Goal: Task Accomplishment & Management: Use online tool/utility

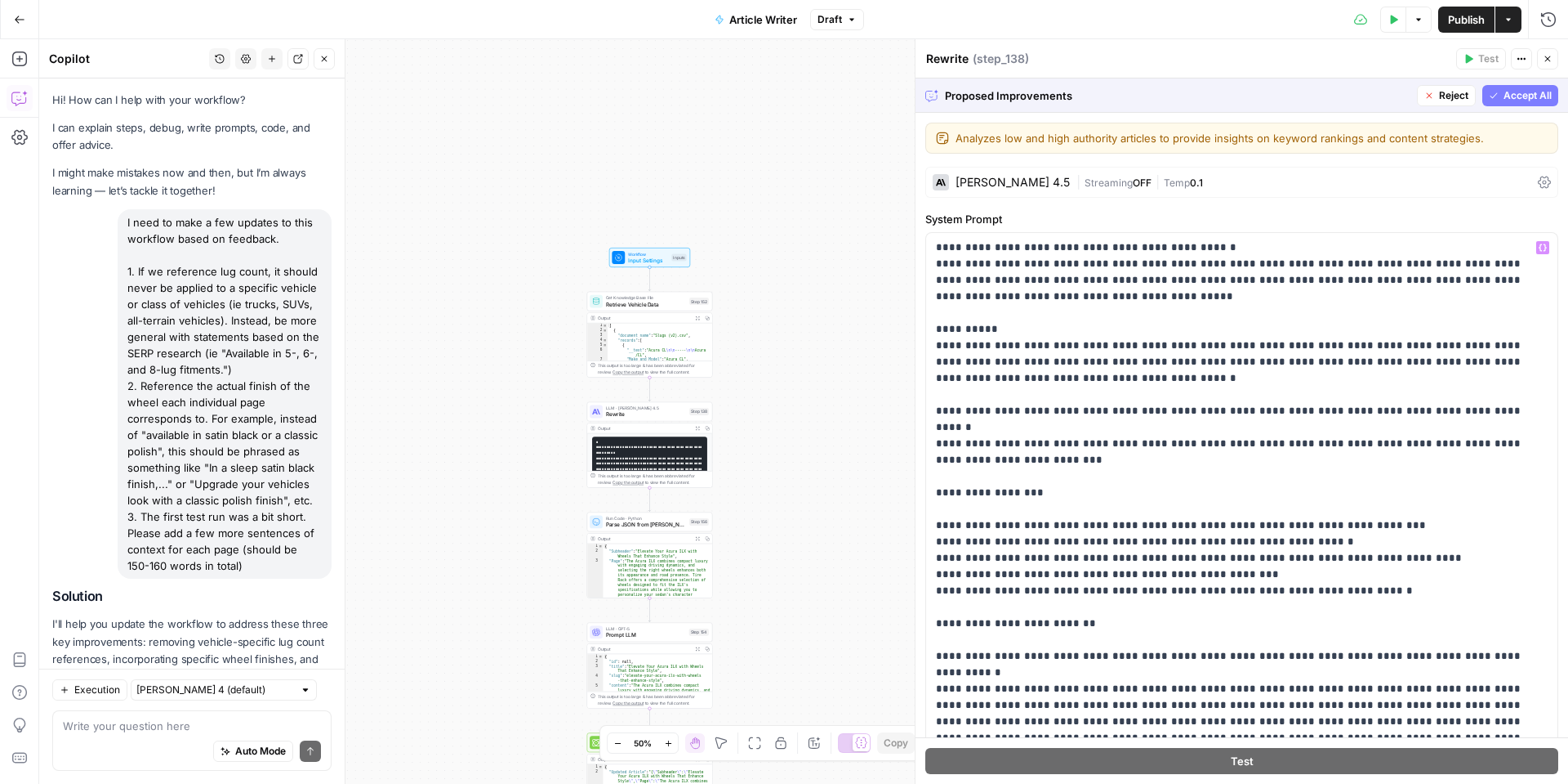
scroll to position [1109, 0]
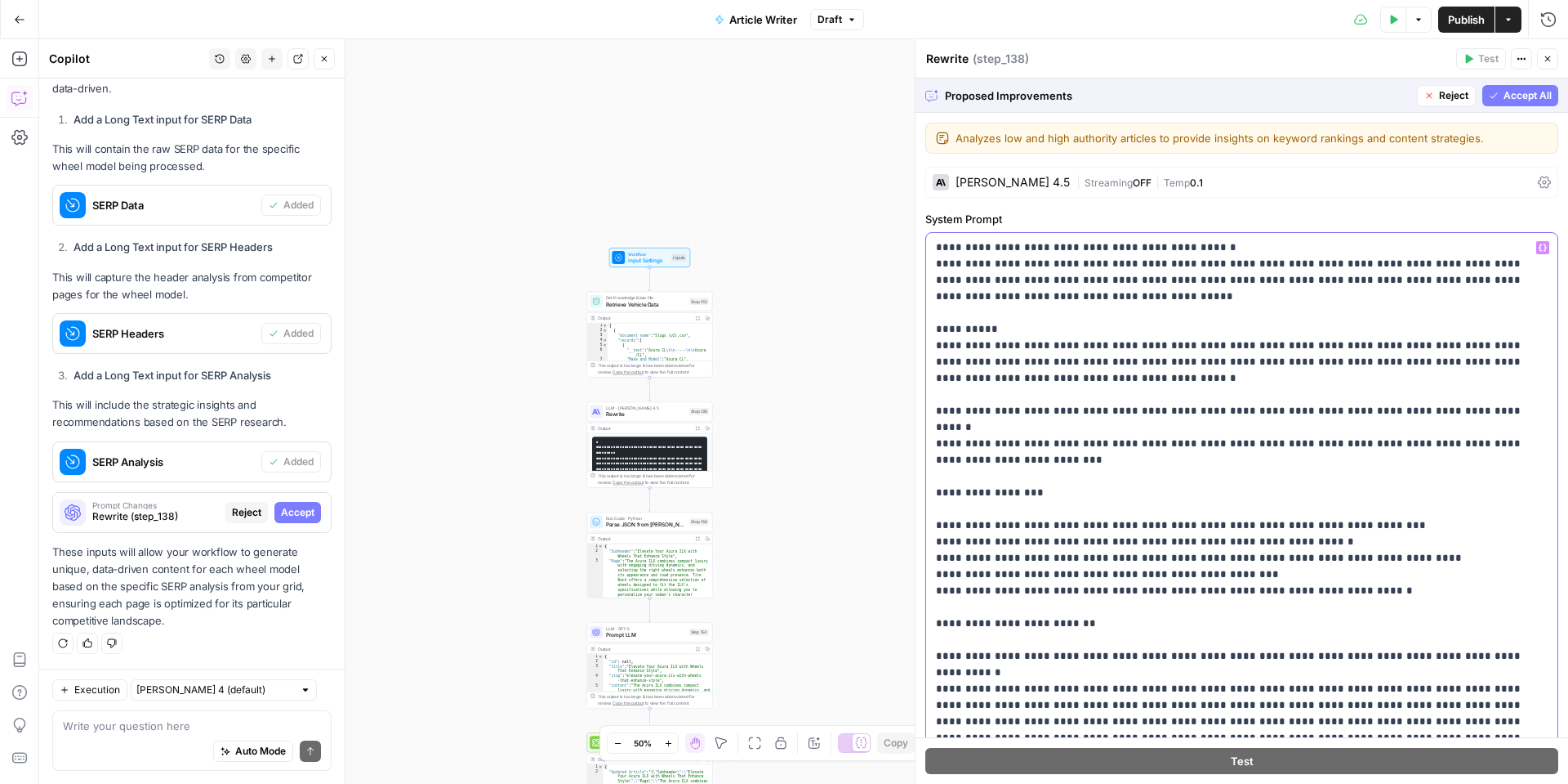
drag, startPoint x: 1329, startPoint y: 346, endPoint x: 1340, endPoint y: 345, distance: 11.0
click at [1328, 346] on p "**********" at bounding box center [1242, 599] width 612 height 719
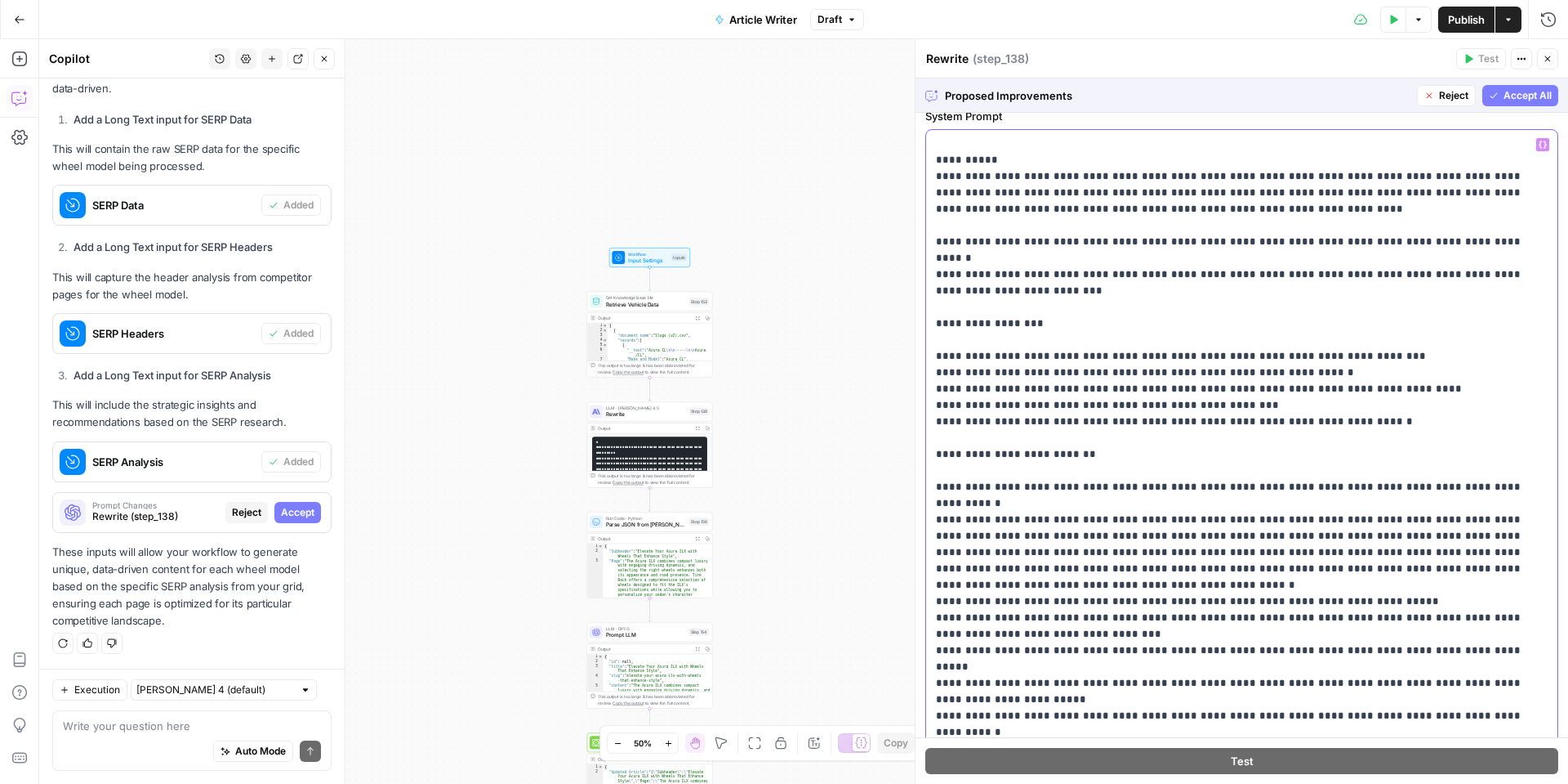
scroll to position [110, 0]
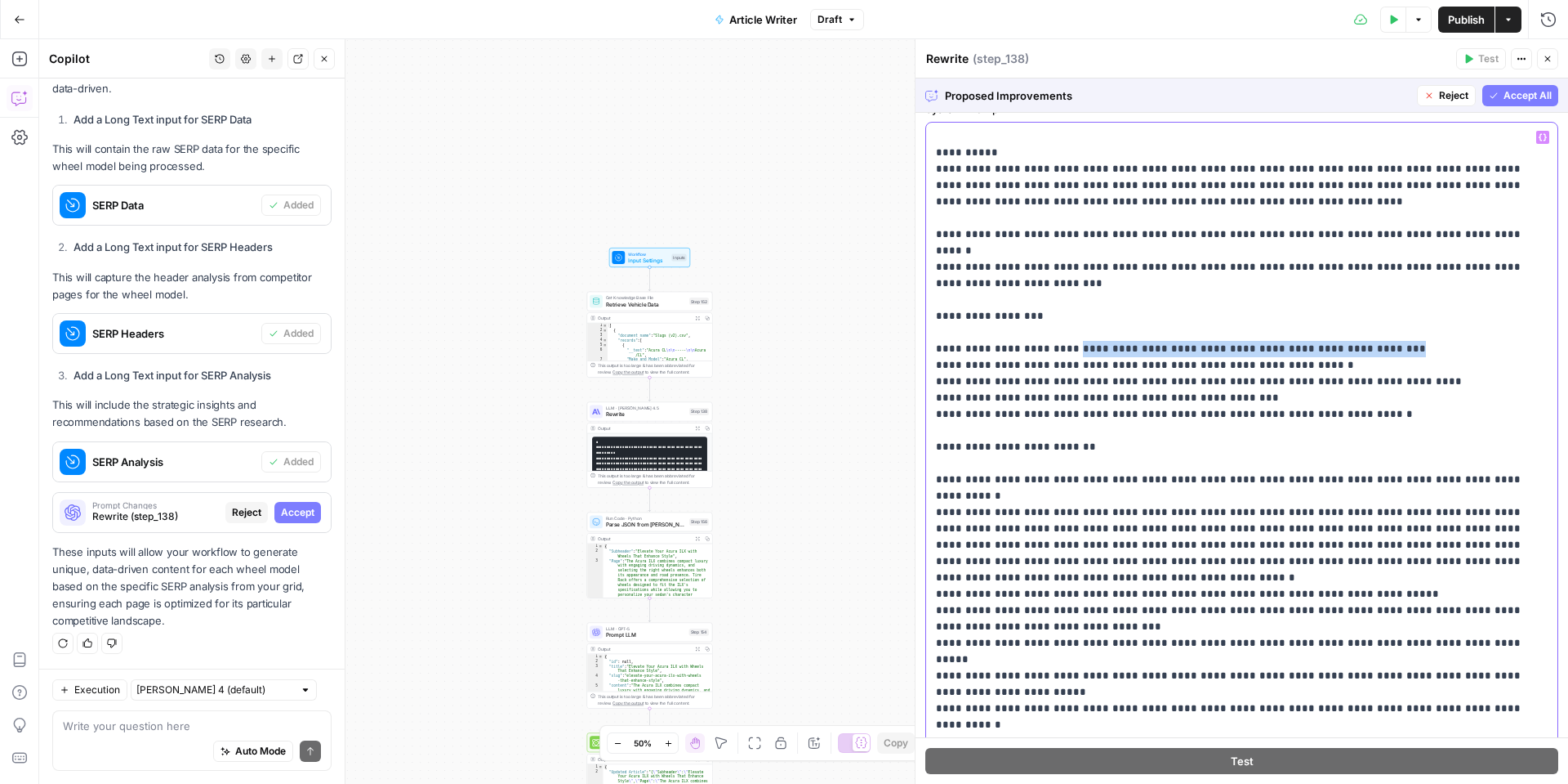
drag, startPoint x: 1065, startPoint y: 333, endPoint x: 1364, endPoint y: 331, distance: 299.0
click at [1364, 331] on p "**********" at bounding box center [1242, 423] width 612 height 719
click at [1088, 345] on p "**********" at bounding box center [1242, 422] width 612 height 719
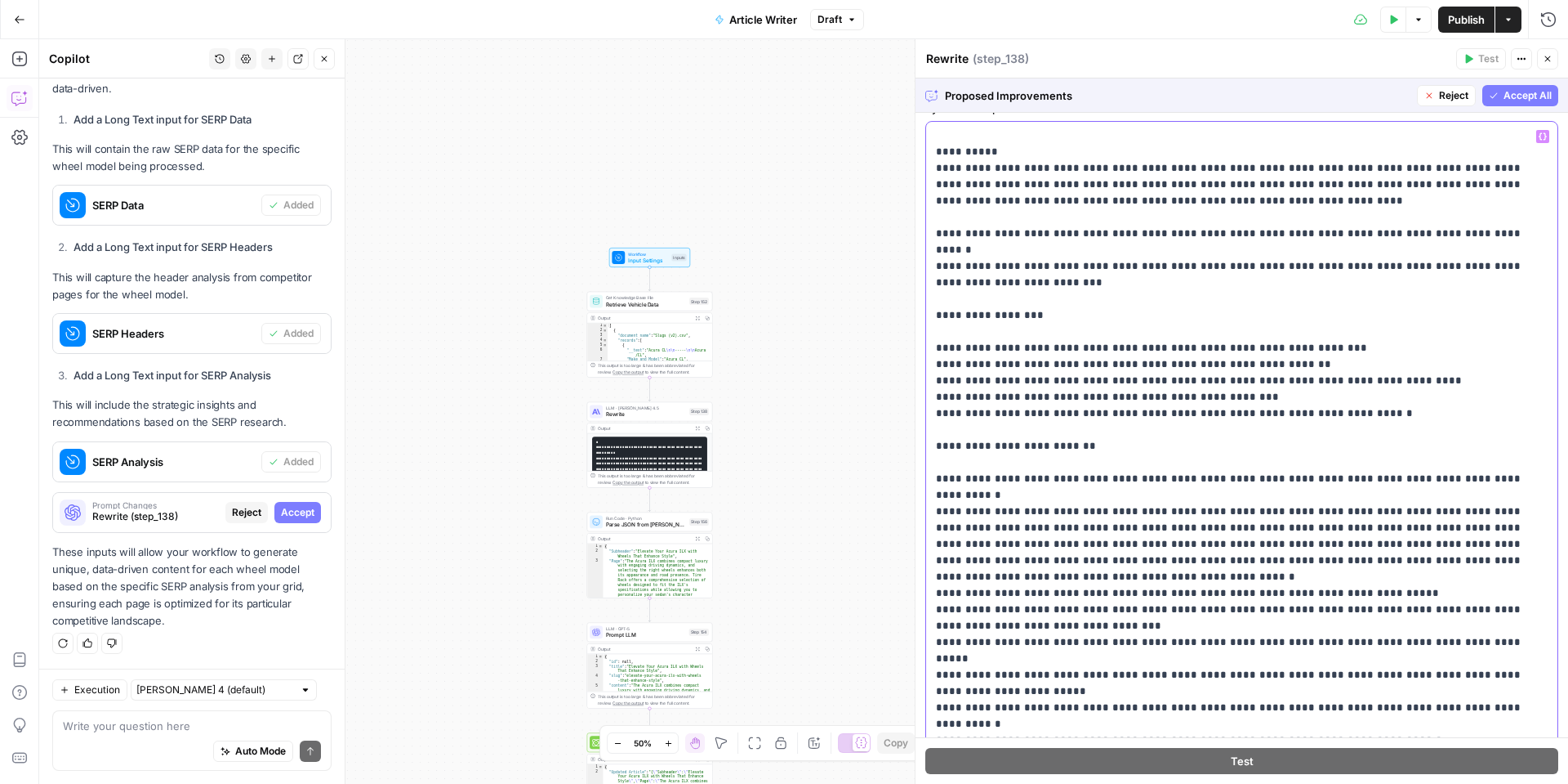
scroll to position [119, 0]
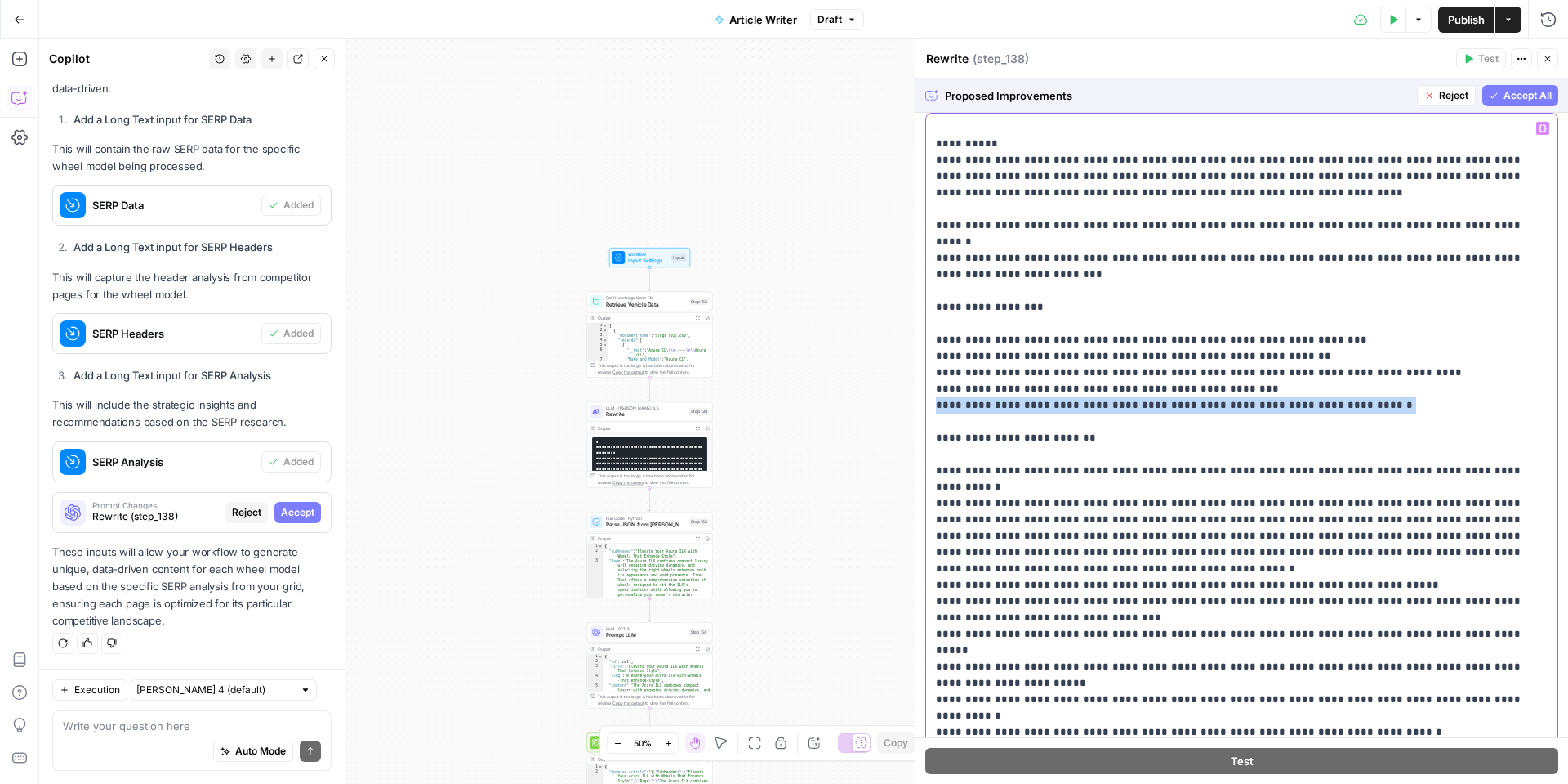
drag, startPoint x: 1328, startPoint y: 397, endPoint x: 933, endPoint y: 390, distance: 395.1
click at [933, 390] on div "**********" at bounding box center [1242, 446] width 632 height 666
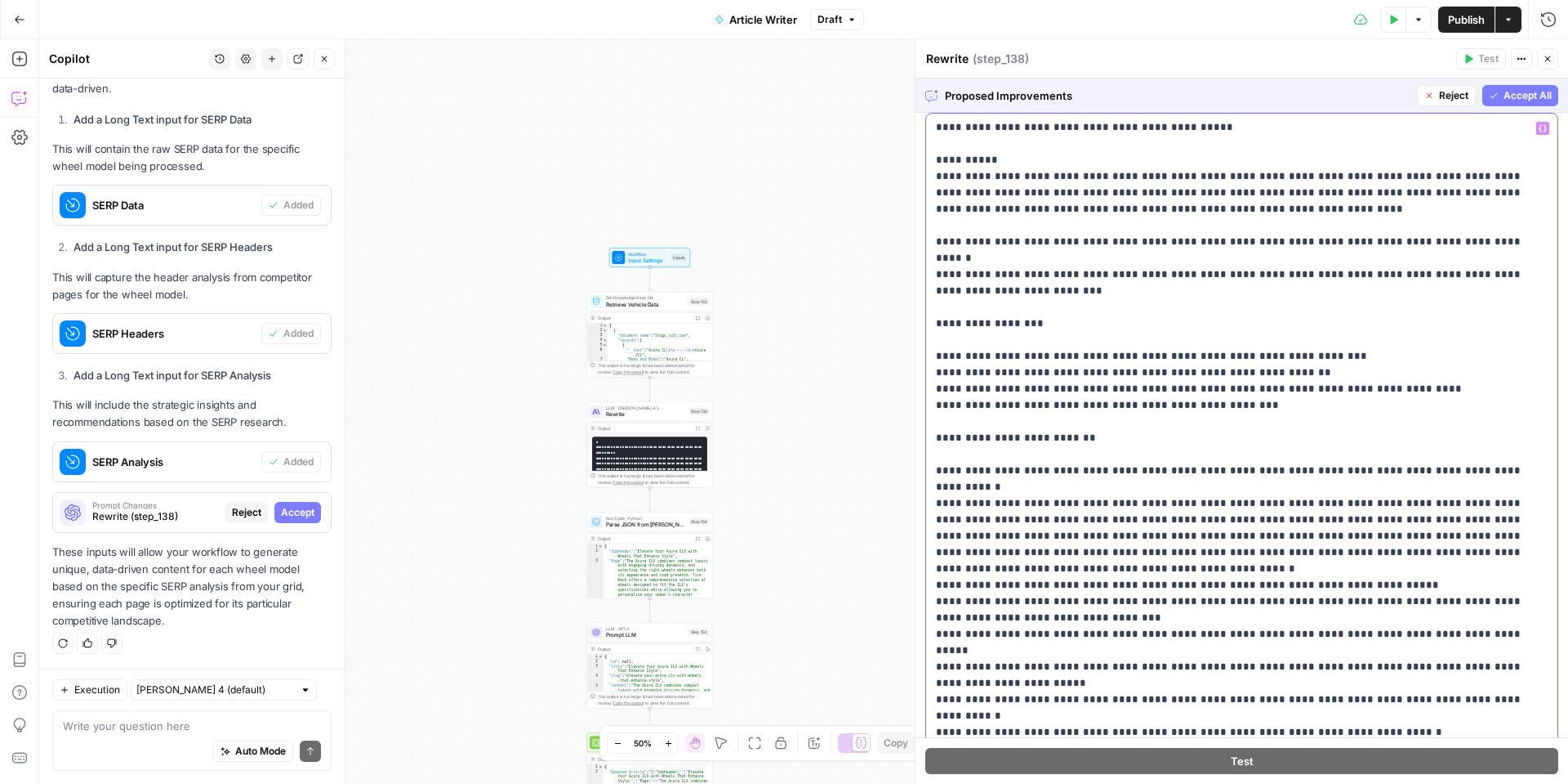
scroll to position [144, 0]
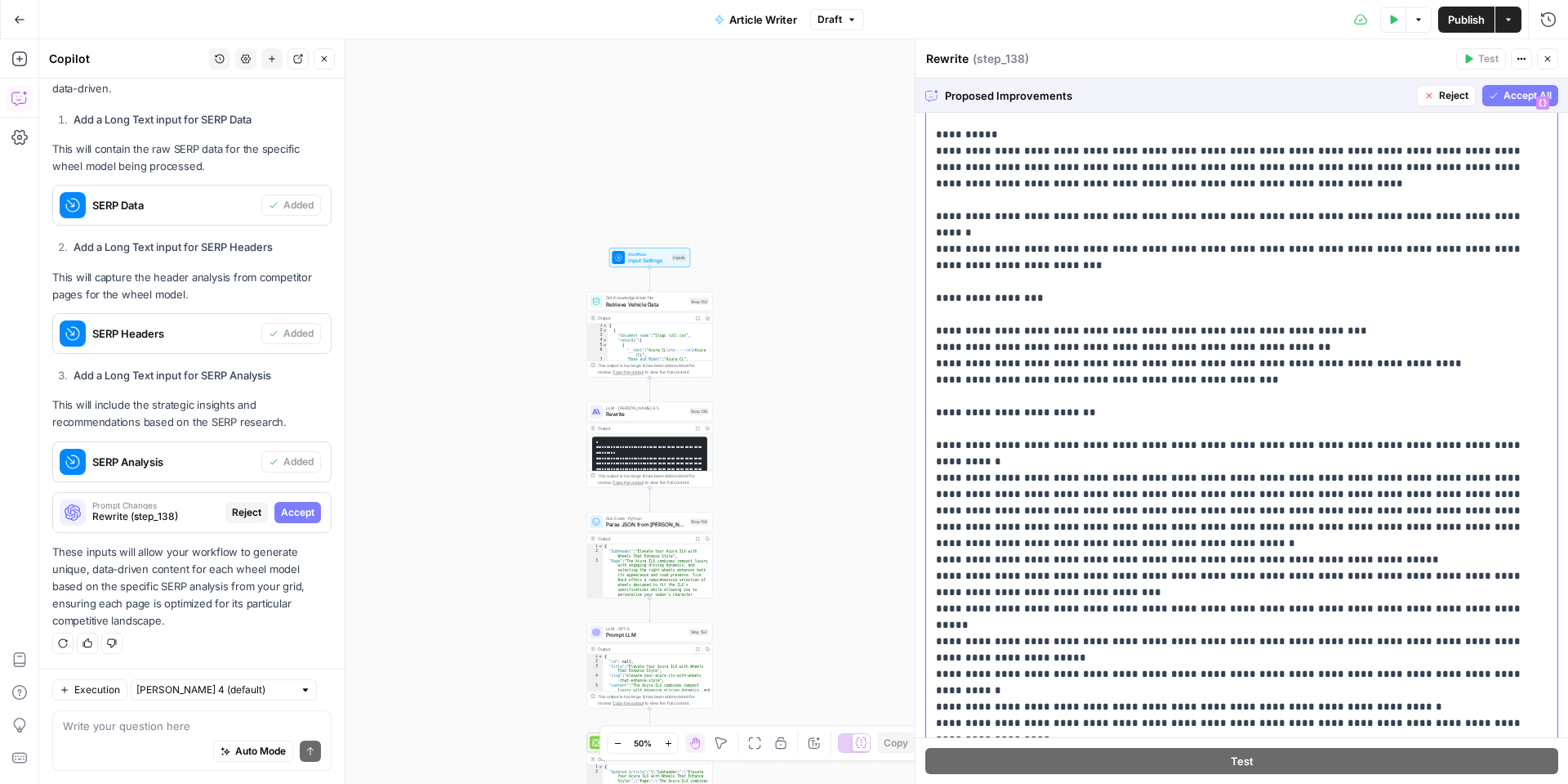
click at [934, 397] on div "**********" at bounding box center [1242, 422] width 632 height 666
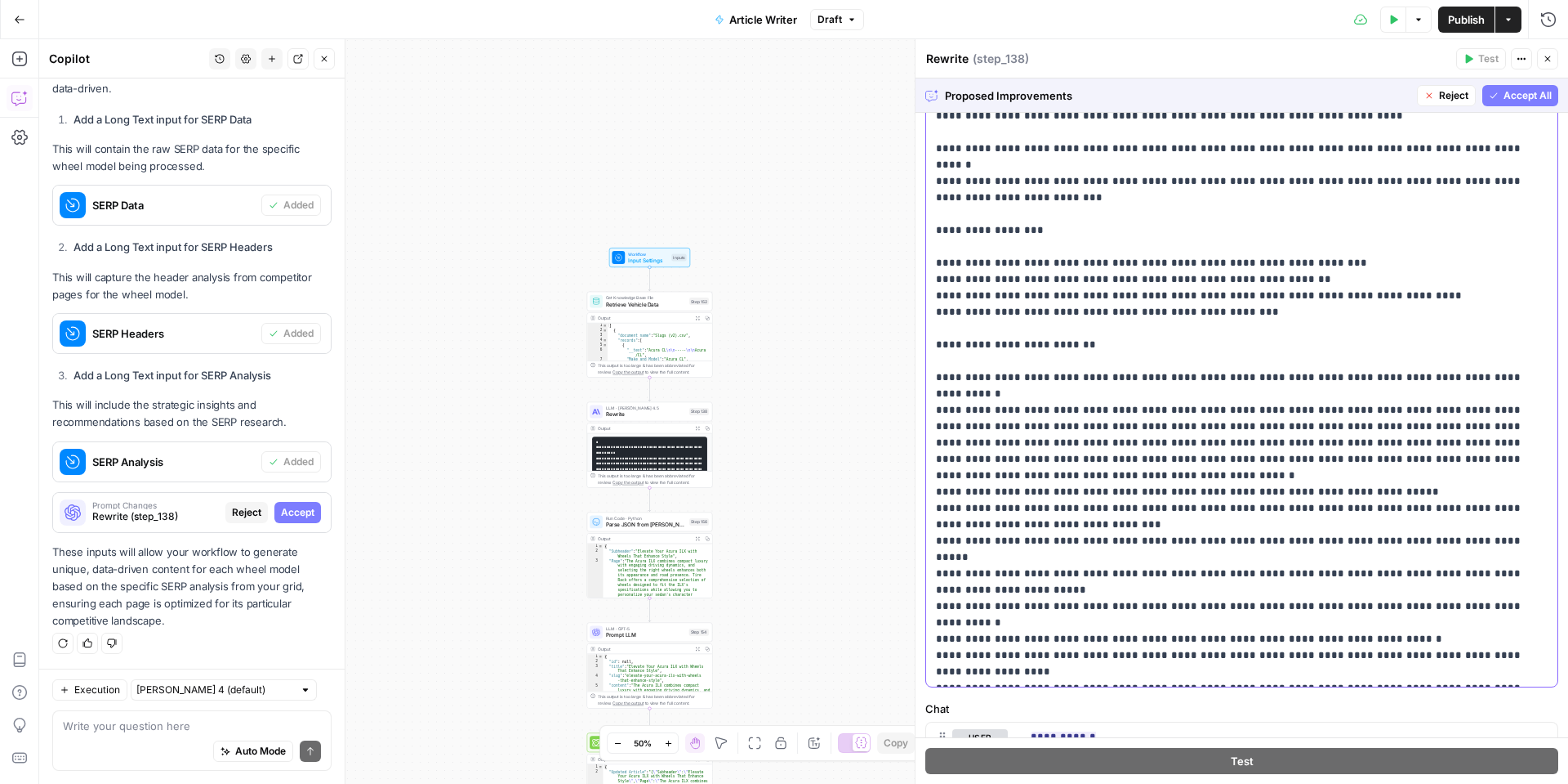
scroll to position [213, 0]
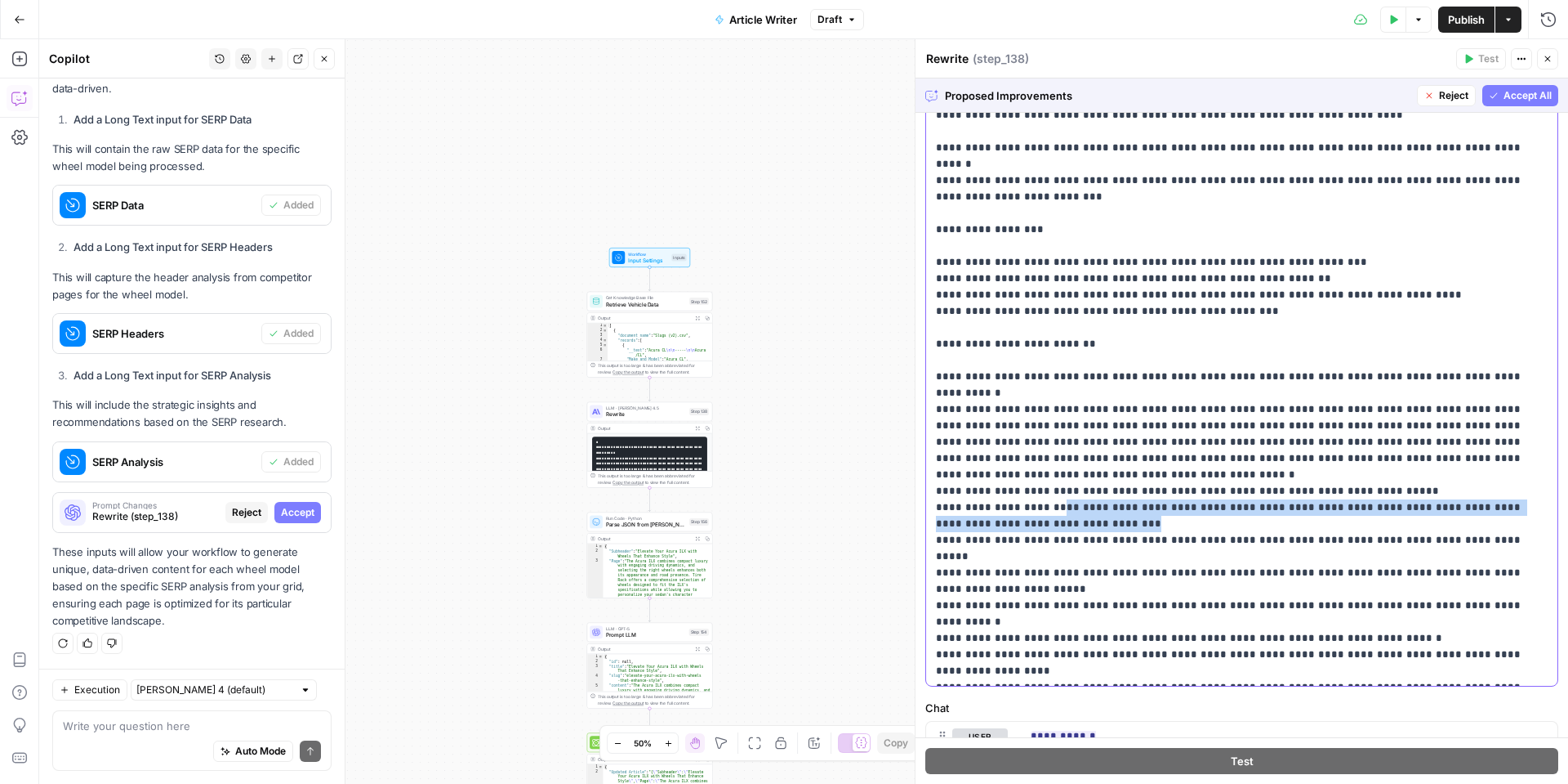
drag, startPoint x: 1057, startPoint y: 474, endPoint x: 1051, endPoint y: 459, distance: 16.2
click at [1051, 459] on p "**********" at bounding box center [1242, 327] width 612 height 703
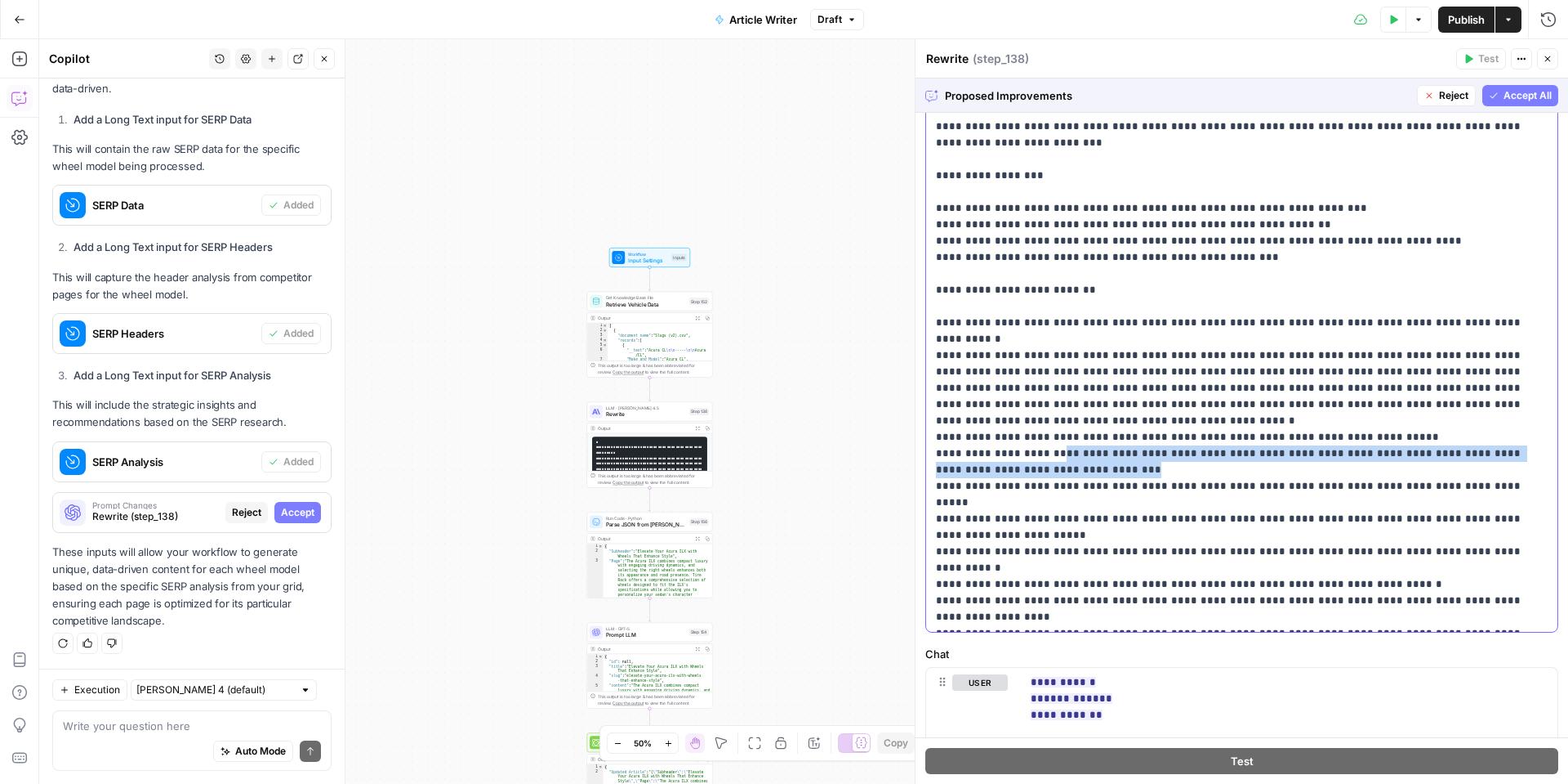
scroll to position [275, 0]
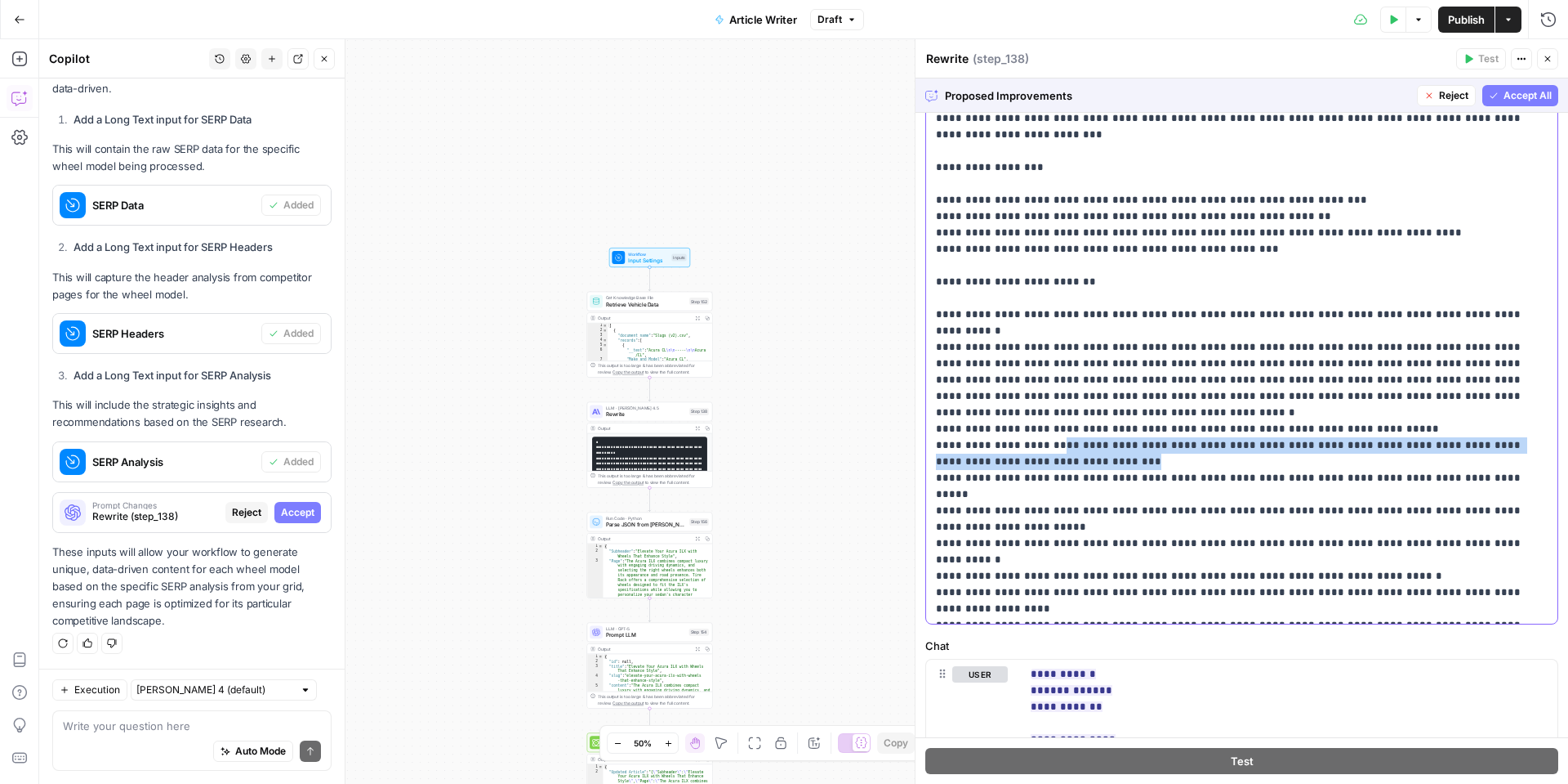
click at [1111, 391] on p "**********" at bounding box center [1242, 265] width 612 height 703
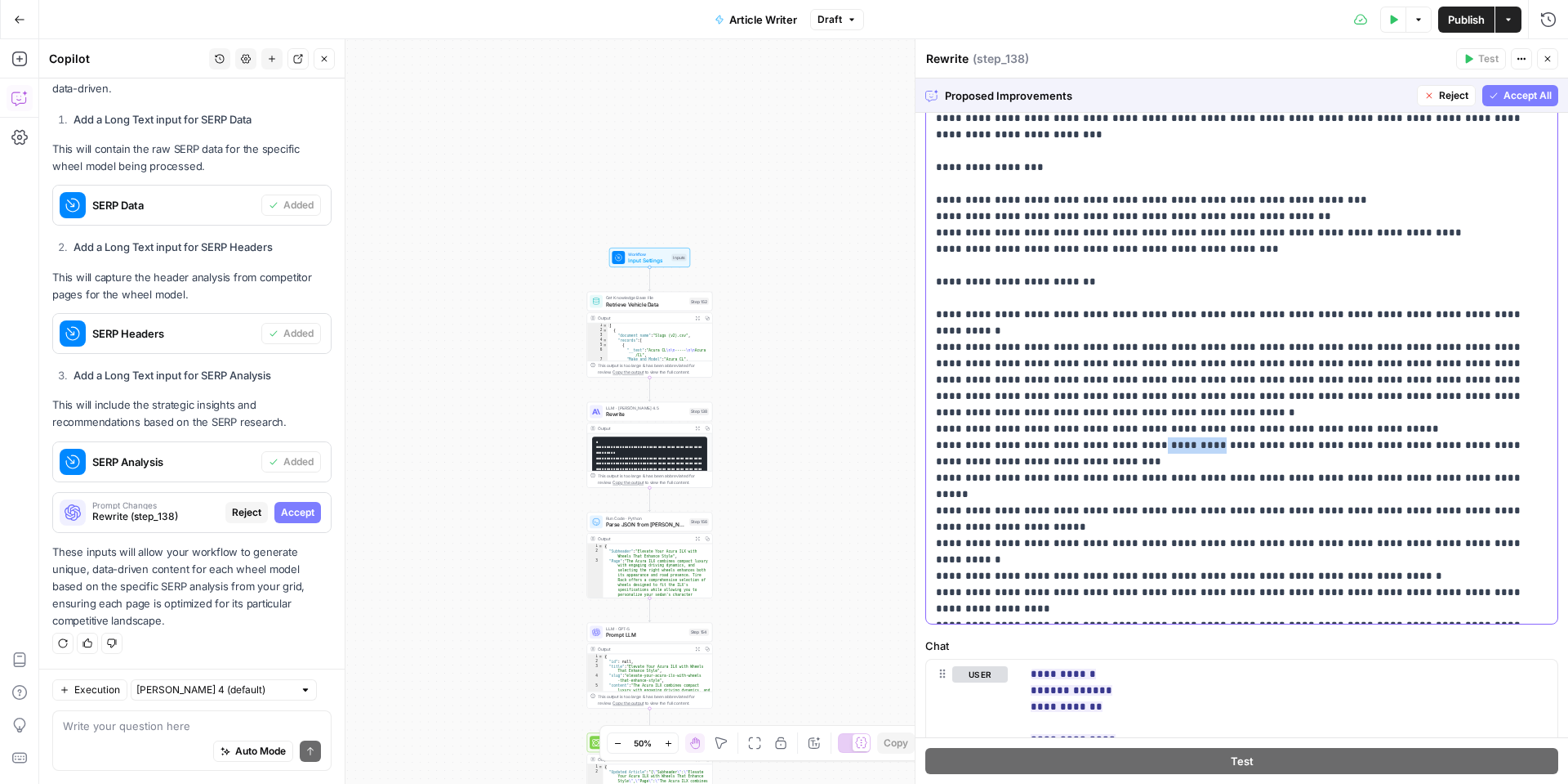
drag, startPoint x: 1136, startPoint y: 395, endPoint x: 1187, endPoint y: 394, distance: 51.0
click at [1187, 394] on p "**********" at bounding box center [1242, 265] width 612 height 703
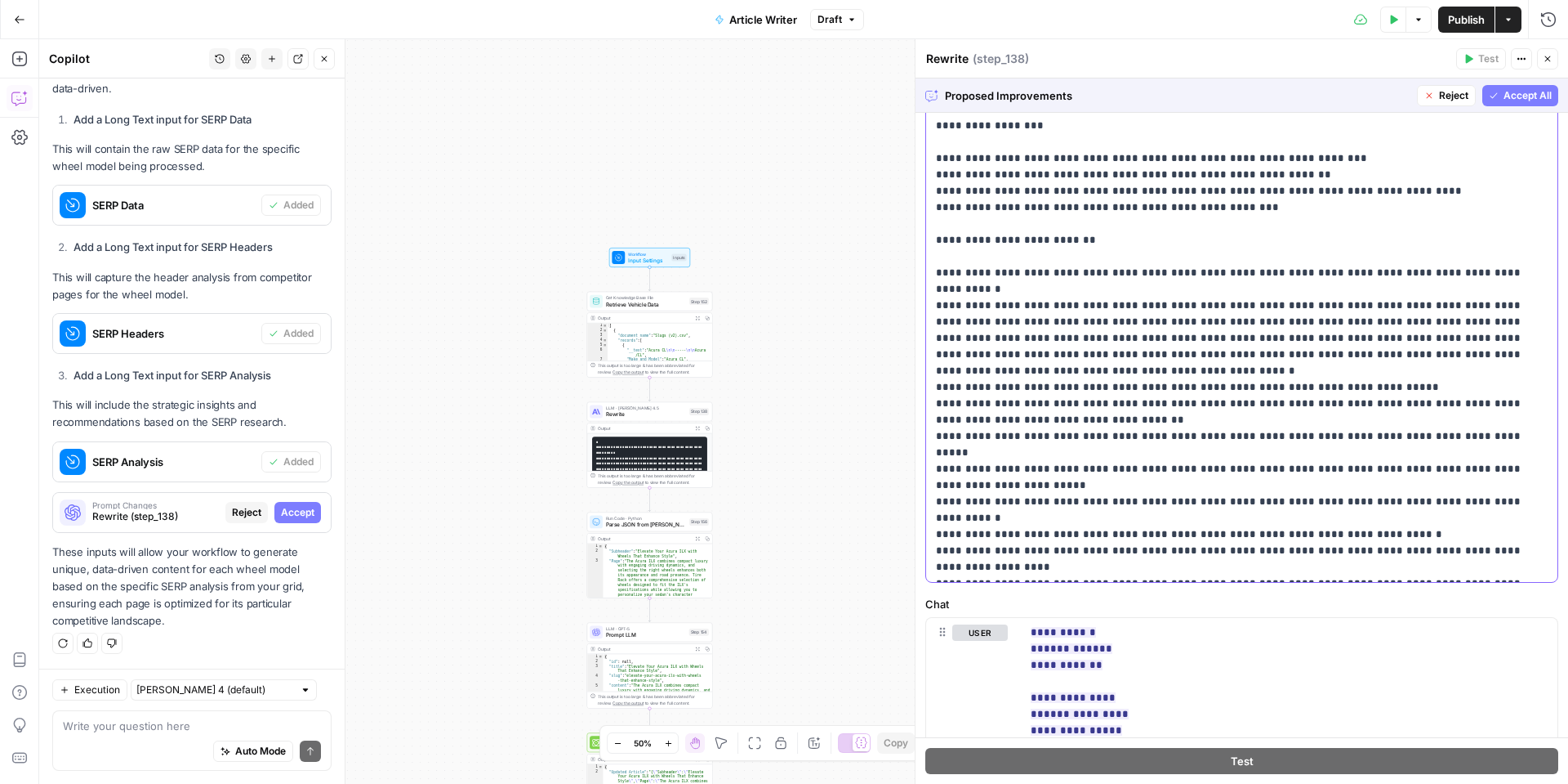
scroll to position [340, 0]
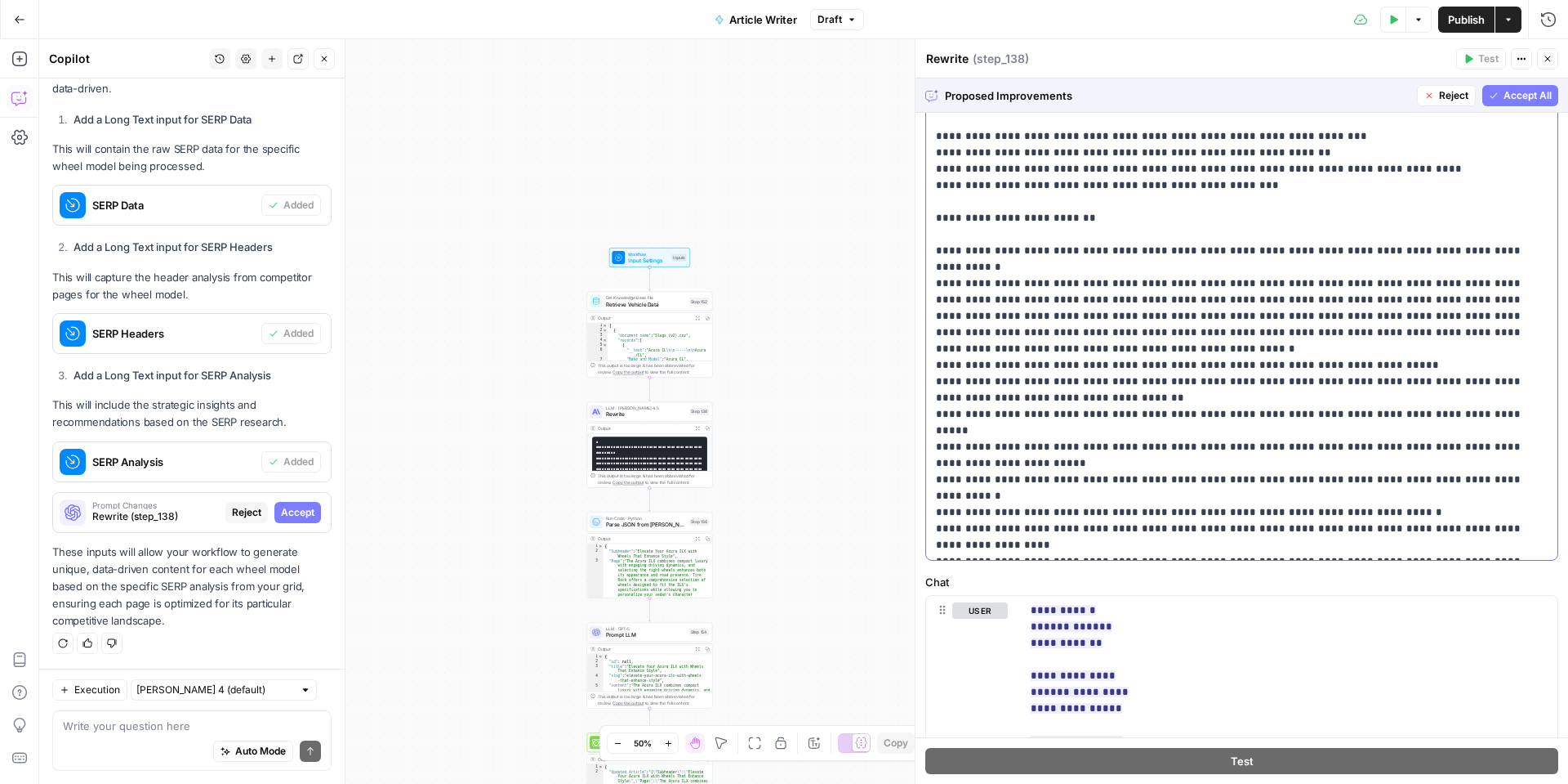
click at [1209, 384] on p "**********" at bounding box center [1242, 201] width 612 height 703
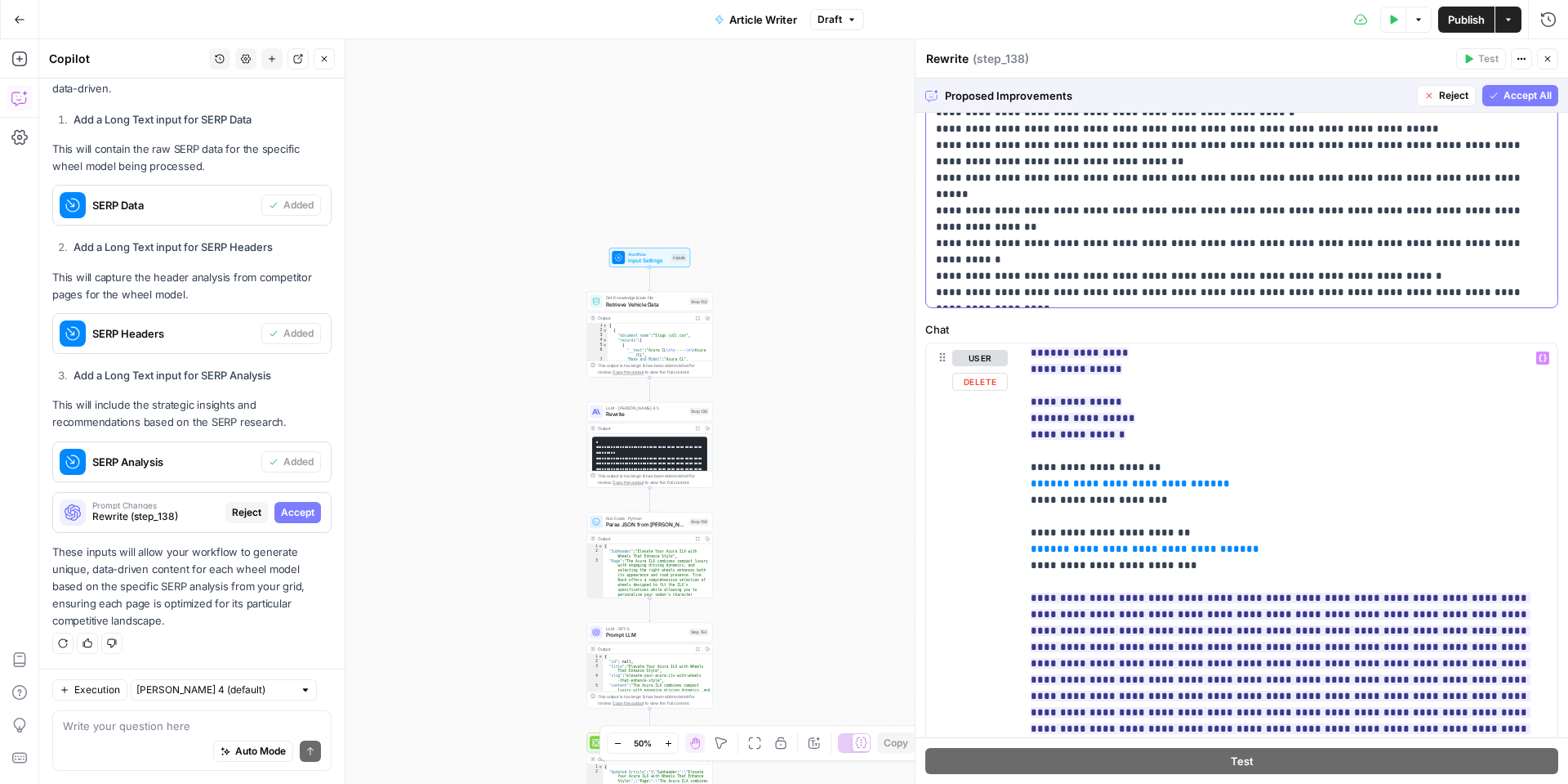
scroll to position [101, 0]
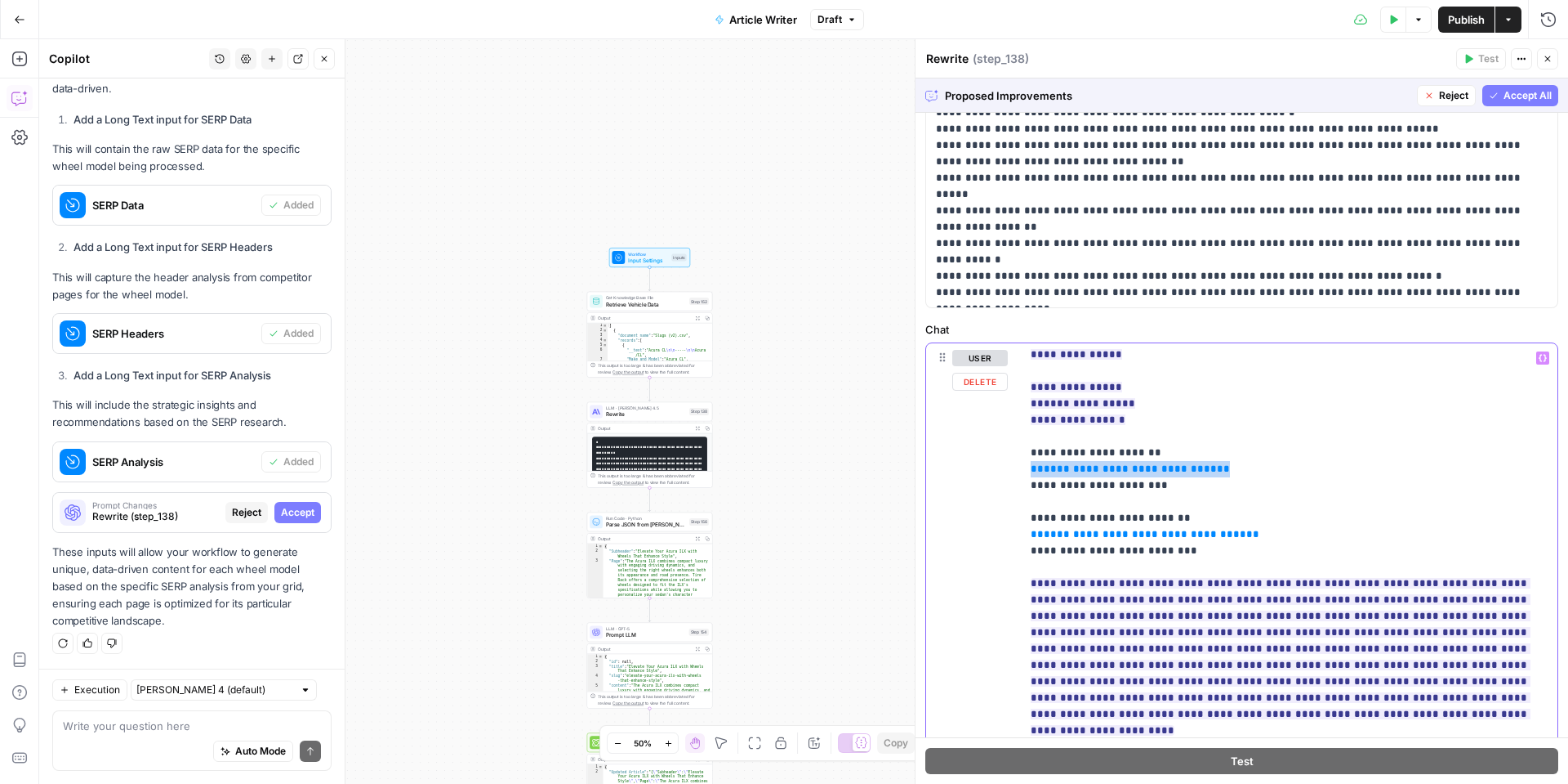
drag, startPoint x: 1217, startPoint y: 466, endPoint x: 1026, endPoint y: 468, distance: 191.0
click at [1026, 468] on div "**********" at bounding box center [1289, 676] width 536 height 666
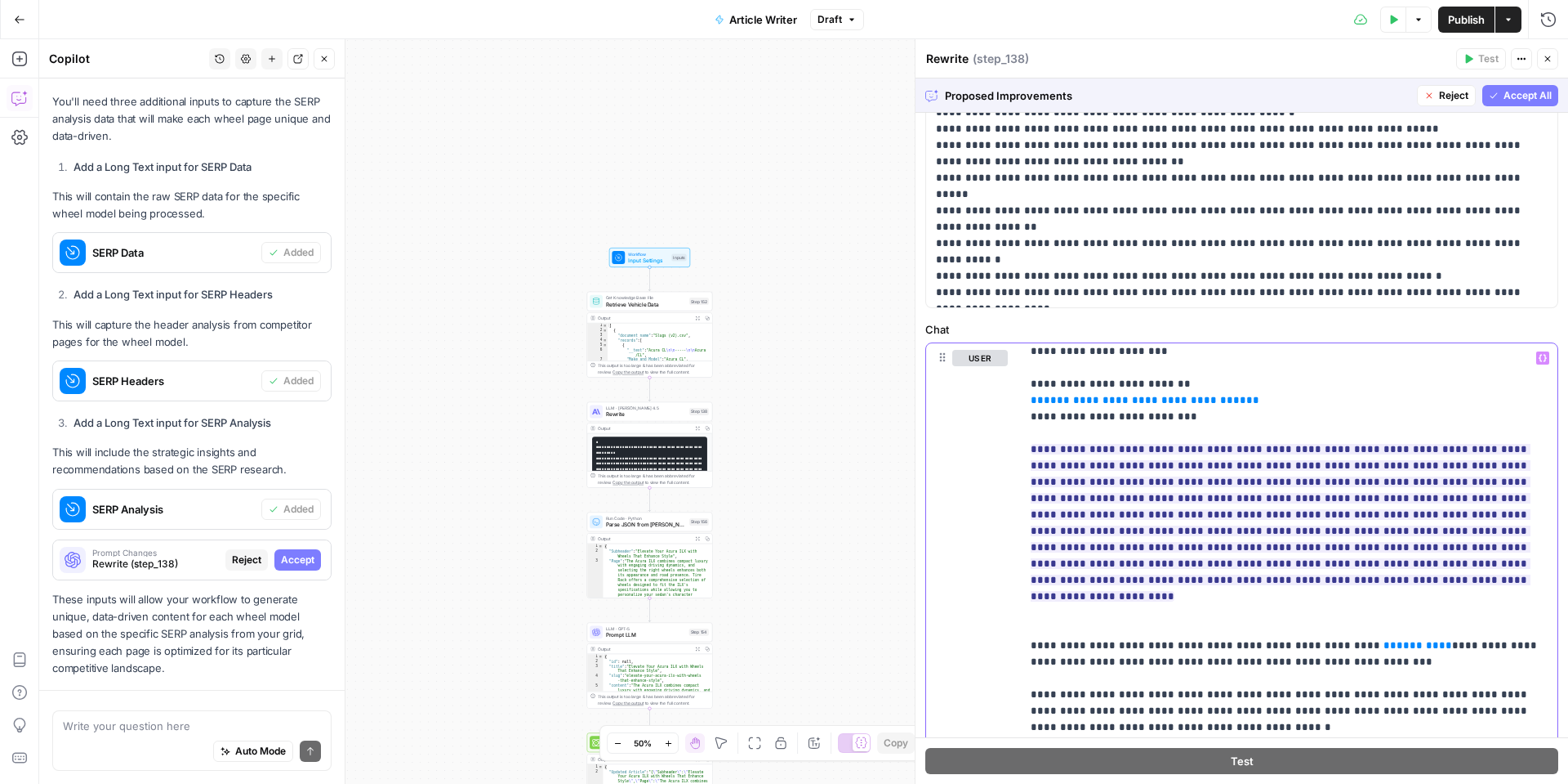
scroll to position [1061, 0]
click at [1519, 101] on span "Accept All" at bounding box center [1527, 96] width 48 height 15
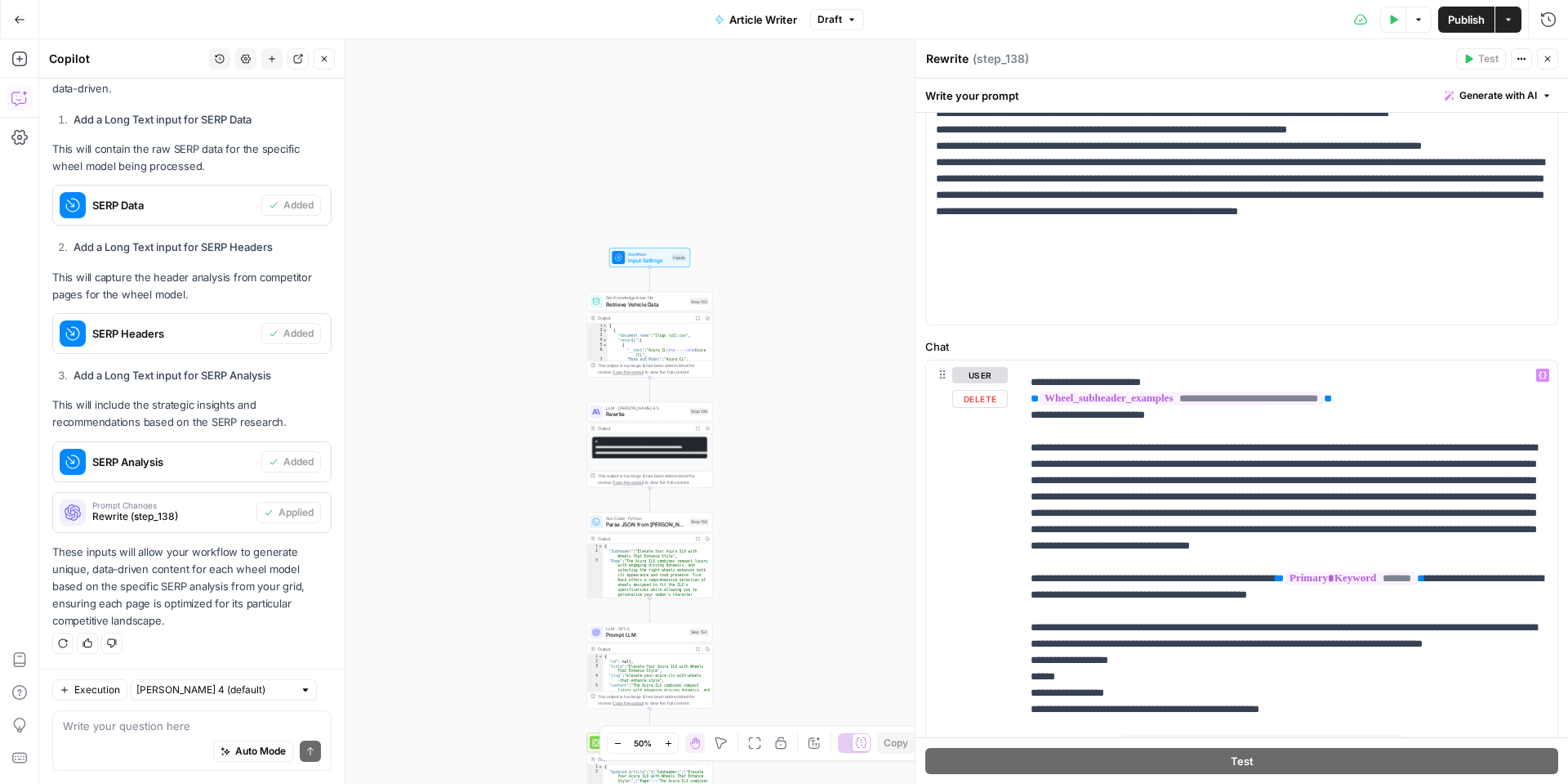
scroll to position [275, 0]
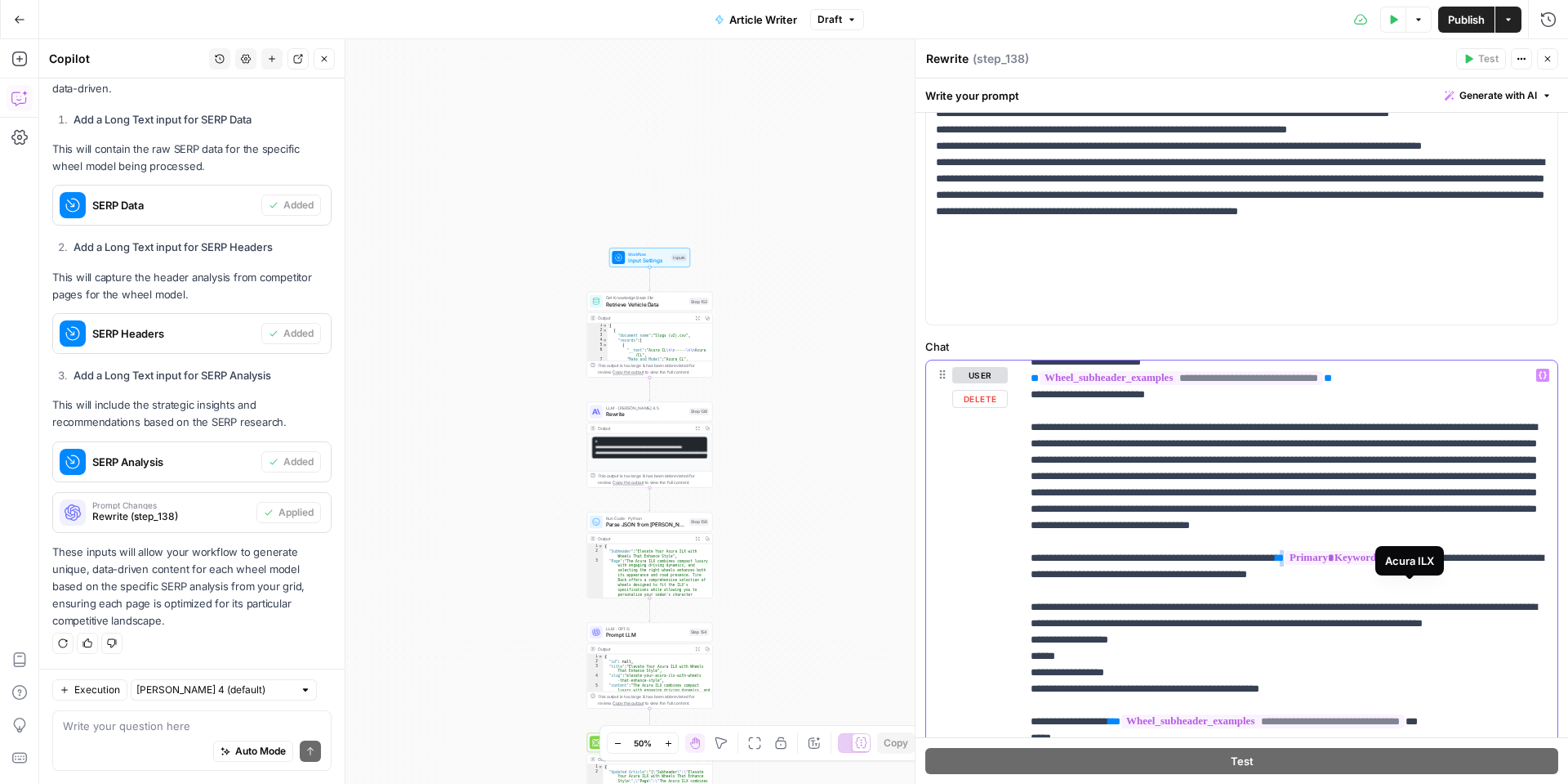
drag, startPoint x: 1485, startPoint y: 592, endPoint x: 1334, endPoint y: 591, distance: 151.0
click at [1426, 563] on span "**" at bounding box center [1421, 558] width 8 height 10
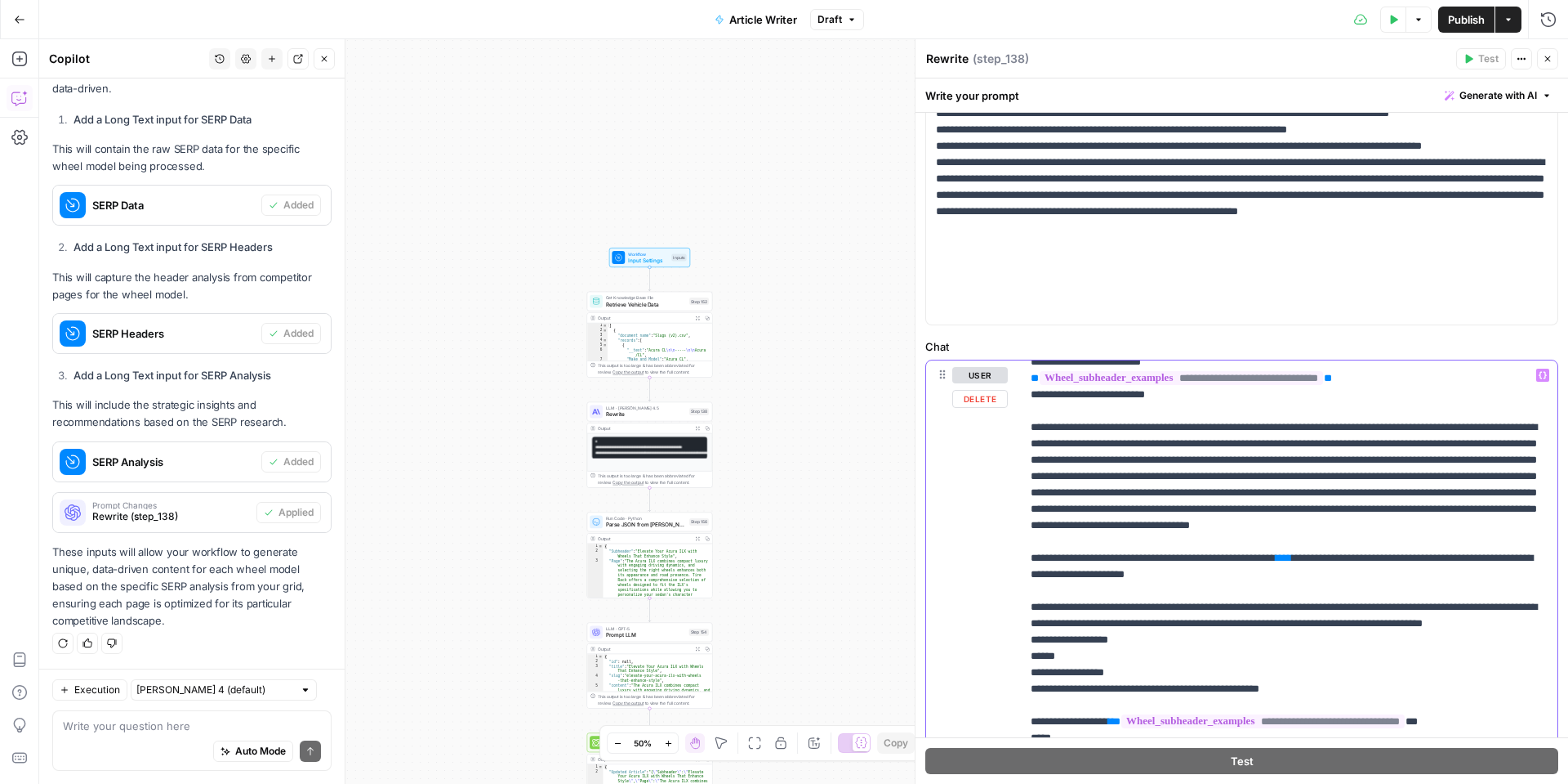
click at [1546, 375] on span "Variables Menu" at bounding box center [1546, 375] width 1 height 1
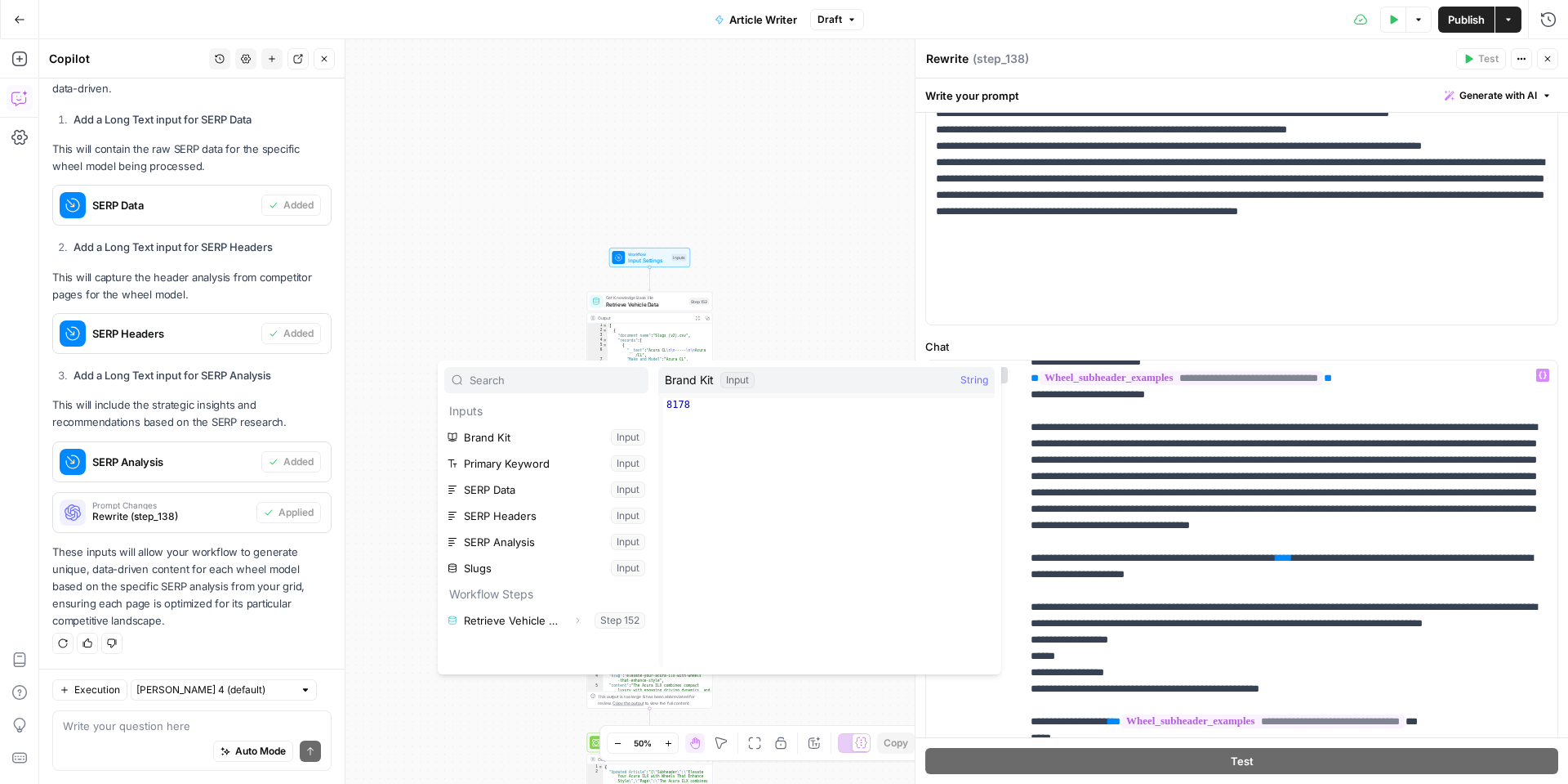
click at [509, 280] on div "Workflow Input Settings Inputs Get Knowledge Base File Retrieve Vehicle Data St…" at bounding box center [804, 411] width 1529 height 744
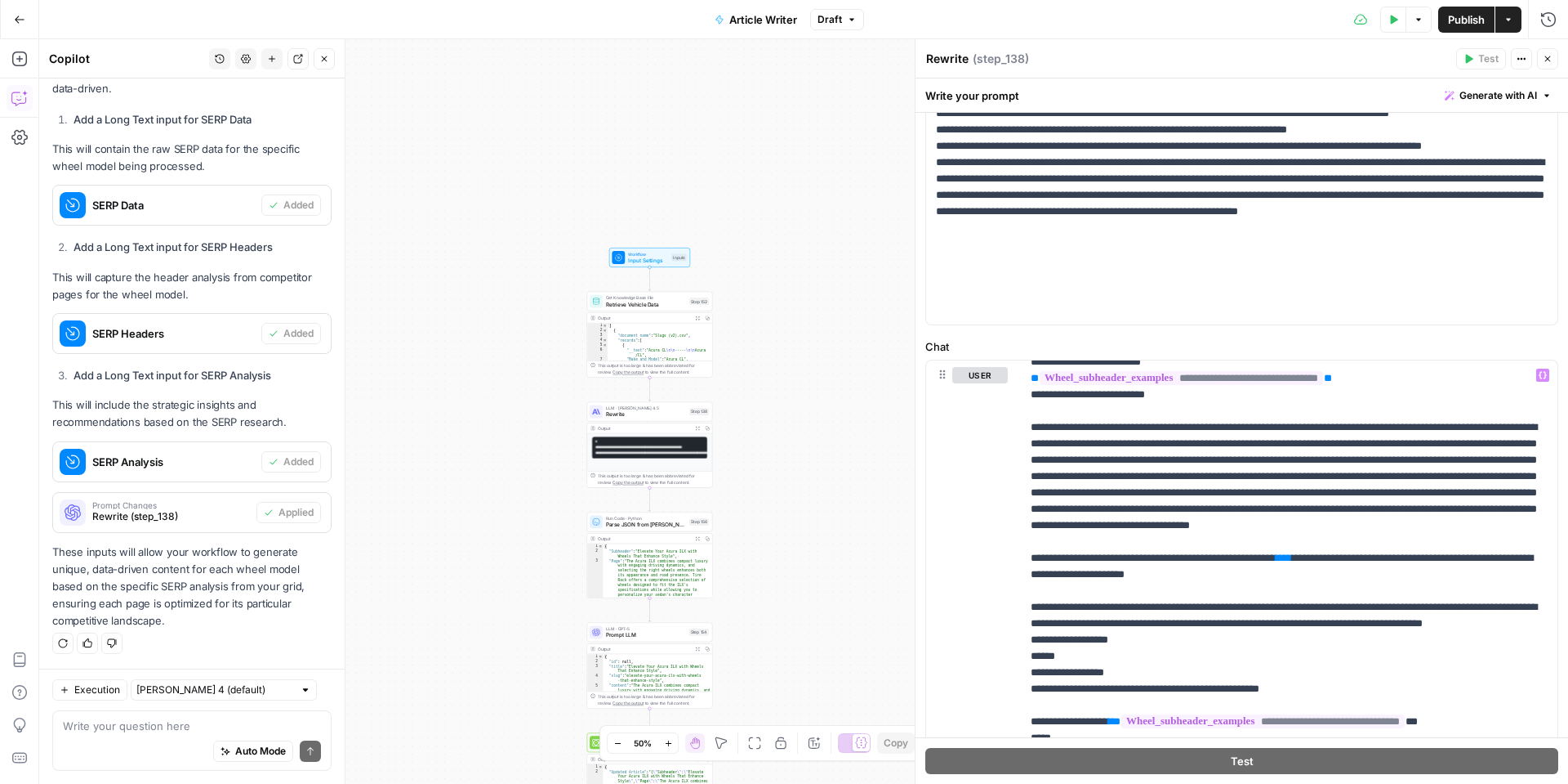
click at [1543, 64] on button "Close" at bounding box center [1548, 58] width 22 height 22
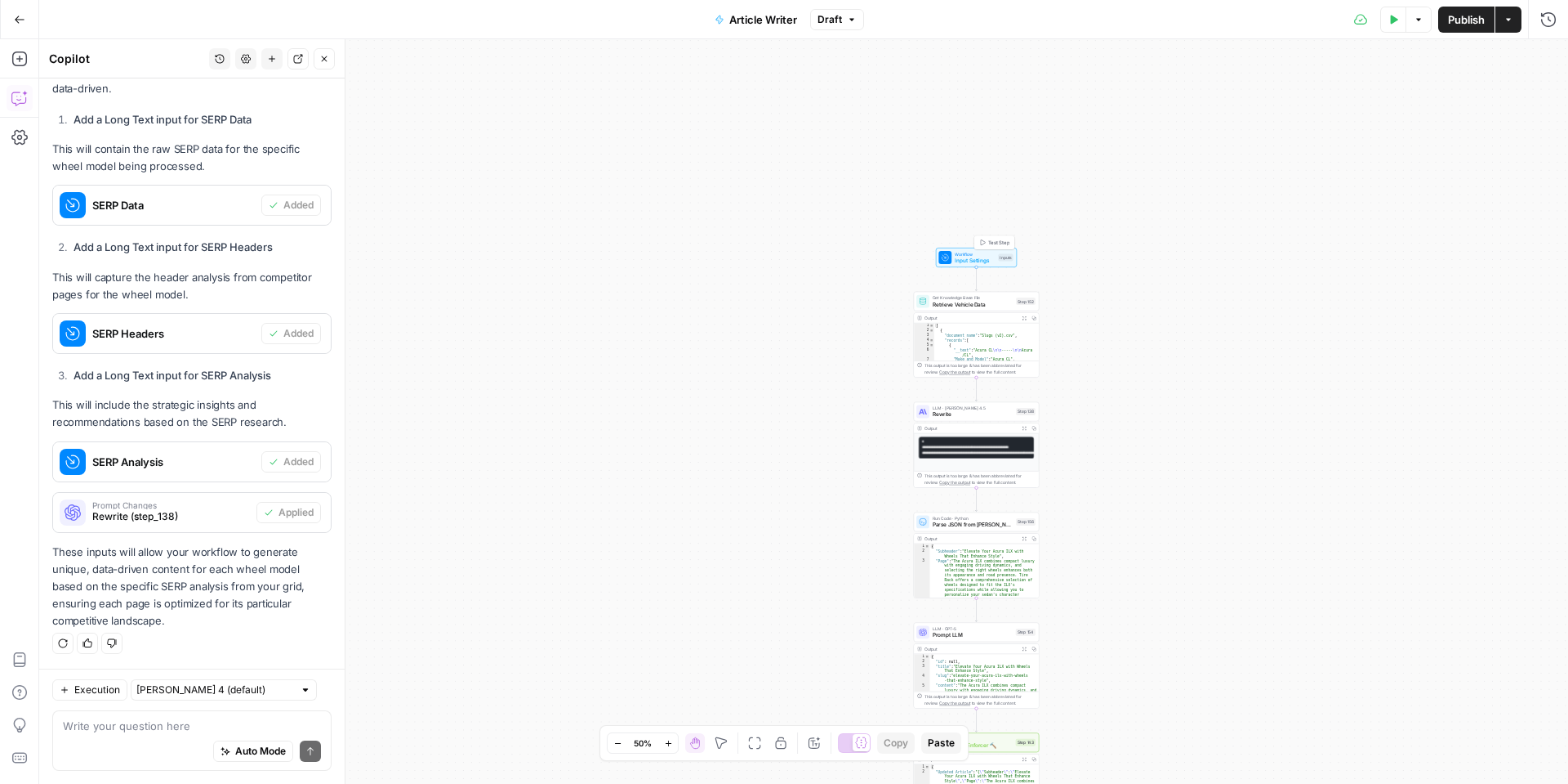
click at [950, 256] on div at bounding box center [945, 258] width 13 height 13
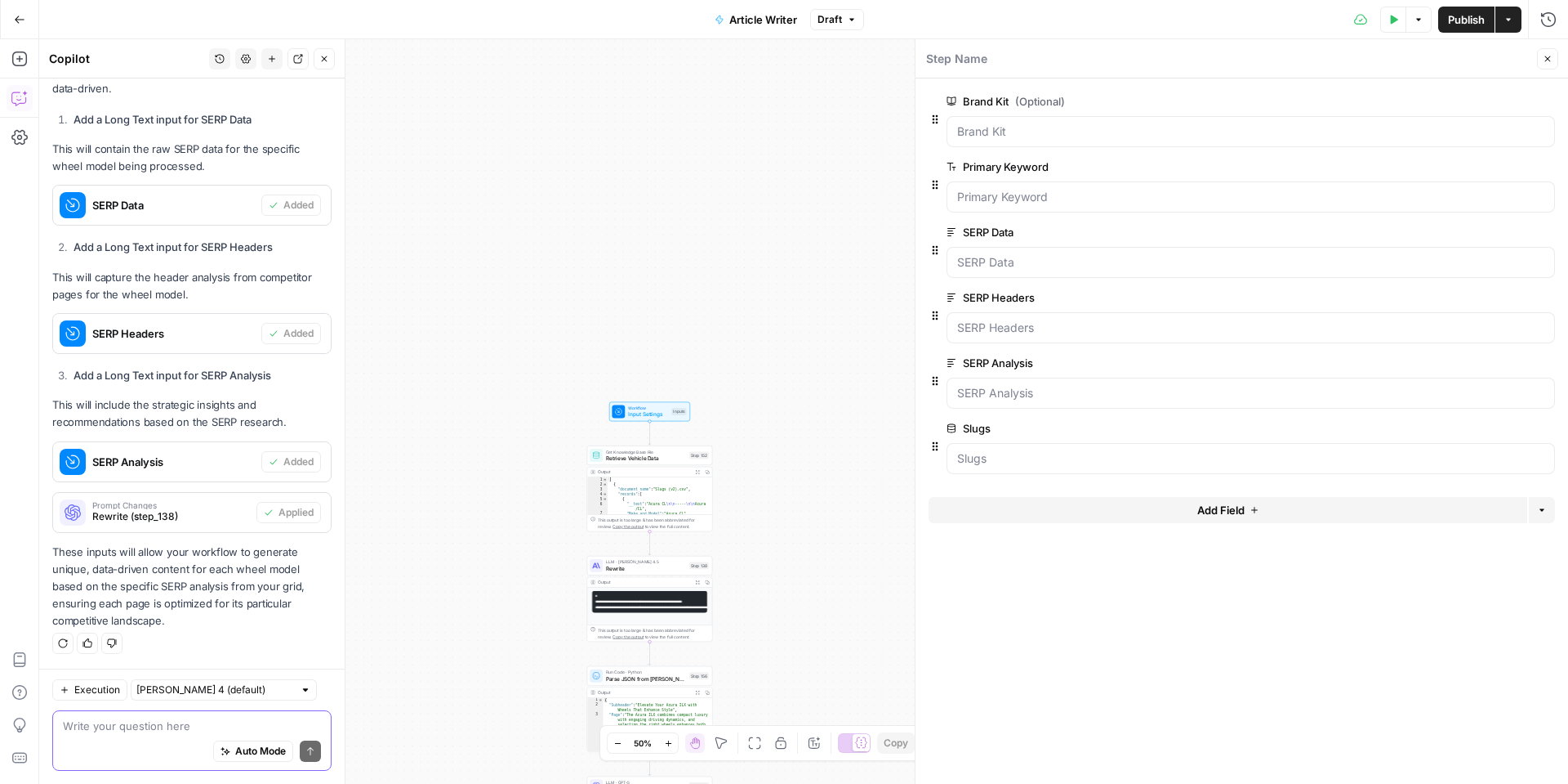
click at [174, 722] on textarea at bounding box center [192, 726] width 258 height 16
click at [1060, 127] on Kit "Brand Kit (Optional)" at bounding box center [1250, 131] width 587 height 16
click at [156, 719] on textarea at bounding box center [192, 726] width 258 height 16
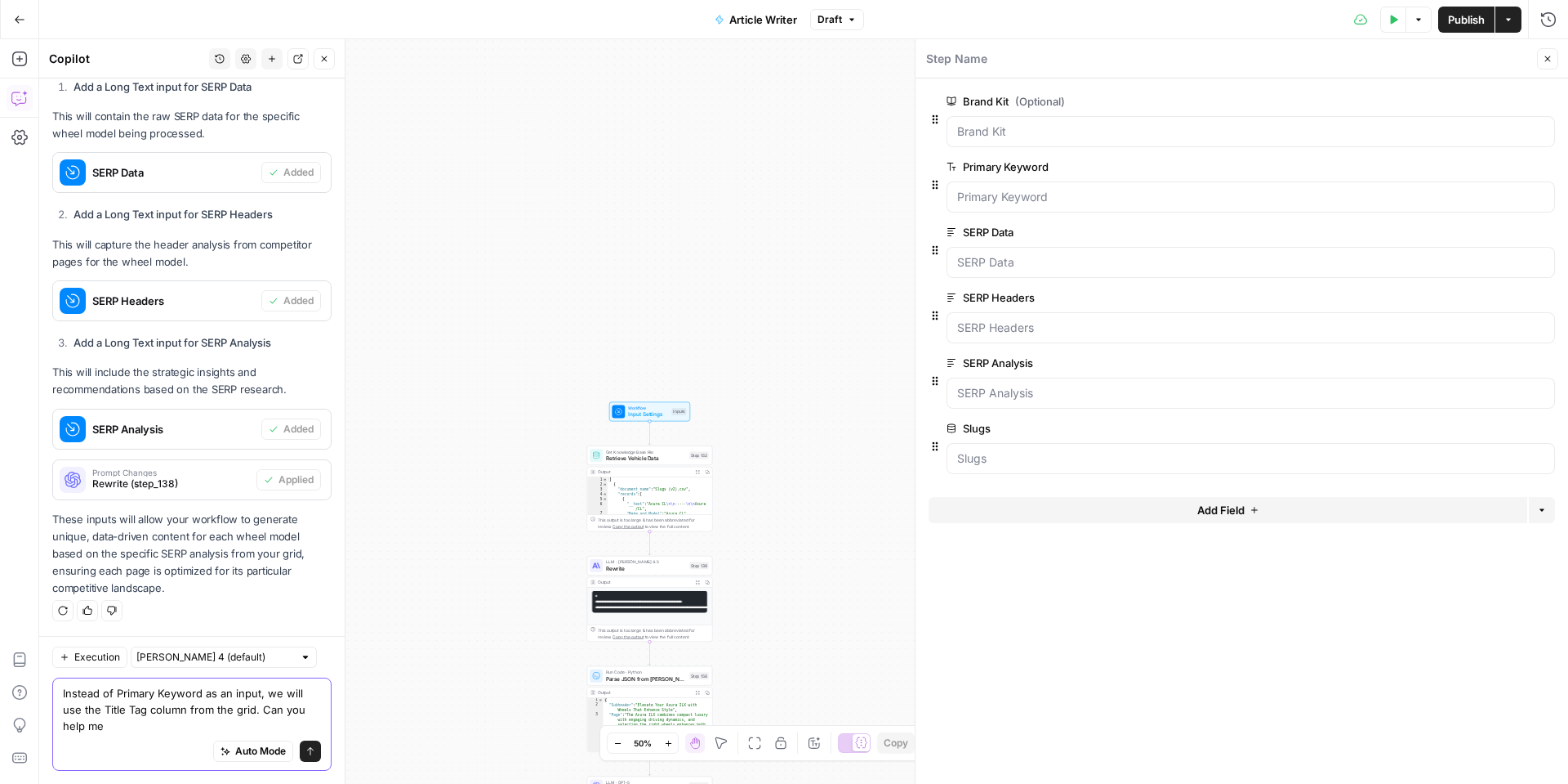
scroll to position [1194, 0]
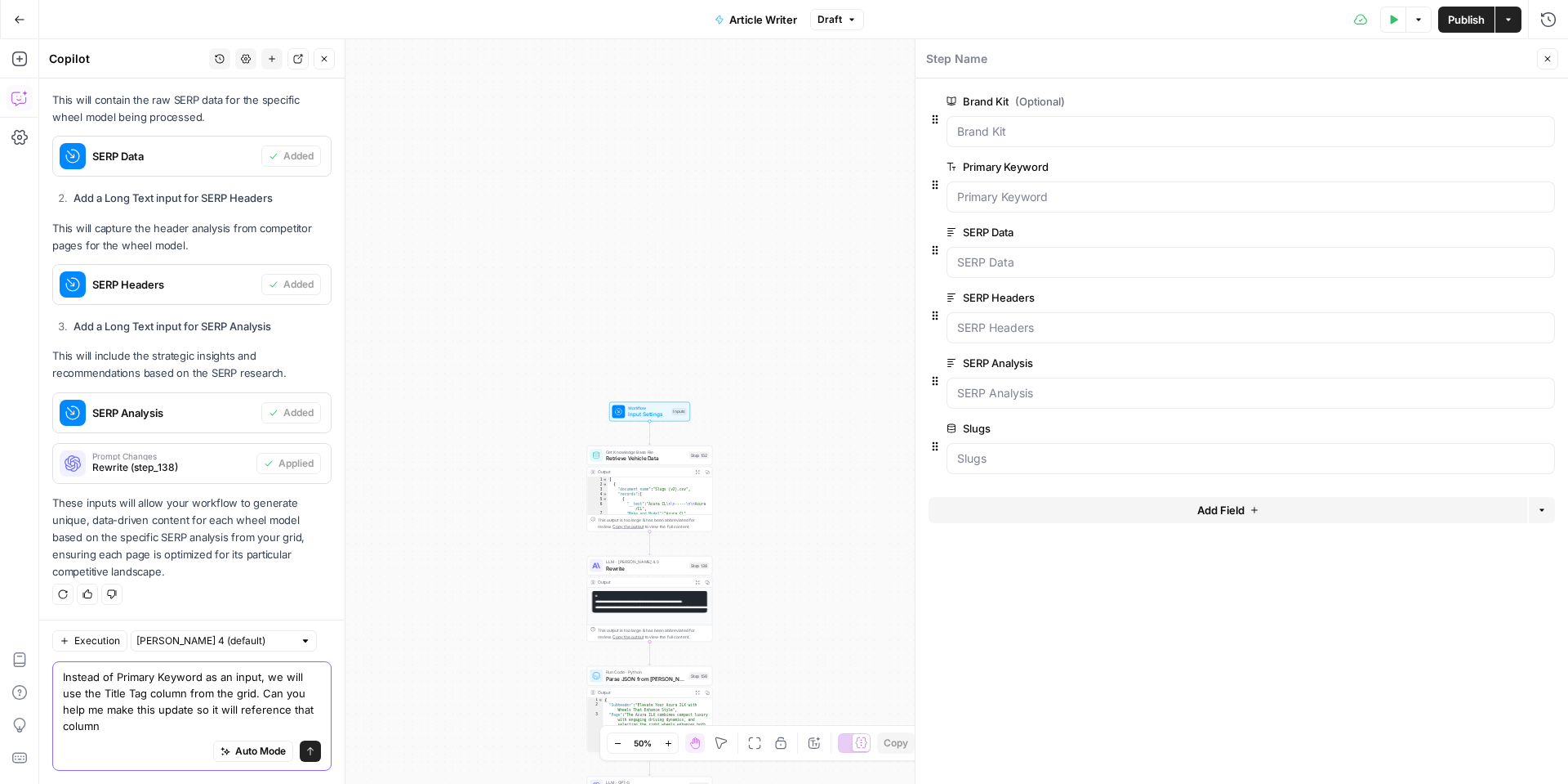
type textarea "Instead of Primary Keyword as an input, we will use the Title Tag column from t…"
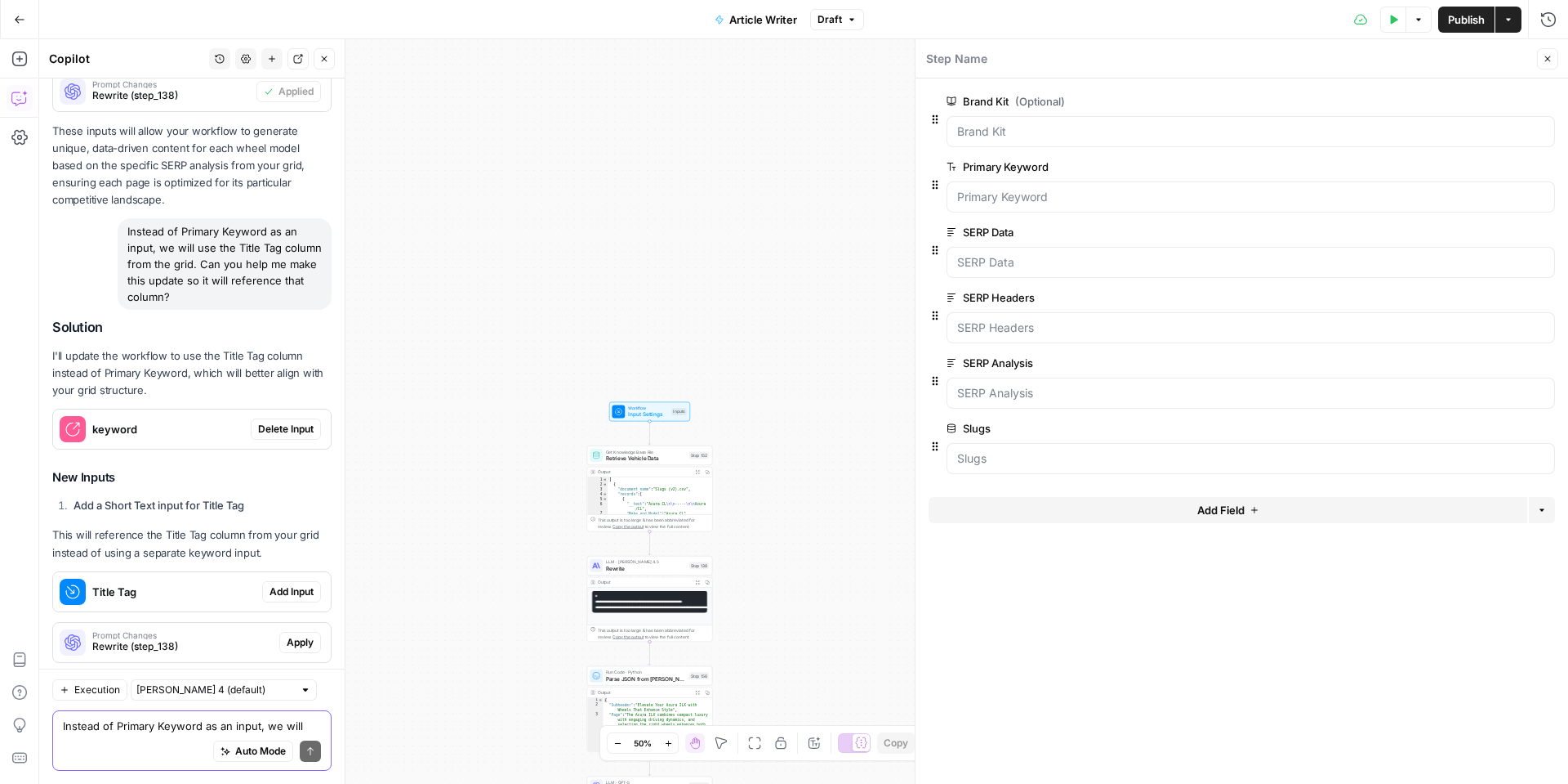
scroll to position [1678, 0]
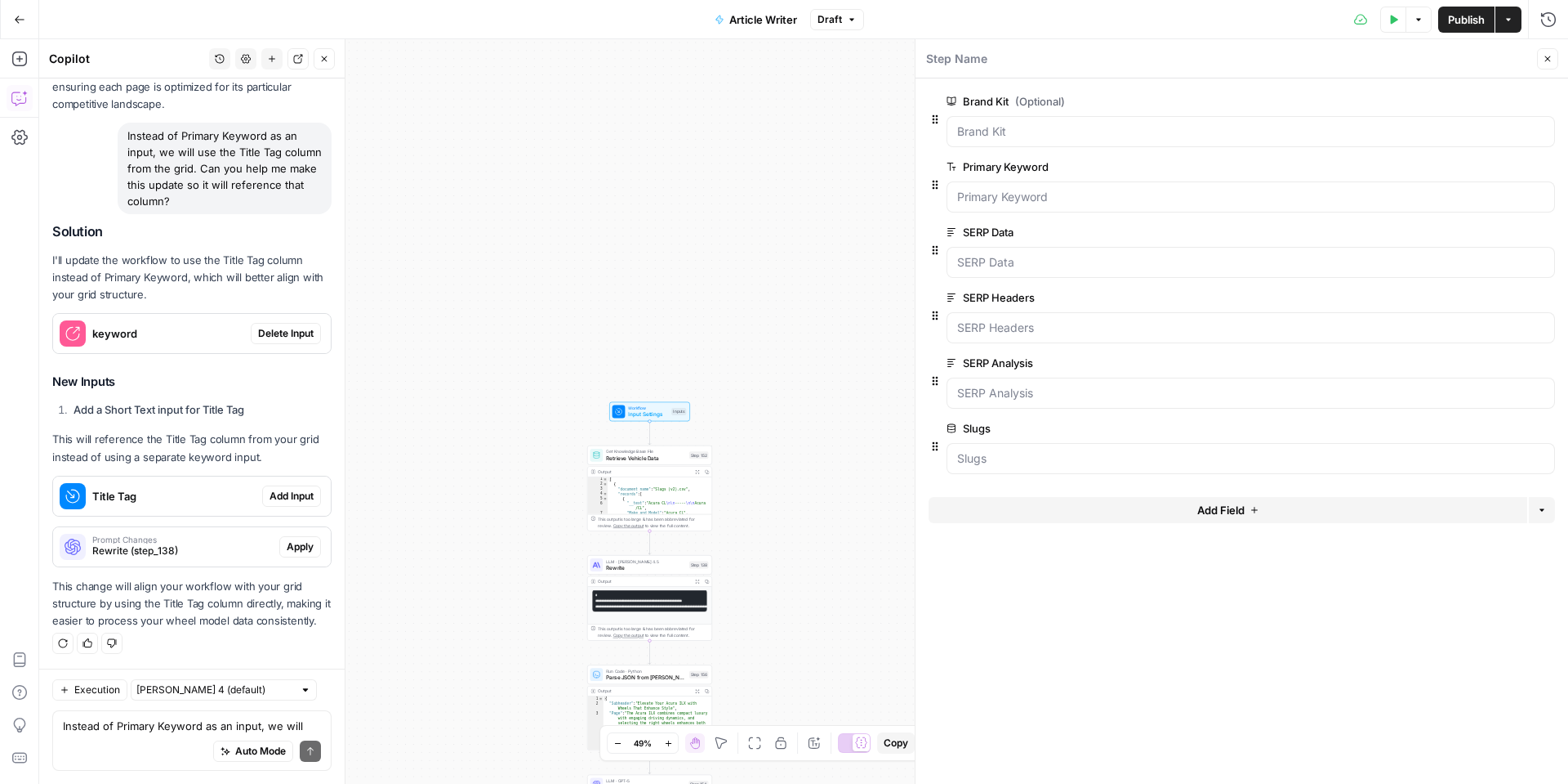
click at [301, 331] on span "Delete Input" at bounding box center [286, 334] width 56 height 15
drag, startPoint x: 1550, startPoint y: 163, endPoint x: 1543, endPoint y: 169, distance: 9.2
click at [1550, 163] on button "Delete group" at bounding box center [1545, 166] width 20 height 20
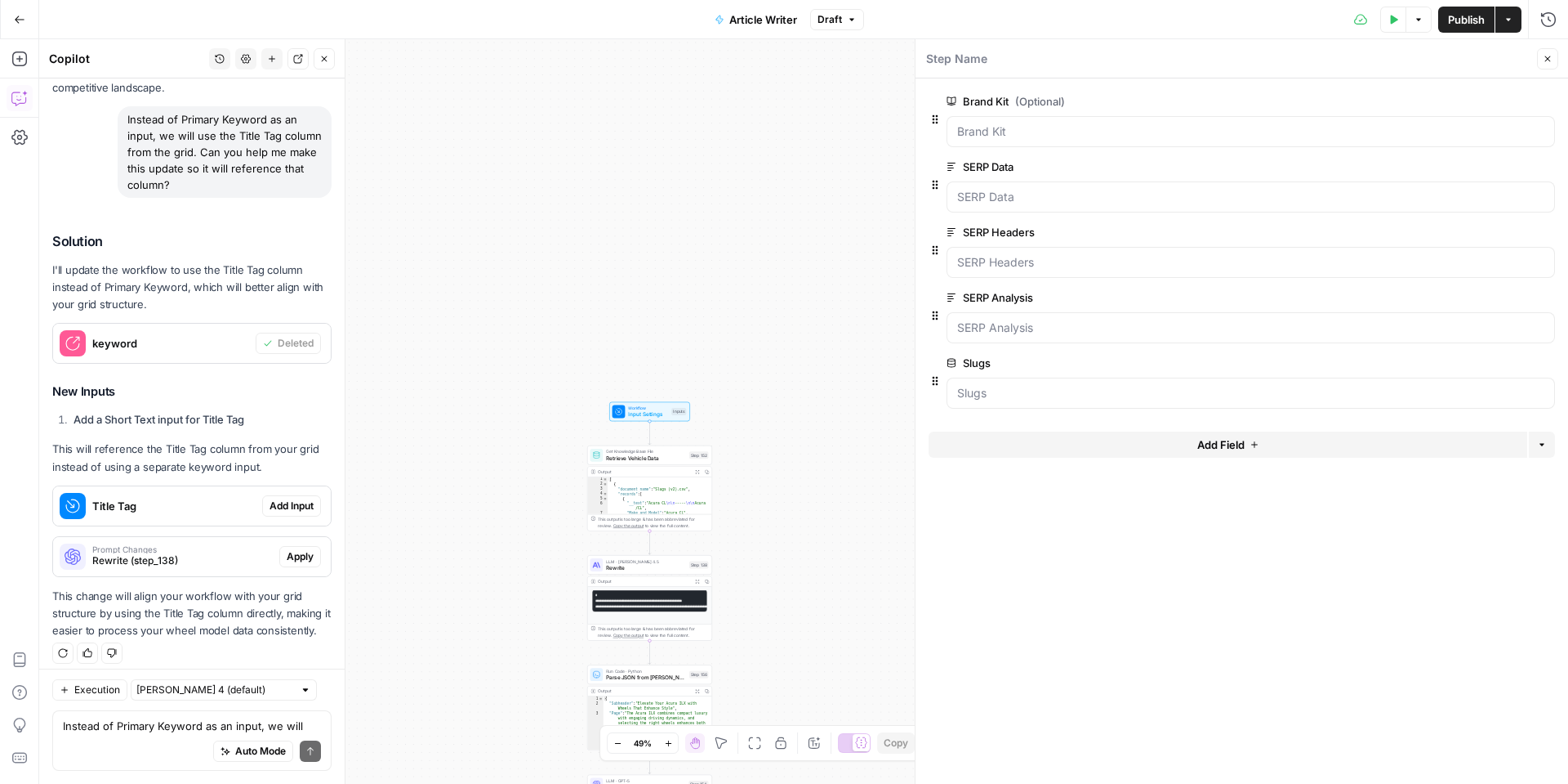
scroll to position [1704, 0]
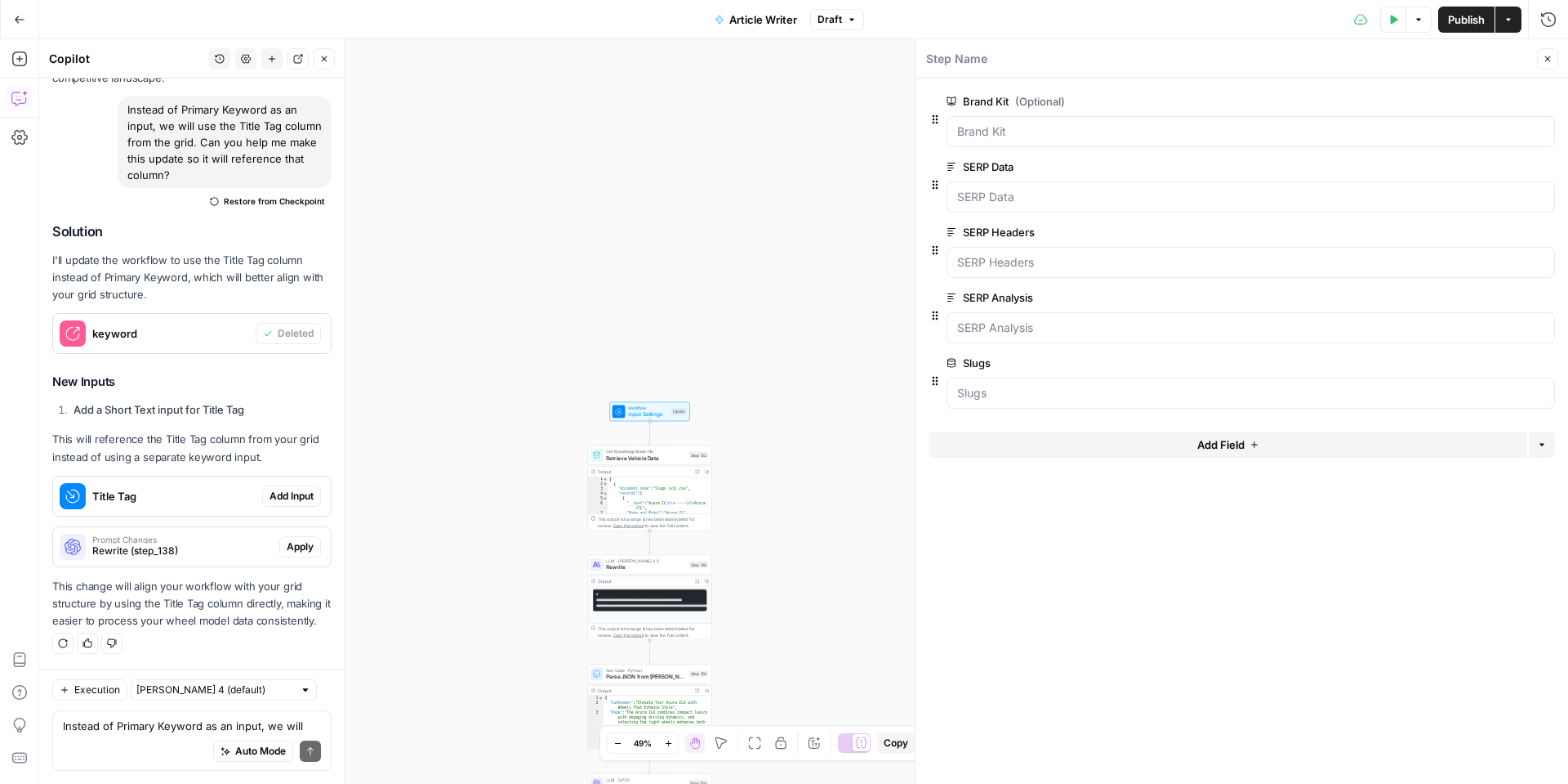
click at [293, 499] on span "Add Input" at bounding box center [291, 496] width 44 height 15
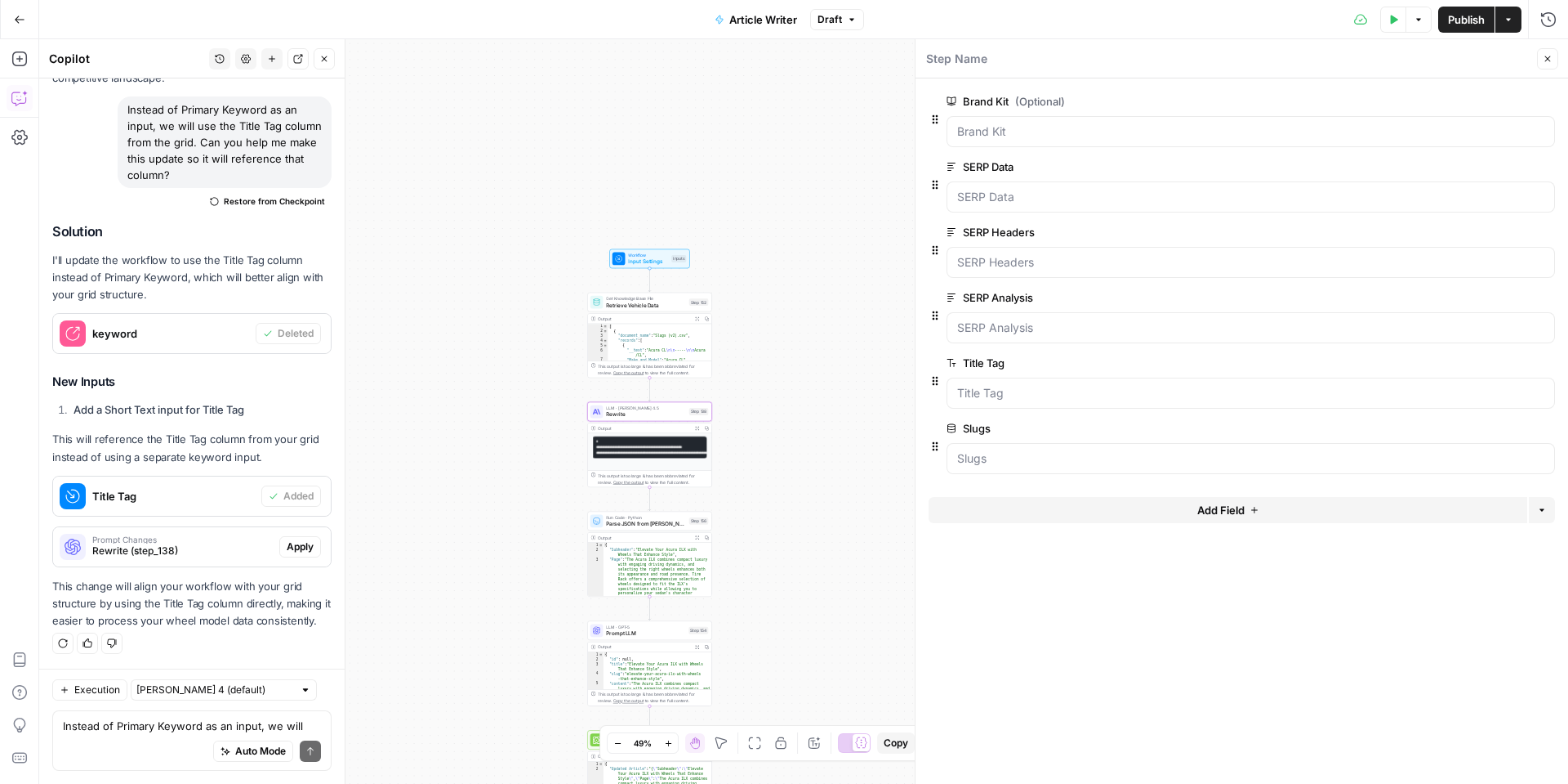
click at [304, 548] on span "Apply" at bounding box center [300, 547] width 27 height 15
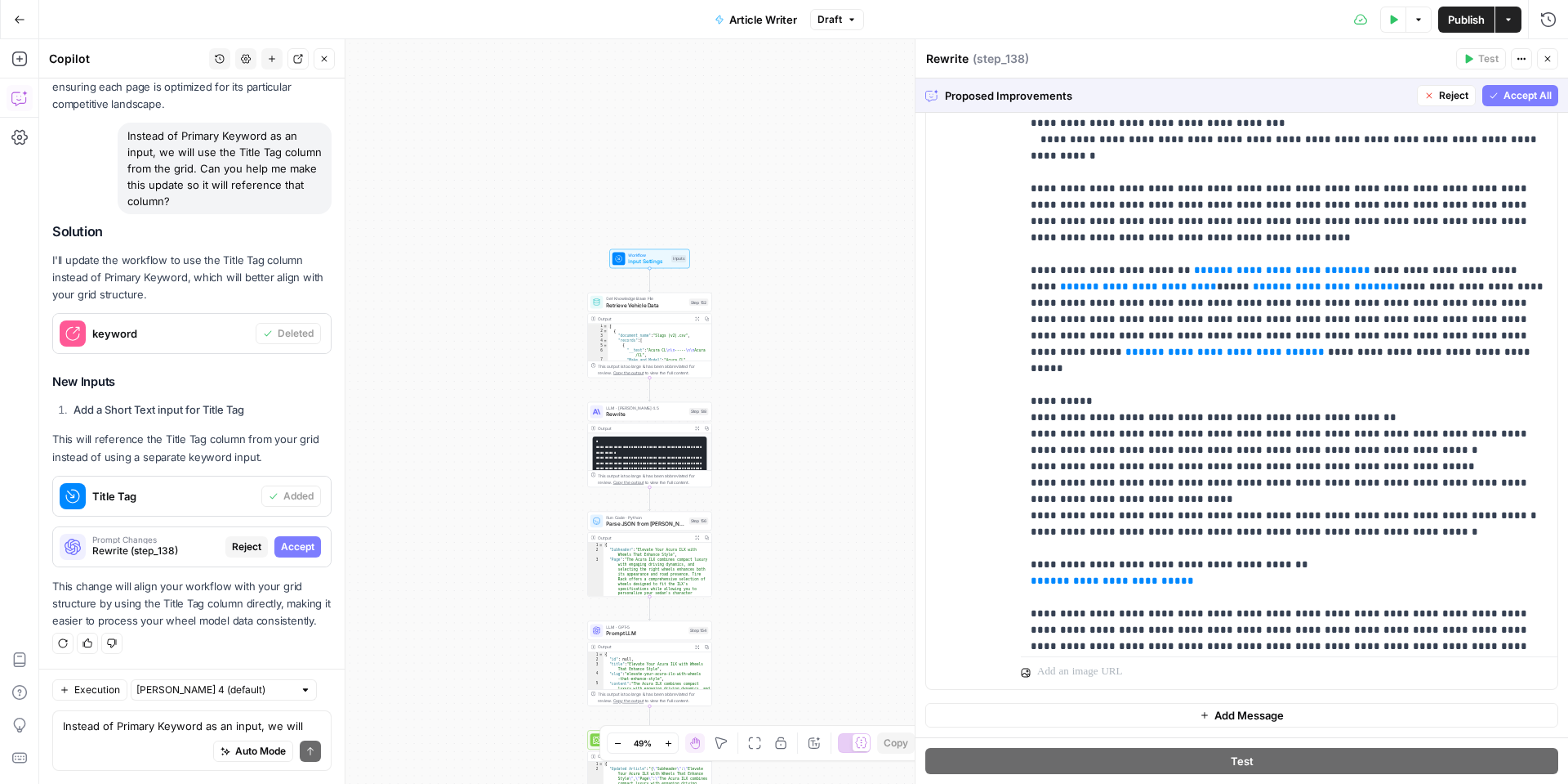
scroll to position [2208, 0]
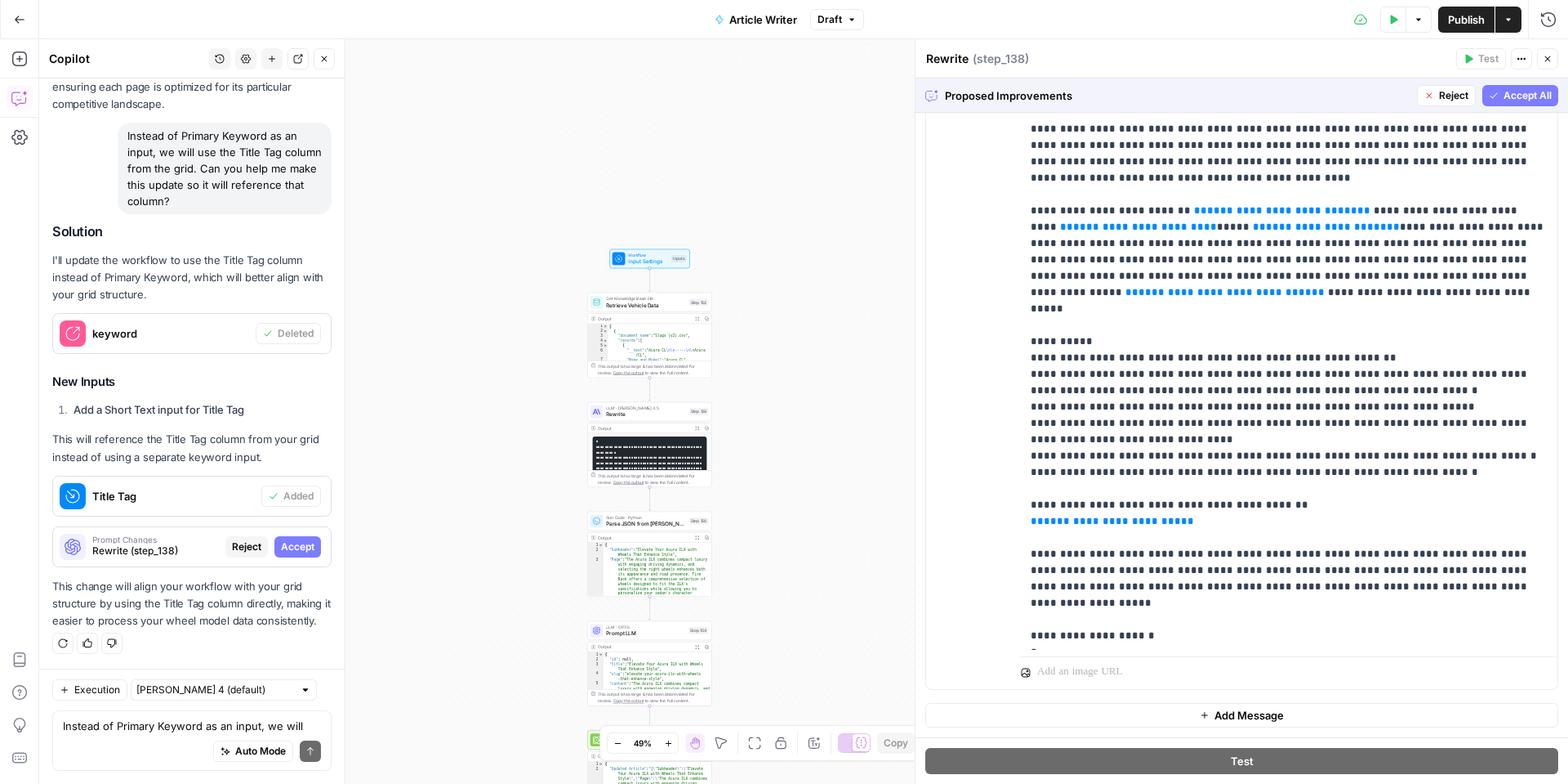
click at [1519, 103] on button "Accept All" at bounding box center [1520, 95] width 76 height 22
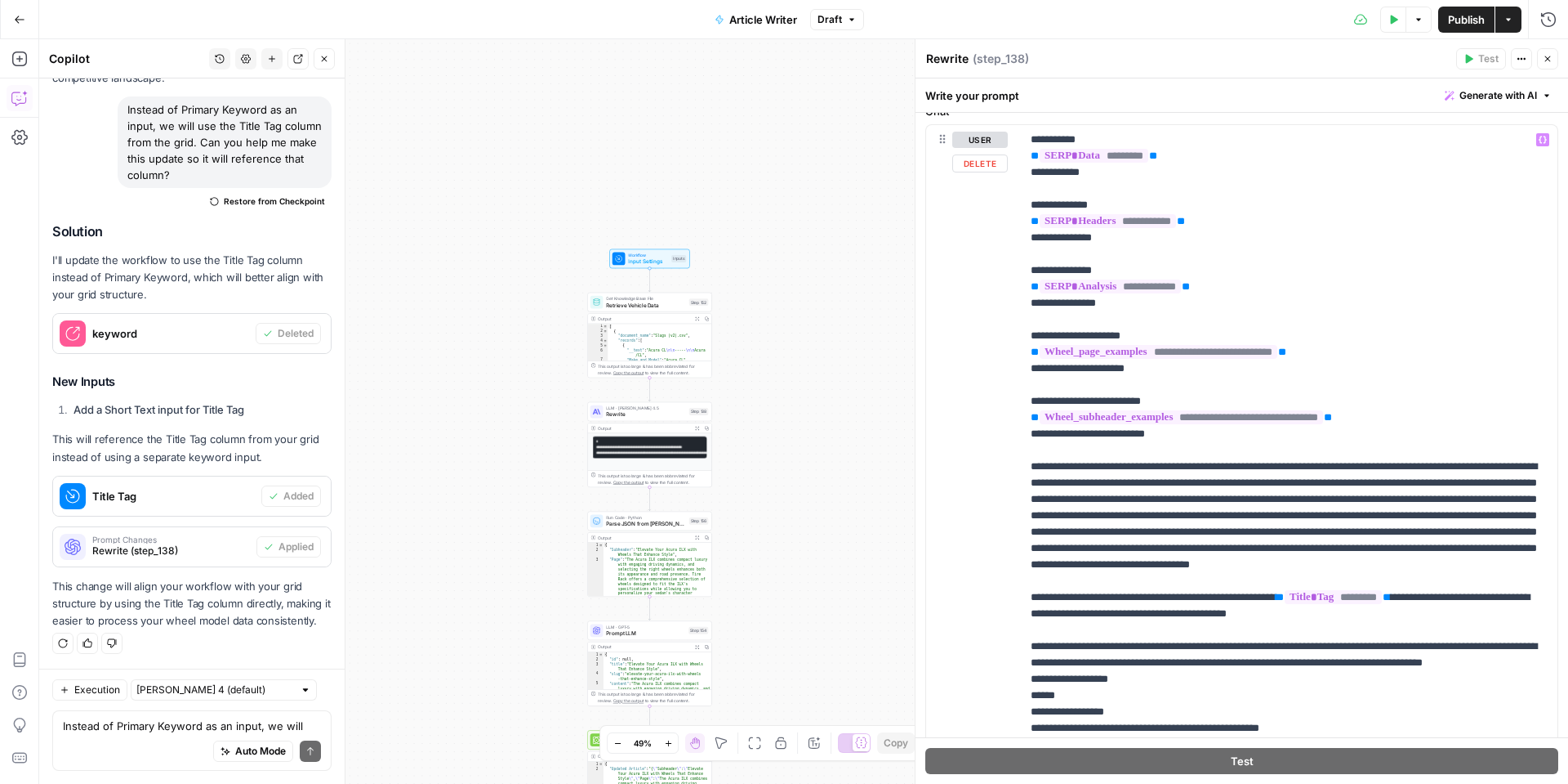
scroll to position [814, 0]
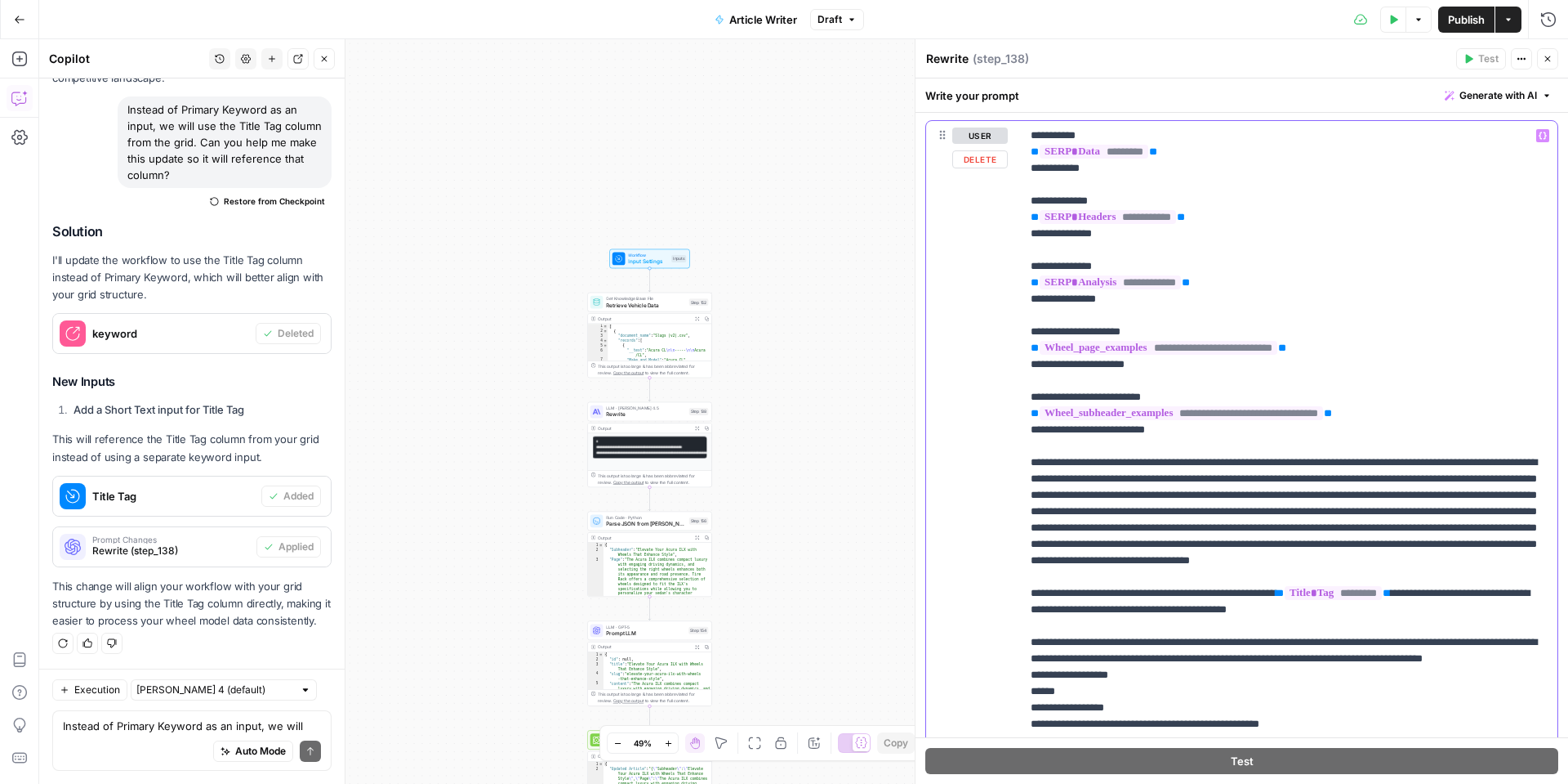
drag, startPoint x: 1359, startPoint y: 348, endPoint x: 1029, endPoint y: 345, distance: 330.0
click at [1029, 345] on div "**********" at bounding box center [1289, 454] width 536 height 666
click at [1541, 136] on icon "button" at bounding box center [1543, 135] width 8 height 8
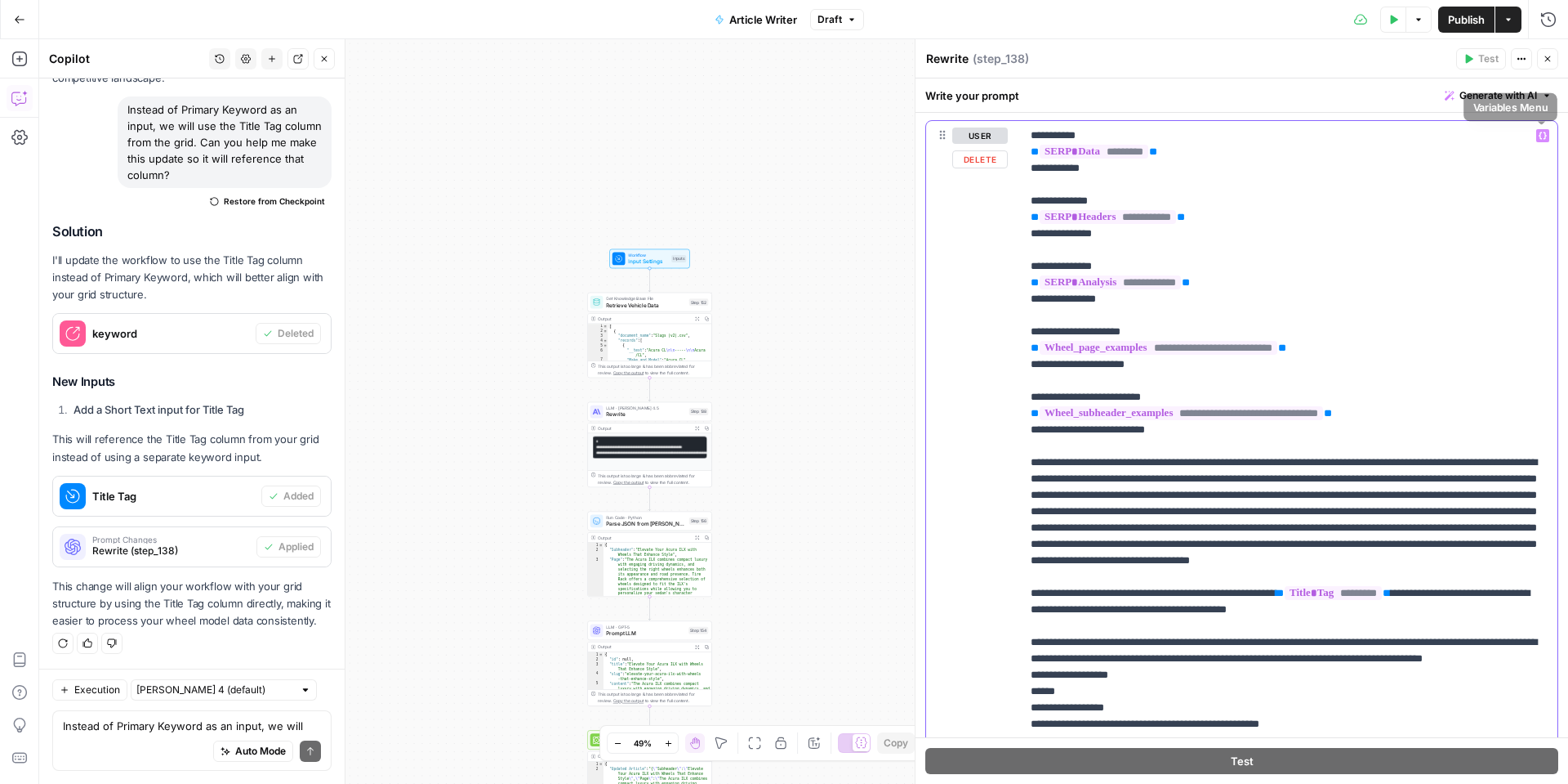
click at [1541, 135] on icon "button" at bounding box center [1543, 135] width 8 height 8
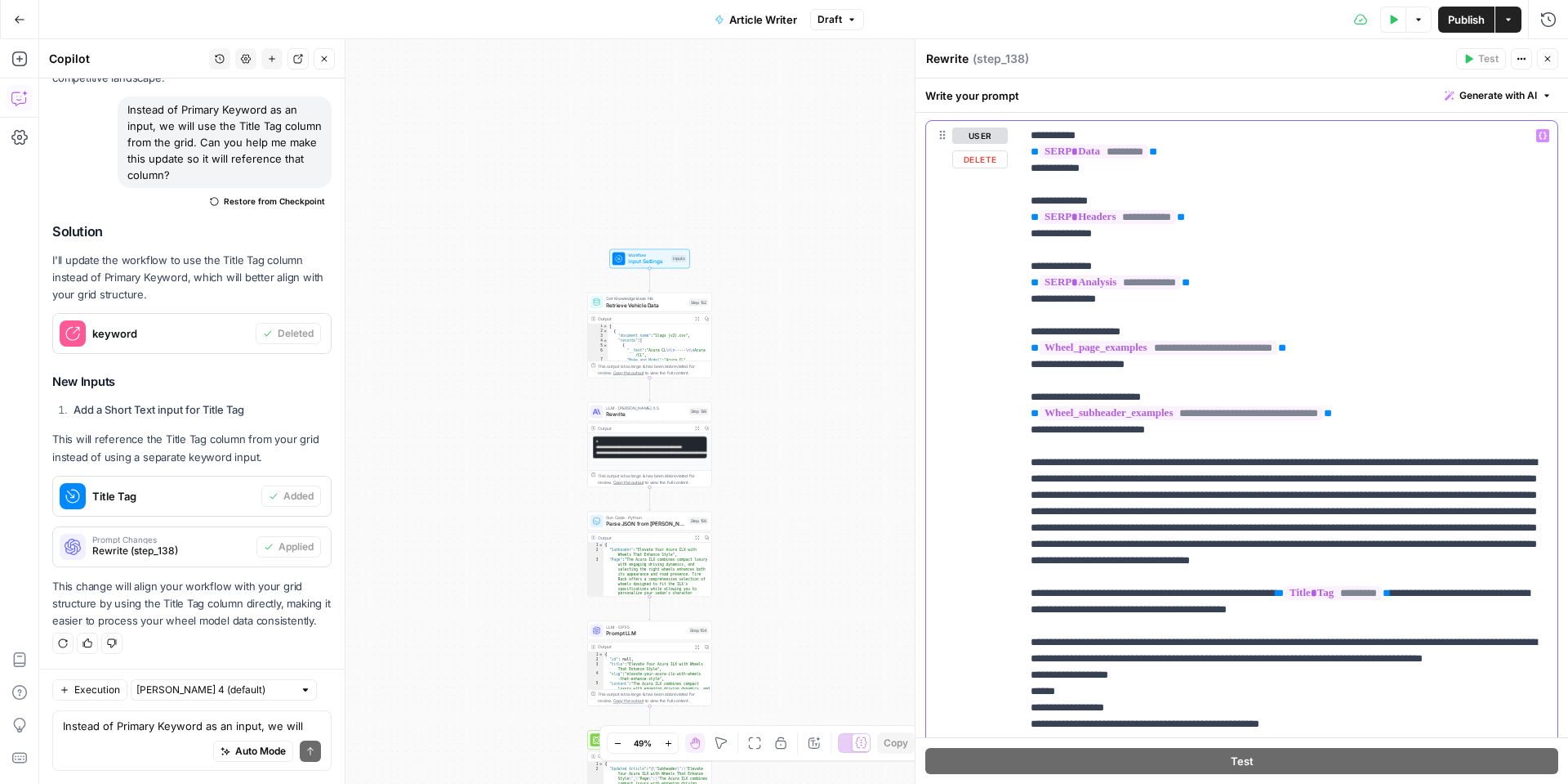
click at [1542, 132] on icon "button" at bounding box center [1543, 135] width 8 height 8
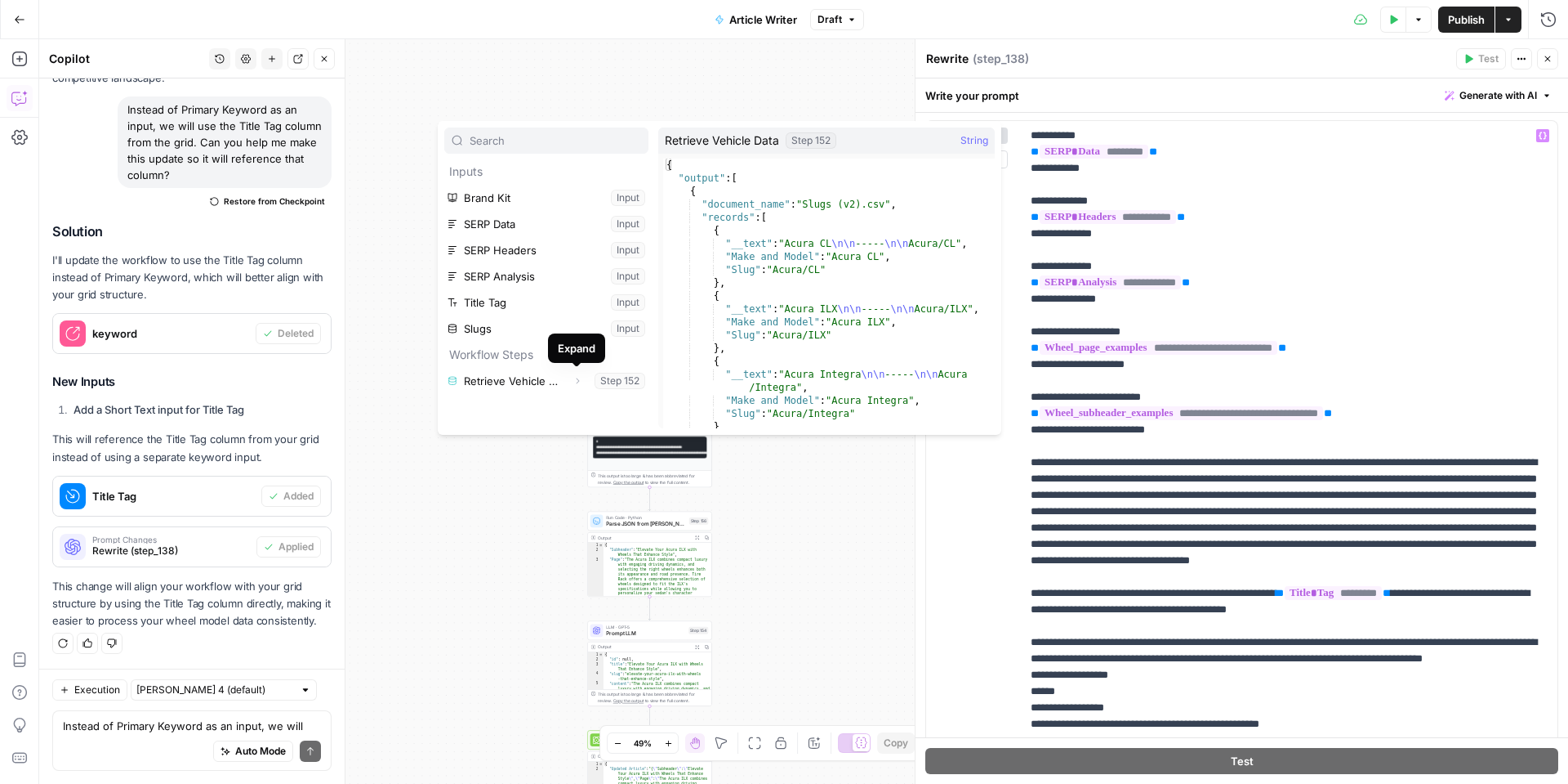
click at [801, 505] on div "Workflow Input Settings Inputs Get Knowledge Base File Retrieve Vehicle Data St…" at bounding box center [804, 411] width 1529 height 744
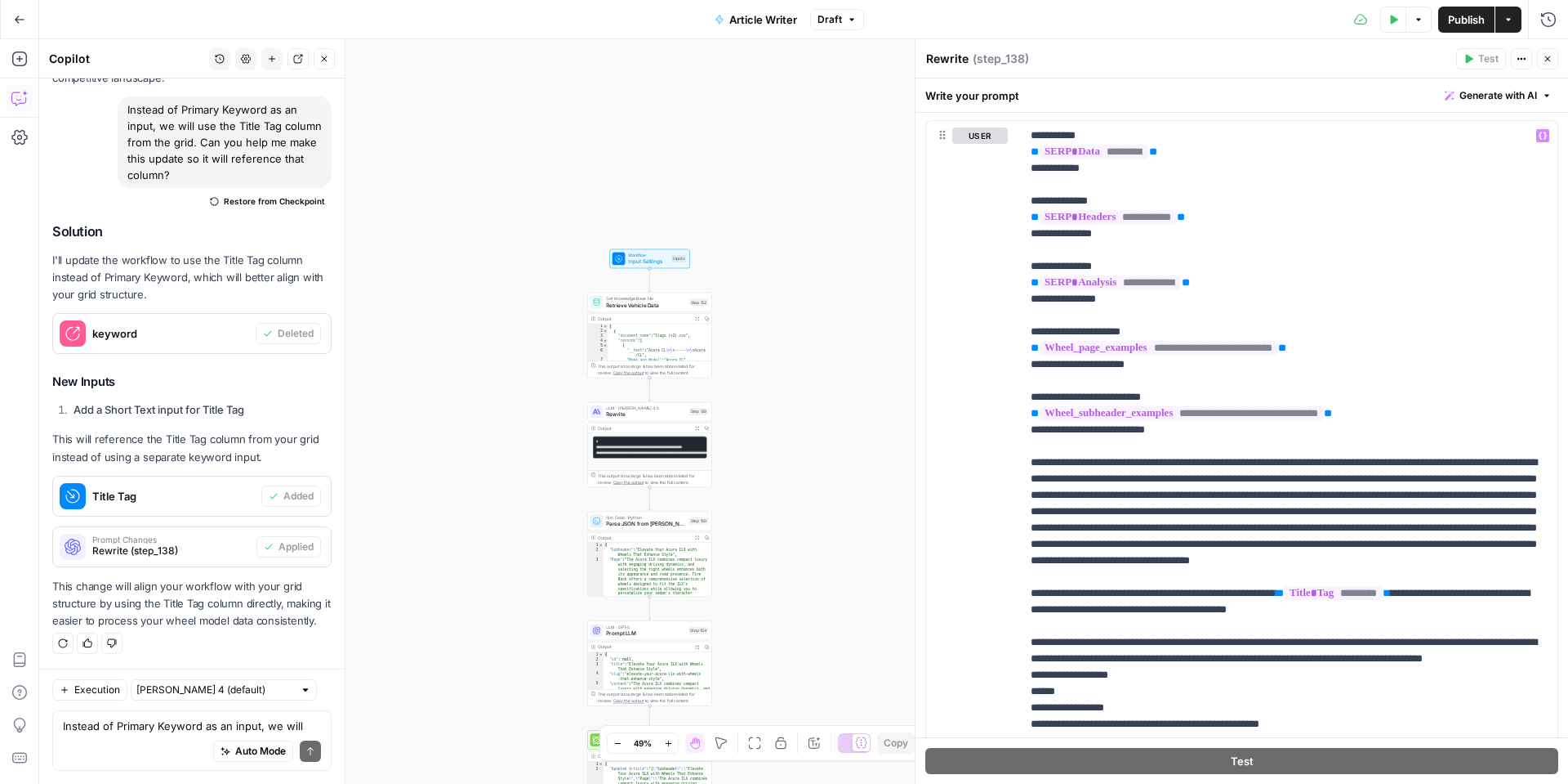
scroll to position [786, 0]
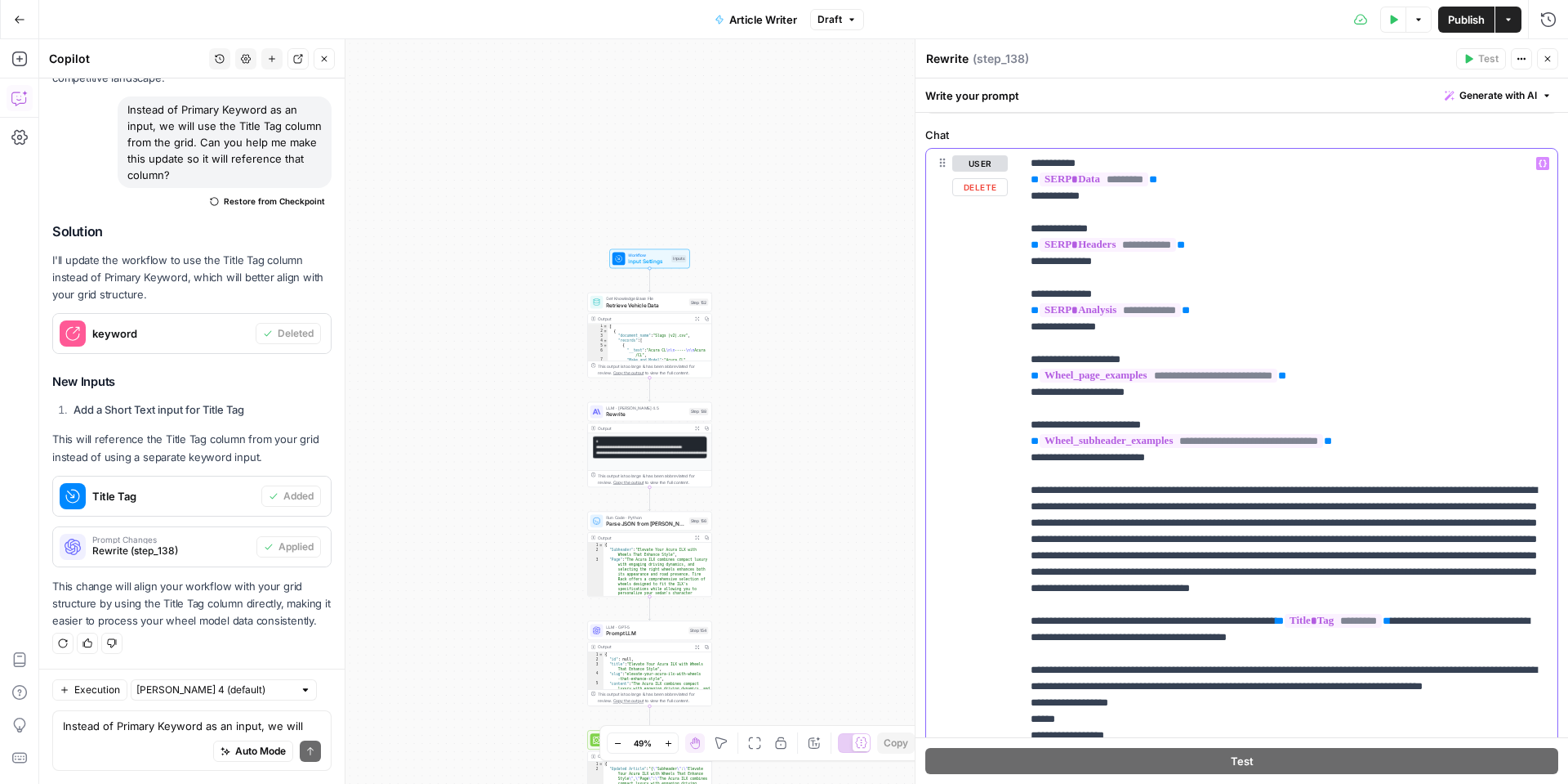
drag, startPoint x: 1039, startPoint y: 360, endPoint x: 1148, endPoint y: 357, distance: 109.0
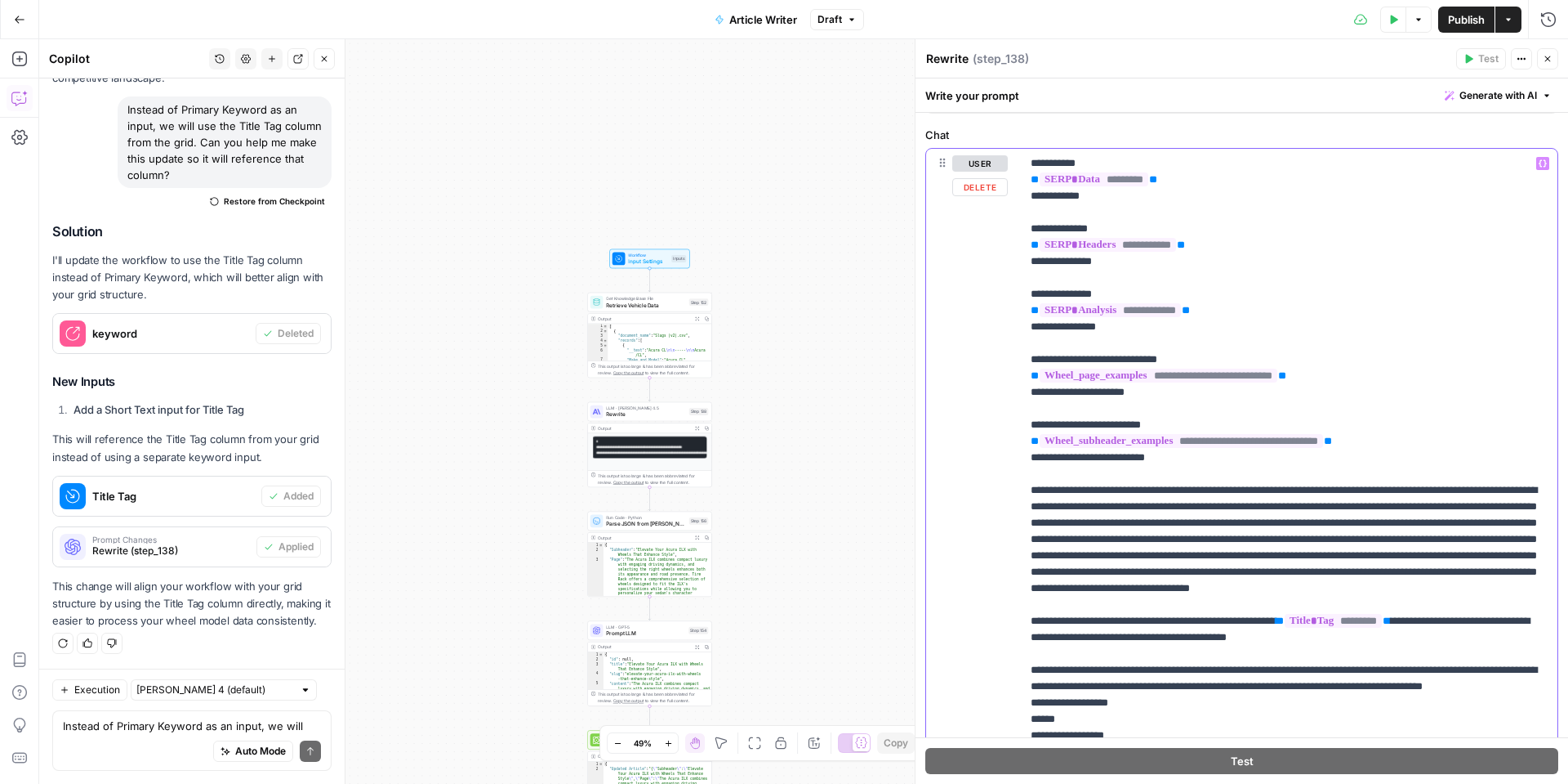
drag, startPoint x: 1041, startPoint y: 359, endPoint x: 1179, endPoint y: 358, distance: 138.0
copy p "**********"
drag, startPoint x: 1043, startPoint y: 394, endPoint x: 1152, endPoint y: 393, distance: 109.0
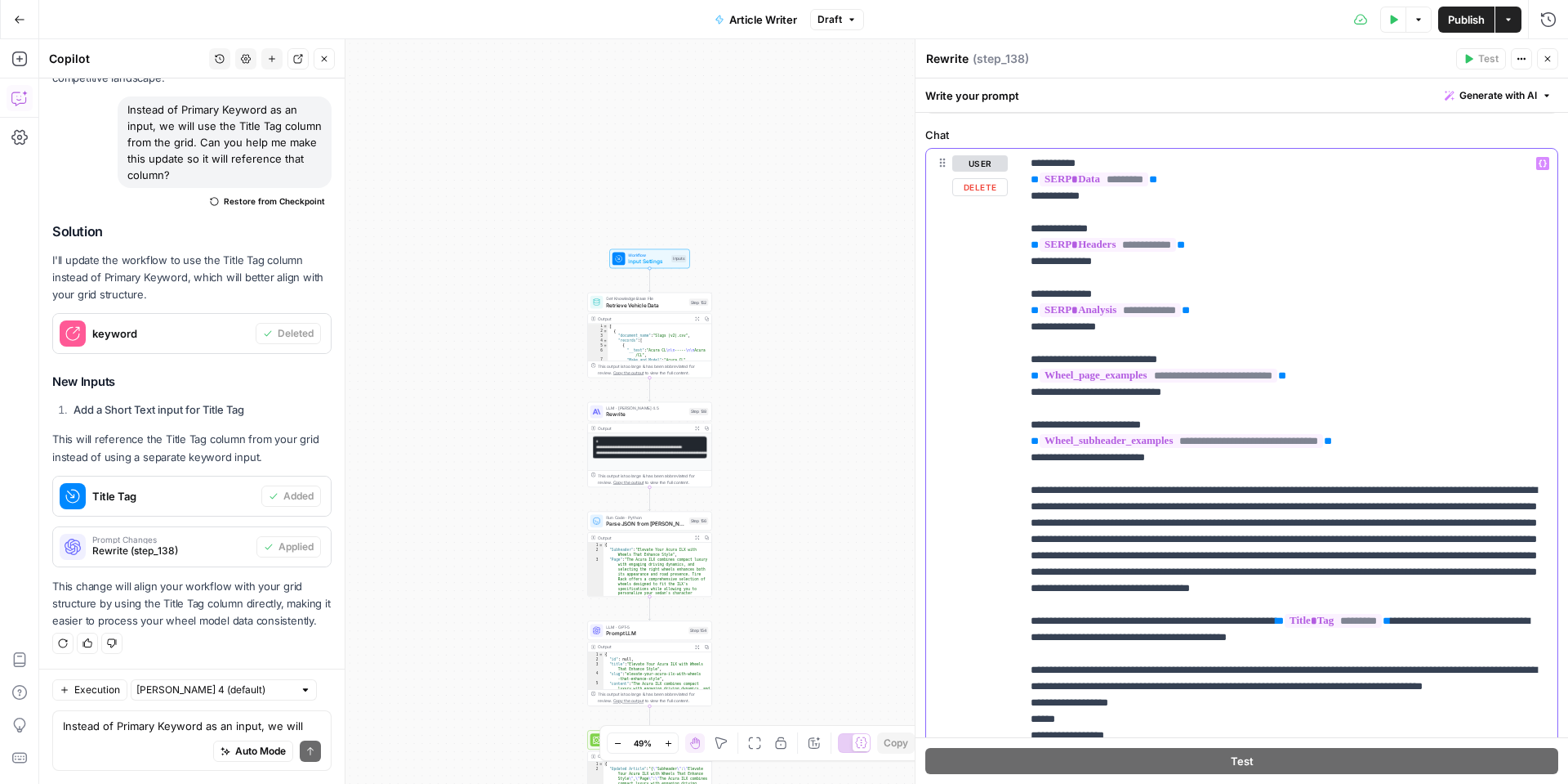
drag, startPoint x: 1201, startPoint y: 456, endPoint x: 994, endPoint y: 424, distance: 209.5
click at [994, 424] on div "**********" at bounding box center [1242, 501] width 632 height 705
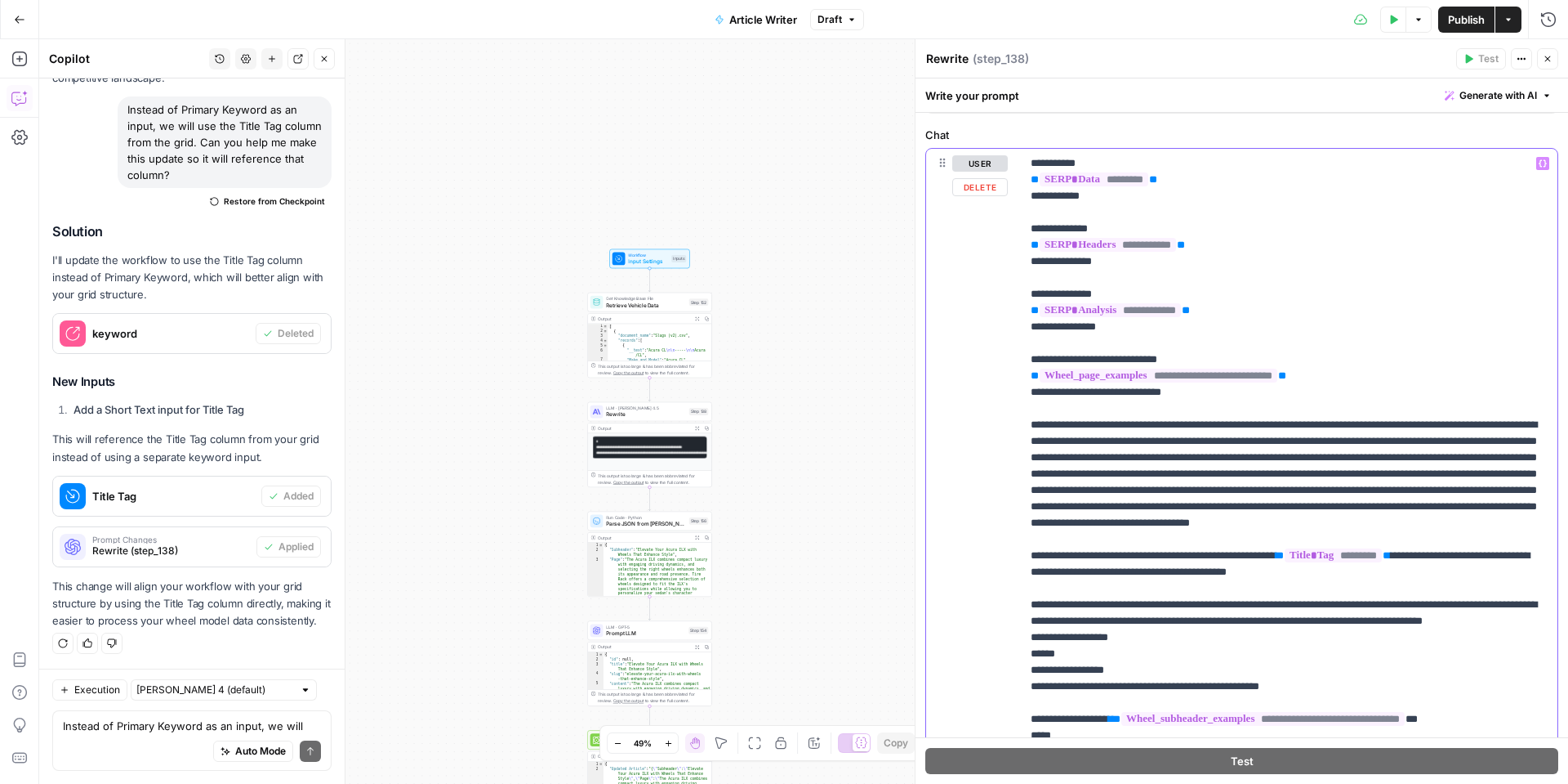
drag, startPoint x: 1025, startPoint y: 606, endPoint x: 1338, endPoint y: 597, distance: 313.1
click at [1338, 597] on div "**********" at bounding box center [1289, 482] width 536 height 666
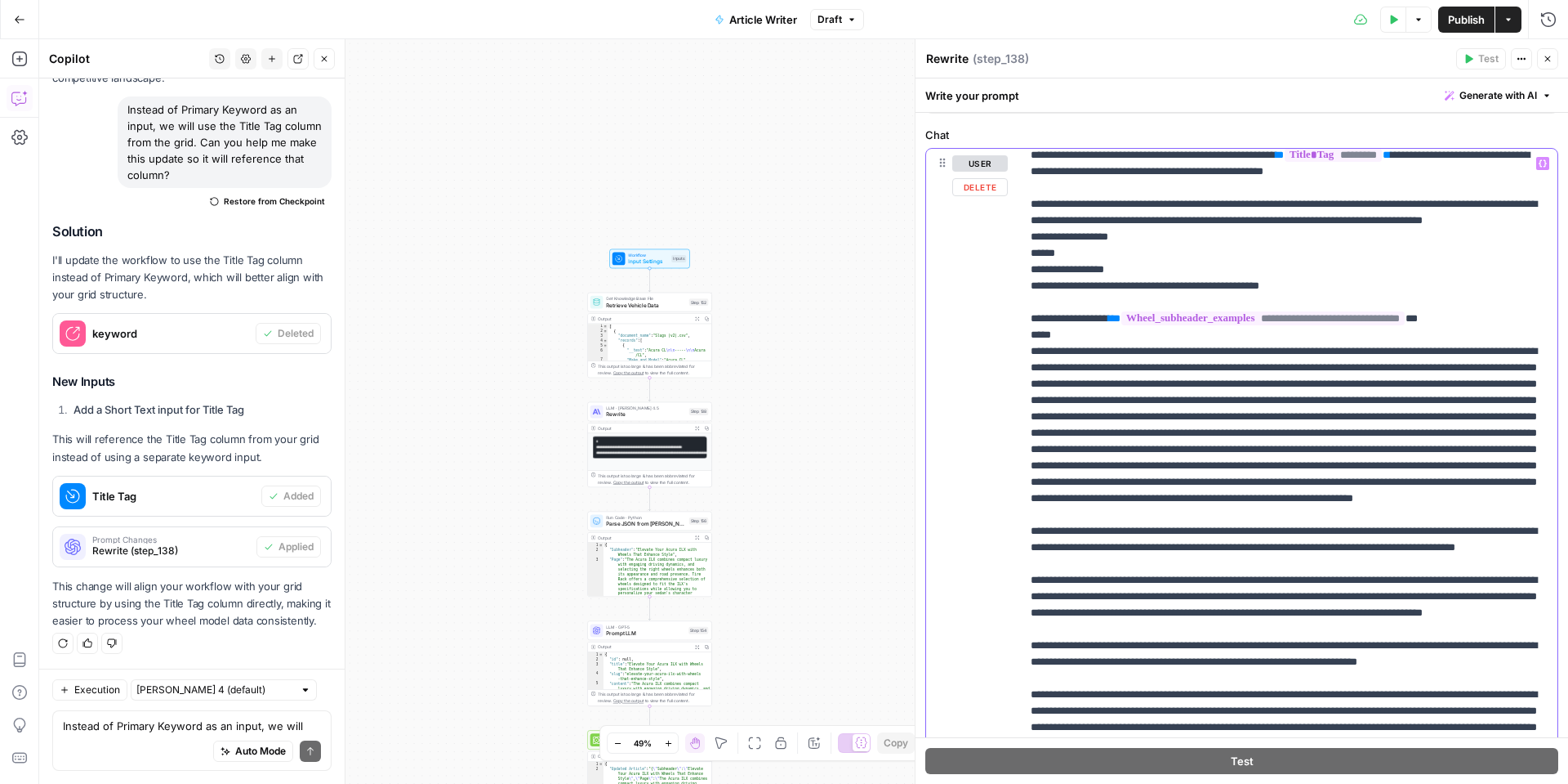
scroll to position [389, 0]
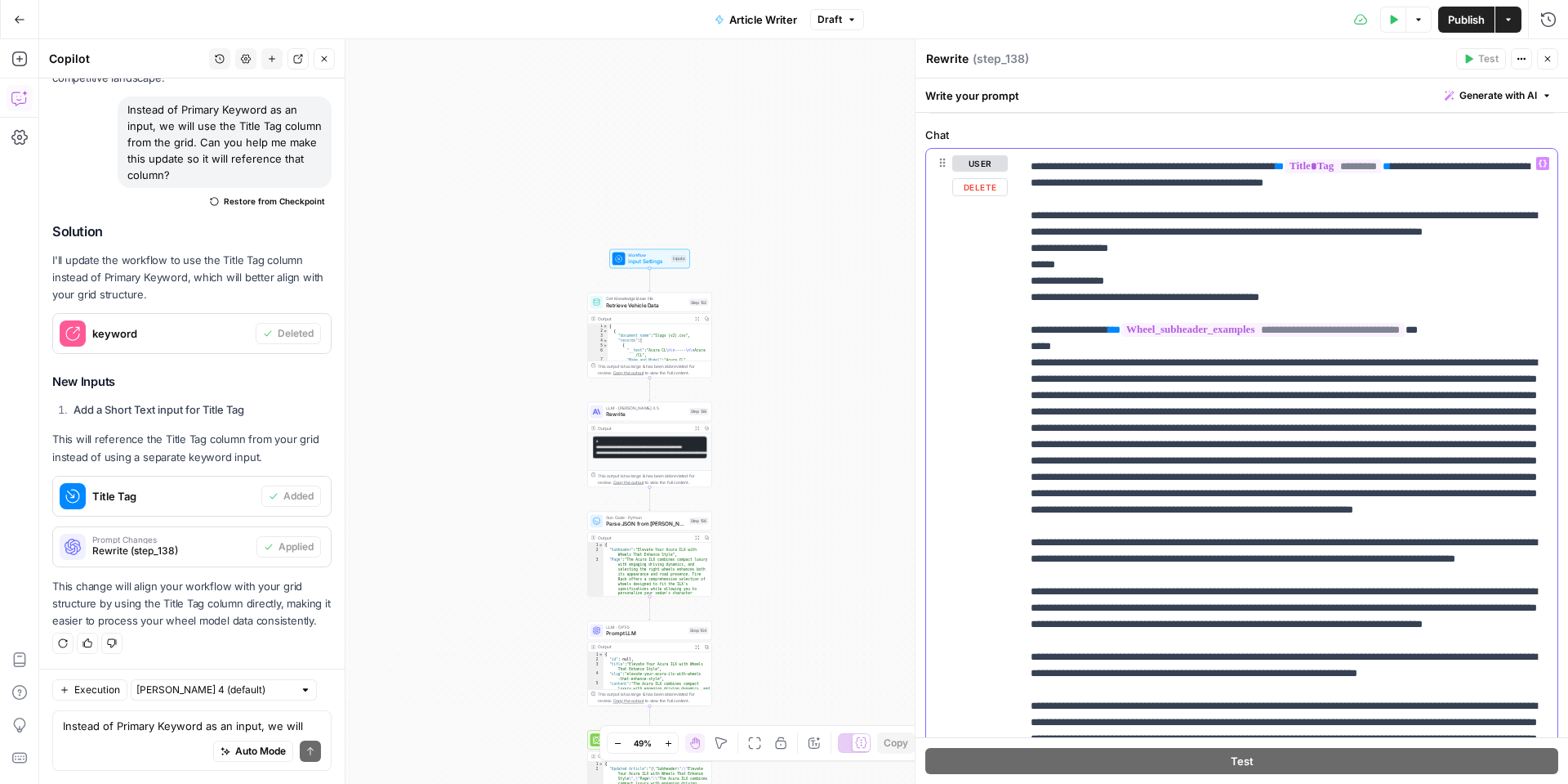
drag, startPoint x: 1227, startPoint y: 605, endPoint x: 1025, endPoint y: 249, distance: 409.3
click at [1025, 249] on div "**********" at bounding box center [1289, 482] width 536 height 666
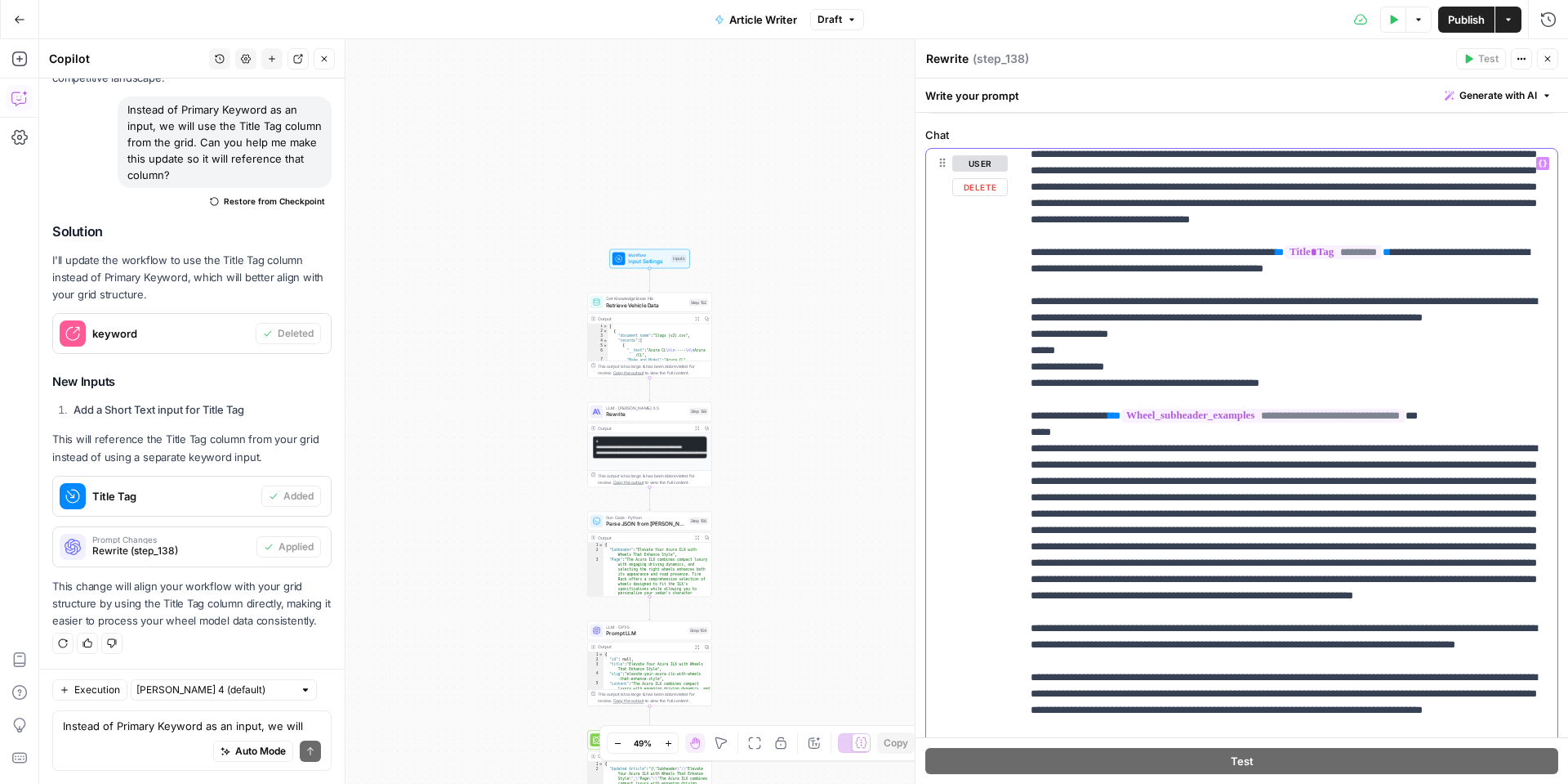
scroll to position [302, 0]
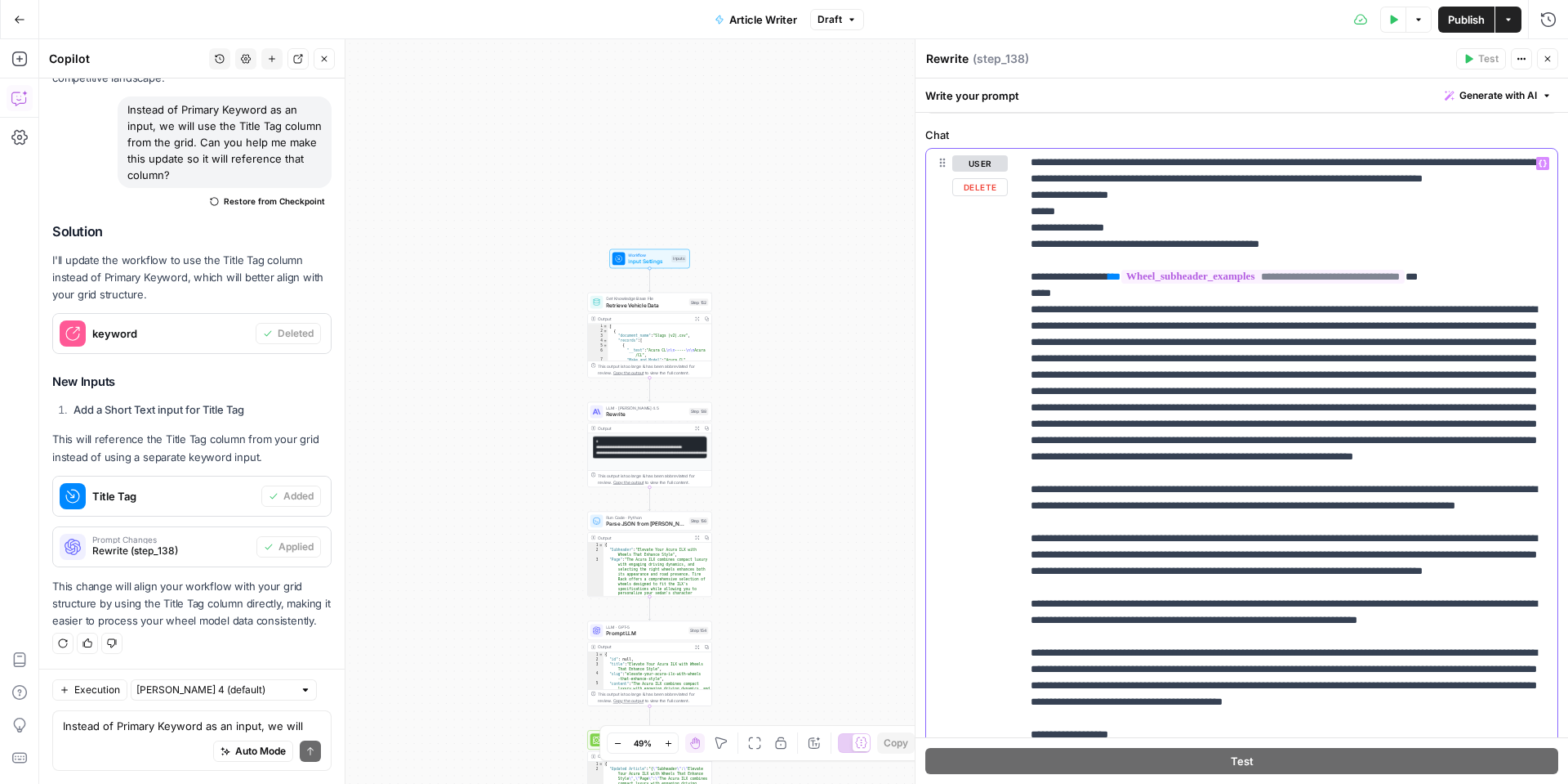
scroll to position [480, 0]
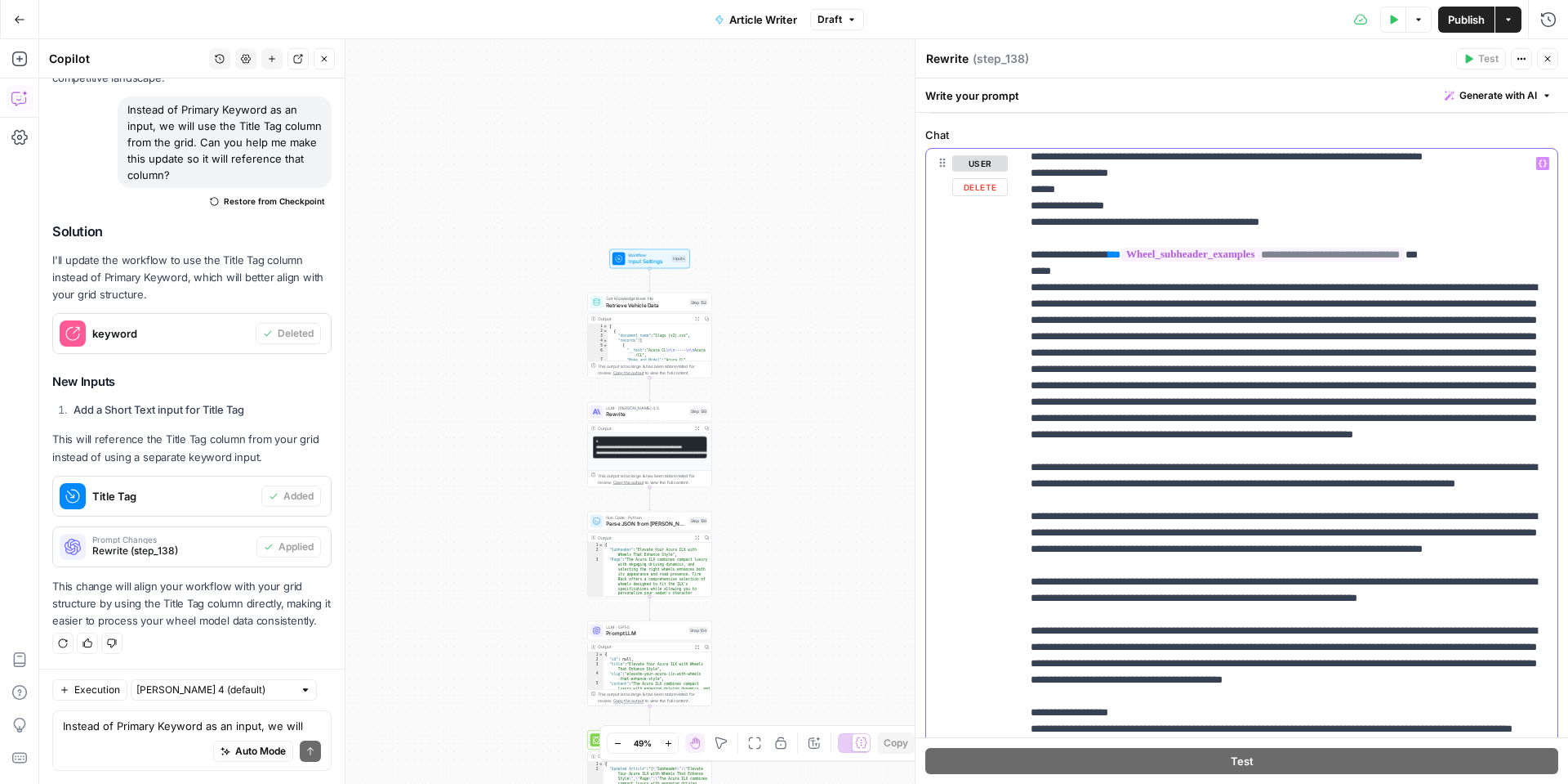
drag, startPoint x: 1254, startPoint y: 533, endPoint x: 1022, endPoint y: 174, distance: 427.4
click at [1024, 174] on div "**********" at bounding box center [1289, 482] width 536 height 666
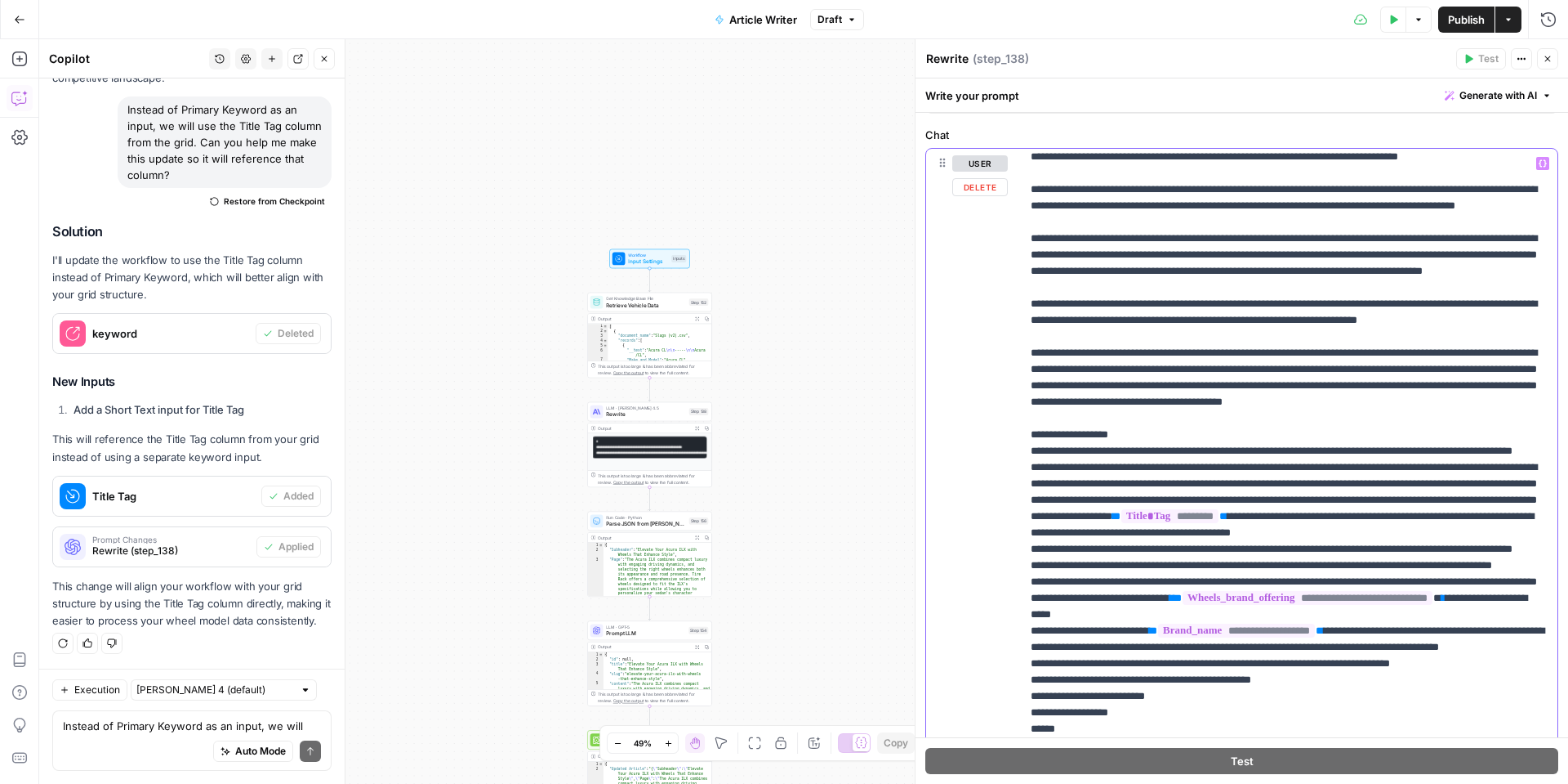
scroll to position [415, 0]
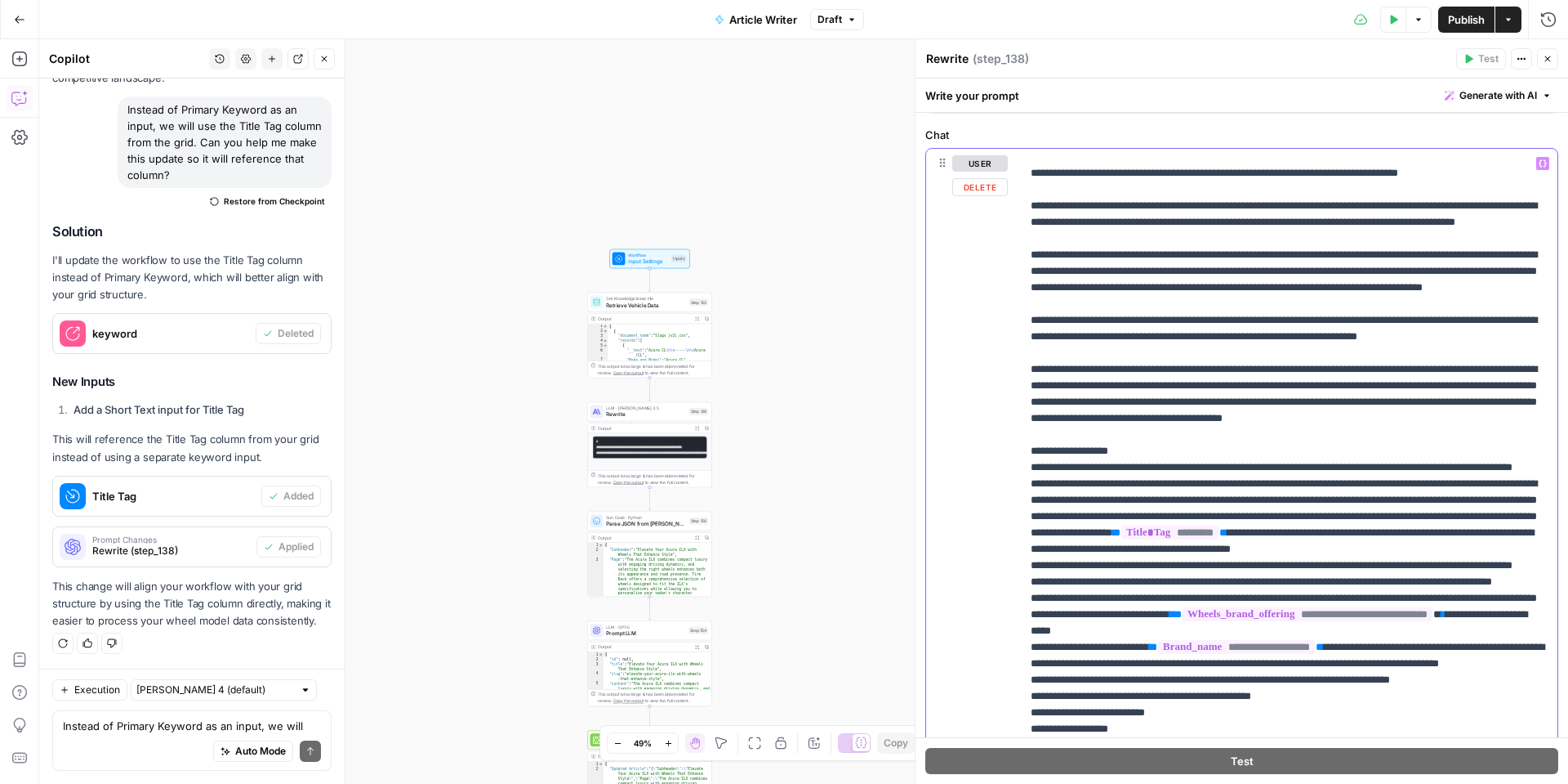
drag, startPoint x: 1344, startPoint y: 239, endPoint x: 1361, endPoint y: 238, distance: 17.0
click at [1541, 162] on icon "button" at bounding box center [1543, 163] width 8 height 8
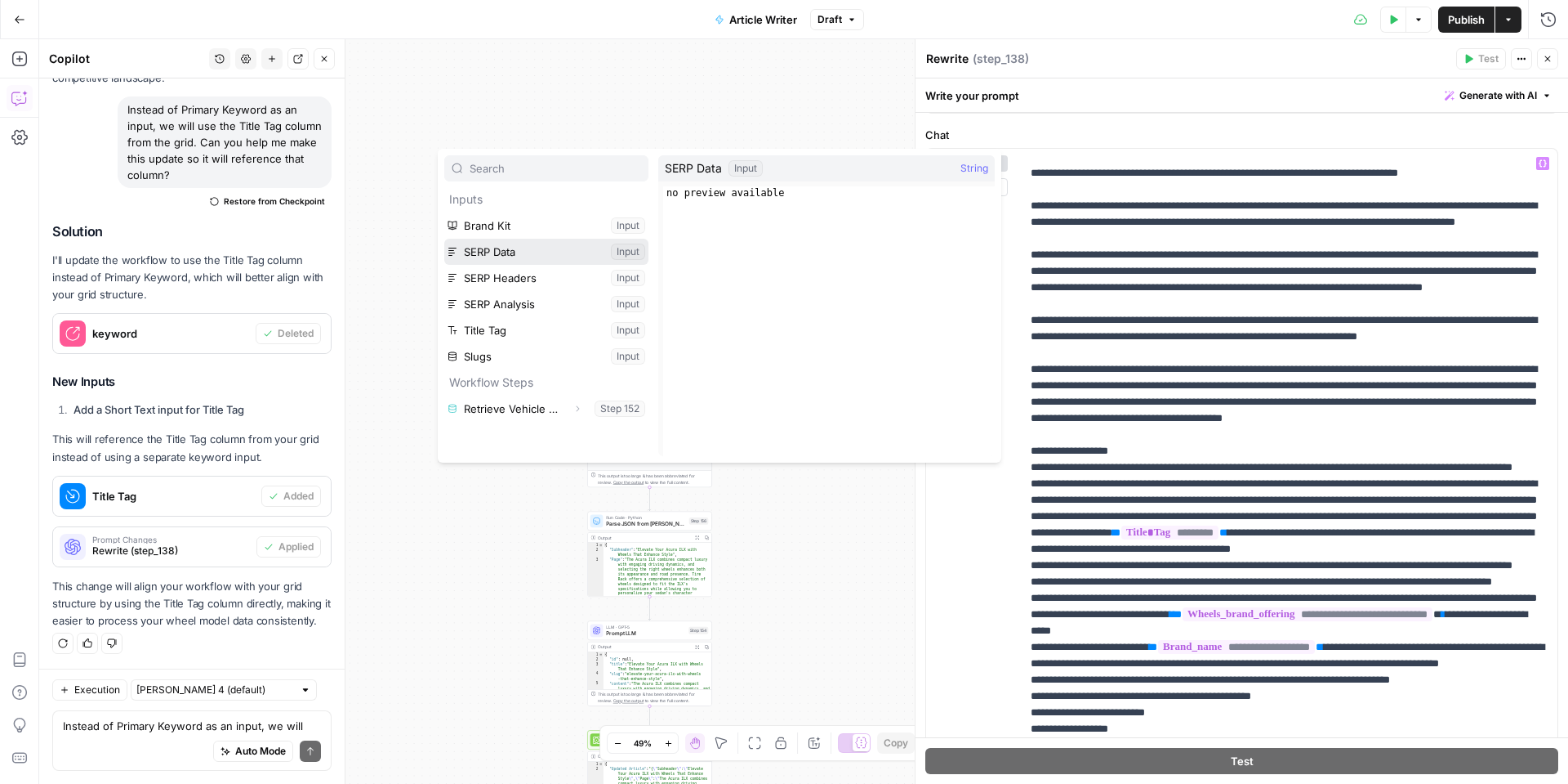
drag, startPoint x: 519, startPoint y: 259, endPoint x: 905, endPoint y: 236, distance: 386.7
click at [519, 259] on button "Select variable SERP Data" at bounding box center [546, 252] width 205 height 26
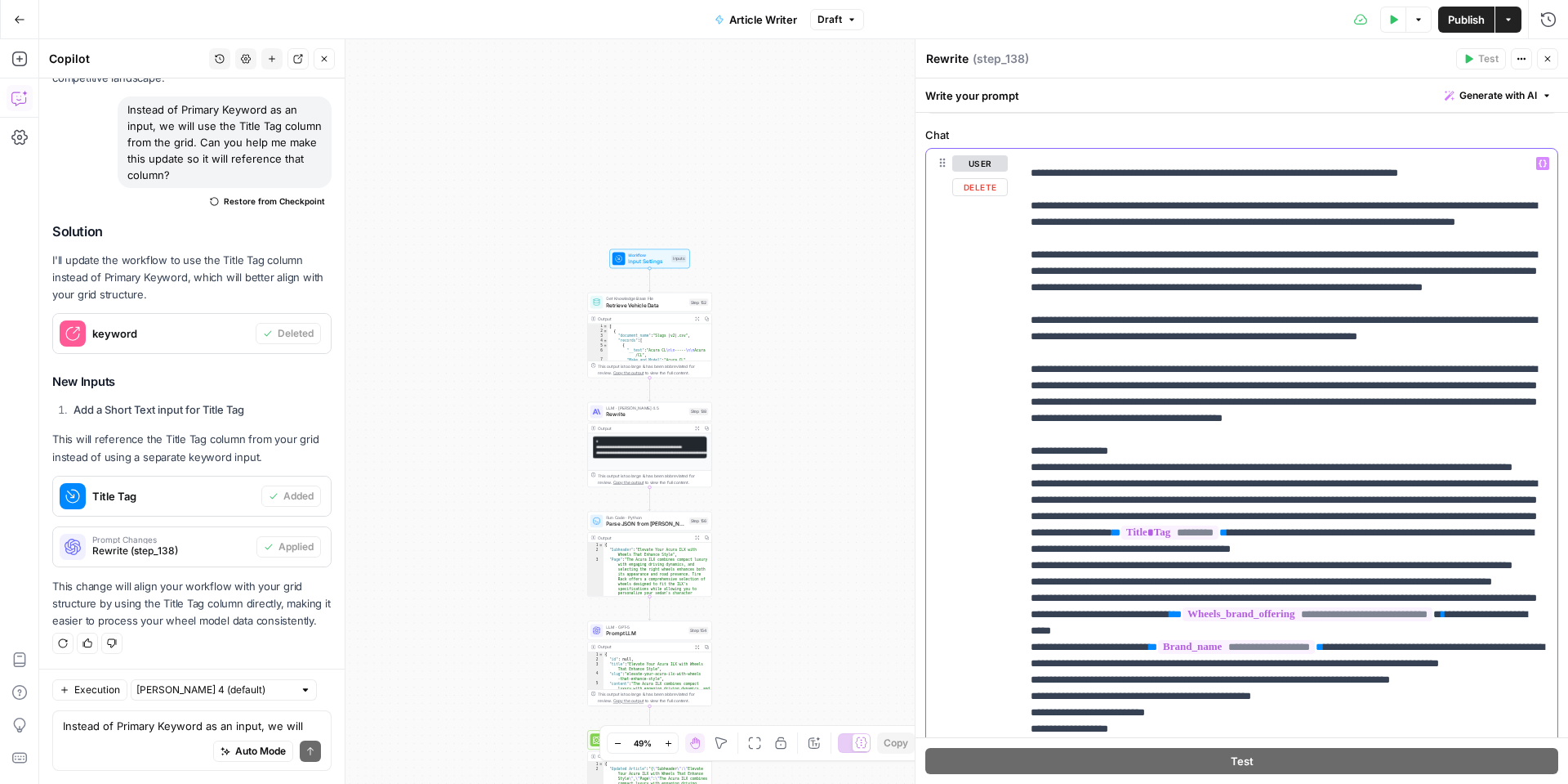
drag, startPoint x: 1546, startPoint y: 165, endPoint x: 1498, endPoint y: 187, distance: 52.8
click at [1546, 165] on icon "button" at bounding box center [1543, 163] width 8 height 8
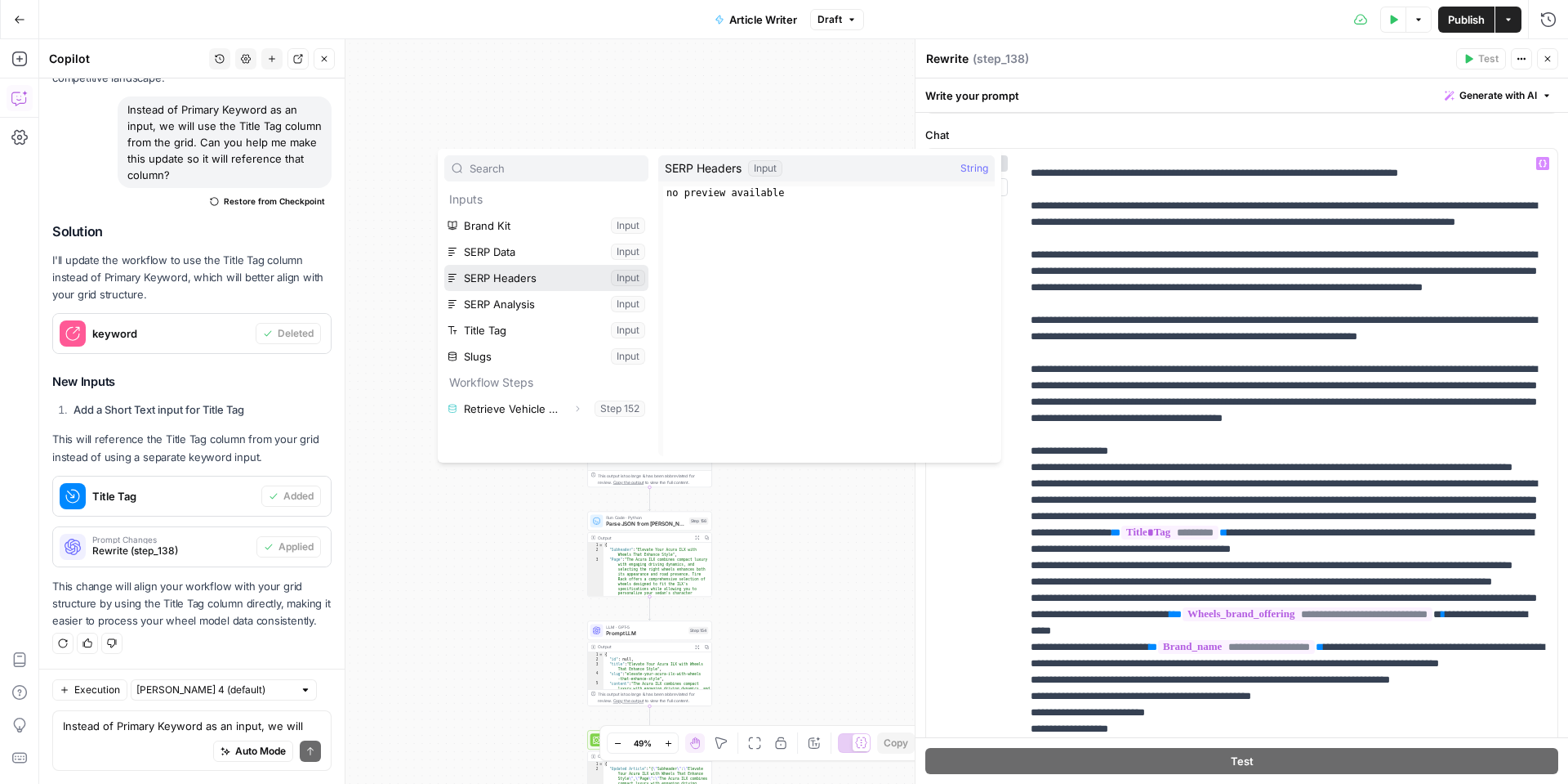
click at [550, 274] on button "Select variable SERP Headers" at bounding box center [546, 278] width 205 height 26
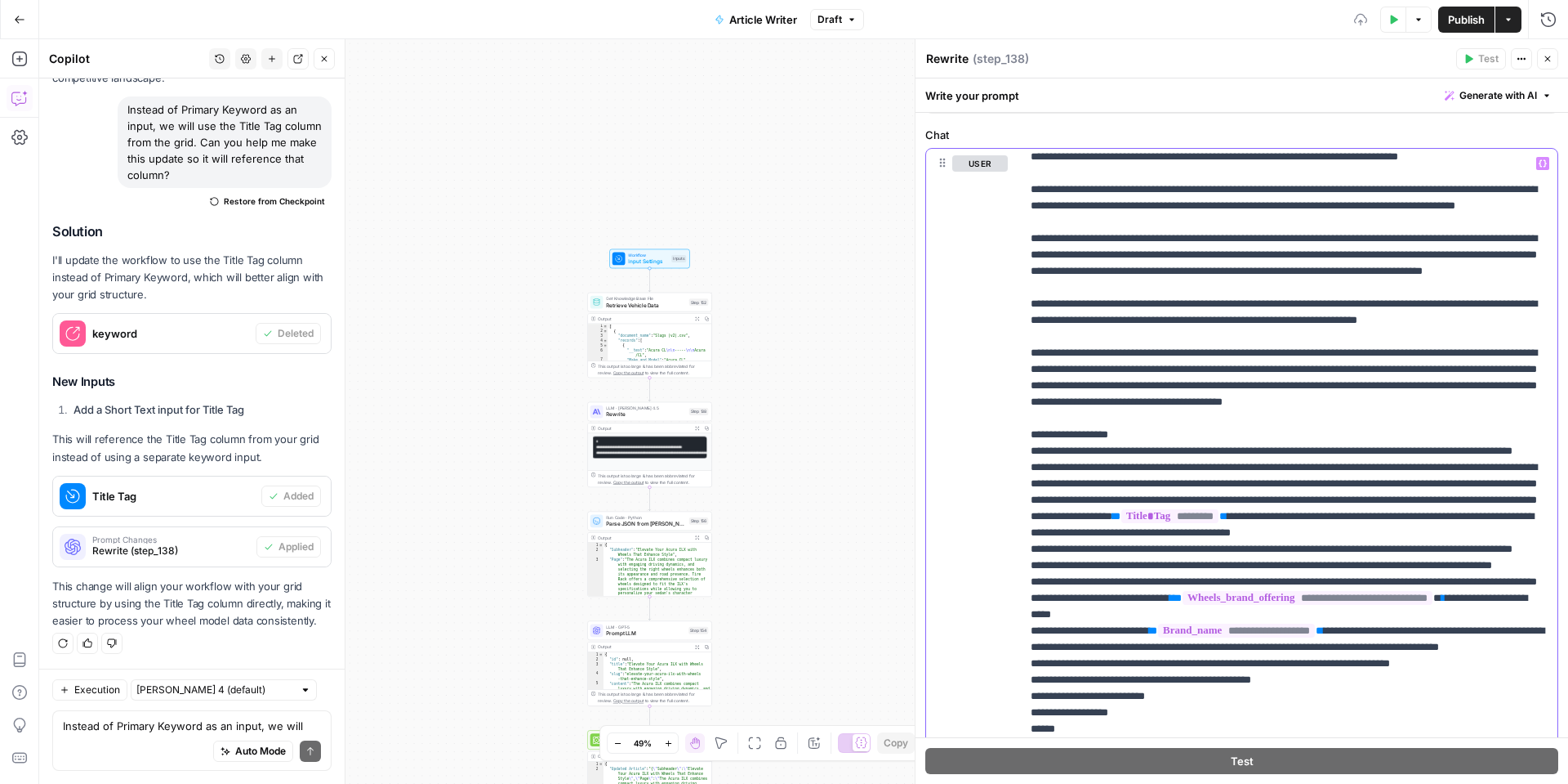
click at [1543, 159] on icon "button" at bounding box center [1543, 163] width 8 height 8
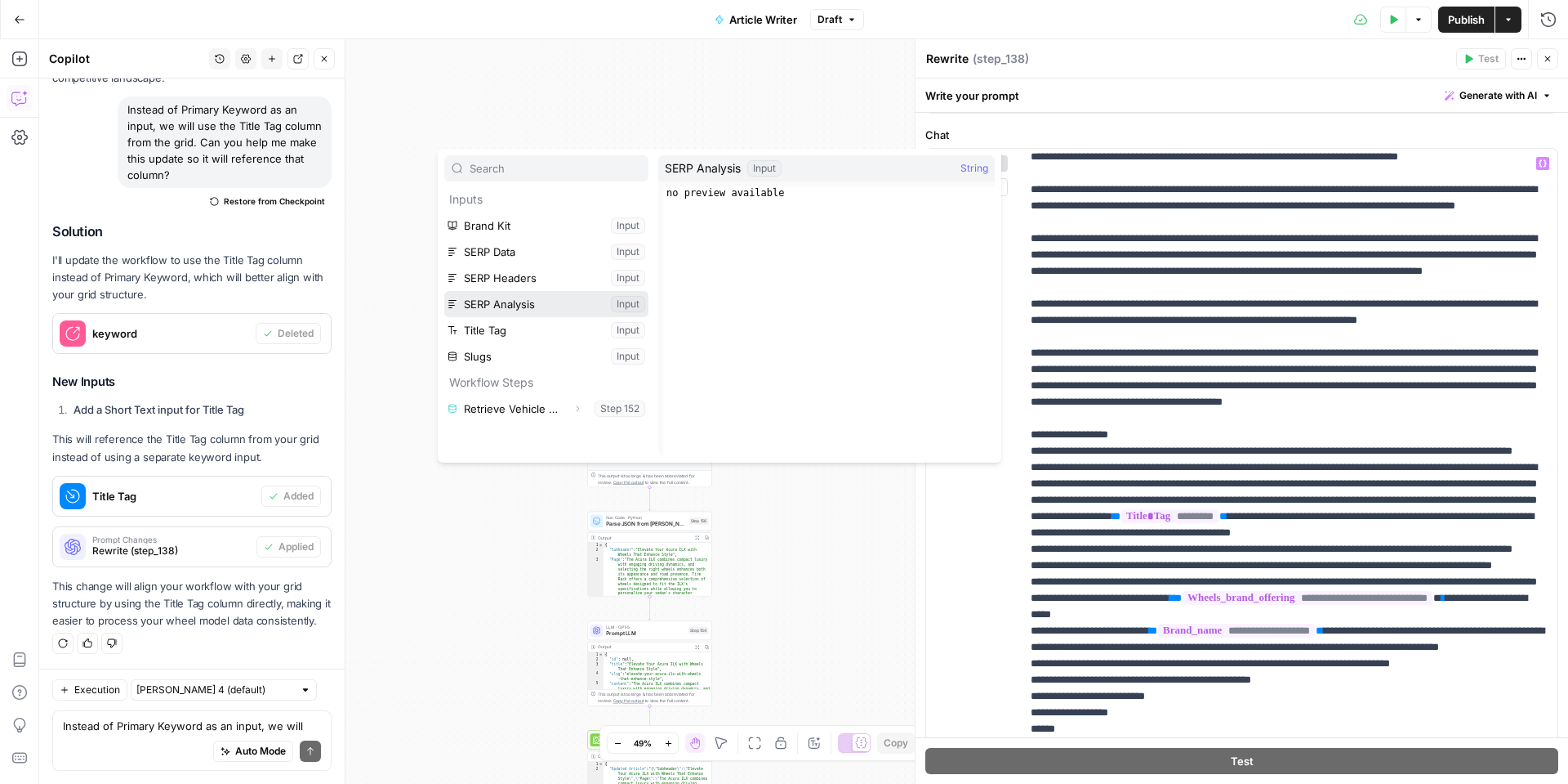
click at [516, 301] on button "Select variable SERP Analysis" at bounding box center [546, 304] width 205 height 26
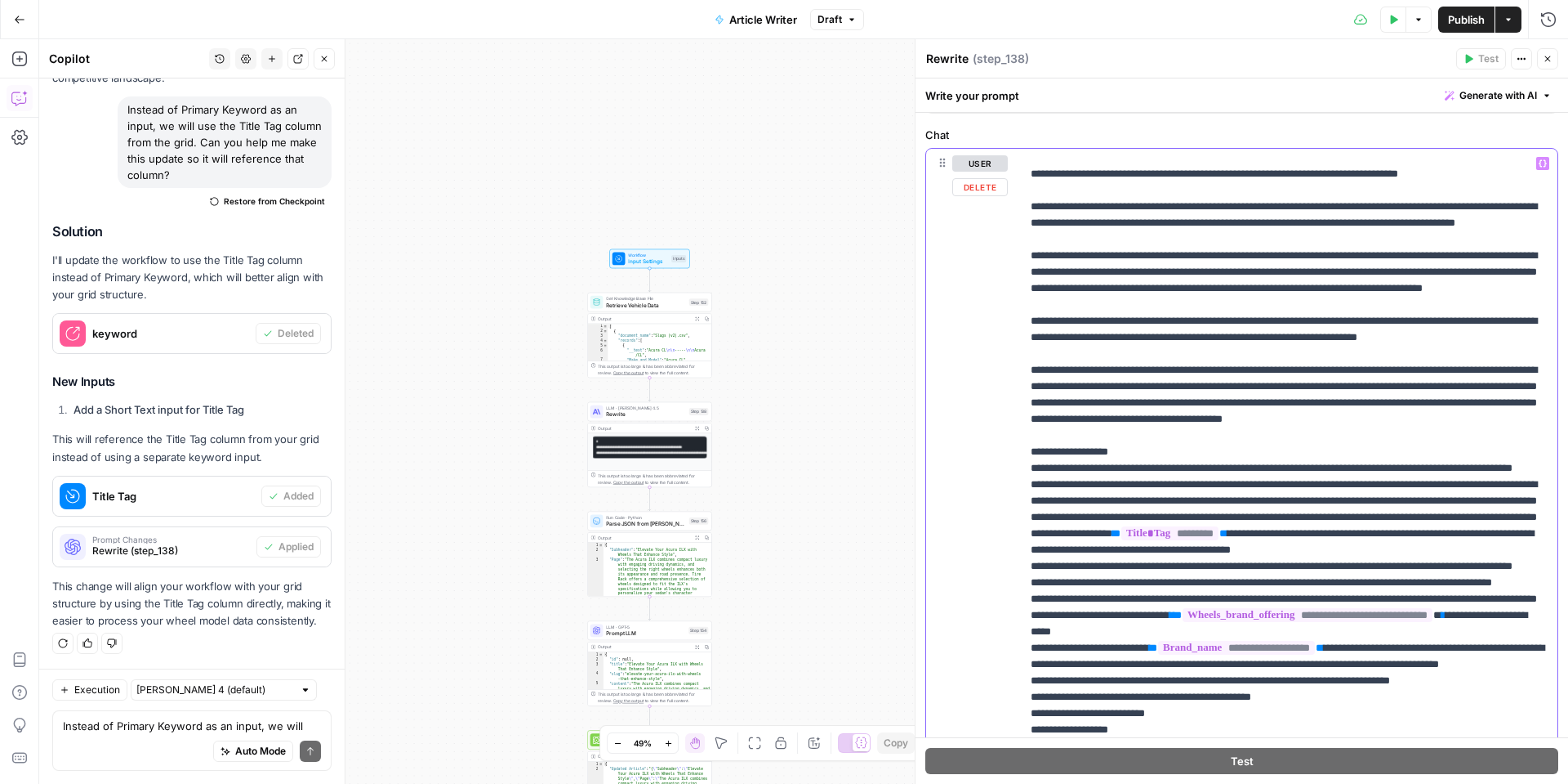
scroll to position [446, 0]
drag, startPoint x: 1306, startPoint y: 376, endPoint x: 1016, endPoint y: 251, distance: 315.8
click at [1016, 251] on div "**********" at bounding box center [1242, 501] width 632 height 705
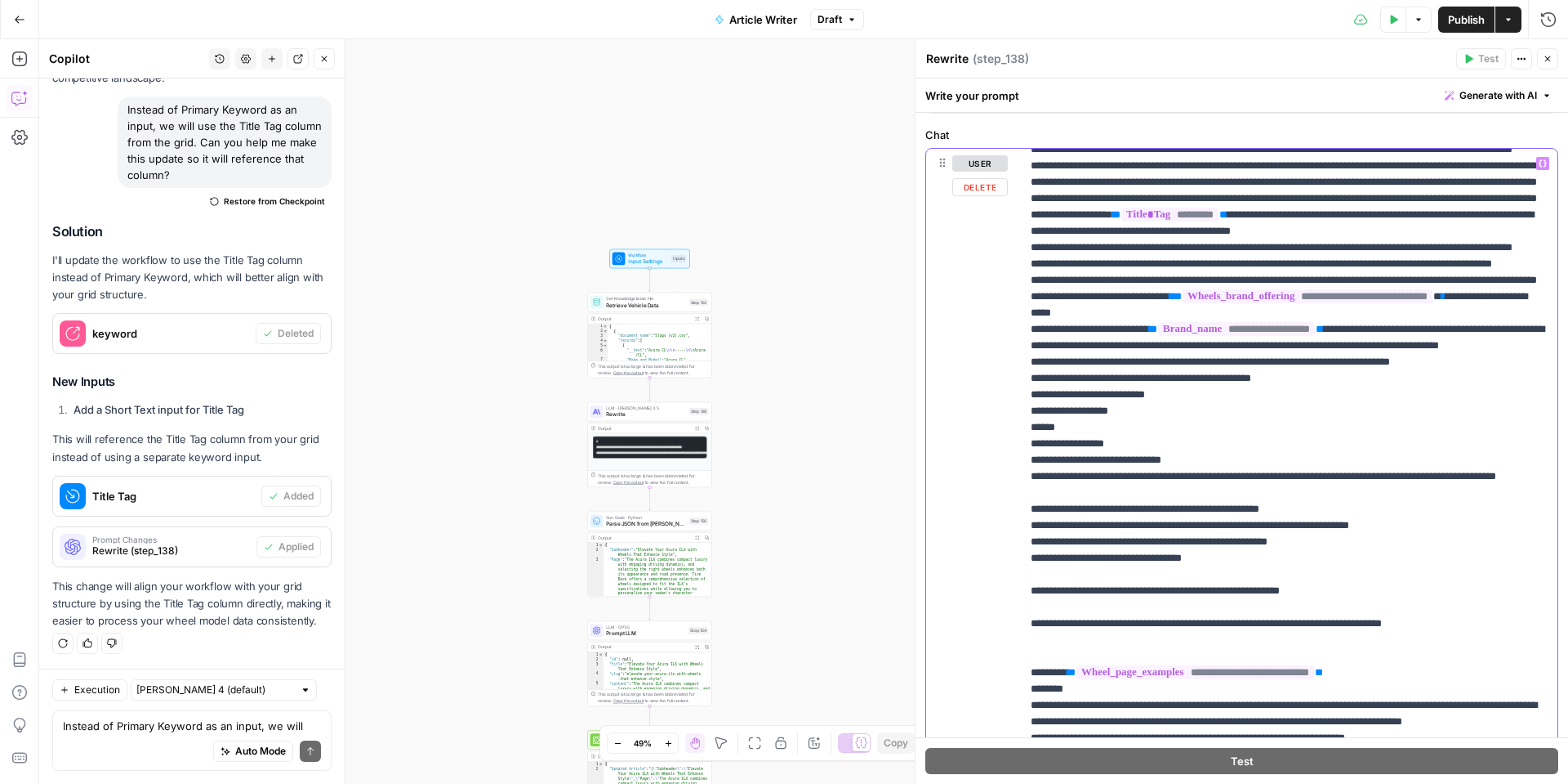
scroll to position [650, 0]
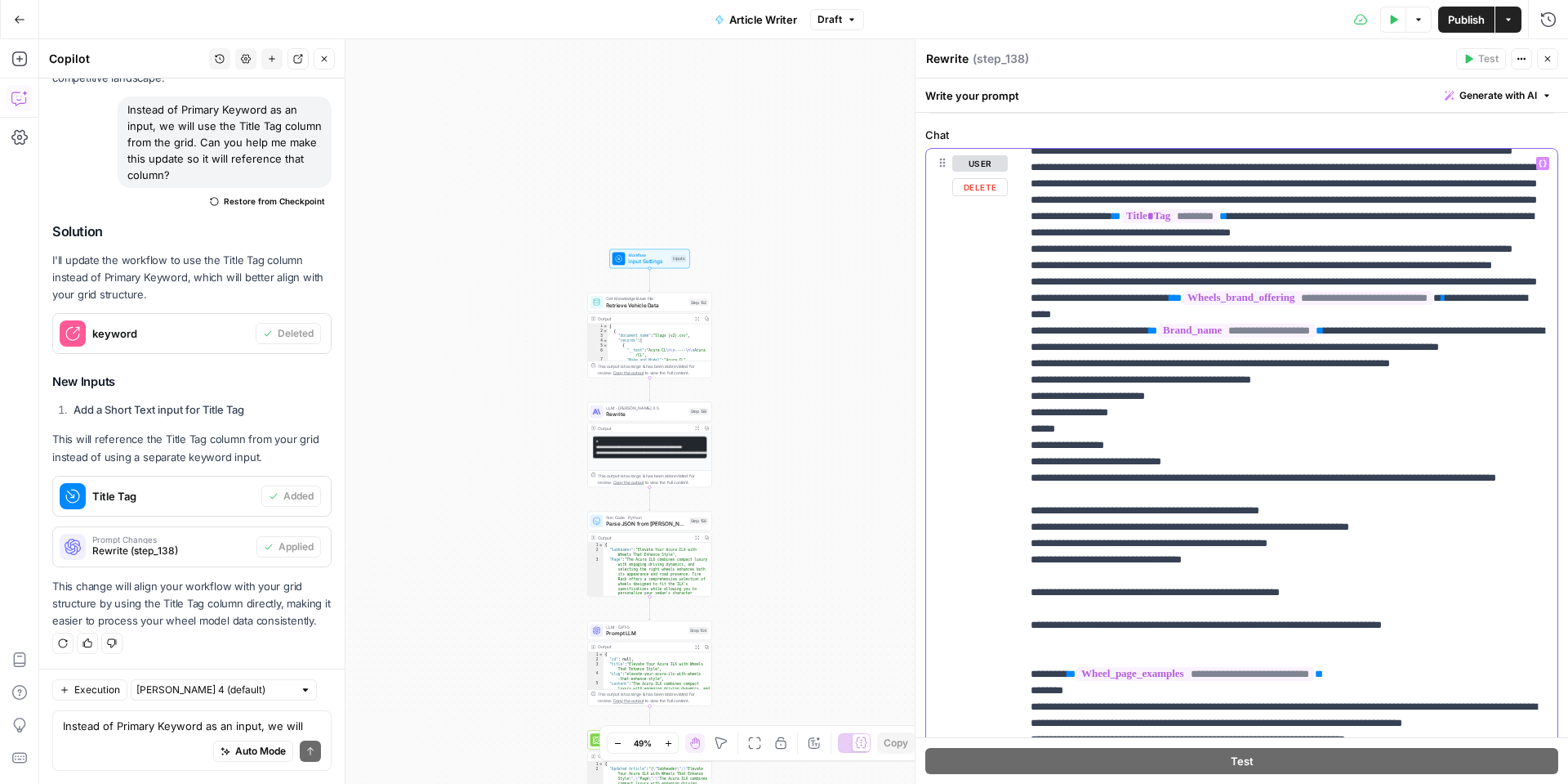
drag, startPoint x: 1306, startPoint y: 545, endPoint x: 1027, endPoint y: 542, distance: 279.0
click at [1027, 542] on div "**********" at bounding box center [1289, 482] width 536 height 666
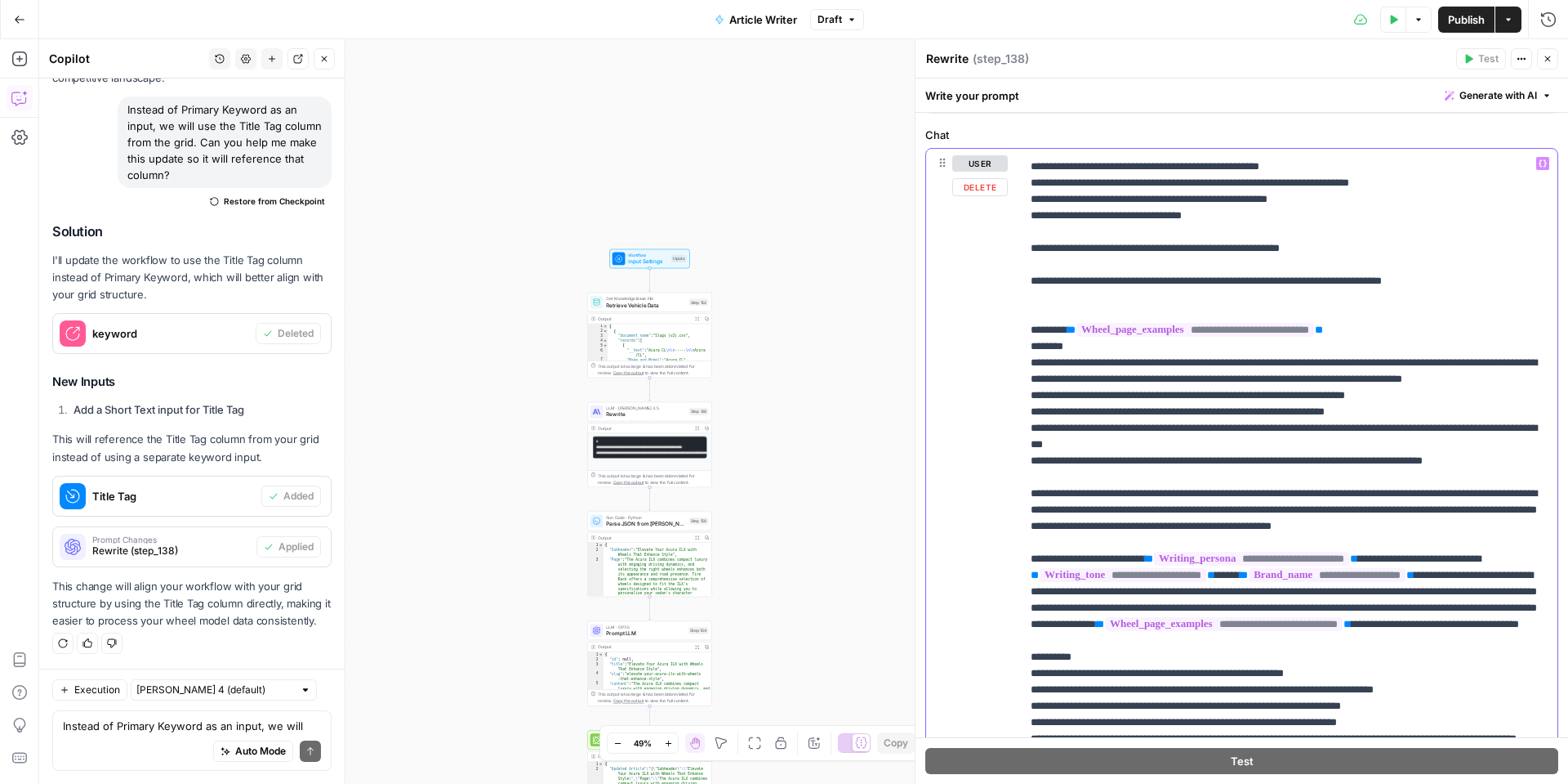
scroll to position [999, 0]
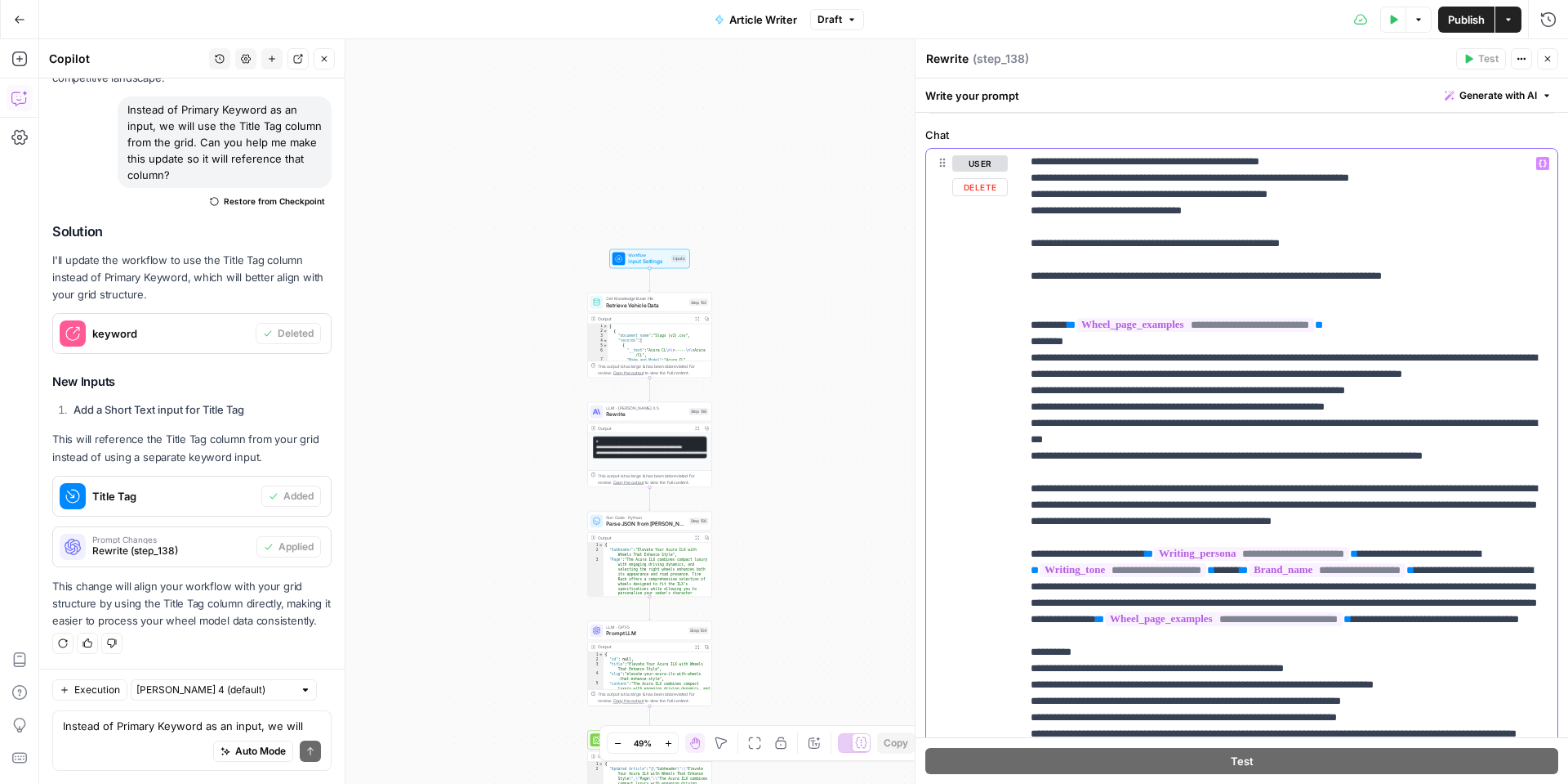
drag, startPoint x: 1153, startPoint y: 589, endPoint x: 1038, endPoint y: 468, distance: 166.9
click at [1038, 468] on p "**********" at bounding box center [1289, 276] width 517 height 2240
click at [1079, 425] on p "**********" at bounding box center [1289, 276] width 517 height 2240
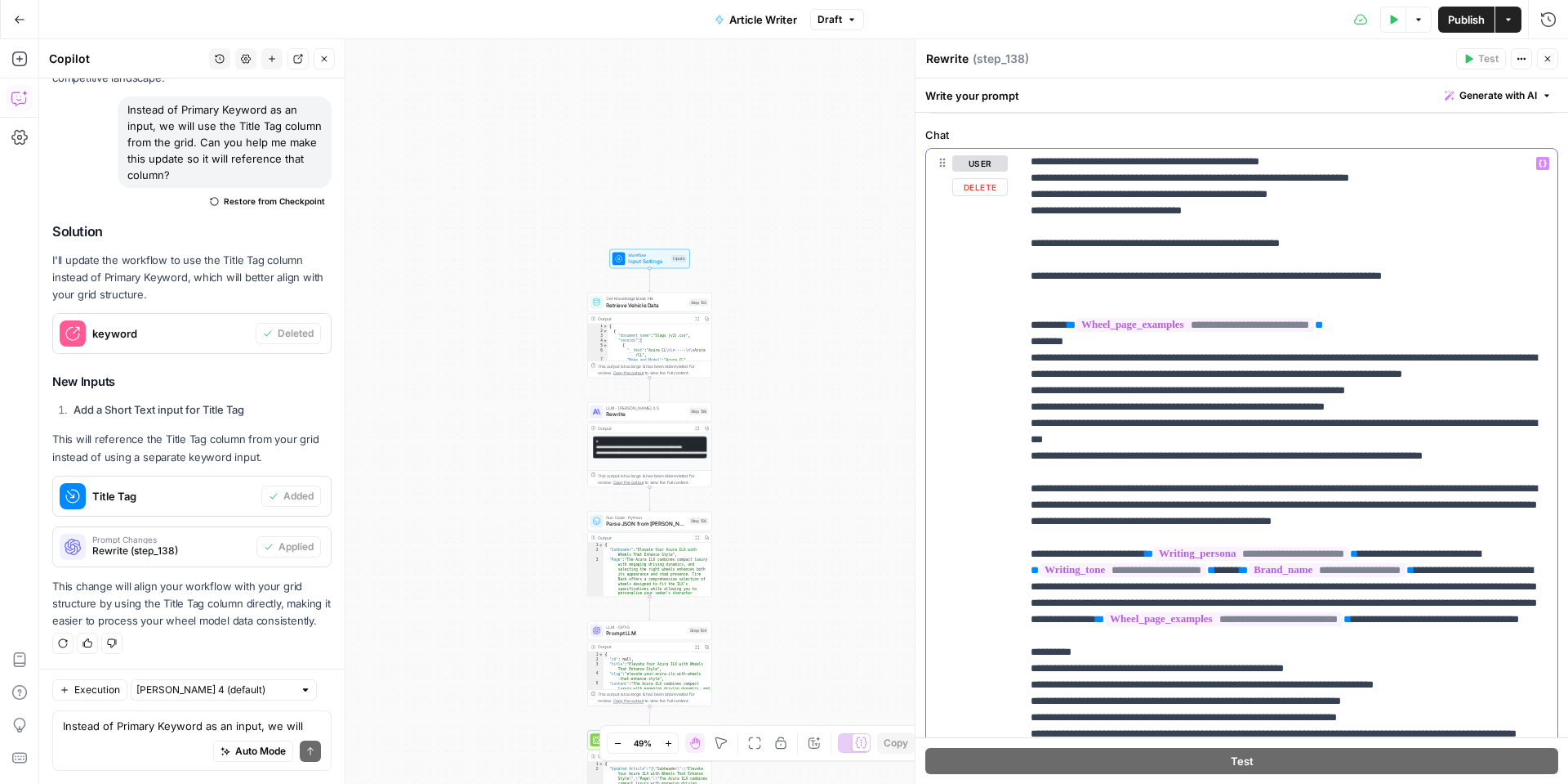
click at [1079, 425] on p "**********" at bounding box center [1289, 276] width 517 height 2240
click at [1415, 422] on p "**********" at bounding box center [1289, 276] width 517 height 2240
drag, startPoint x: 1159, startPoint y: 426, endPoint x: 1004, endPoint y: 422, distance: 155.1
click at [1004, 422] on div "**********" at bounding box center [1242, 501] width 632 height 705
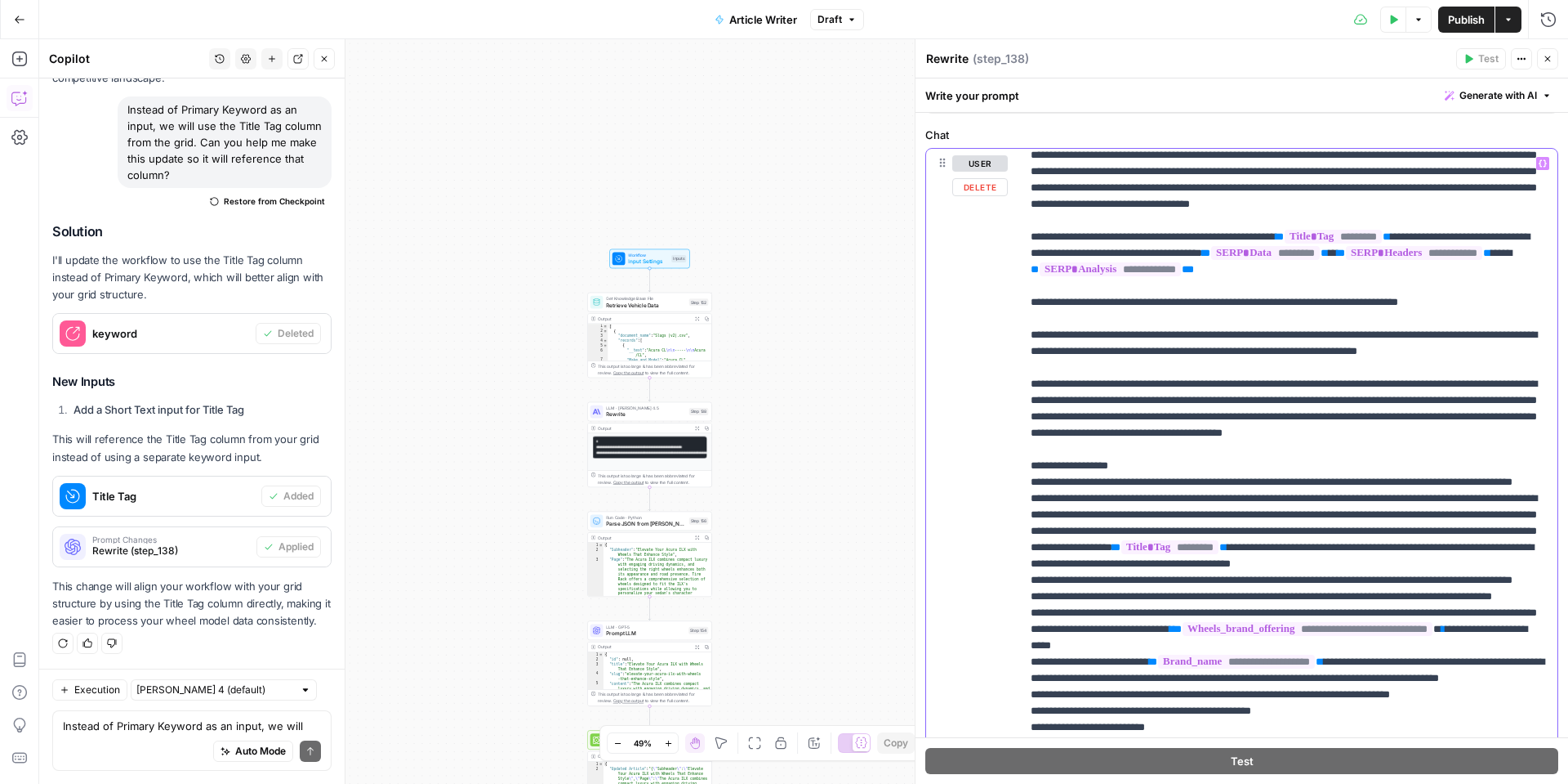
scroll to position [305, 0]
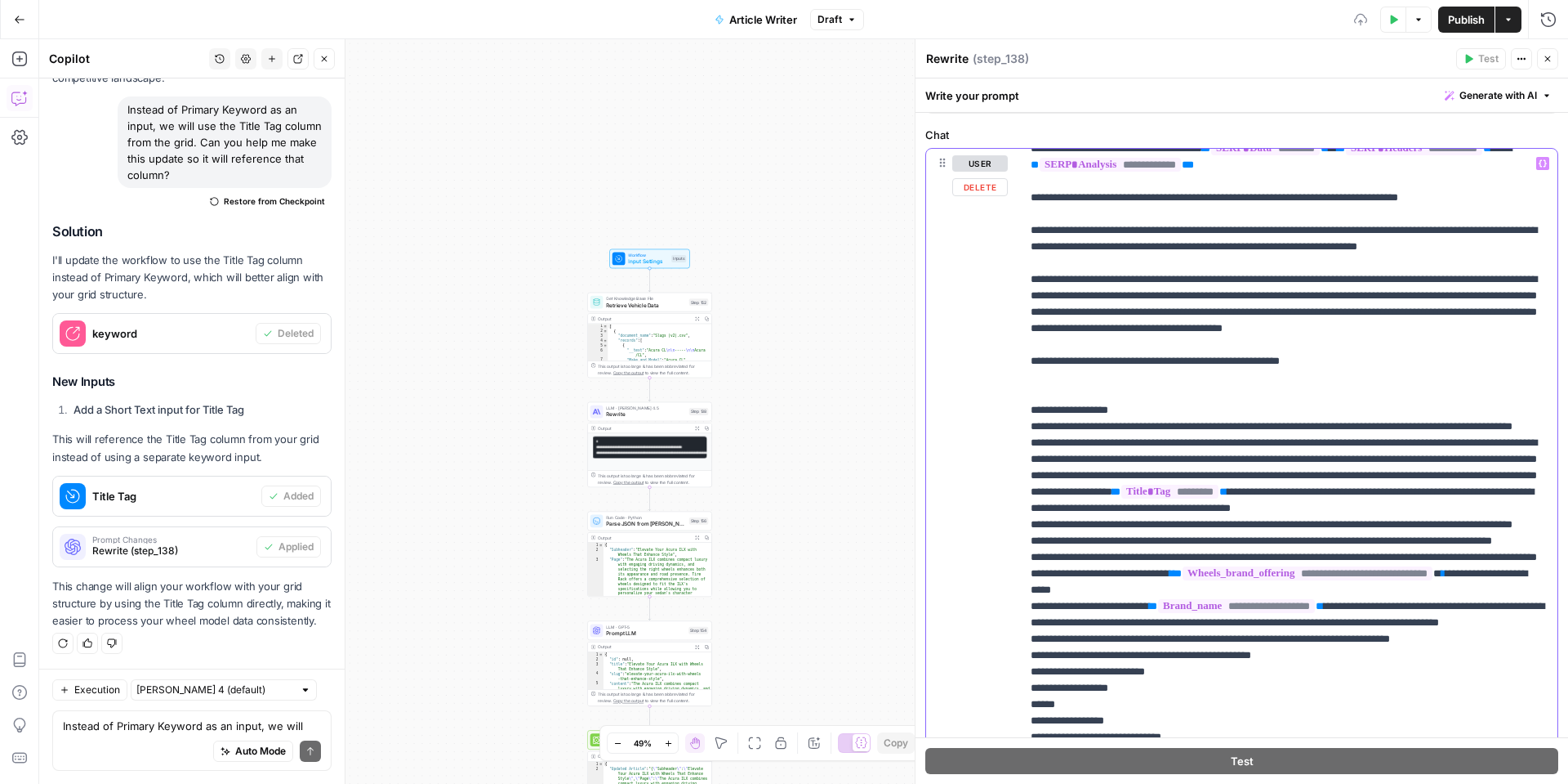
scroll to position [470, 0]
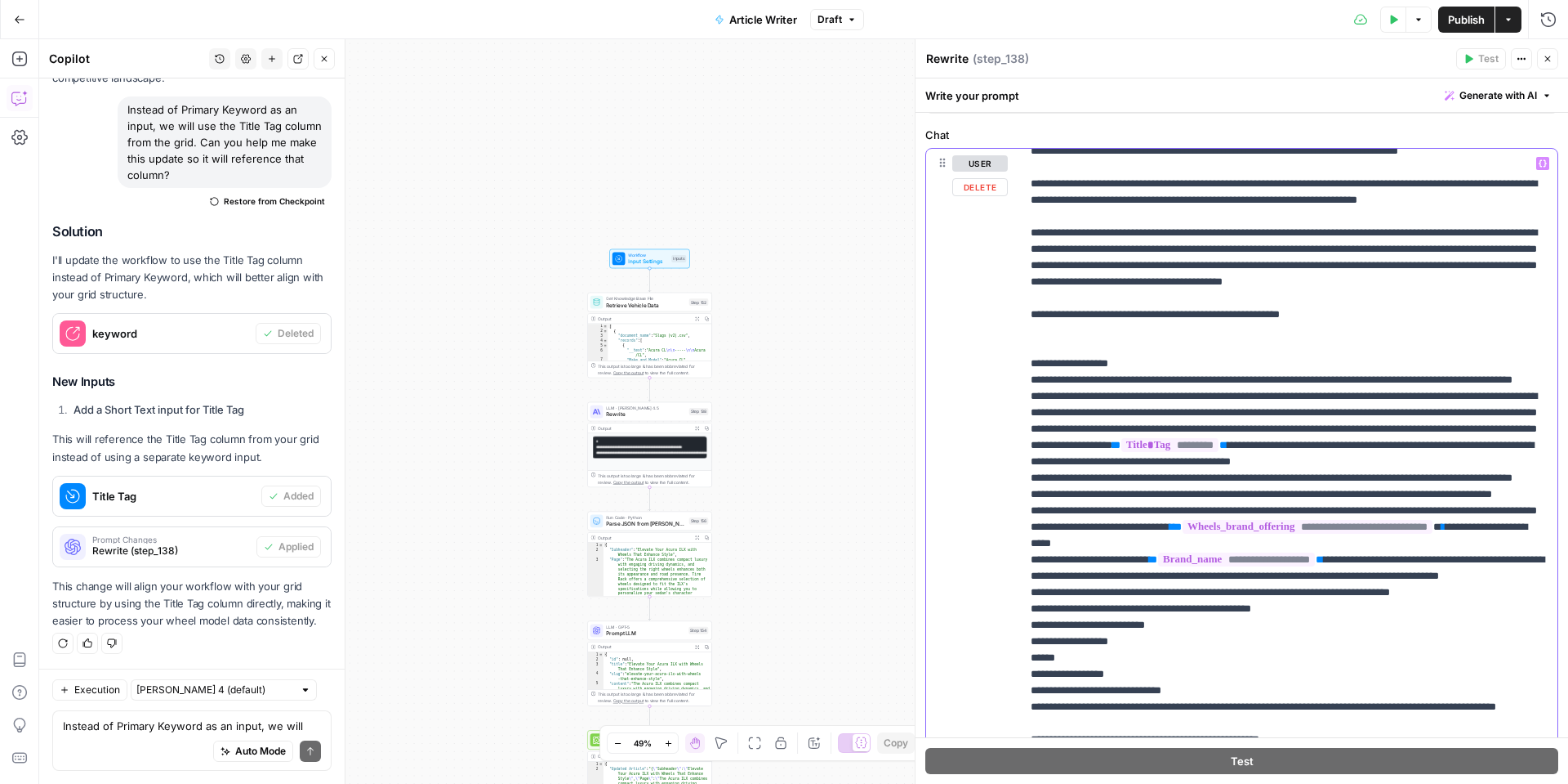
drag, startPoint x: 1527, startPoint y: 547, endPoint x: 1120, endPoint y: 541, distance: 407.0
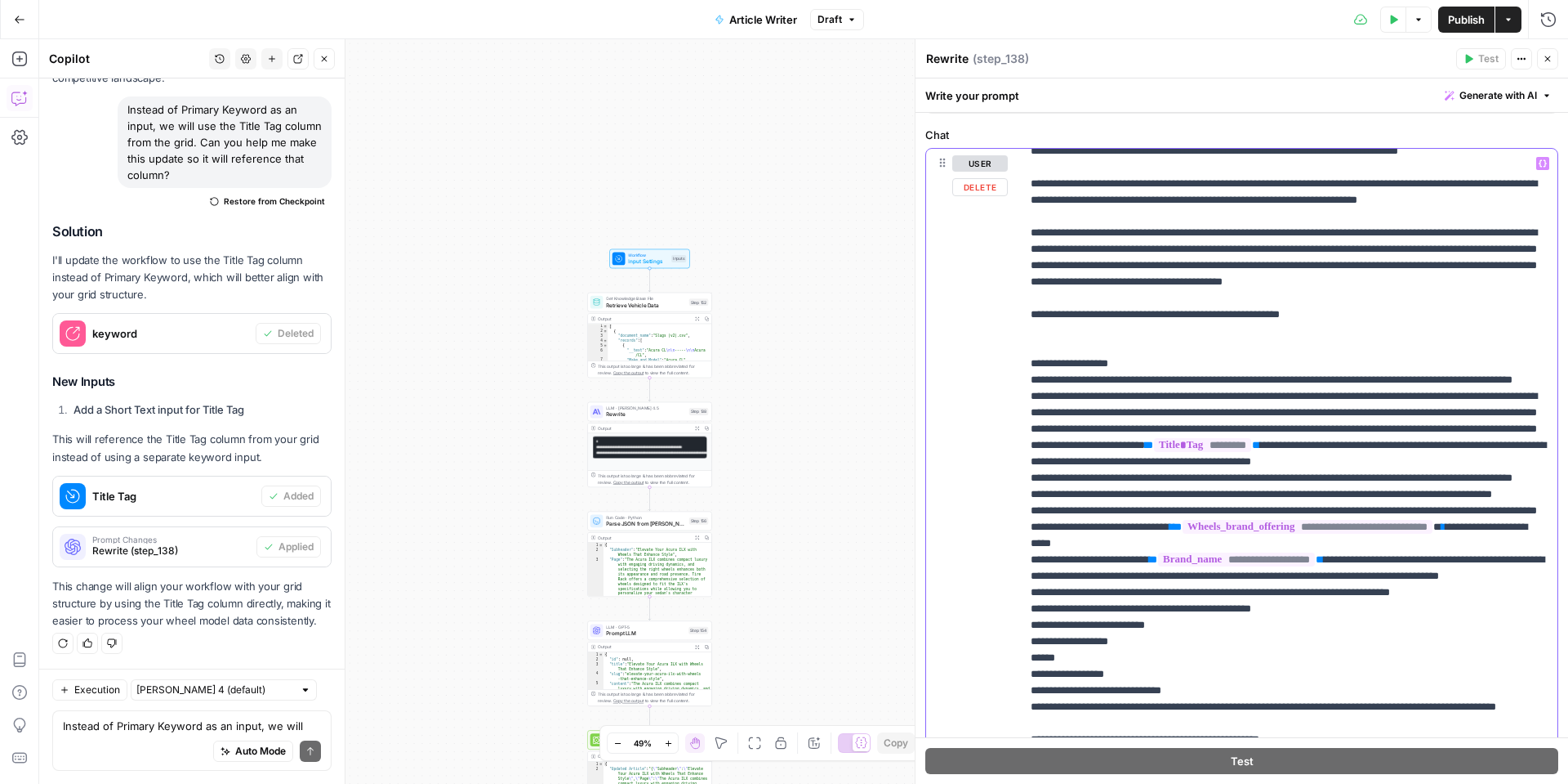
drag, startPoint x: 1180, startPoint y: 563, endPoint x: 1246, endPoint y: 498, distance: 92.6
drag, startPoint x: 1541, startPoint y: 166, endPoint x: 1538, endPoint y: 176, distance: 10.4
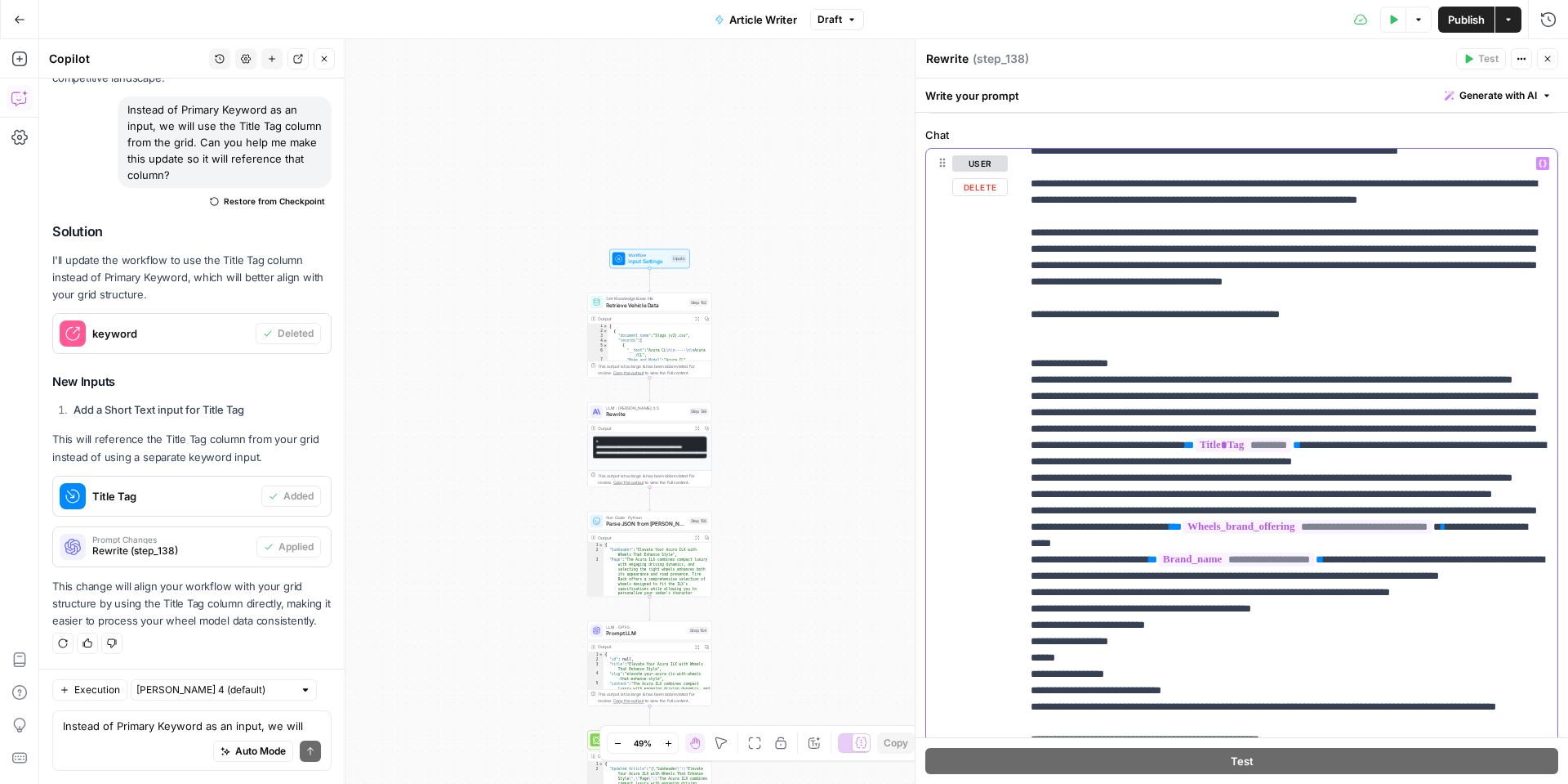
click at [1541, 166] on icon "button" at bounding box center [1543, 163] width 8 height 8
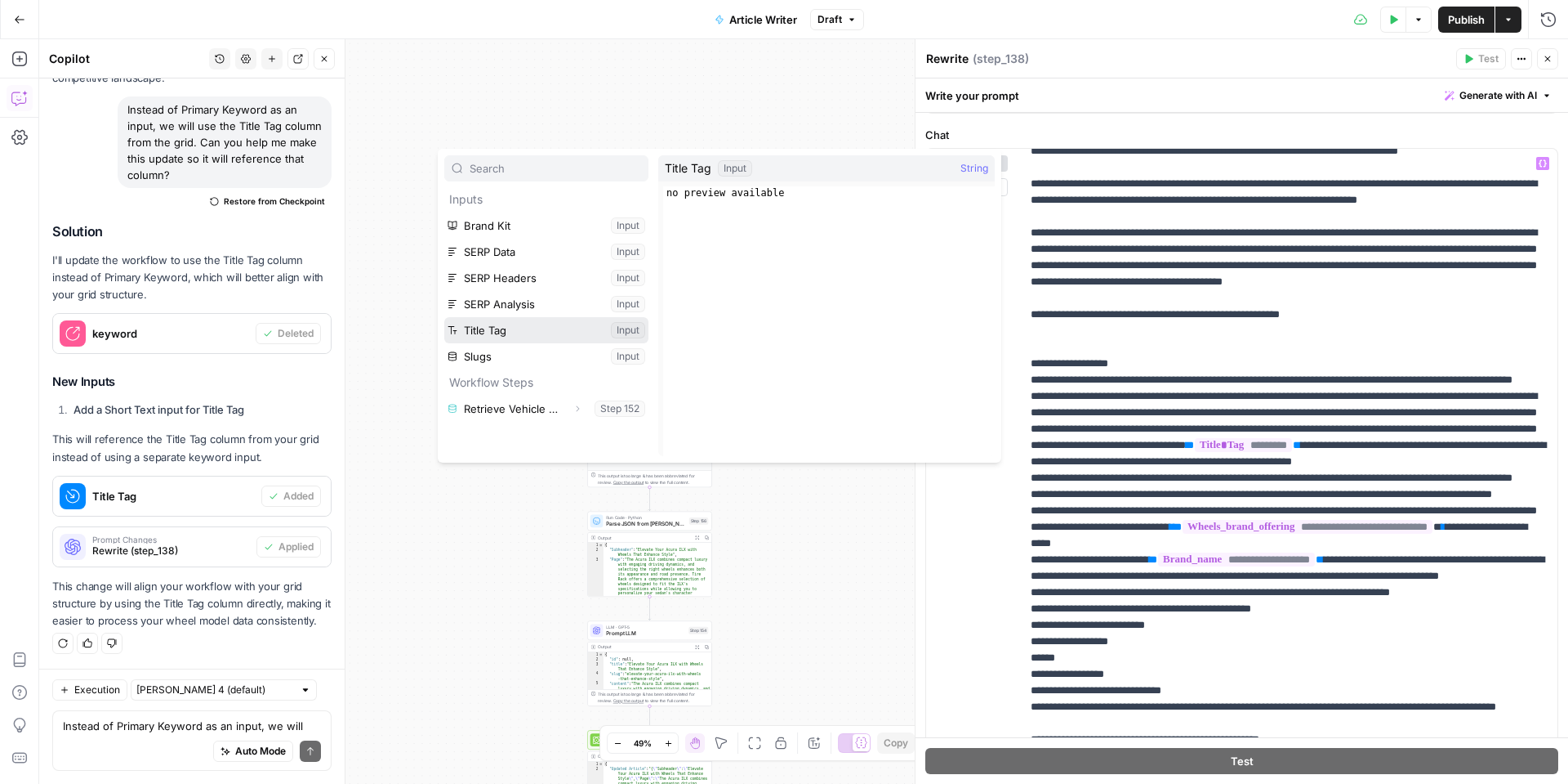
click at [523, 326] on button "Select variable Title Tag" at bounding box center [546, 330] width 205 height 26
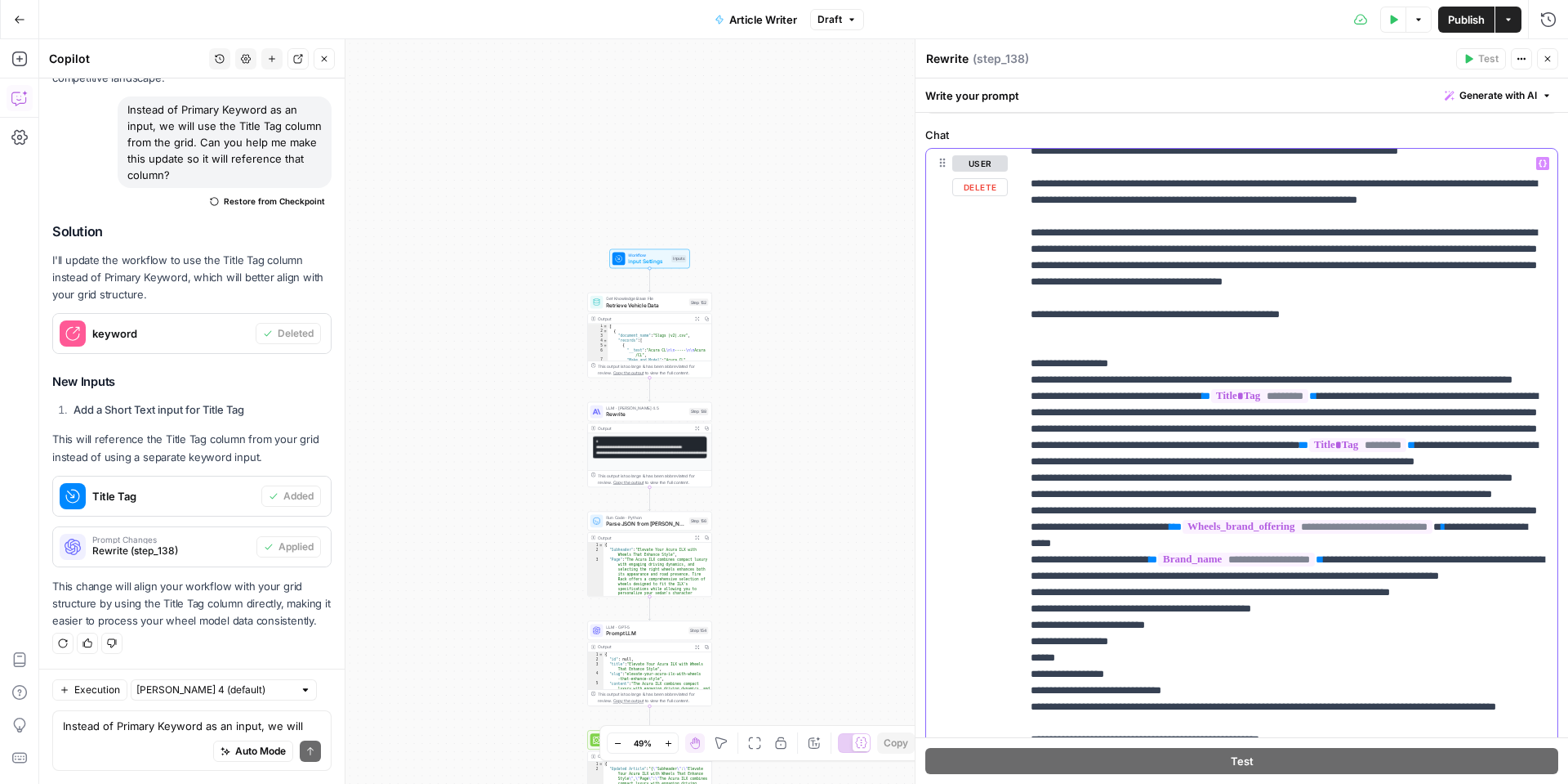
drag, startPoint x: 1174, startPoint y: 459, endPoint x: 1045, endPoint y: 447, distance: 129.6
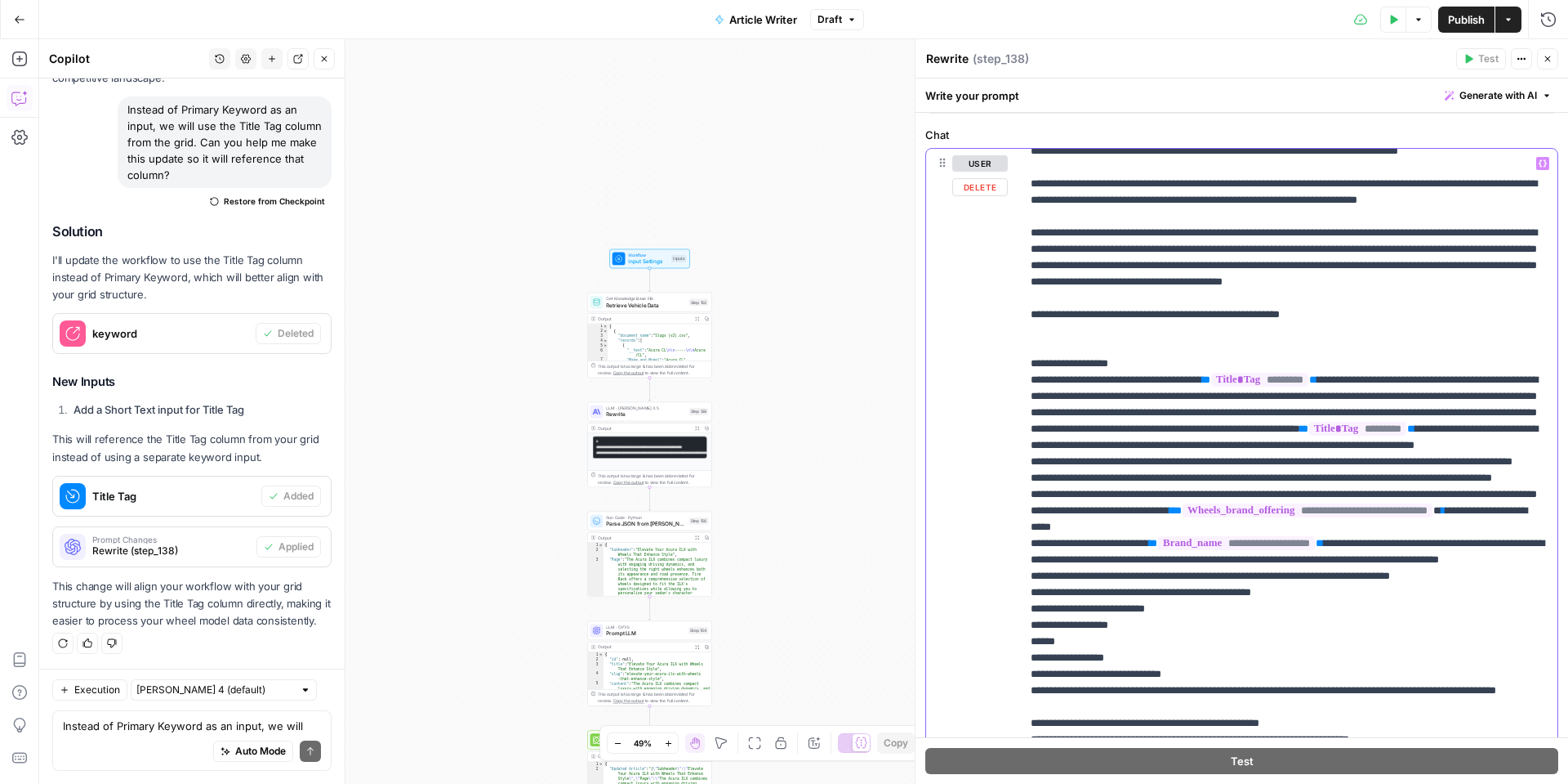
drag, startPoint x: 1128, startPoint y: 575, endPoint x: 1022, endPoint y: 575, distance: 106.0
click at [1022, 575] on div "**********" at bounding box center [1289, 482] width 536 height 666
drag, startPoint x: 1078, startPoint y: 542, endPoint x: 1431, endPoint y: 525, distance: 353.4
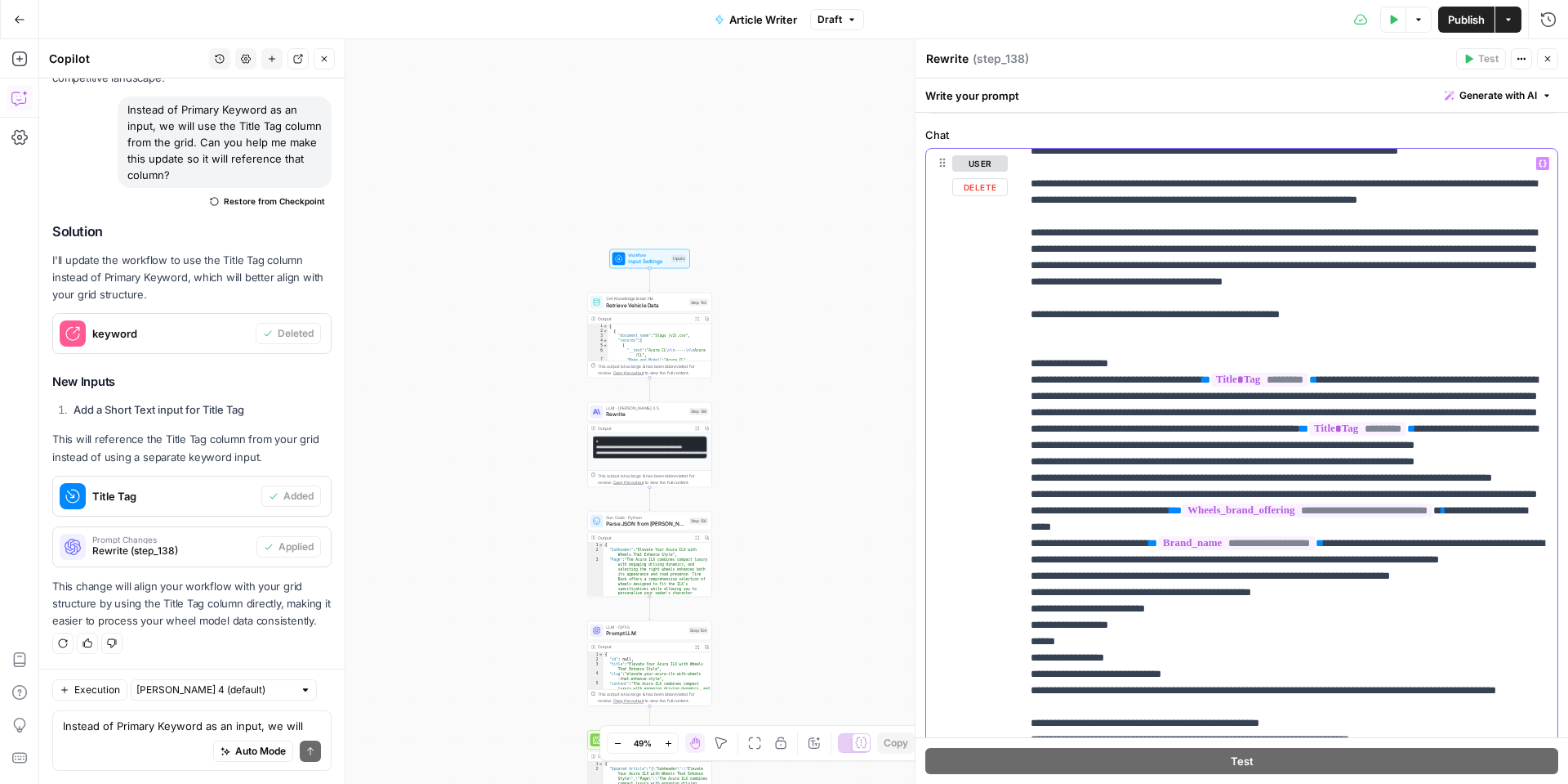
drag, startPoint x: 1180, startPoint y: 574, endPoint x: 1027, endPoint y: 558, distance: 153.8
click at [1027, 558] on div "**********" at bounding box center [1289, 482] width 536 height 666
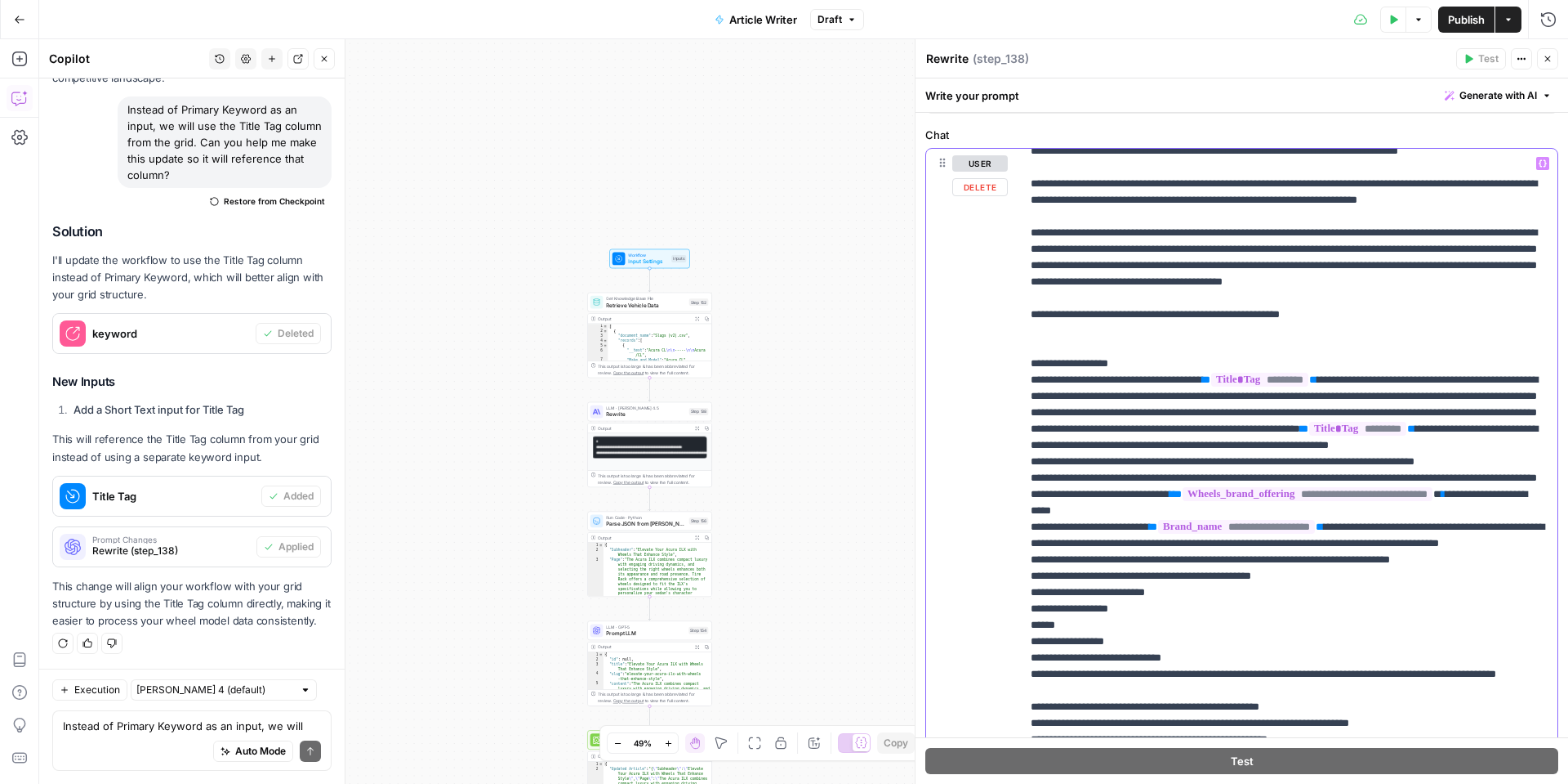
drag, startPoint x: 1286, startPoint y: 572, endPoint x: 1024, endPoint y: 575, distance: 262.0
click at [1024, 575] on div "**********" at bounding box center [1289, 482] width 536 height 666
click at [1186, 559] on p "**********" at bounding box center [1289, 772] width 517 height 2175
drag, startPoint x: 1180, startPoint y: 590, endPoint x: 1024, endPoint y: 588, distance: 156.0
click at [1024, 588] on div "**********" at bounding box center [1289, 482] width 536 height 666
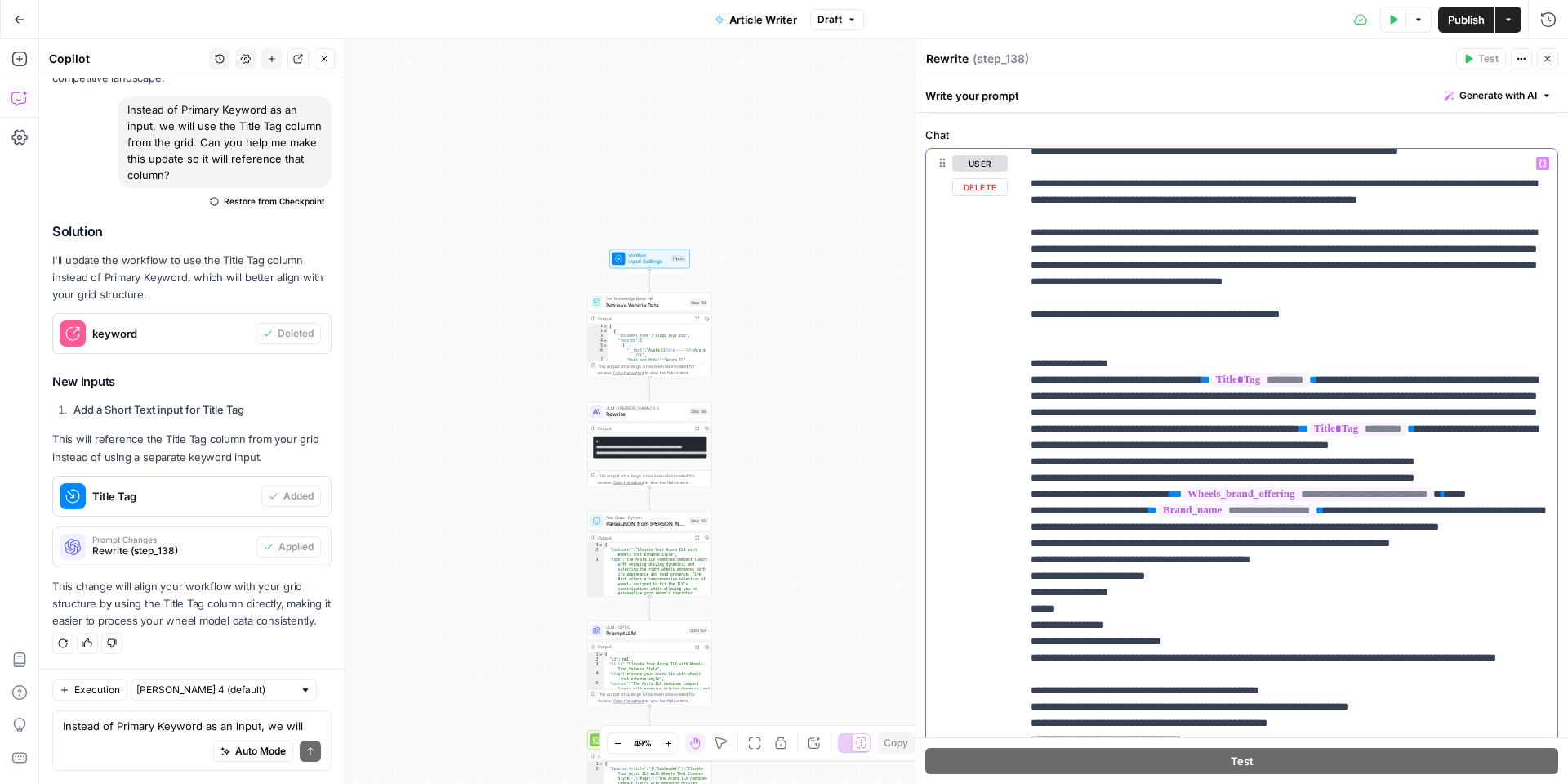
drag, startPoint x: 1266, startPoint y: 626, endPoint x: 1017, endPoint y: 592, distance: 251.3
click at [1017, 592] on div "**********" at bounding box center [1242, 501] width 632 height 705
drag, startPoint x: 1378, startPoint y: 670, endPoint x: 1138, endPoint y: 634, distance: 242.7
click at [1138, 634] on p "**********" at bounding box center [1289, 763] width 517 height 2158
click at [1138, 635] on p "**********" at bounding box center [1289, 763] width 517 height 2158
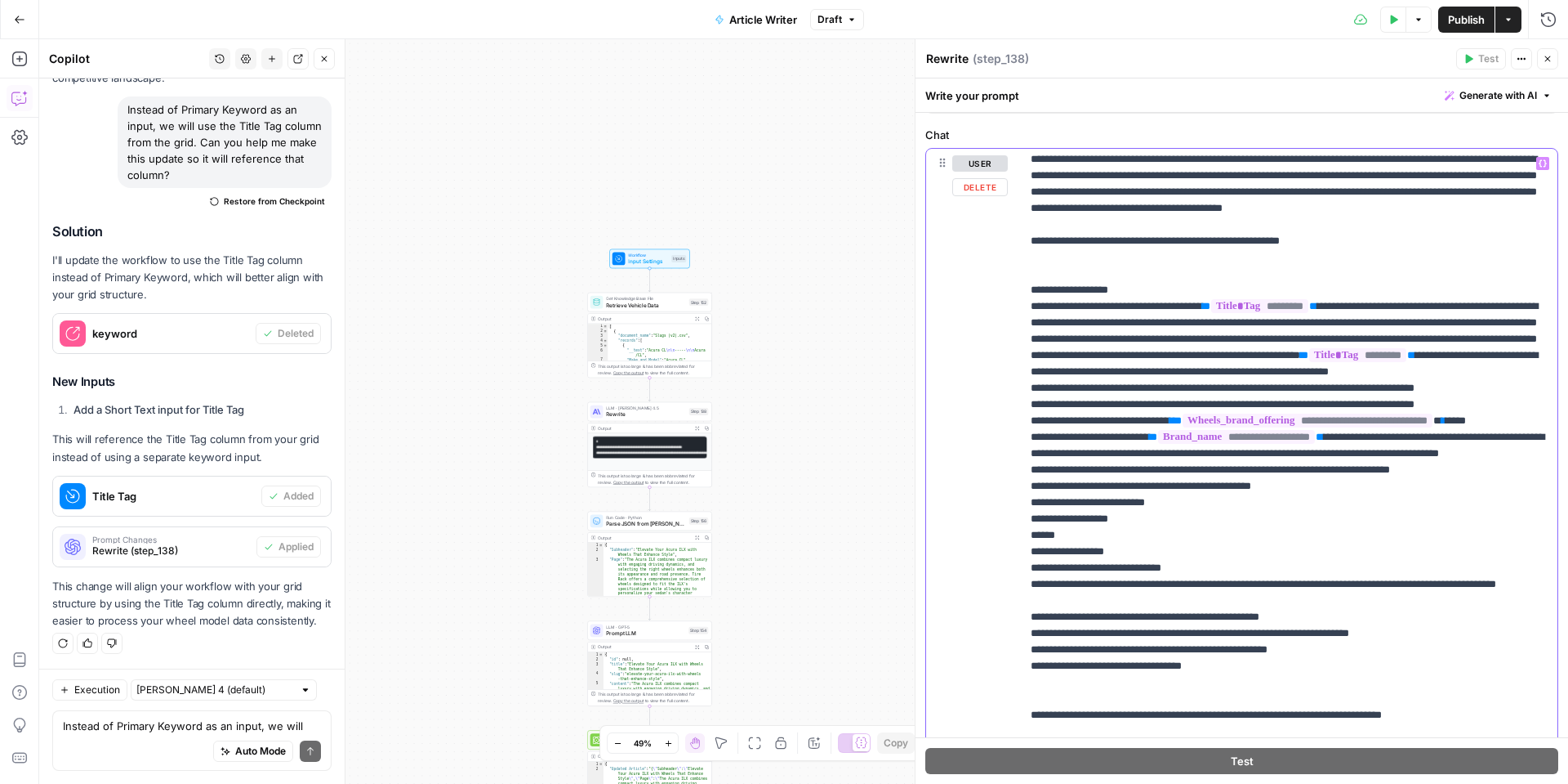
scroll to position [559, 0]
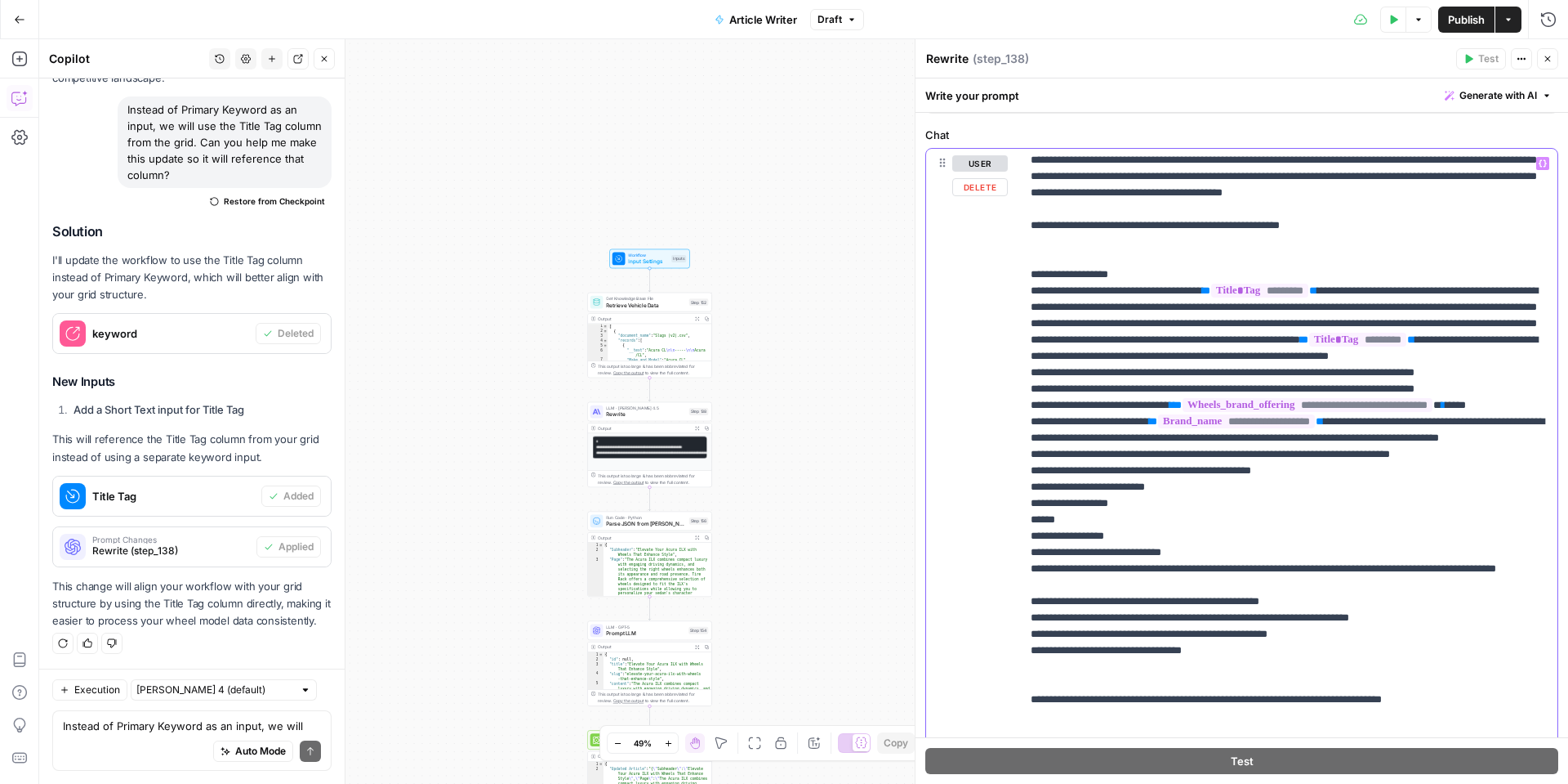
drag, startPoint x: 1317, startPoint y: 571, endPoint x: 1019, endPoint y: 510, distance: 304.2
click at [1018, 509] on div "**********" at bounding box center [1242, 501] width 632 height 705
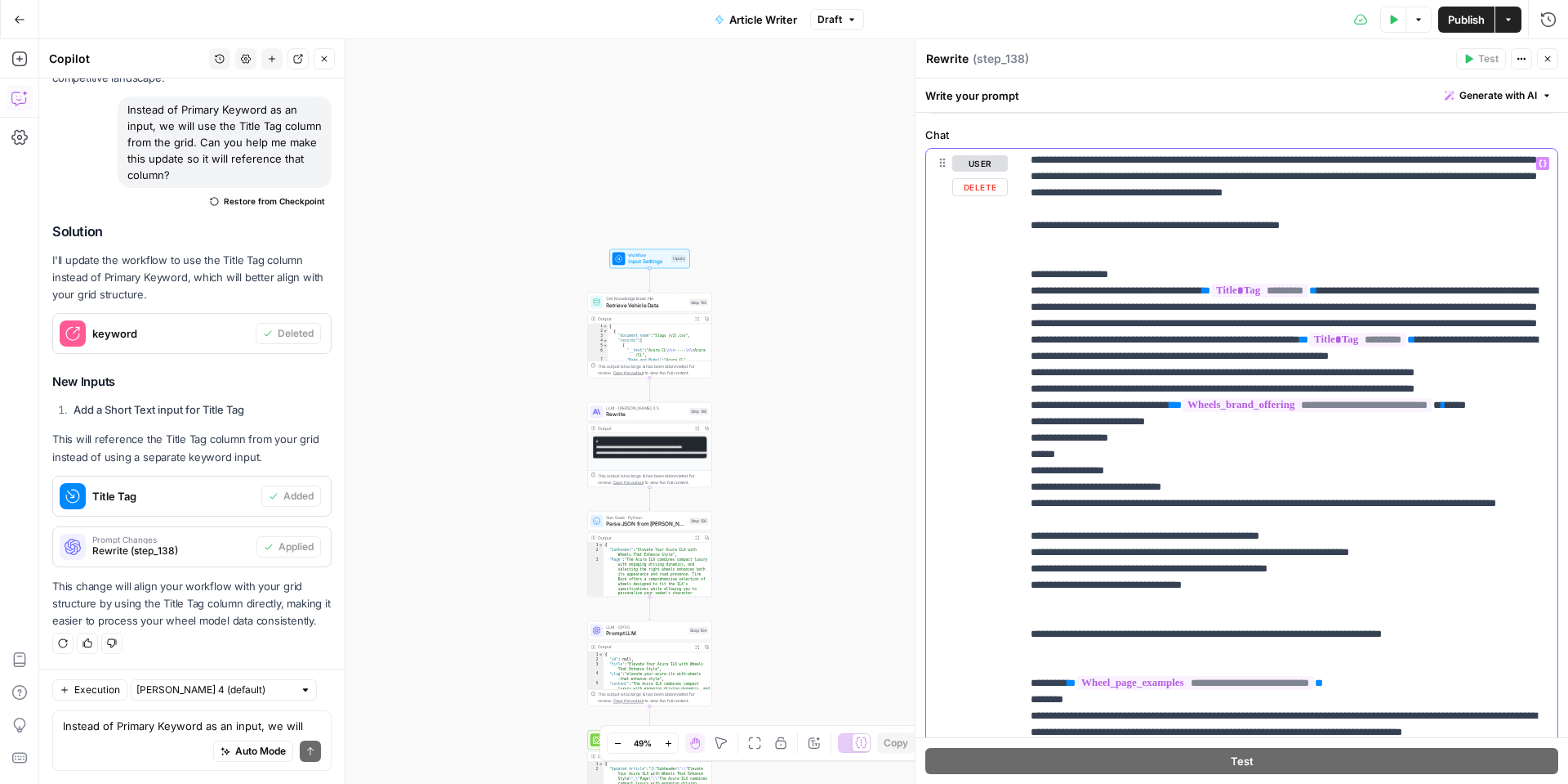
drag, startPoint x: 1189, startPoint y: 601, endPoint x: 1017, endPoint y: 590, distance: 172.4
click at [1017, 590] on div "**********" at bounding box center [1242, 501] width 632 height 705
drag, startPoint x: 1247, startPoint y: 675, endPoint x: 995, endPoint y: 618, distance: 258.4
click at [995, 618] on div "**********" at bounding box center [1242, 501] width 632 height 705
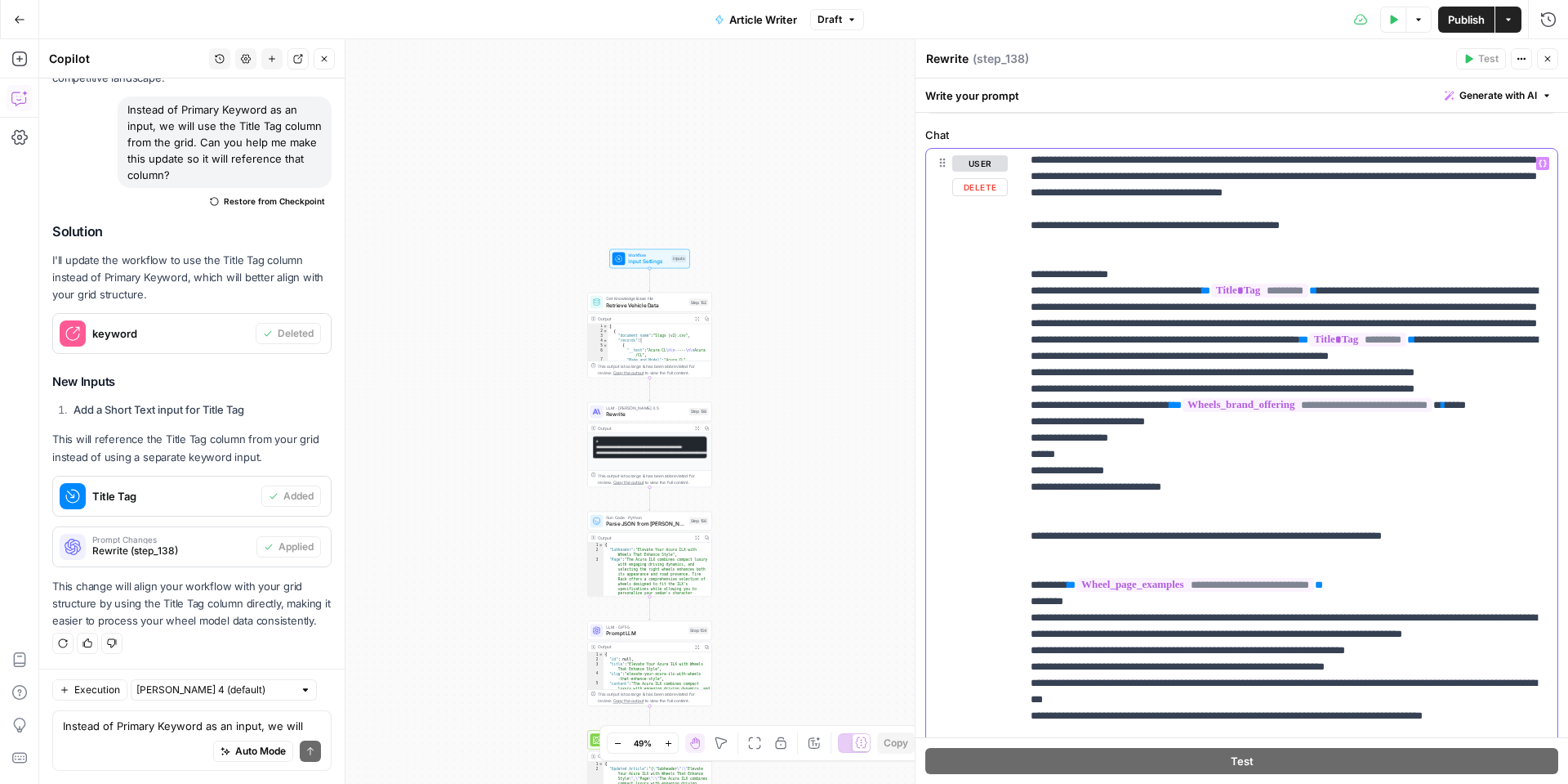
click at [1070, 623] on p "**********" at bounding box center [1289, 576] width 517 height 1961
drag, startPoint x: 1274, startPoint y: 652, endPoint x: 1039, endPoint y: 616, distance: 237.7
click at [1036, 613] on p "**********" at bounding box center [1289, 576] width 517 height 1961
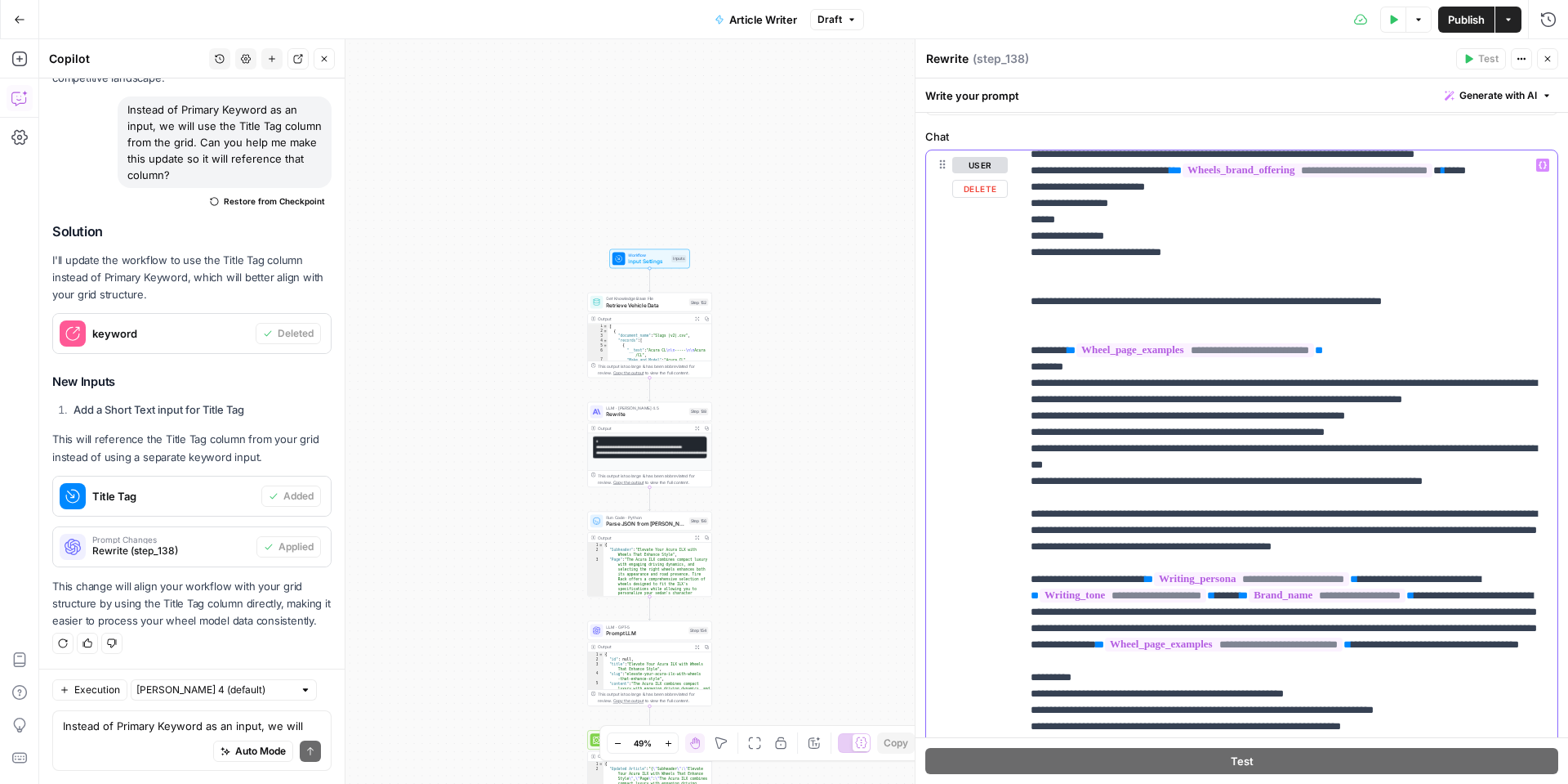
scroll to position [784, 0]
drag, startPoint x: 1141, startPoint y: 658, endPoint x: 1020, endPoint y: 356, distance: 325.3
click at [1021, 356] on div "**********" at bounding box center [1289, 484] width 536 height 666
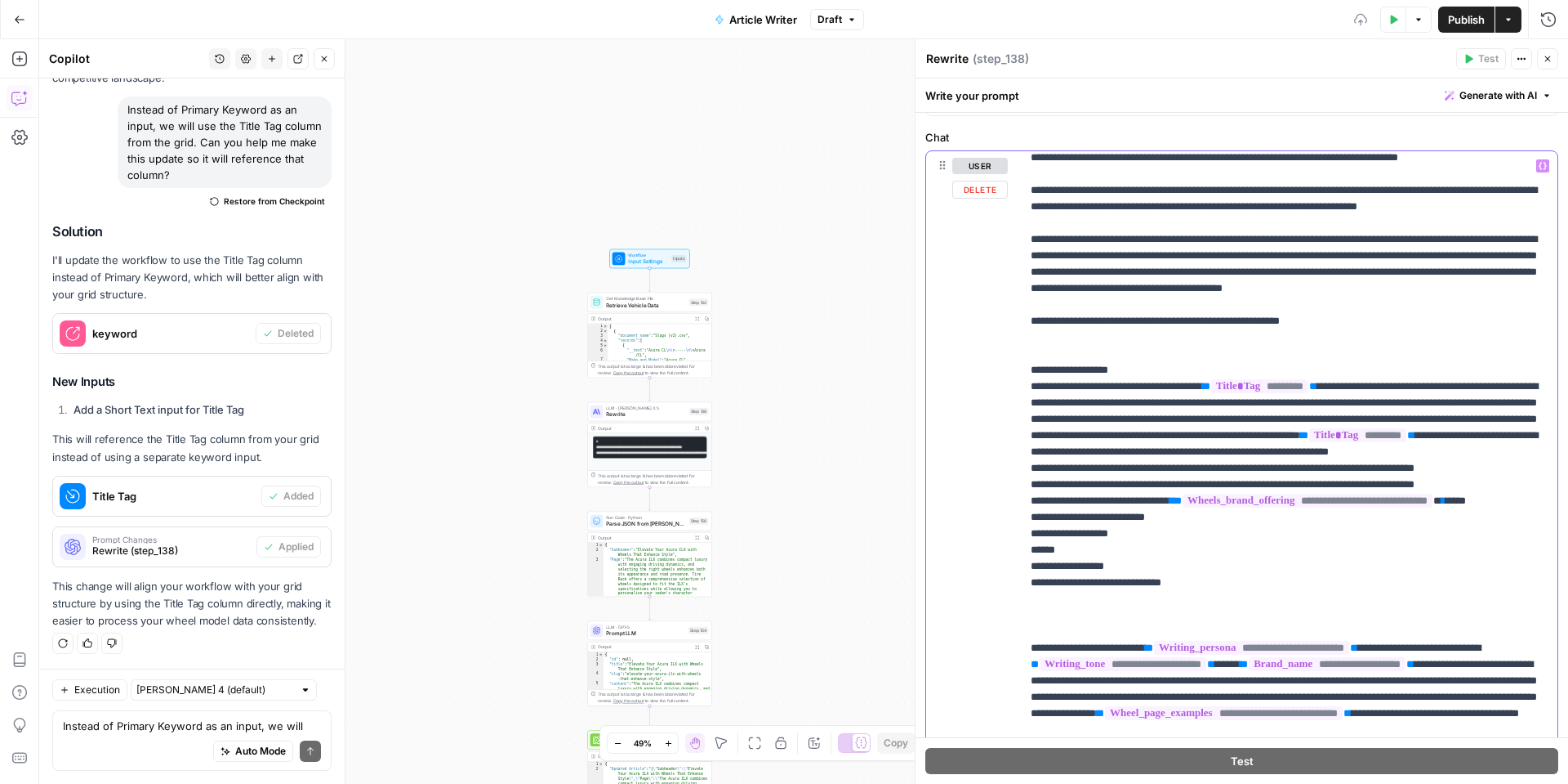
scroll to position [465, 0]
click at [1088, 389] on p "**********" at bounding box center [1289, 525] width 517 height 1667
drag, startPoint x: 1088, startPoint y: 389, endPoint x: 1175, endPoint y: 388, distance: 87.0
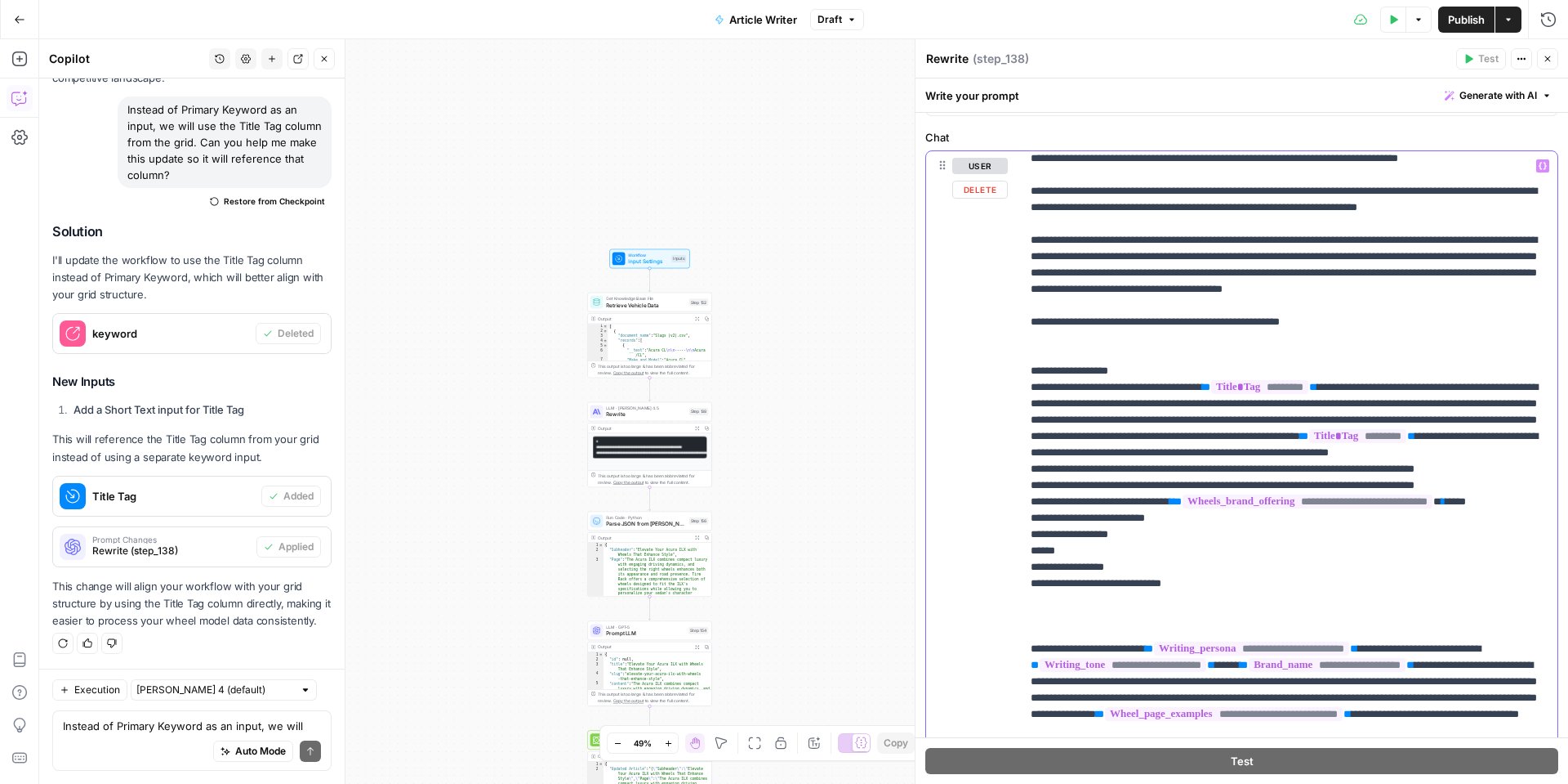
click at [1087, 389] on p "**********" at bounding box center [1289, 525] width 517 height 1667
drag, startPoint x: 1338, startPoint y: 385, endPoint x: 1010, endPoint y: 382, distance: 328.0
click at [1010, 382] on div "**********" at bounding box center [1242, 503] width 632 height 705
click at [1031, 596] on p "**********" at bounding box center [1289, 525] width 517 height 1667
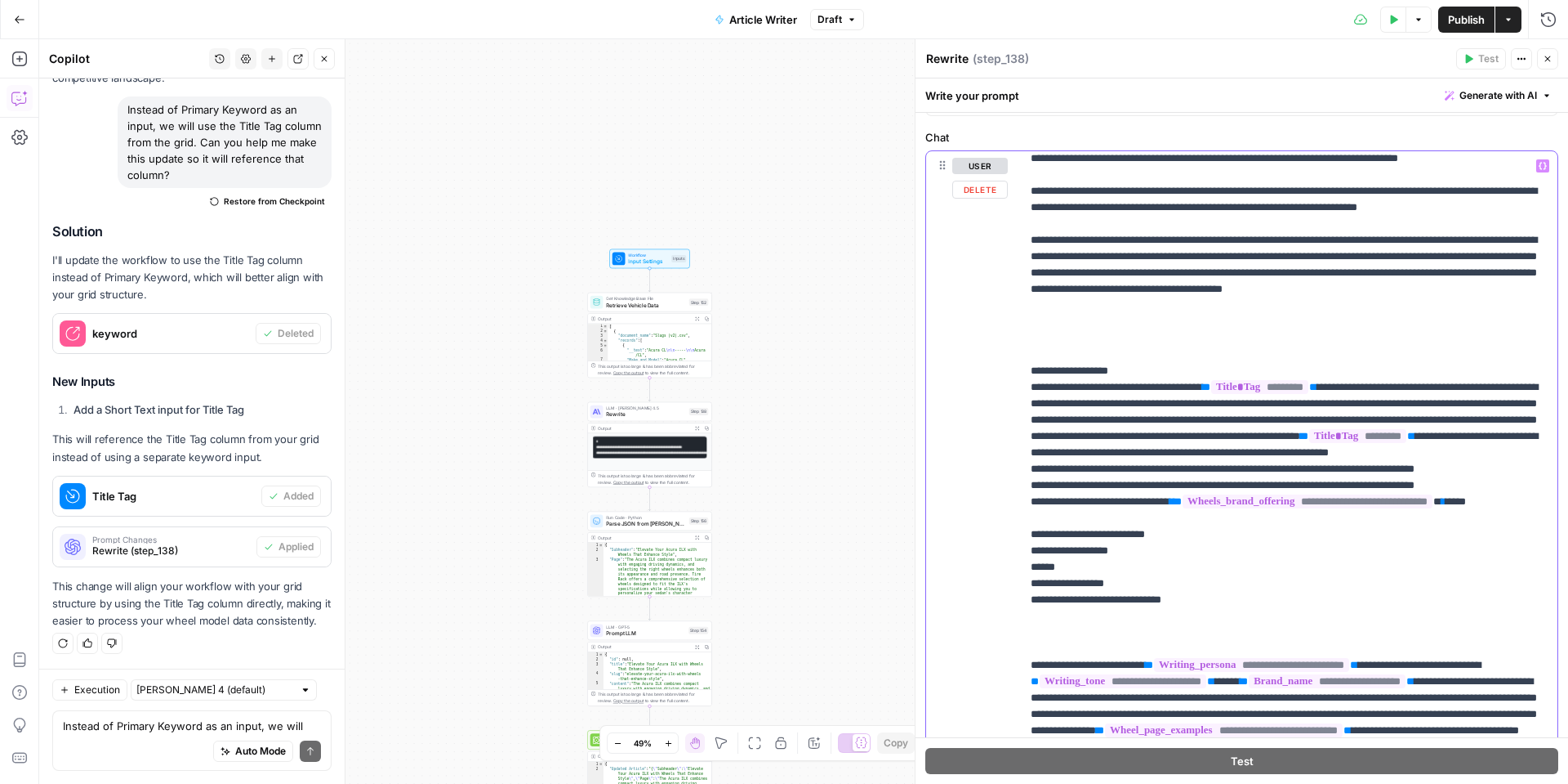
click at [1037, 450] on p "**********" at bounding box center [1289, 534] width 517 height 1684
click at [1036, 549] on p "**********" at bounding box center [1289, 534] width 517 height 1684
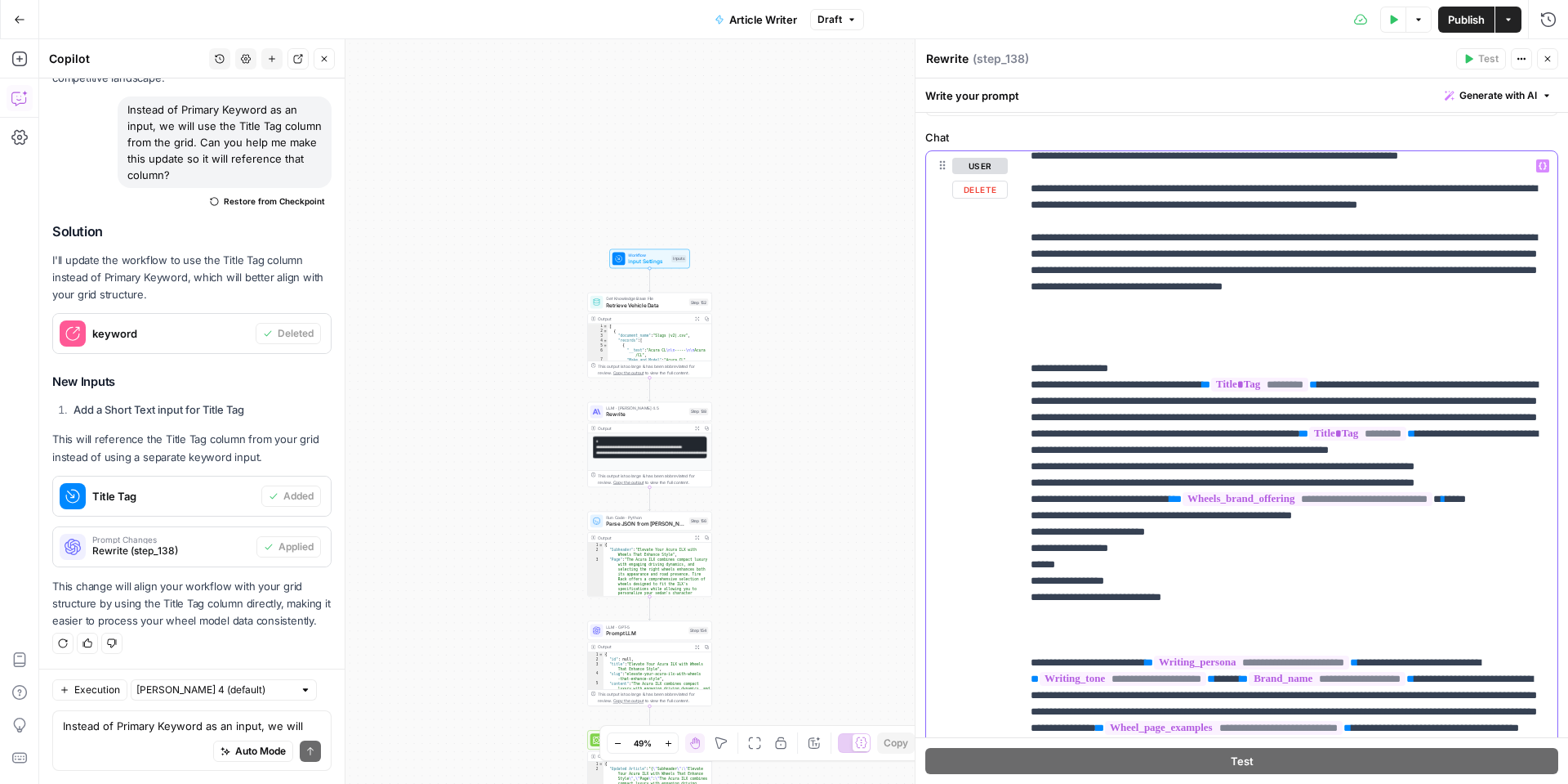
click at [1043, 631] on p "**********" at bounding box center [1289, 541] width 517 height 1700
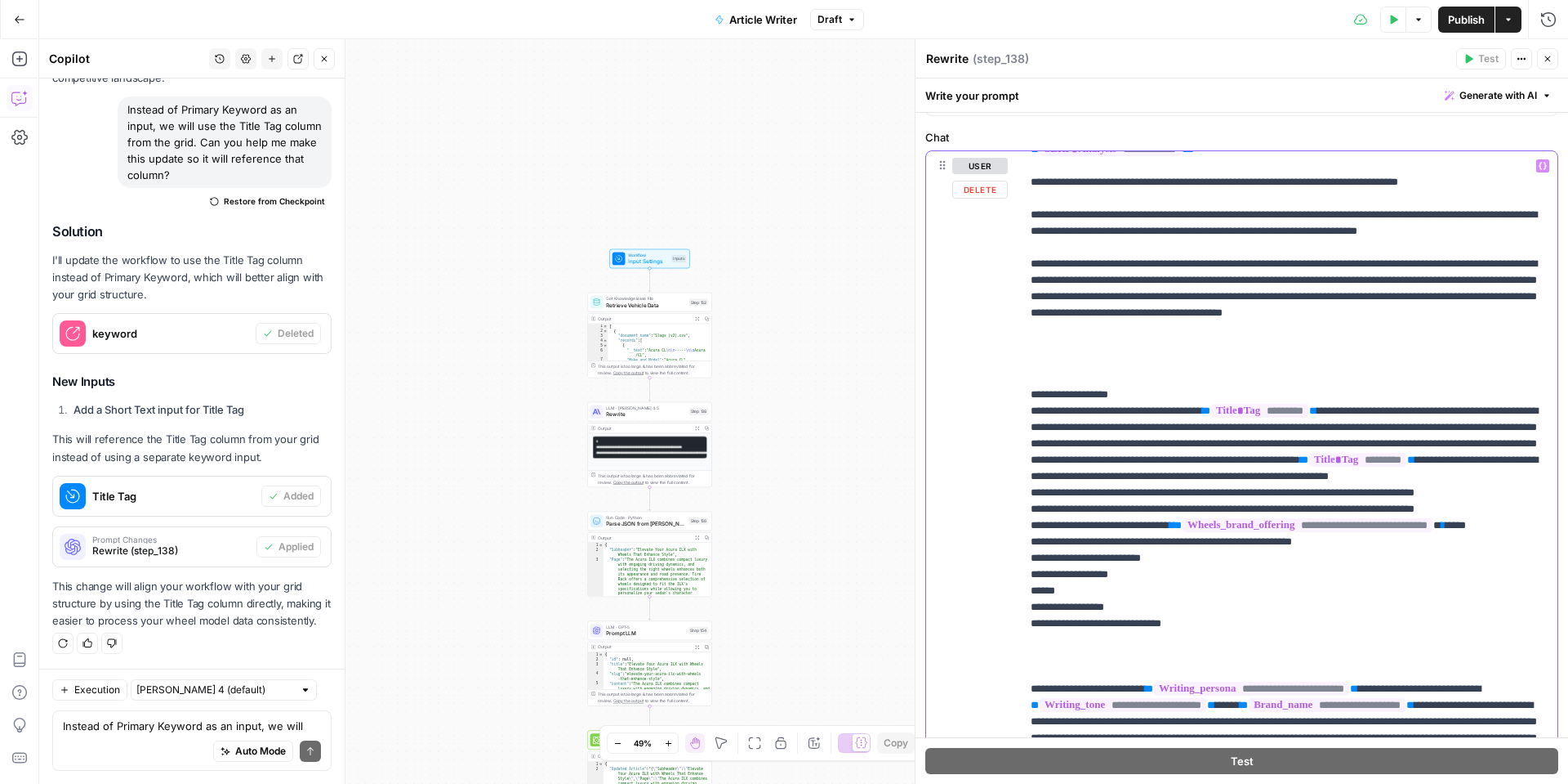
click at [1079, 429] on p "**********" at bounding box center [1289, 566] width 517 height 1700
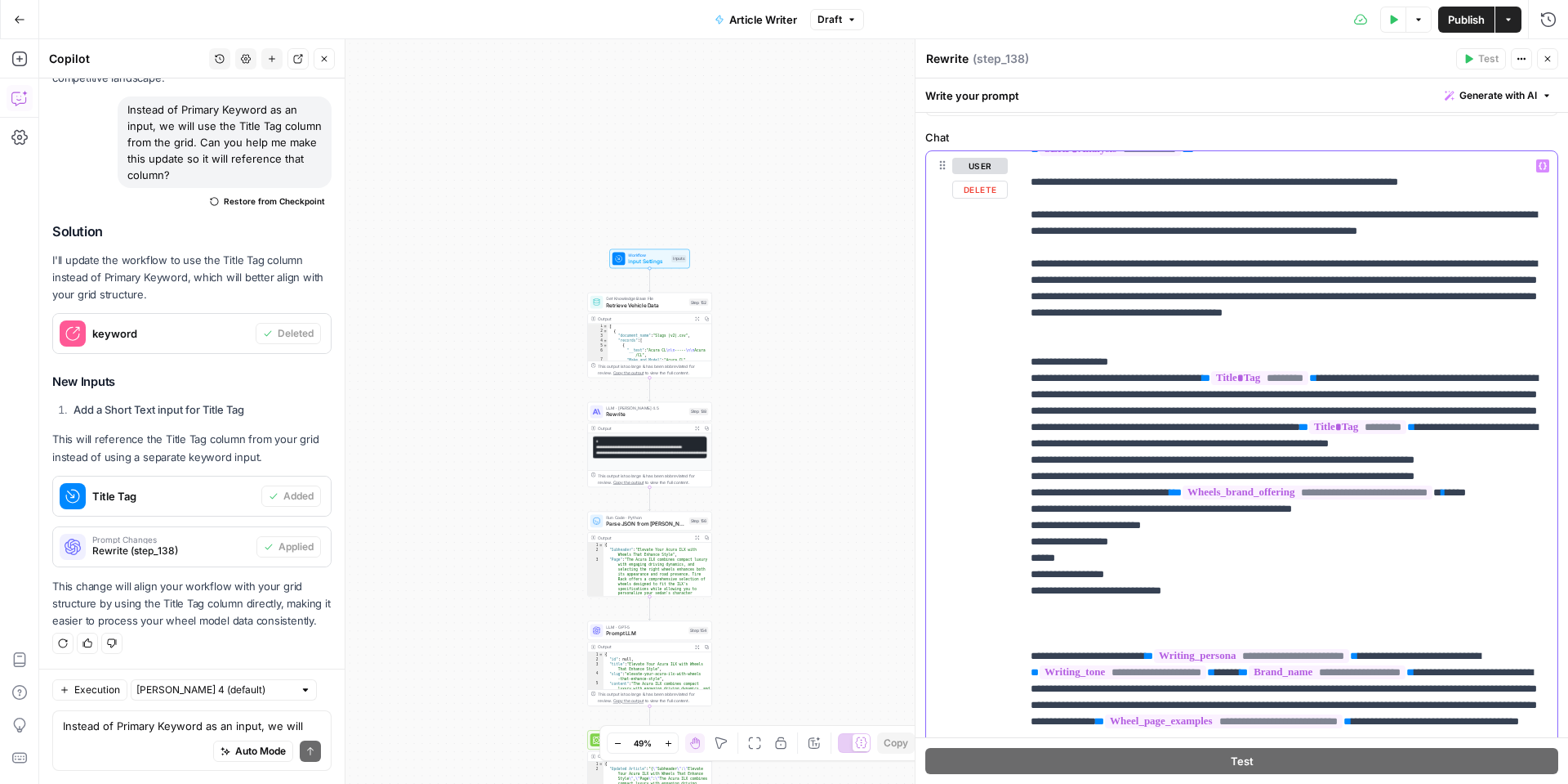
click at [1226, 690] on p "**********" at bounding box center [1289, 549] width 517 height 1667
click at [1026, 620] on div "**********" at bounding box center [1289, 484] width 536 height 666
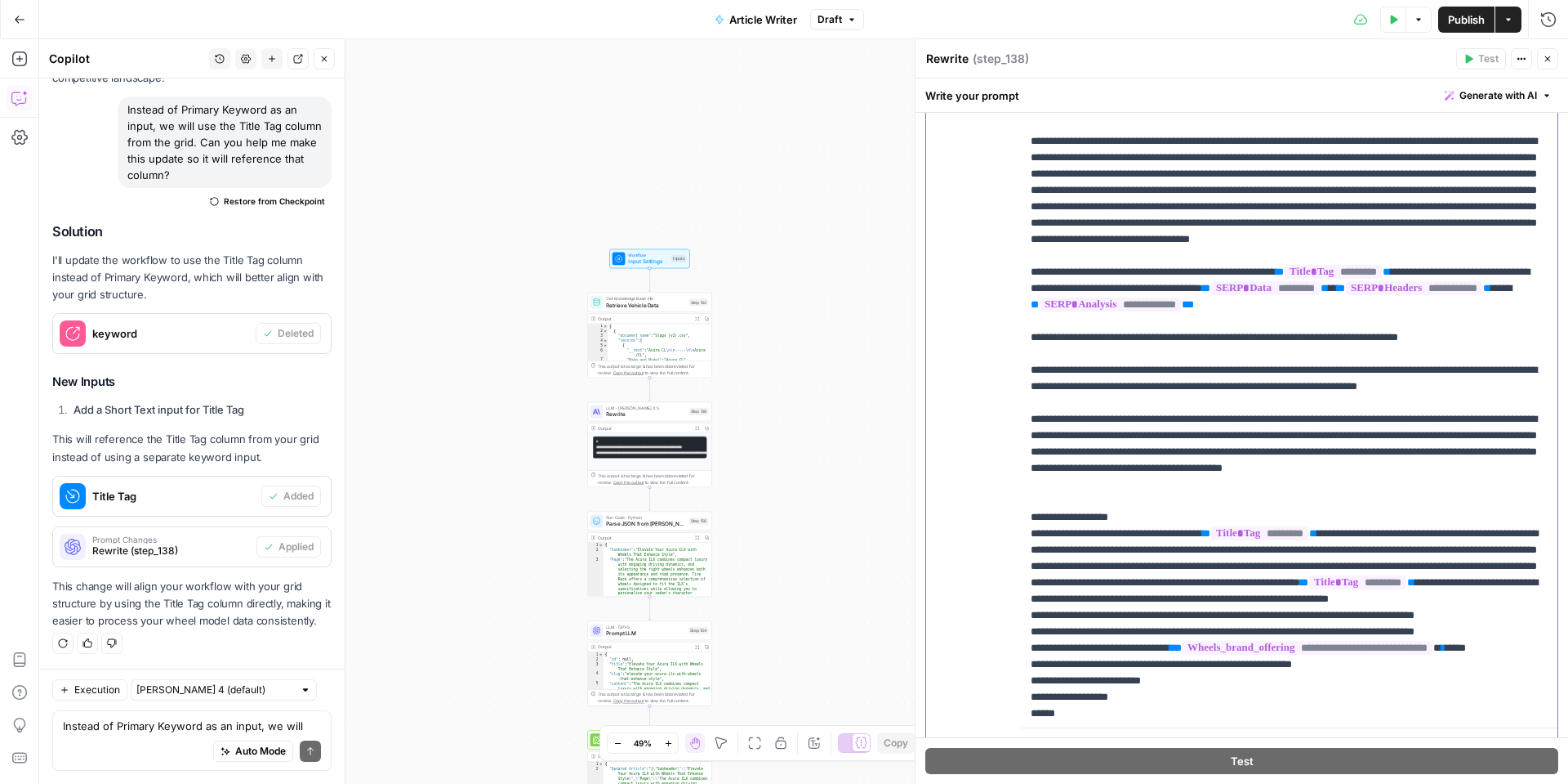
scroll to position [209, 0]
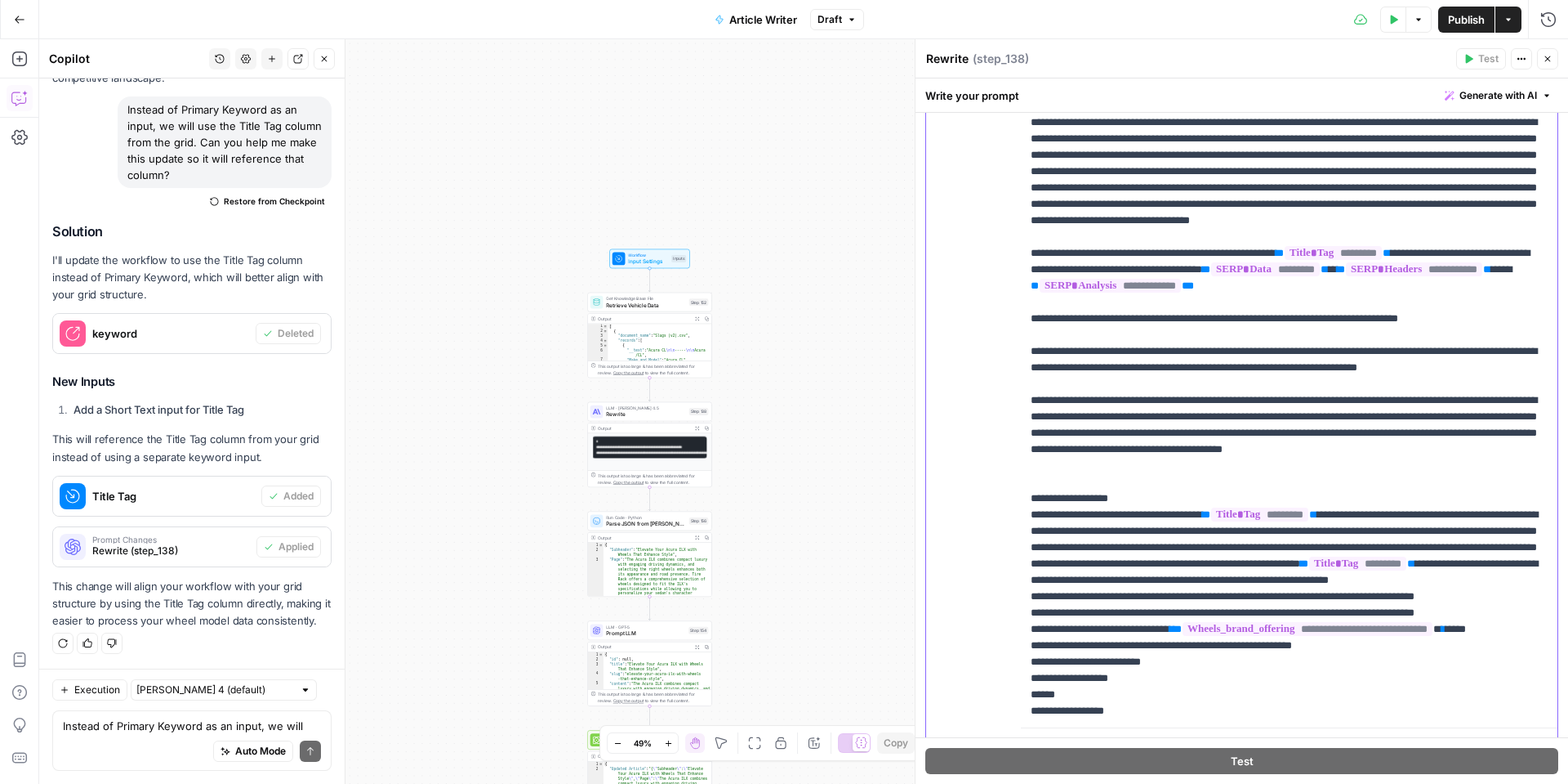
click at [1127, 564] on p "**********" at bounding box center [1289, 686] width 517 height 1667
click at [1133, 515] on p "**********" at bounding box center [1289, 686] width 517 height 1667
click at [1124, 527] on p "**********" at bounding box center [1289, 686] width 517 height 1667
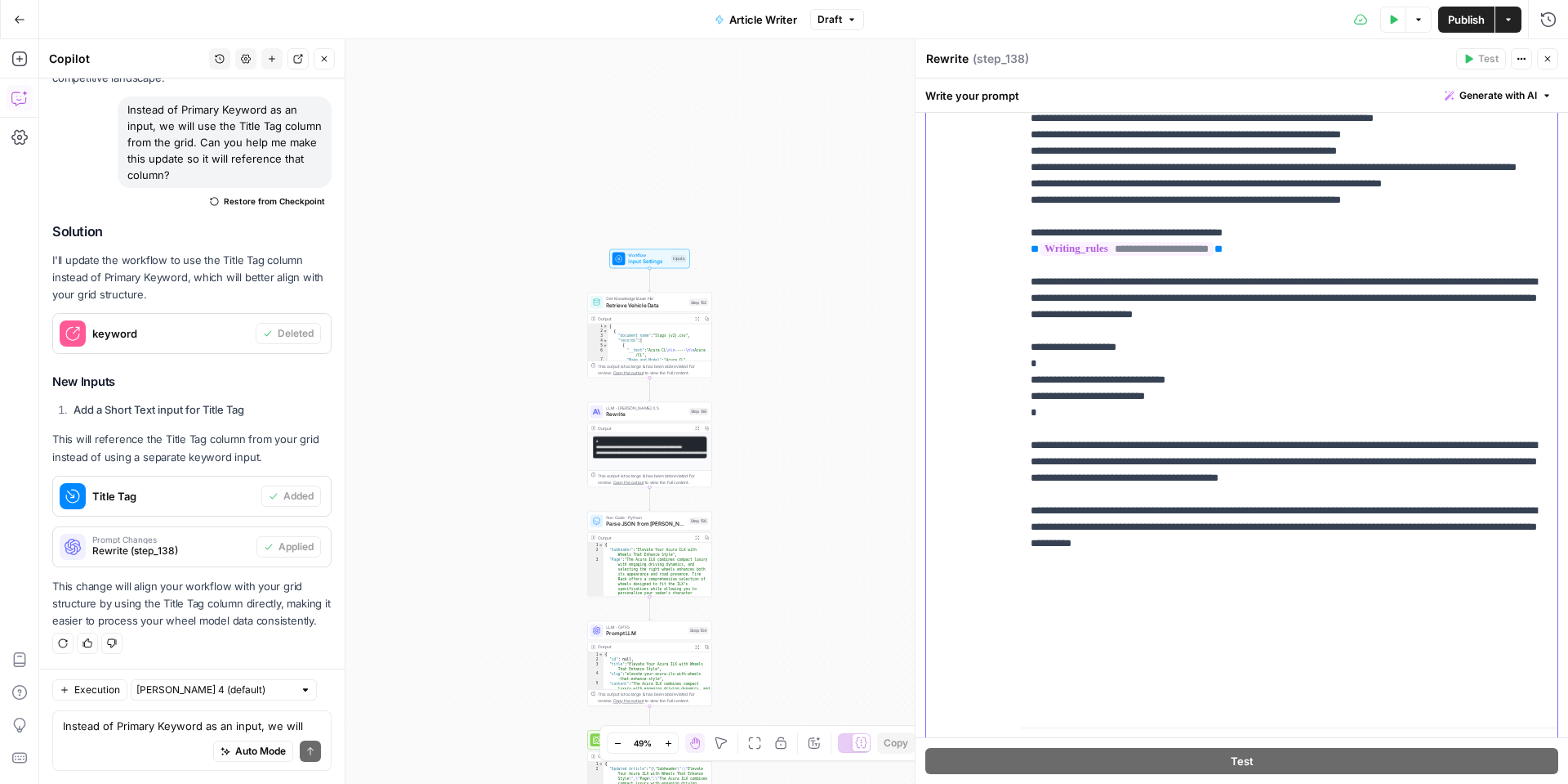
scroll to position [951, 0]
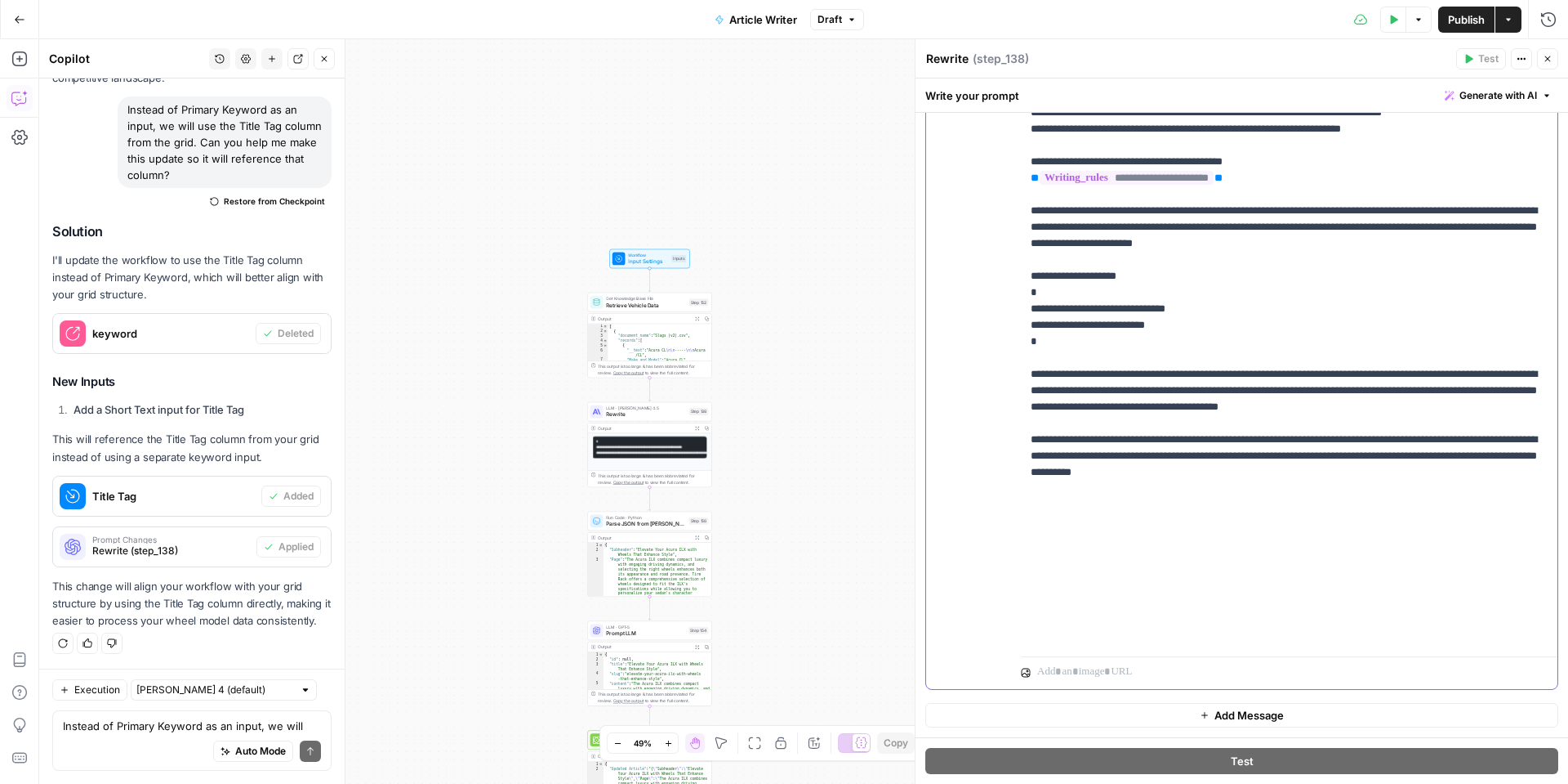
drag, startPoint x: 1378, startPoint y: 635, endPoint x: 1006, endPoint y: 597, distance: 373.9
click at [1006, 597] on div "**********" at bounding box center [1242, 337] width 632 height 705
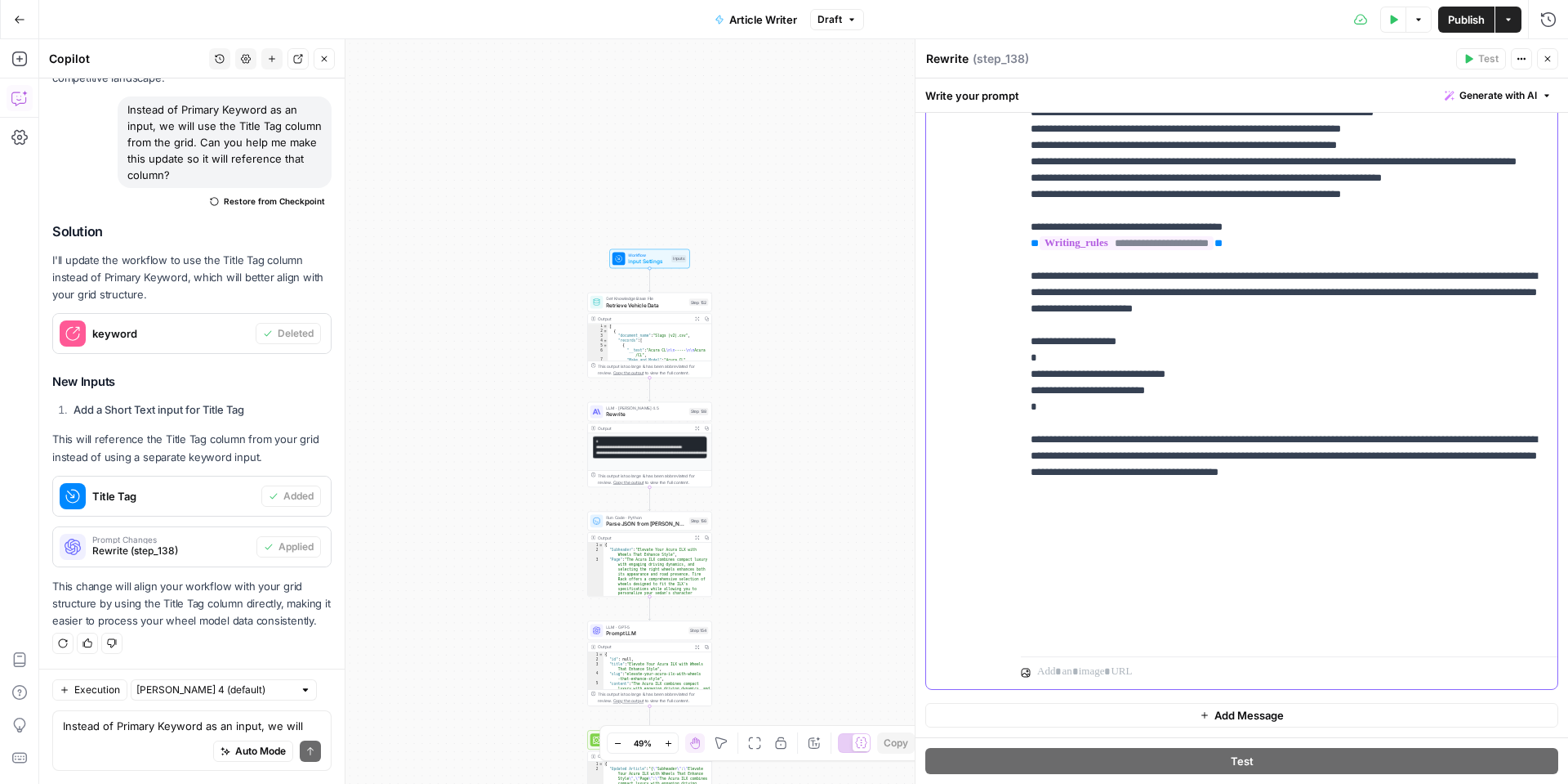
scroll to position [933, 0]
drag, startPoint x: 1303, startPoint y: 603, endPoint x: 1218, endPoint y: 603, distance: 85.0
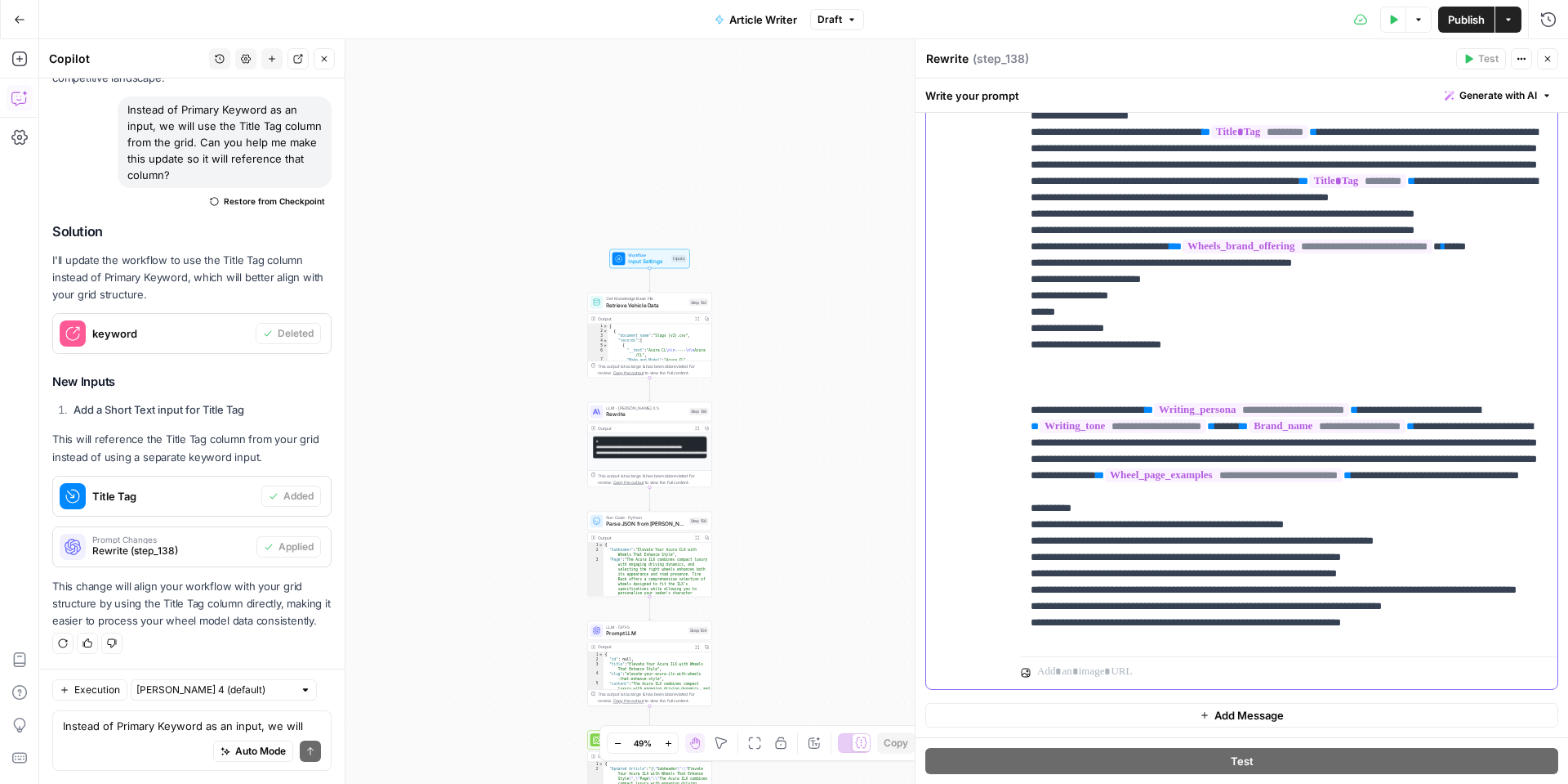
scroll to position [503, 0]
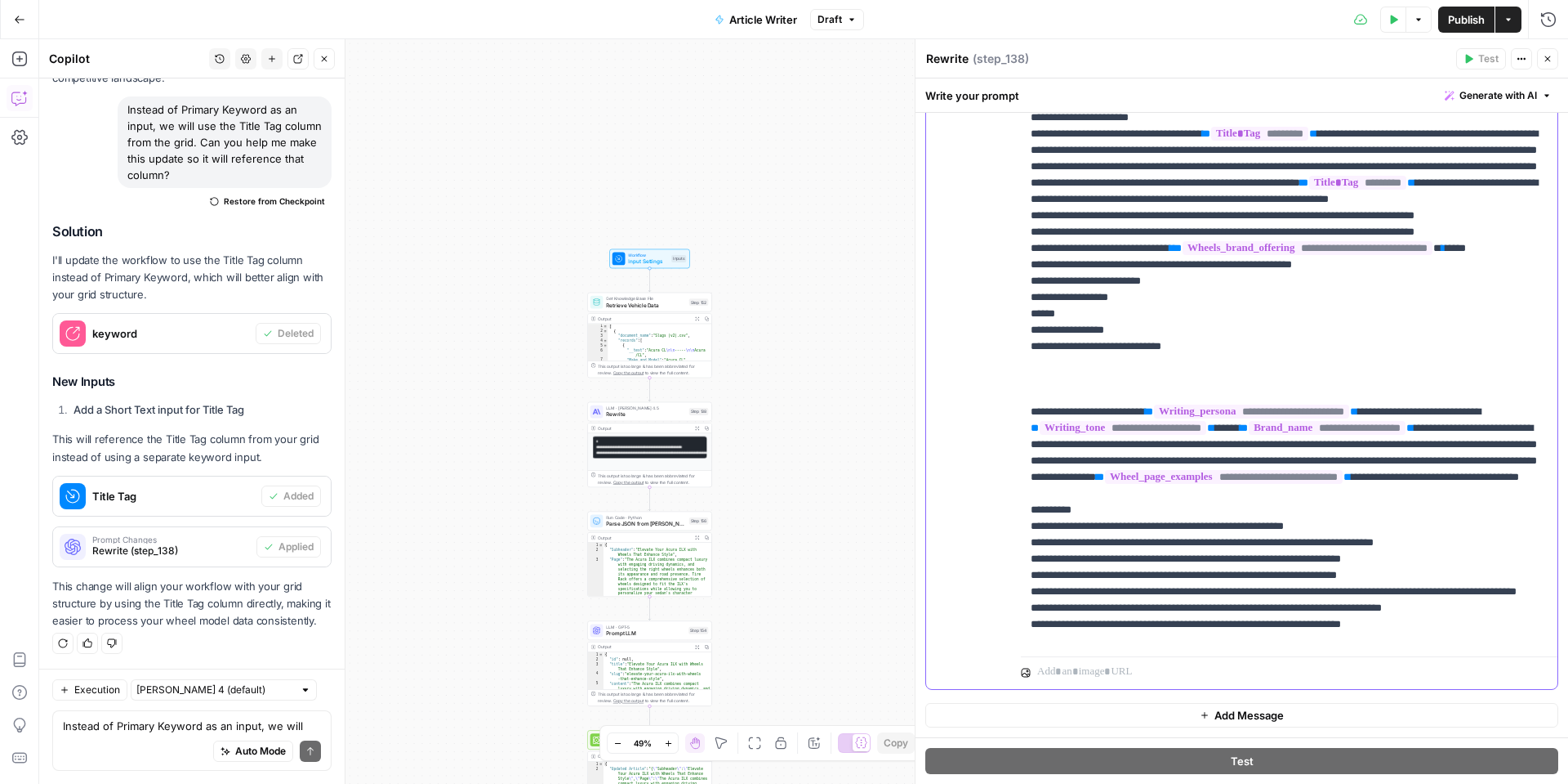
click at [1082, 472] on p "**********" at bounding box center [1289, 281] width 517 height 1586
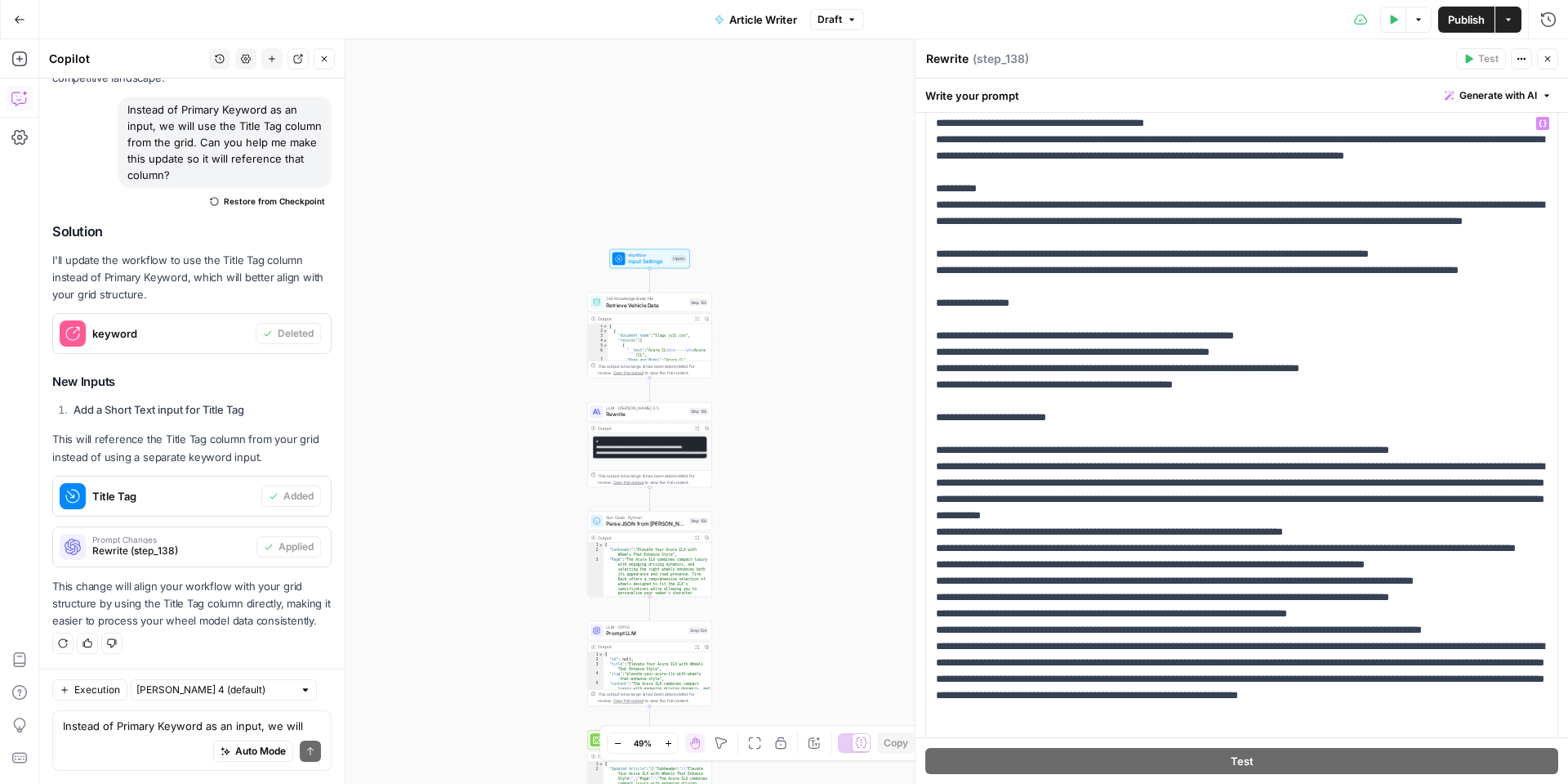
scroll to position [0, 0]
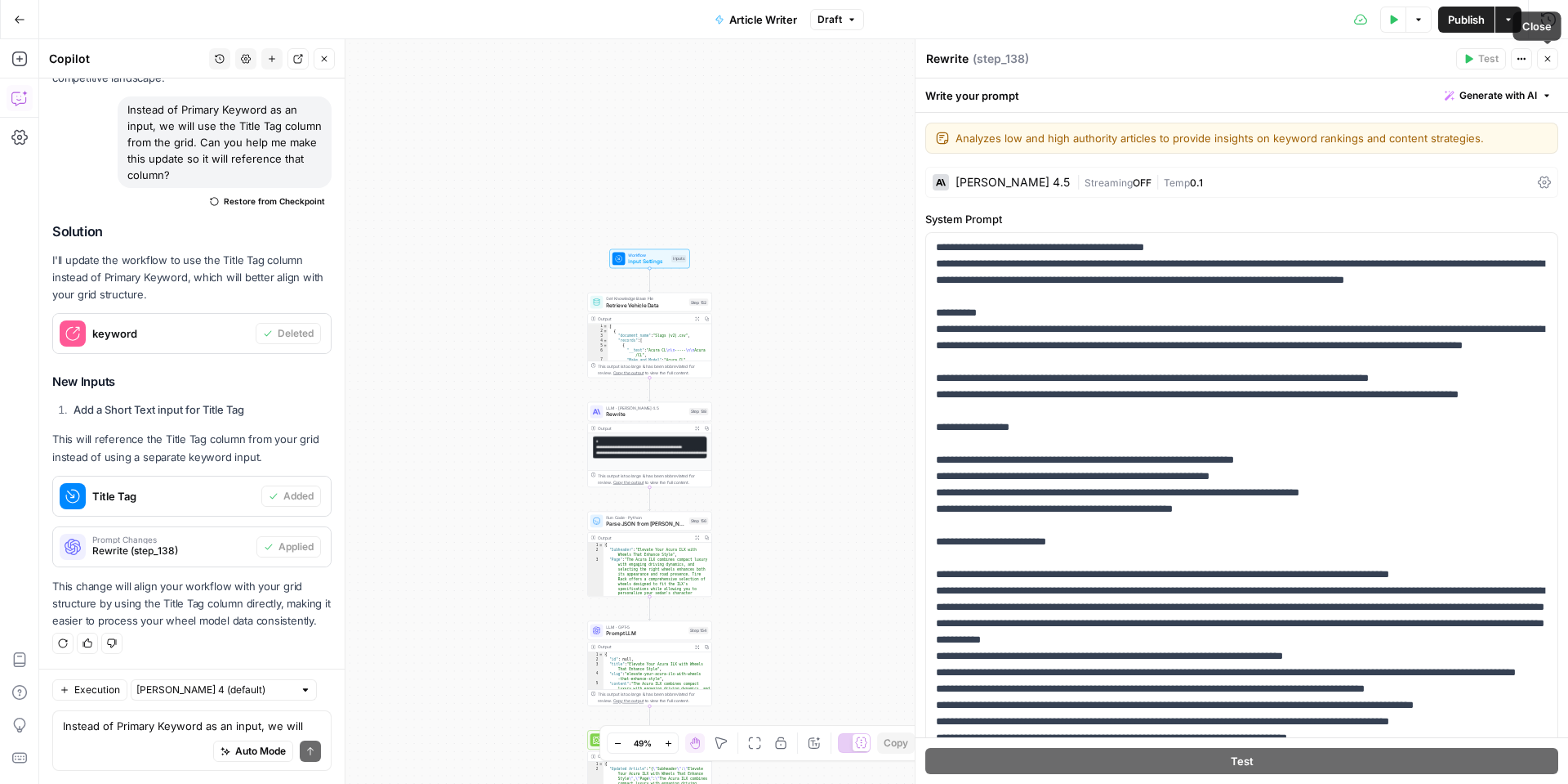
drag, startPoint x: 1545, startPoint y: 64, endPoint x: 1330, endPoint y: 196, distance: 252.3
click at [1545, 64] on button "Close" at bounding box center [1548, 58] width 22 height 22
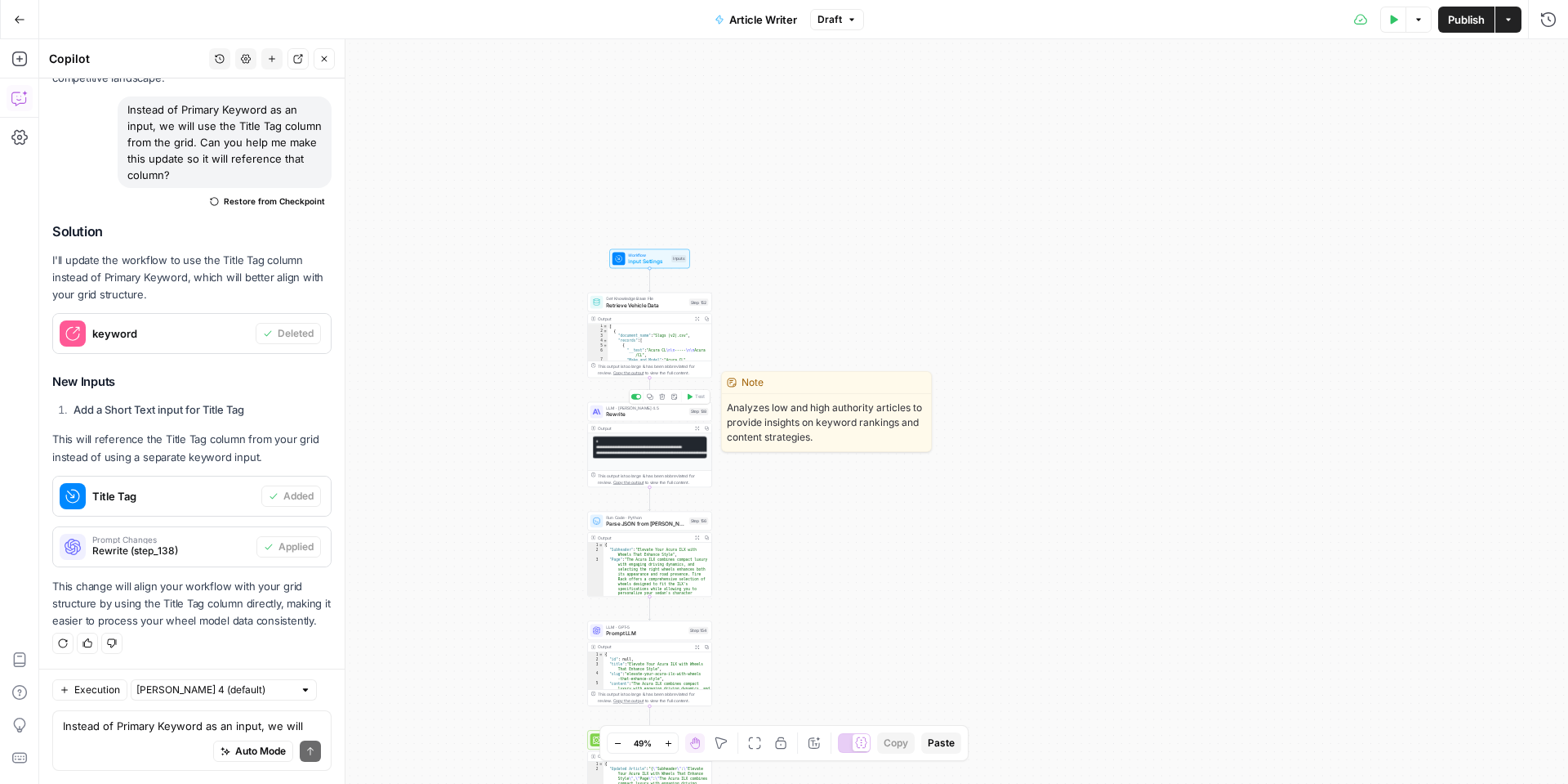
click at [625, 416] on span "Rewrite" at bounding box center [646, 414] width 79 height 8
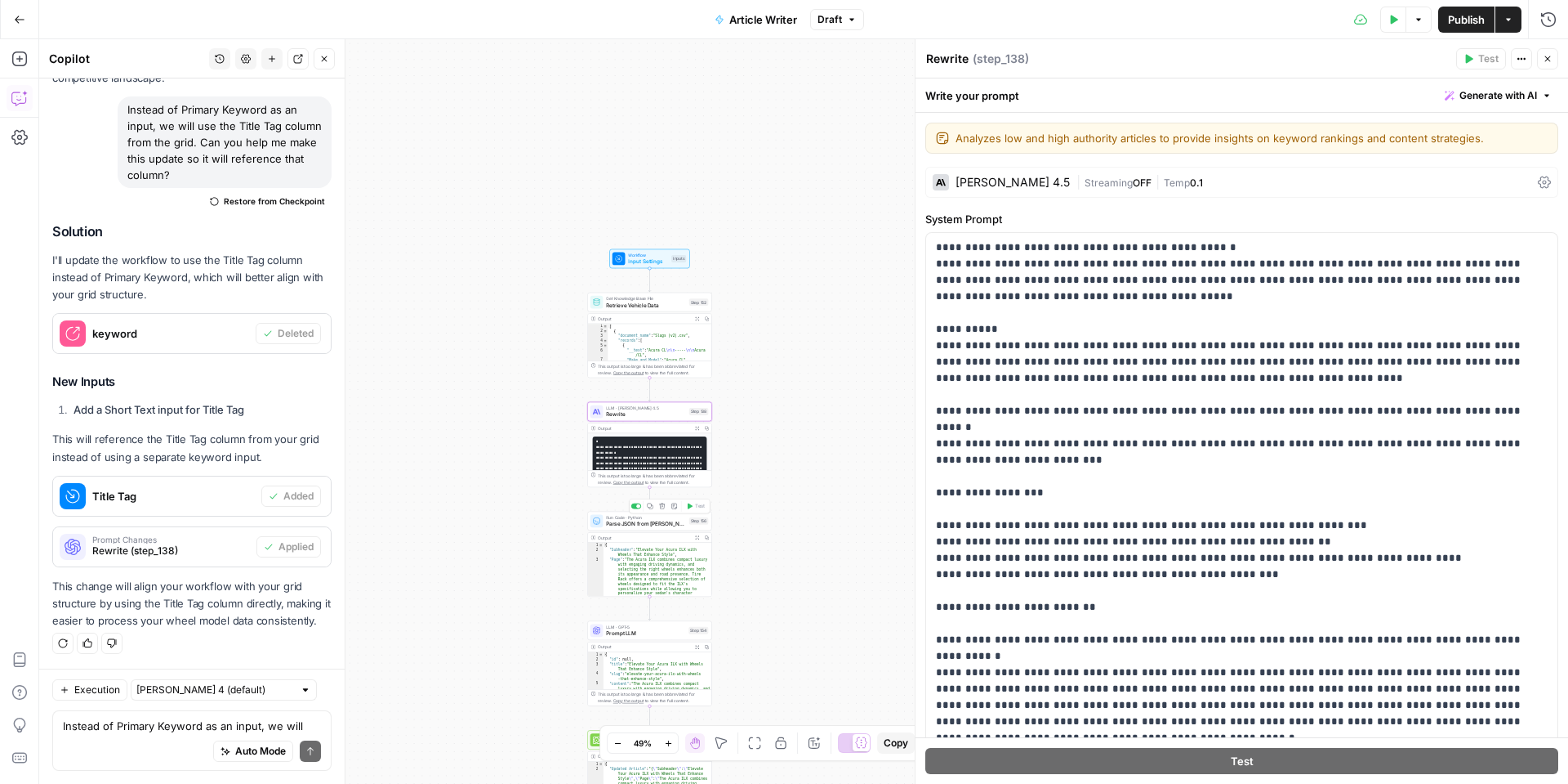
click at [626, 522] on span "Parse JSON from [PERSON_NAME]" at bounding box center [646, 524] width 79 height 8
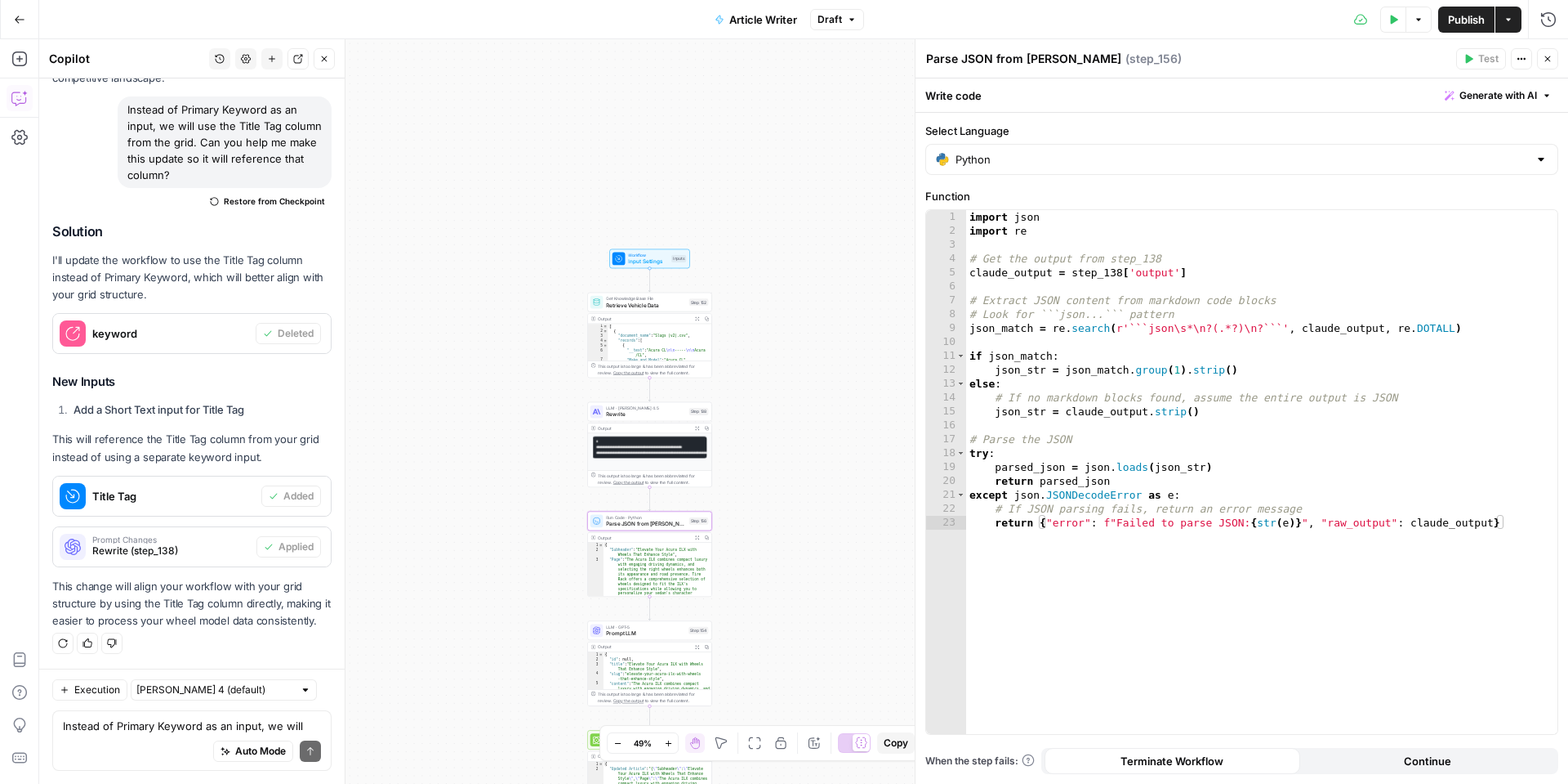
click at [622, 631] on span "Prompt LLM" at bounding box center [646, 633] width 79 height 8
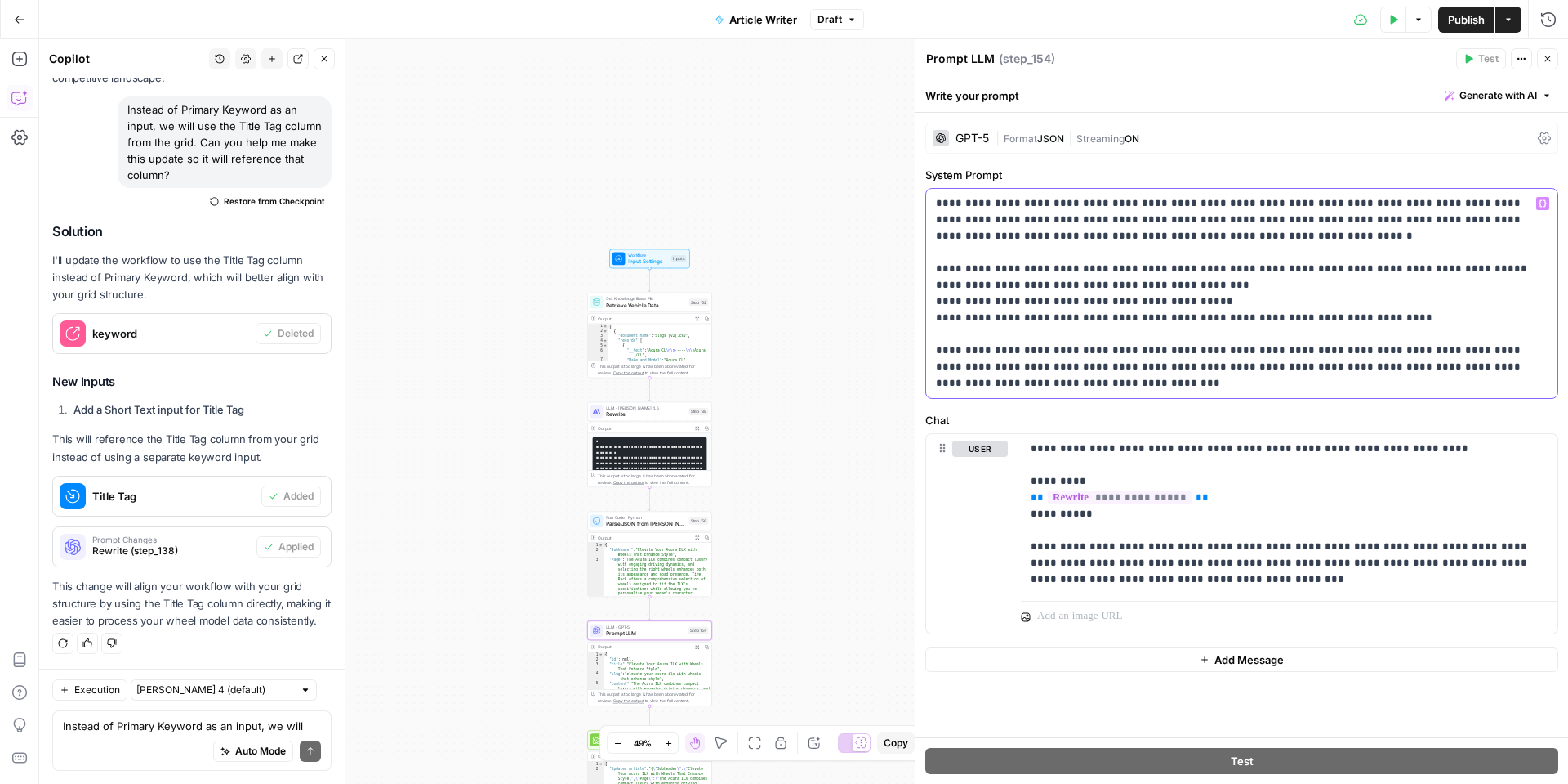
drag, startPoint x: 1204, startPoint y: 218, endPoint x: 1327, endPoint y: 217, distance: 123.0
click at [1327, 217] on p "**********" at bounding box center [1242, 293] width 612 height 196
click at [1196, 220] on p "**********" at bounding box center [1242, 293] width 612 height 196
click at [1197, 221] on p "**********" at bounding box center [1242, 293] width 612 height 196
drag, startPoint x: 1219, startPoint y: 284, endPoint x: 933, endPoint y: 284, distance: 286.0
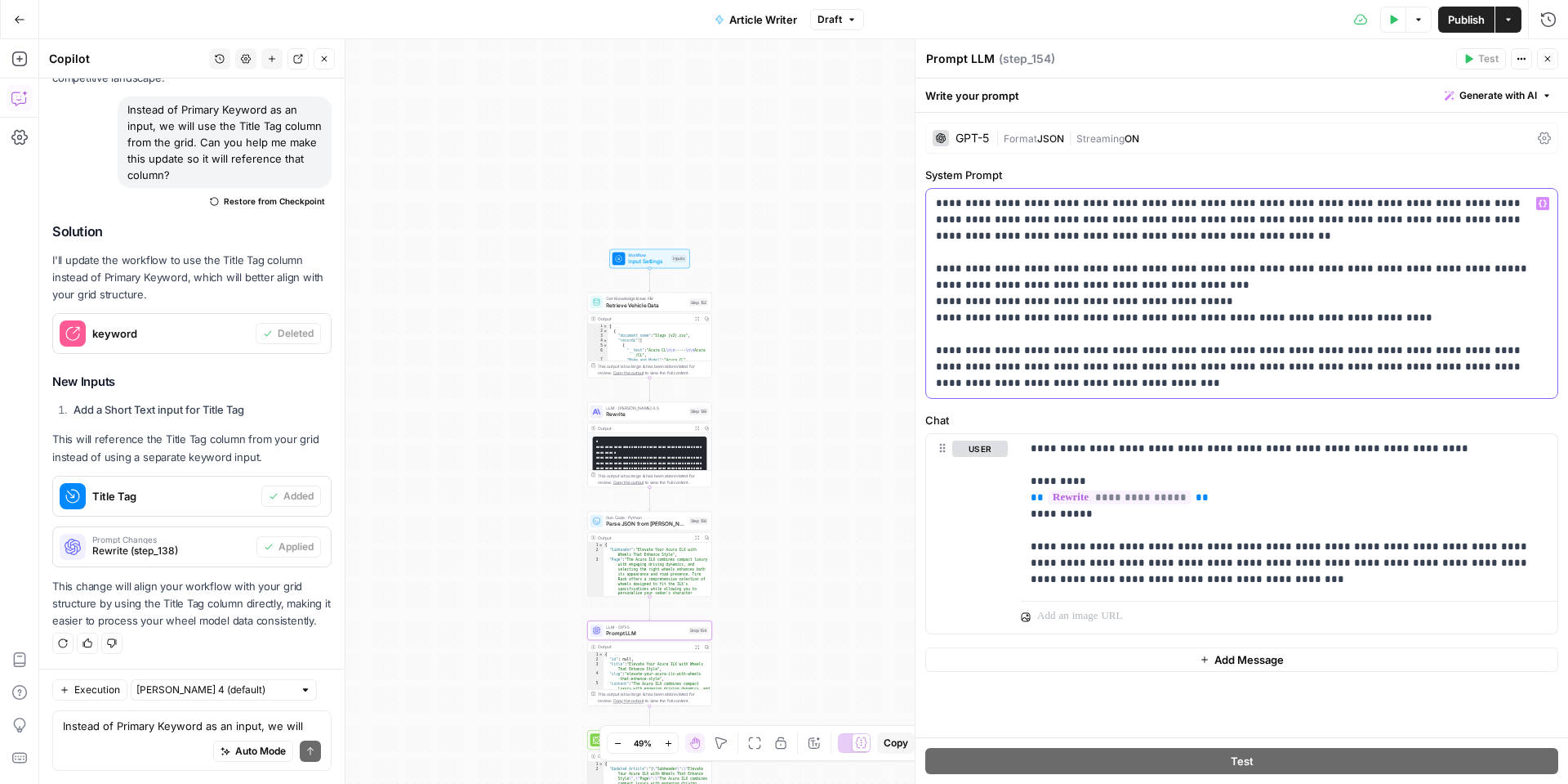
click at [933, 284] on div "**********" at bounding box center [1242, 293] width 632 height 209
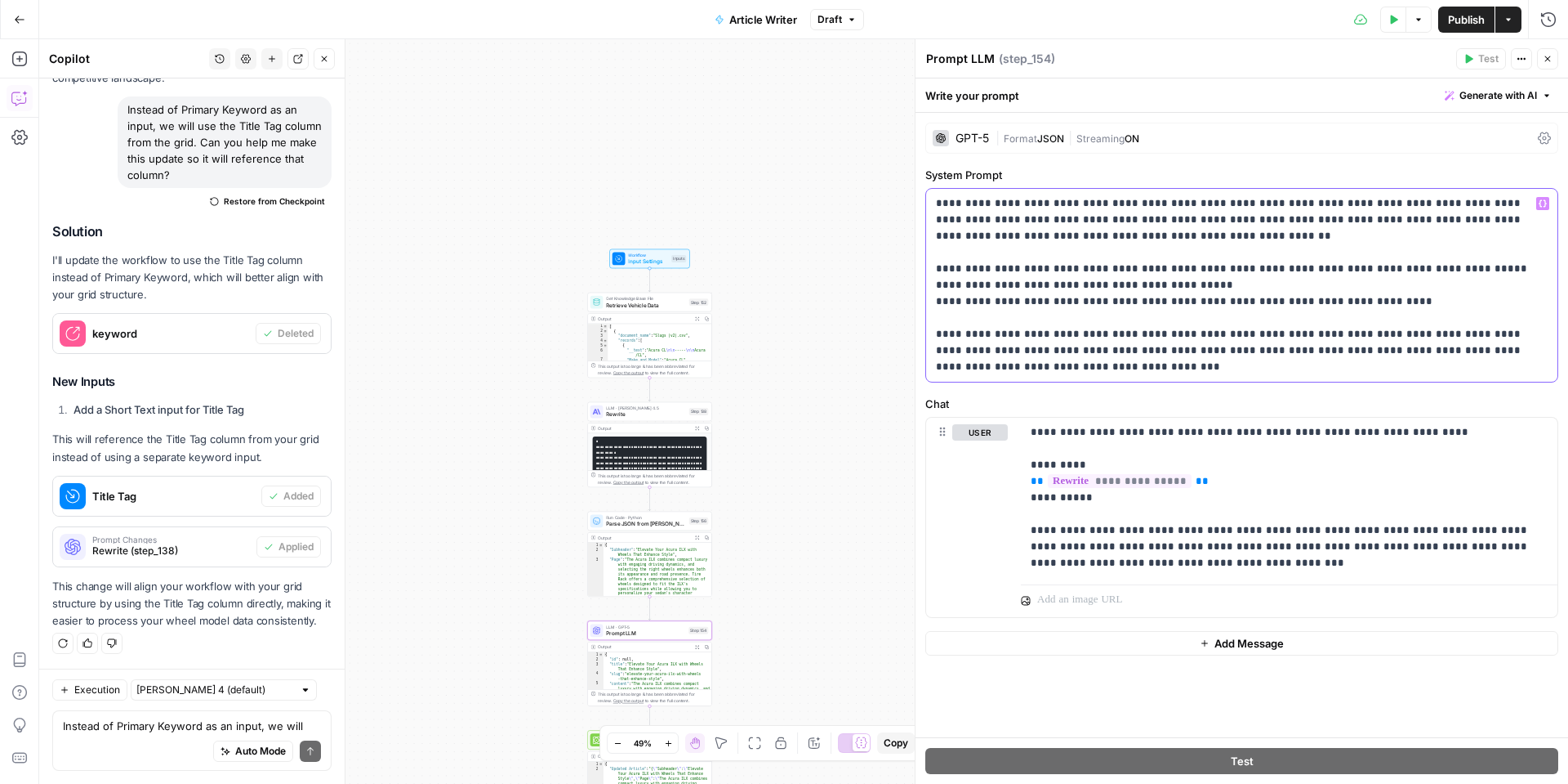
click at [970, 288] on p "**********" at bounding box center [1242, 285] width 612 height 180
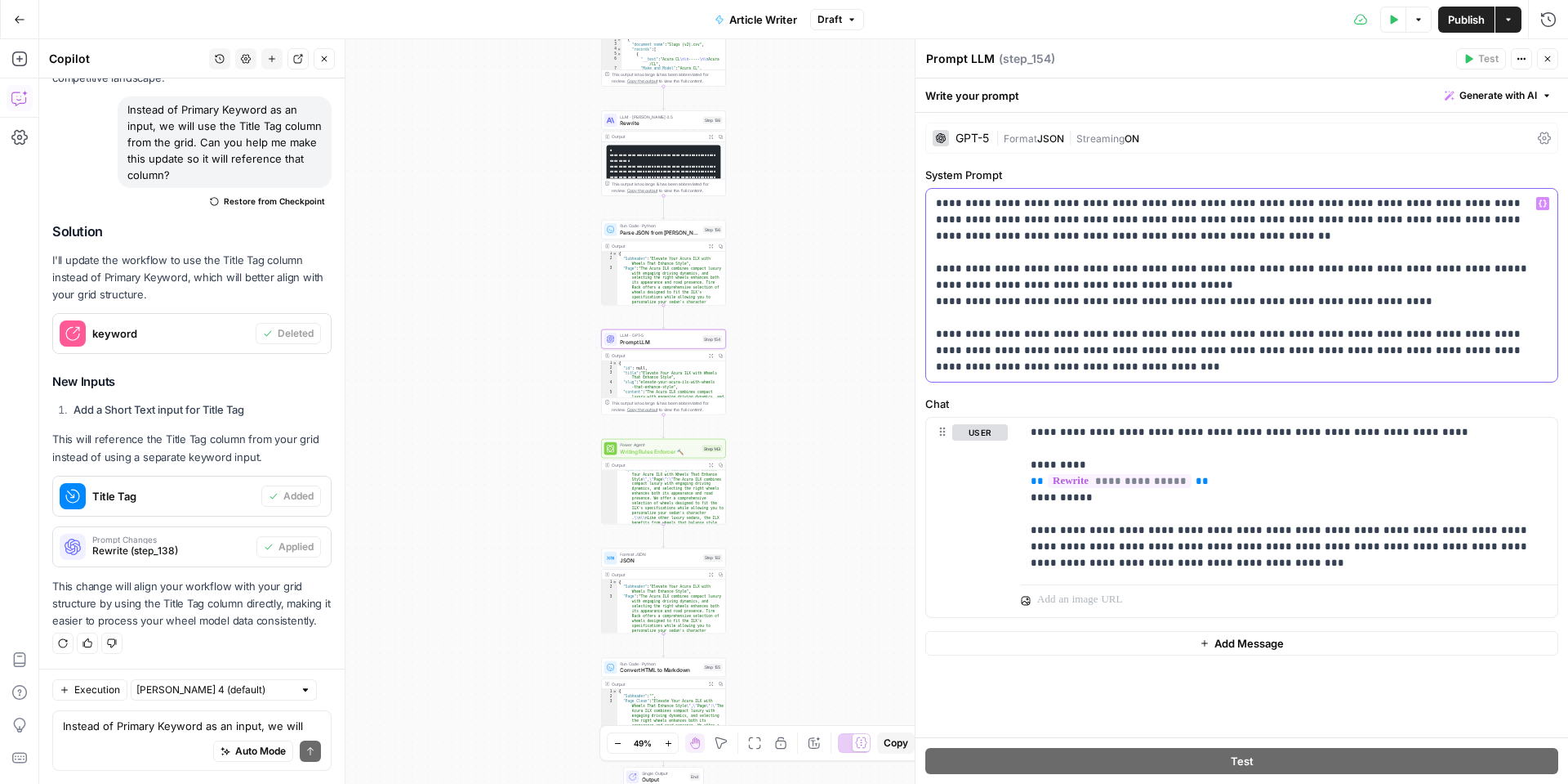
scroll to position [16, 0]
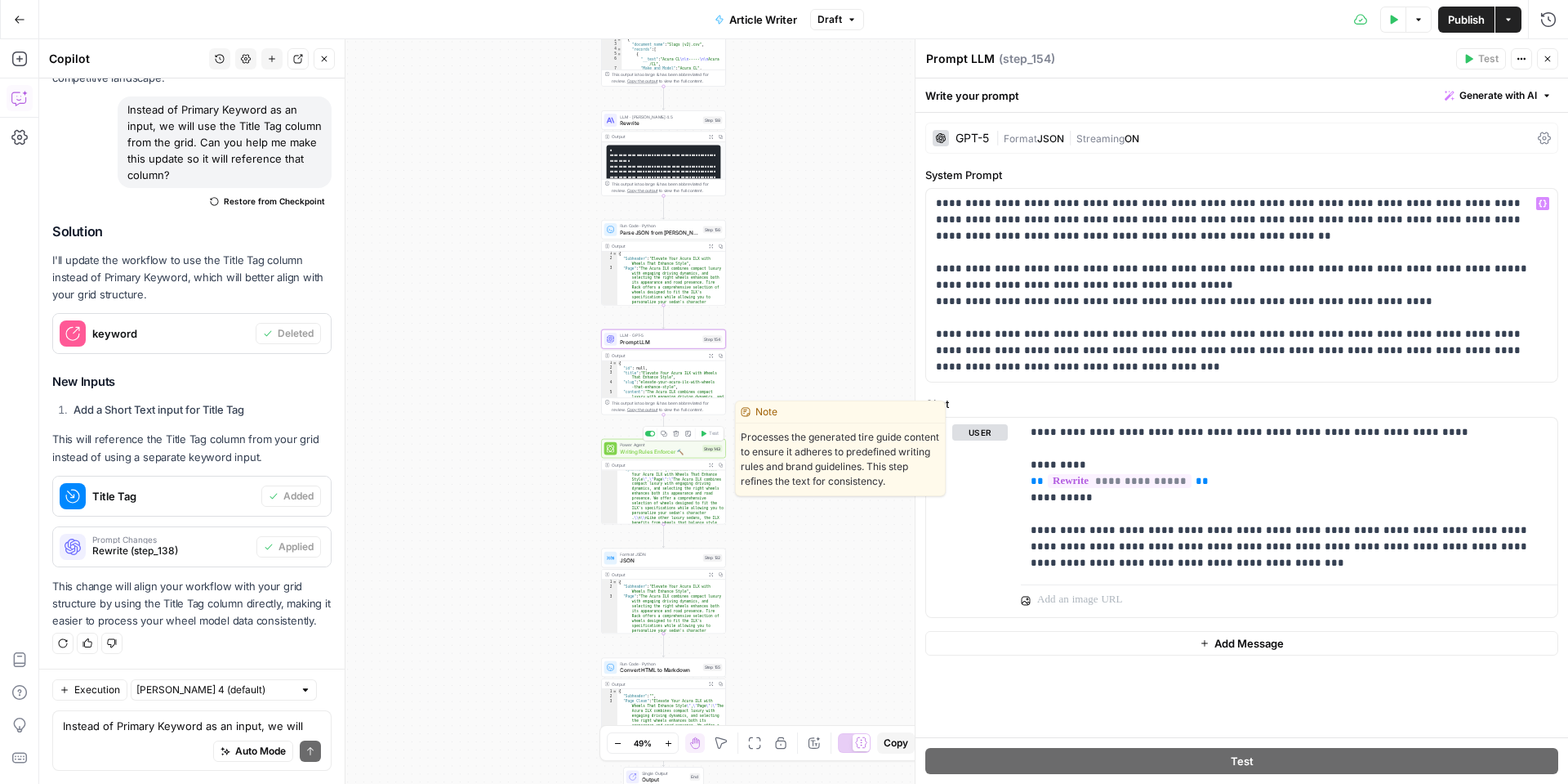
click at [644, 453] on span "Writing Rules Enforcer 🔨" at bounding box center [660, 451] width 79 height 8
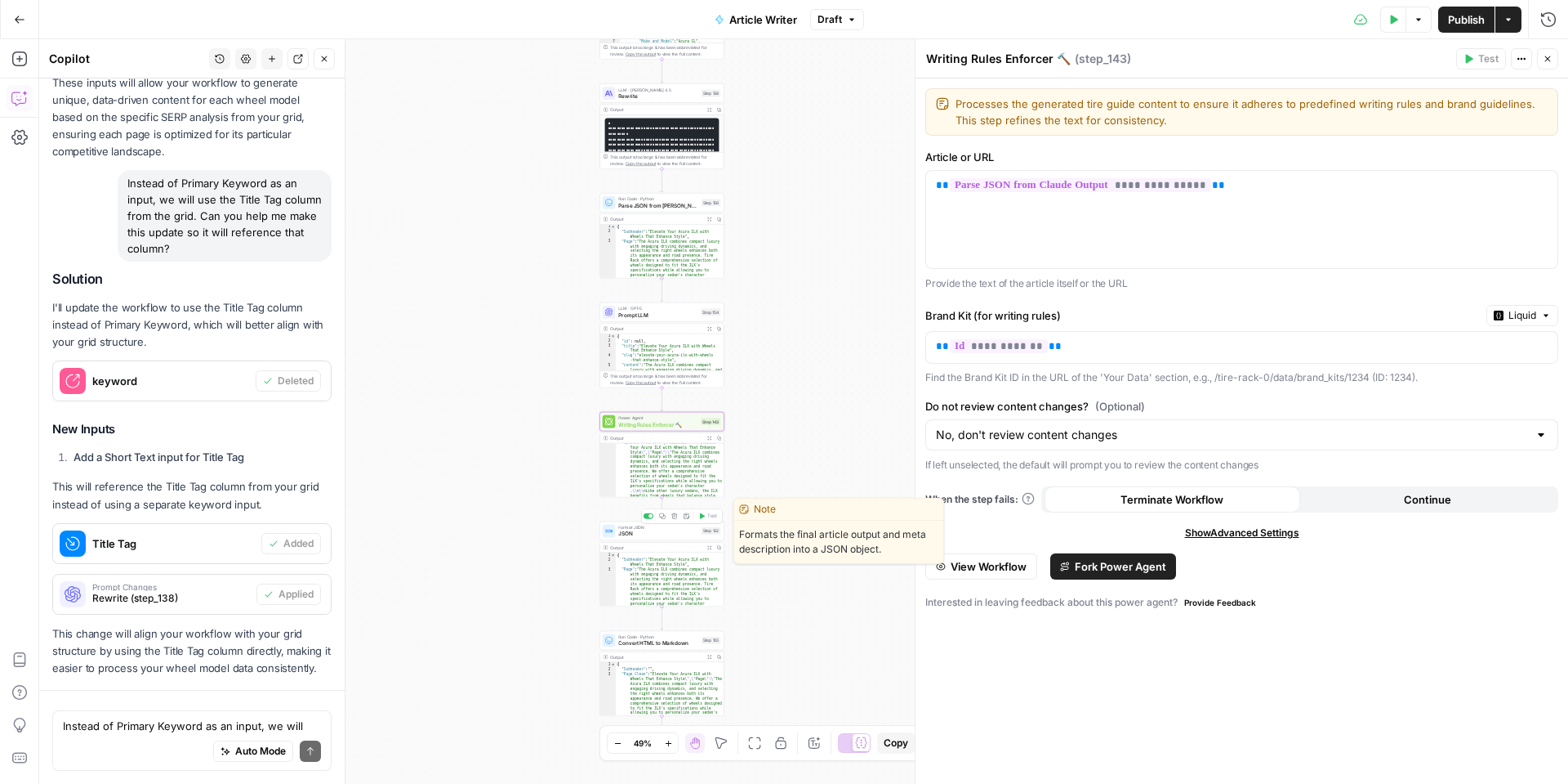
click at [668, 534] on span "JSON" at bounding box center [658, 533] width 79 height 8
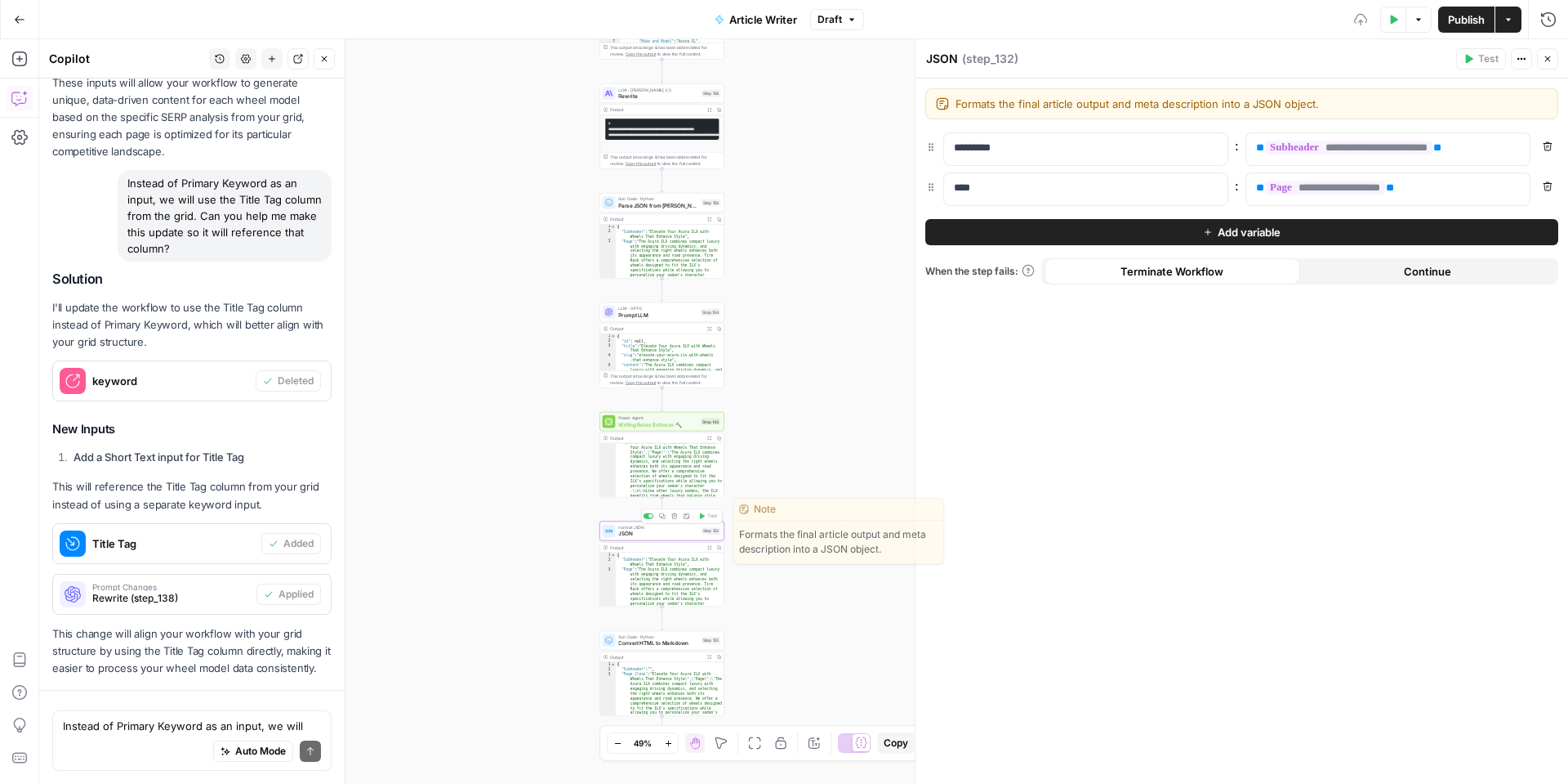
scroll to position [1704, 0]
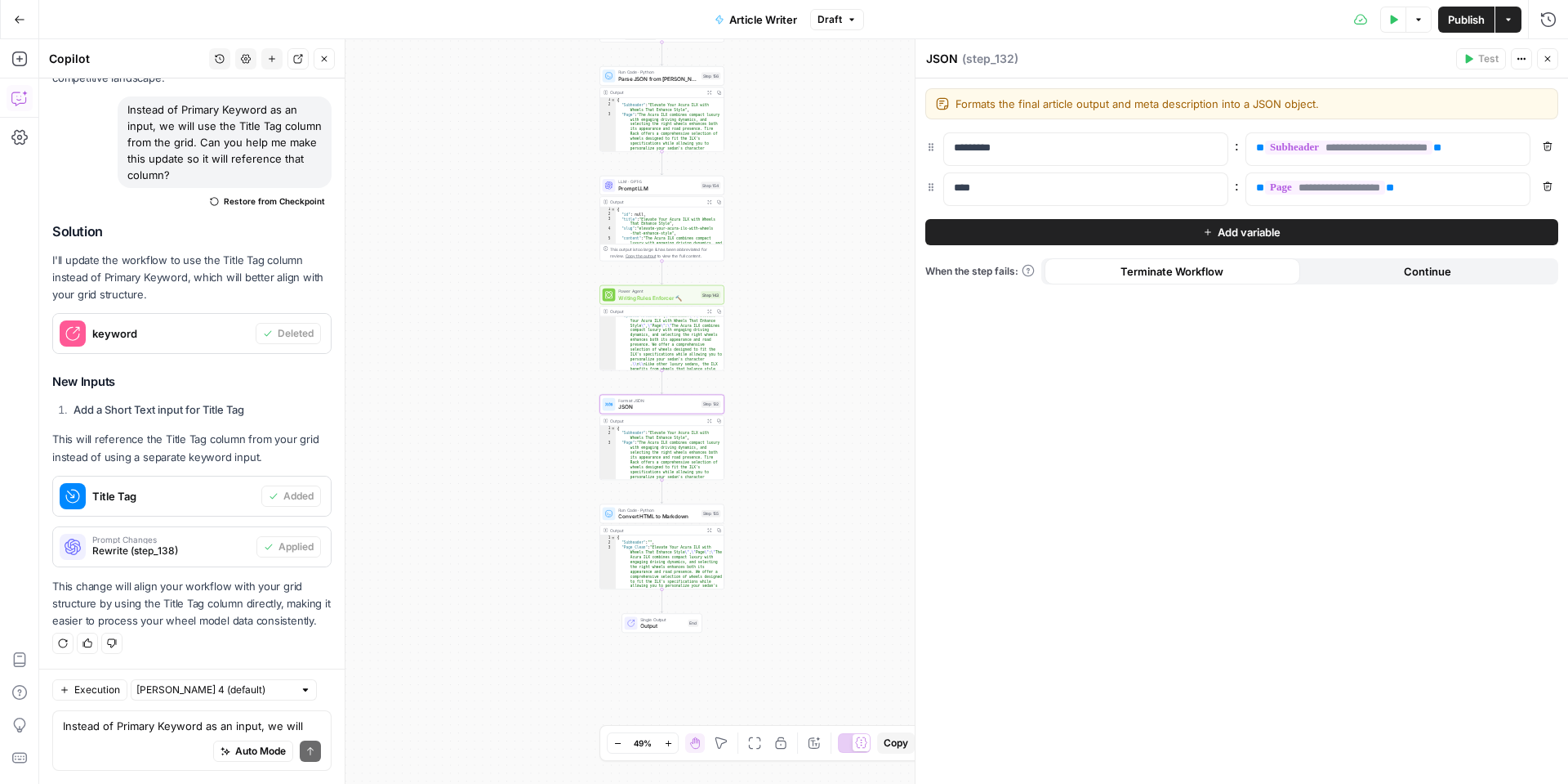
click at [123, 743] on div "Auto Mode Send" at bounding box center [192, 752] width 258 height 36
click at [138, 731] on textarea "This workflow will be significantly" at bounding box center [192, 726] width 258 height 16
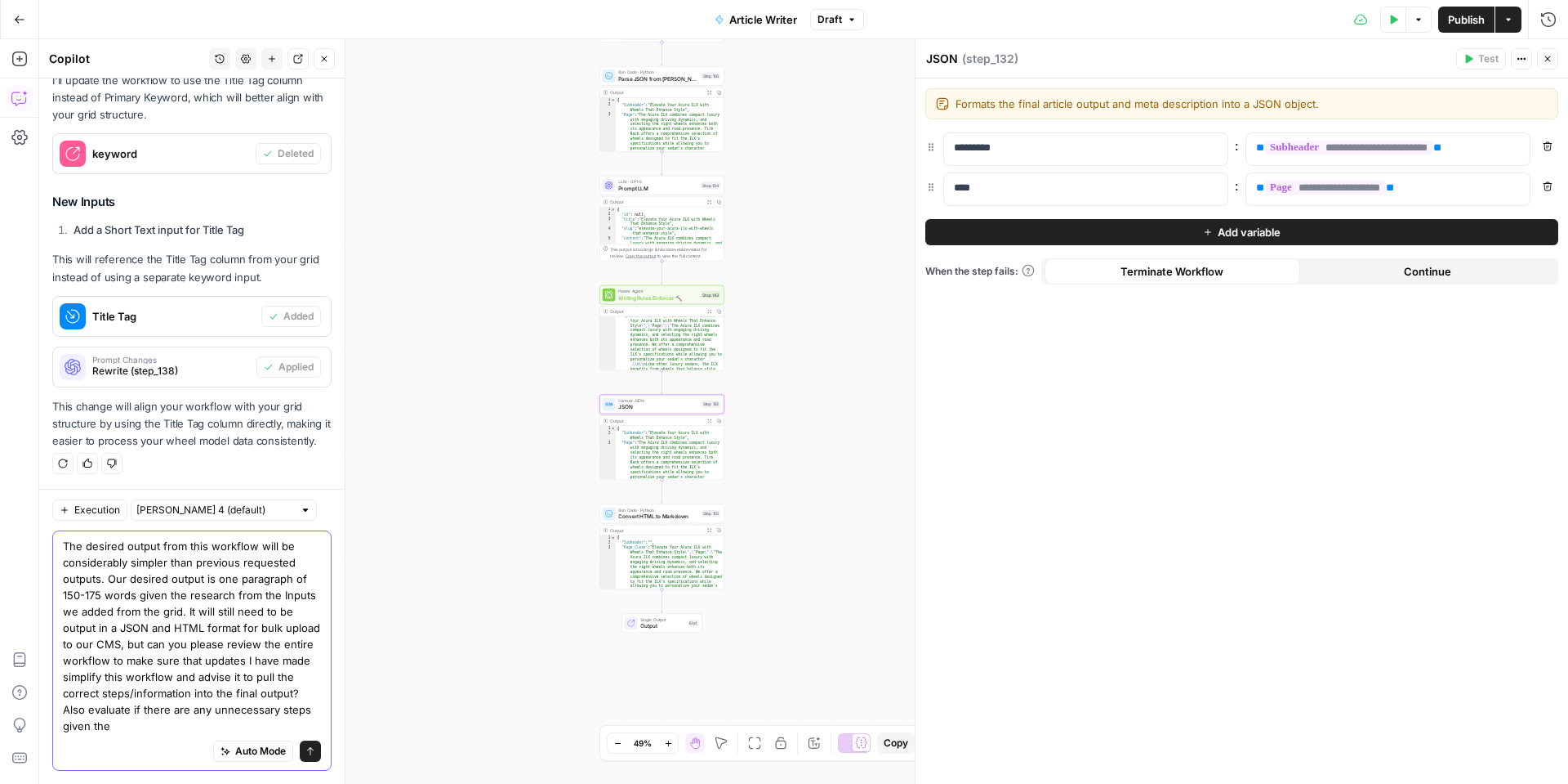
scroll to position [1884, 0]
type textarea "The desired output from this workflow will be considerably simpler than previou…"
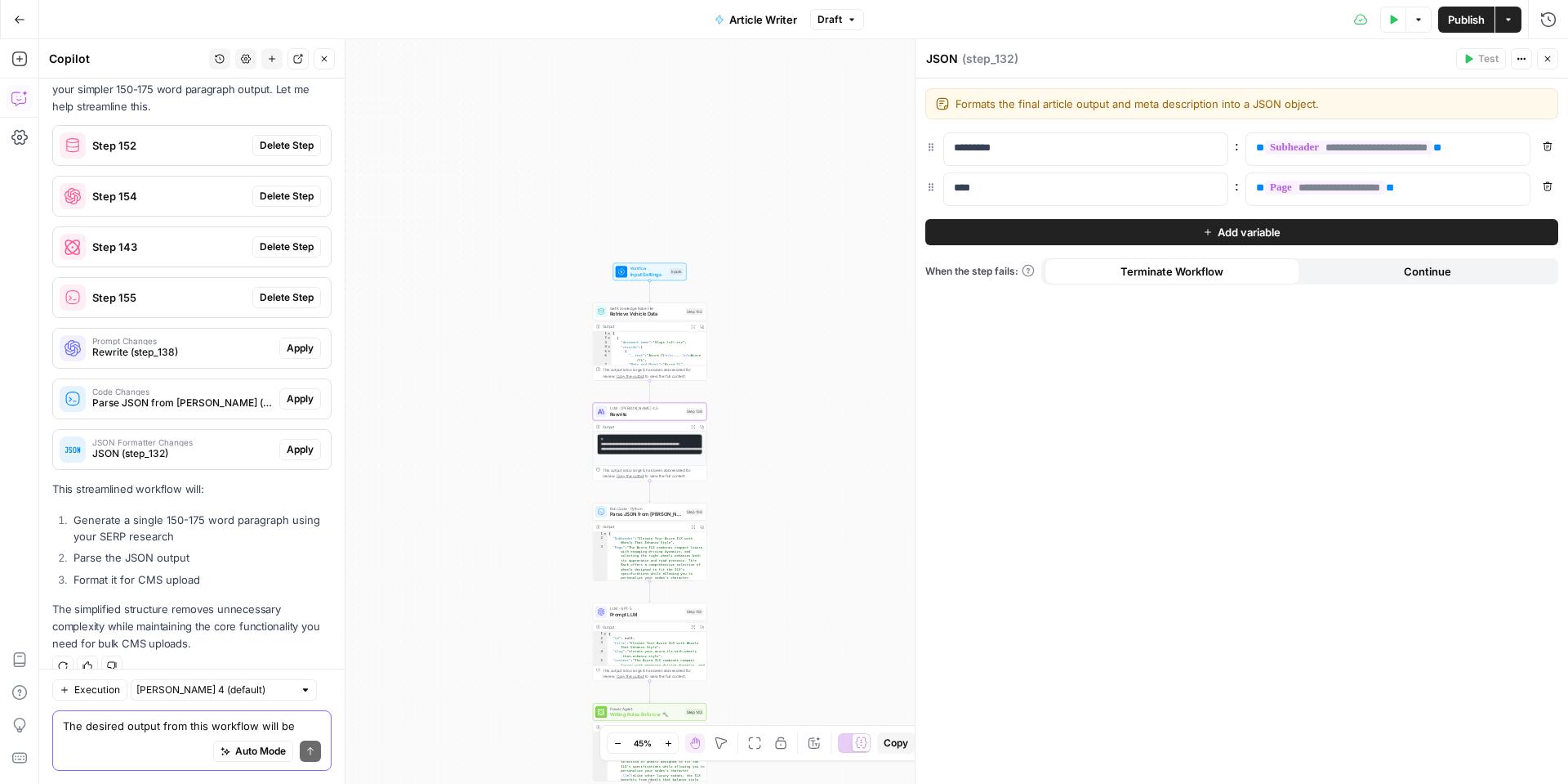
scroll to position [2550, 0]
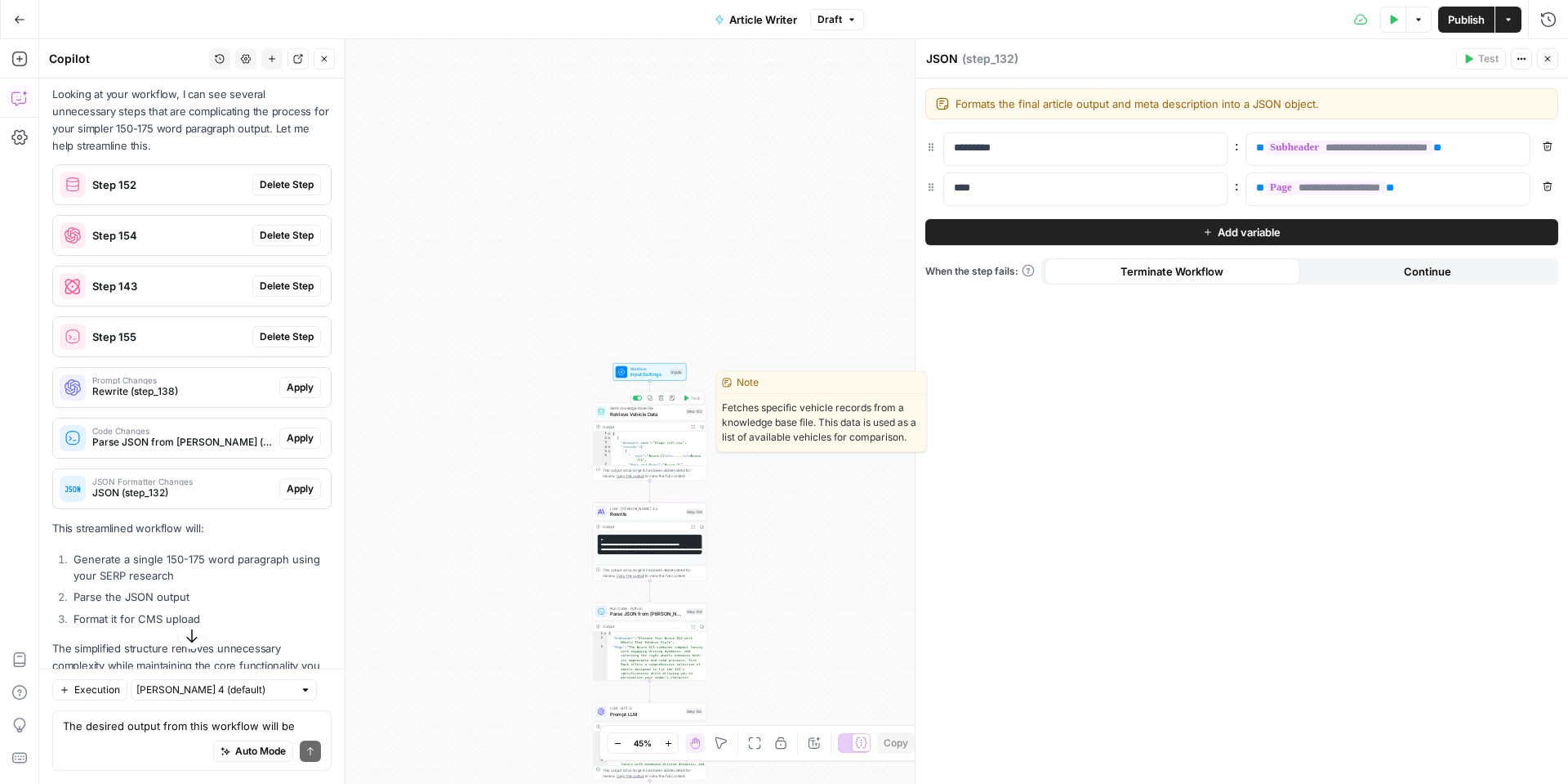
click at [632, 418] on div "Get Knowledge Base File Retrieve Vehicle Data Step 152 Copy step Delete step Ed…" at bounding box center [650, 411] width 113 height 18
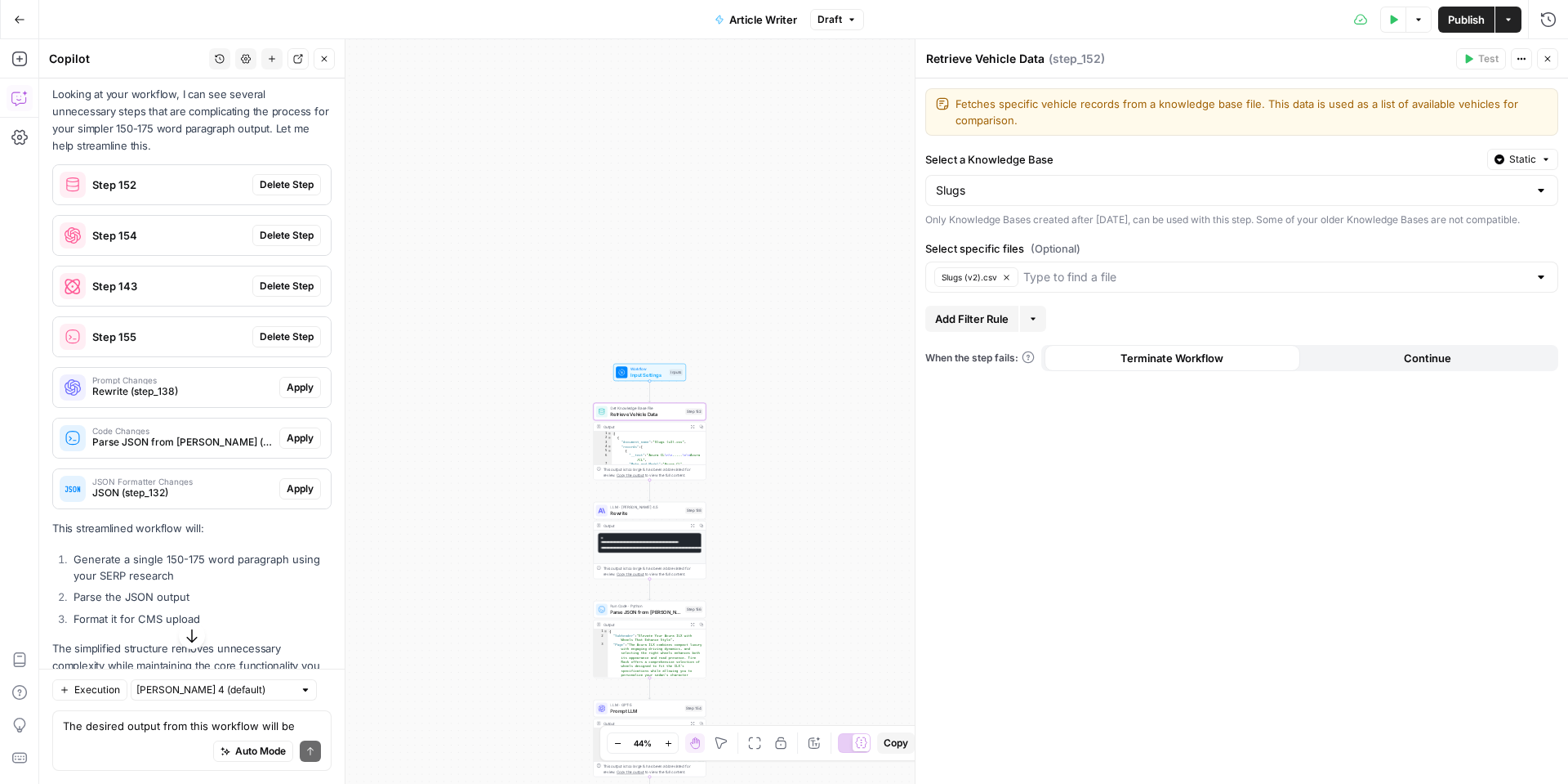
click at [303, 192] on span "Delete Step" at bounding box center [287, 185] width 54 height 15
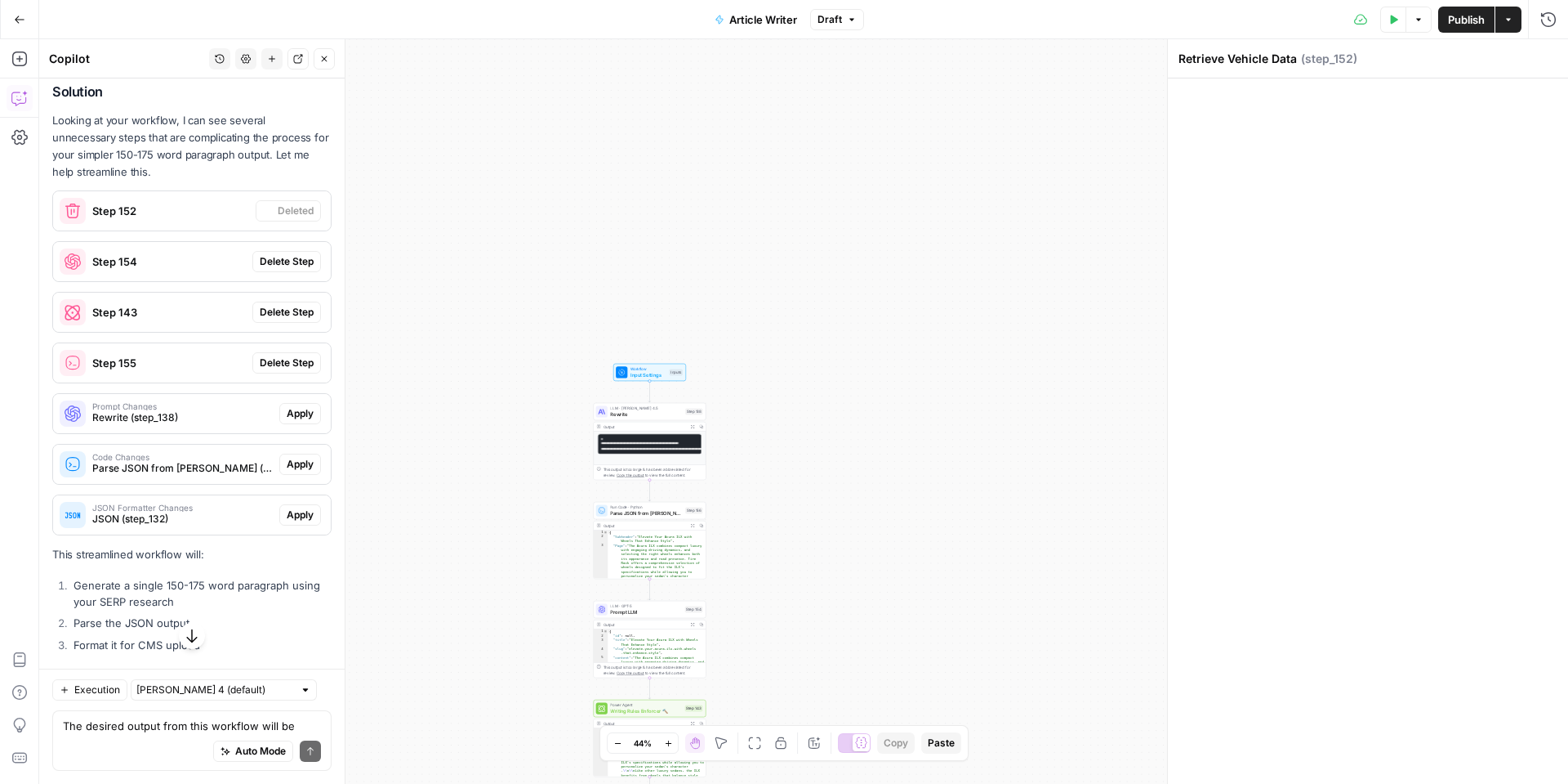
scroll to position [2577, 0]
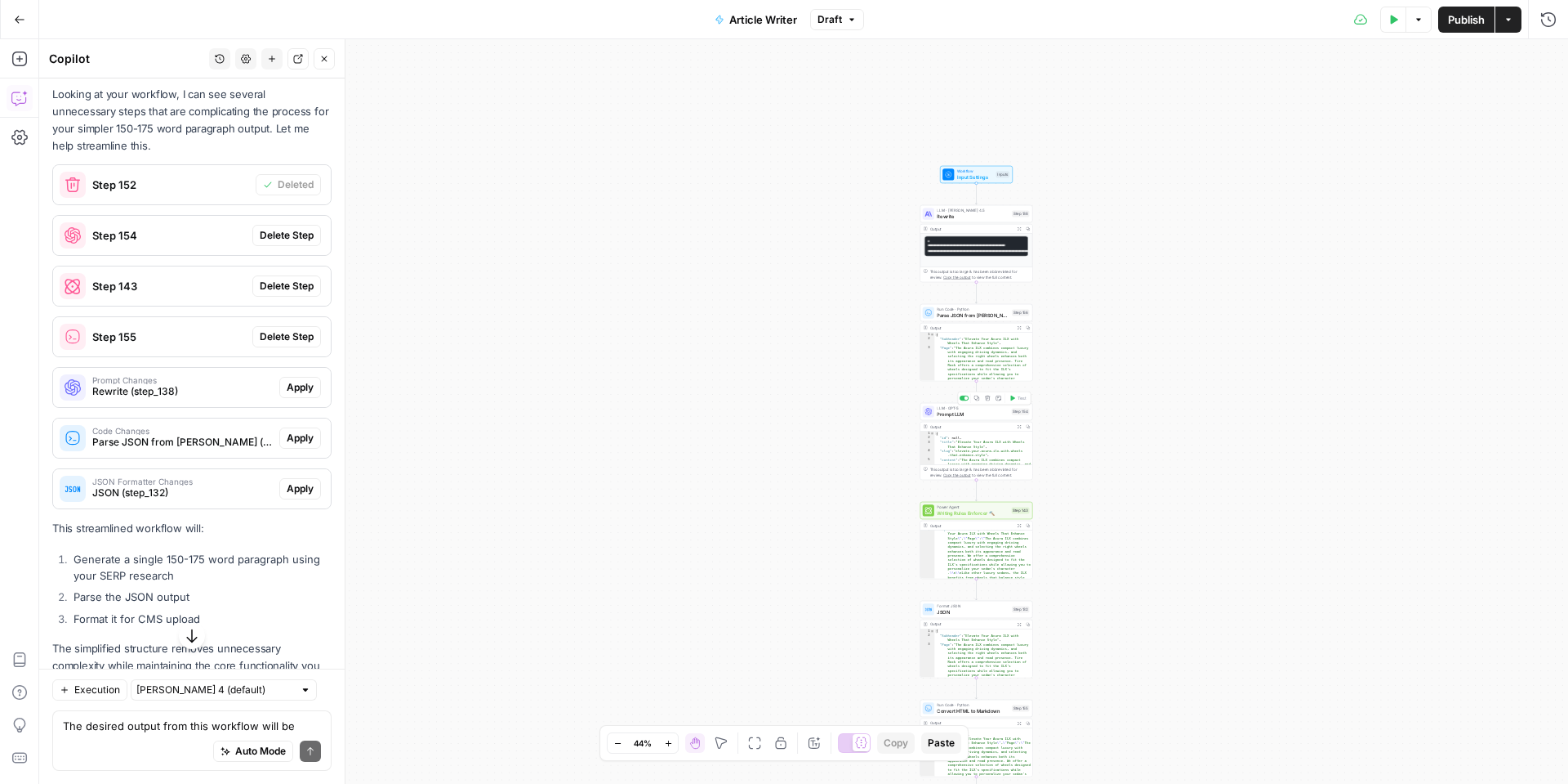
click at [978, 414] on span "Prompt LLM" at bounding box center [973, 414] width 72 height 8
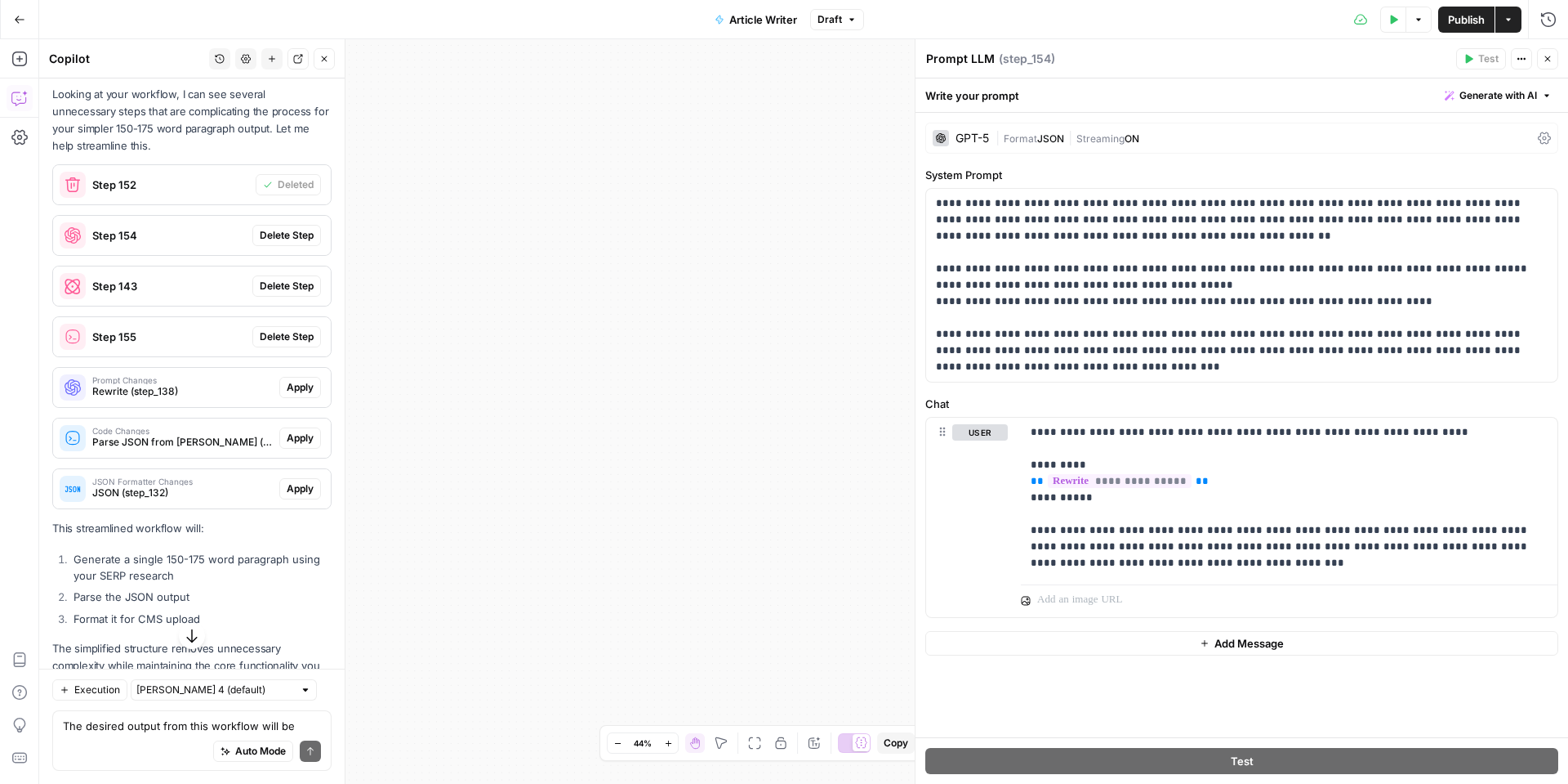
drag, startPoint x: 1556, startPoint y: 62, endPoint x: 1536, endPoint y: 79, distance: 26.2
click at [1554, 62] on button "Close" at bounding box center [1548, 58] width 22 height 22
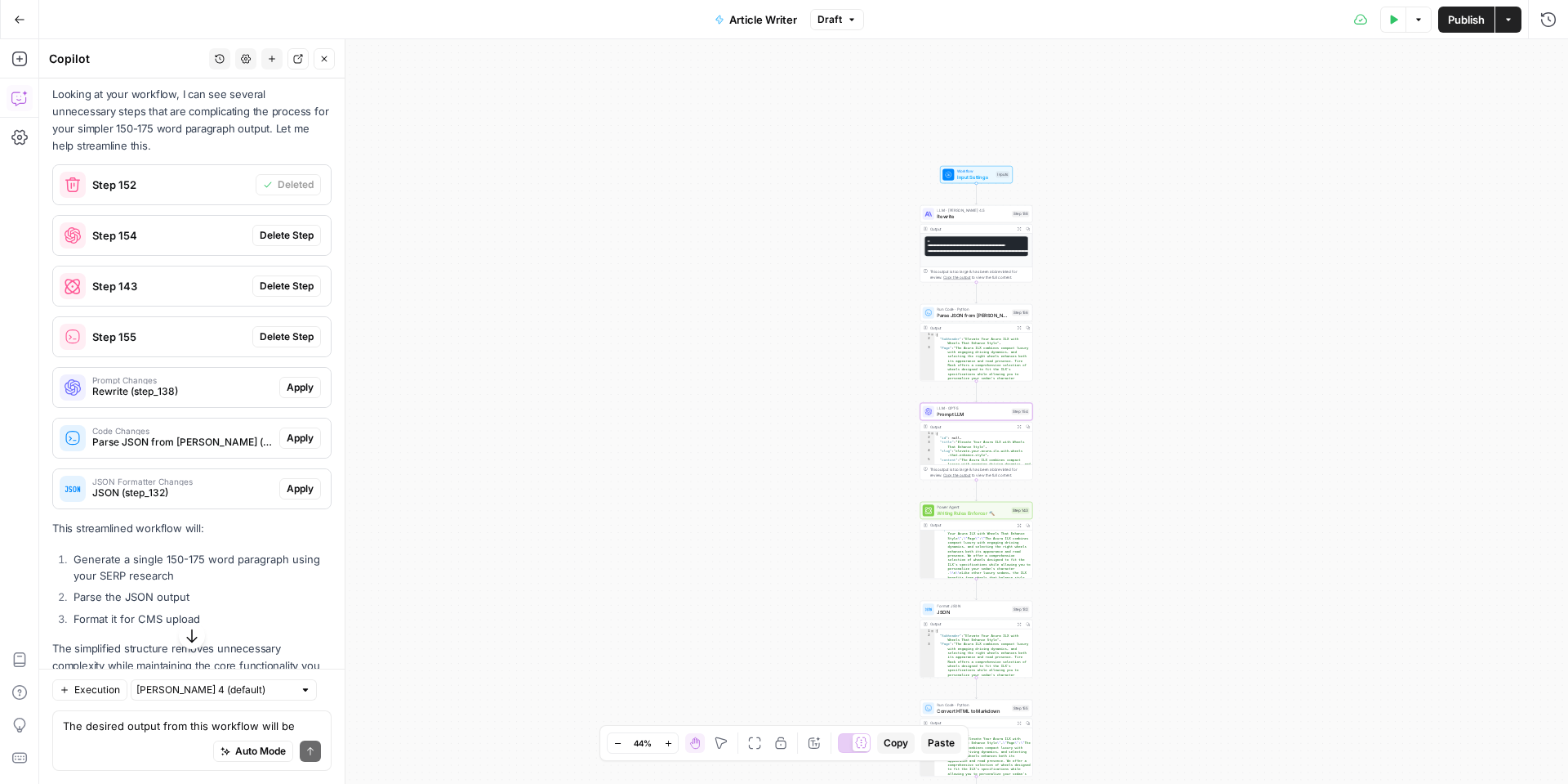
click at [282, 242] on span "Delete Step" at bounding box center [287, 236] width 54 height 15
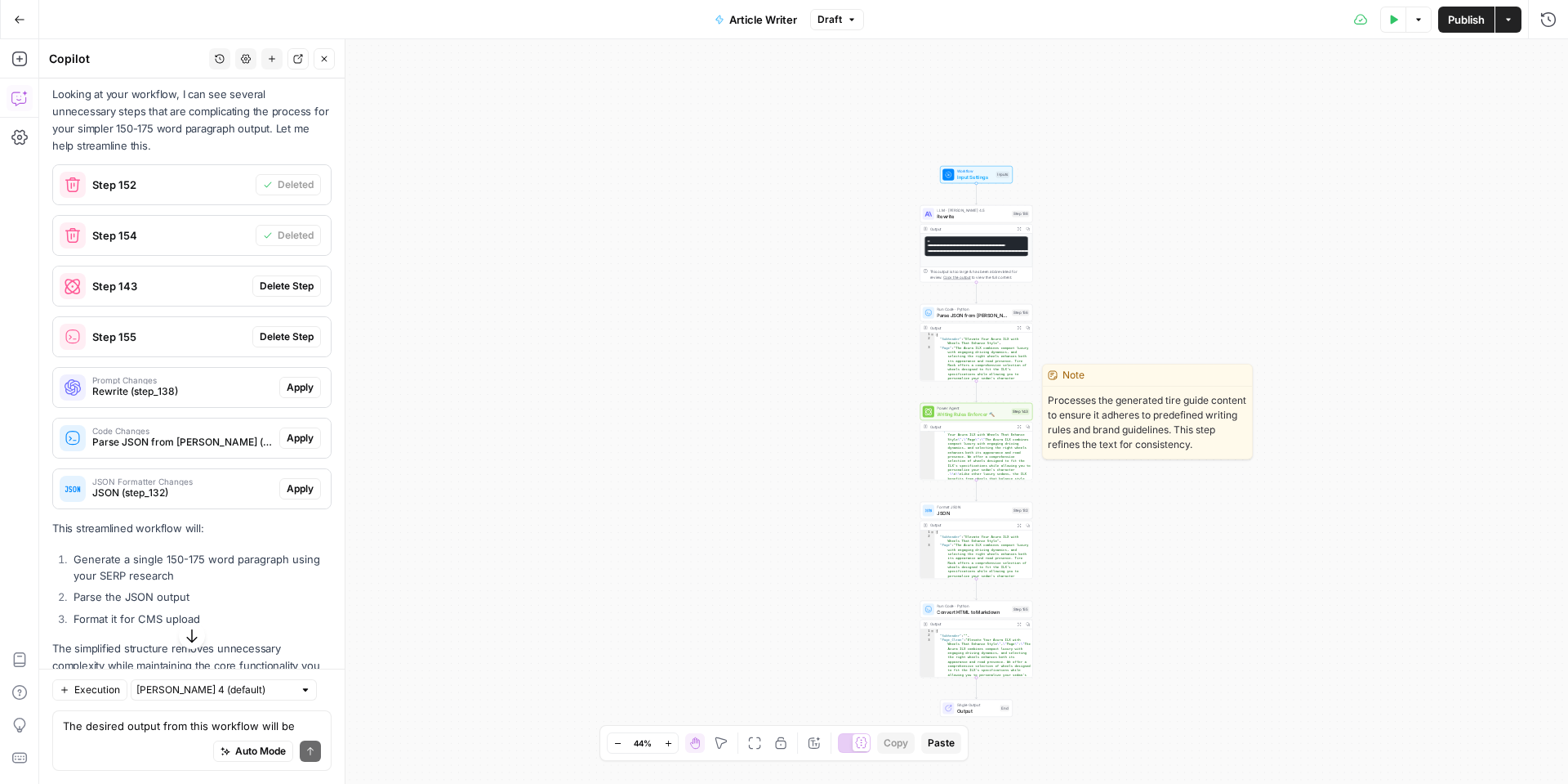
click at [958, 415] on span "Writing Rules Enforcer 🔨" at bounding box center [973, 414] width 72 height 8
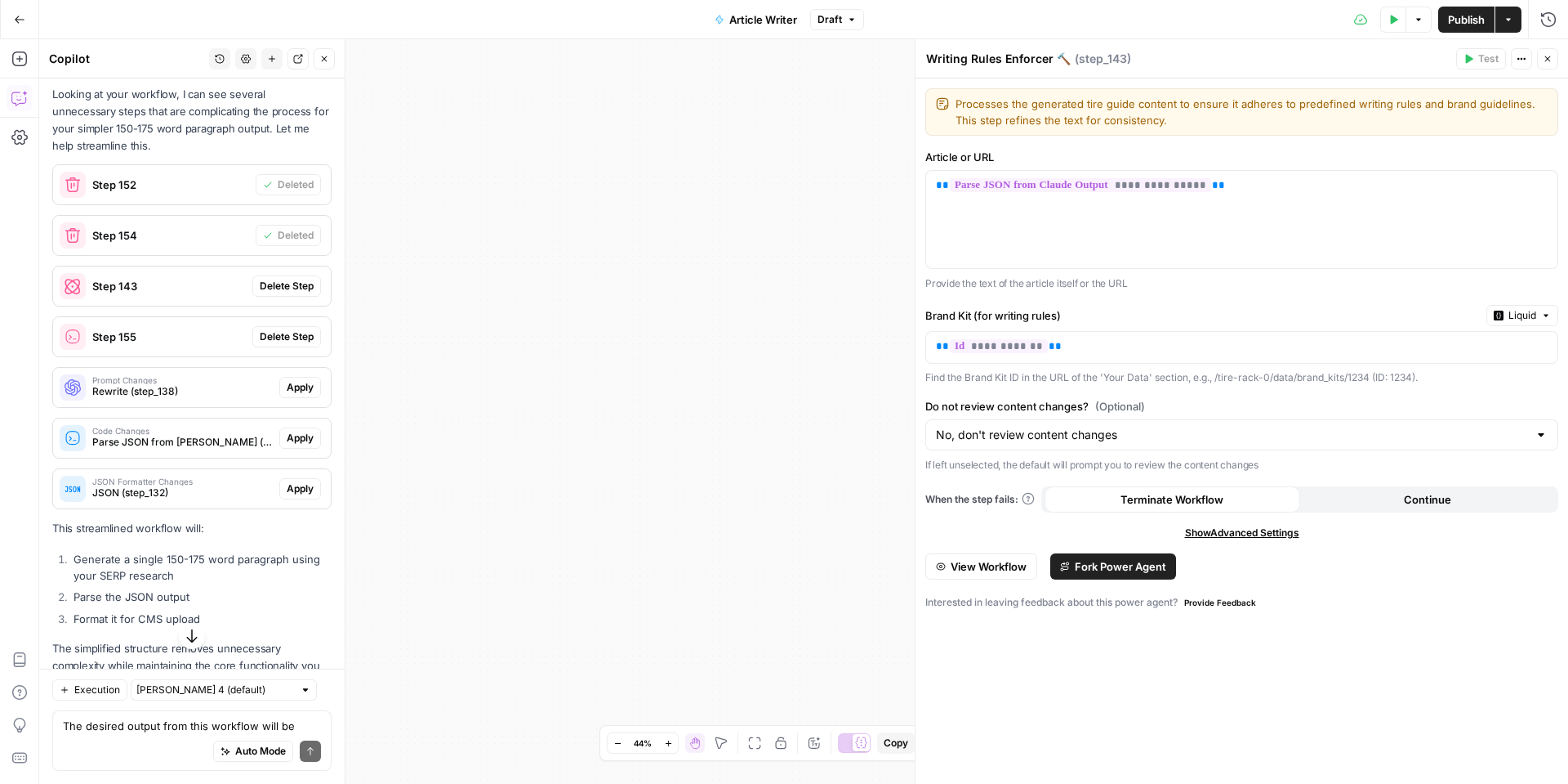
click at [830, 206] on div "Workflow Input Settings Inputs LLM · [PERSON_NAME] 4.5 Rewrite Step 138 Output …" at bounding box center [804, 411] width 1529 height 744
click at [1554, 60] on button "Close" at bounding box center [1548, 58] width 22 height 22
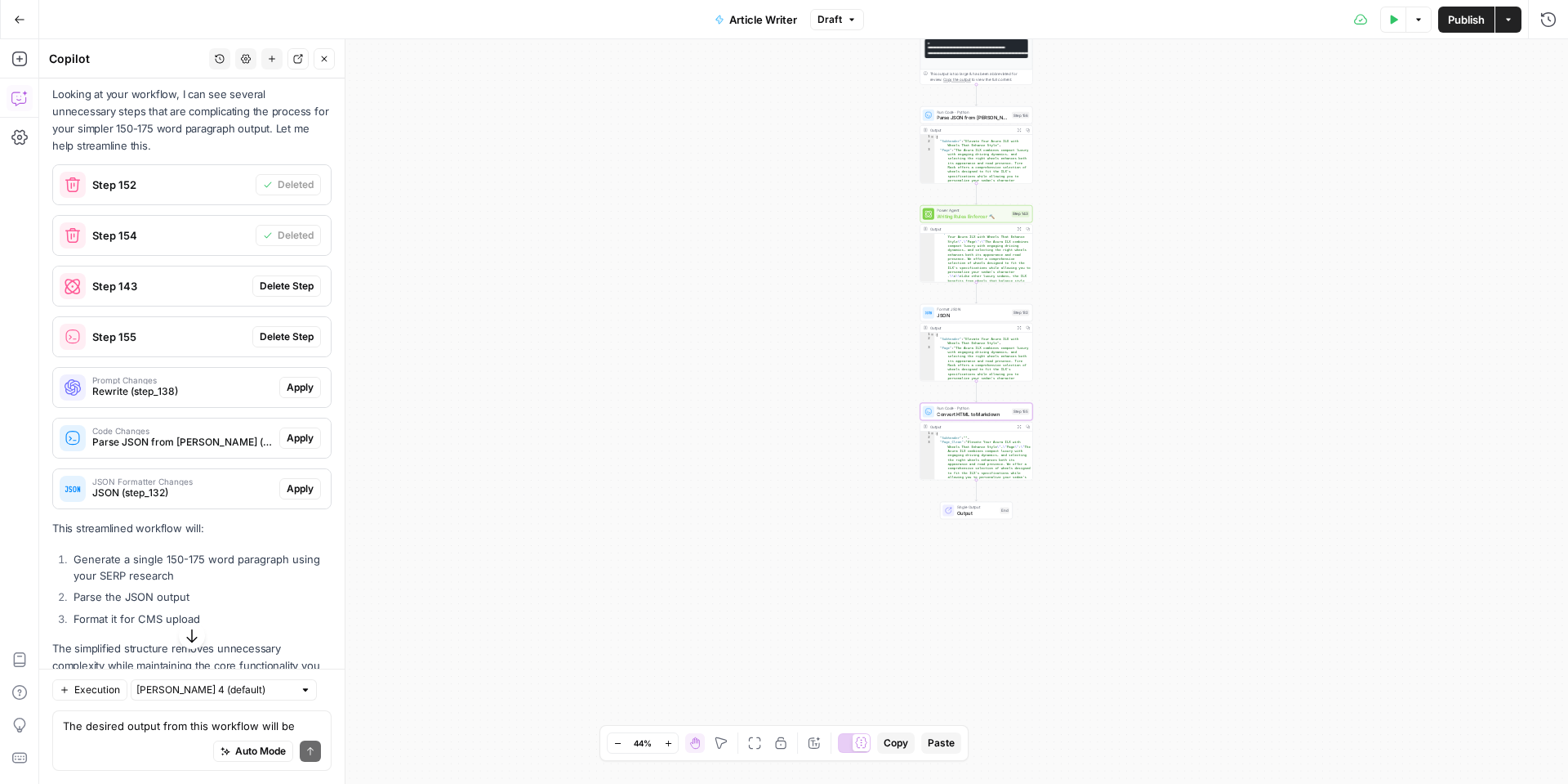
click at [153, 345] on span "Step 155" at bounding box center [169, 336] width 154 height 16
click at [303, 344] on span "Delete Step" at bounding box center [287, 337] width 54 height 15
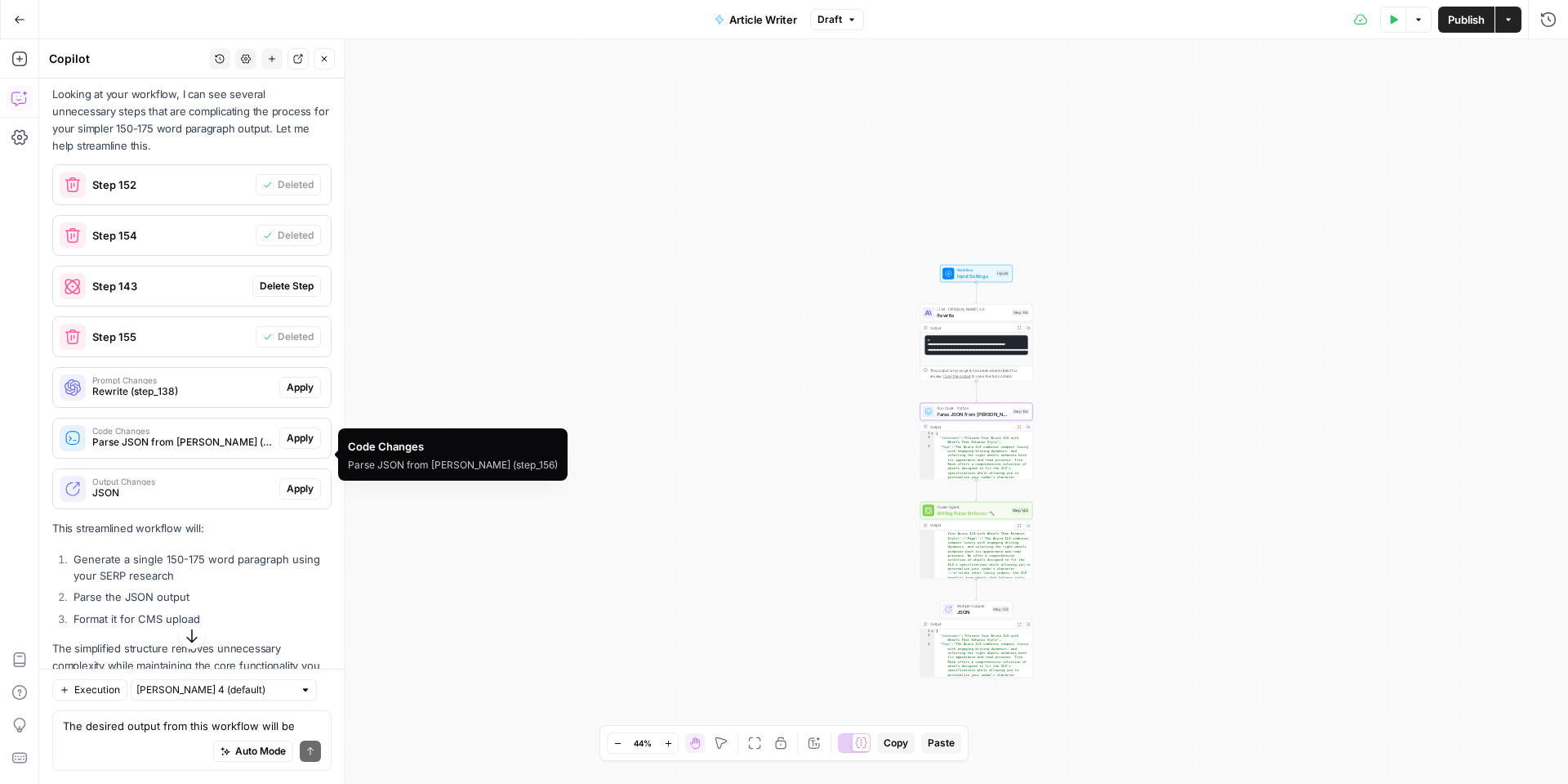
click at [303, 445] on span "Apply" at bounding box center [300, 439] width 27 height 15
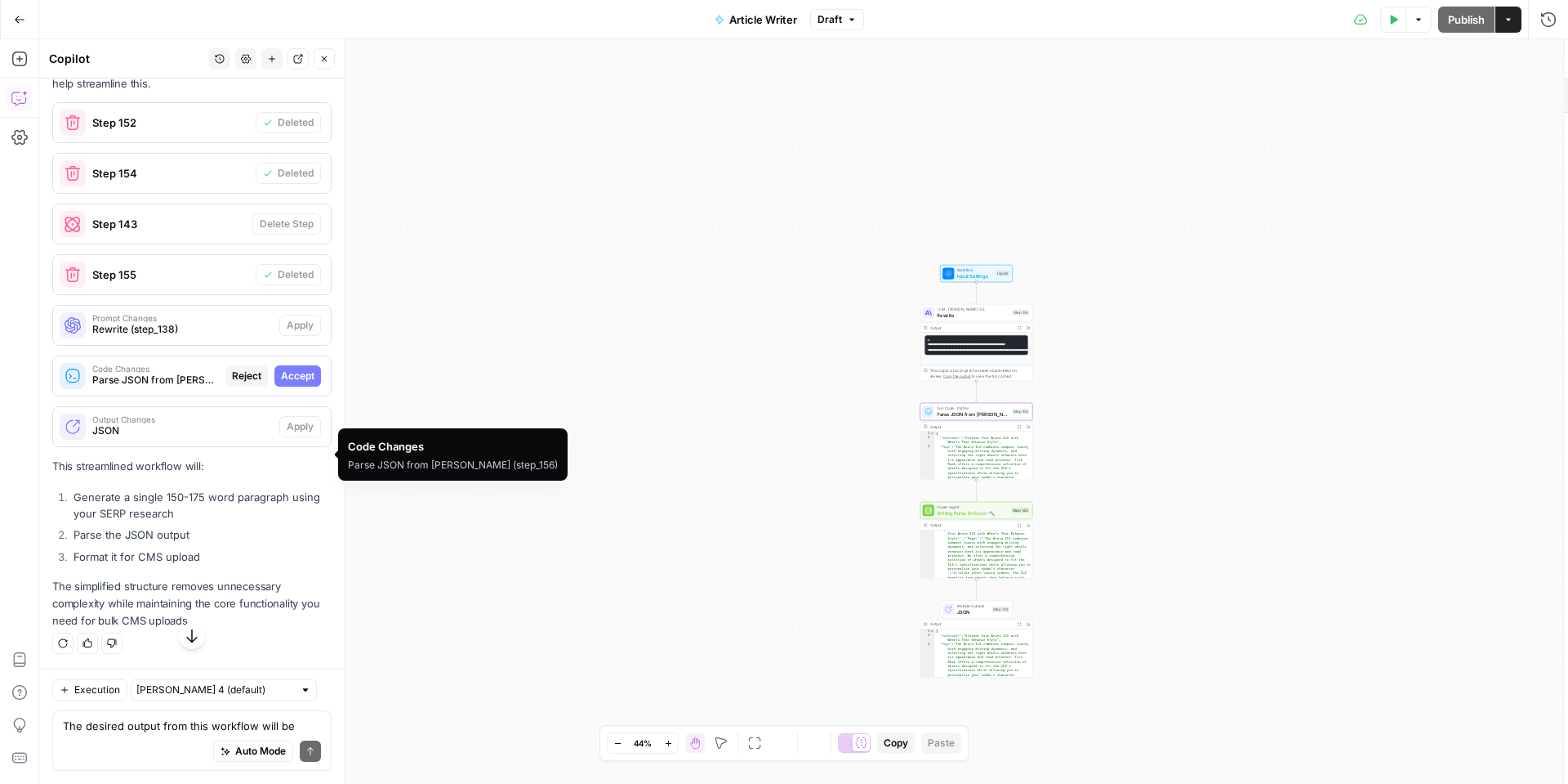
scroll to position [2472, 0]
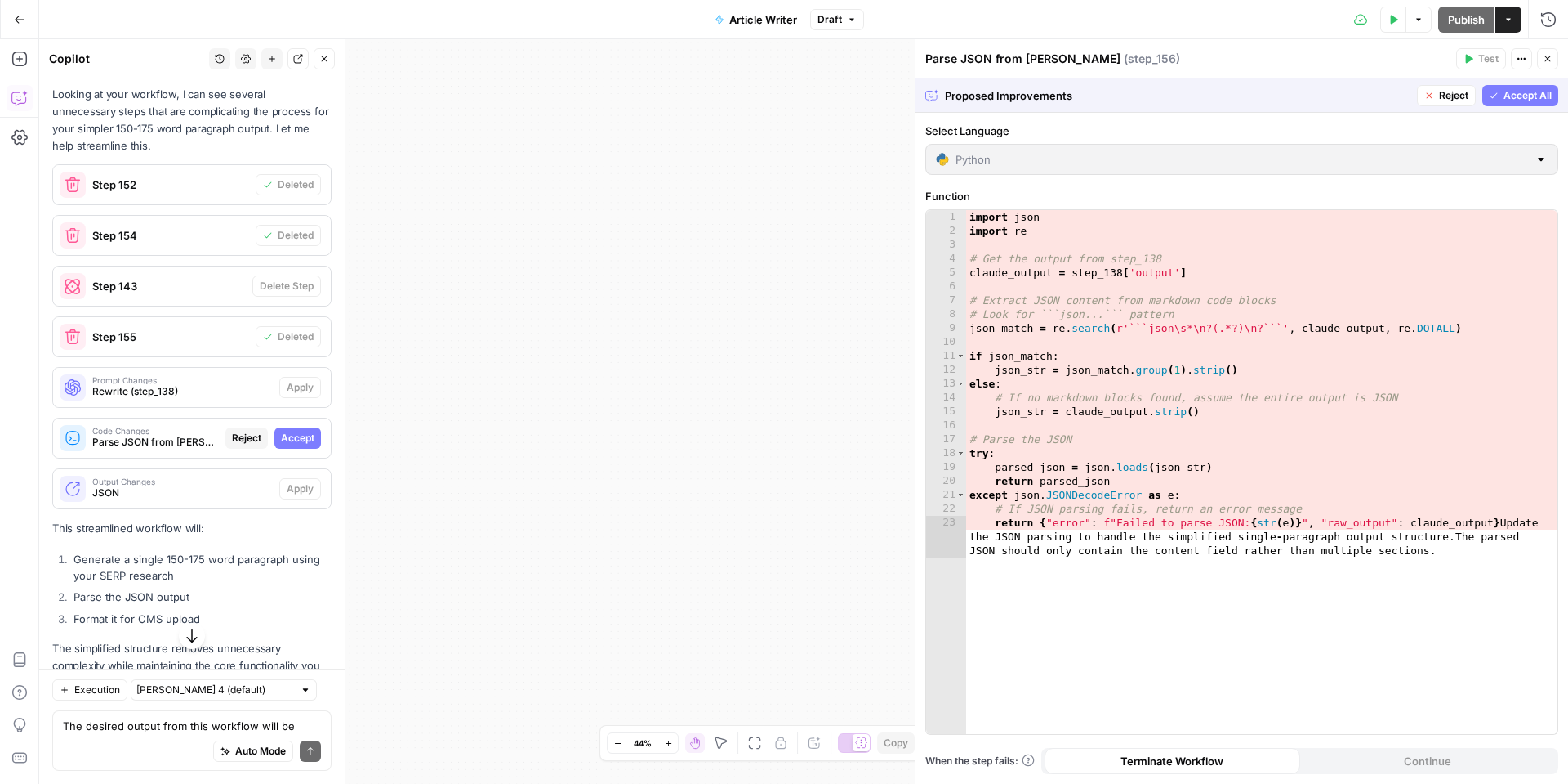
click at [1517, 94] on span "Accept All" at bounding box center [1527, 96] width 48 height 15
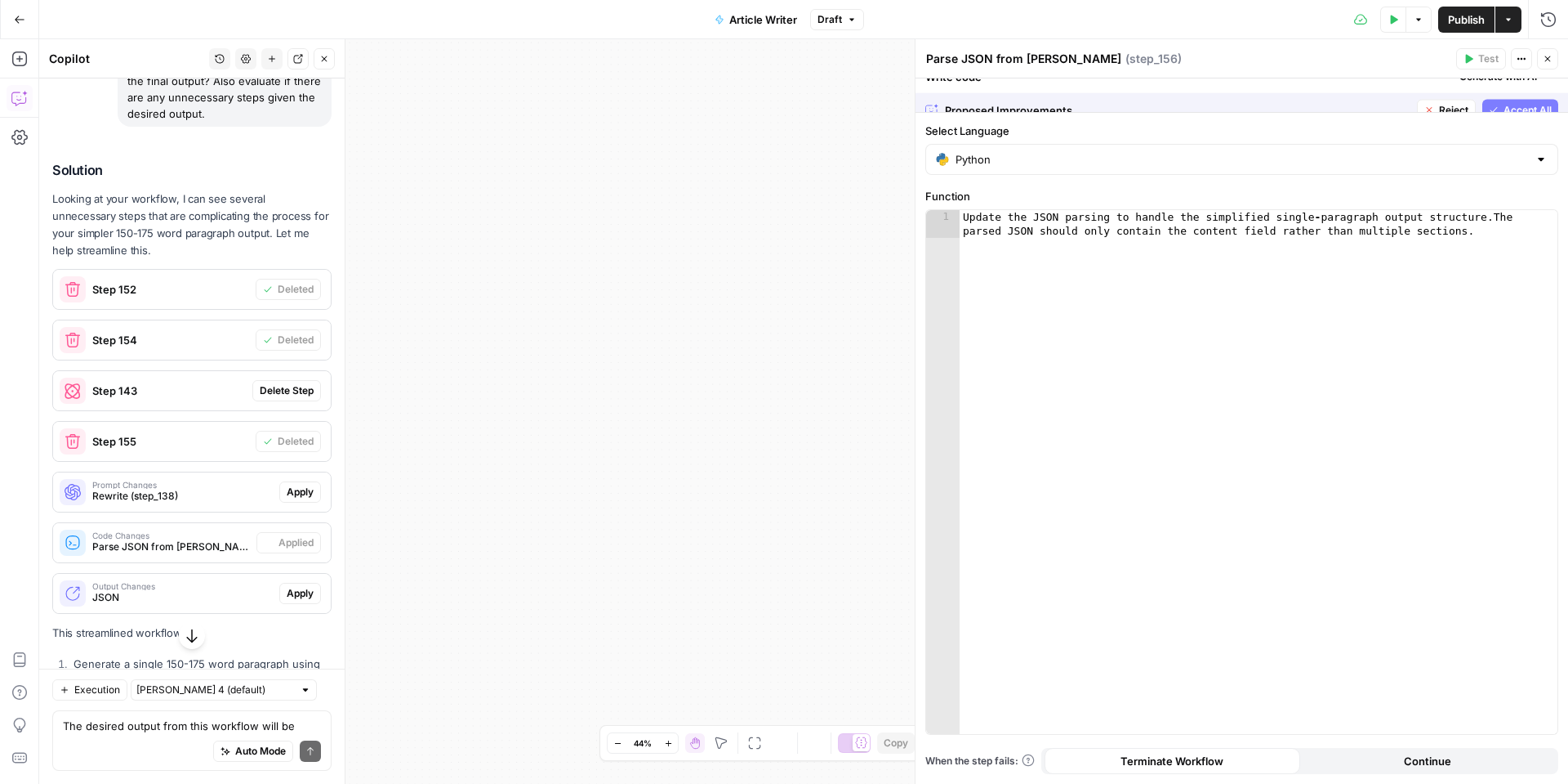
scroll to position [2577, 0]
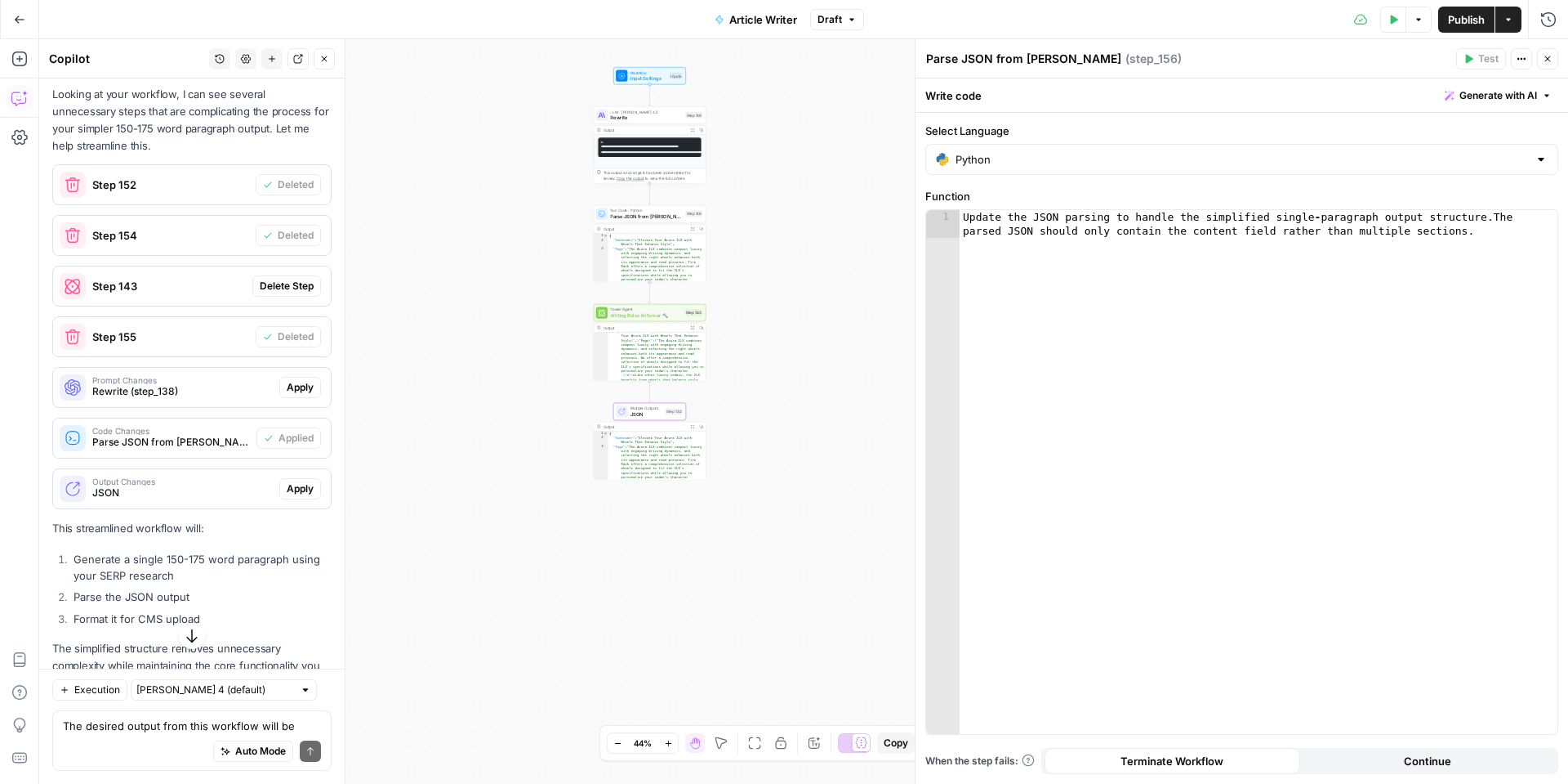
click at [297, 496] on span "Apply" at bounding box center [300, 489] width 27 height 15
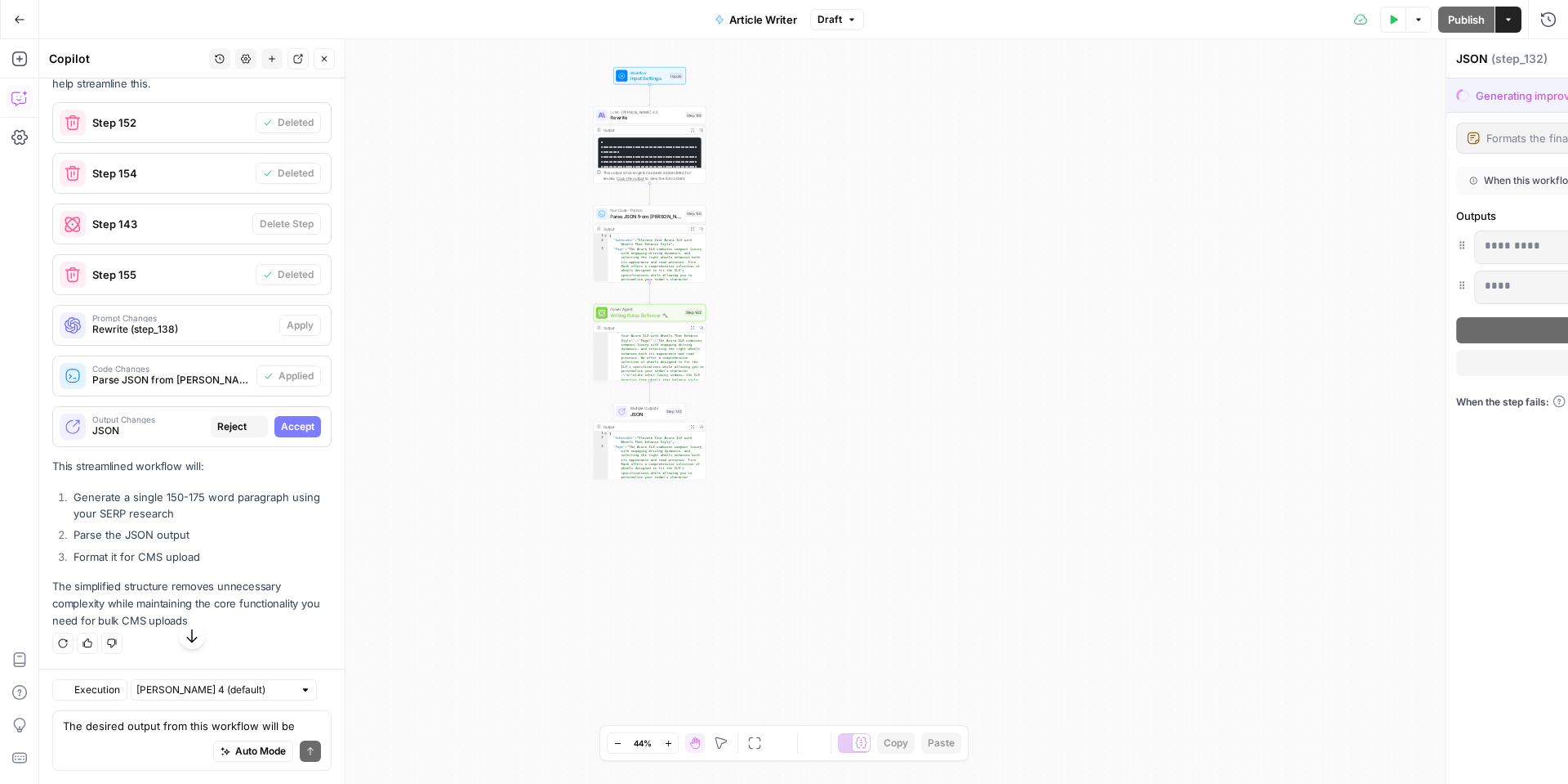
scroll to position [2472, 0]
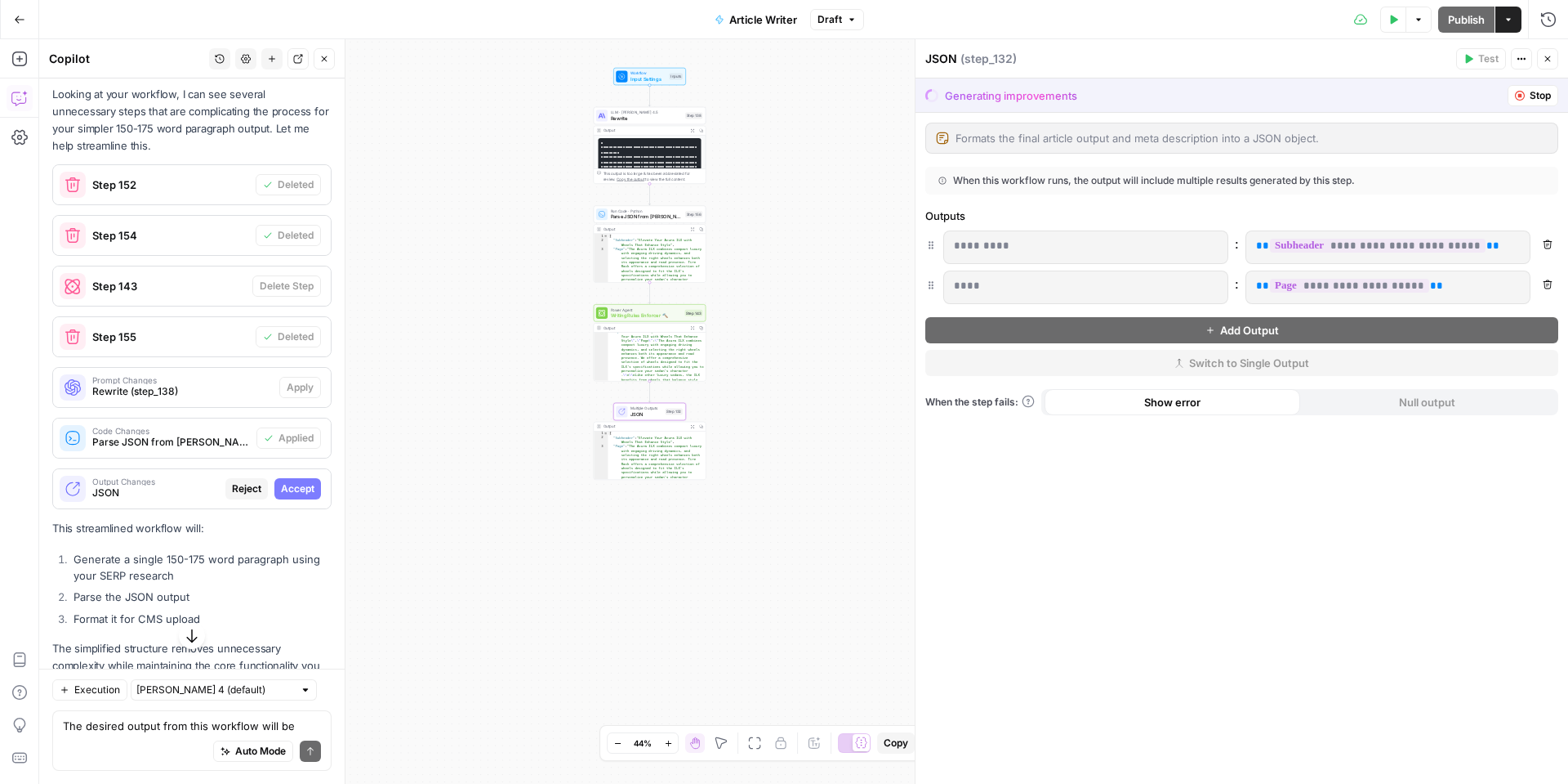
click at [305, 496] on span "Accept" at bounding box center [298, 489] width 34 height 15
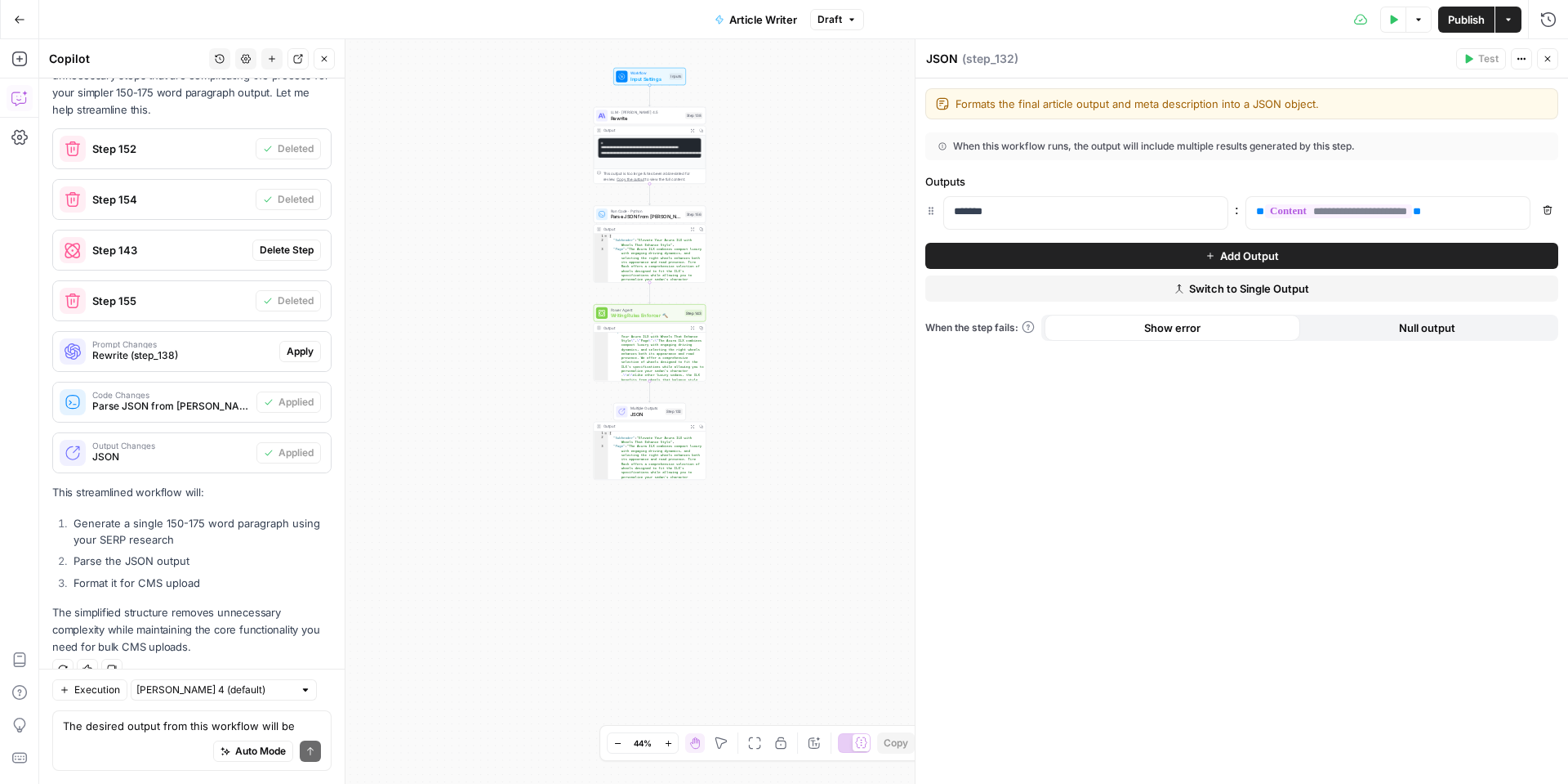
scroll to position [2607, 0]
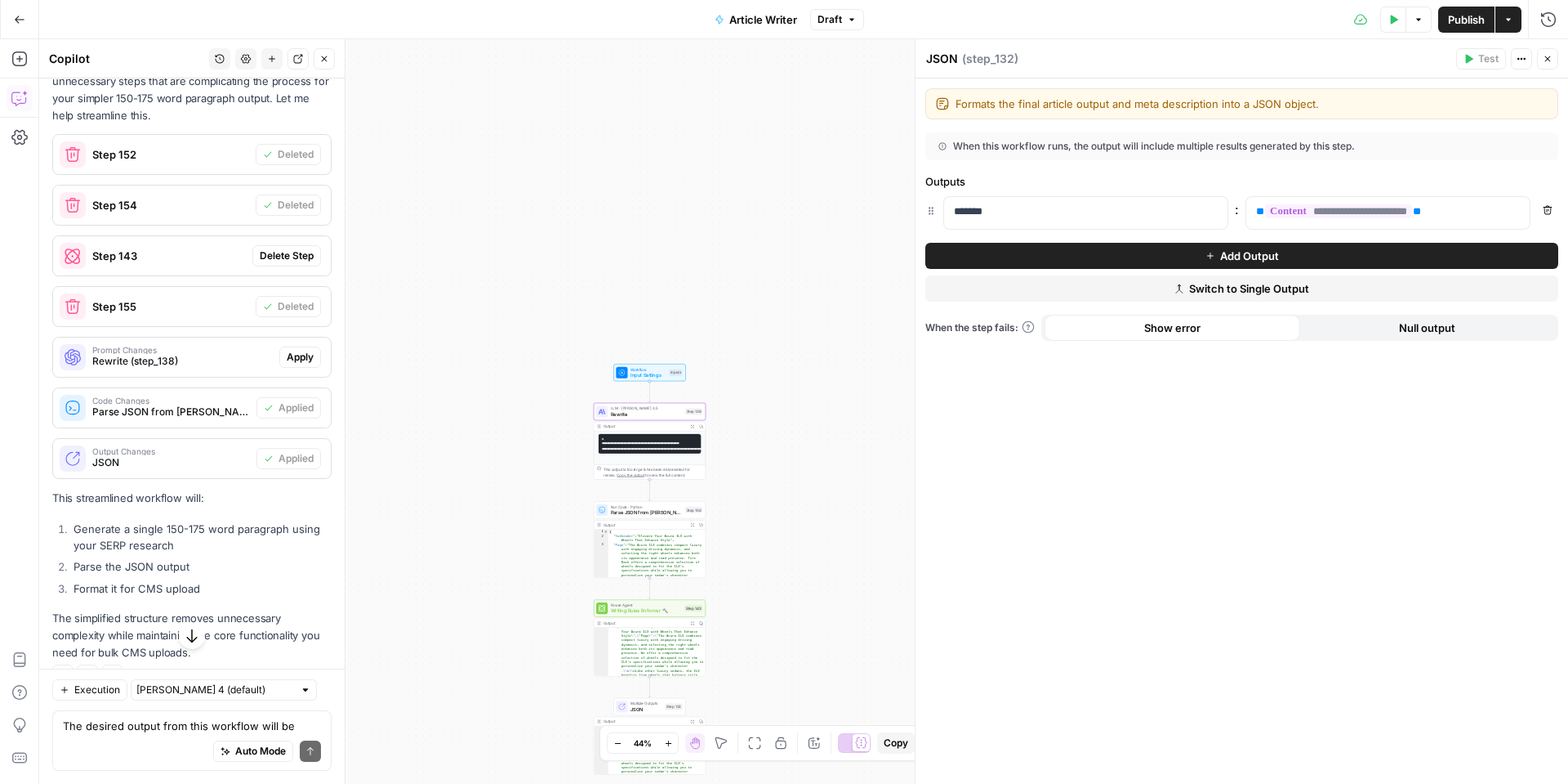
click at [295, 364] on span "Apply" at bounding box center [300, 358] width 27 height 15
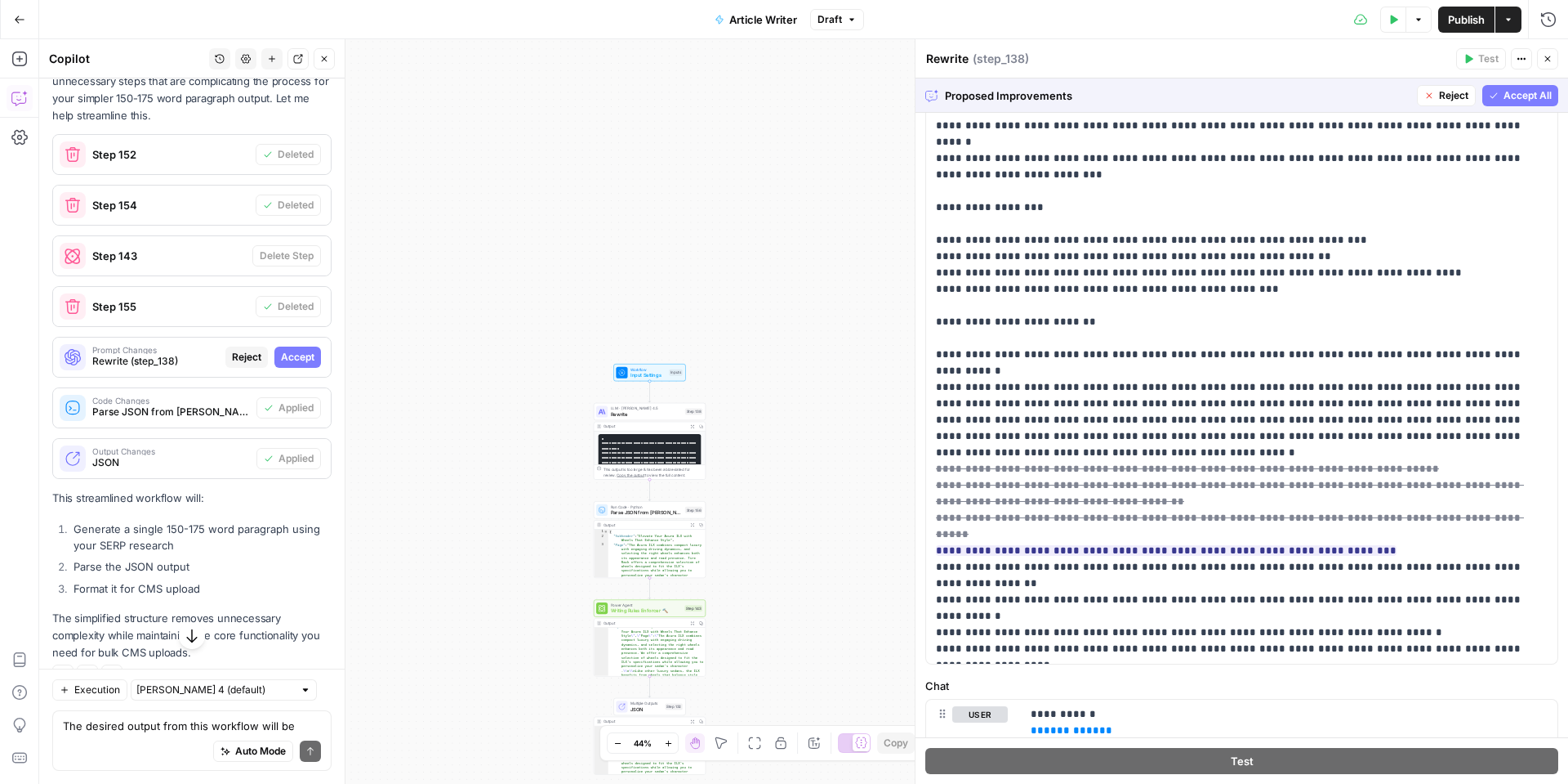
scroll to position [240, 0]
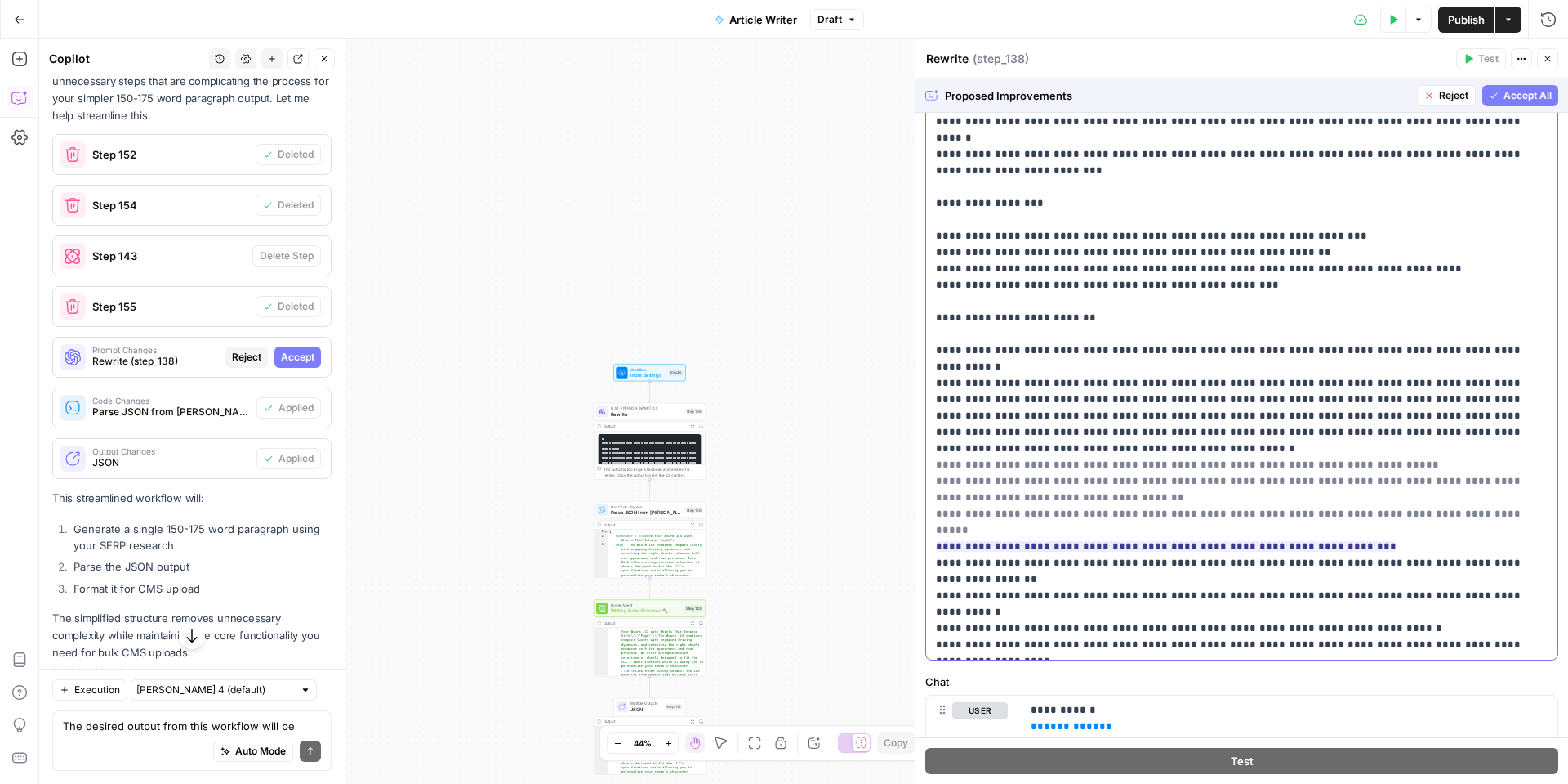
click at [1054, 459] on del "**********" at bounding box center [1230, 497] width 588 height 76
click at [1066, 455] on span "**********" at bounding box center [1230, 506] width 588 height 102
click at [1055, 459] on del "**********" at bounding box center [1230, 497] width 588 height 76
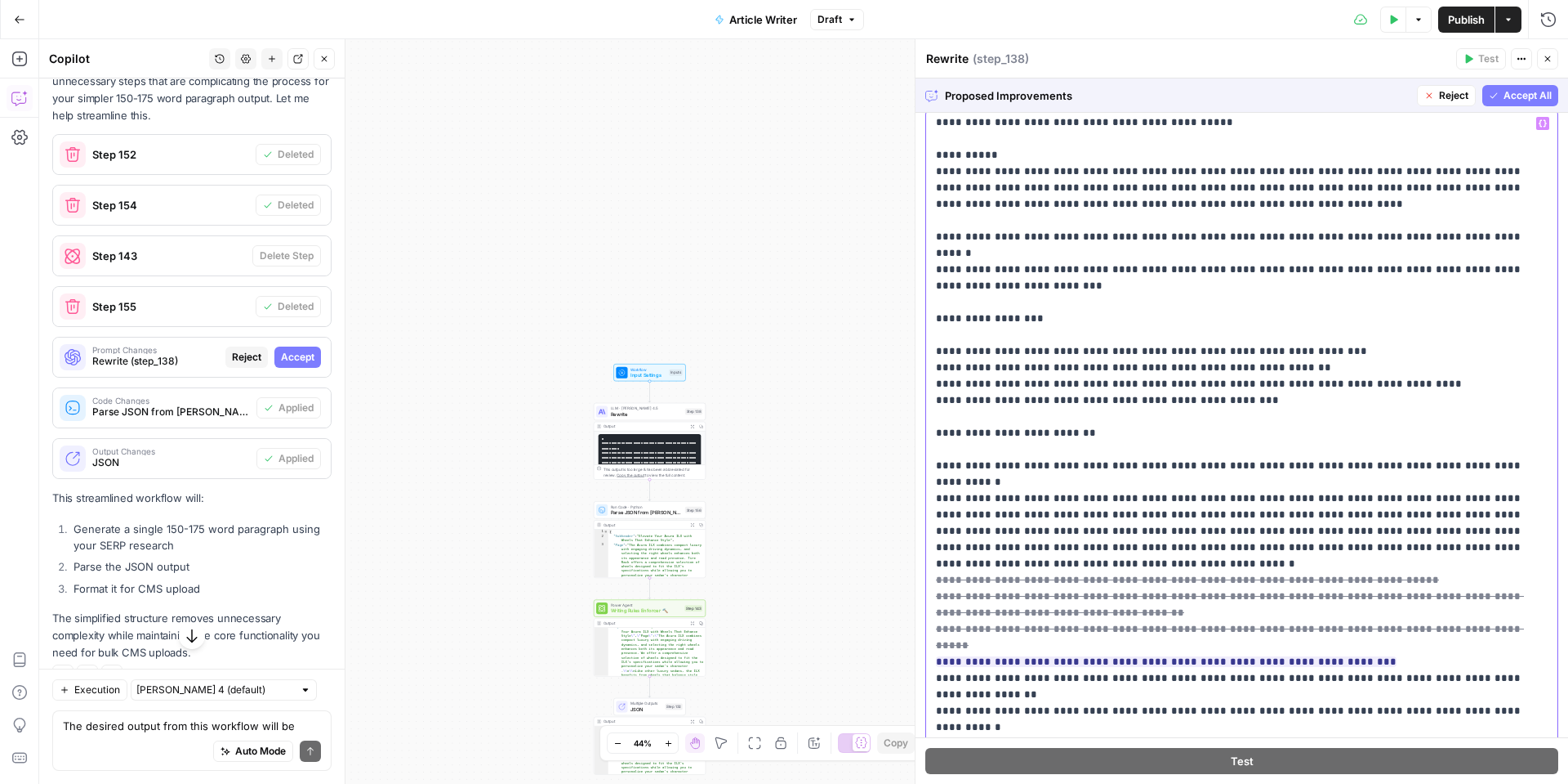
scroll to position [129, 0]
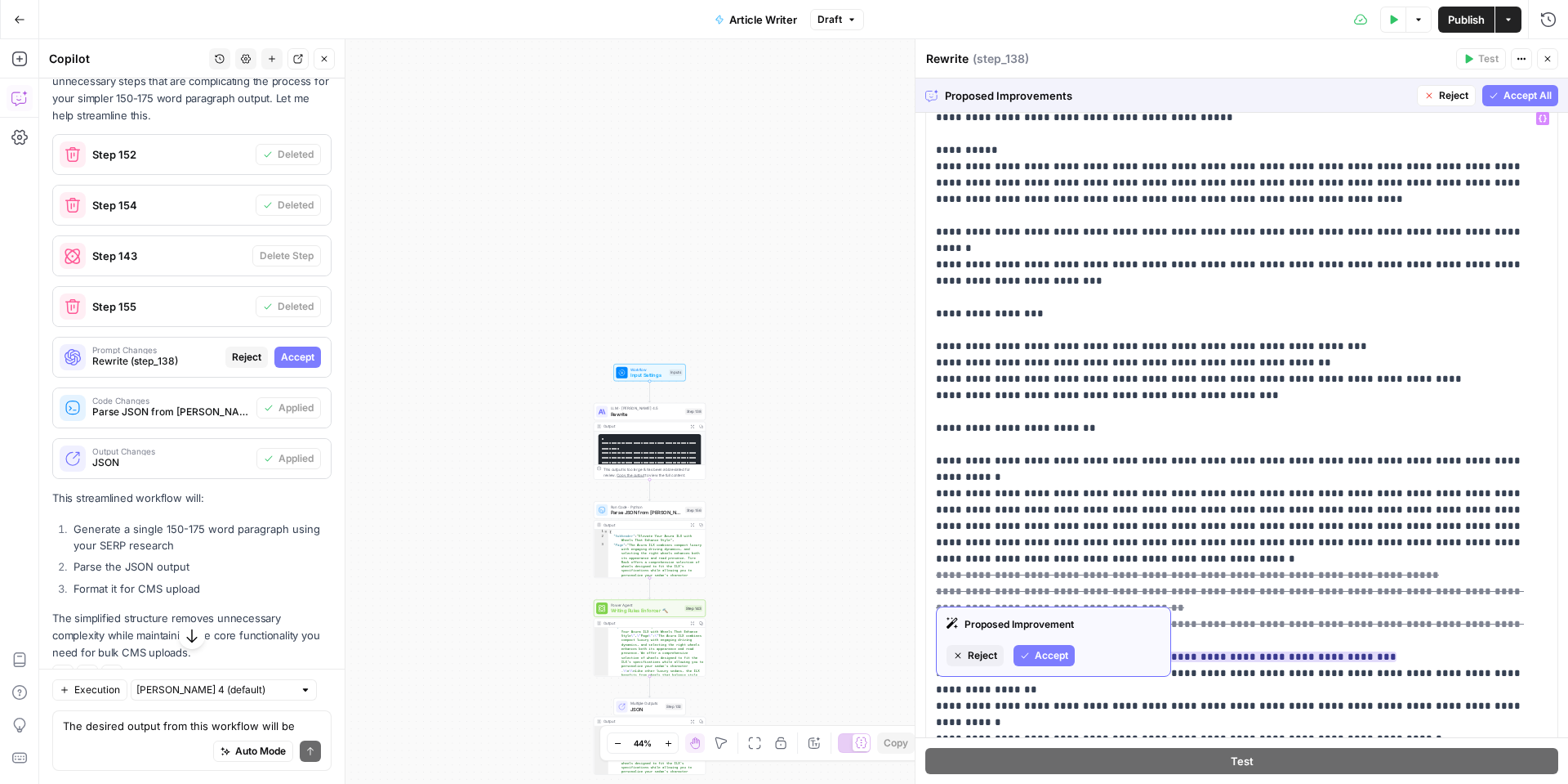
click at [984, 652] on span "Reject" at bounding box center [982, 656] width 29 height 15
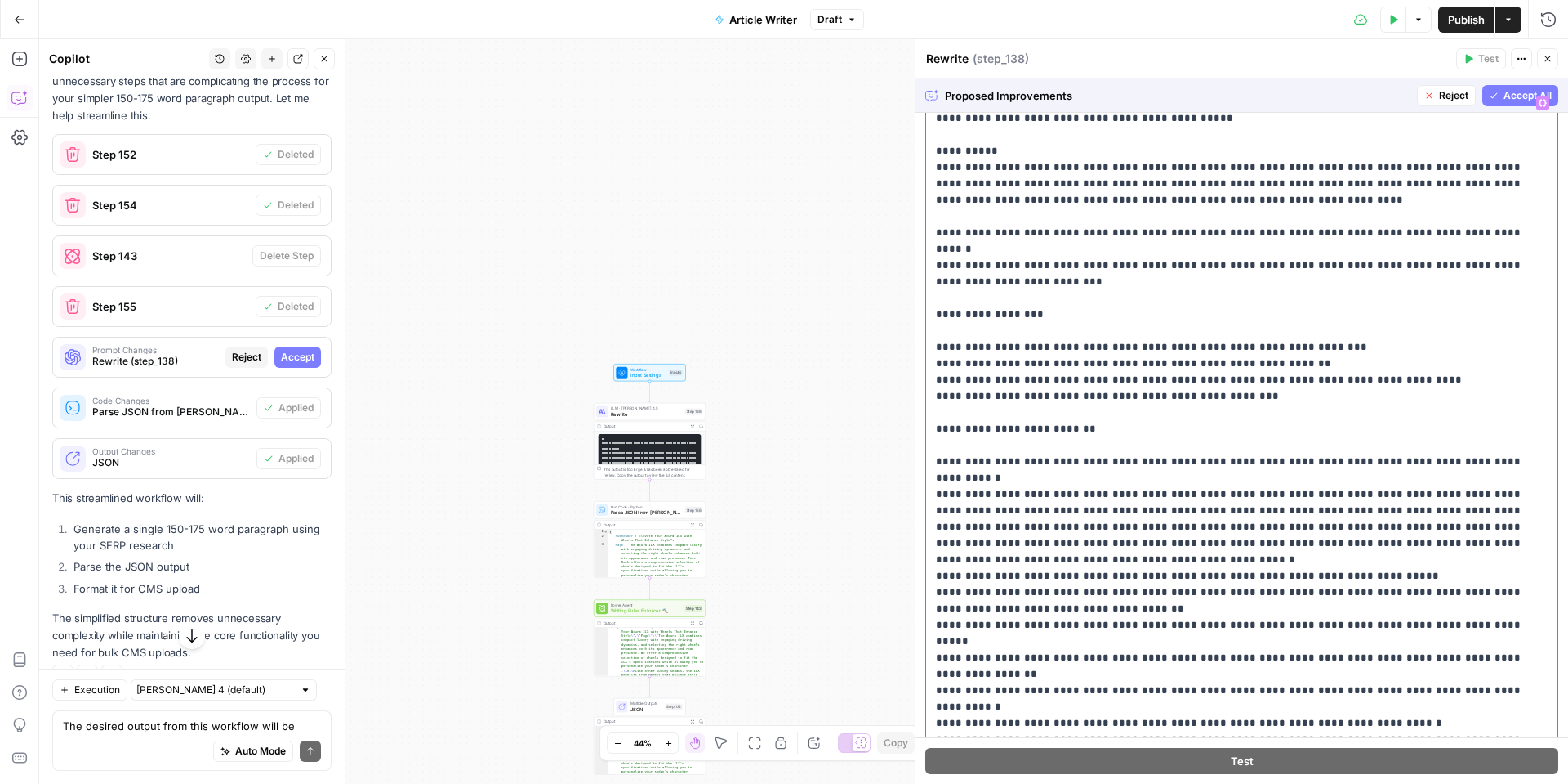
scroll to position [145, 0]
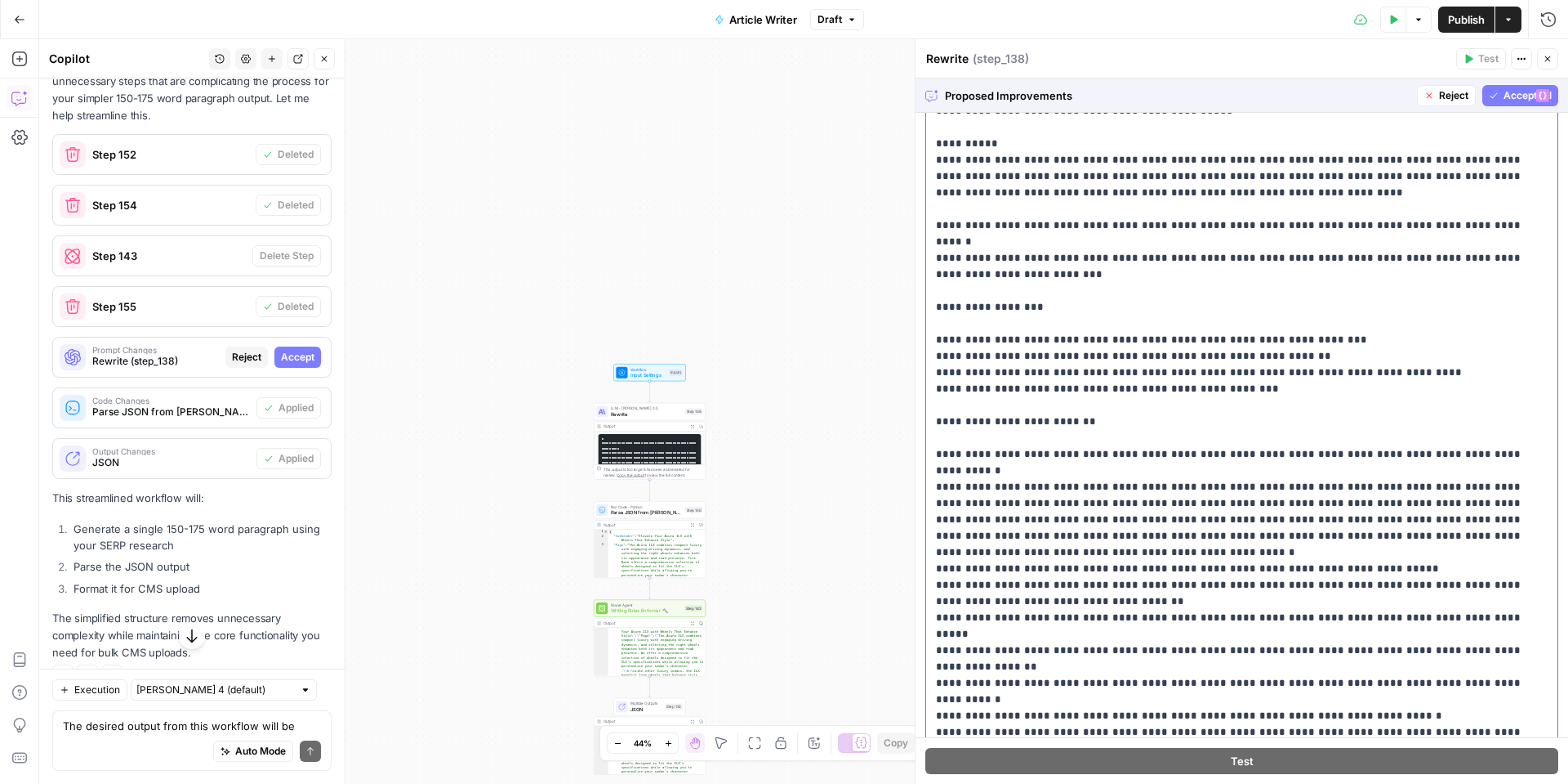
click at [1279, 525] on p "**********" at bounding box center [1242, 397] width 612 height 687
drag, startPoint x: 1293, startPoint y: 524, endPoint x: 1359, endPoint y: 516, distance: 66.5
click at [1359, 516] on p "**********" at bounding box center [1242, 400] width 612 height 687
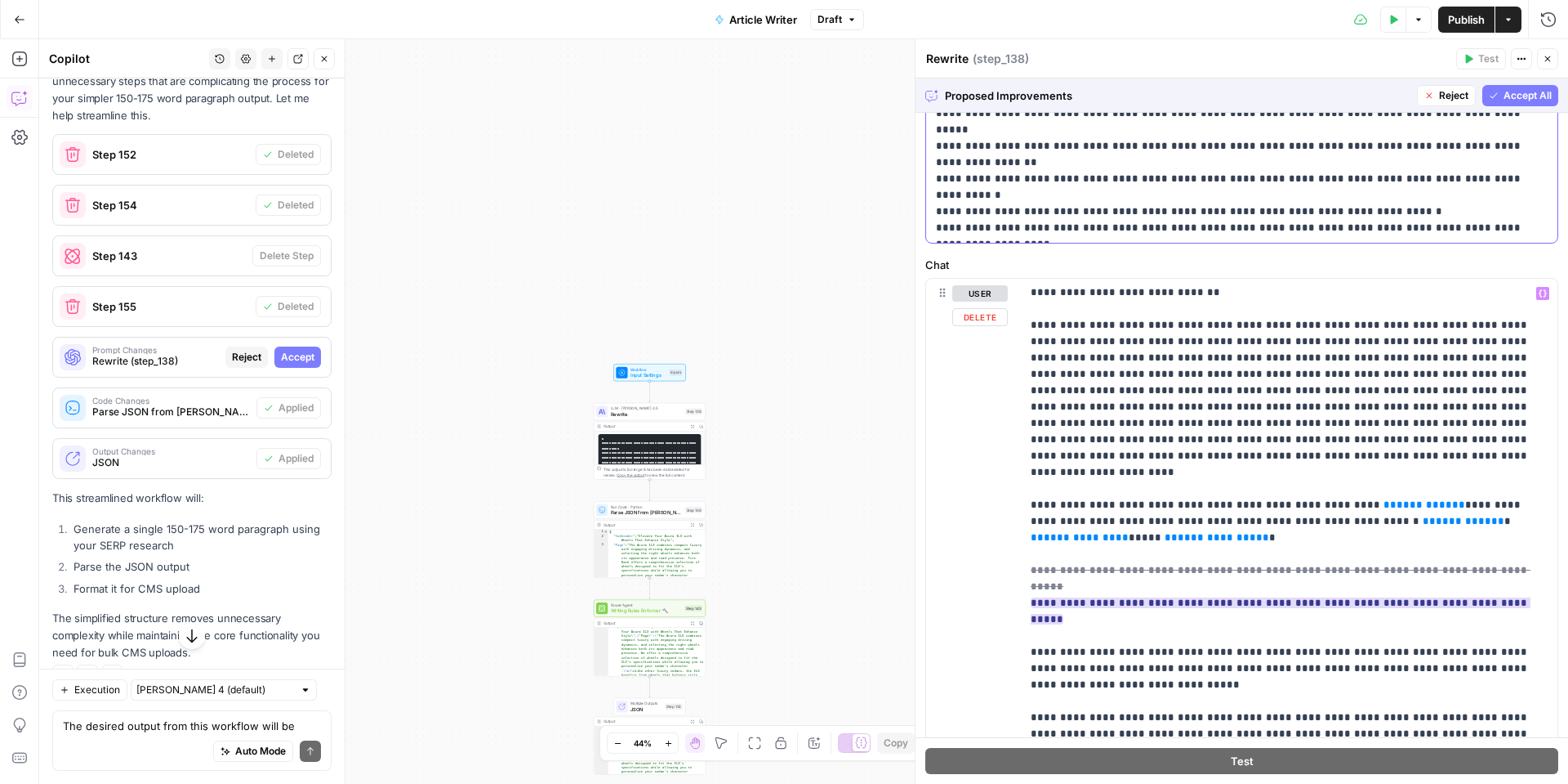
scroll to position [247, 0]
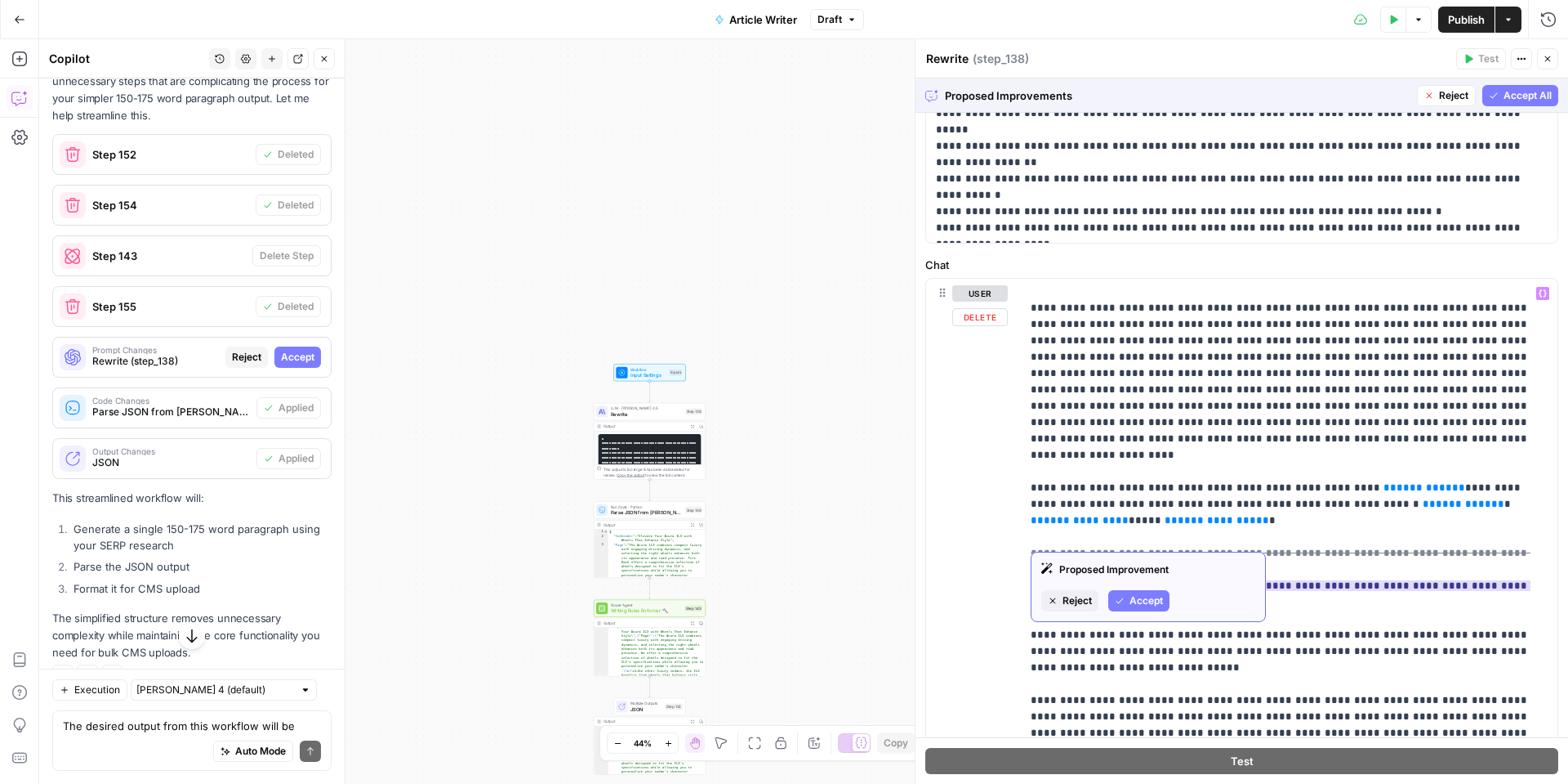
click at [1134, 605] on span "Accept" at bounding box center [1147, 601] width 34 height 15
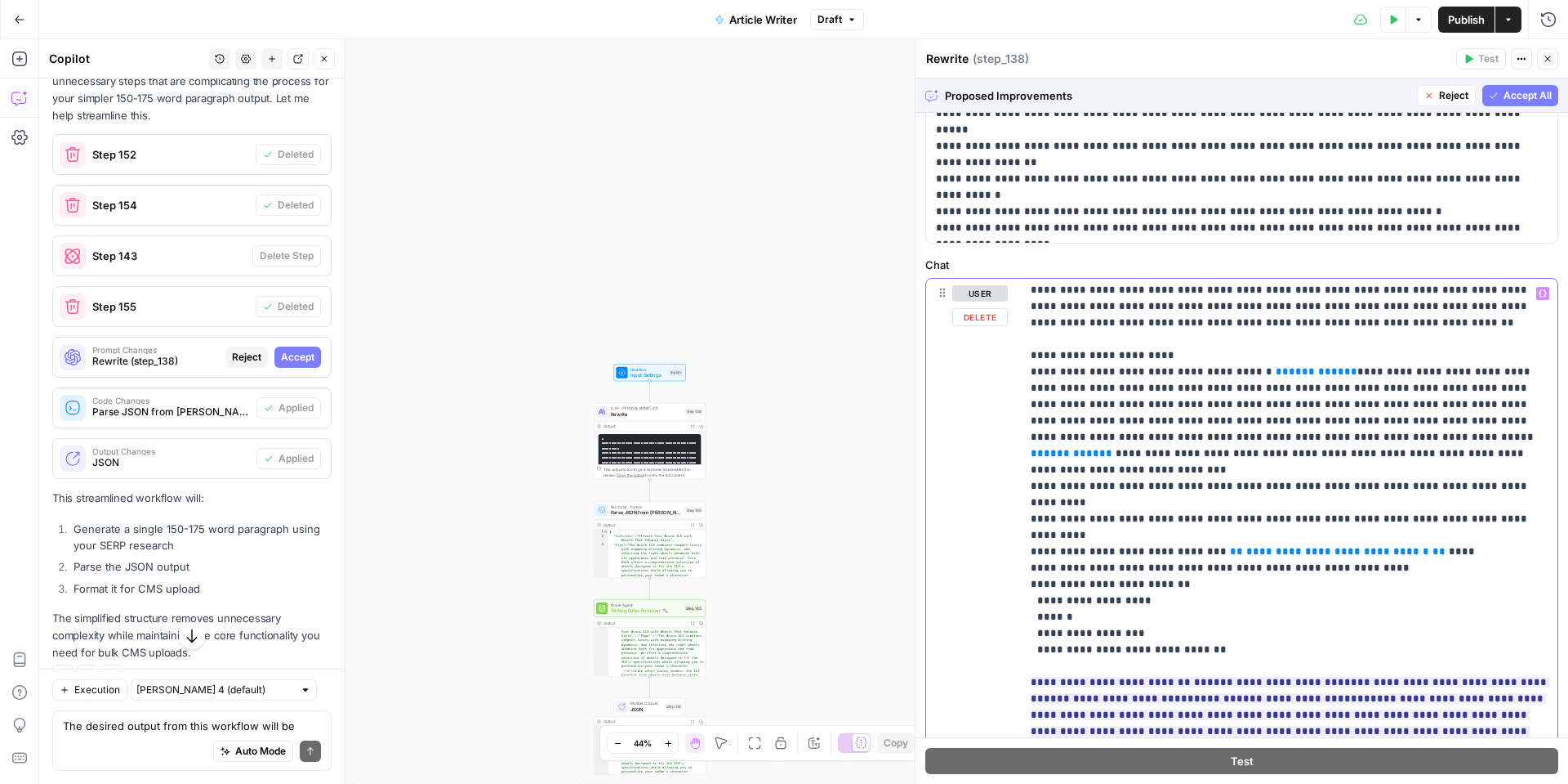
scroll to position [682, 0]
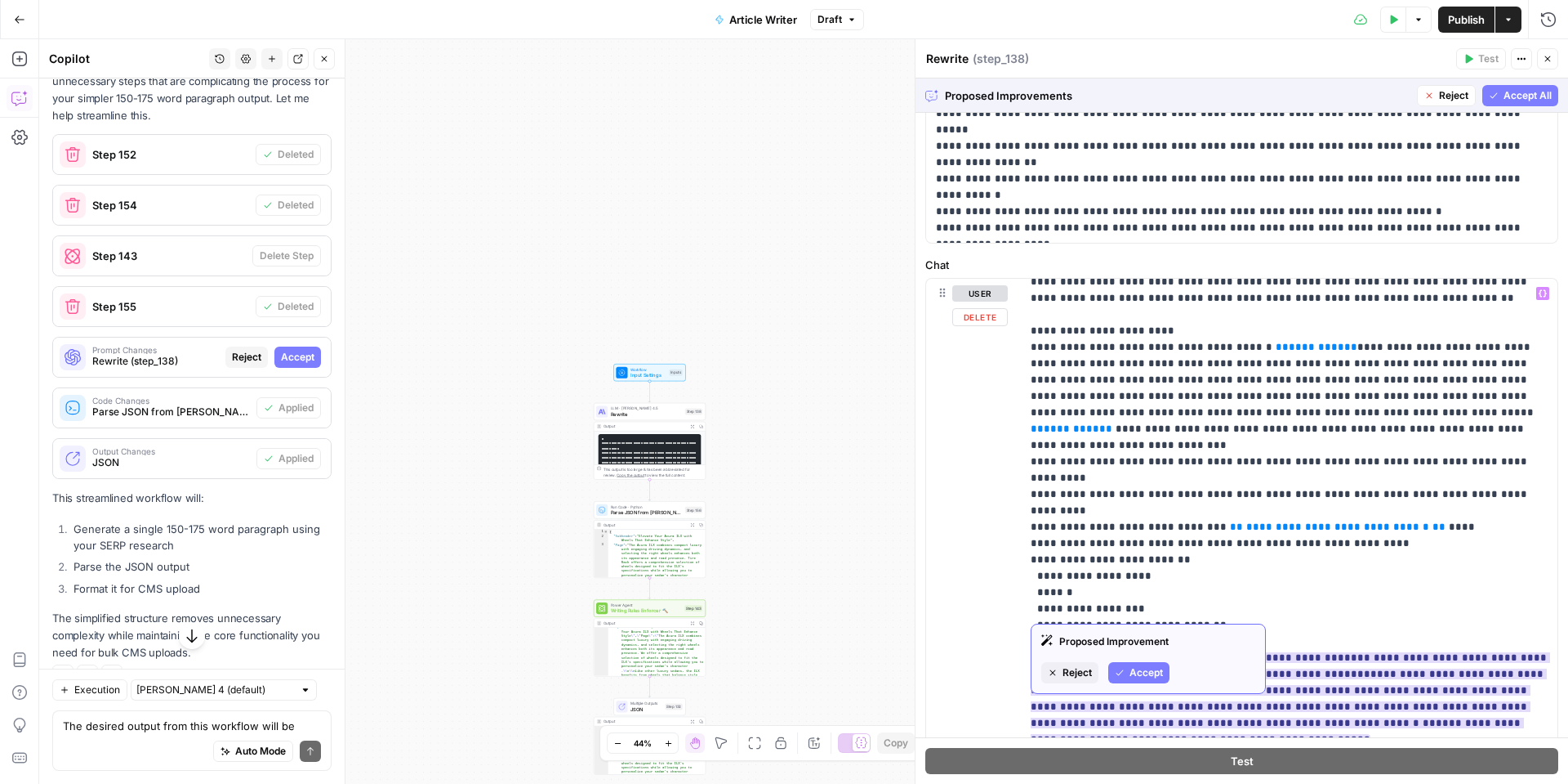
click at [1144, 674] on span "Accept" at bounding box center [1147, 673] width 34 height 15
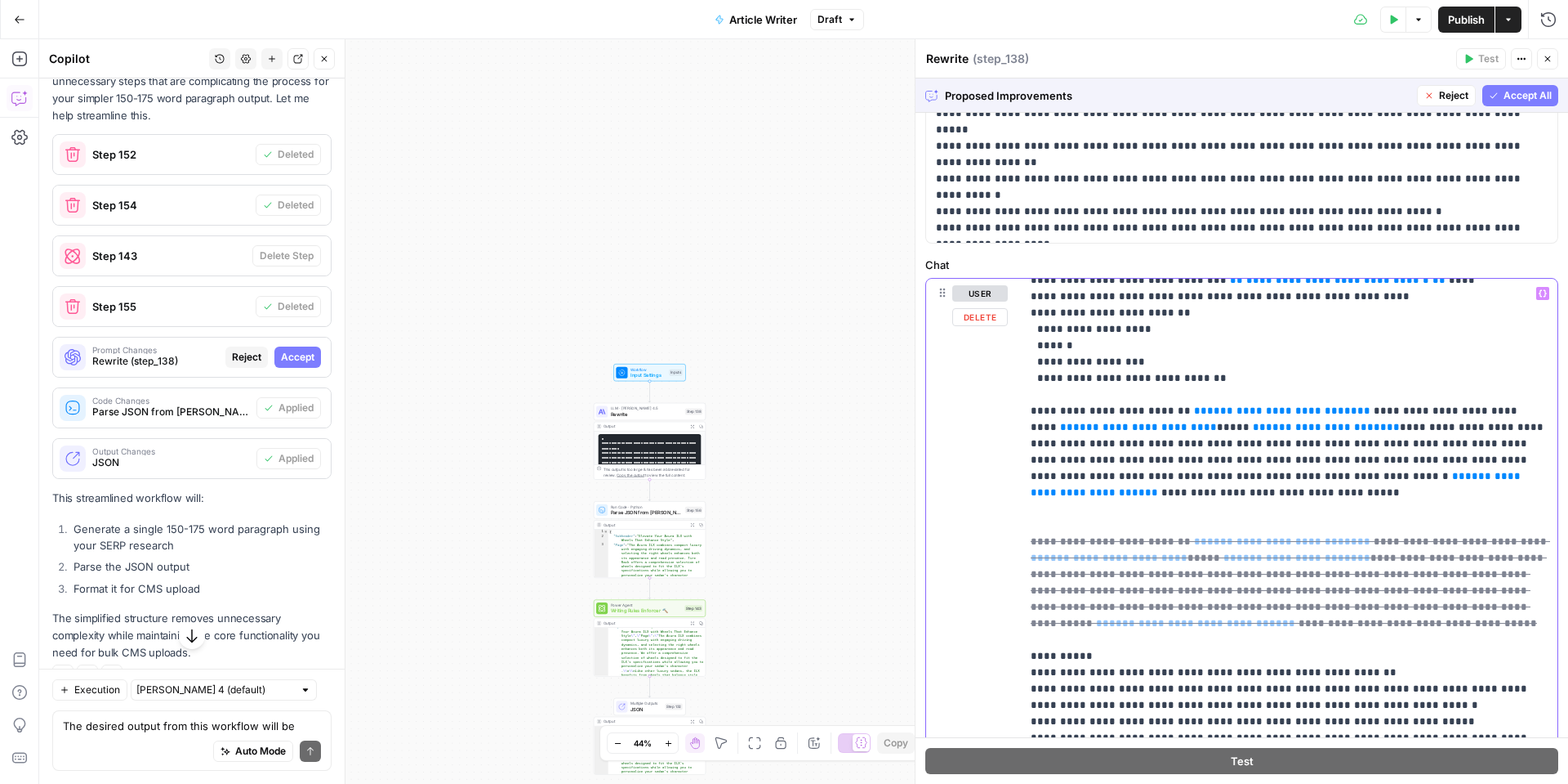
scroll to position [931, 0]
click at [1345, 468] on span "**********" at bounding box center [1277, 481] width 493 height 27
drag, startPoint x: 1346, startPoint y: 361, endPoint x: 1183, endPoint y: 360, distance: 163.0
click at [1183, 360] on p "**********" at bounding box center [1289, 212] width 517 height 1716
click at [1543, 298] on button "Variables Menu" at bounding box center [1543, 293] width 13 height 13
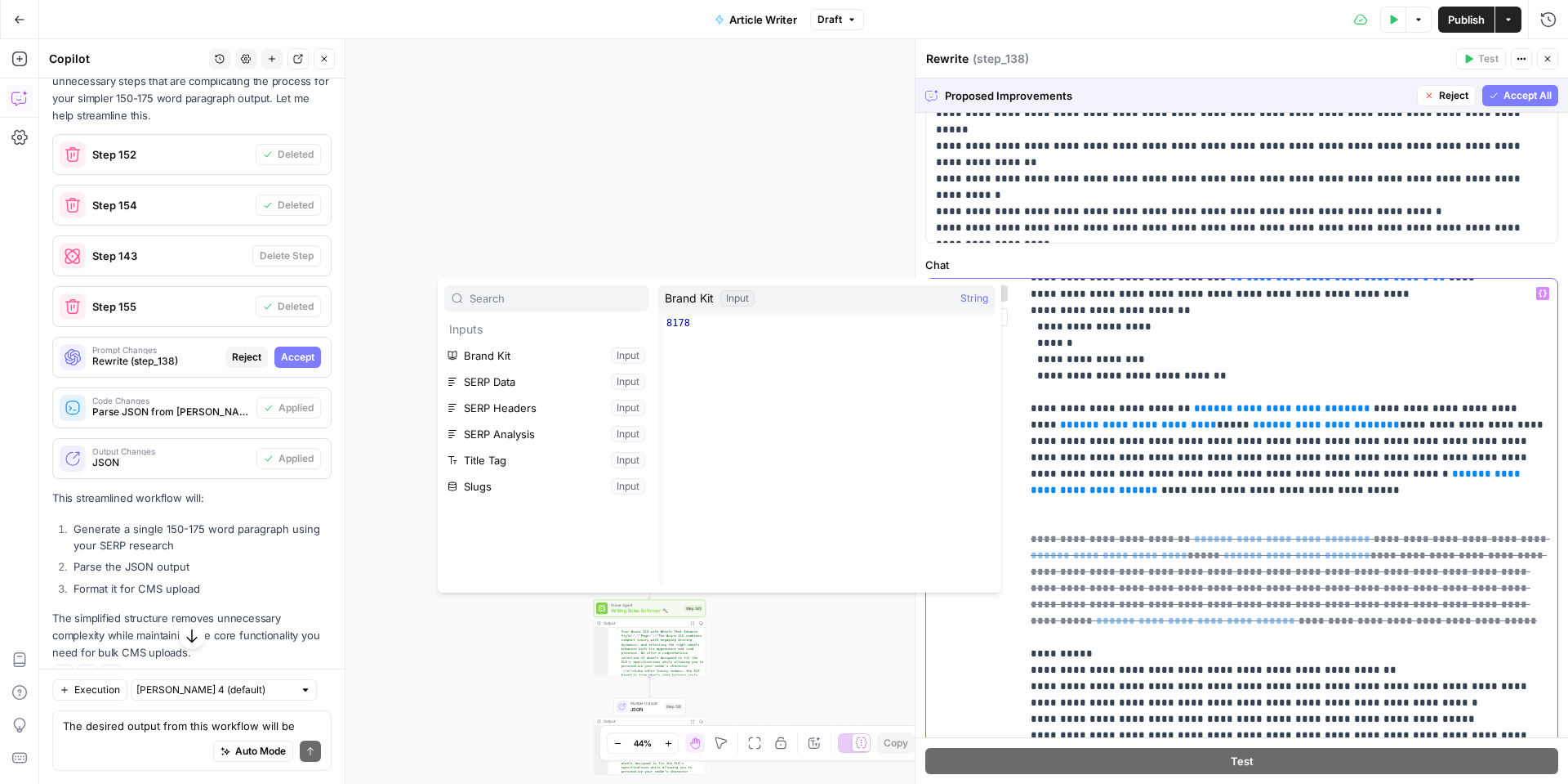
click at [1293, 392] on p "**********" at bounding box center [1289, 212] width 517 height 1716
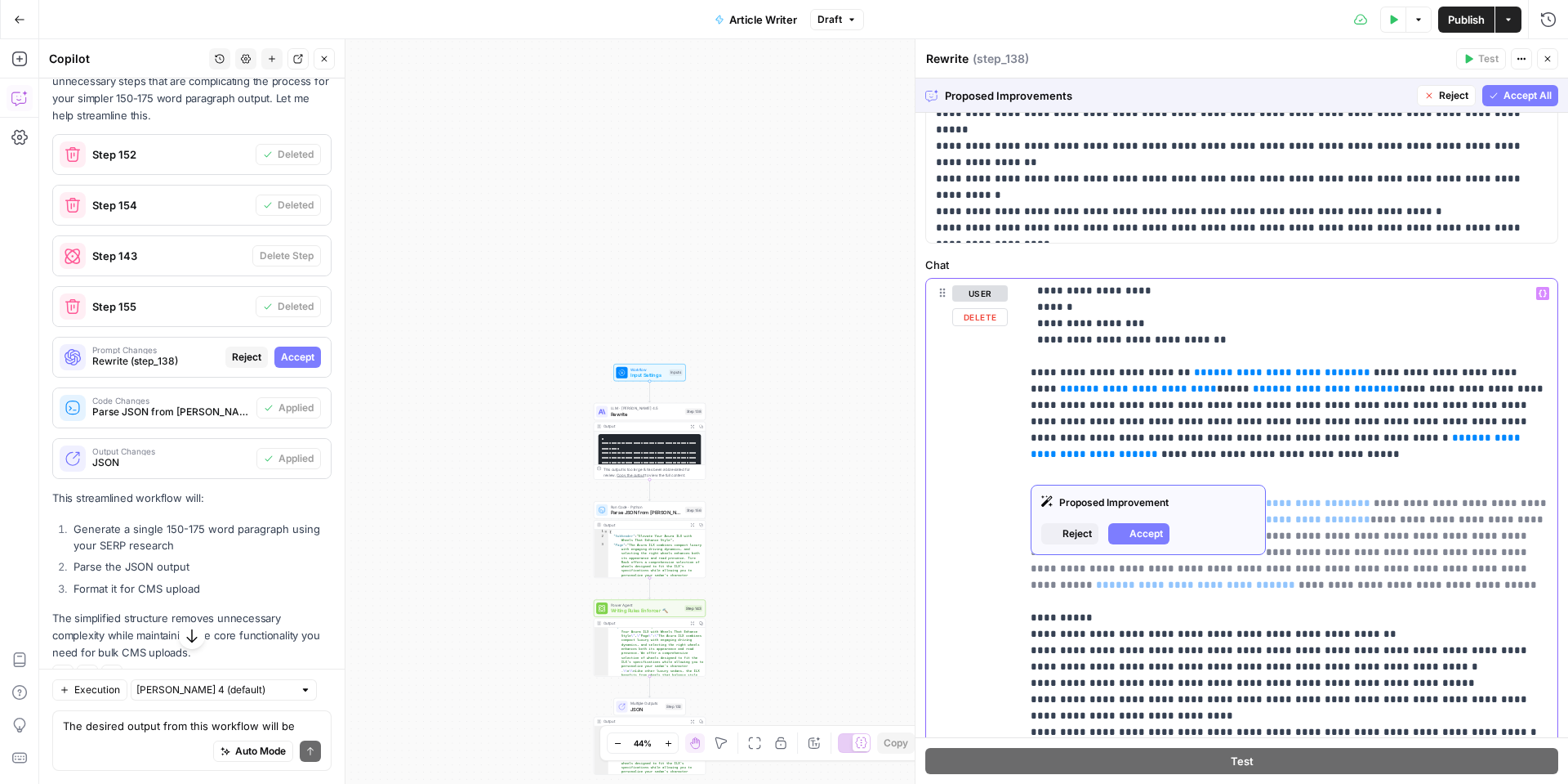
scroll to position [968, 0]
click at [1151, 534] on span "Accept" at bounding box center [1147, 534] width 34 height 15
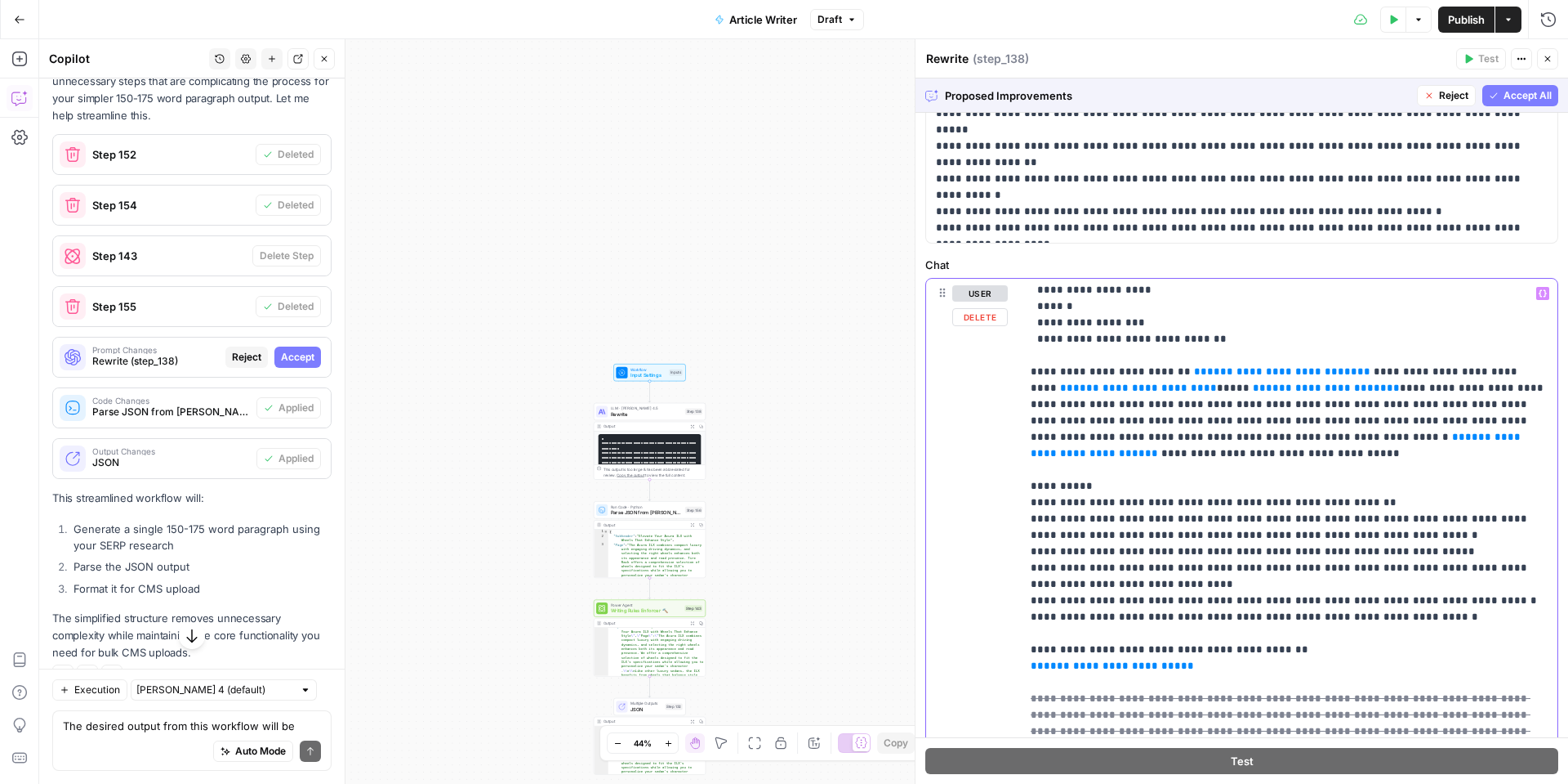
scroll to position [933, 0]
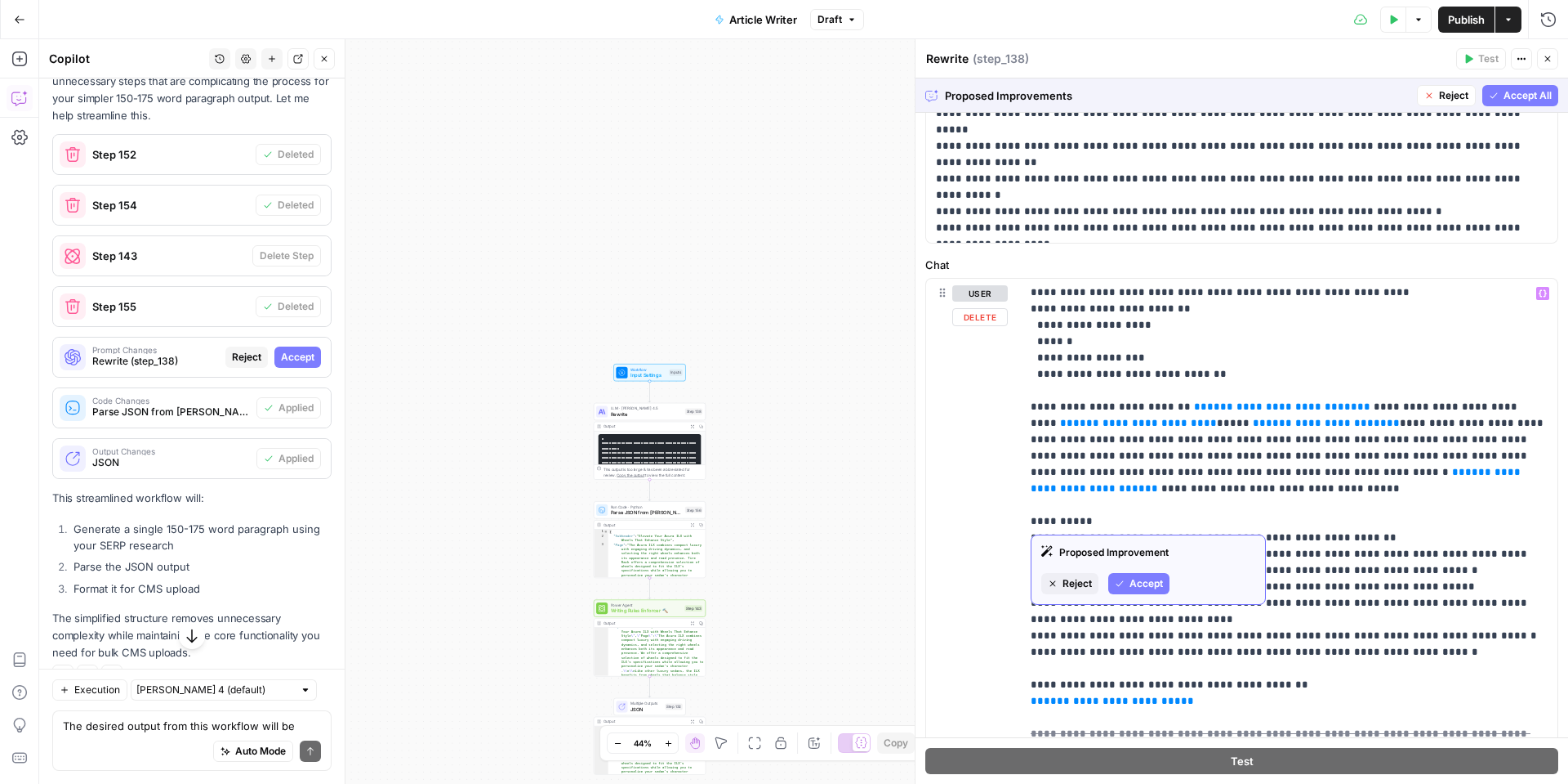
click at [1147, 582] on span "Accept" at bounding box center [1147, 584] width 34 height 15
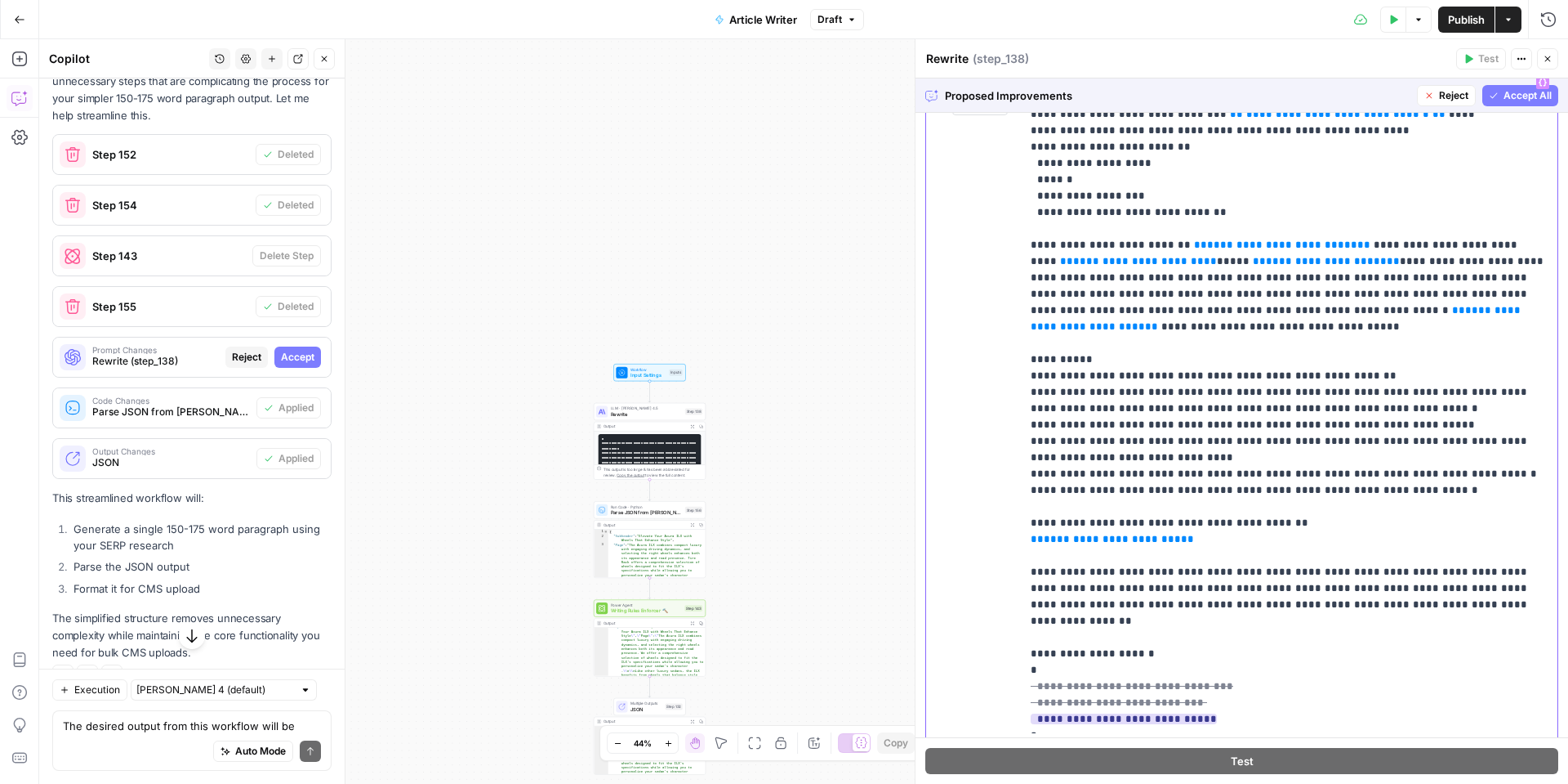
scroll to position [951, 0]
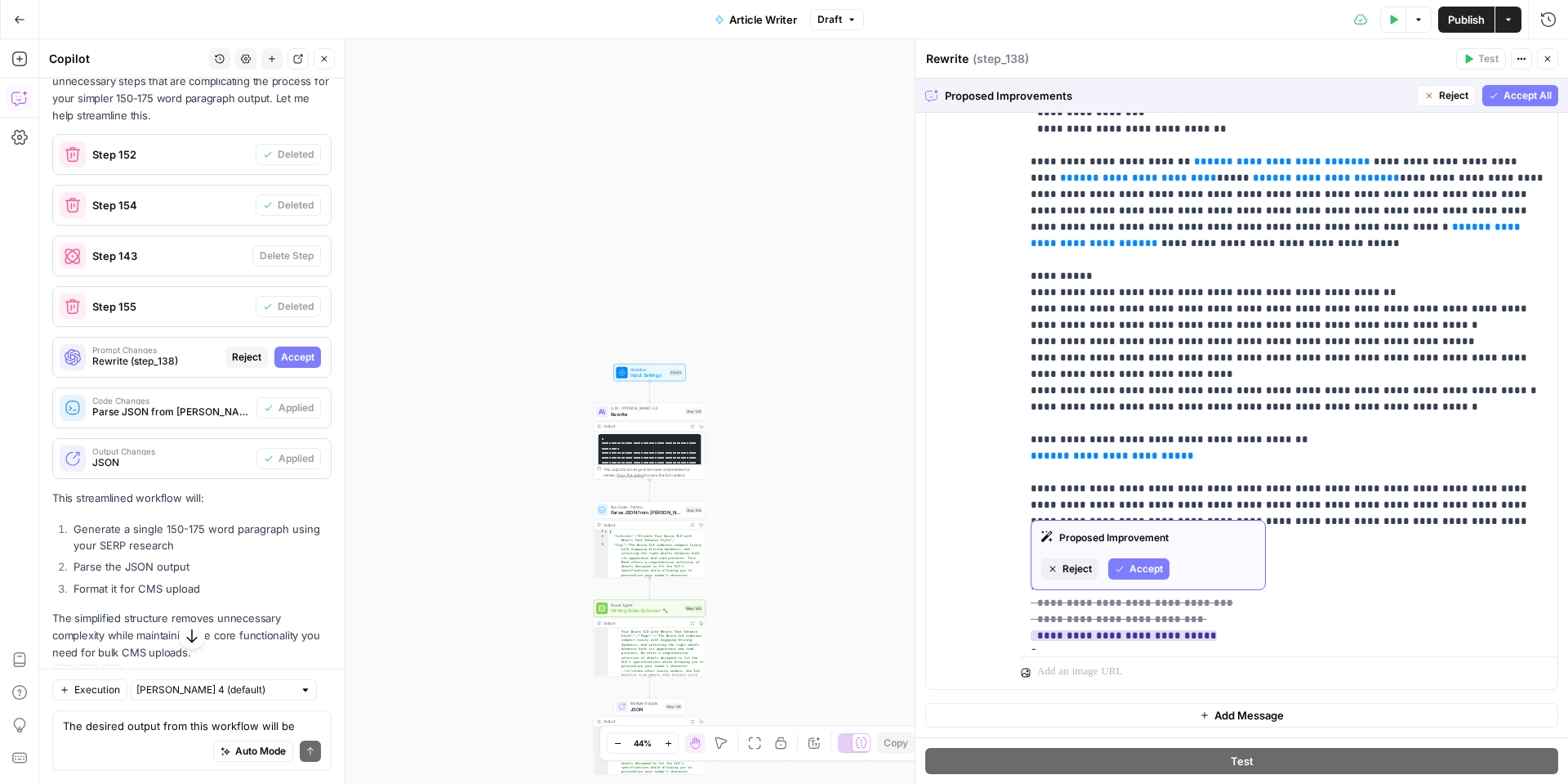
click at [1130, 561] on span "Accept" at bounding box center [1147, 569] width 34 height 15
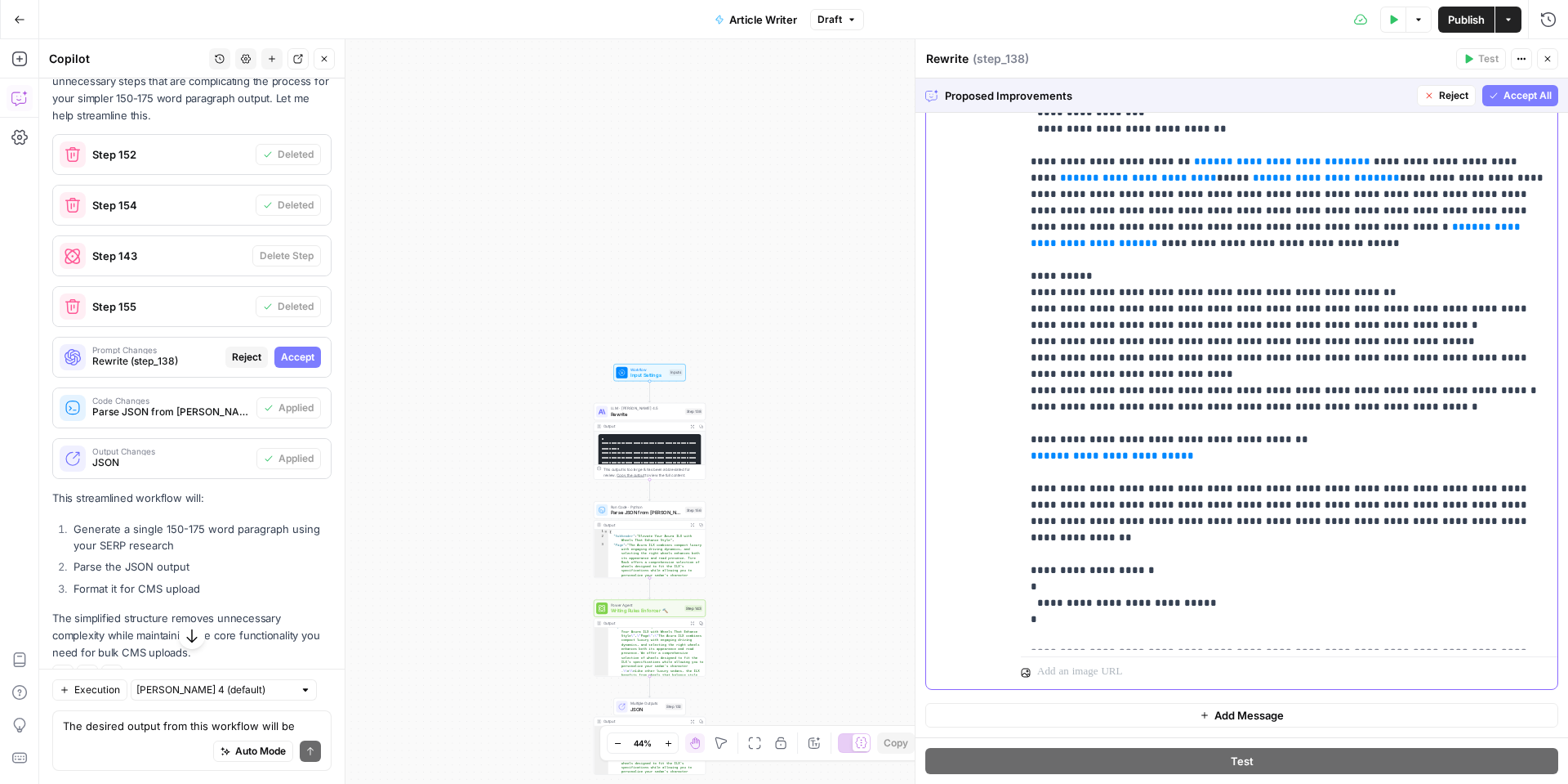
scroll to position [851, 0]
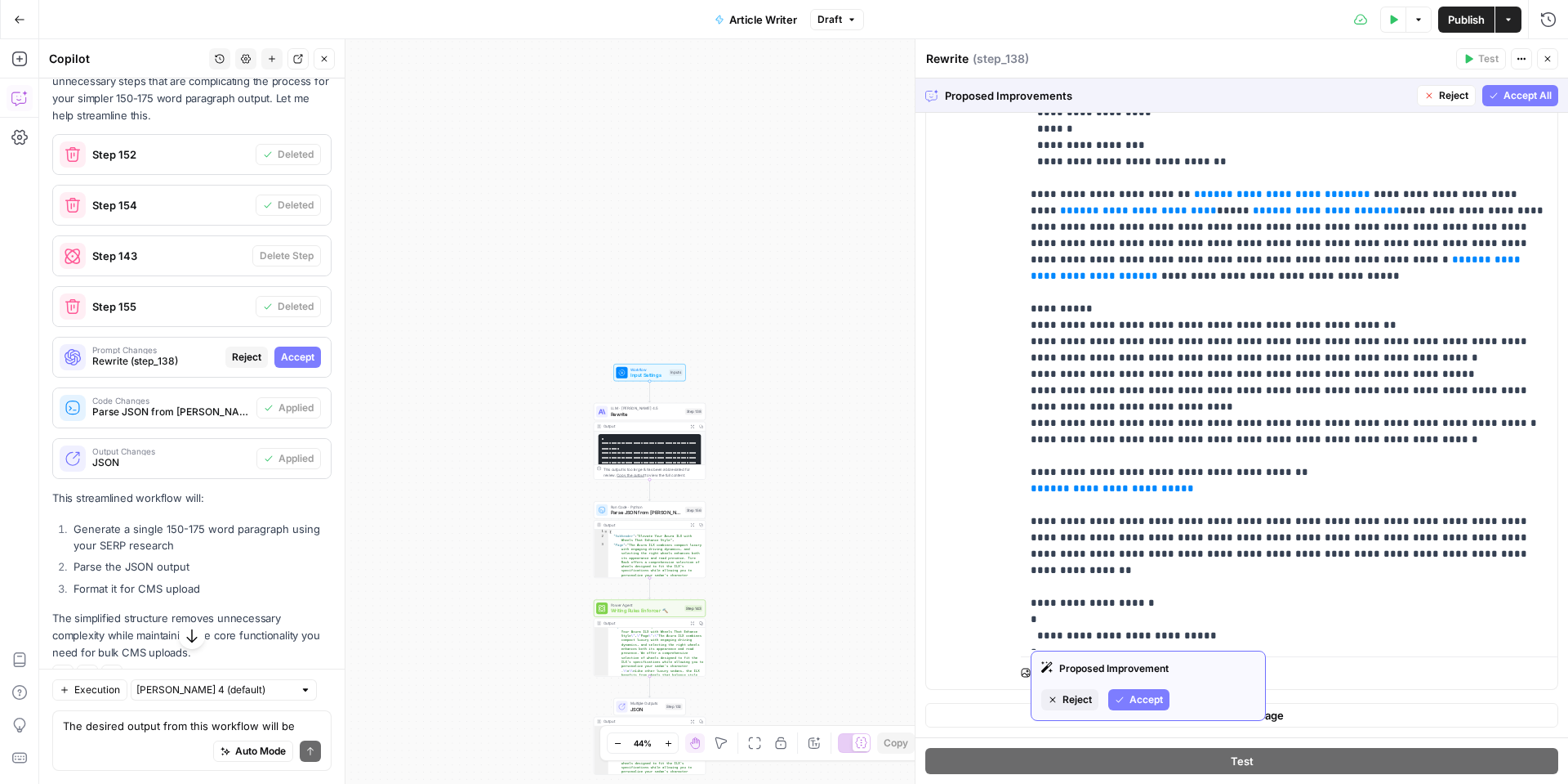
click at [1131, 698] on span "Accept" at bounding box center [1147, 700] width 34 height 15
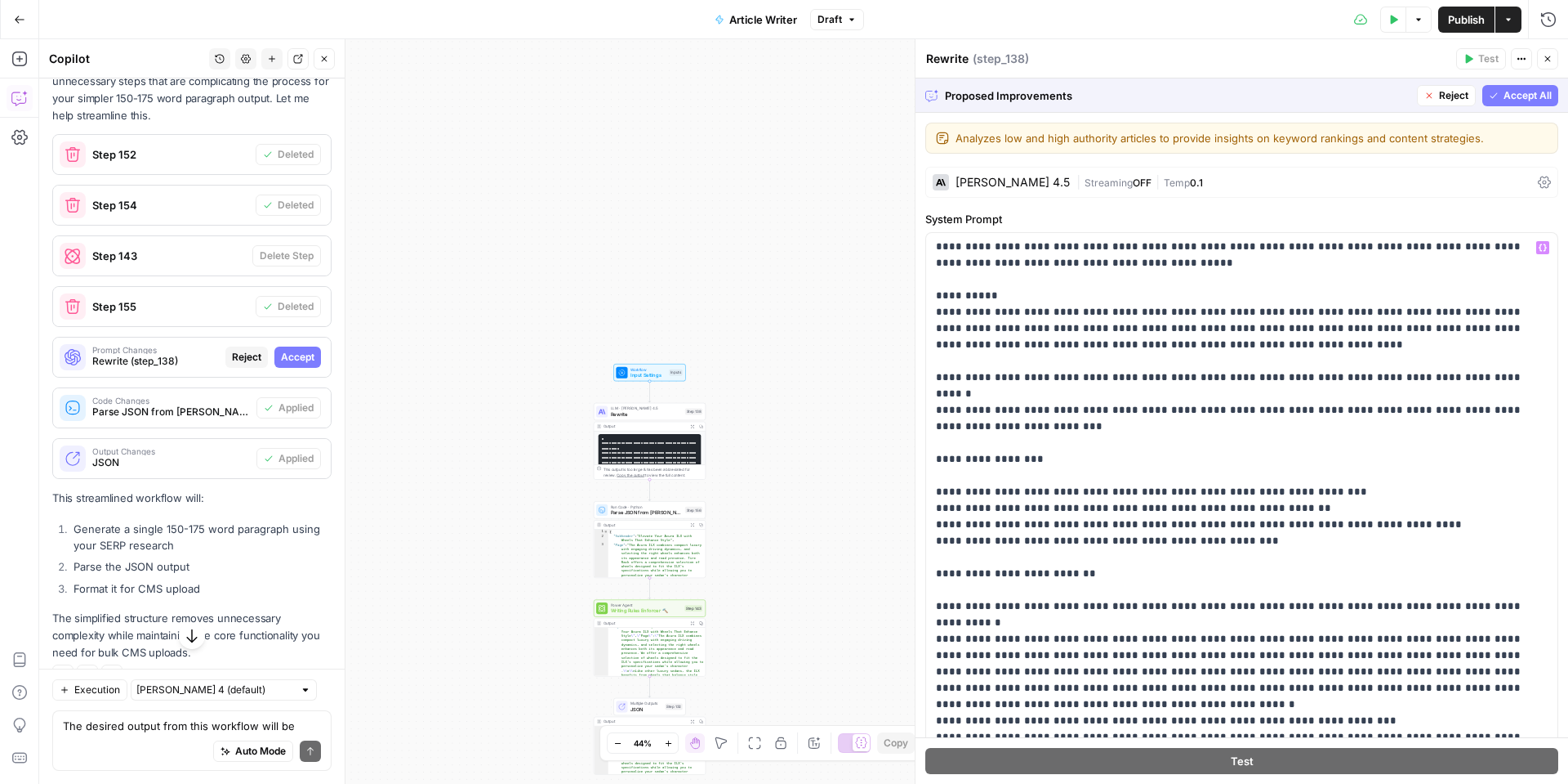
scroll to position [0, 0]
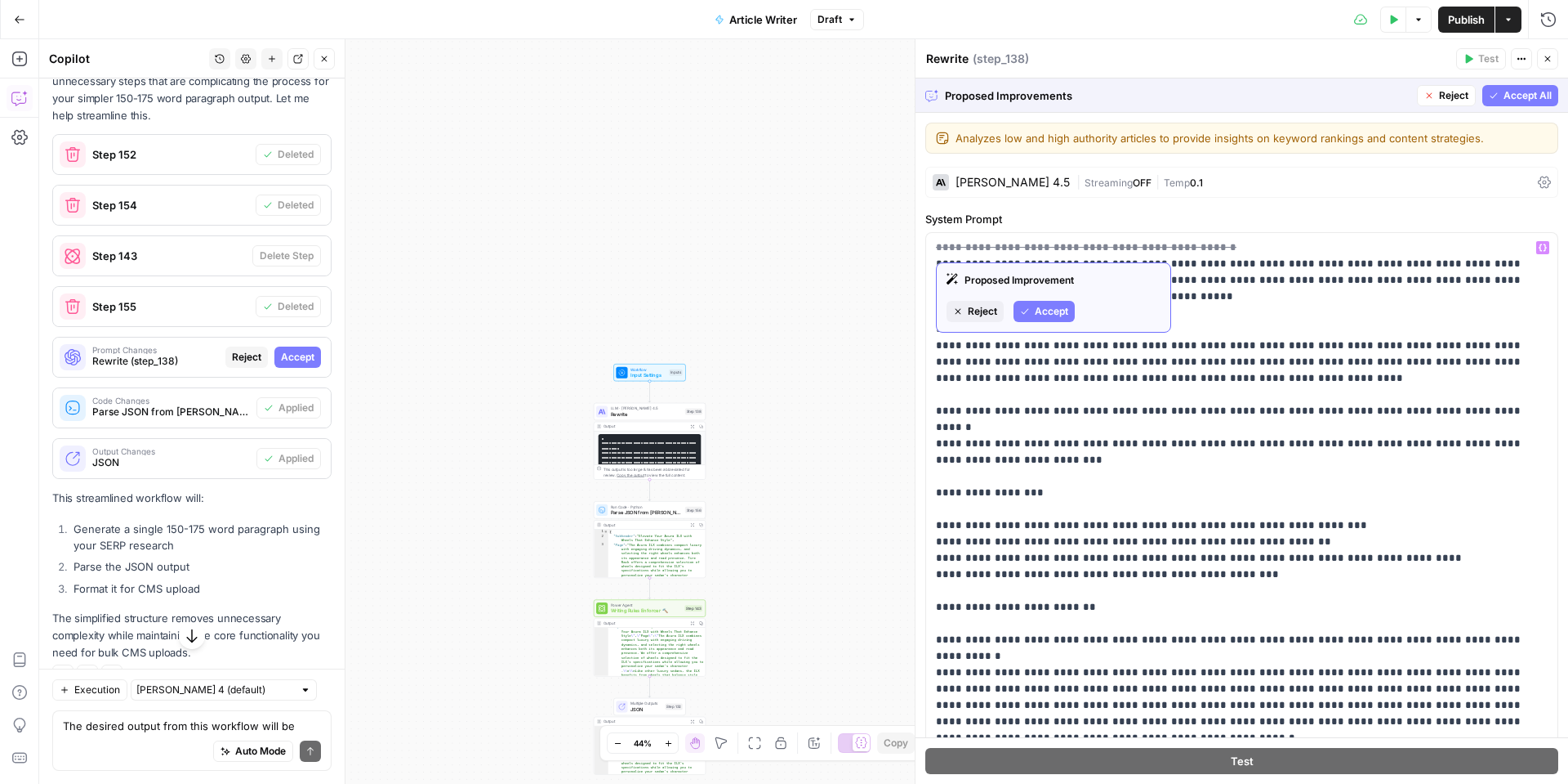
drag, startPoint x: 1040, startPoint y: 309, endPoint x: 1042, endPoint y: 326, distance: 17.1
click at [1041, 309] on span "Accept" at bounding box center [1052, 311] width 34 height 15
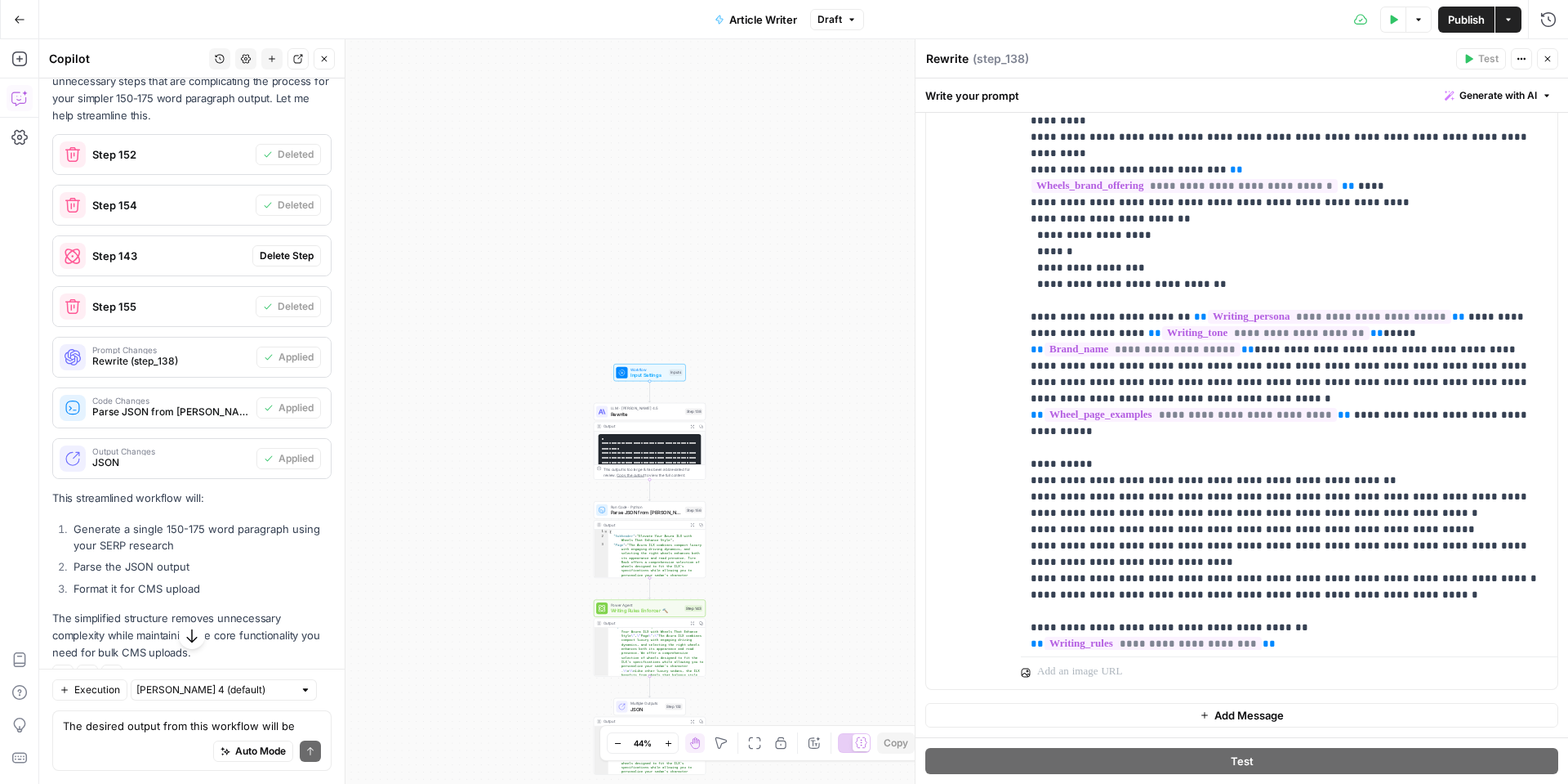
scroll to position [756, 0]
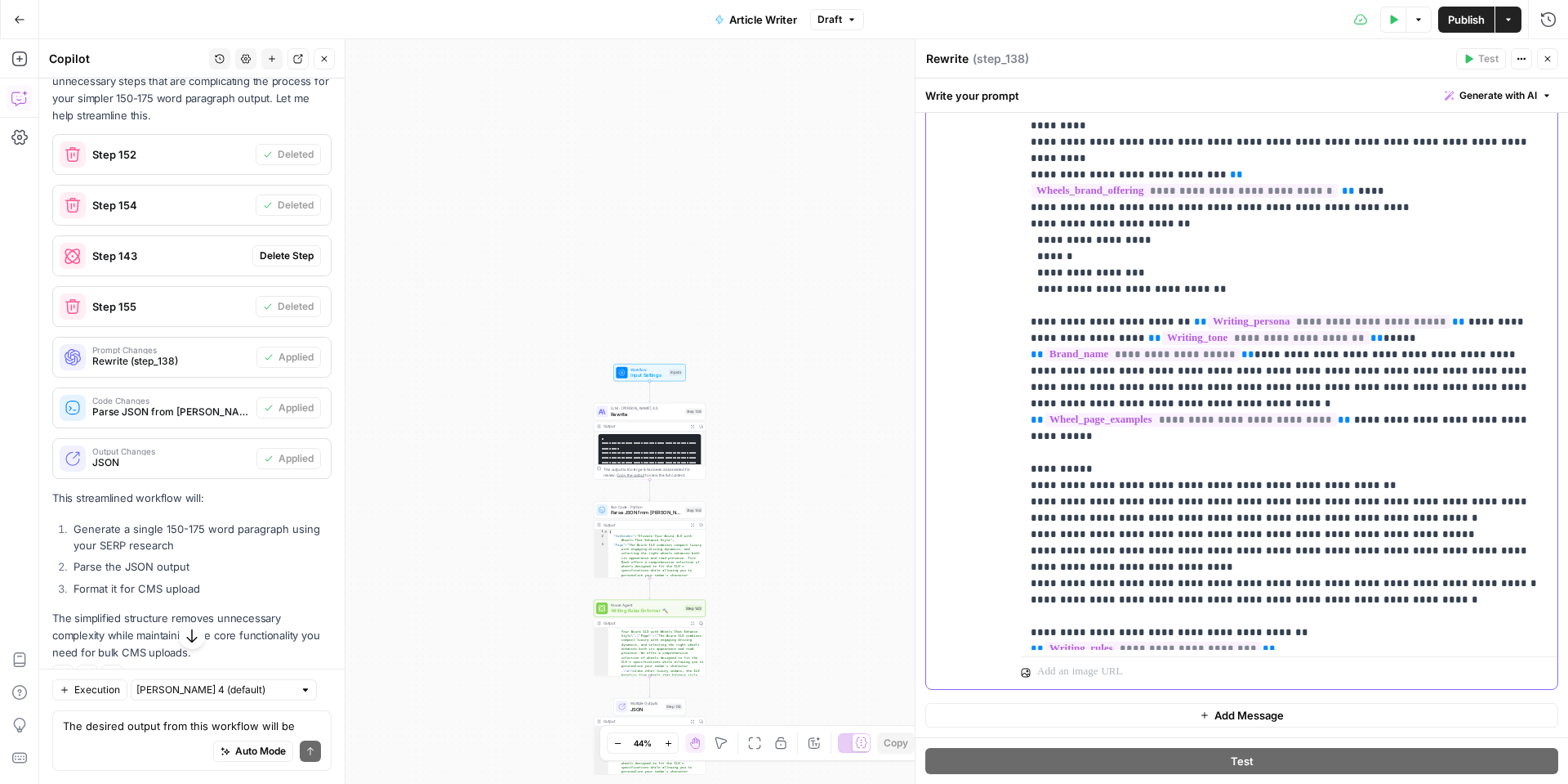
drag, startPoint x: 1428, startPoint y: 291, endPoint x: 1109, endPoint y: 284, distance: 319.1
copy p "**********"
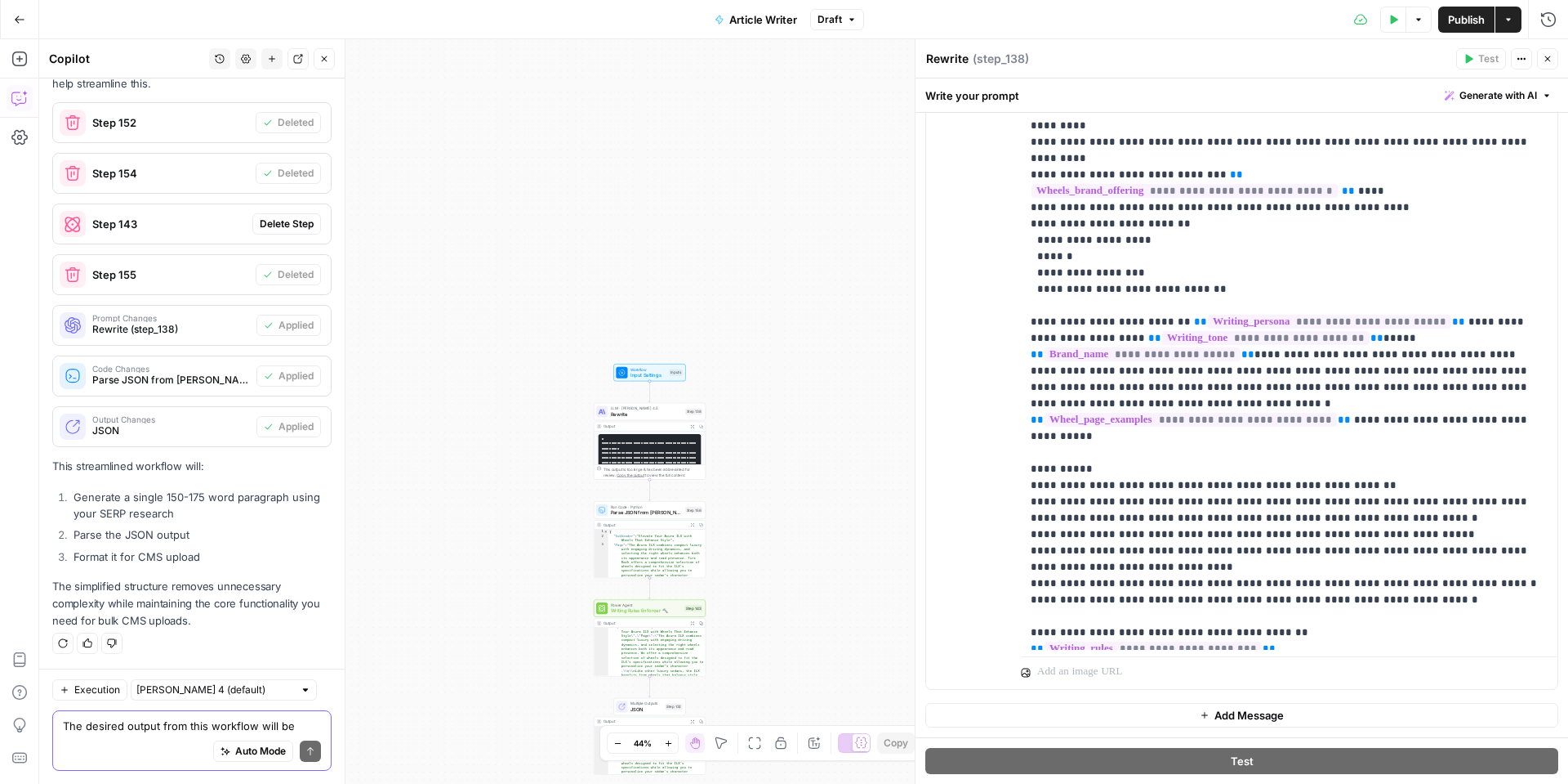
click at [87, 722] on textarea "The desired output from this workflow will be considerably simpler than previou…" at bounding box center [192, 726] width 258 height 16
click at [262, 724] on textarea "In step_138 there is a reference to the conditional" at bounding box center [192, 726] width 258 height 16
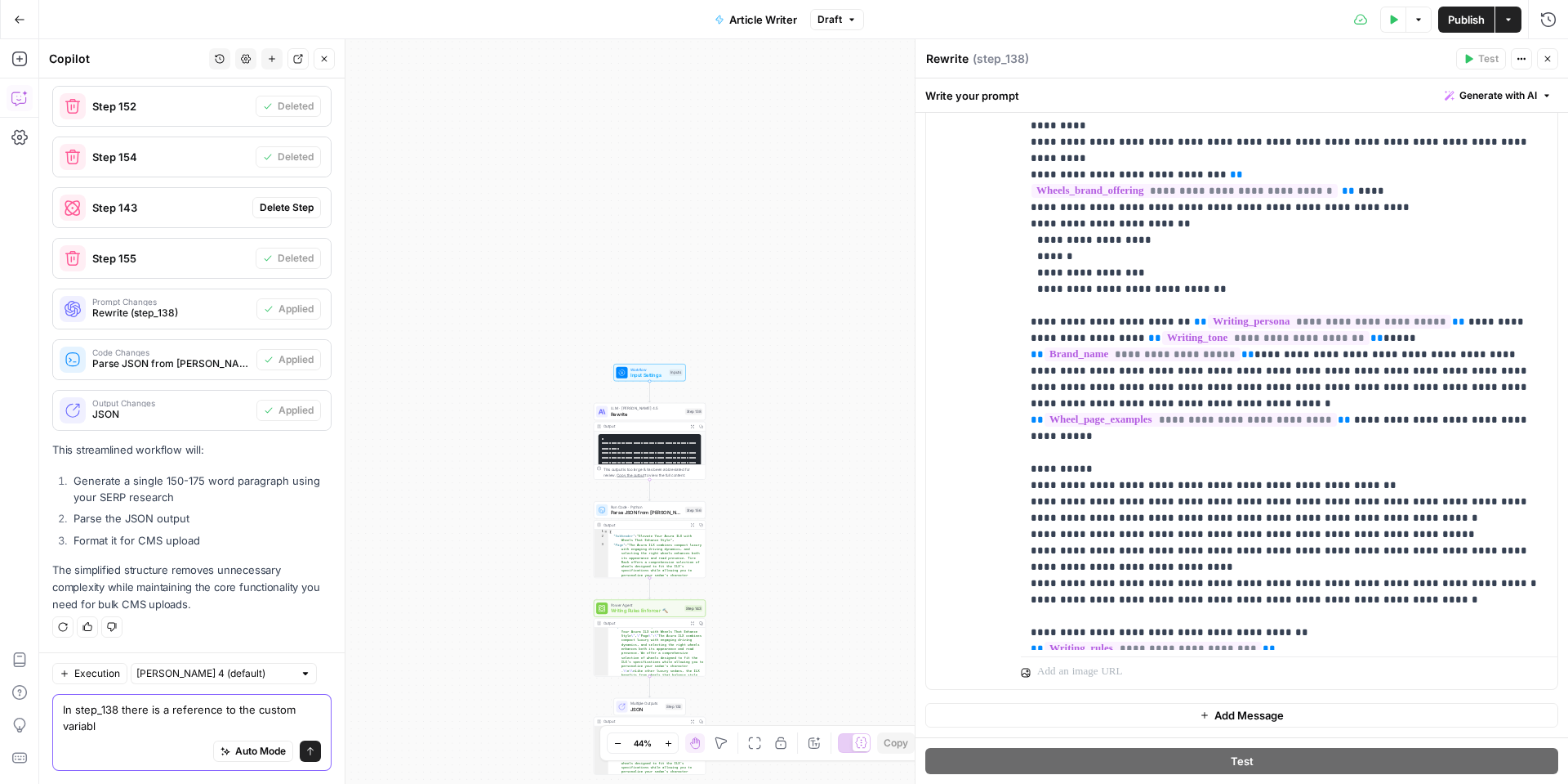
scroll to position [2671, 0]
paste textarea "{{brand_kit.wheel_page_examples}}"
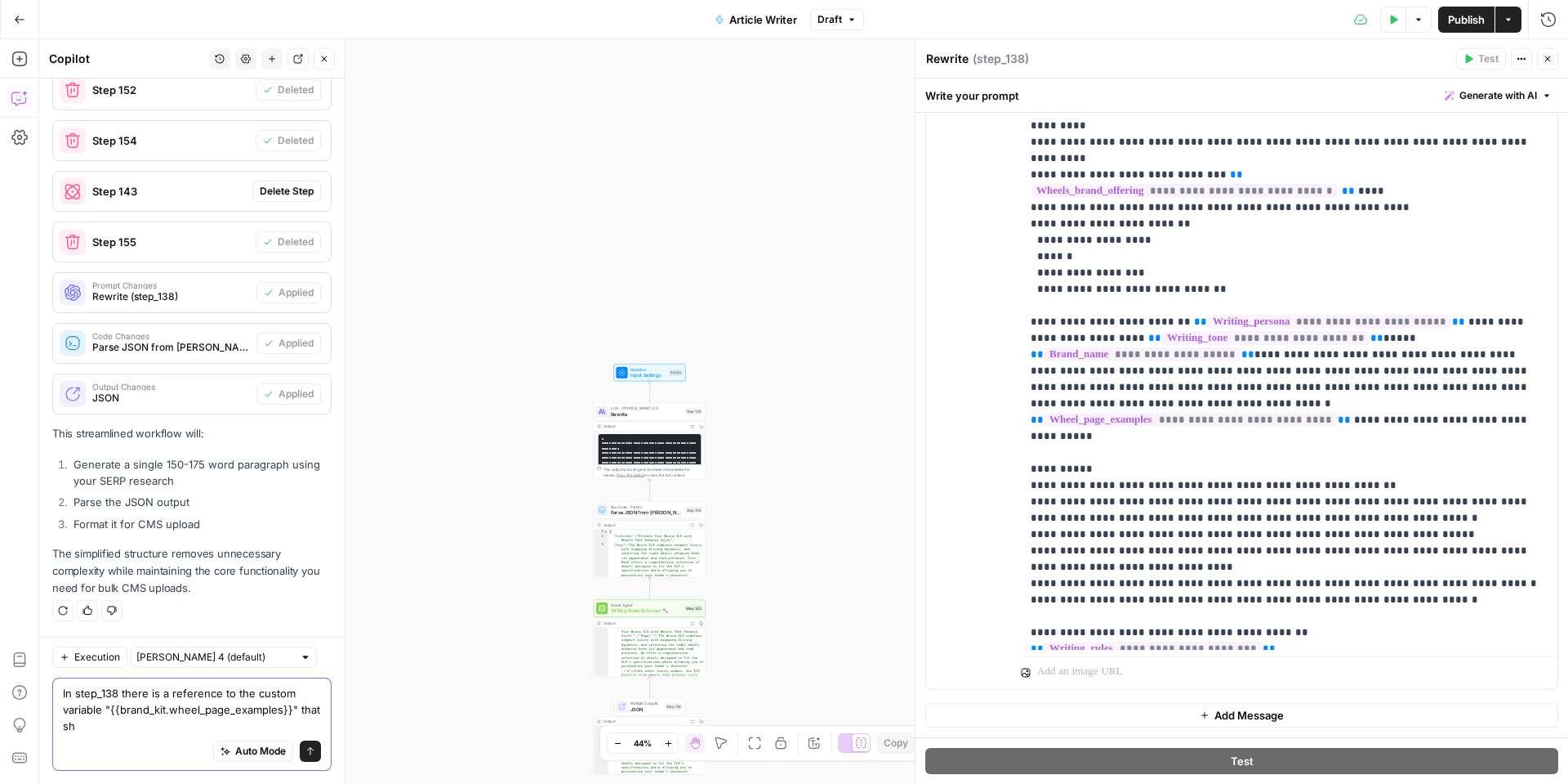
scroll to position [2688, 0]
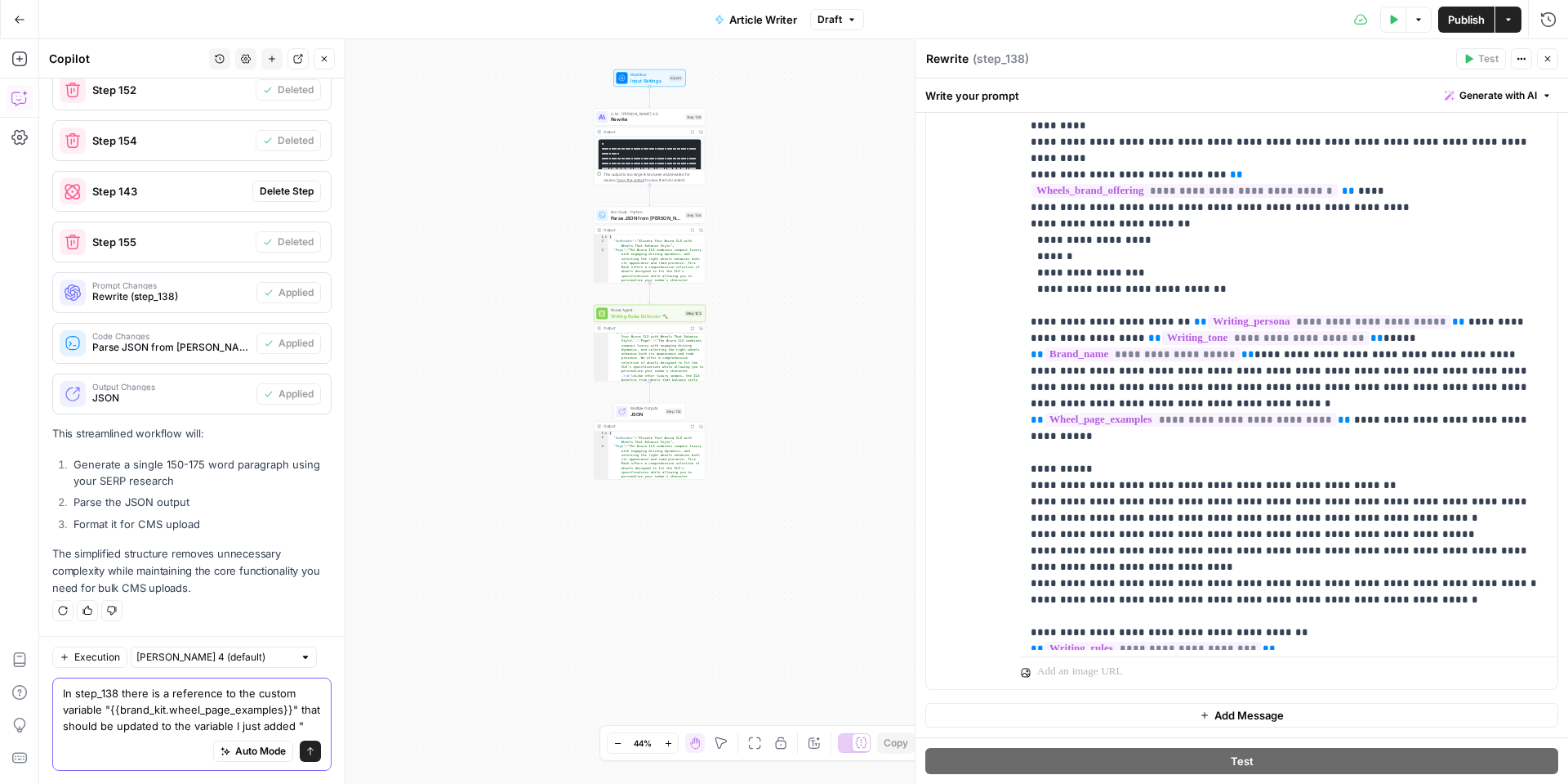
click at [314, 725] on textarea "In step_138 there is a reference to the custom variable "{{brand_kit.wheel_page…" at bounding box center [192, 709] width 258 height 49
paste textarea "{{ brand_kit.wheels_pdp_description_example }}"
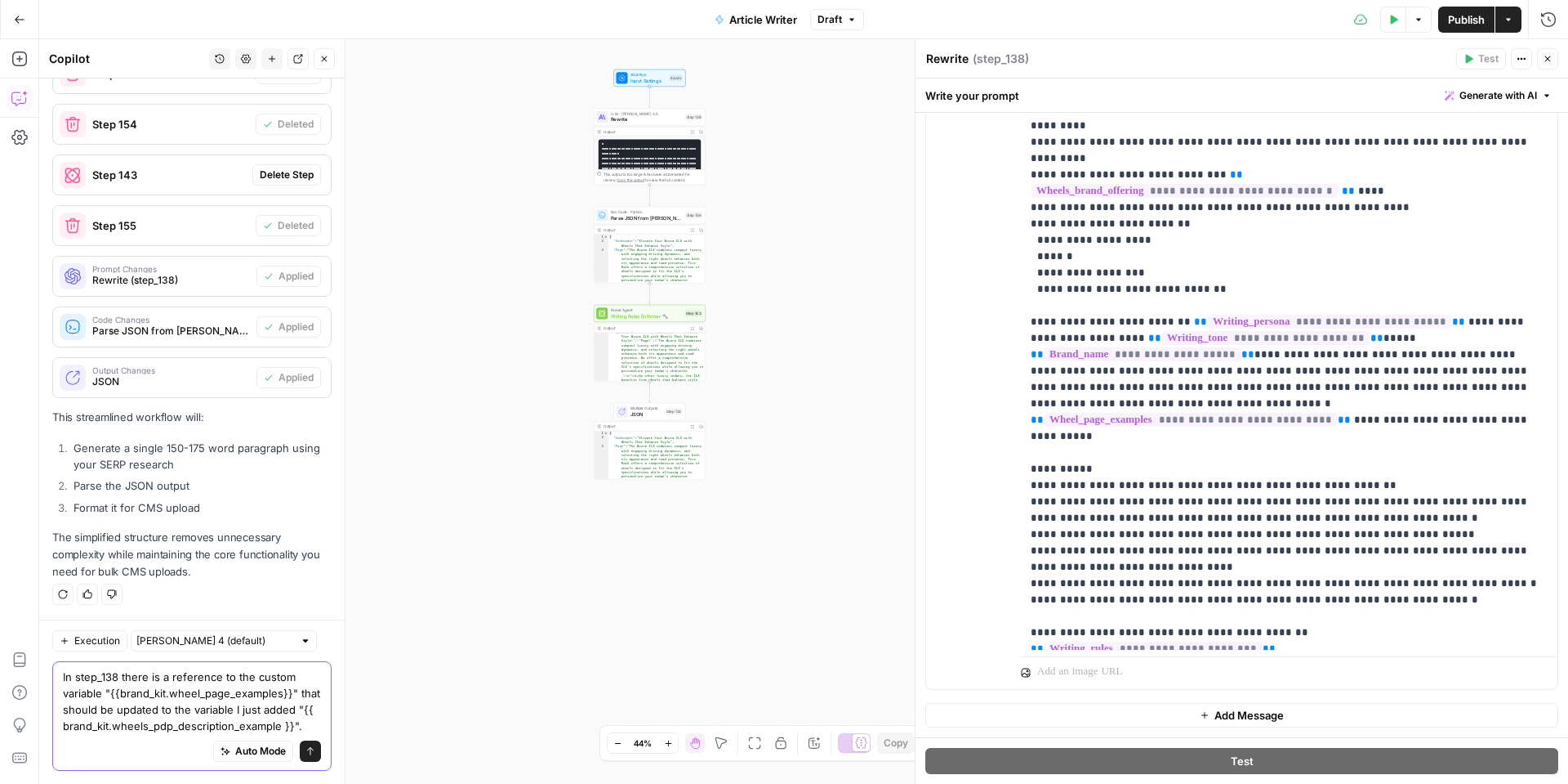
scroll to position [2720, 0]
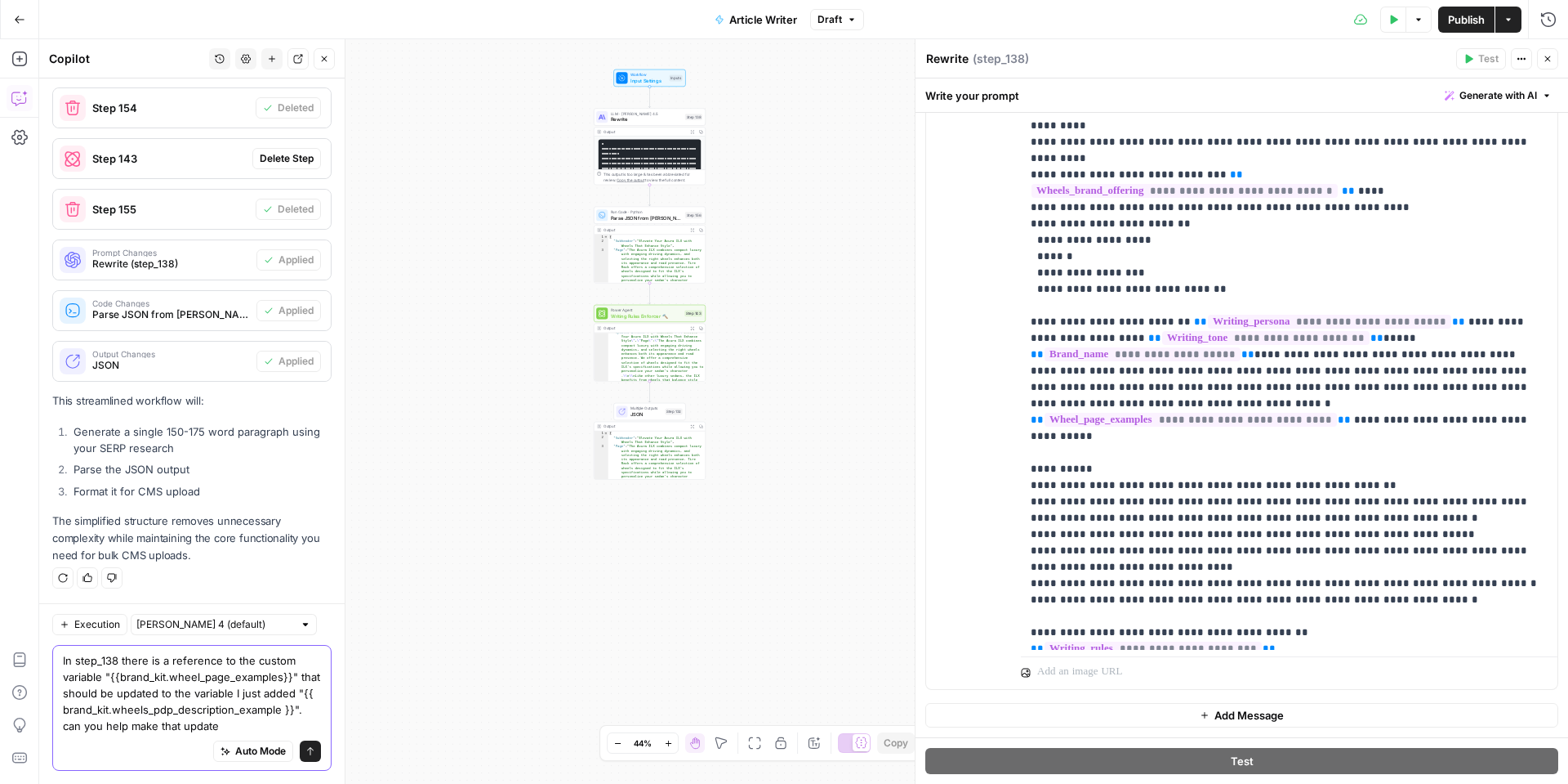
type textarea "In step_138 there is a reference to the custom variable "{{brand_kit.wheel_page…"
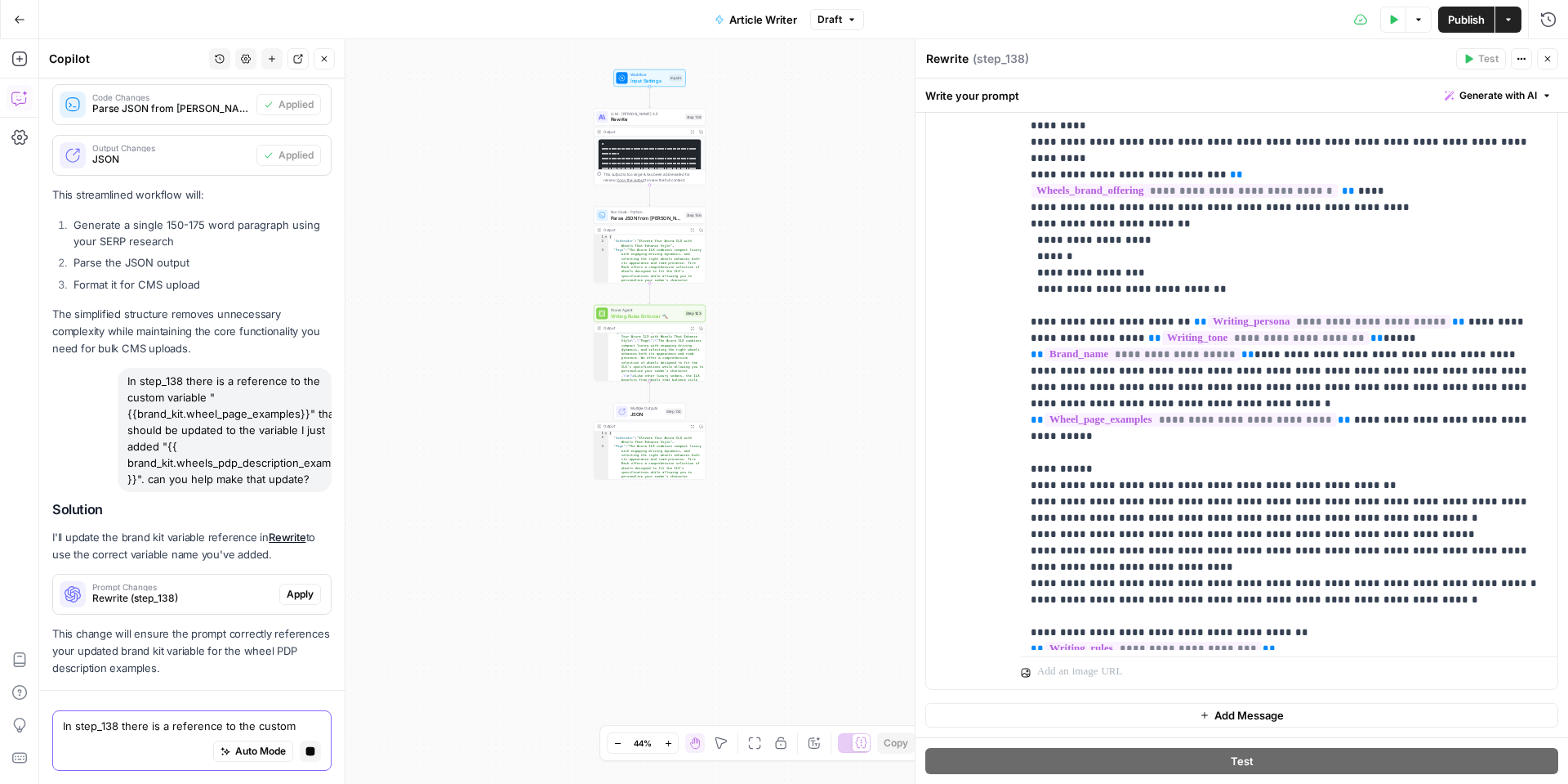
scroll to position [2975, 0]
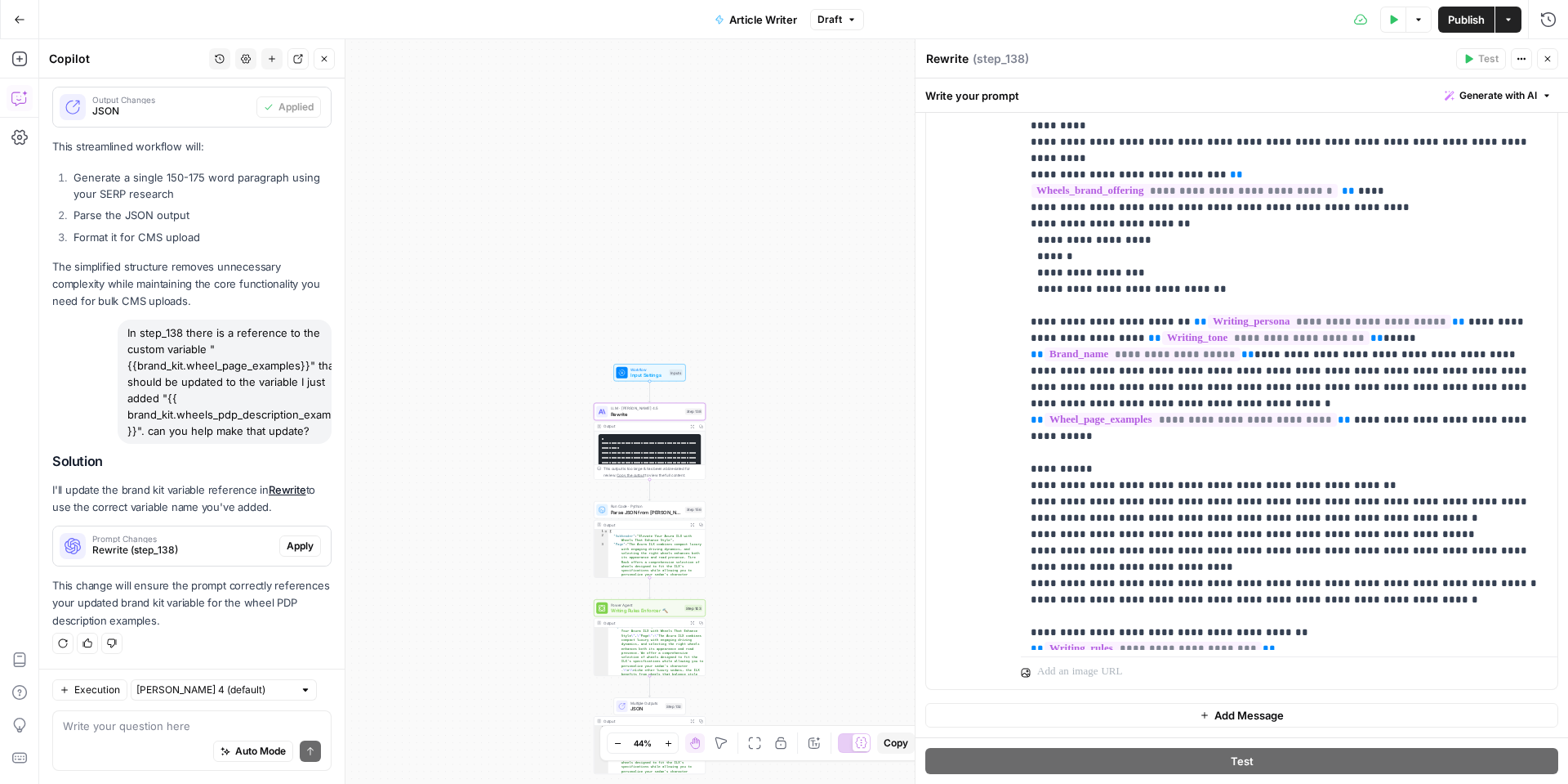
click at [313, 542] on span "Apply" at bounding box center [300, 546] width 27 height 15
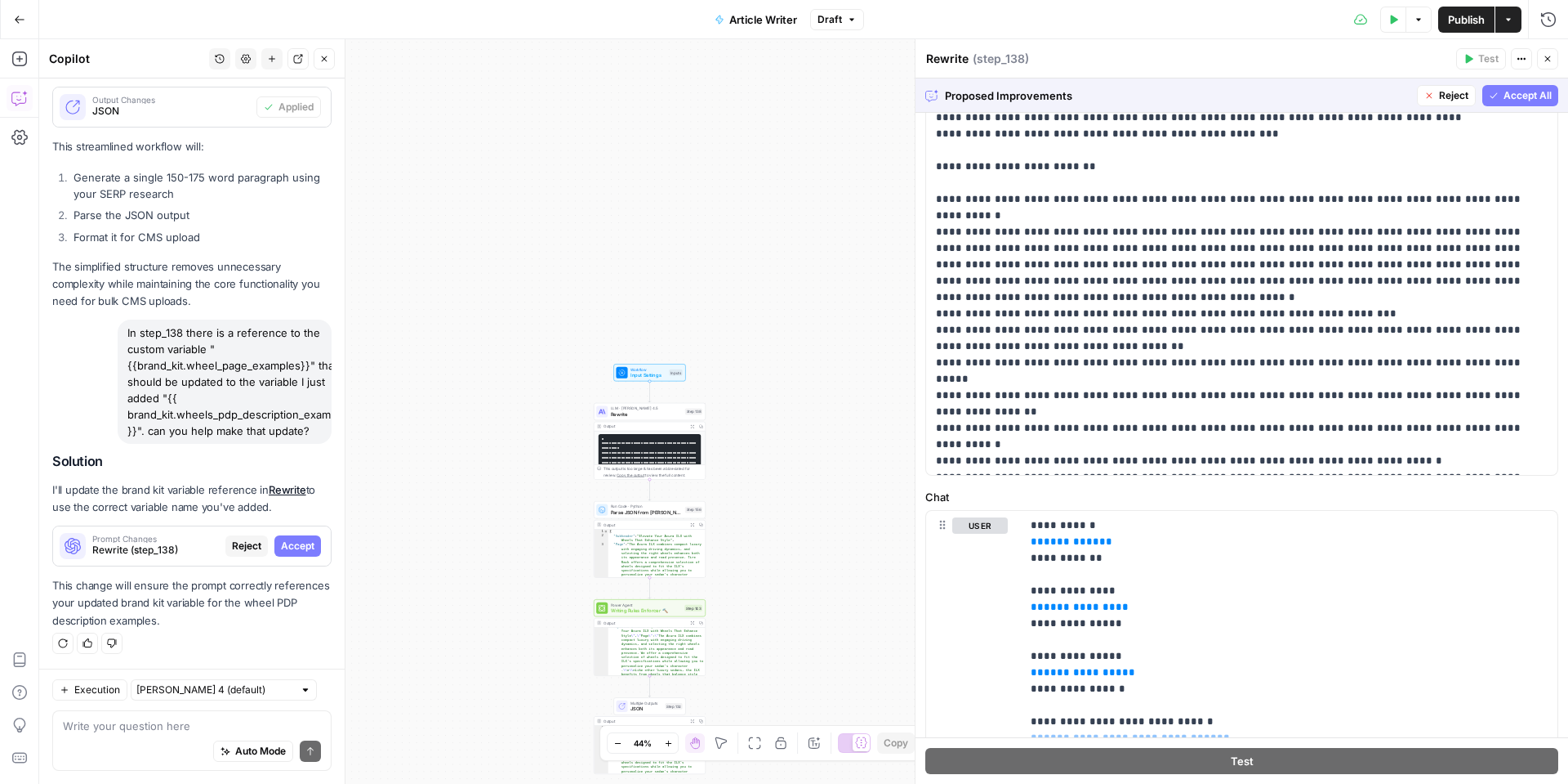
scroll to position [423, 0]
click at [1543, 97] on span "Accept All" at bounding box center [1527, 96] width 48 height 15
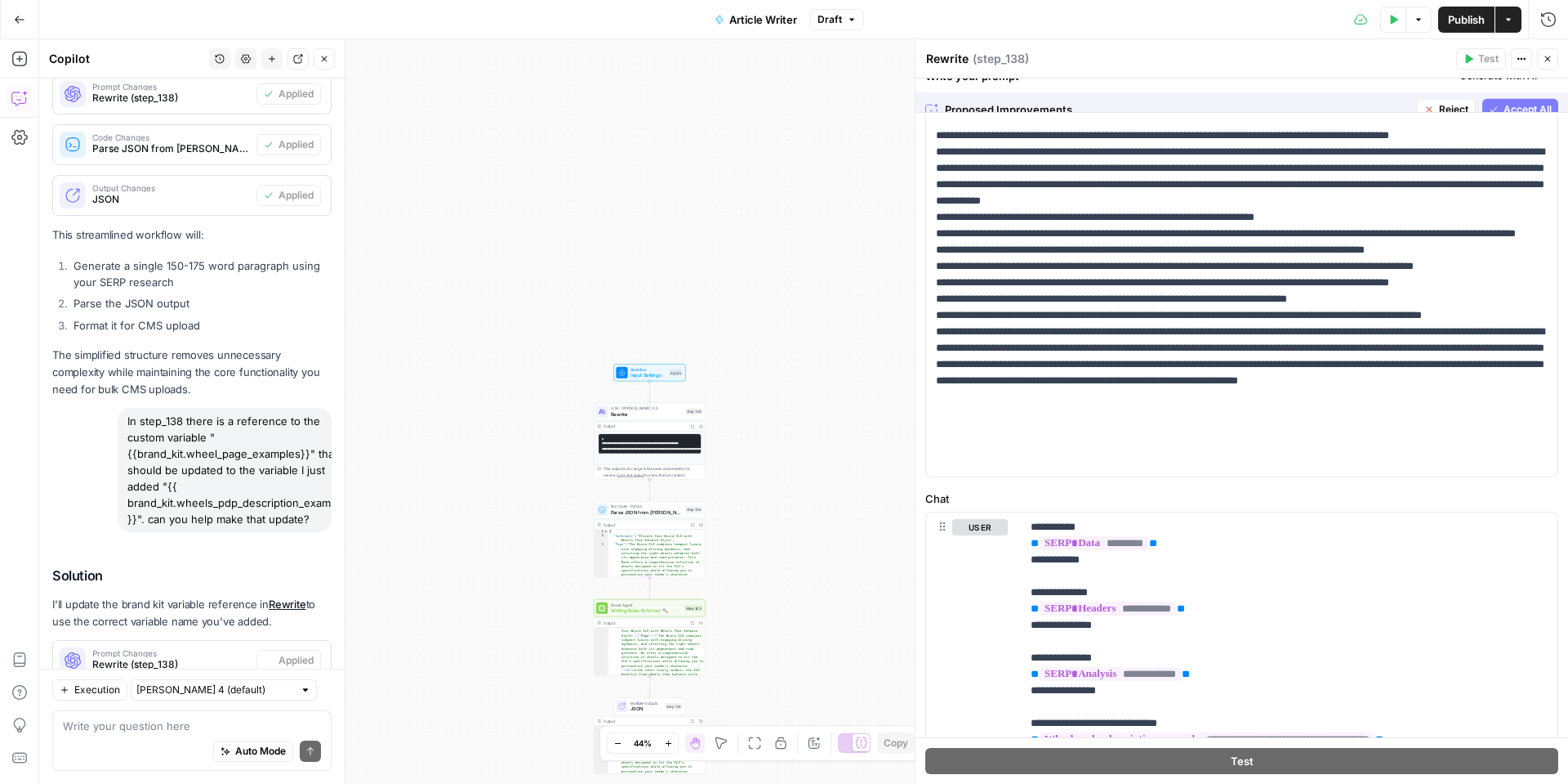
scroll to position [0, 0]
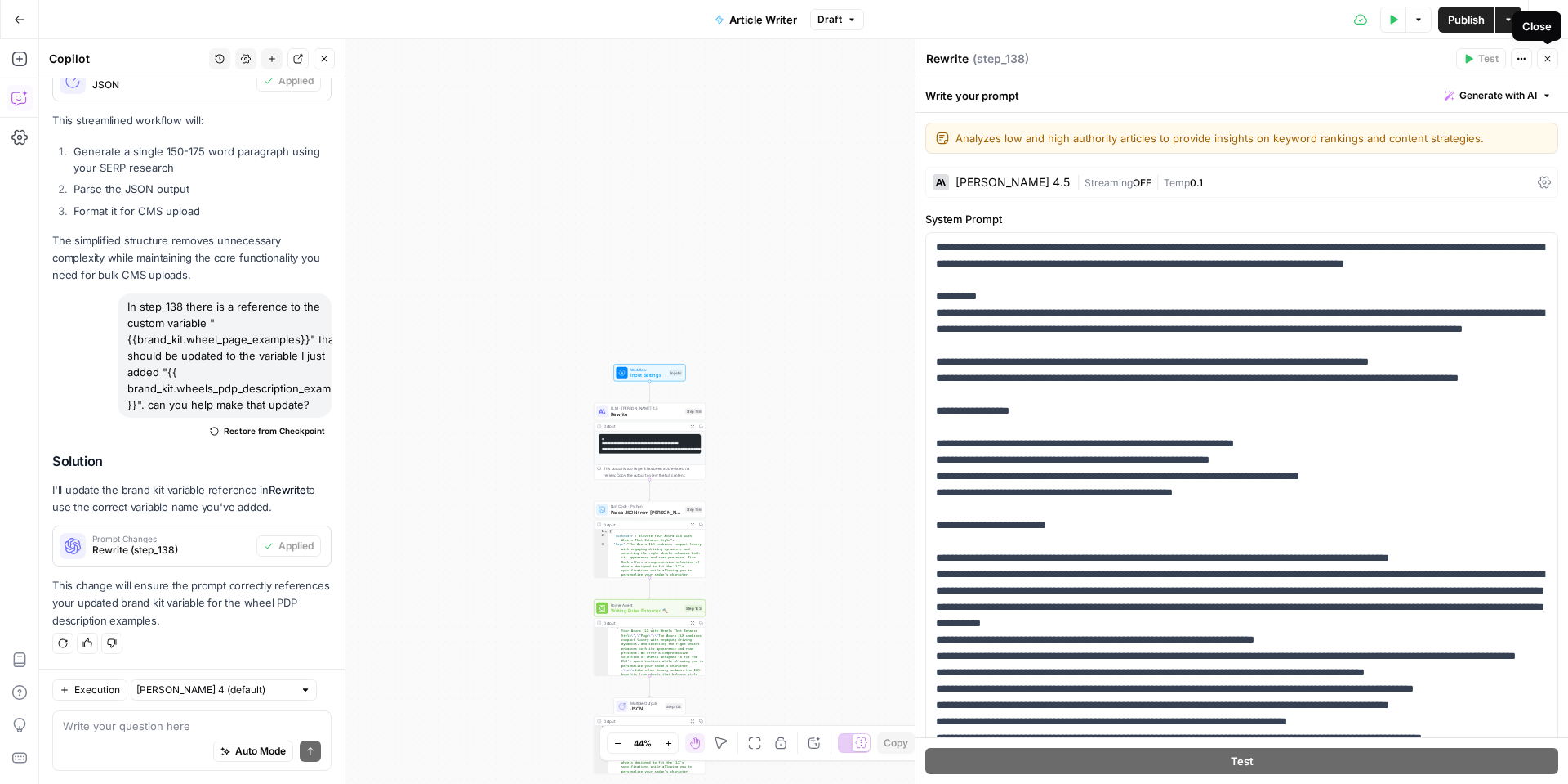
click at [1548, 58] on icon "button" at bounding box center [1548, 59] width 6 height 6
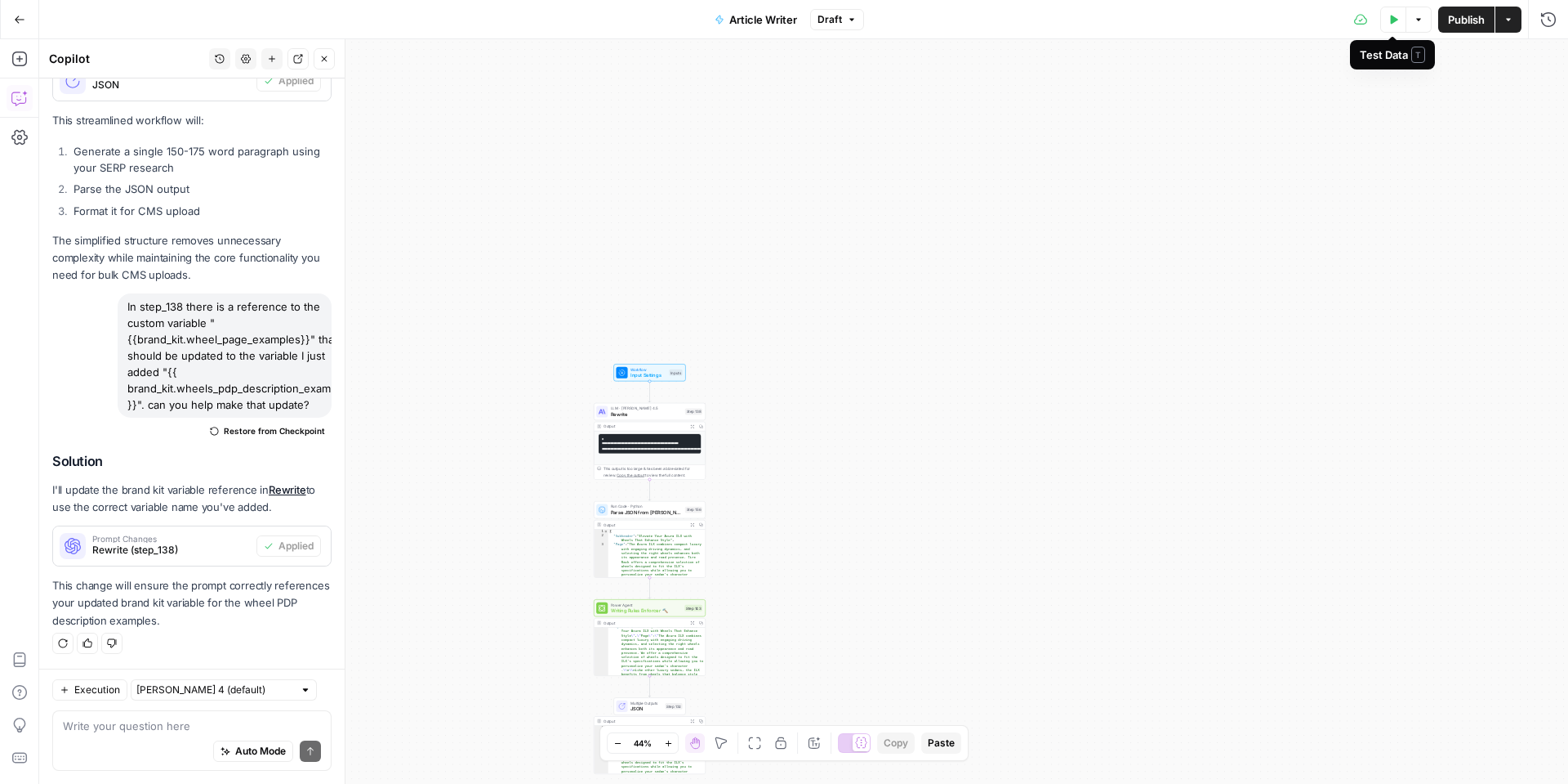
click at [1396, 24] on icon "button" at bounding box center [1394, 20] width 9 height 9
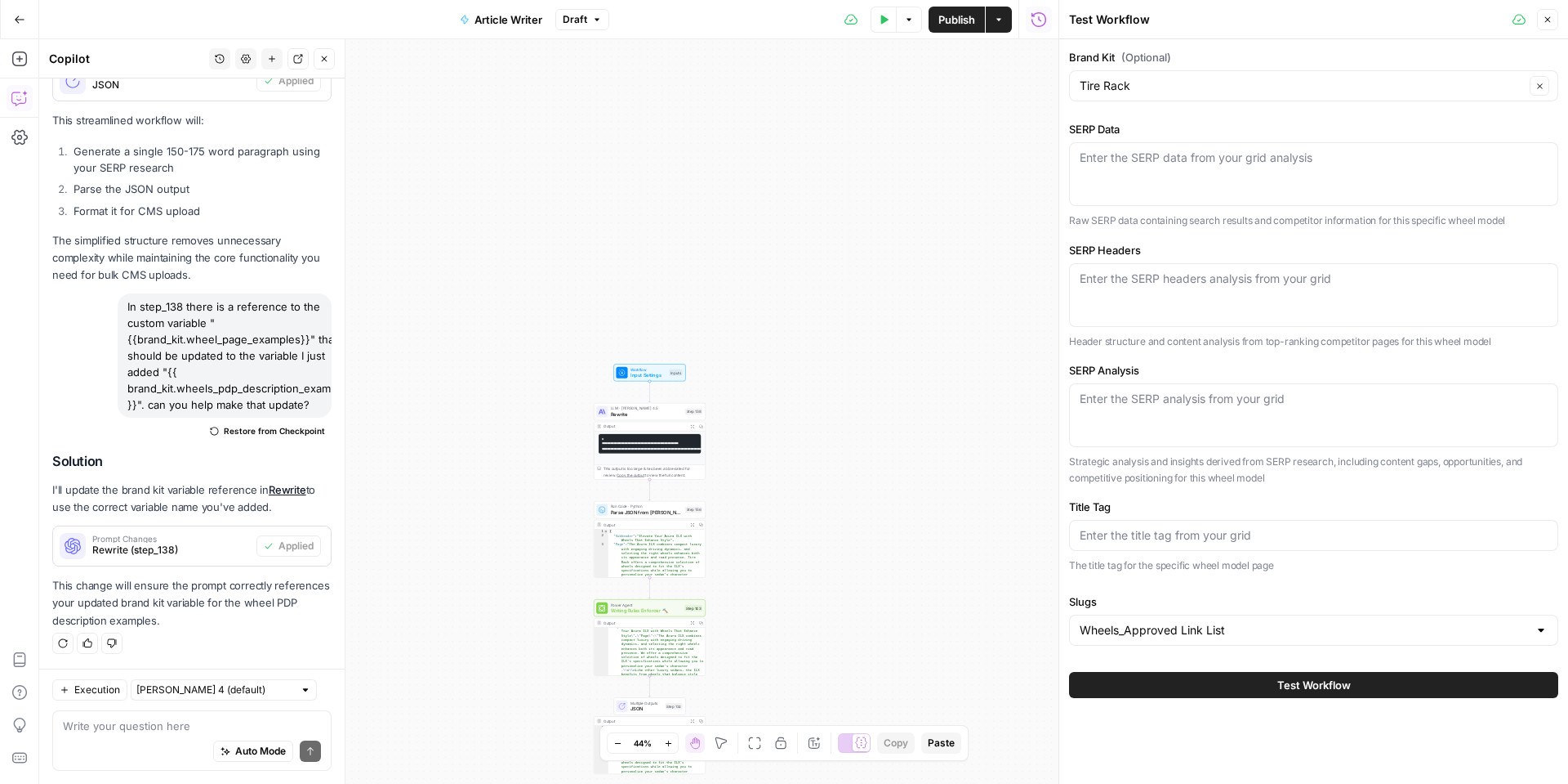
click at [1184, 167] on div "Enter the SERP data from your grid analysis" at bounding box center [1313, 175] width 489 height 64
click at [1256, 159] on textarea "SERP Data" at bounding box center [1313, 158] width 468 height 16
click at [1229, 630] on input "Slugs" at bounding box center [1304, 629] width 449 height 16
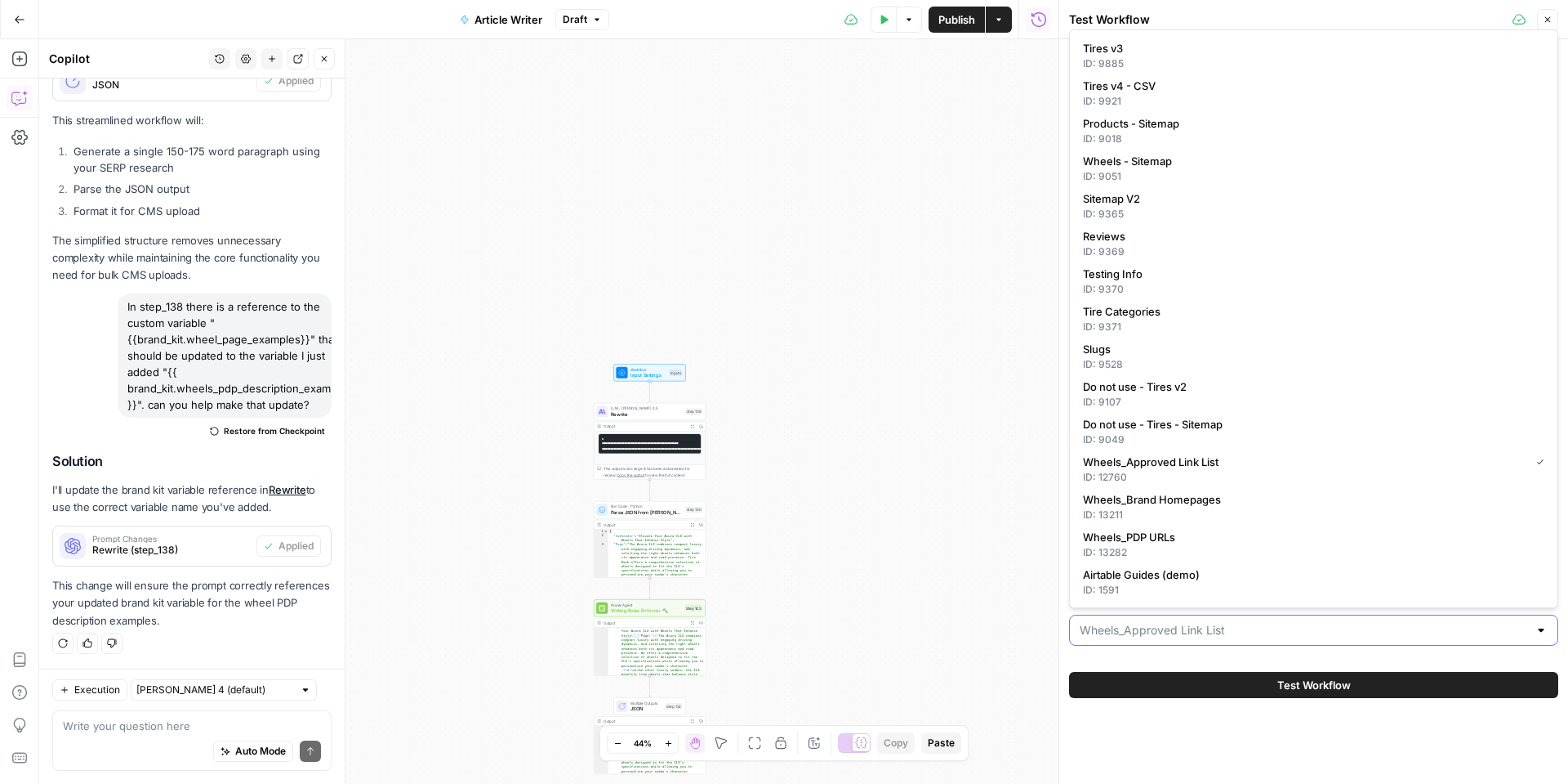
click at [1229, 630] on input "Slugs" at bounding box center [1304, 629] width 449 height 16
type input "Wheels_Approved Link List"
click at [1190, 653] on div "Brand Kit (Optional) Tire Rack Clear SERP Data Enter the SERP data from your gr…" at bounding box center [1314, 374] width 509 height 669
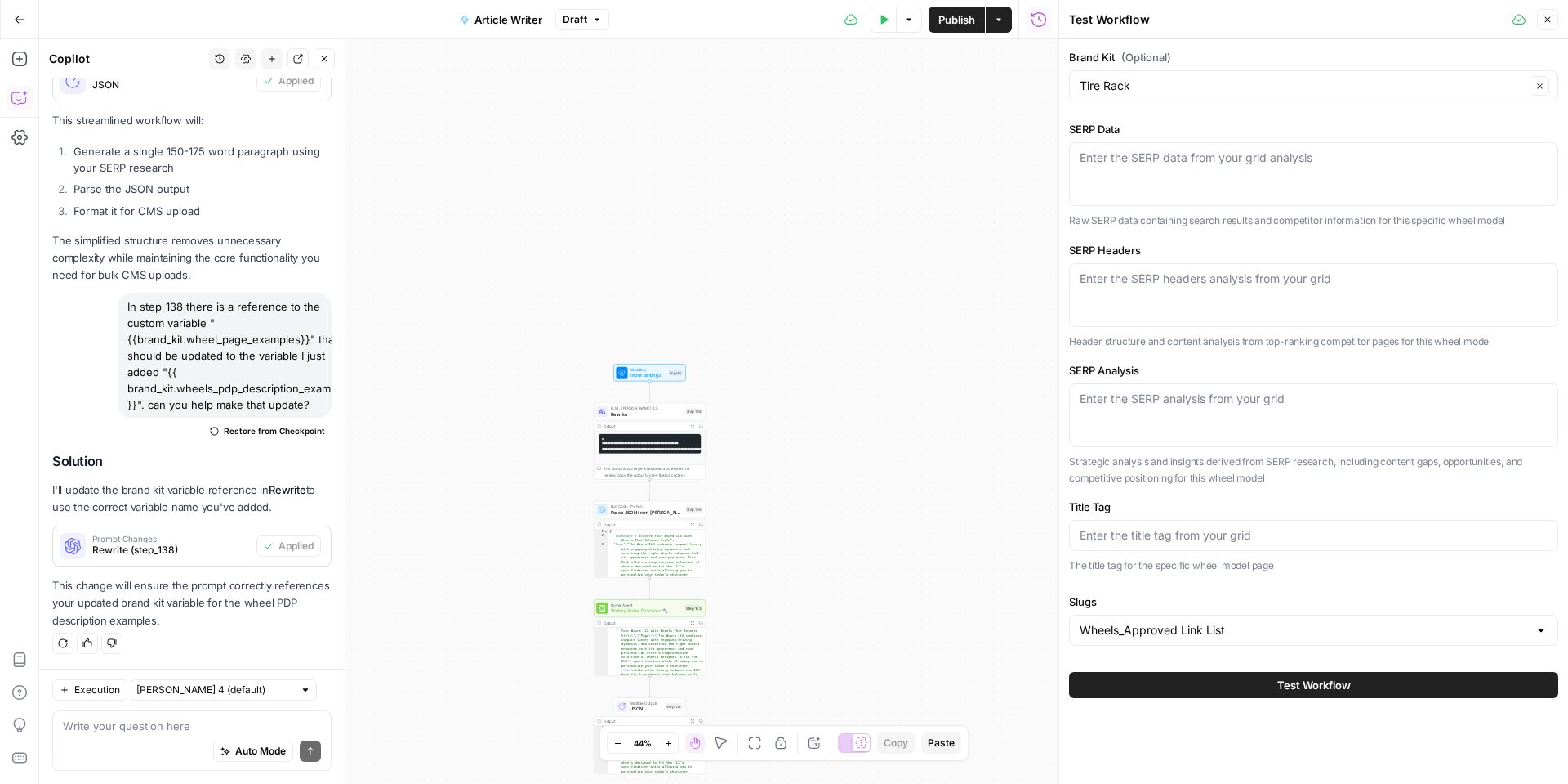
click at [158, 737] on div "Auto Mode Send" at bounding box center [192, 752] width 258 height 36
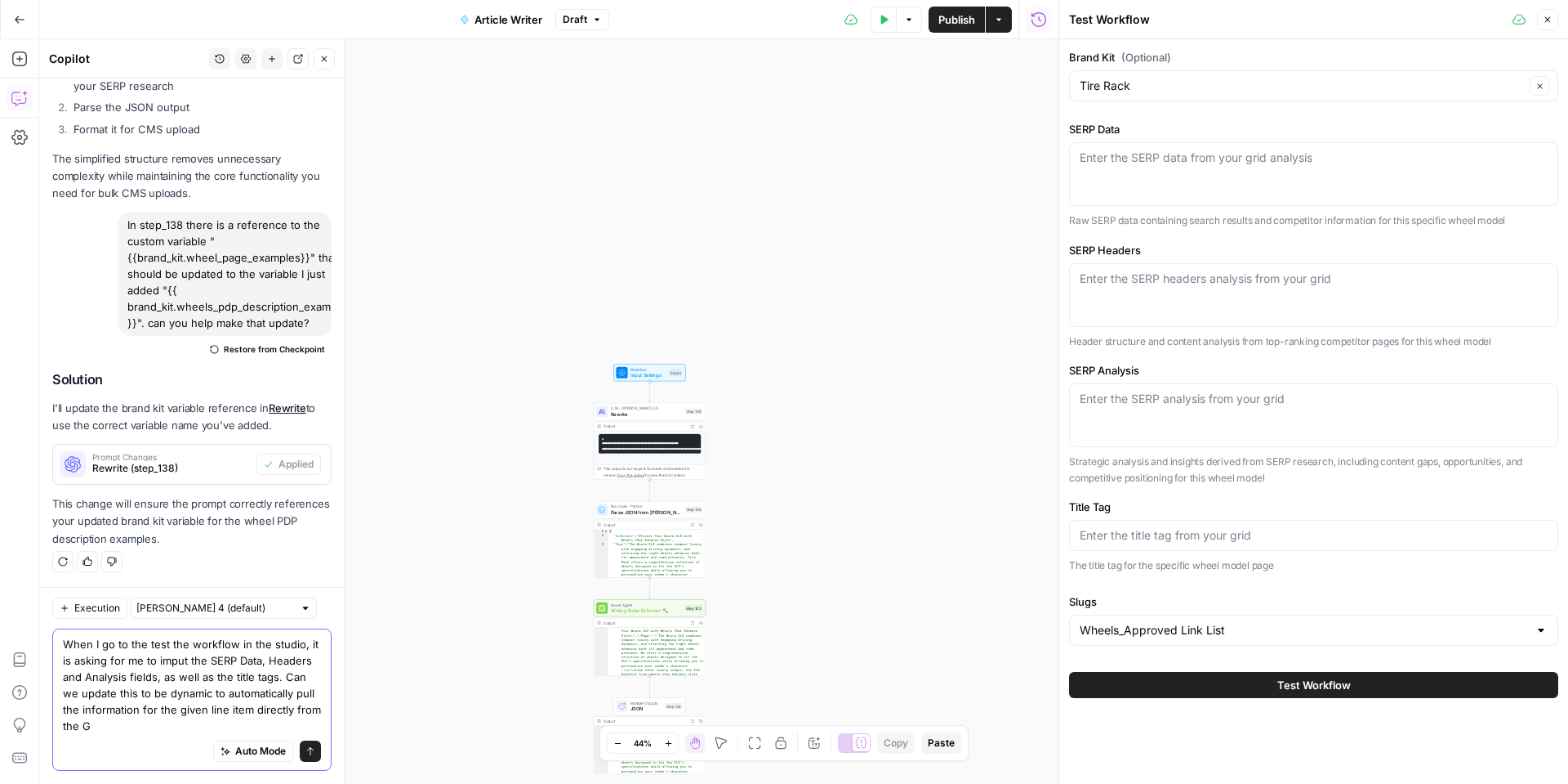
scroll to position [3082, 0]
type textarea "When I go to the test the workflow in the studio, it is asking for me to imput …"
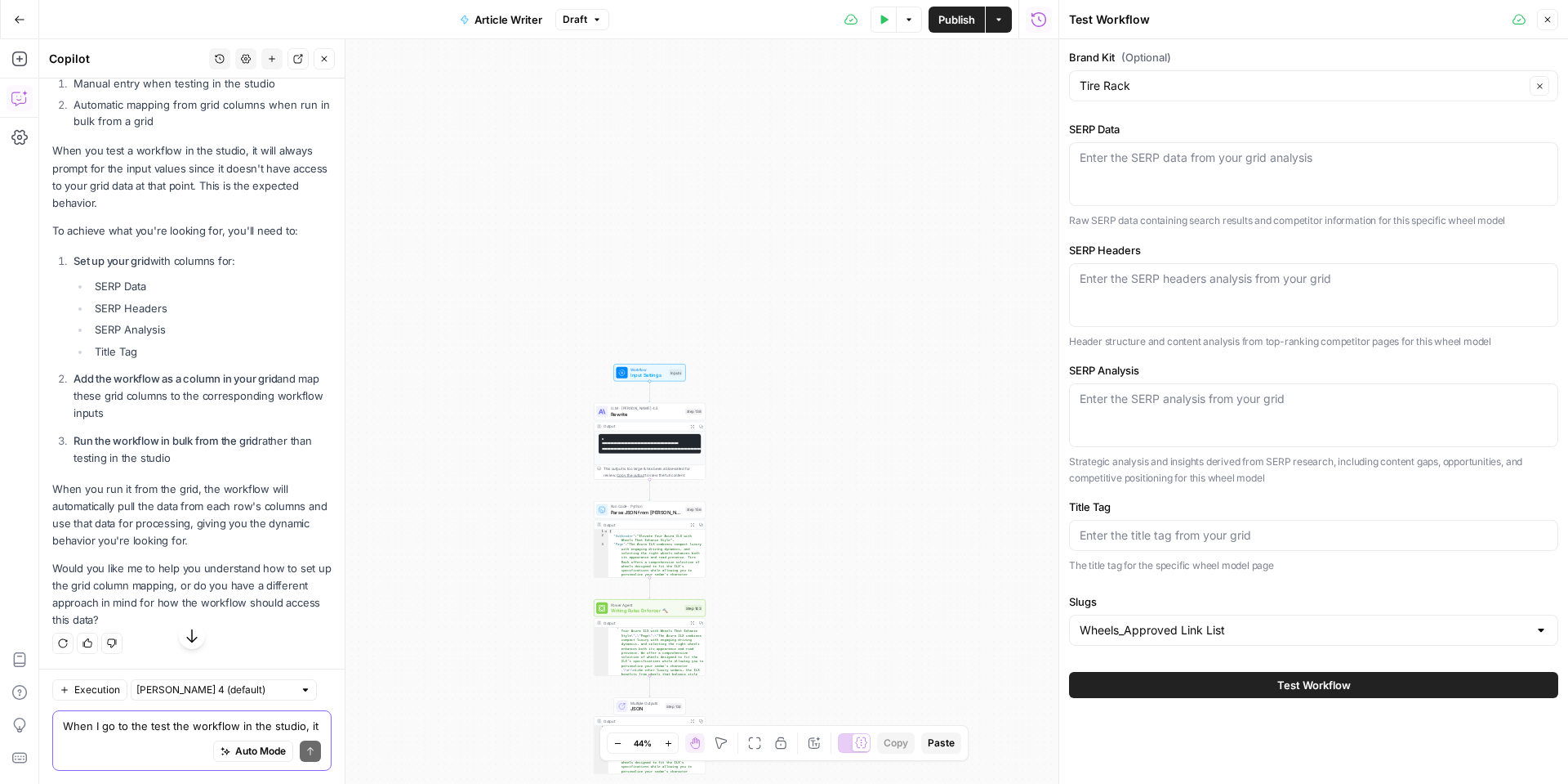
scroll to position [3843, 0]
click at [1250, 176] on div "Enter the SERP data from your grid analysis" at bounding box center [1313, 175] width 489 height 64
click at [1260, 183] on div "Enter the SERP data from your grid analysis" at bounding box center [1313, 175] width 489 height 64
paste textarea "{"organic_results":[{"rank":1,"link":"[URL][DOMAIN_NAME]","title":"American Rac…"
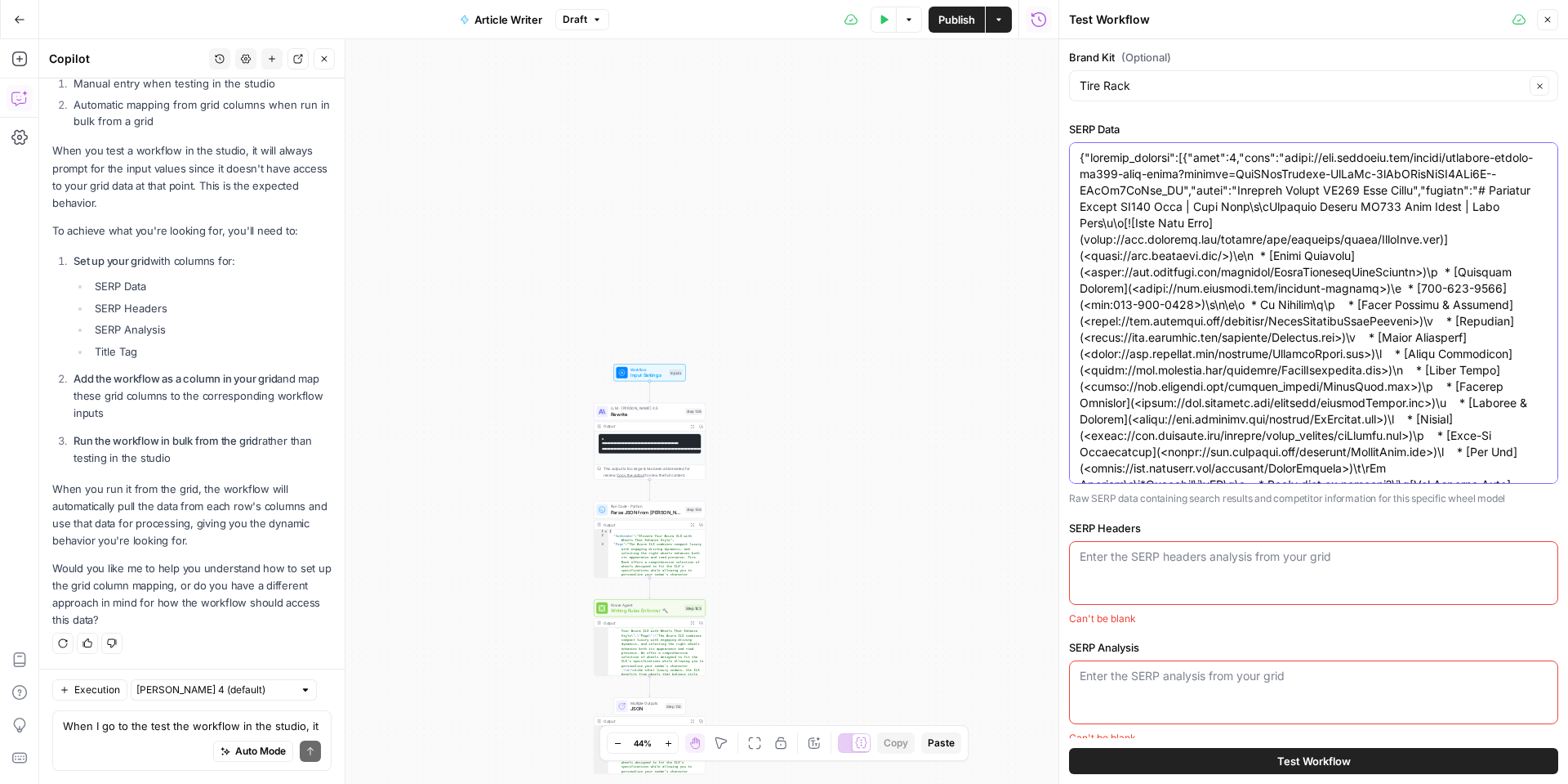
scroll to position [23532, 0]
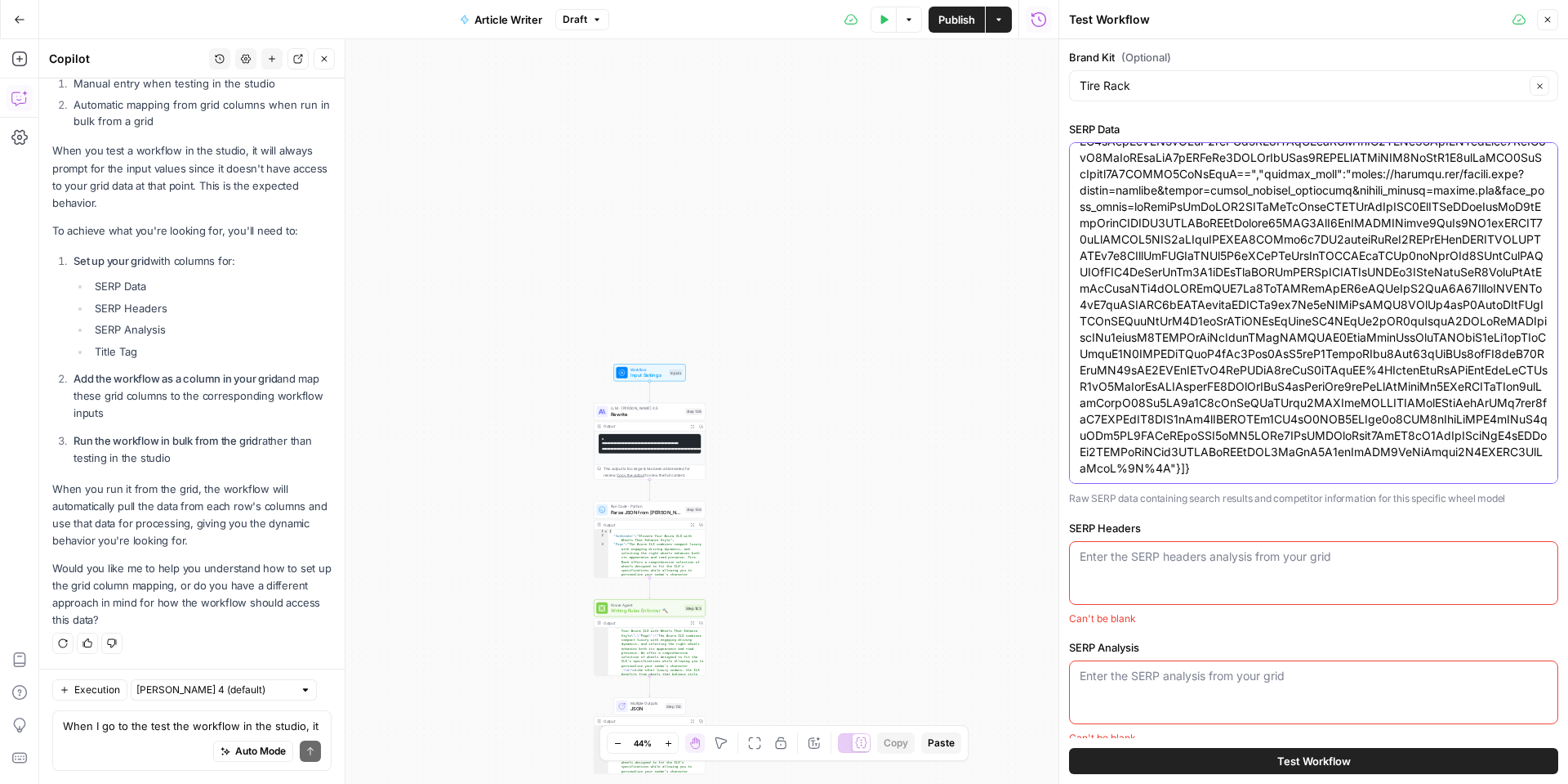
type textarea "{"organic_results":[{"rank":1,"link":"[URL][DOMAIN_NAME]","title":"American Rac…"
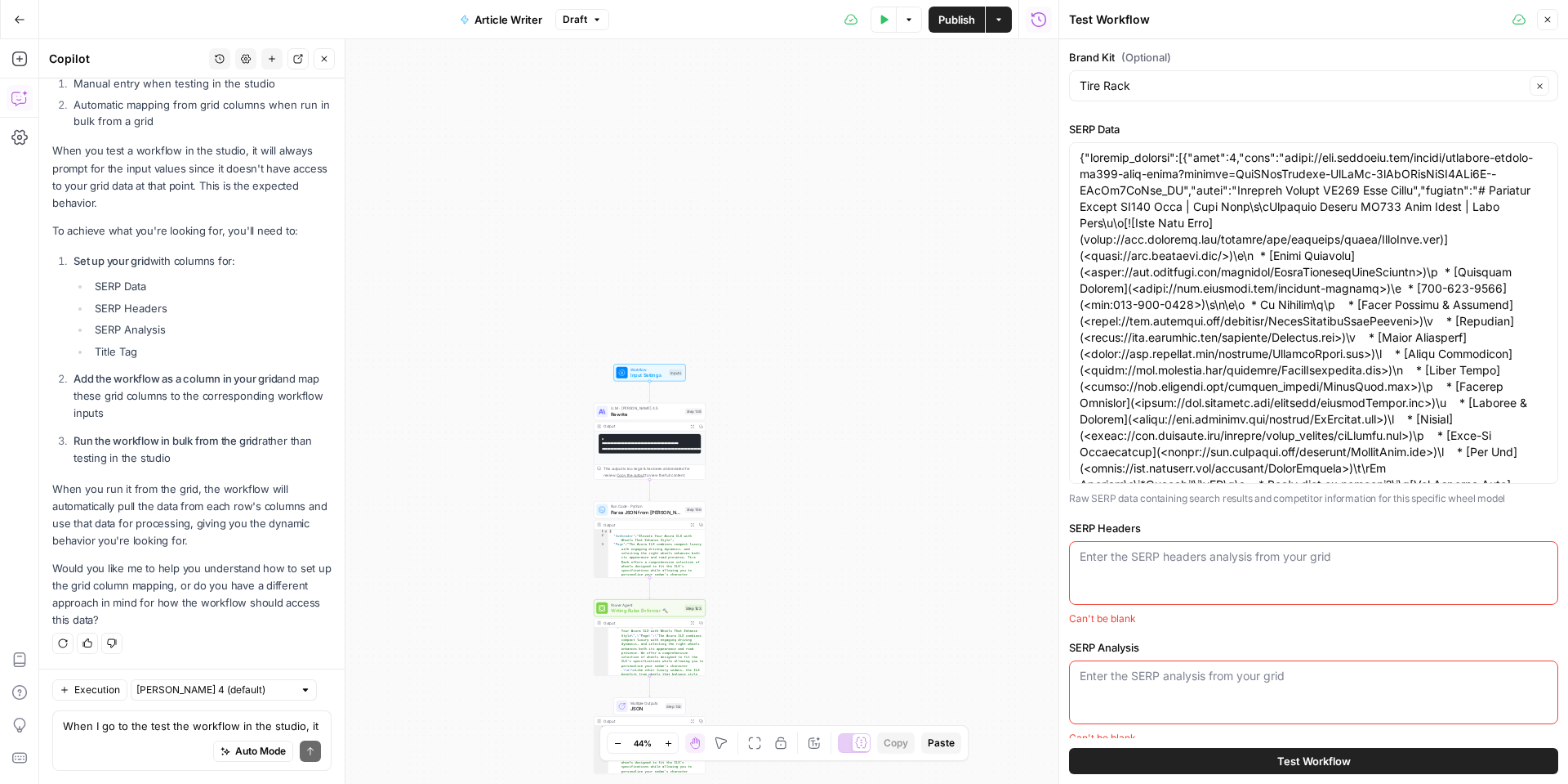
click at [1180, 573] on div "Enter the SERP headers analysis from your grid" at bounding box center [1313, 574] width 489 height 64
paste textarea "Content Headers American Racing AR172 Baja Black - (Landing Page) H2: American …"
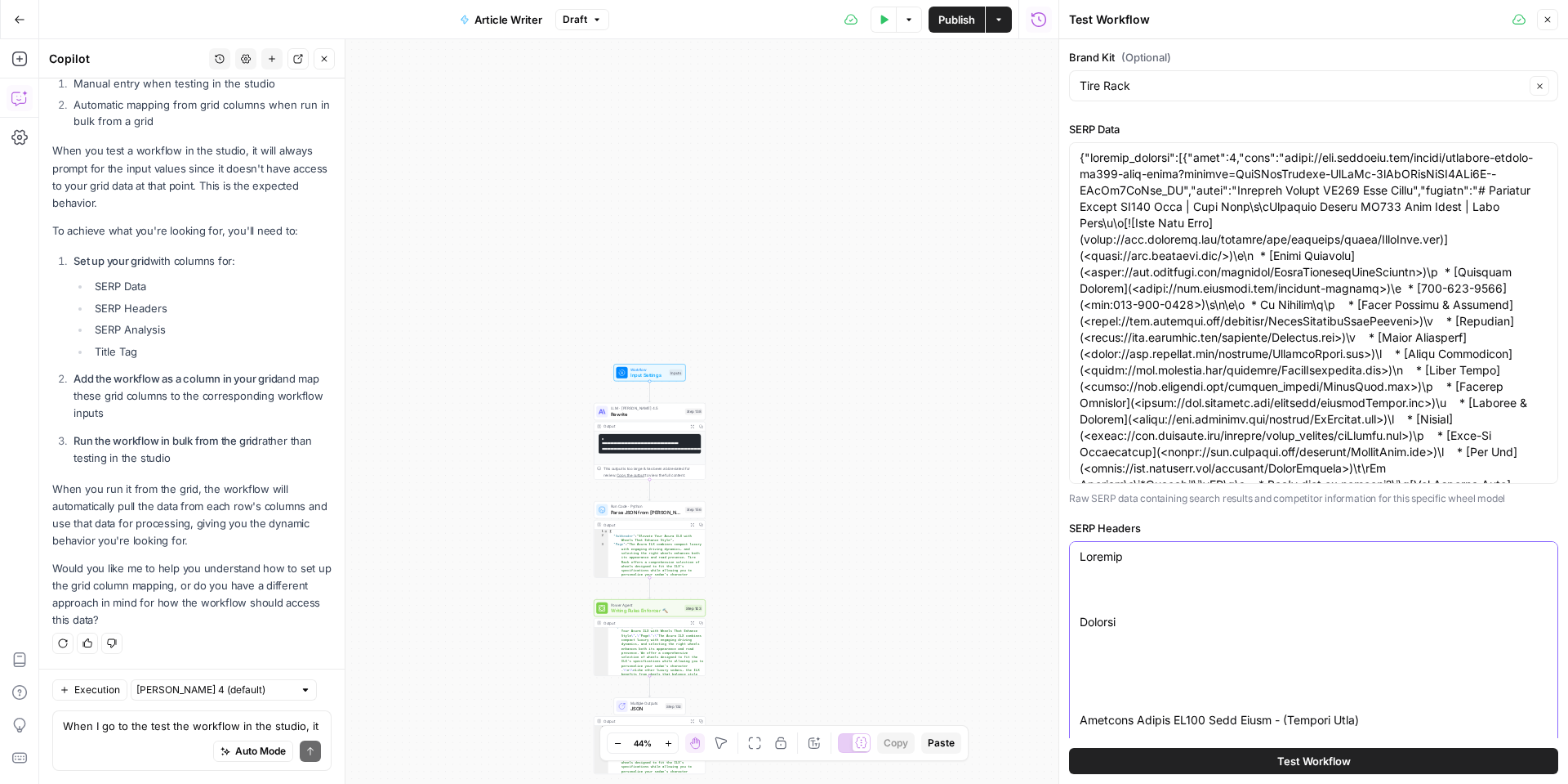
scroll to position [97, 0]
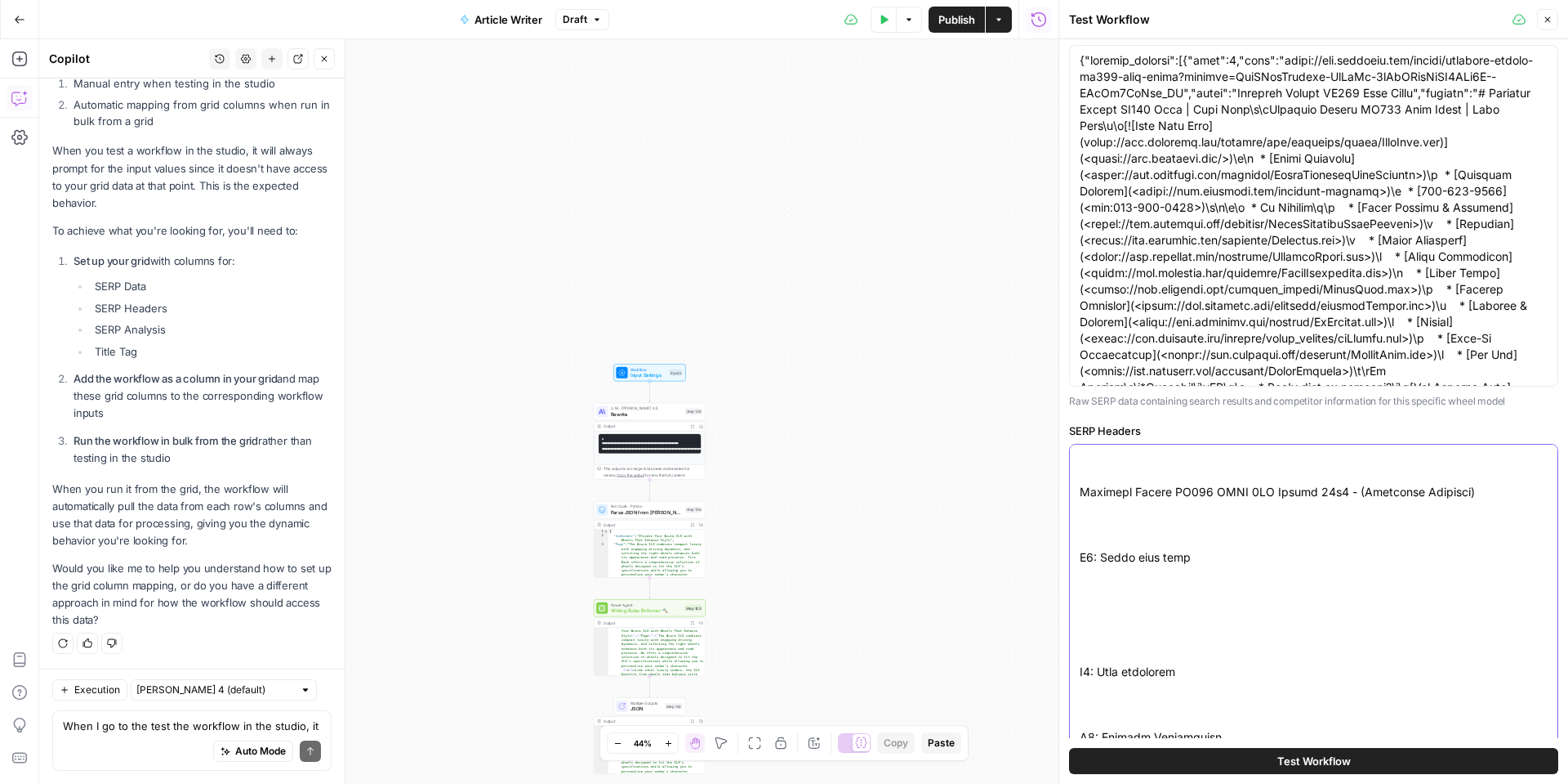
type textarea "Content Headers American Racing AR172 Baja Black - (Landing Page) H2: American …"
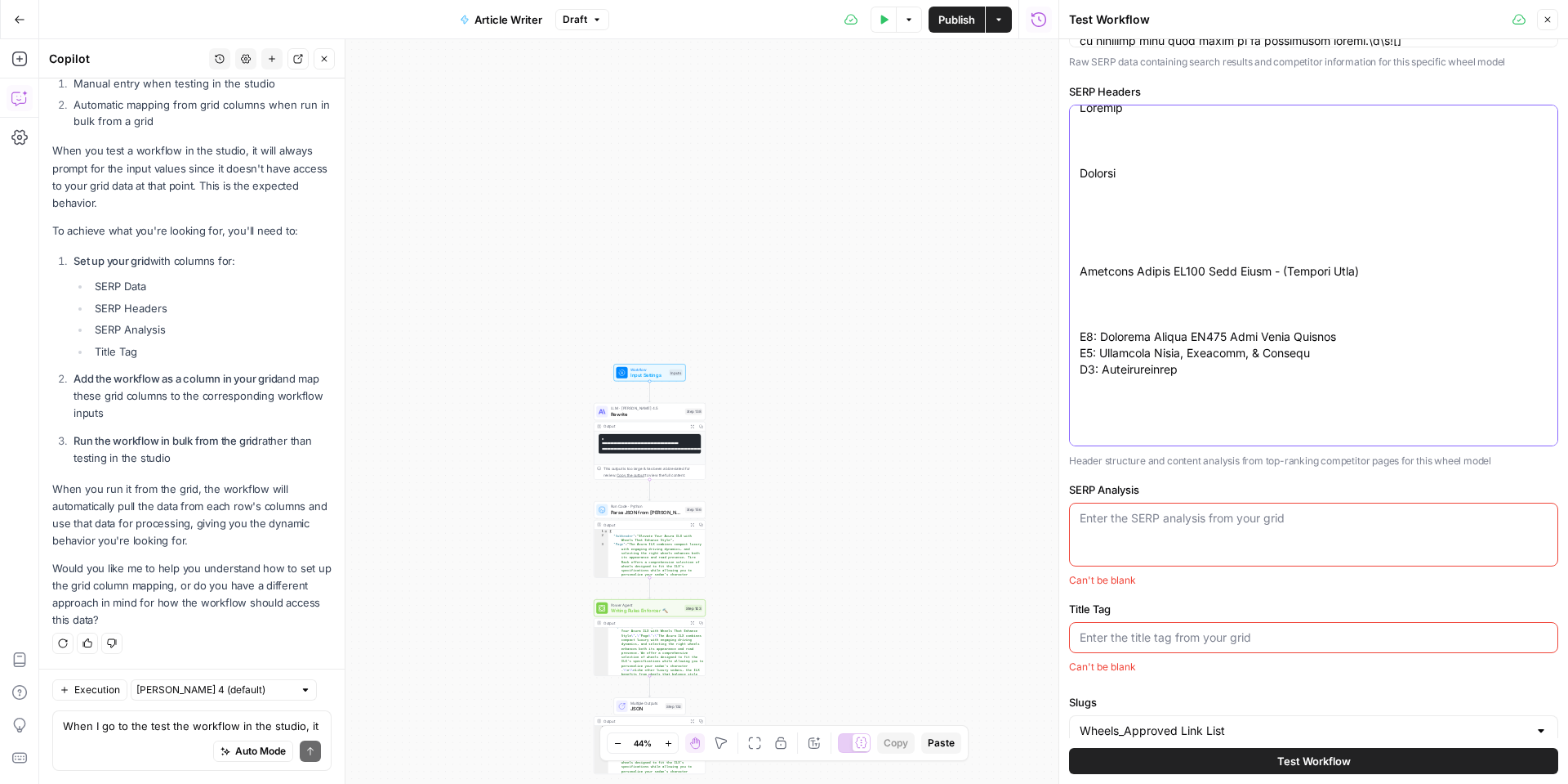
scroll to position [441, 0]
click at [1207, 525] on div "Enter the SERP analysis from your grid" at bounding box center [1313, 530] width 489 height 64
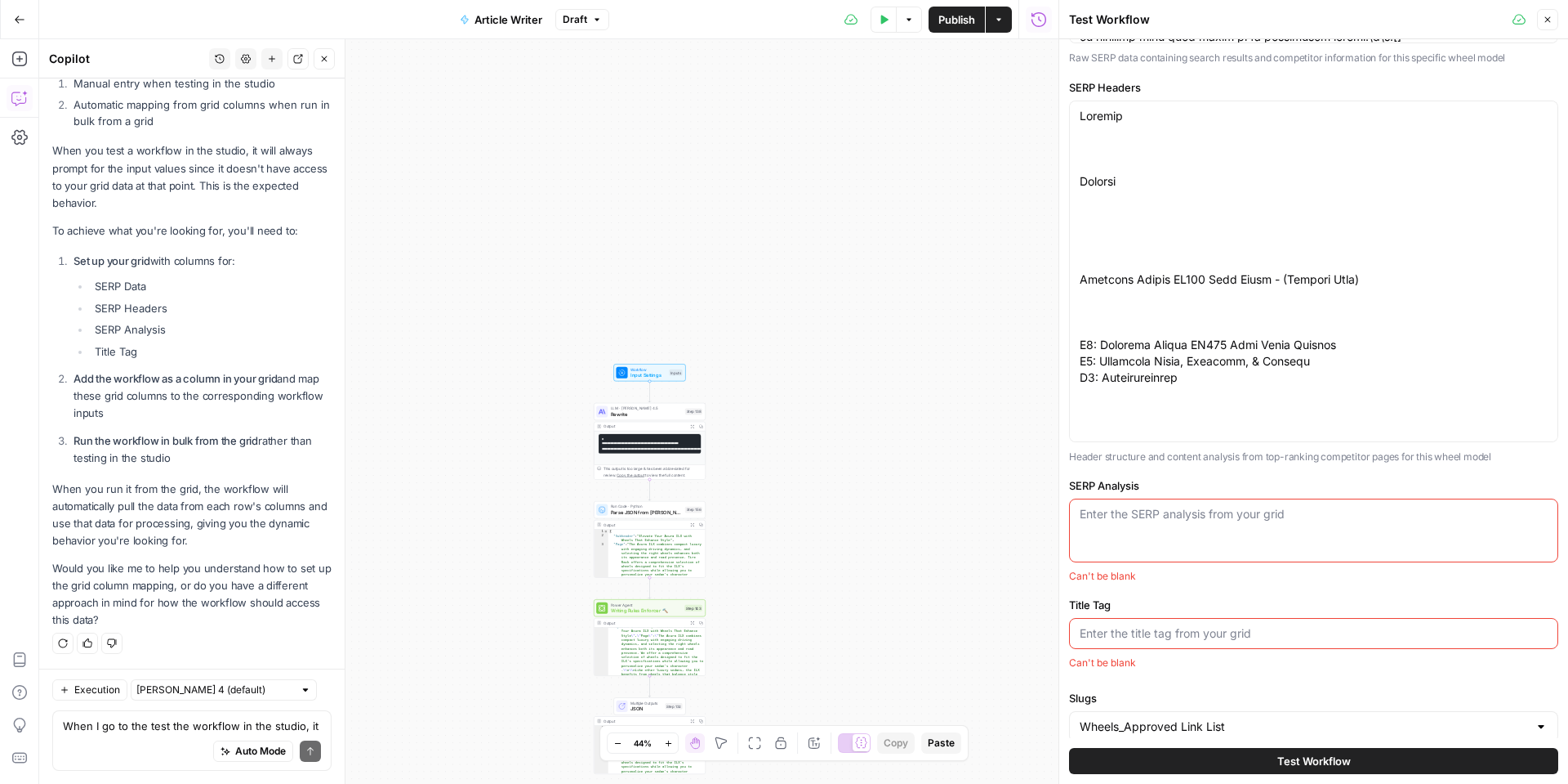
paste textarea "{"search_intent_analysis":{"target_persona":"US-based truck/SUV and 4x4 owners …"
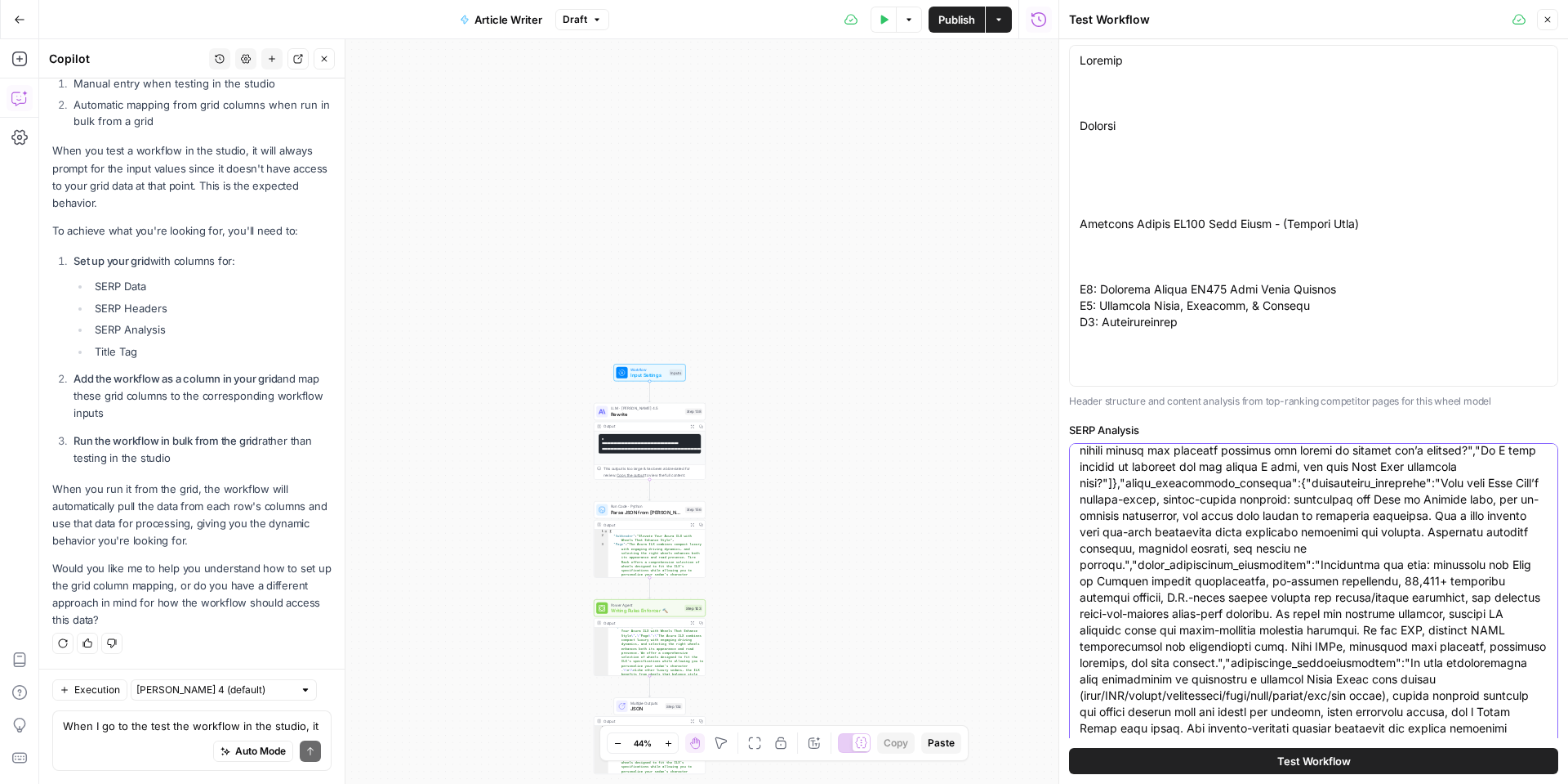
type textarea "{"search_intent_analysis":{"target_persona":"US-based truck/SUV and 4x4 owners …"
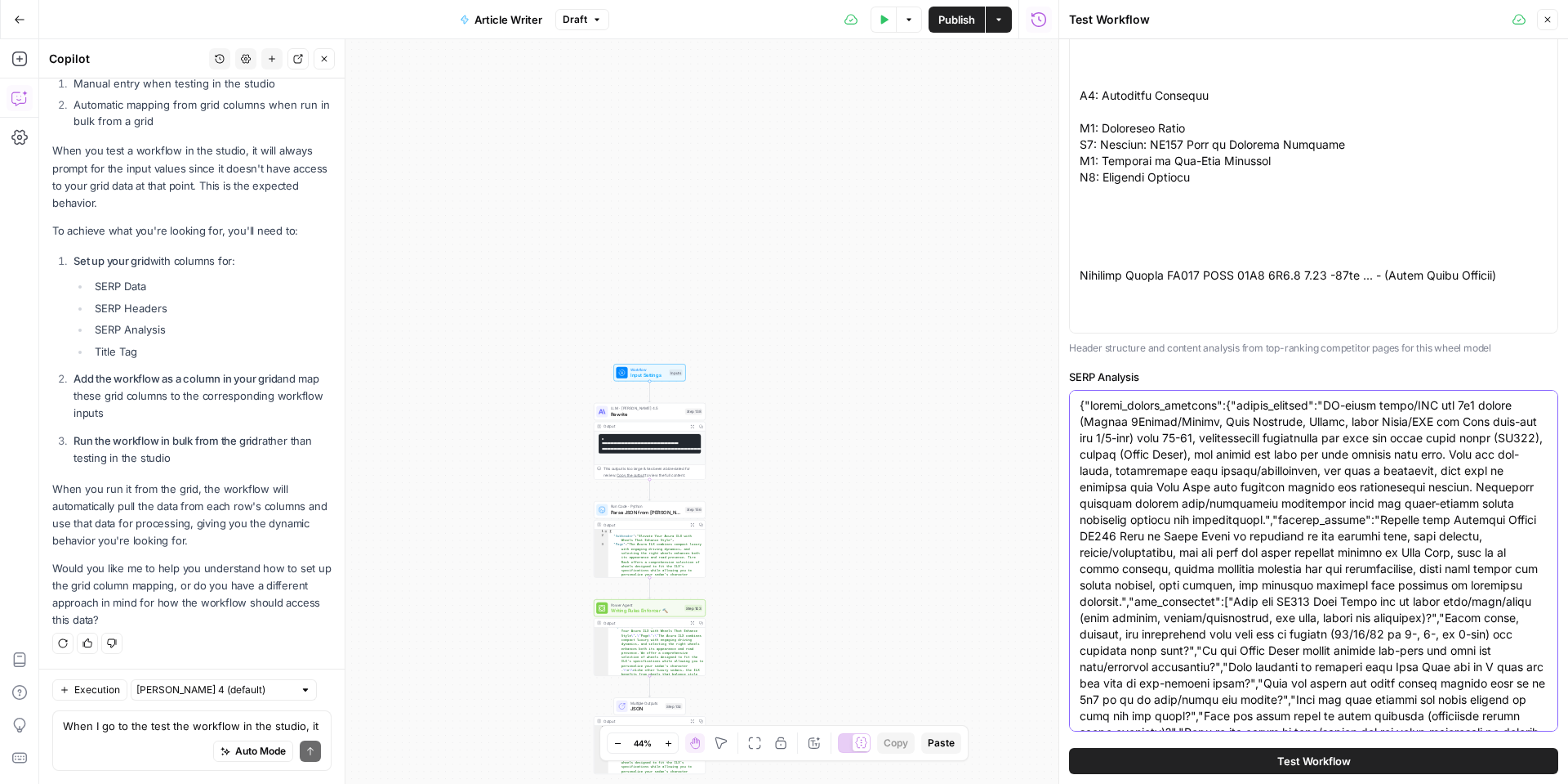
scroll to position [756, 0]
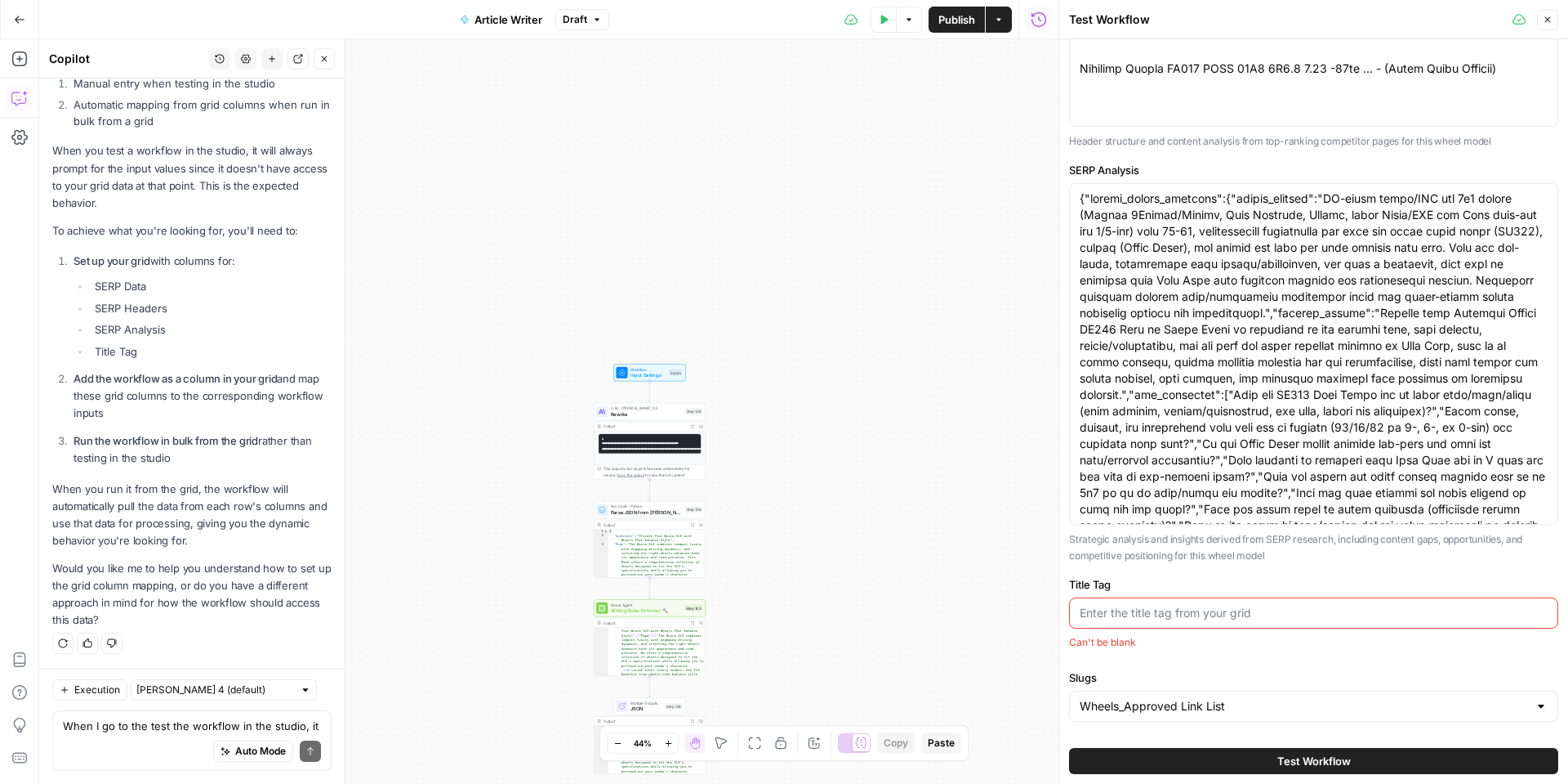
click at [1128, 619] on input "Title Tag" at bounding box center [1313, 612] width 468 height 16
paste input "American Racing AR172 Baja Black | Tire Rack"
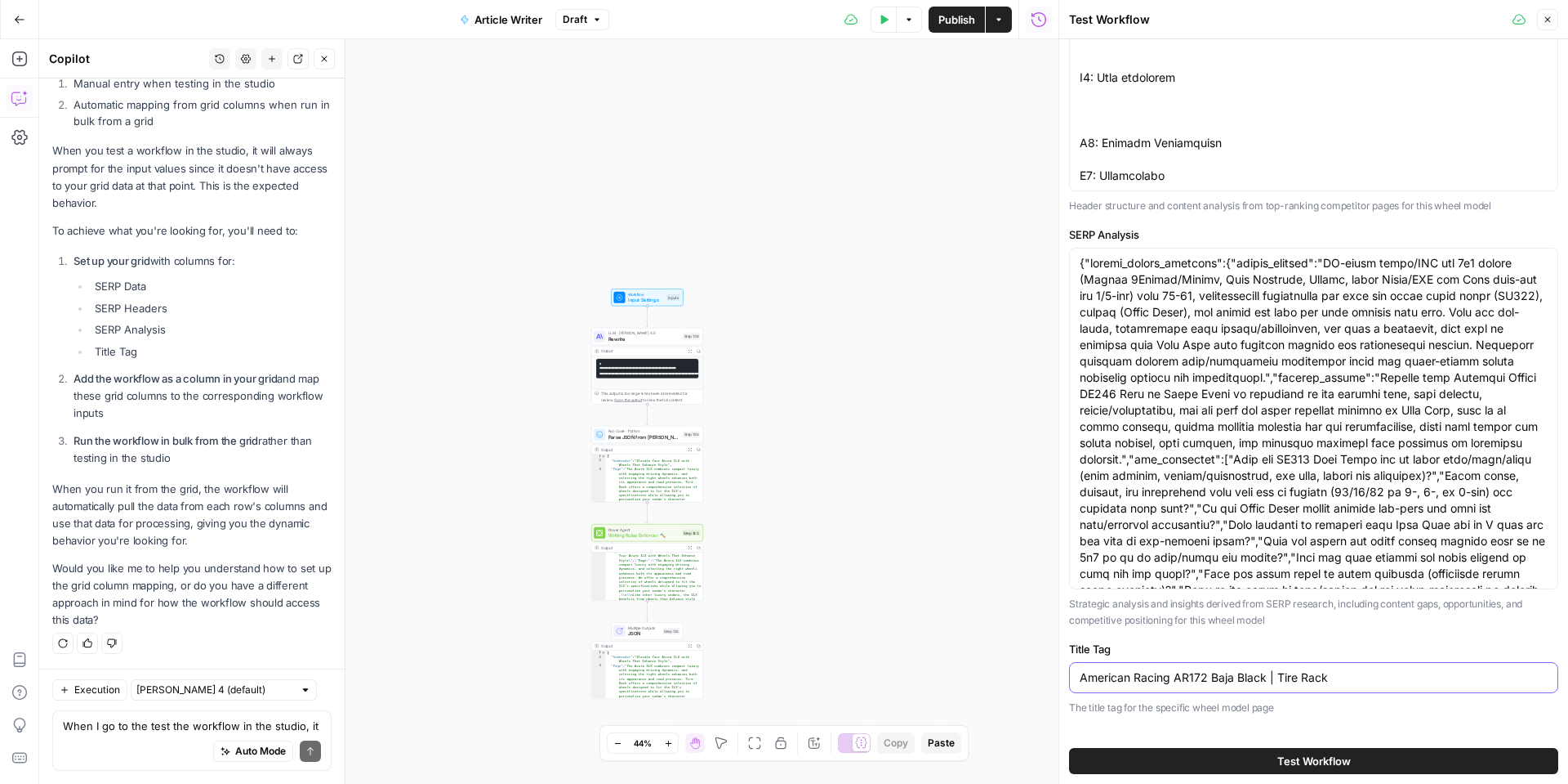
scroll to position [707, 0]
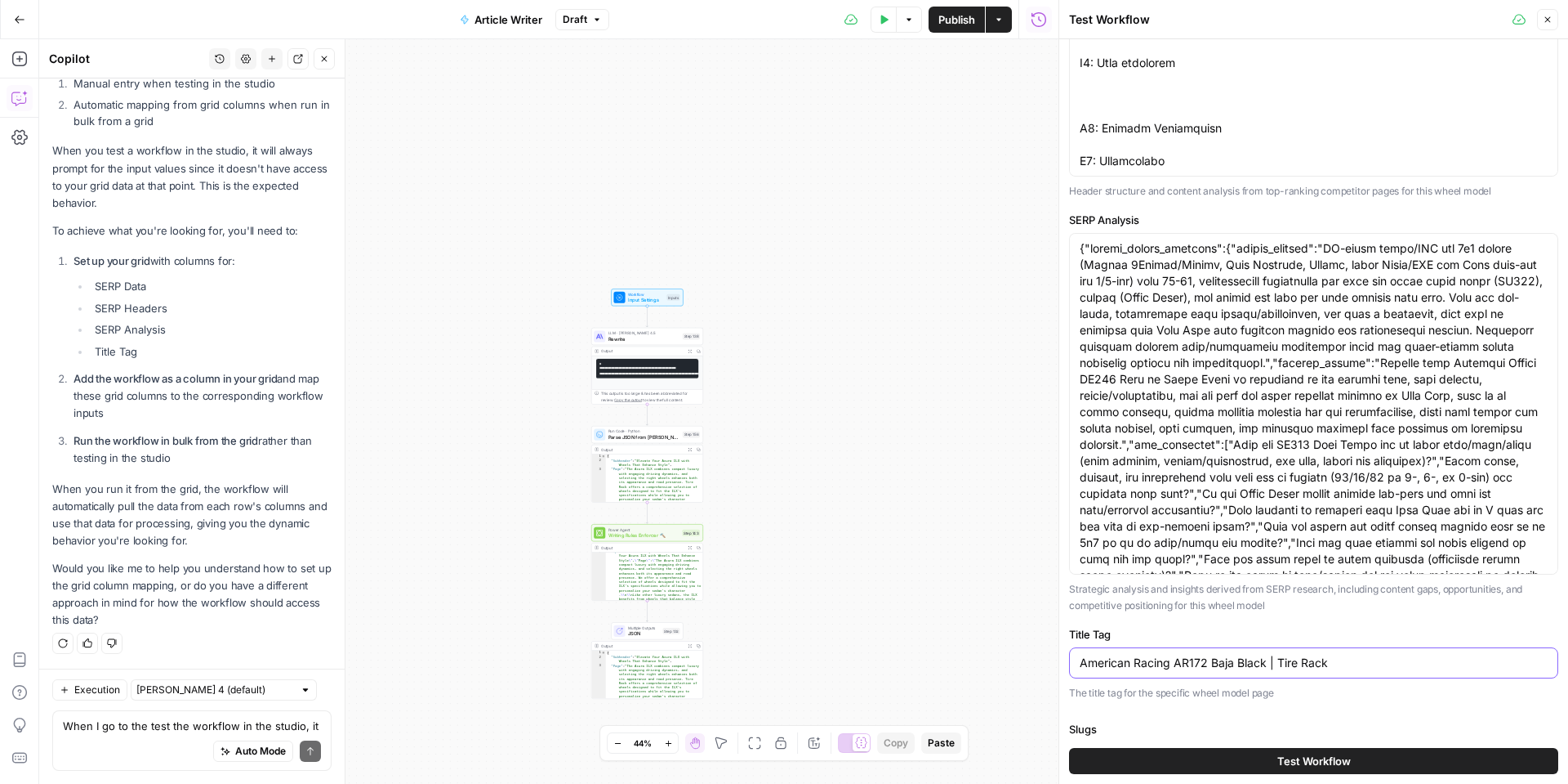
type input "American Racing AR172 Baja Black | Tire Rack"
click at [1216, 755] on button "Test Workflow" at bounding box center [1313, 761] width 489 height 26
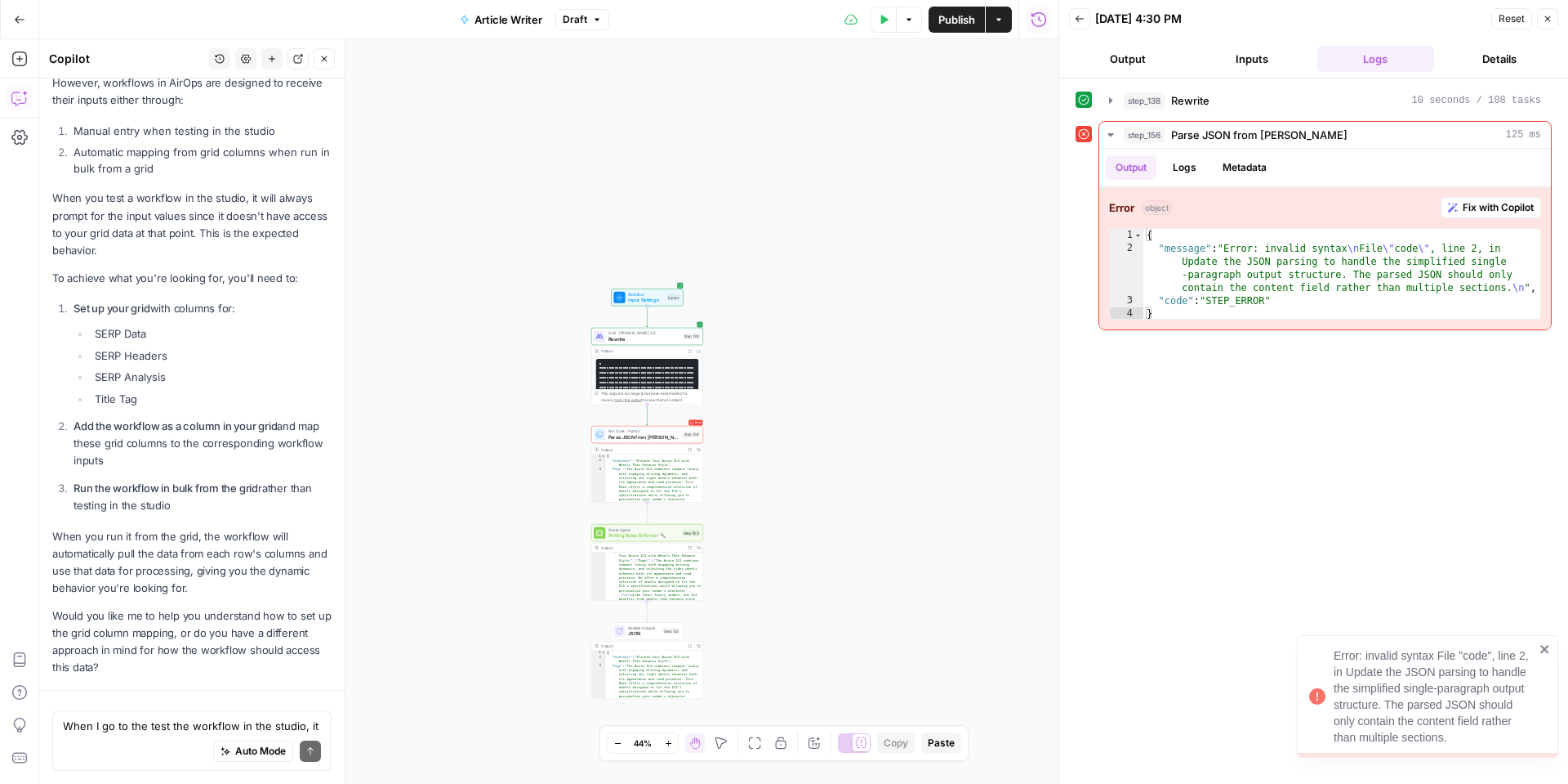
scroll to position [3843, 0]
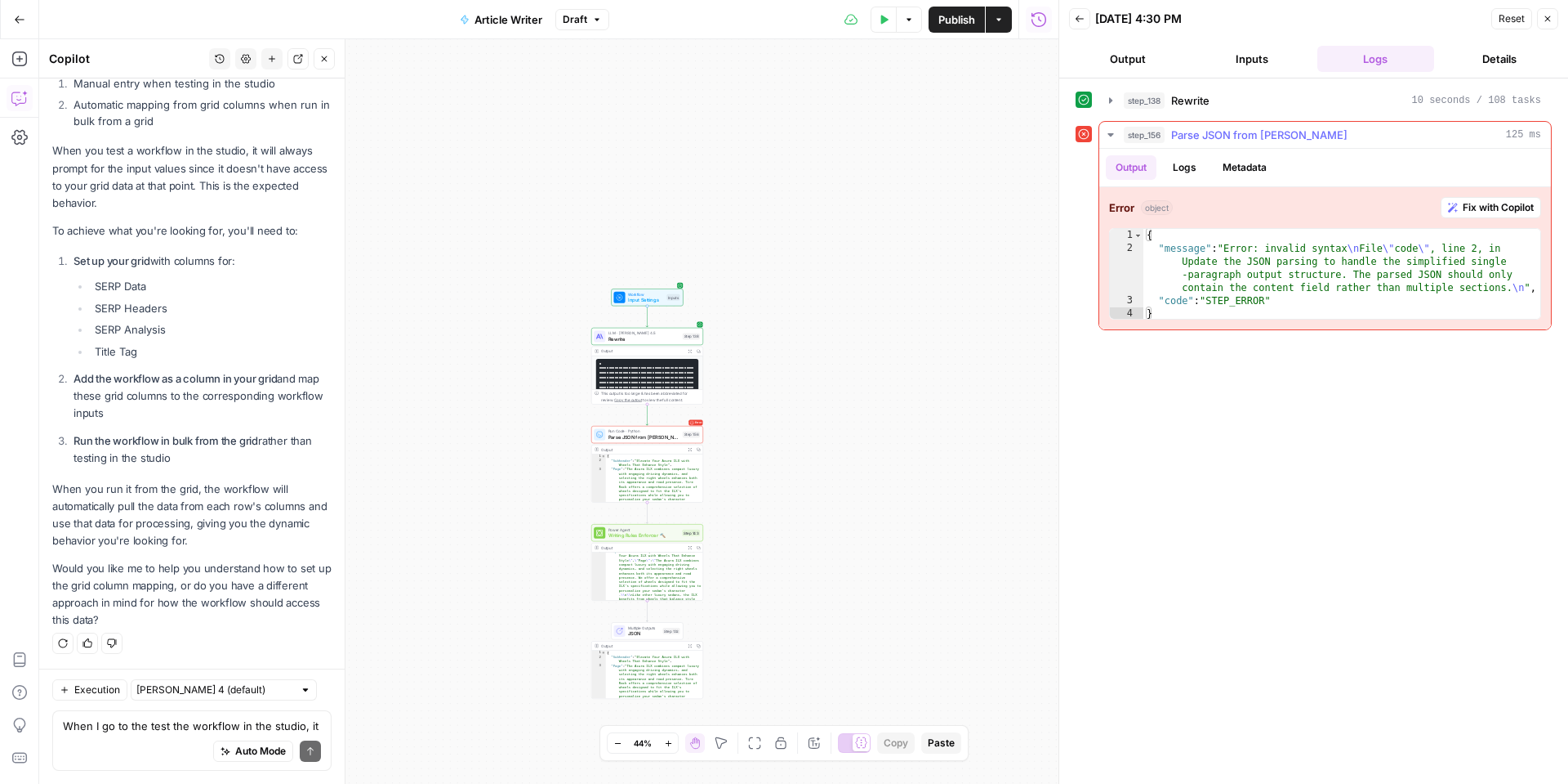
click at [1458, 201] on button "Fix with Copilot" at bounding box center [1491, 208] width 101 height 22
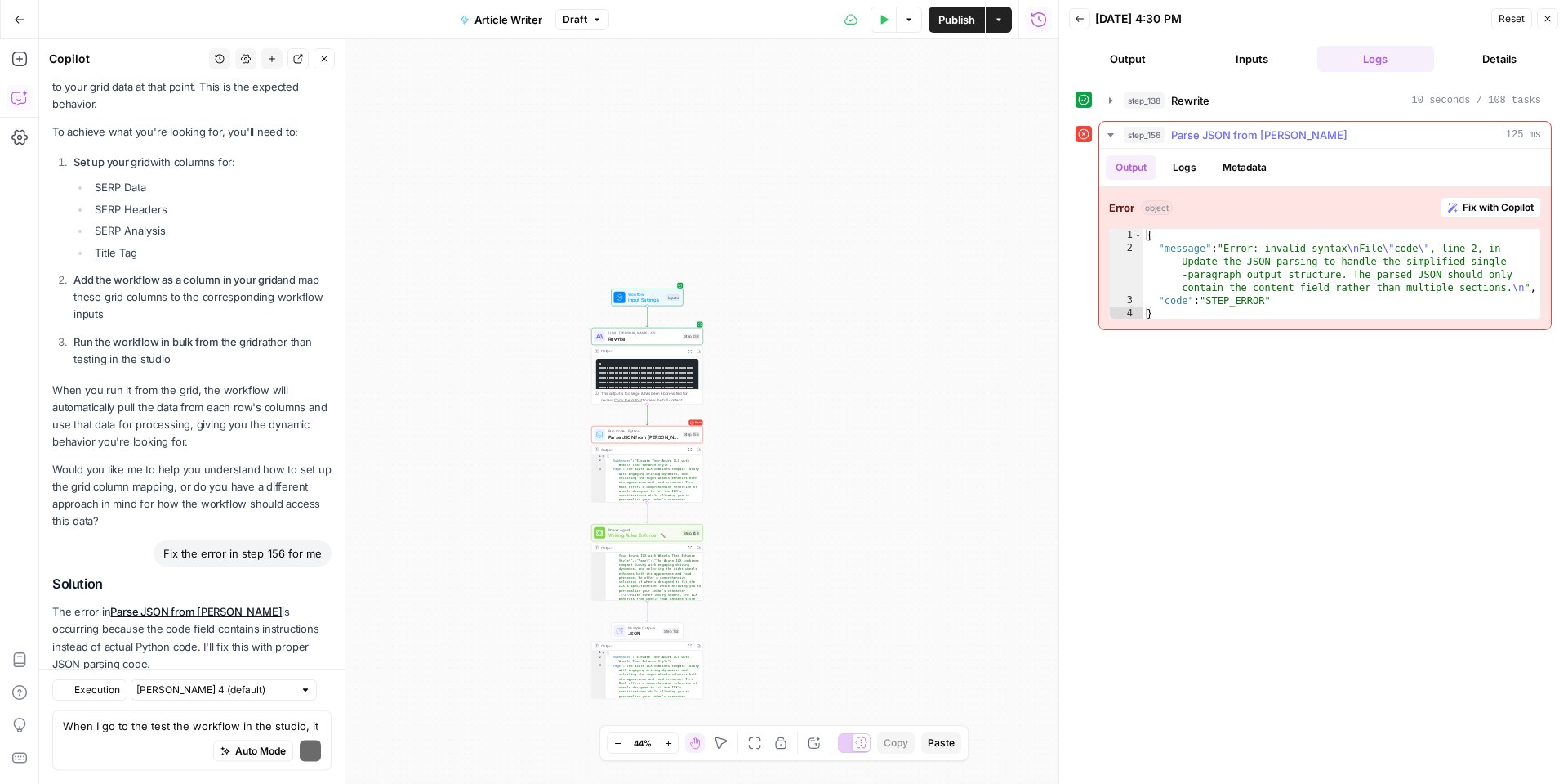
scroll to position [4114, 0]
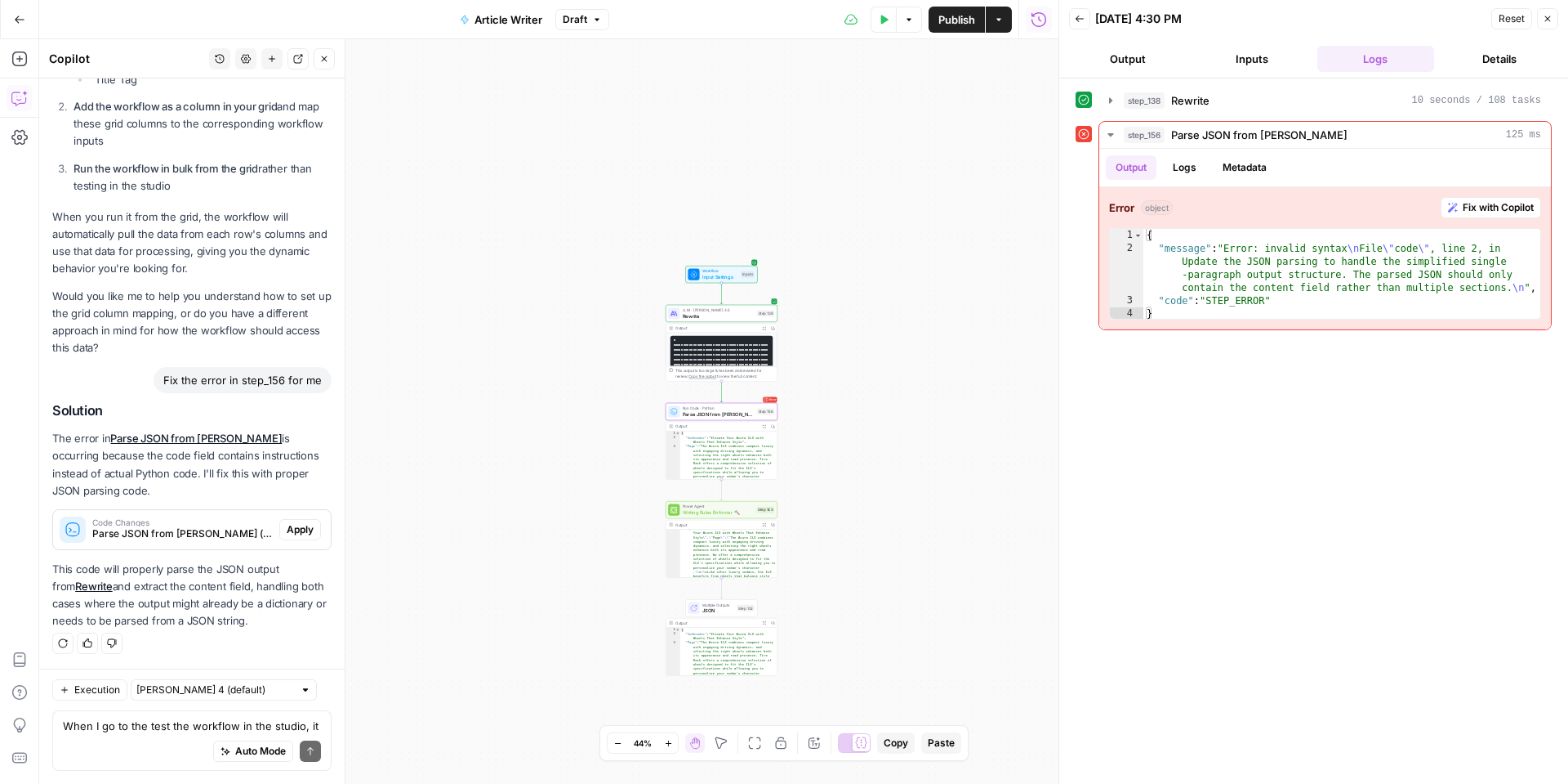
click at [308, 531] on span "Apply" at bounding box center [300, 530] width 27 height 15
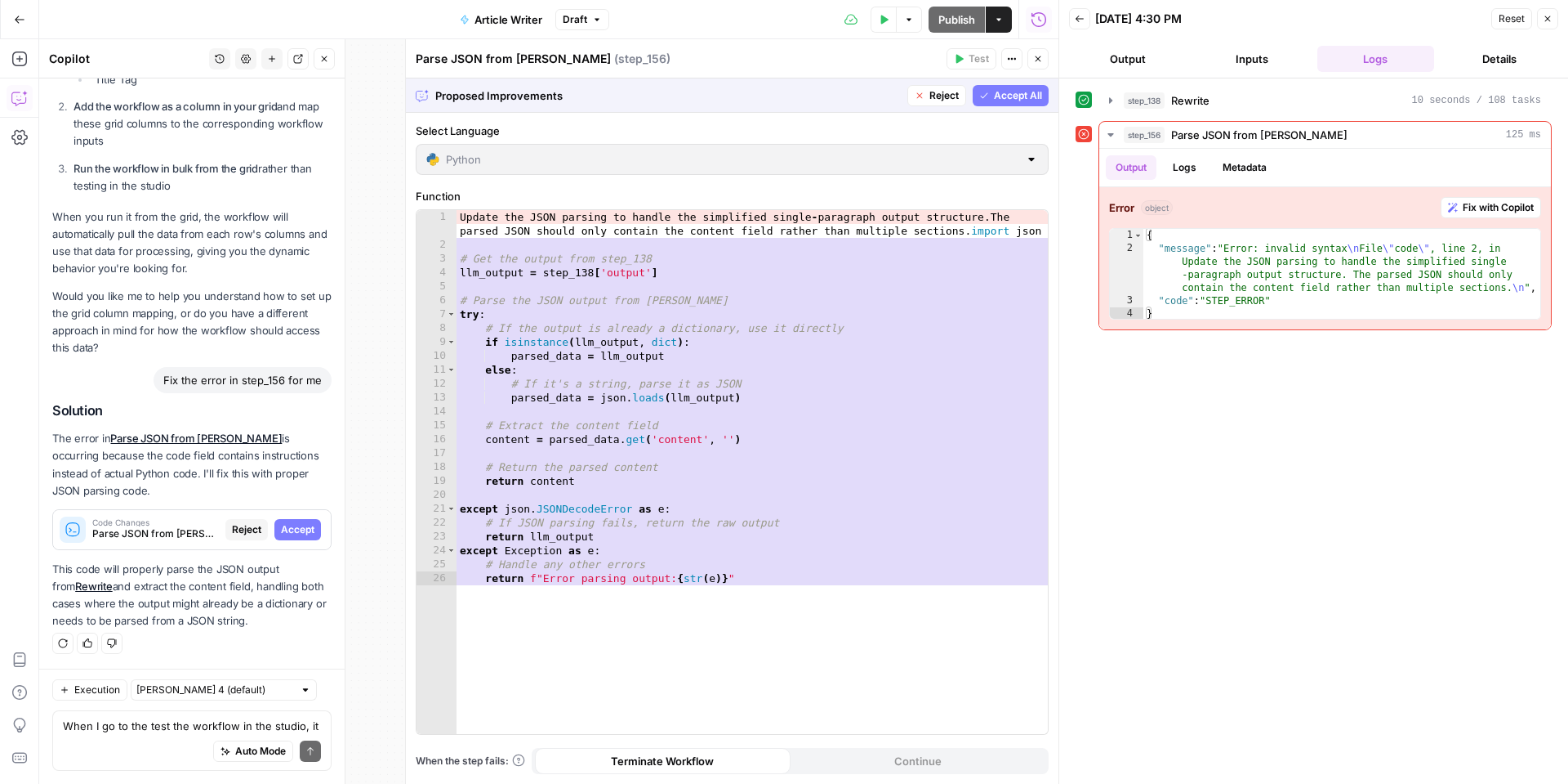
drag, startPoint x: 1032, startPoint y: 98, endPoint x: 1041, endPoint y: 132, distance: 35.2
click at [1032, 98] on span "Accept All" at bounding box center [1017, 96] width 48 height 15
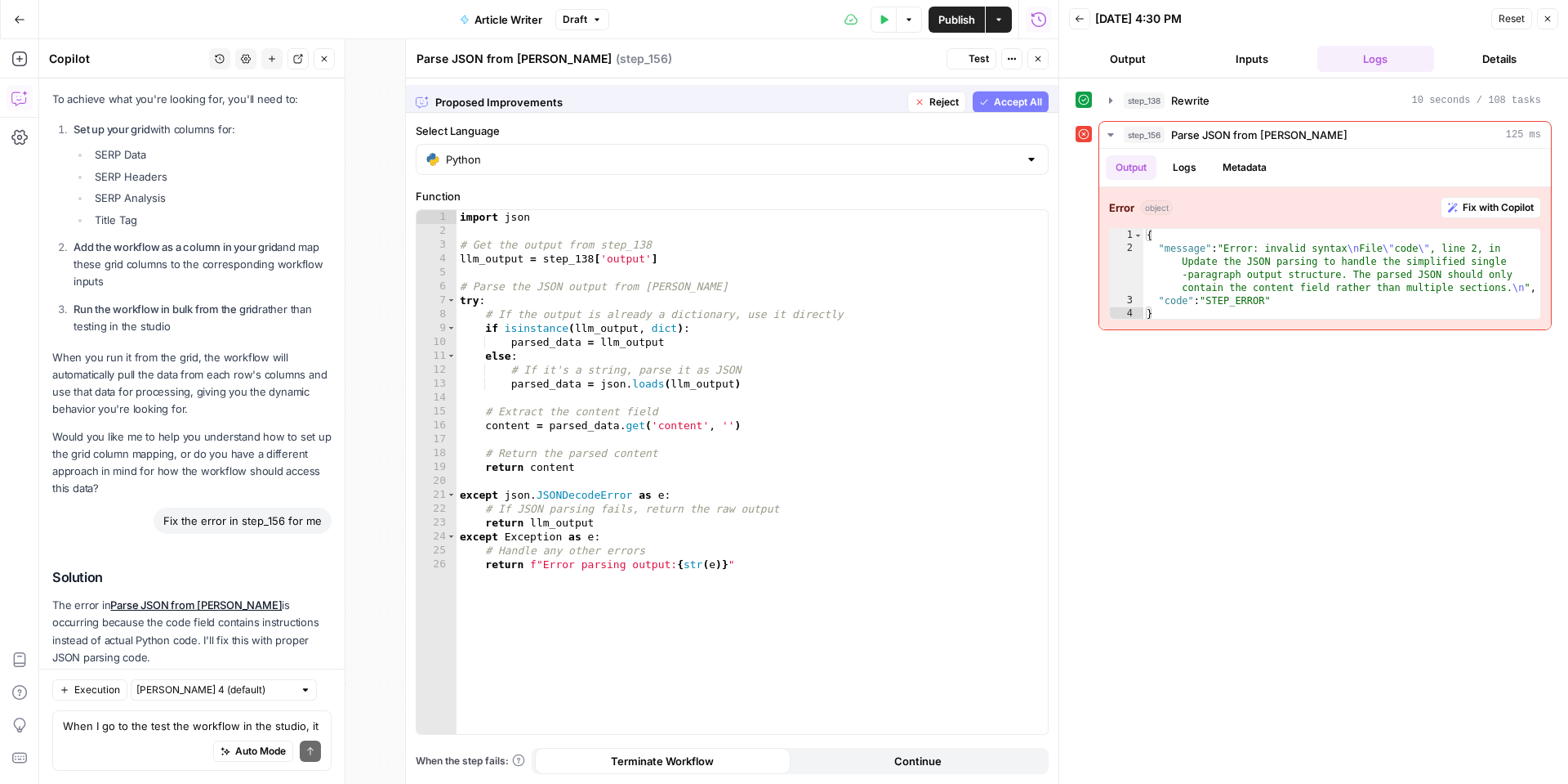
scroll to position [4167, 0]
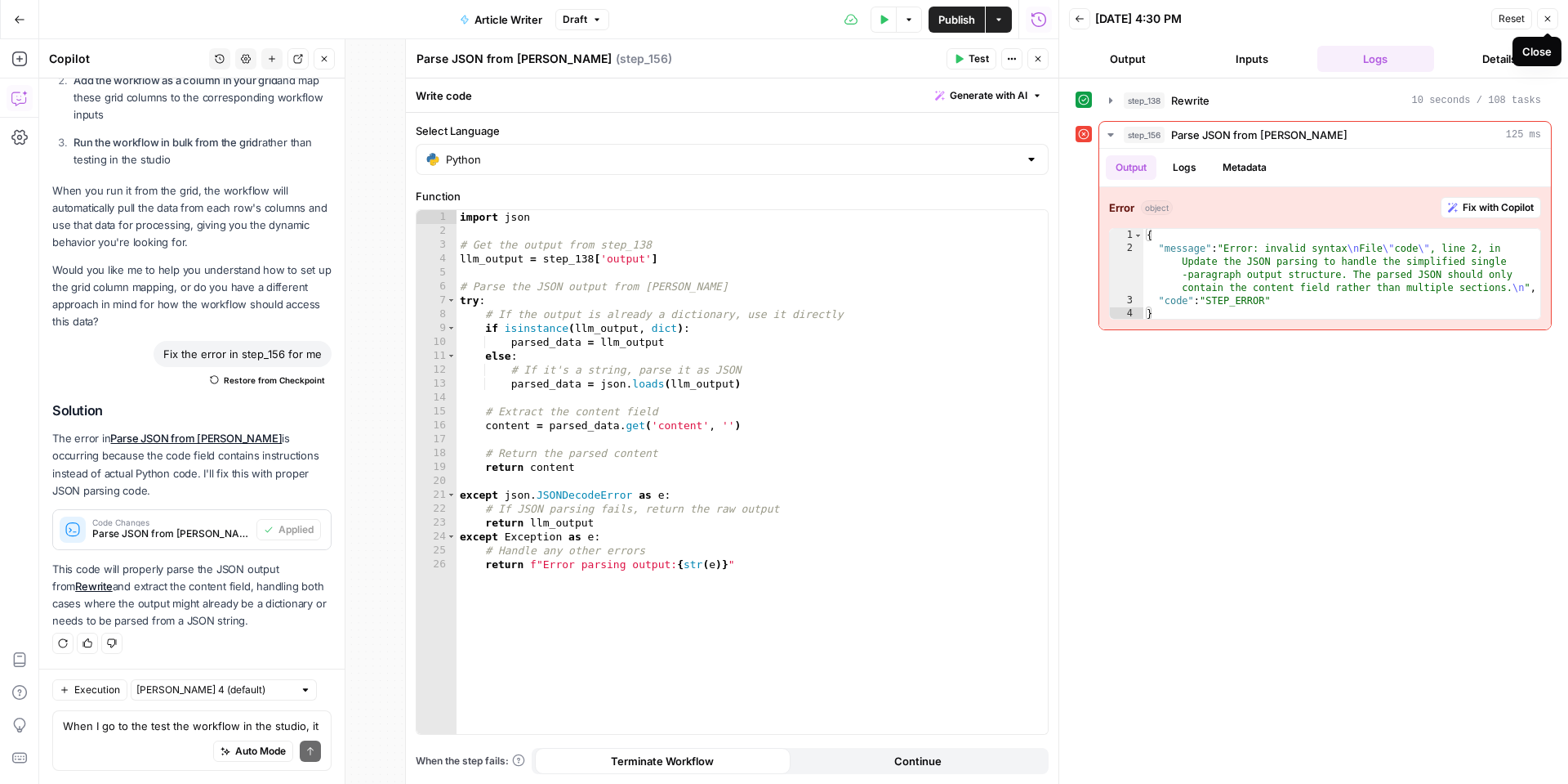
click at [1543, 17] on icon "button" at bounding box center [1548, 19] width 9 height 9
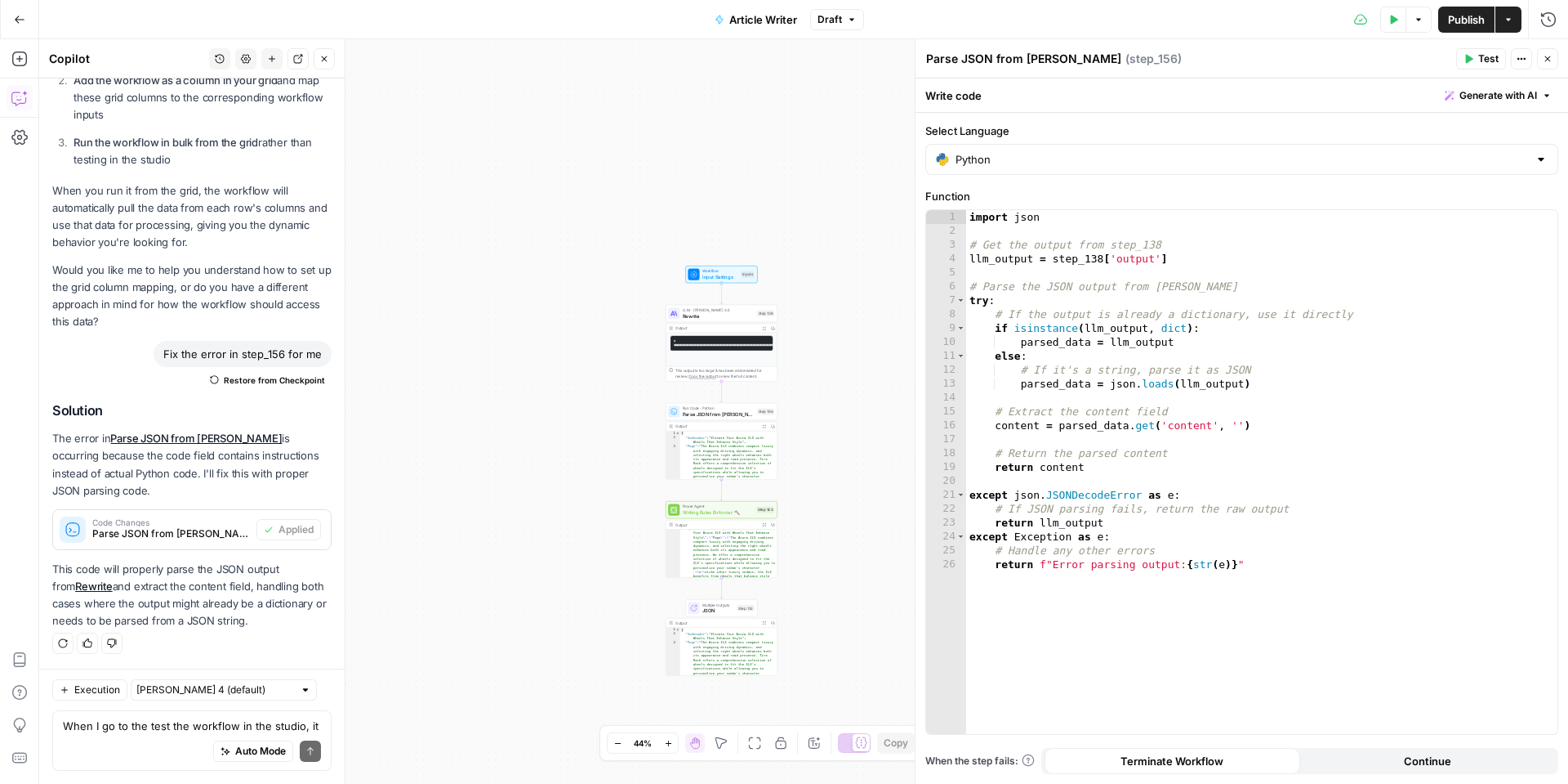
click at [1550, 64] on button "Close" at bounding box center [1548, 58] width 22 height 22
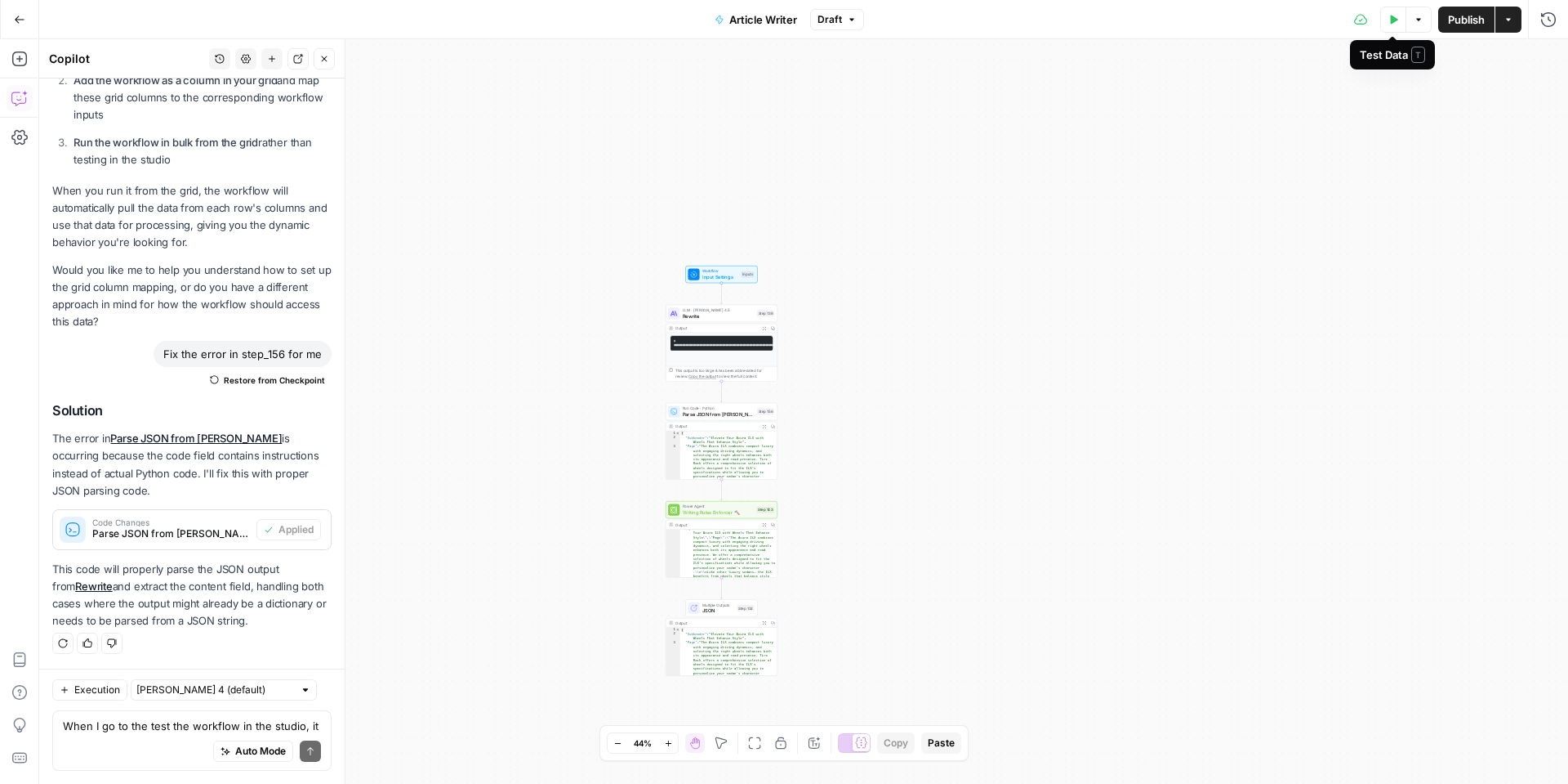
click at [1396, 25] on button "Test Data" at bounding box center [1394, 20] width 26 height 26
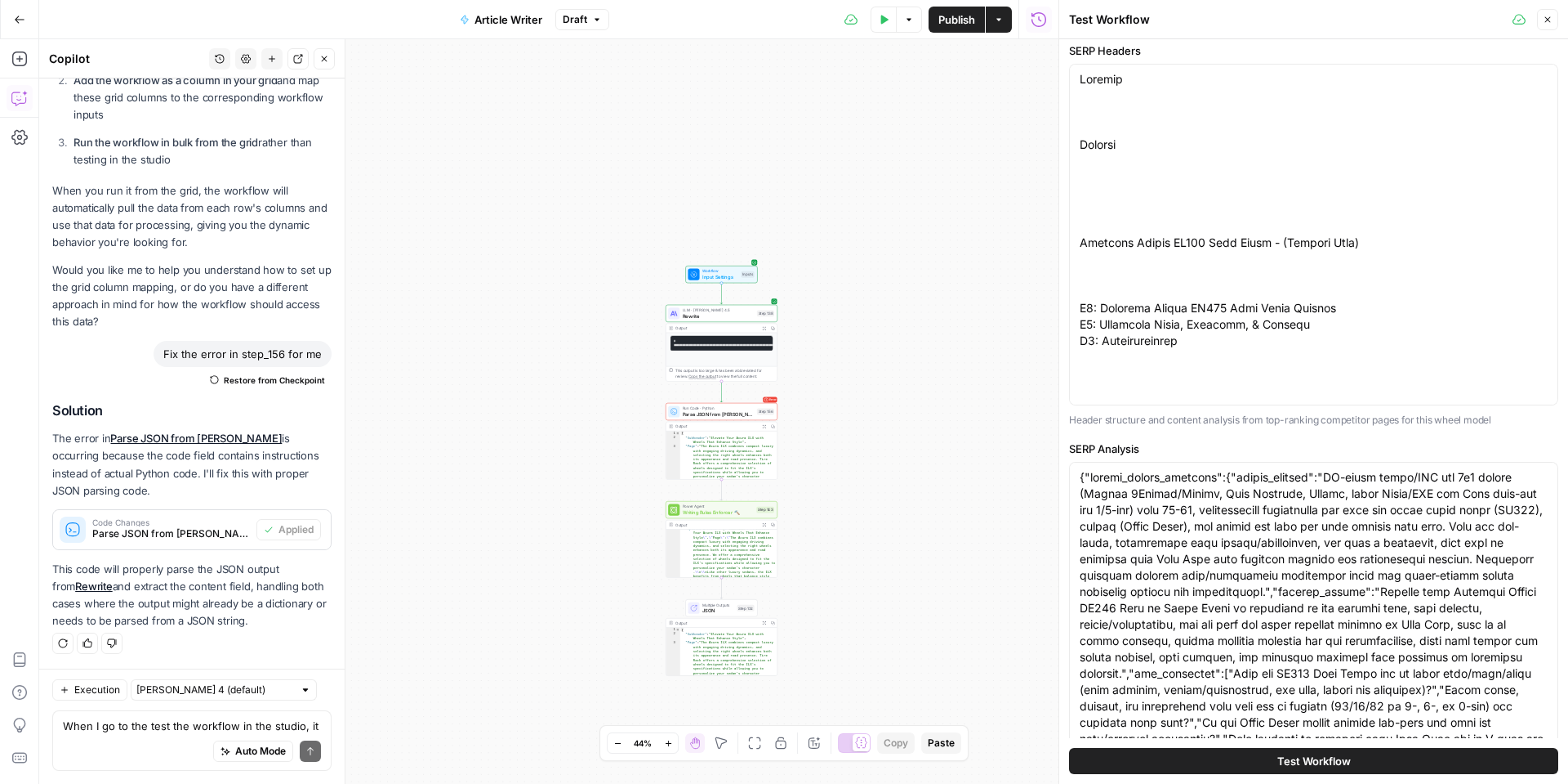
scroll to position [758, 0]
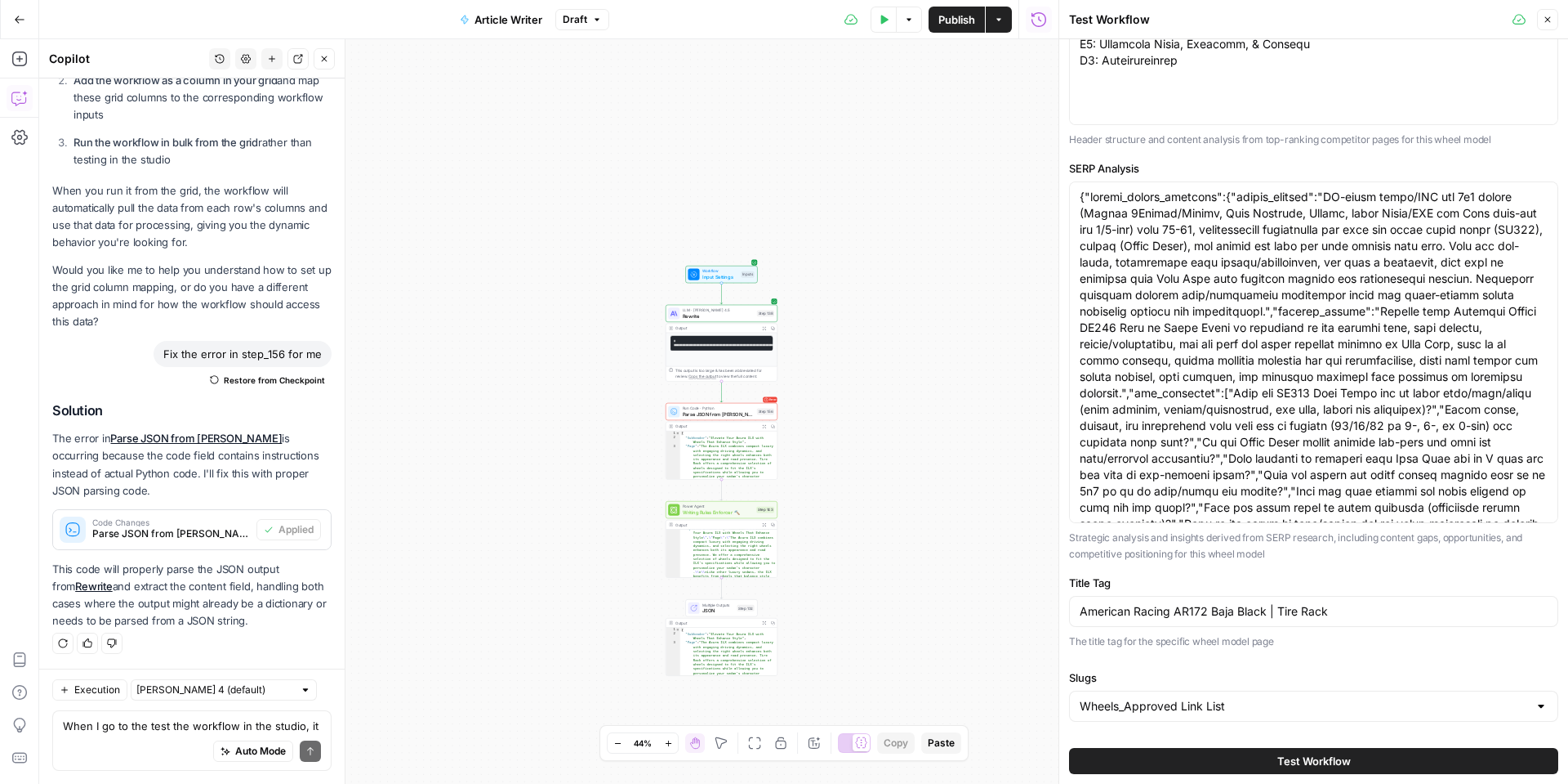
click at [1273, 759] on button "Test Workflow" at bounding box center [1313, 761] width 489 height 26
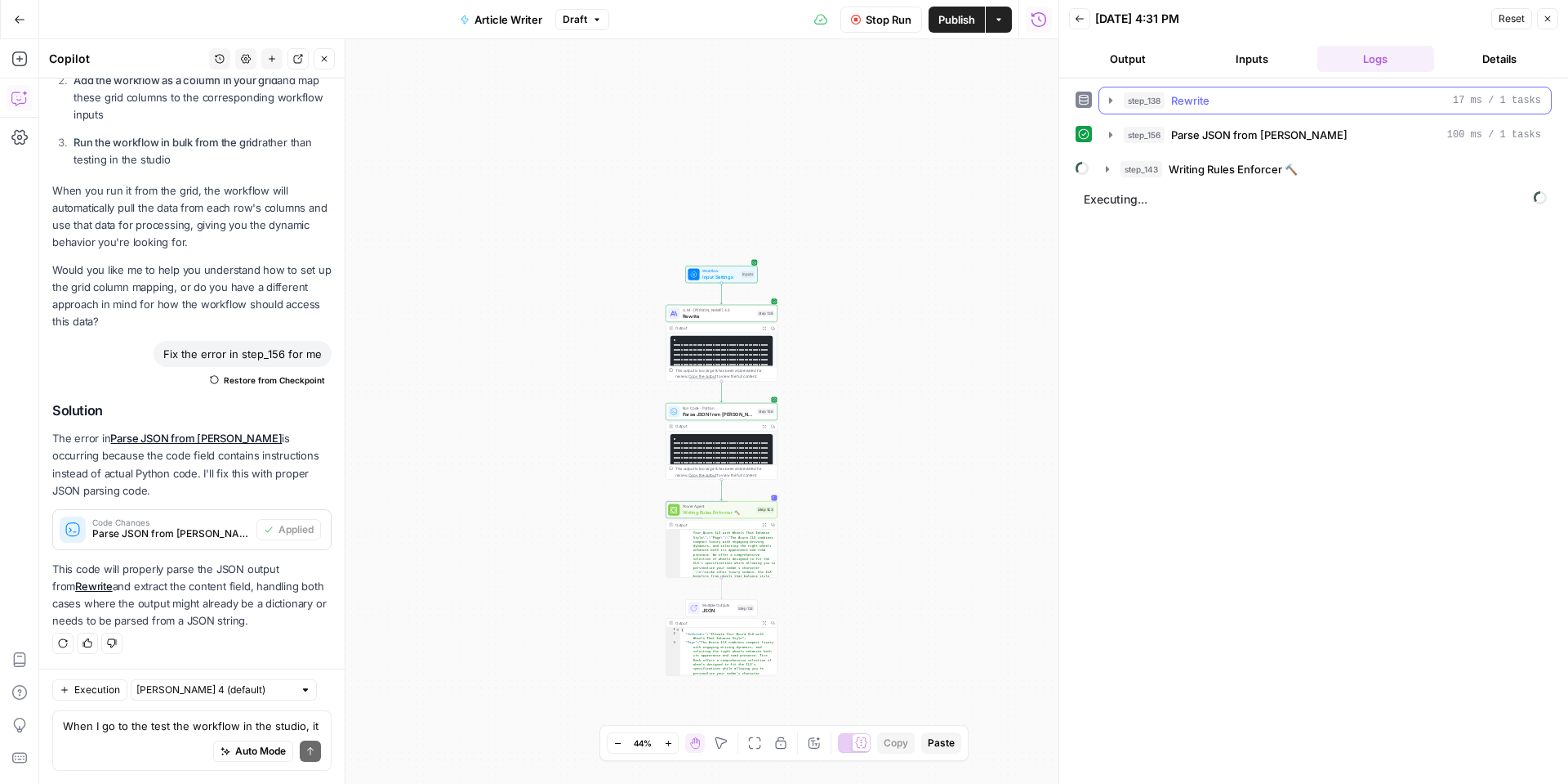
click at [1111, 100] on icon "button" at bounding box center [1111, 100] width 3 height 6
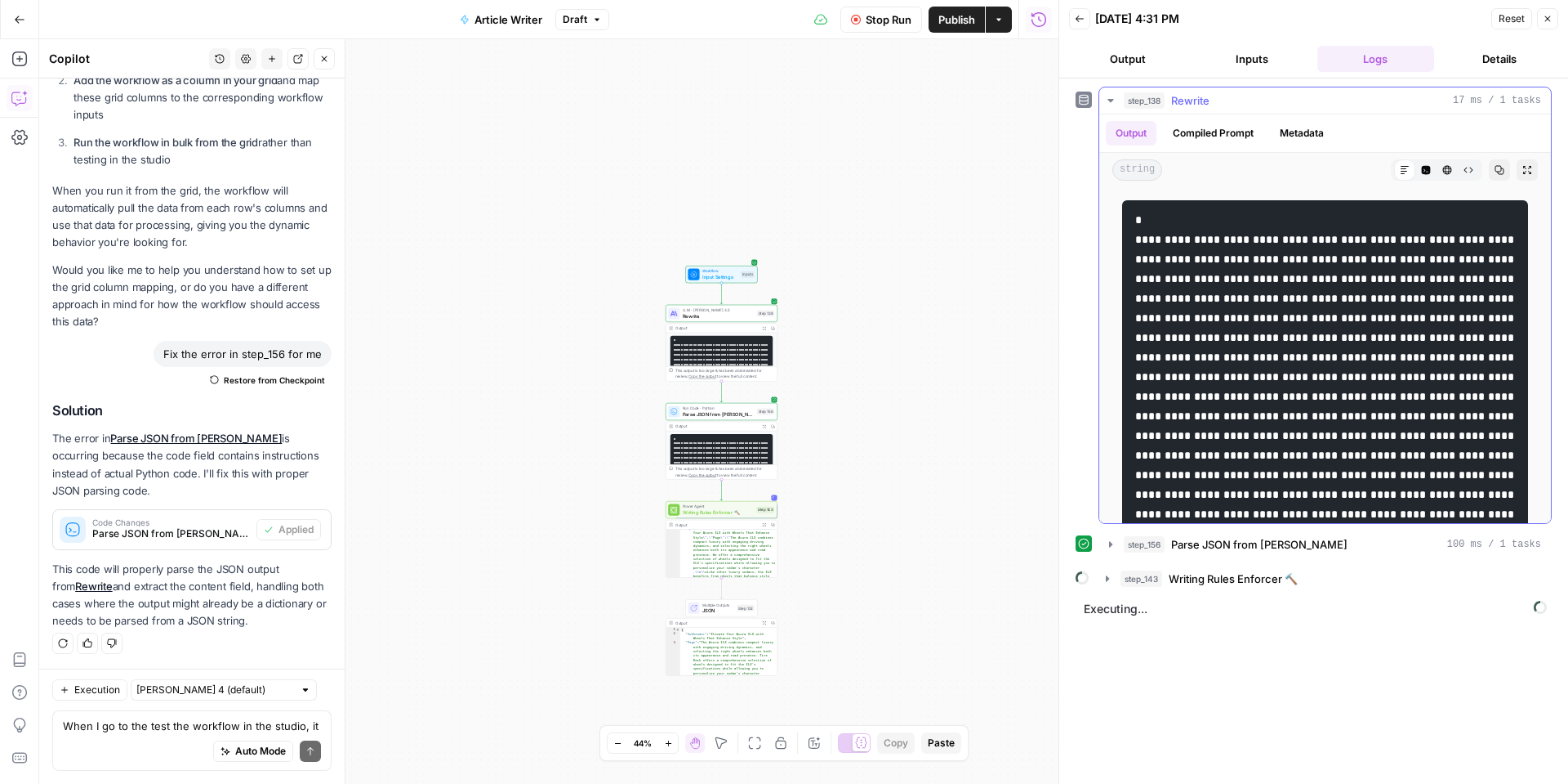
click at [1213, 136] on button "Compiled Prompt" at bounding box center [1213, 133] width 101 height 25
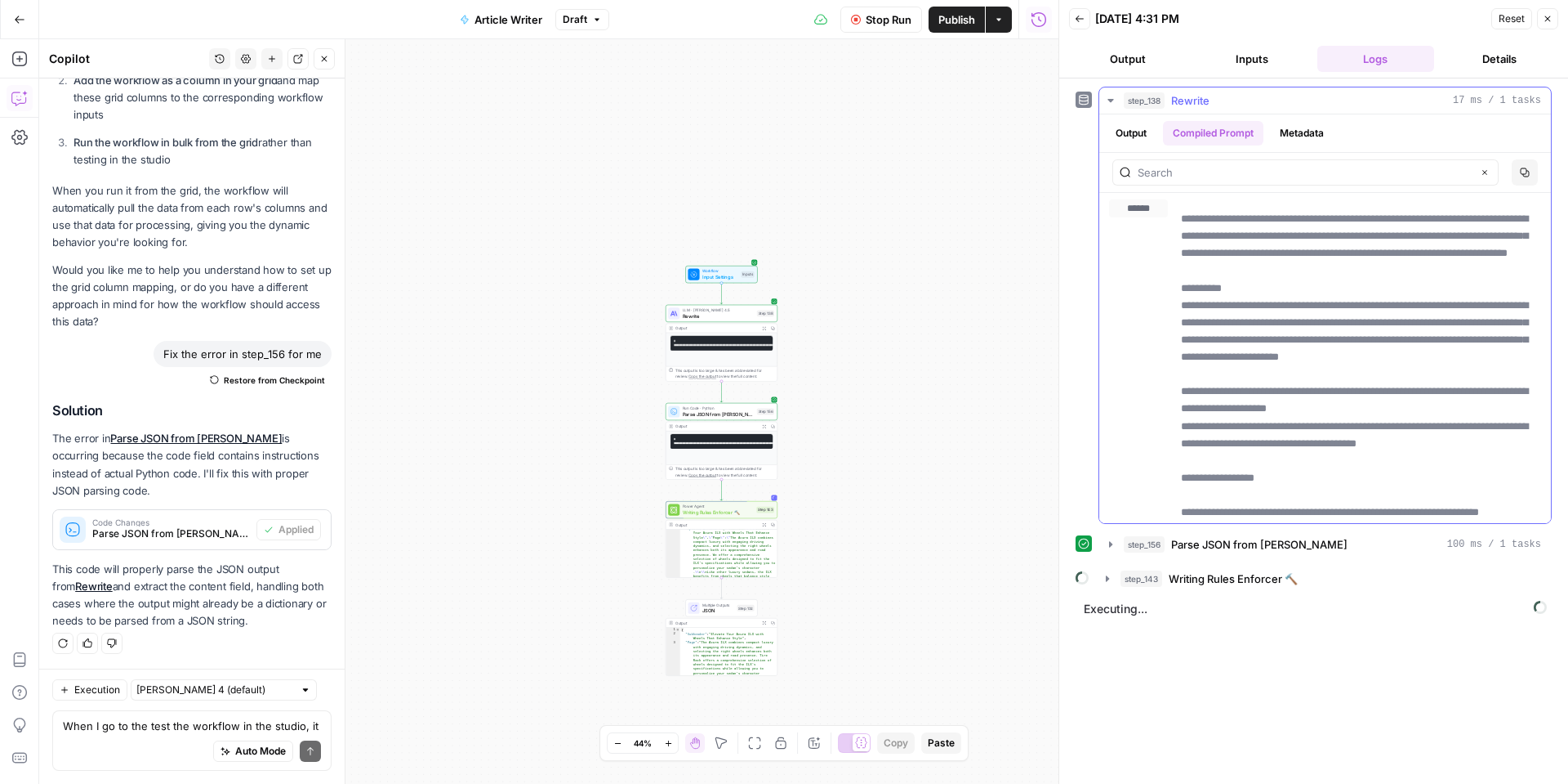
click at [1146, 132] on button "Output" at bounding box center [1131, 133] width 51 height 25
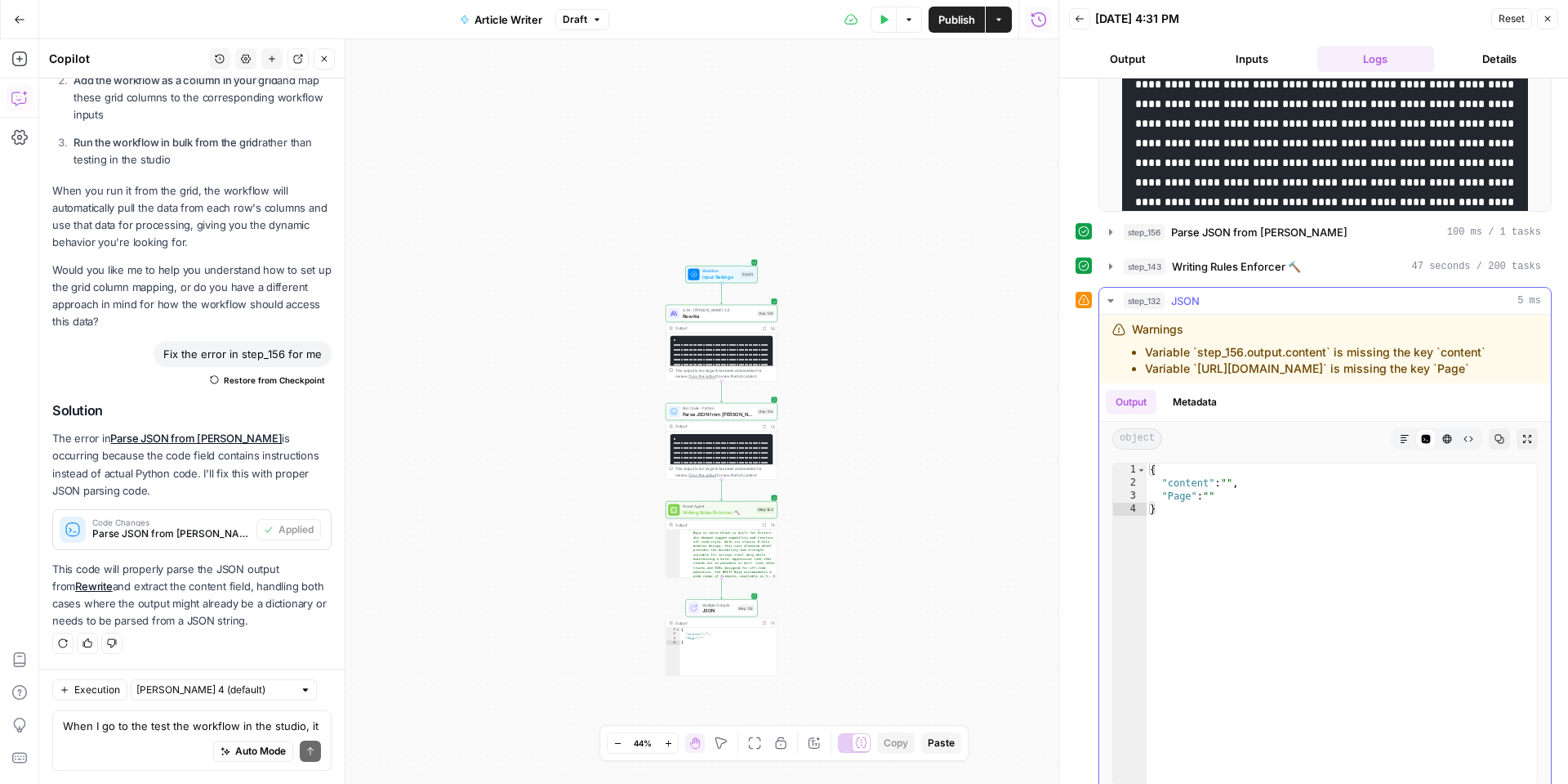
scroll to position [316, 0]
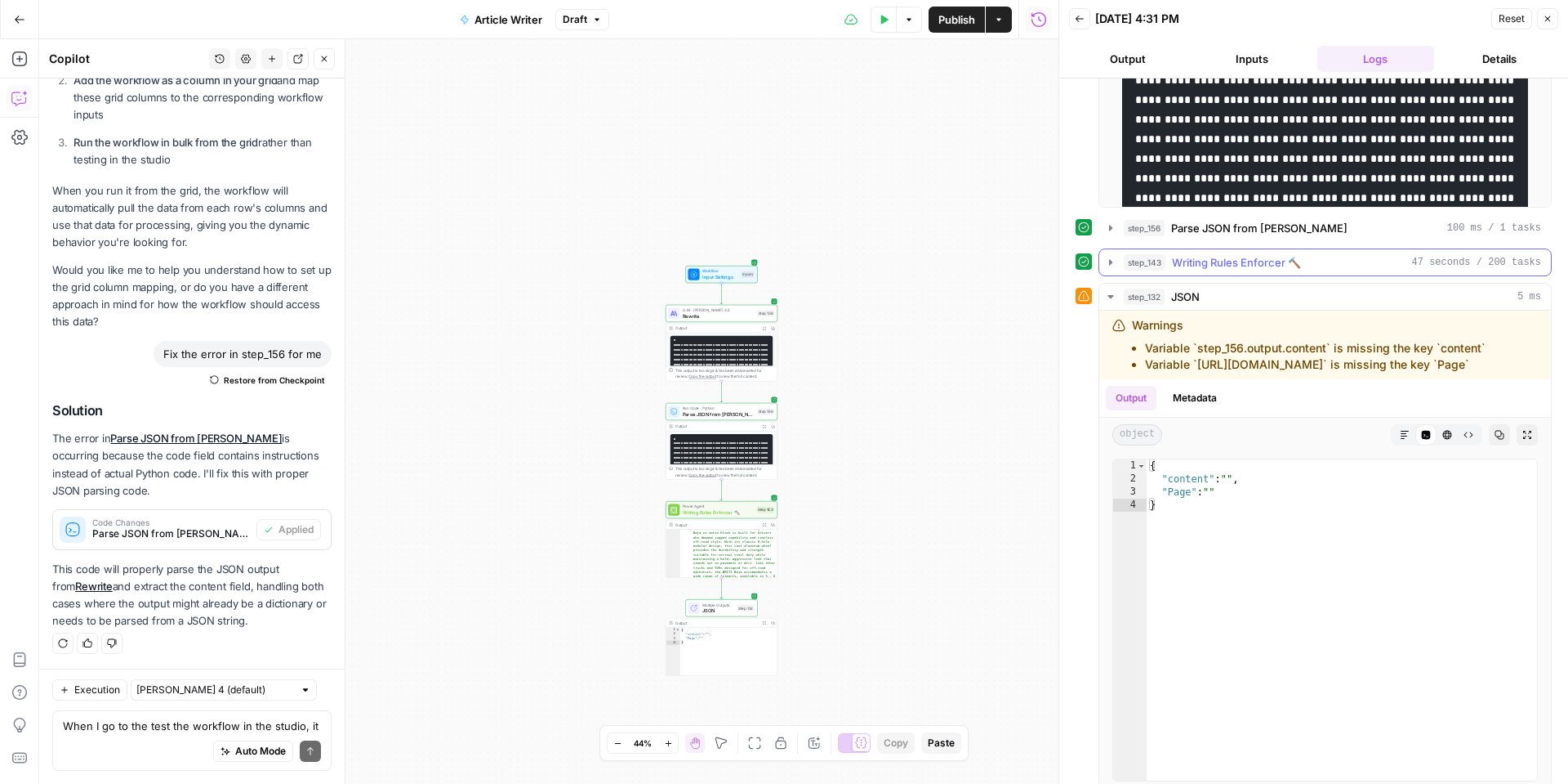
click at [1115, 260] on icon "button" at bounding box center [1111, 262] width 13 height 13
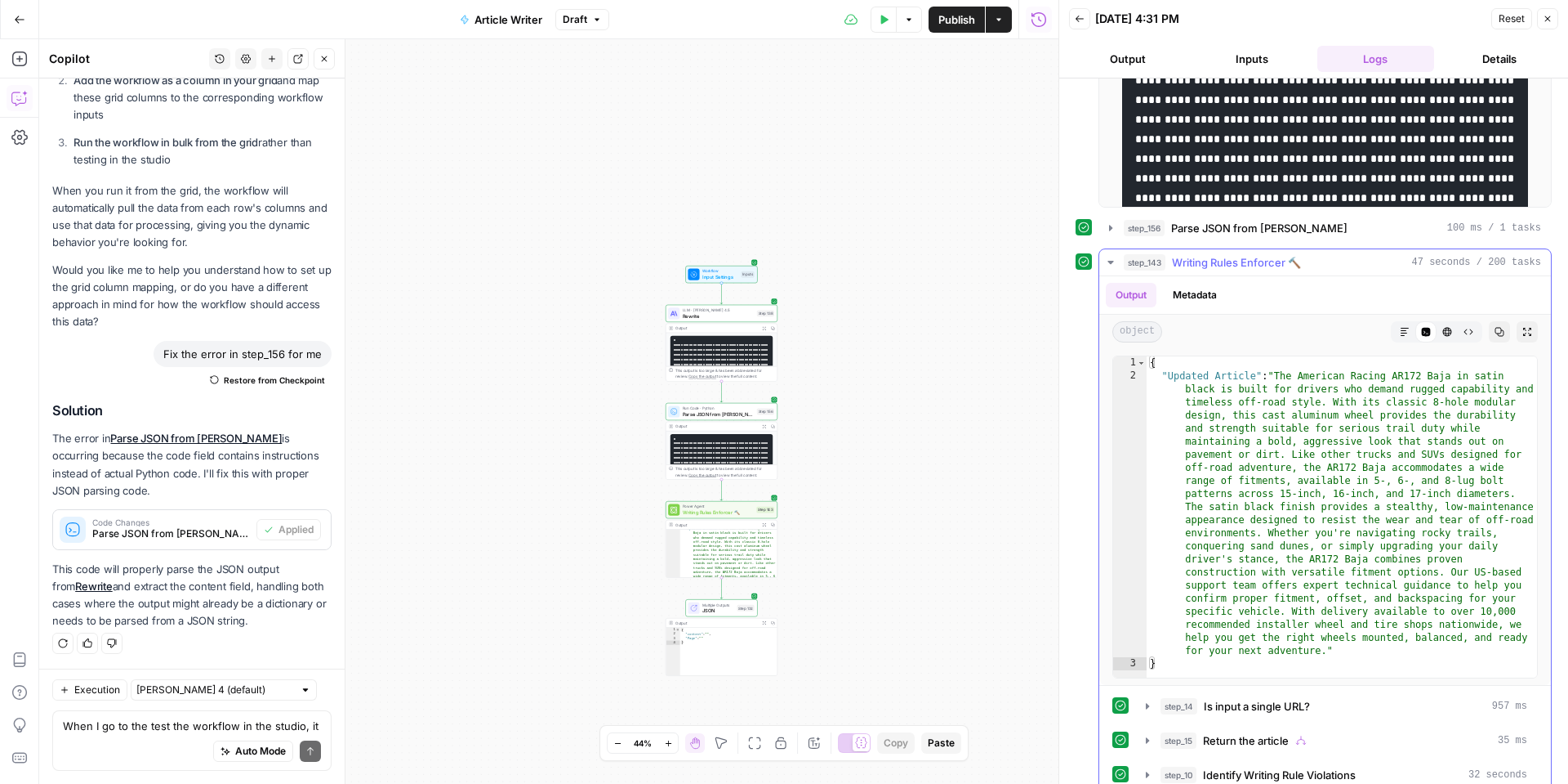
click at [1401, 329] on icon "button" at bounding box center [1405, 332] width 9 height 9
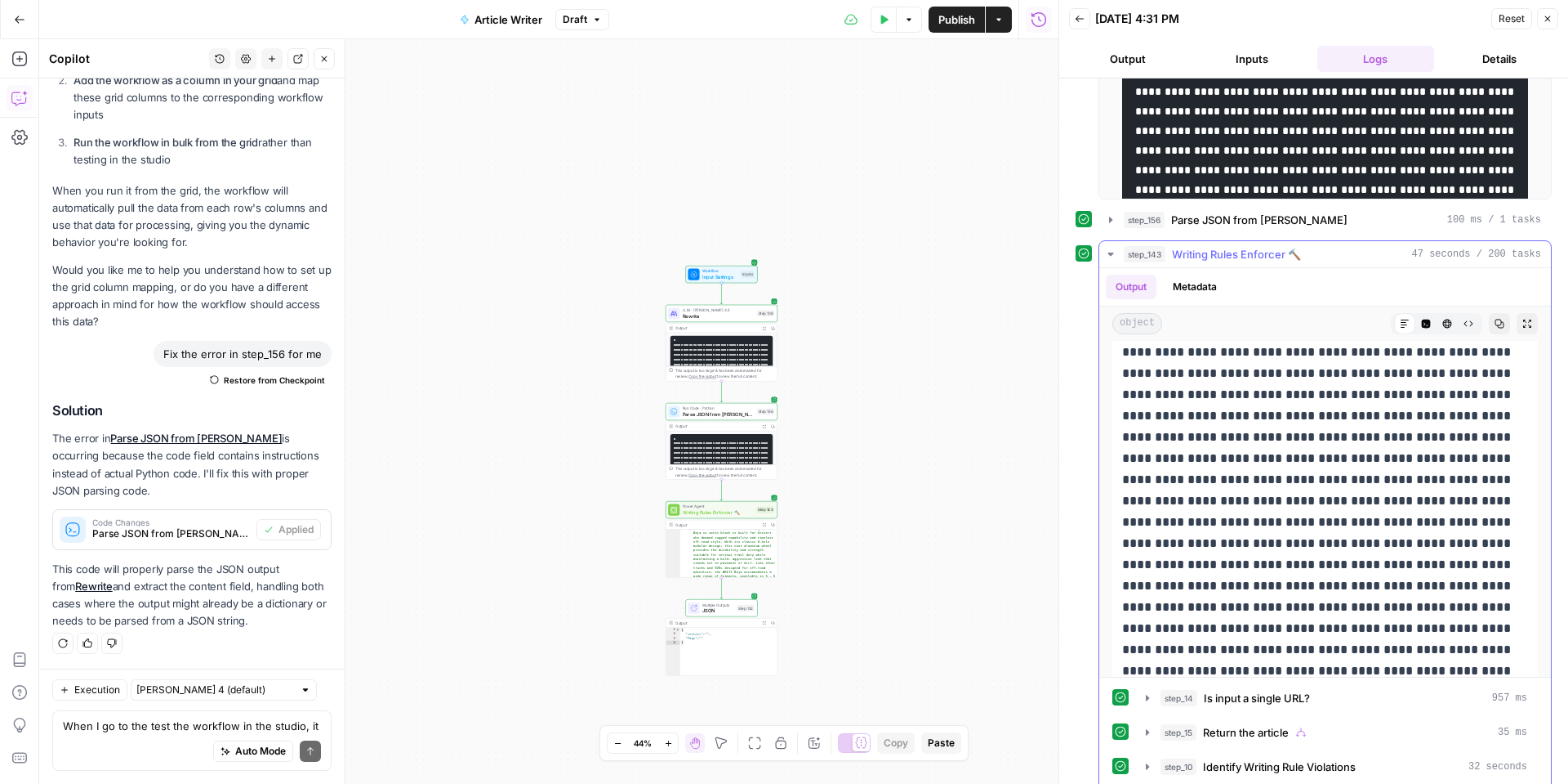
scroll to position [63, 0]
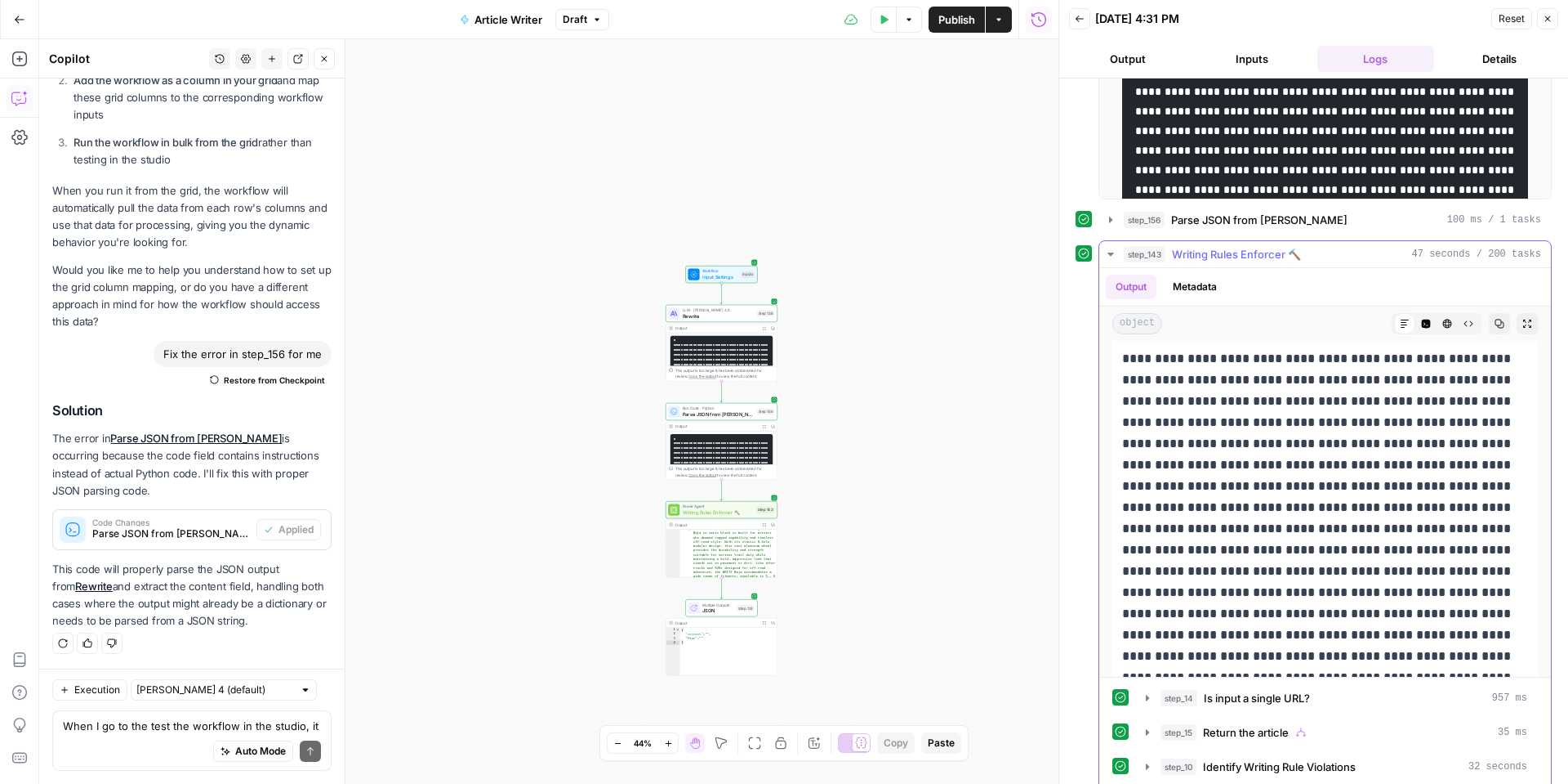
click at [1114, 255] on icon "button" at bounding box center [1111, 255] width 13 height 13
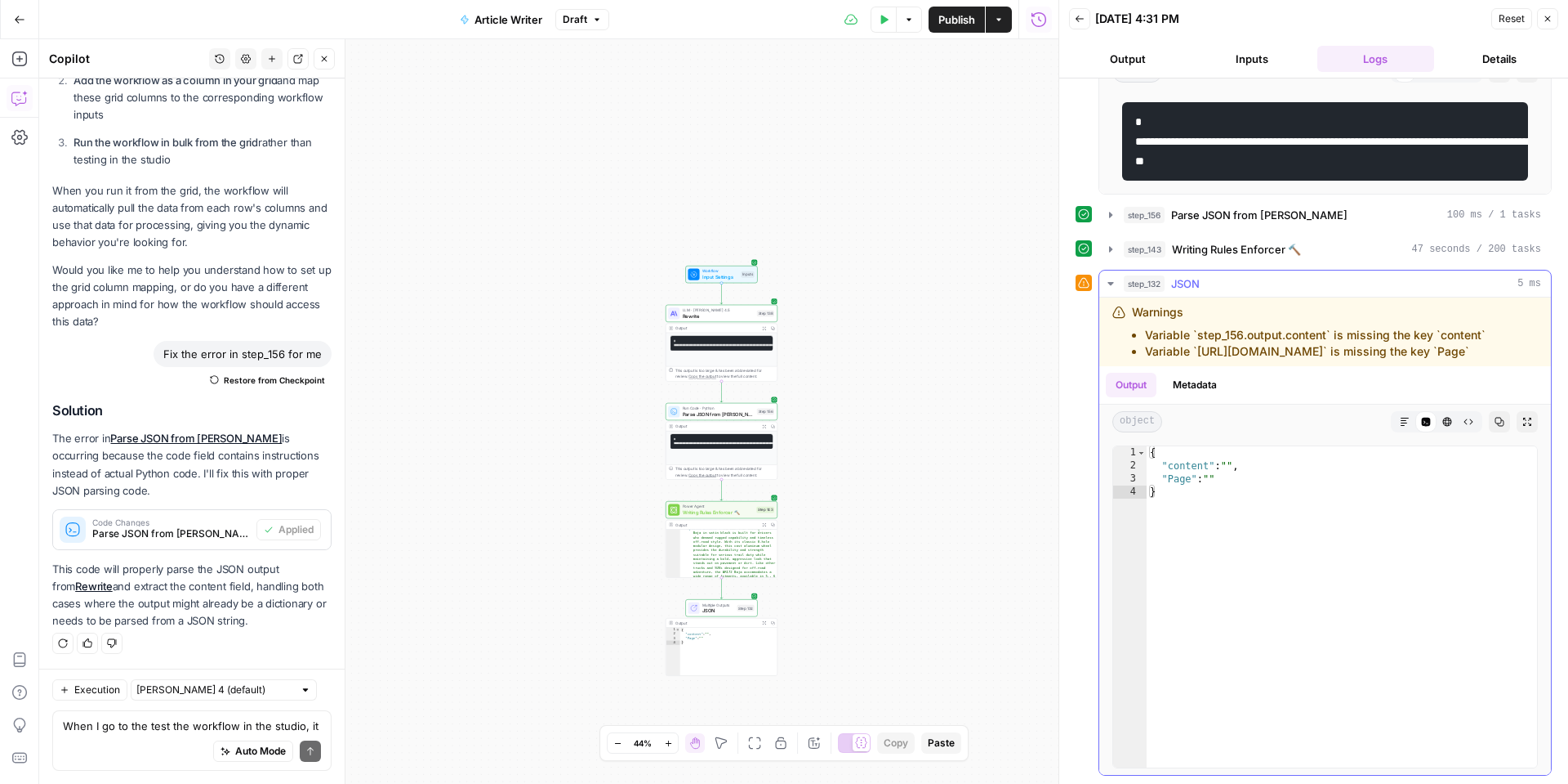
click at [1185, 378] on button "Metadata" at bounding box center [1196, 385] width 64 height 25
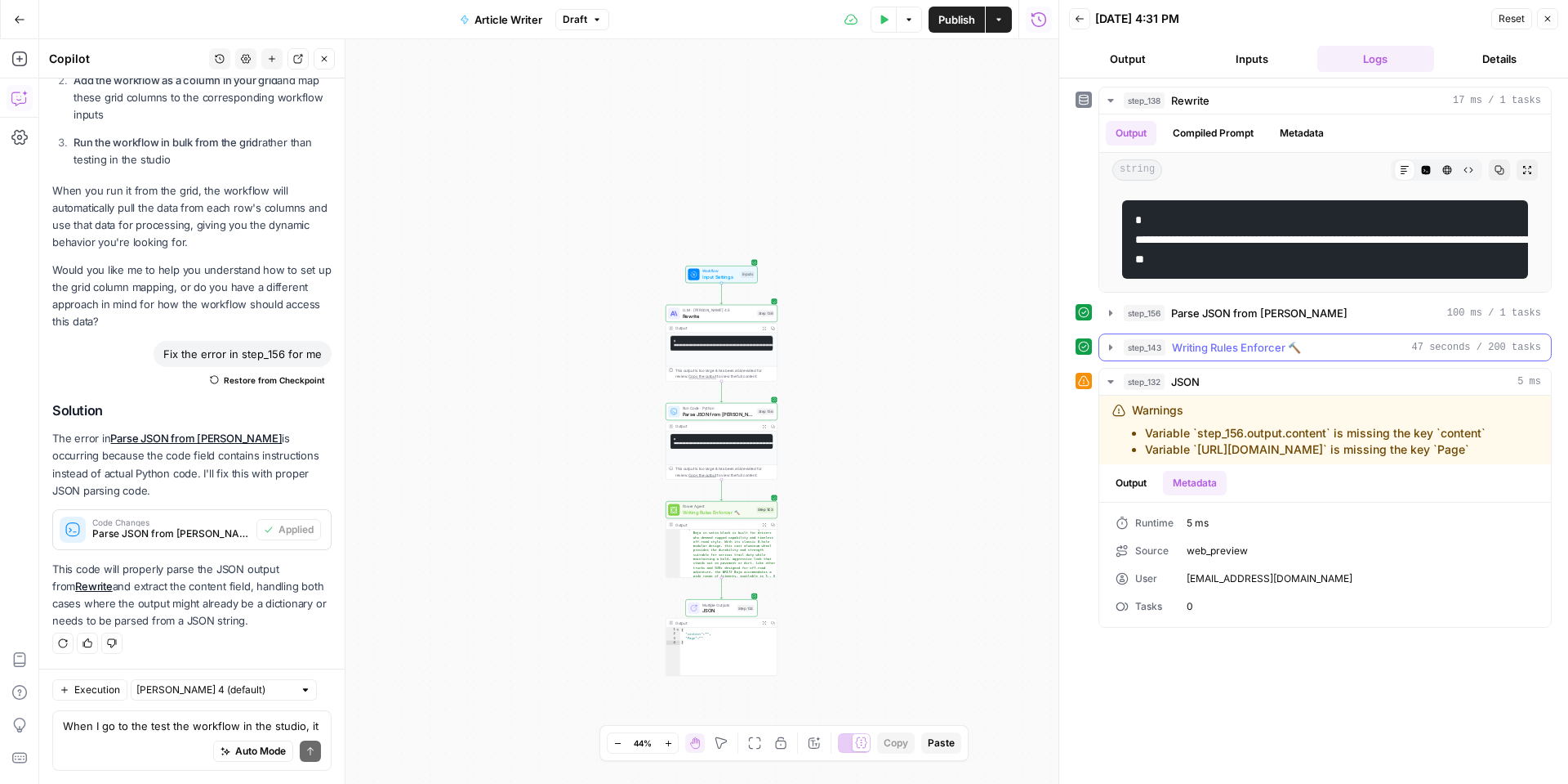
click at [1113, 354] on icon "button" at bounding box center [1111, 347] width 13 height 13
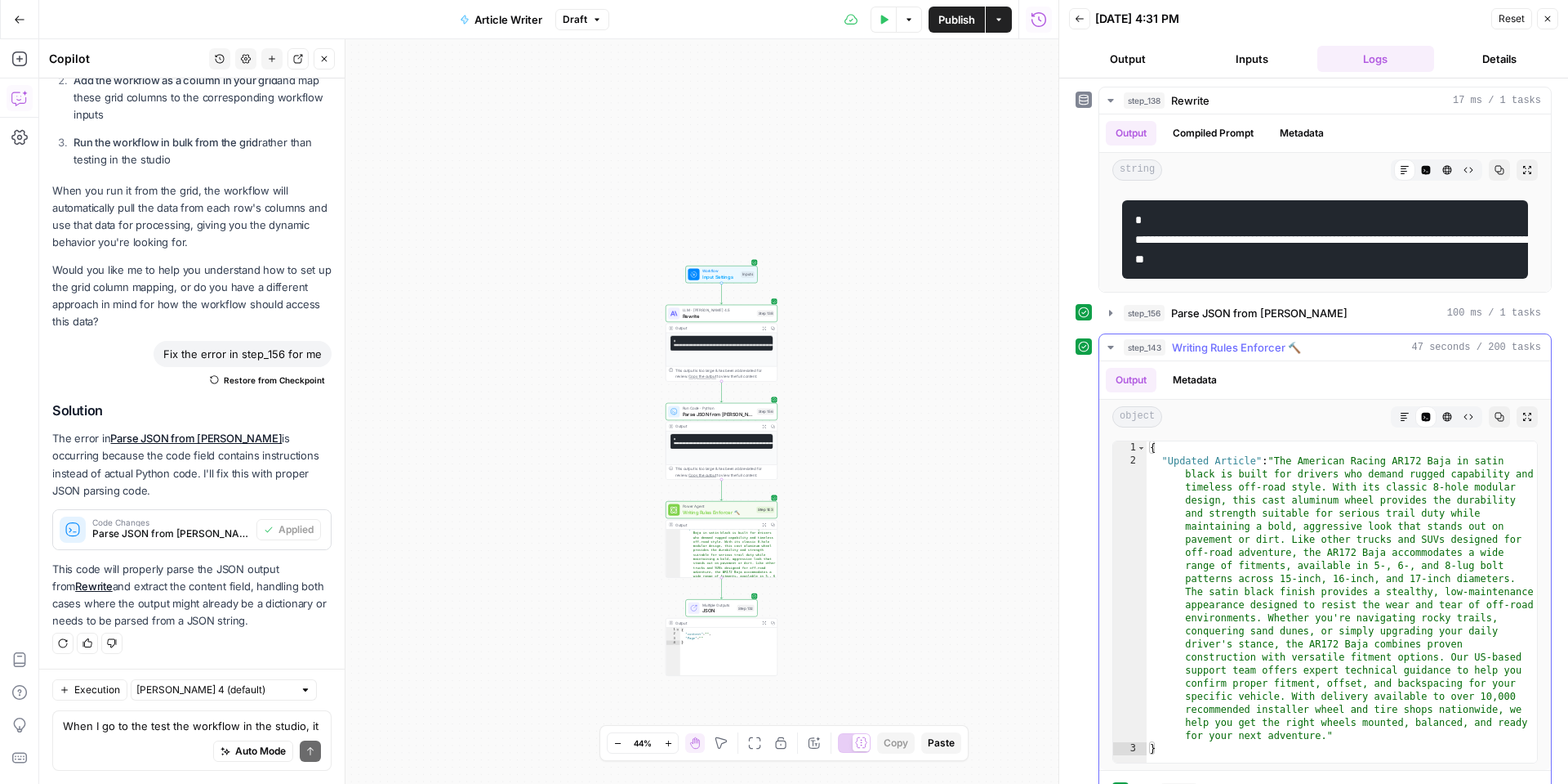
scroll to position [4, 0]
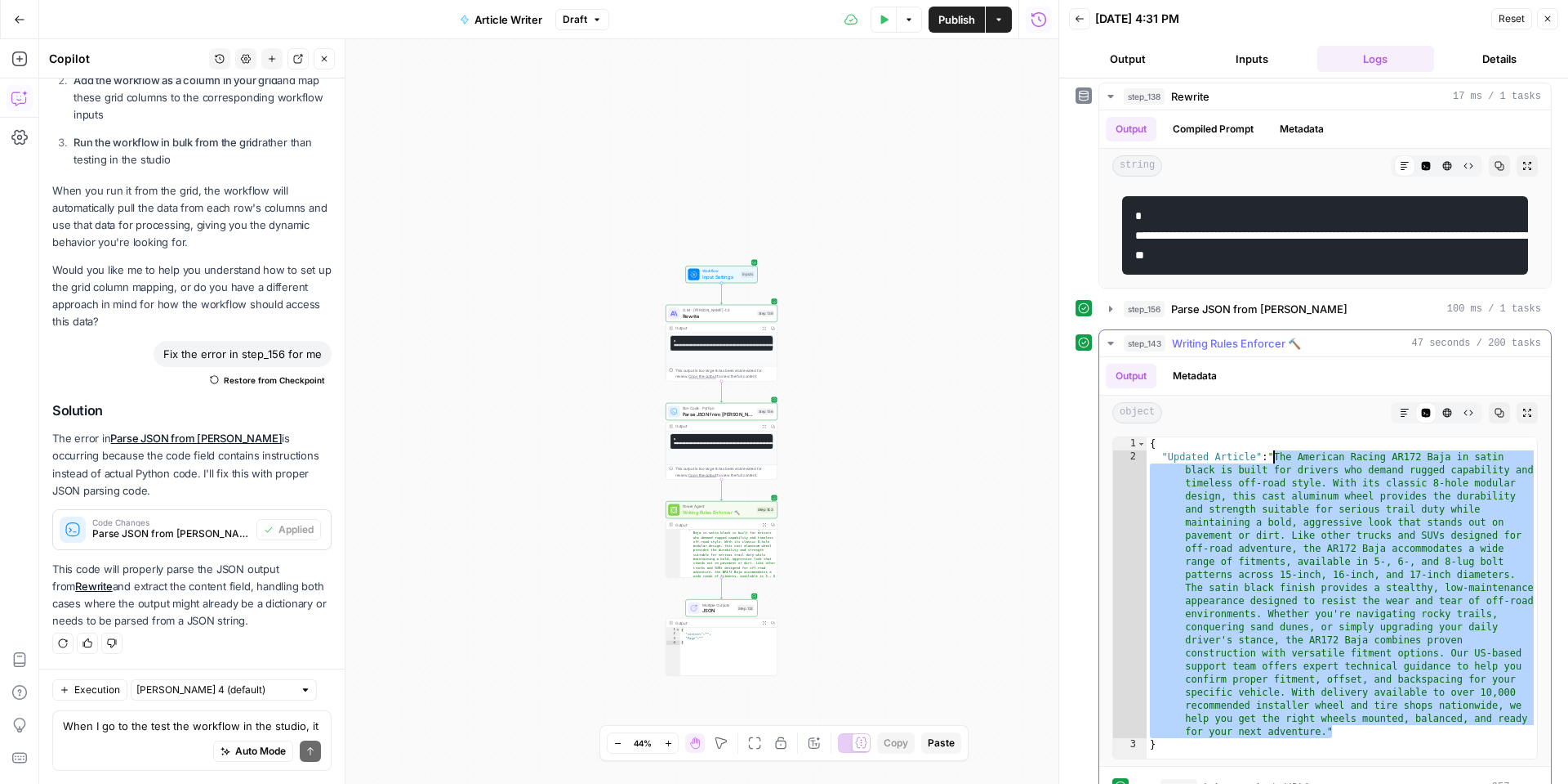
drag, startPoint x: 1348, startPoint y: 753, endPoint x: 1271, endPoint y: 474, distance: 289.4
click at [1271, 474] on div "{ "Updated Article" : "The American Racing AR172 Baja in satin black is built f…" at bounding box center [1342, 611] width 390 height 347
click at [1456, 424] on button "HTML Viewer" at bounding box center [1447, 412] width 22 height 22
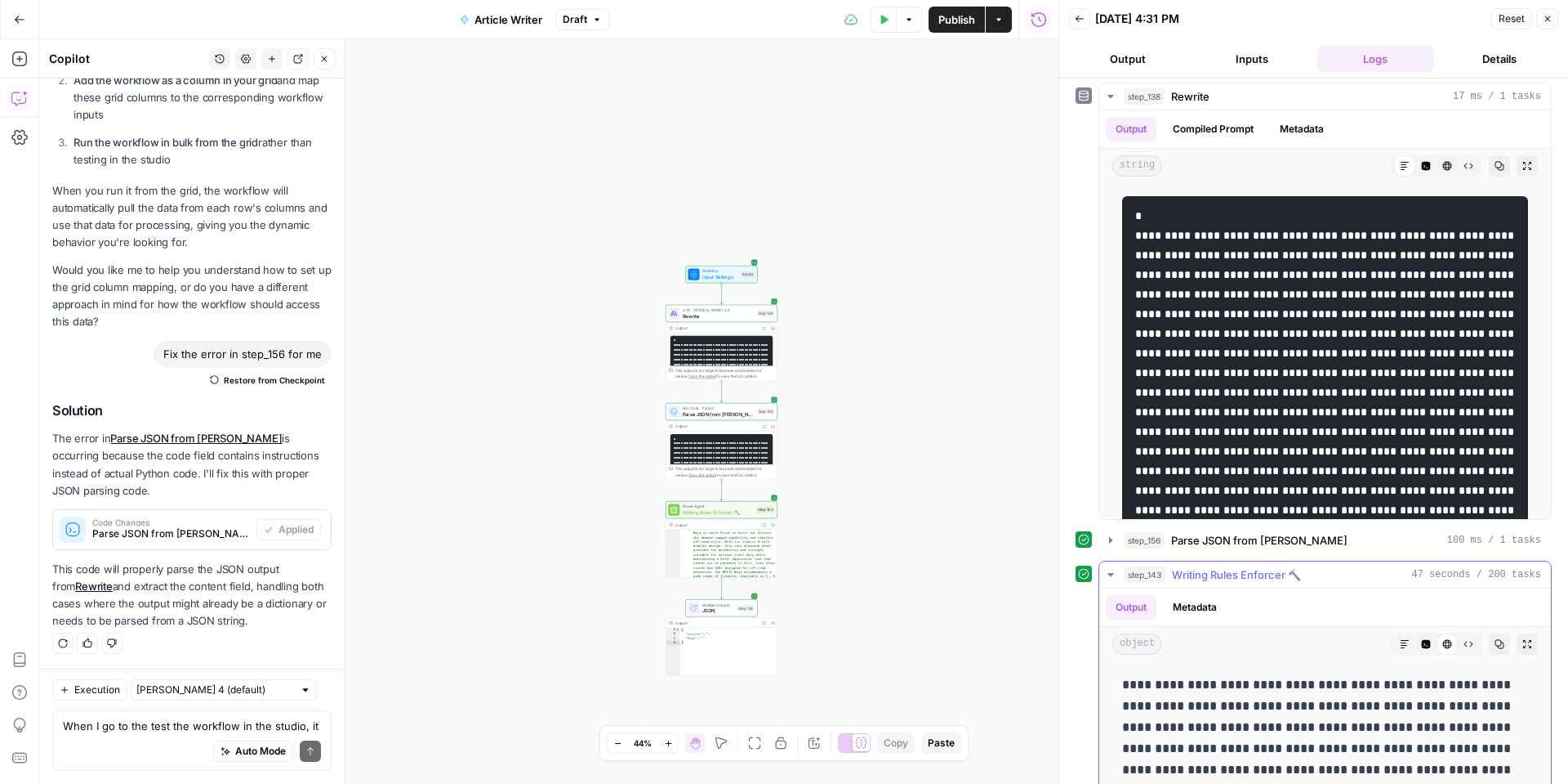
scroll to position [94, 0]
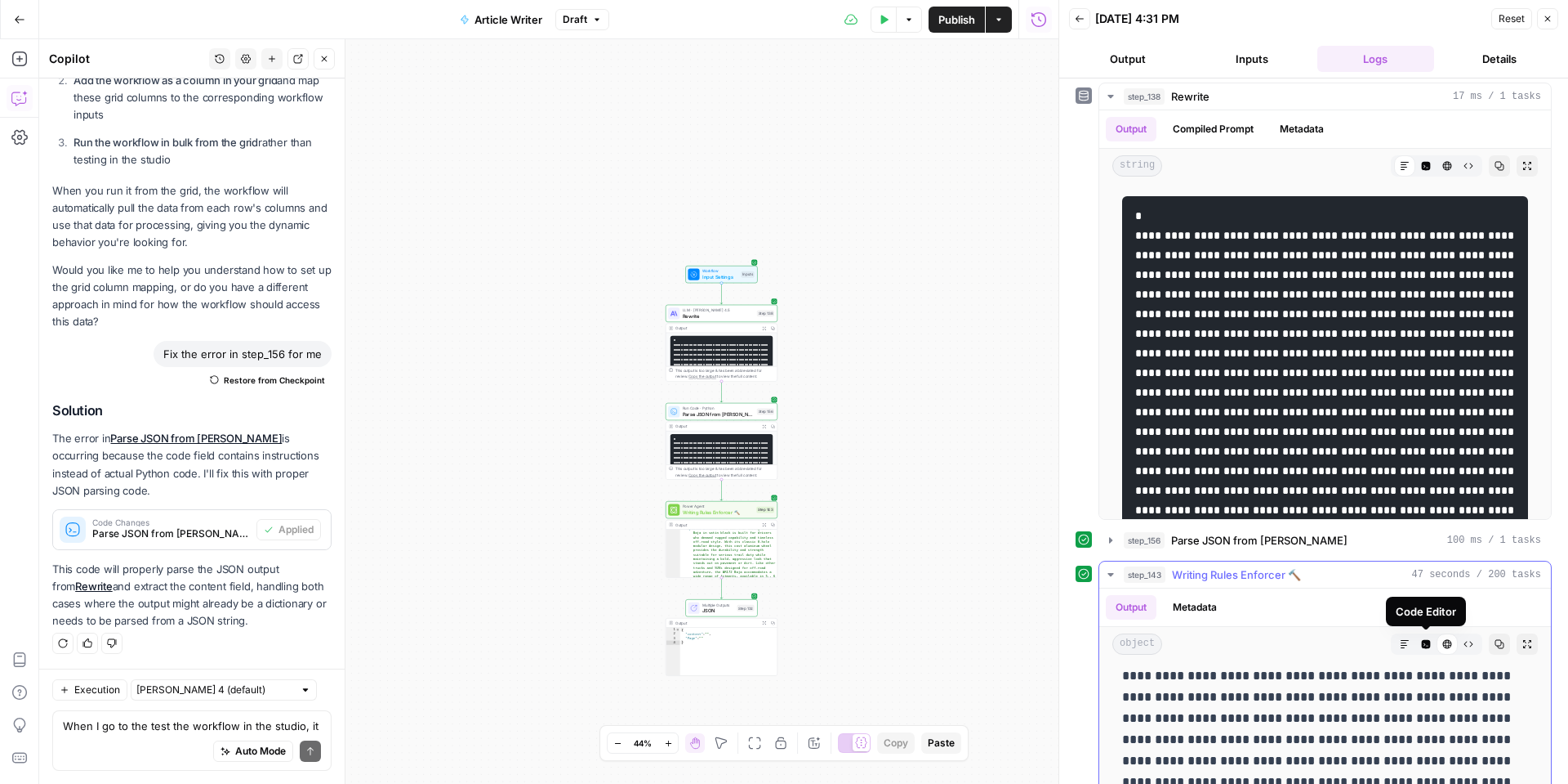
click at [1428, 641] on icon "button" at bounding box center [1427, 644] width 9 height 9
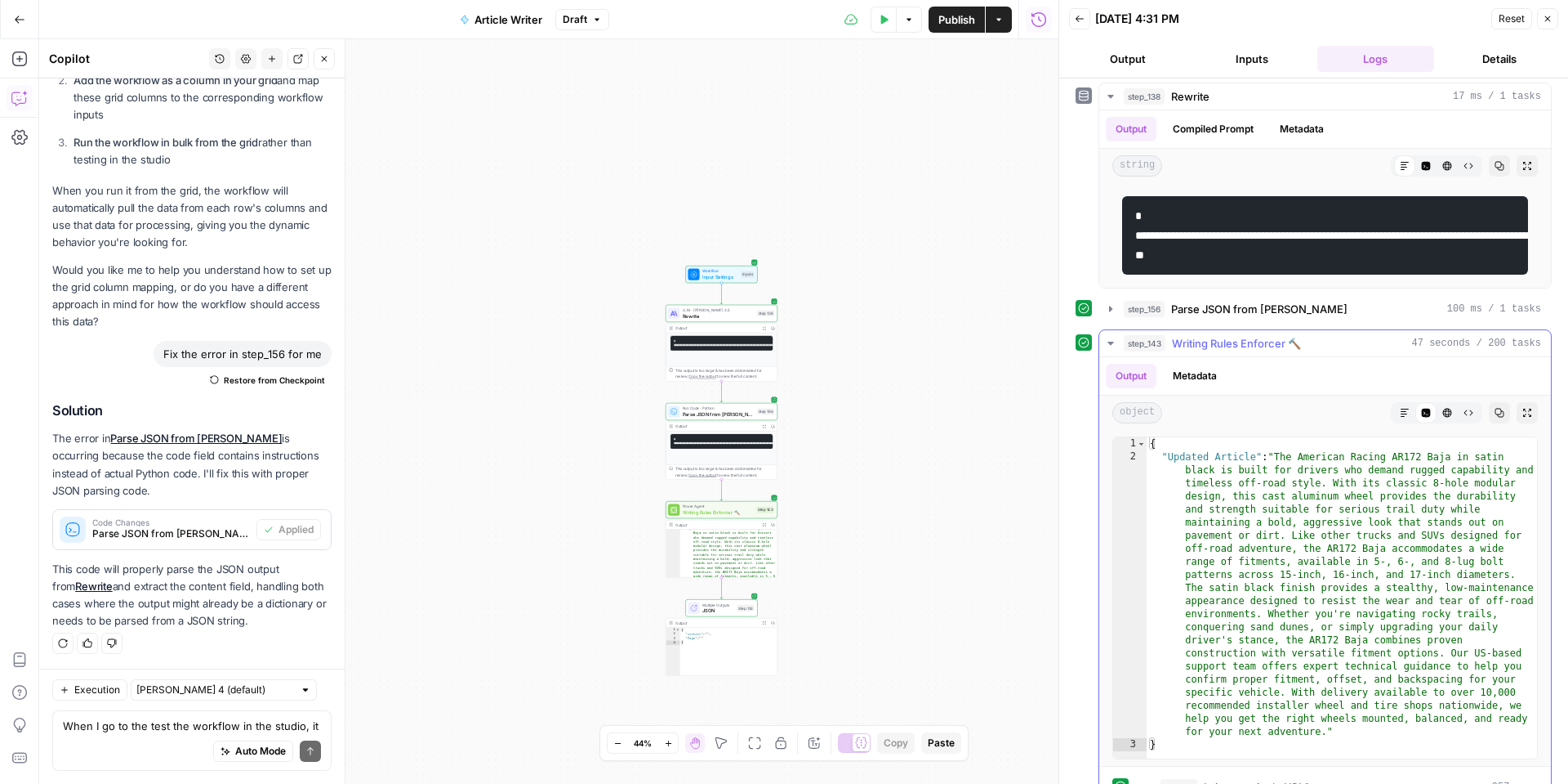
scroll to position [8, 0]
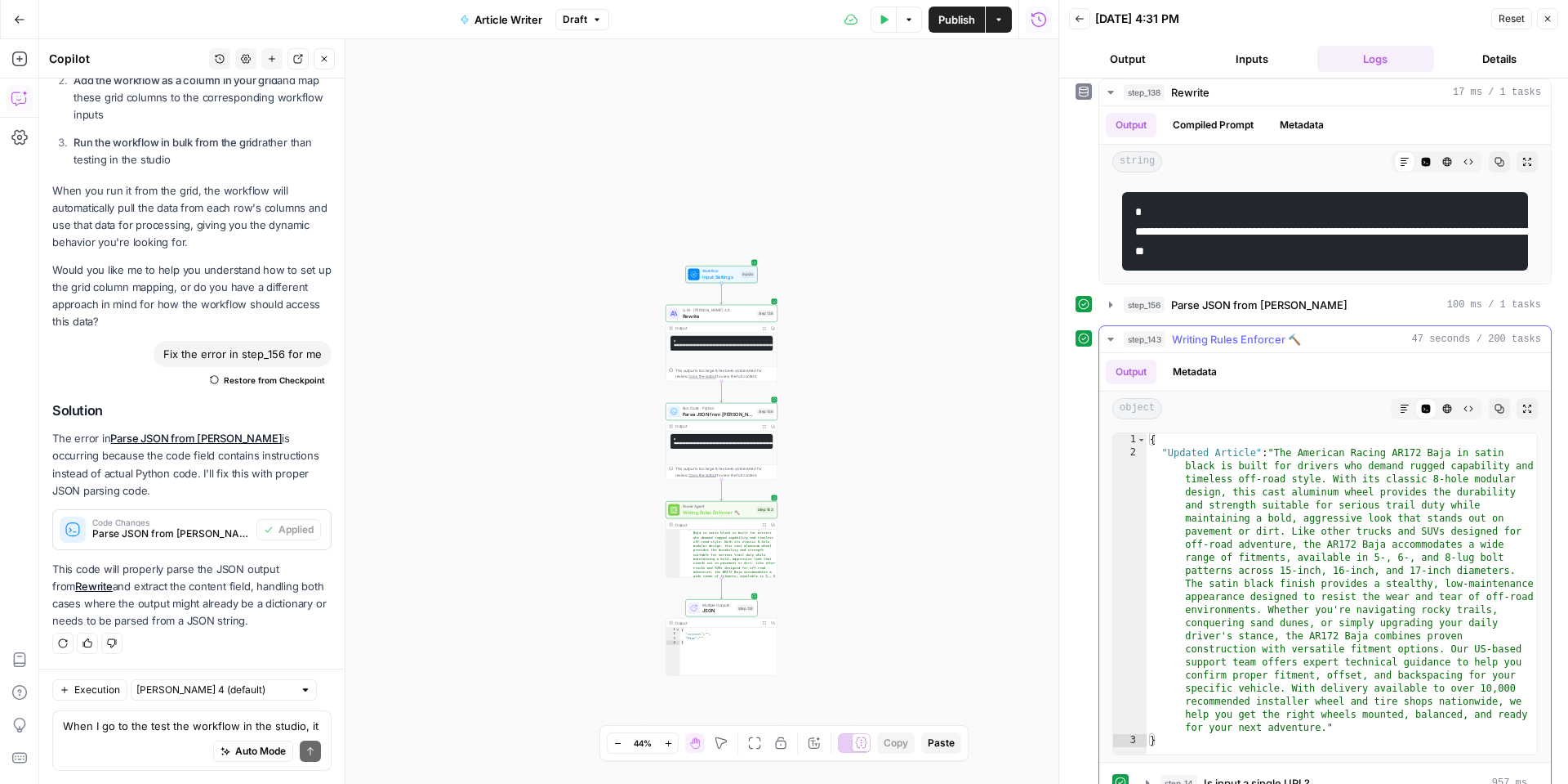
click at [1472, 413] on icon "button" at bounding box center [1469, 409] width 9 height 9
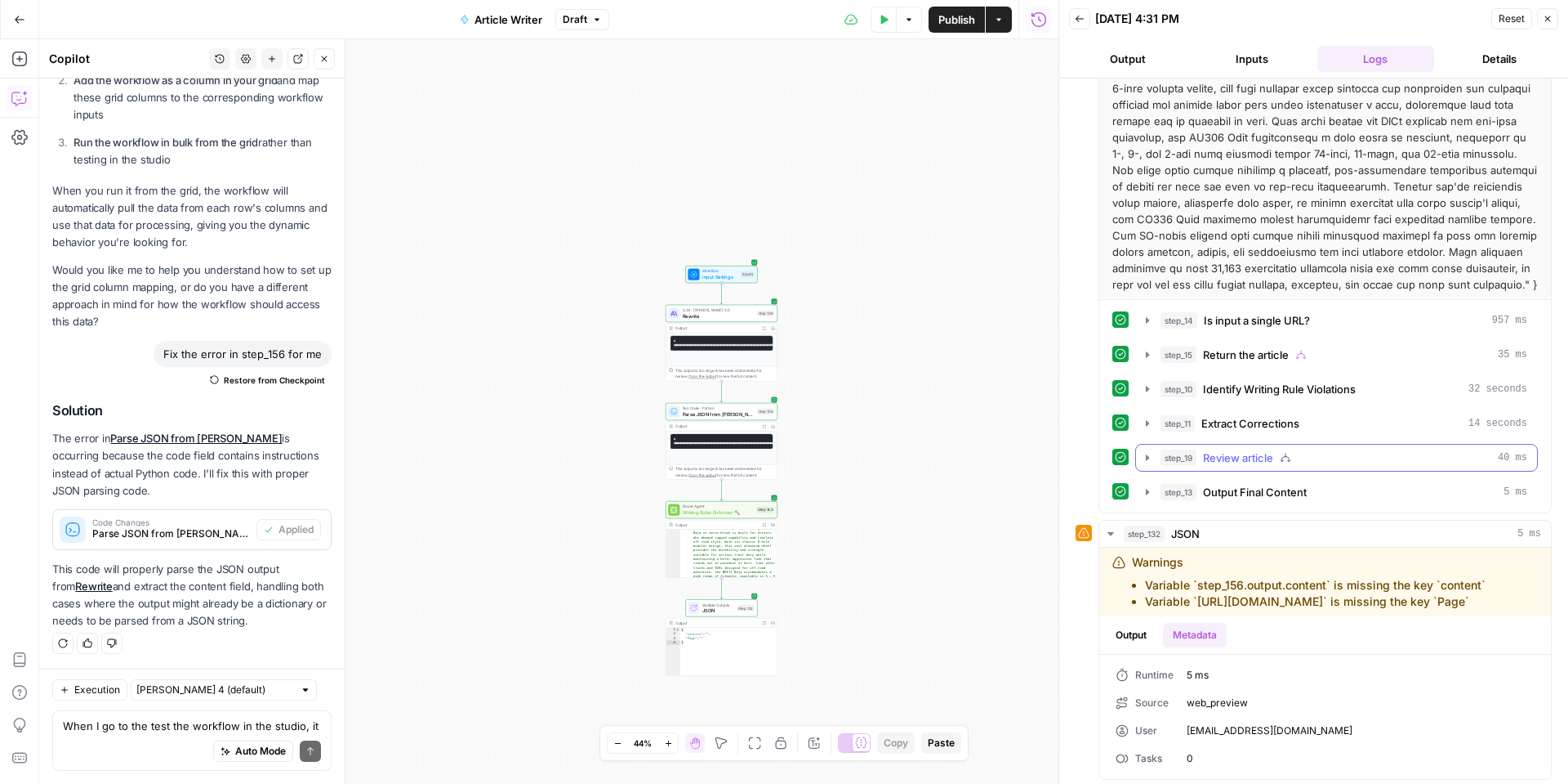
scroll to position [417, 0]
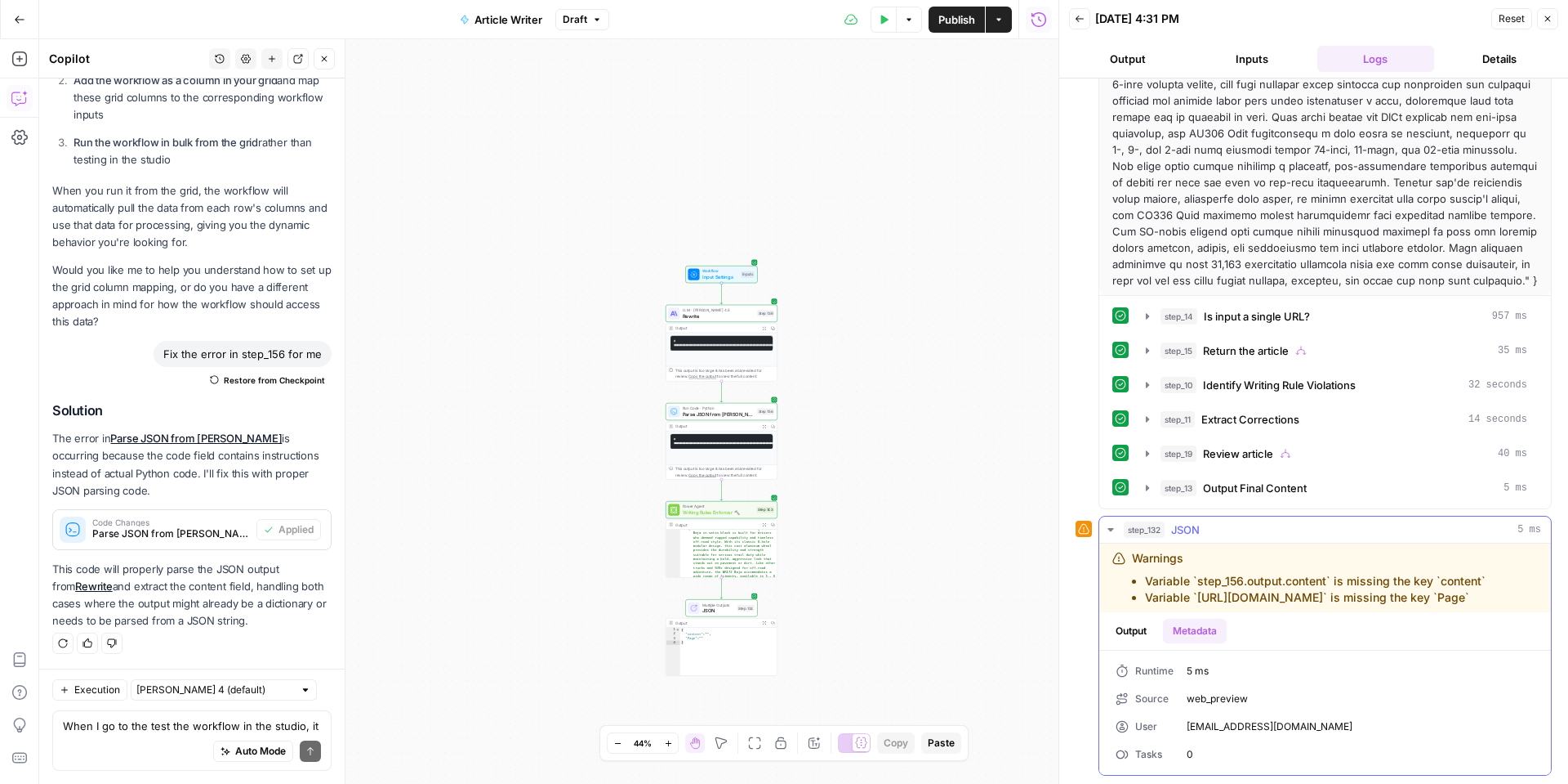
drag, startPoint x: 1464, startPoint y: 595, endPoint x: 1135, endPoint y: 585, distance: 329.2
click at [1135, 585] on ul "Variable `step_156.output.content` is missing the key `content` Variable `[URL]…" at bounding box center [1309, 589] width 354 height 33
copy ul "Variable `step_156.output.content` is missing the key `content` Variable `[URL]…"
click at [162, 722] on textarea "When I go to the test the workflow in the studio, it is asking for me to imput …" at bounding box center [192, 726] width 258 height 16
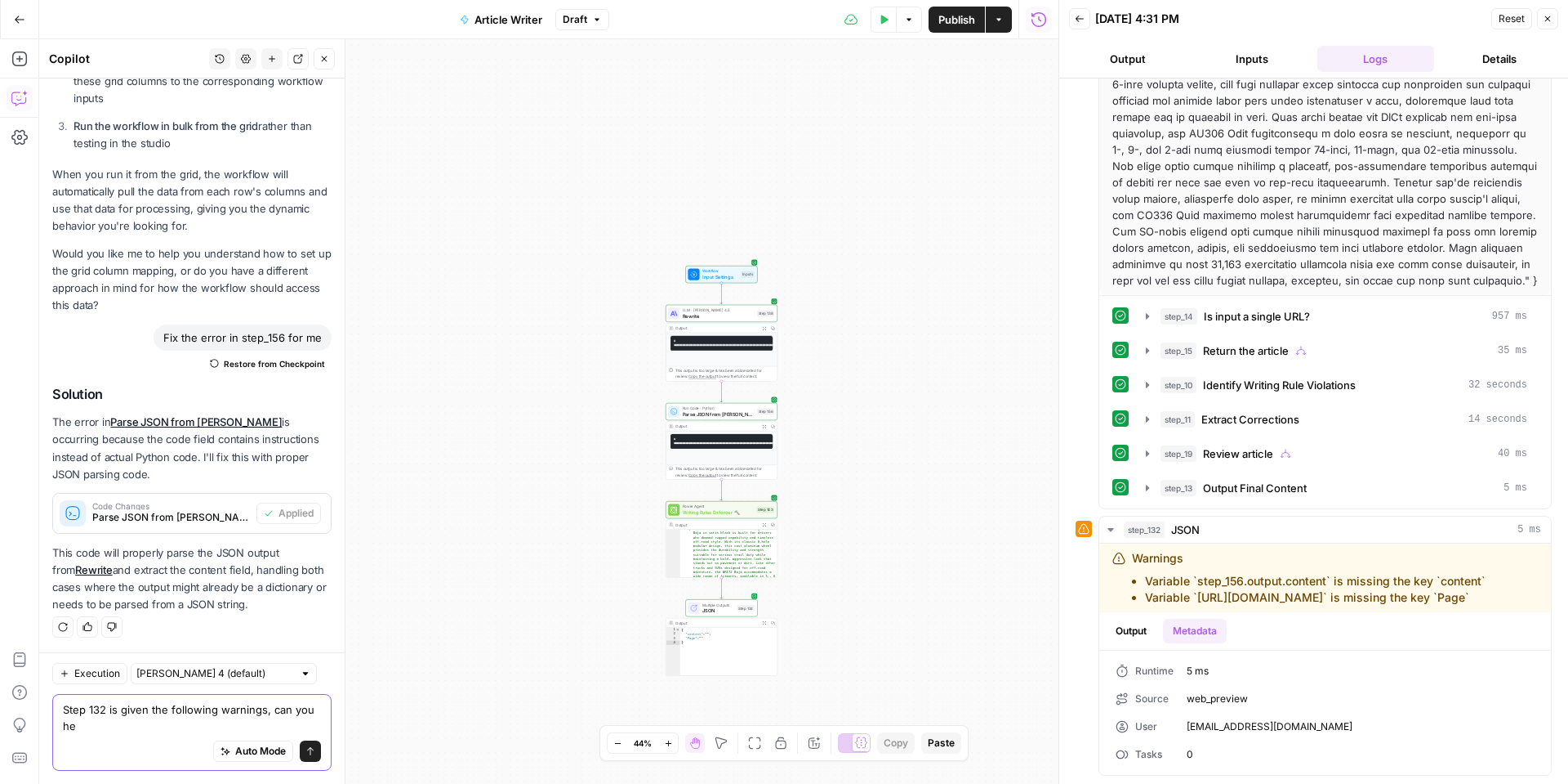
scroll to position [4183, 0]
paste textarea "Variable `step_156.output.content` is missing the key `content` Variable `[URL]…"
type textarea "Step 132 is given the following warnings, can you help fix these? Variable `ste…"
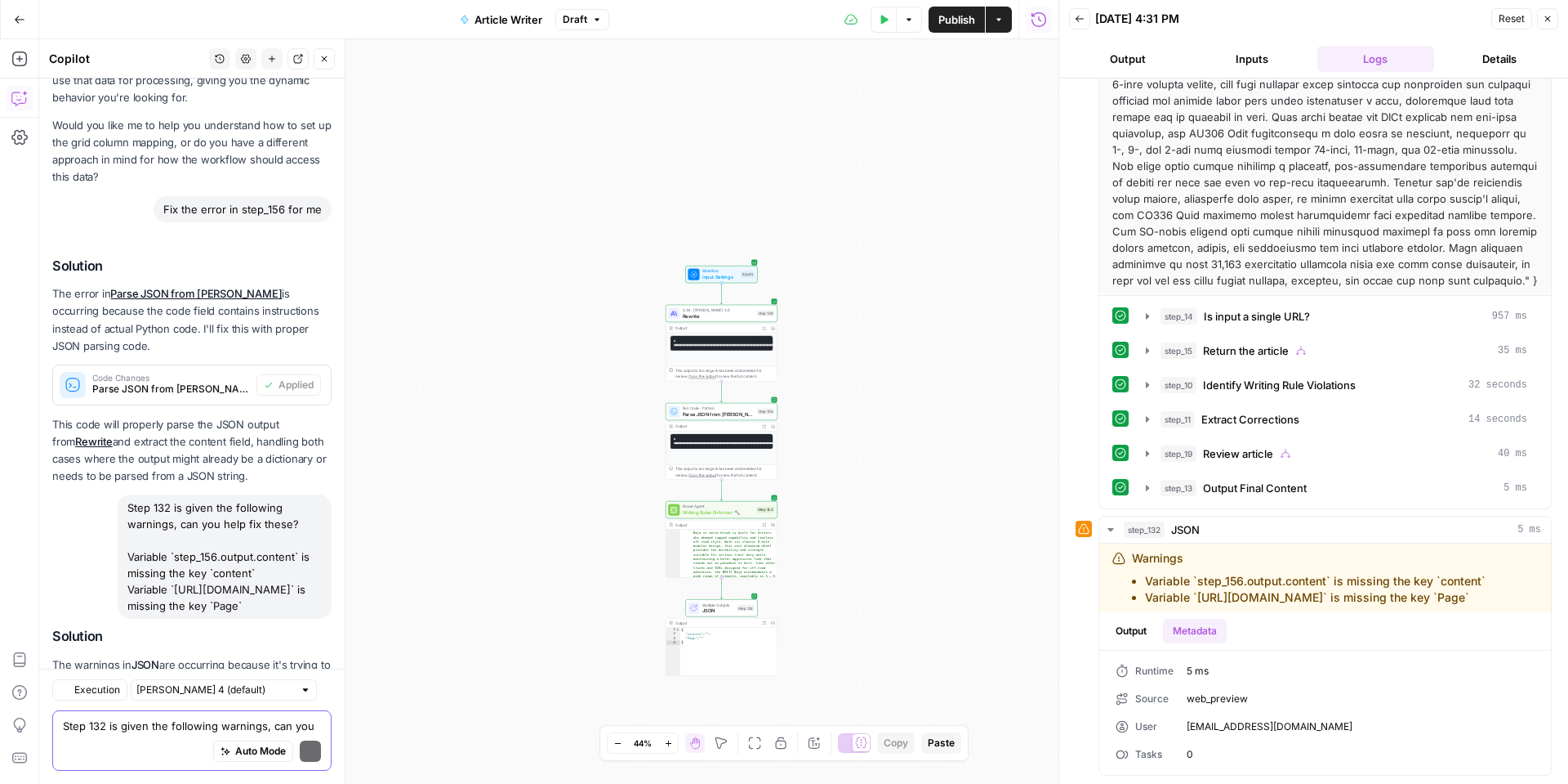
scroll to position [4538, 0]
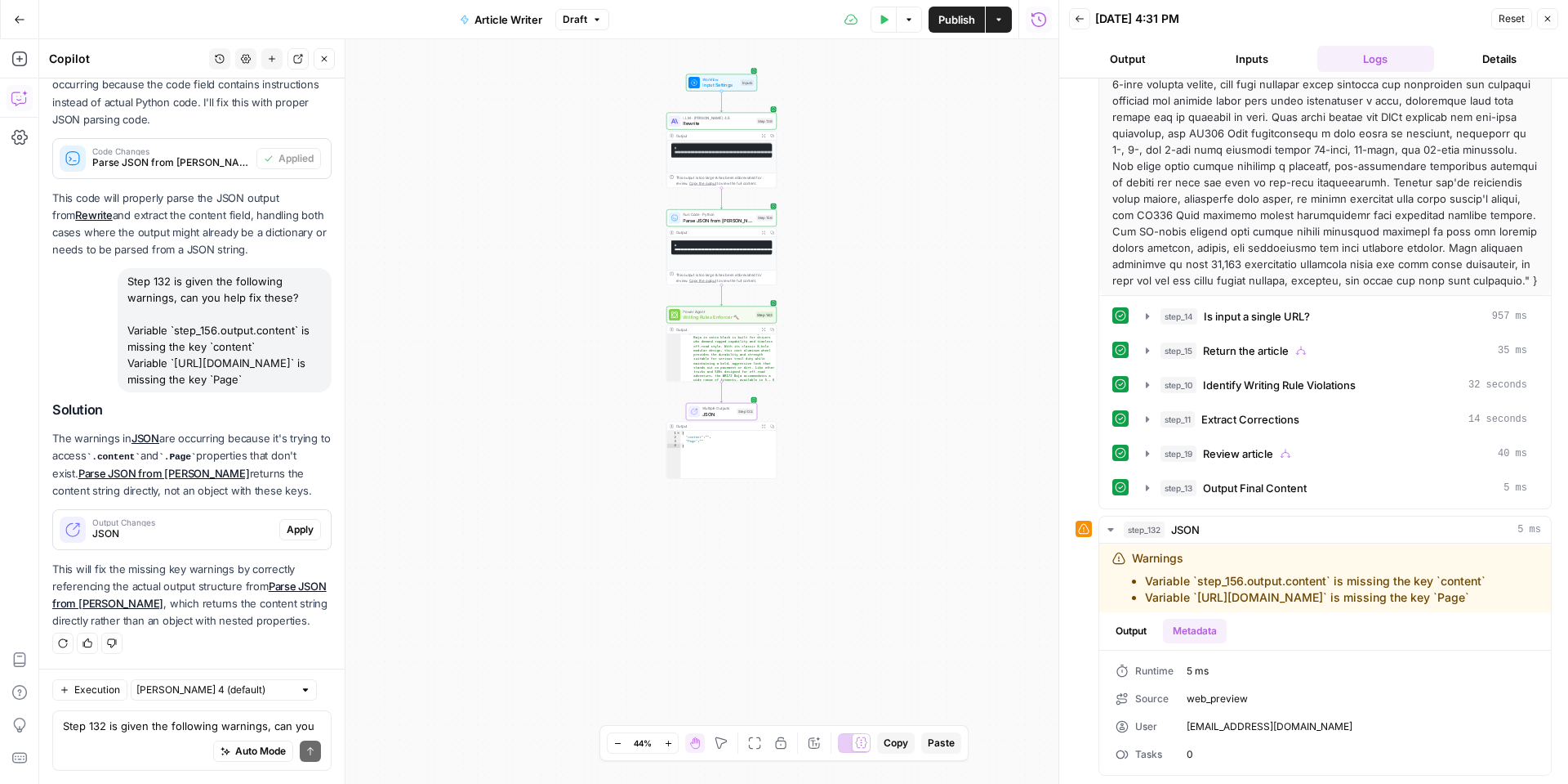
click at [289, 529] on span "Apply" at bounding box center [300, 530] width 27 height 15
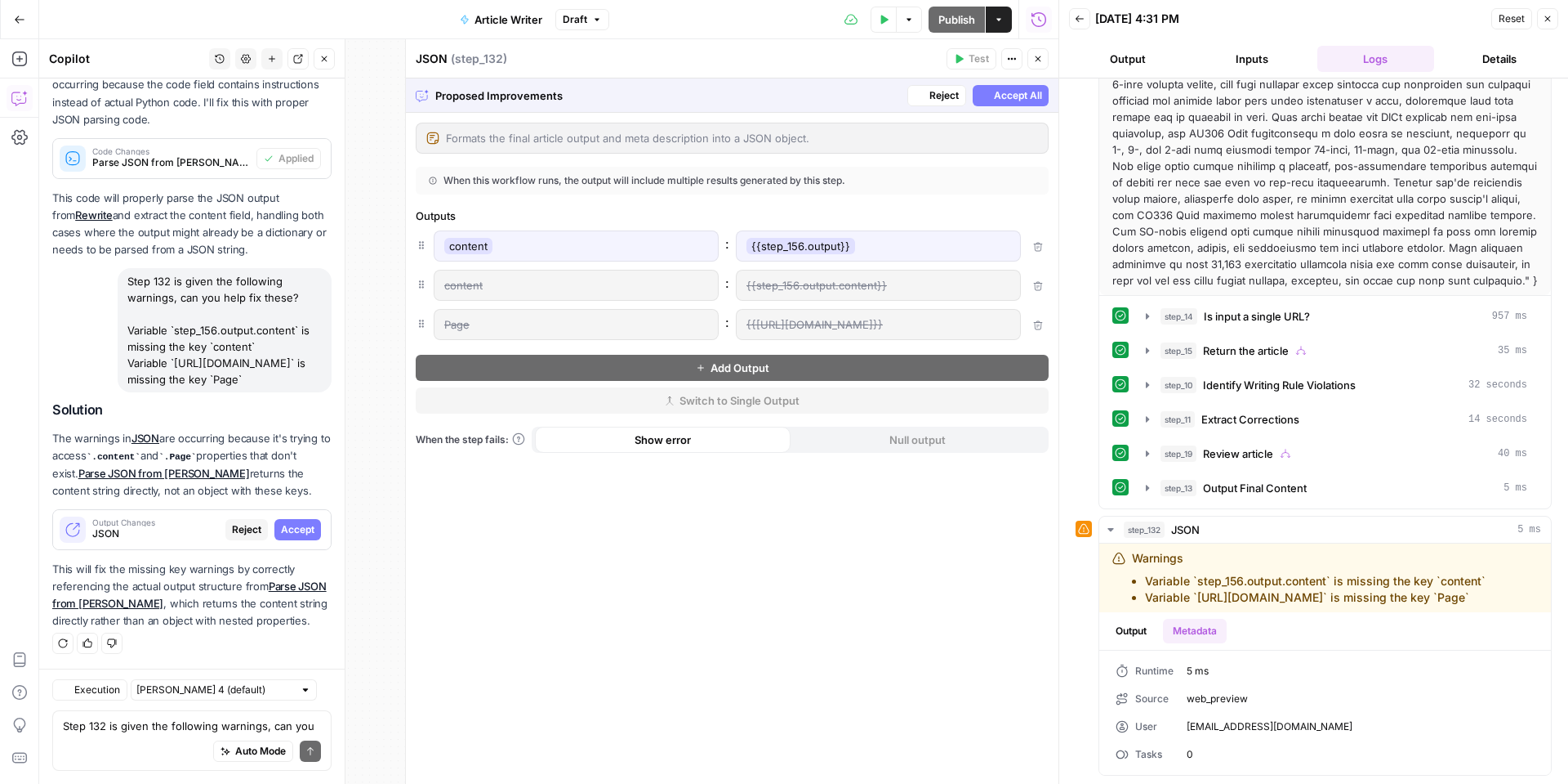
scroll to position [417, 0]
click at [994, 97] on span "Accept All" at bounding box center [1017, 96] width 48 height 15
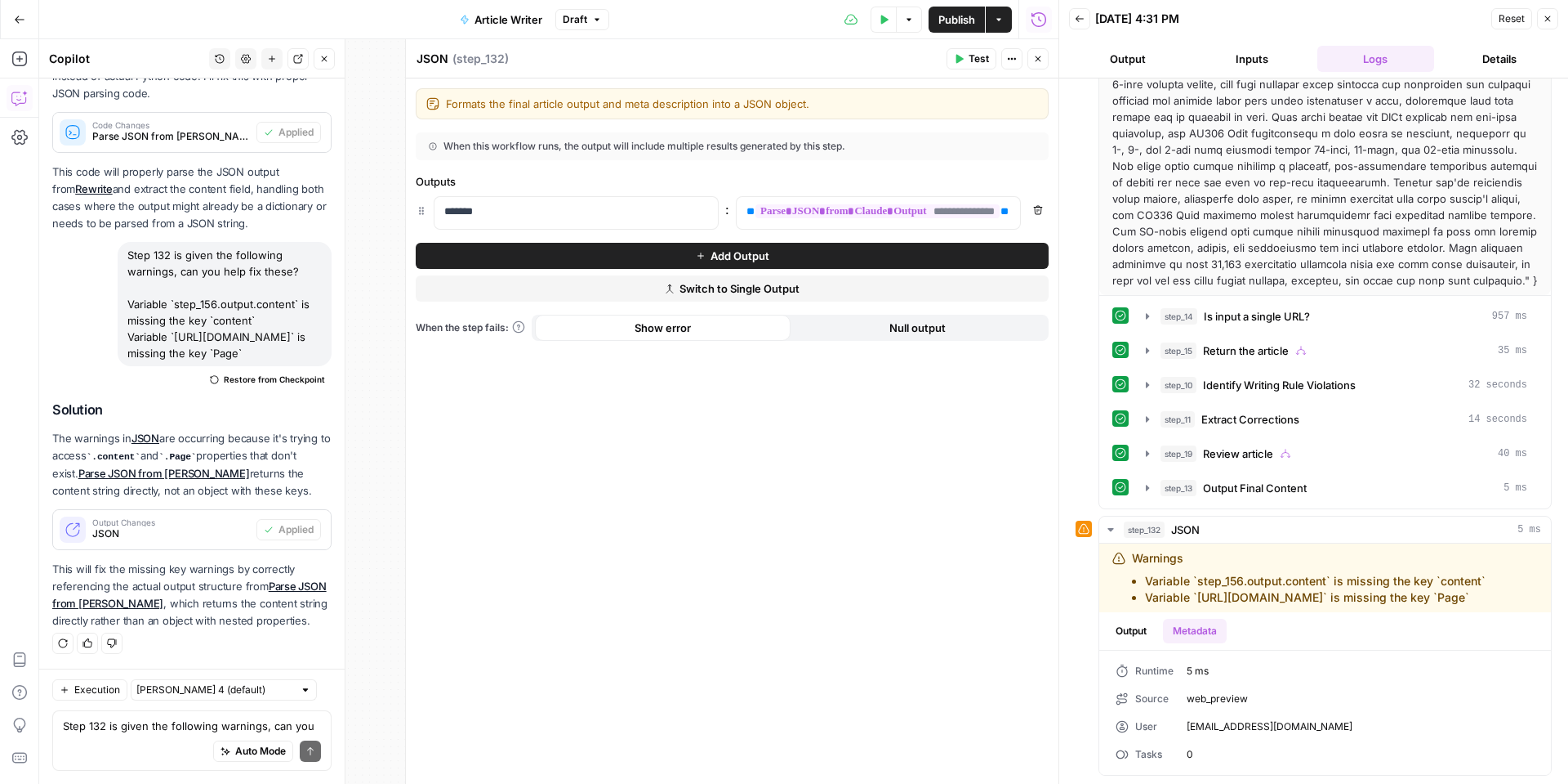
click at [957, 65] on button "Test" at bounding box center [971, 58] width 50 height 22
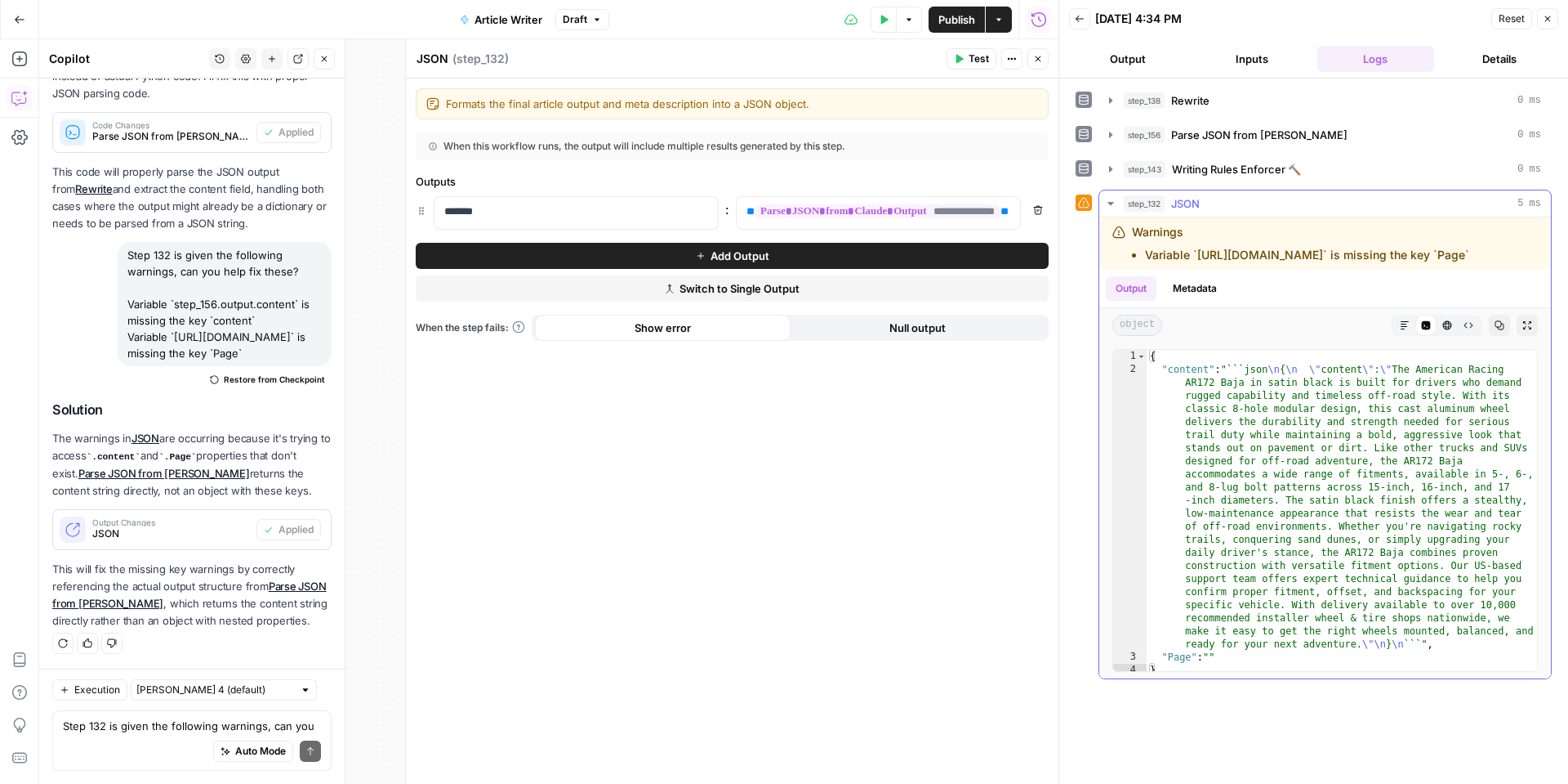
scroll to position [6, 0]
click at [133, 721] on textarea "Step 132 is given the following warnings, can you help fix these? Variable `ste…" at bounding box center [192, 726] width 258 height 16
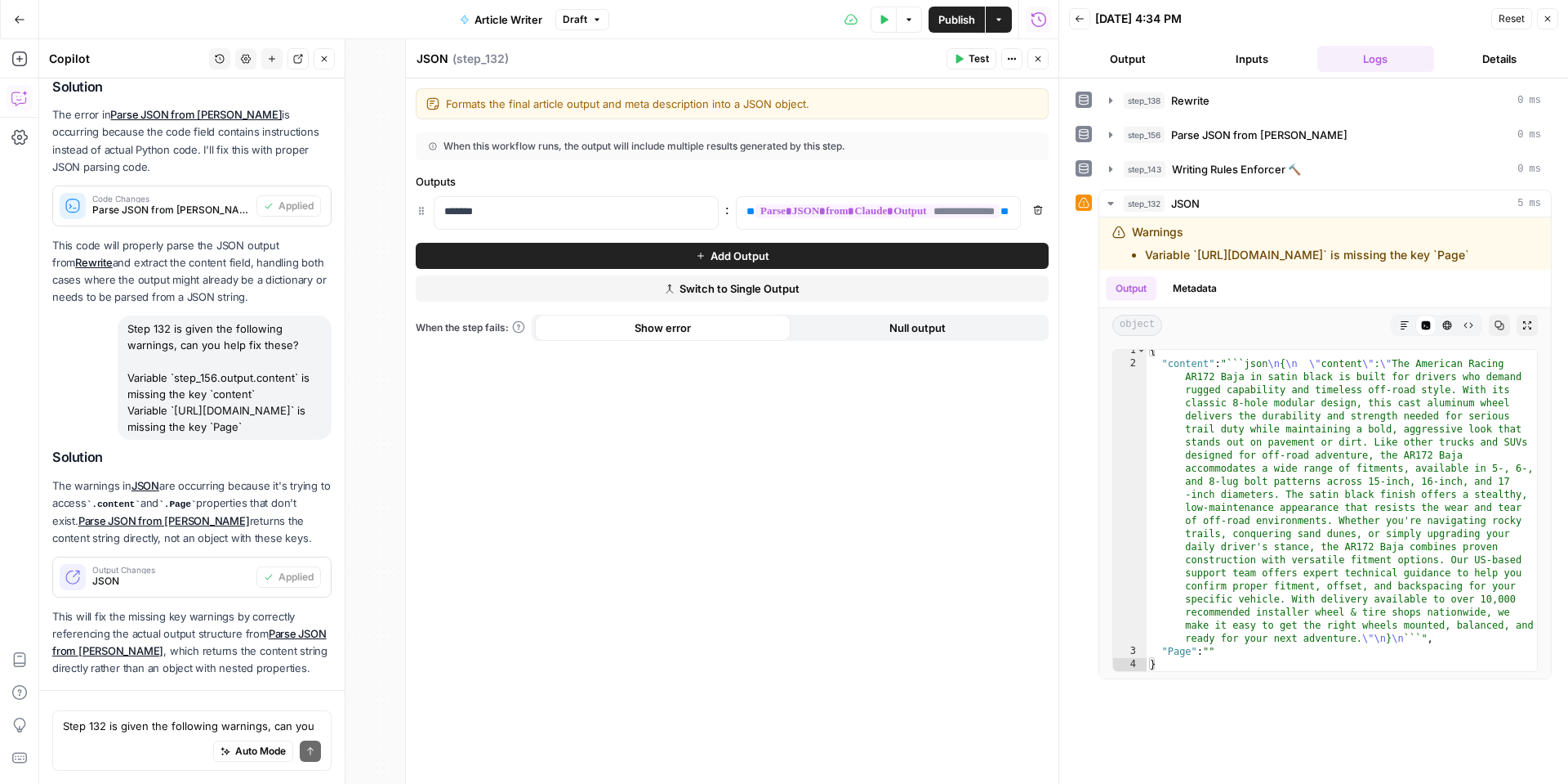
scroll to position [4564, 0]
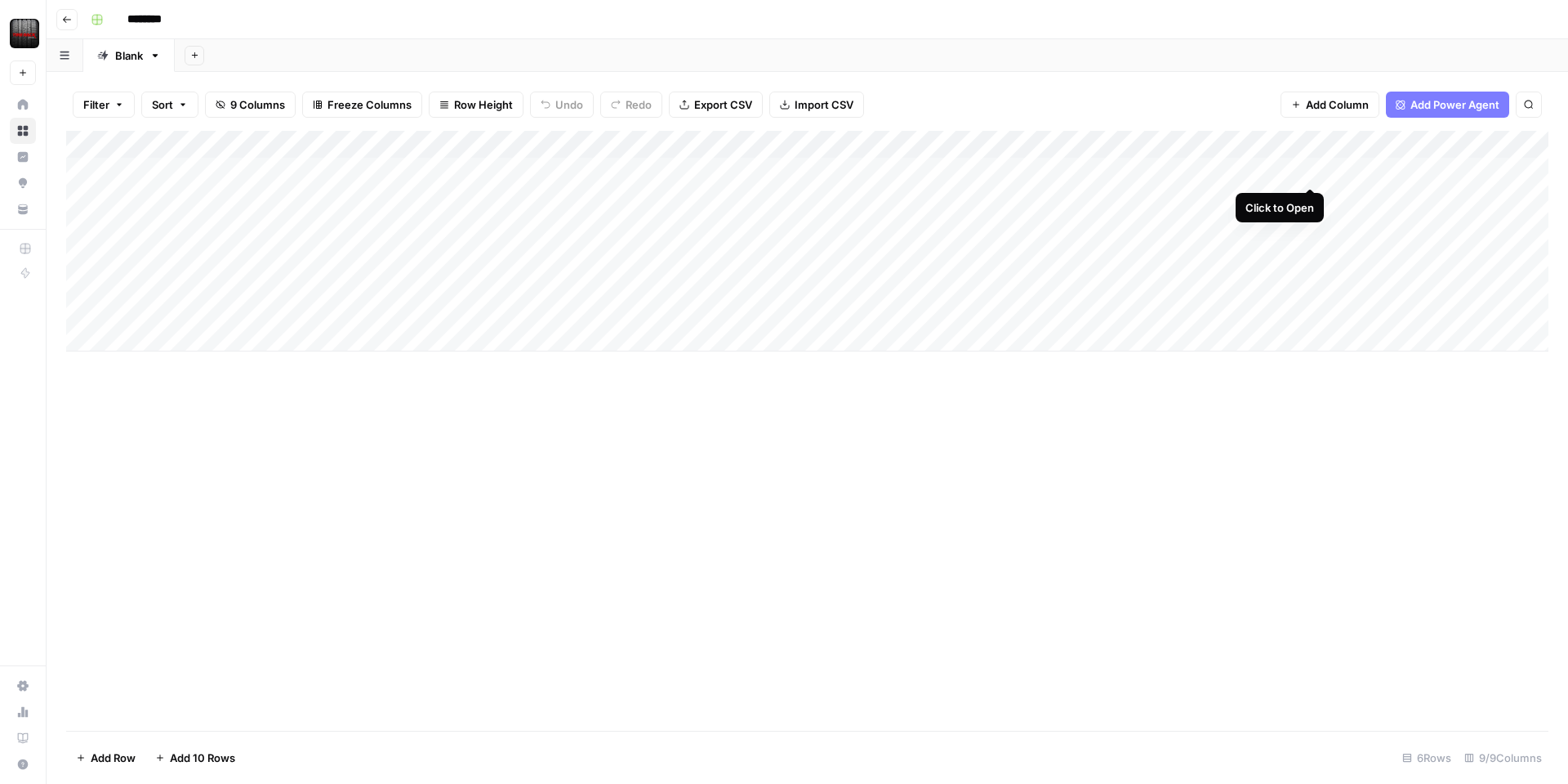
click at [1307, 172] on div "Add Column" at bounding box center [807, 242] width 1482 height 221
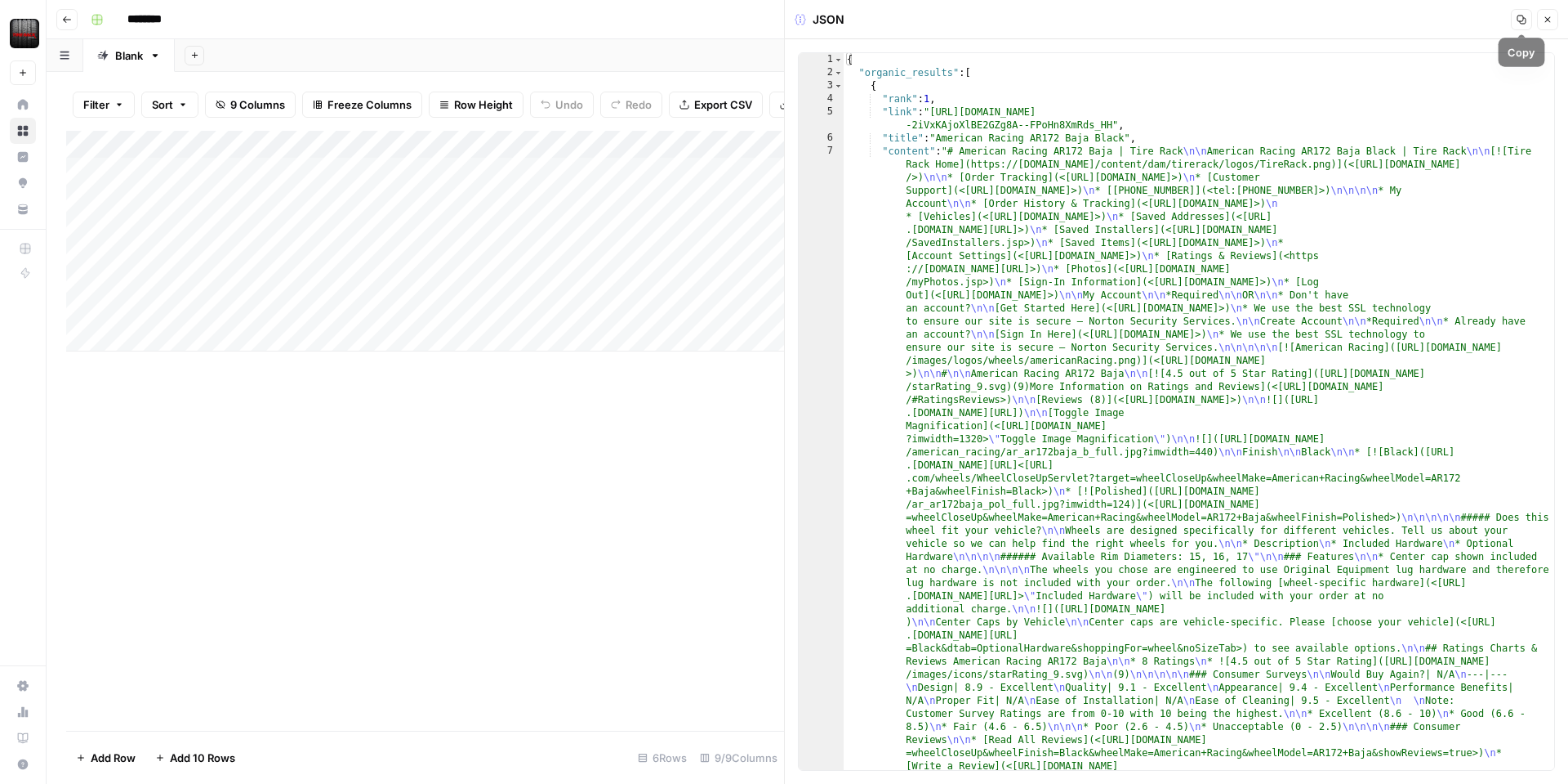
click at [1513, 21] on button "Copy" at bounding box center [1522, 20] width 22 height 22
click at [1550, 27] on button "Close" at bounding box center [1548, 20] width 22 height 22
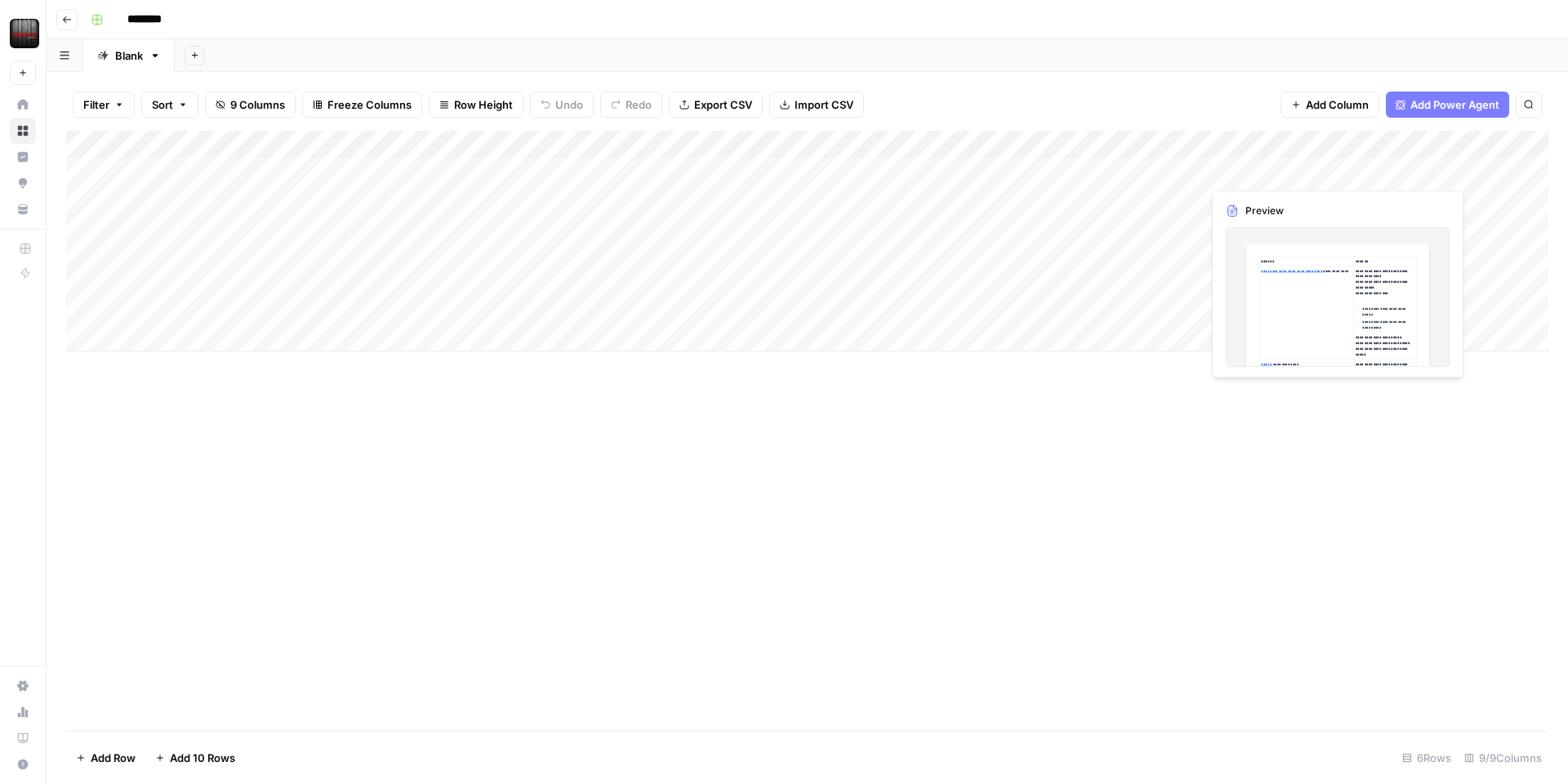
click at [1454, 171] on div "Add Column" at bounding box center [807, 242] width 1482 height 221
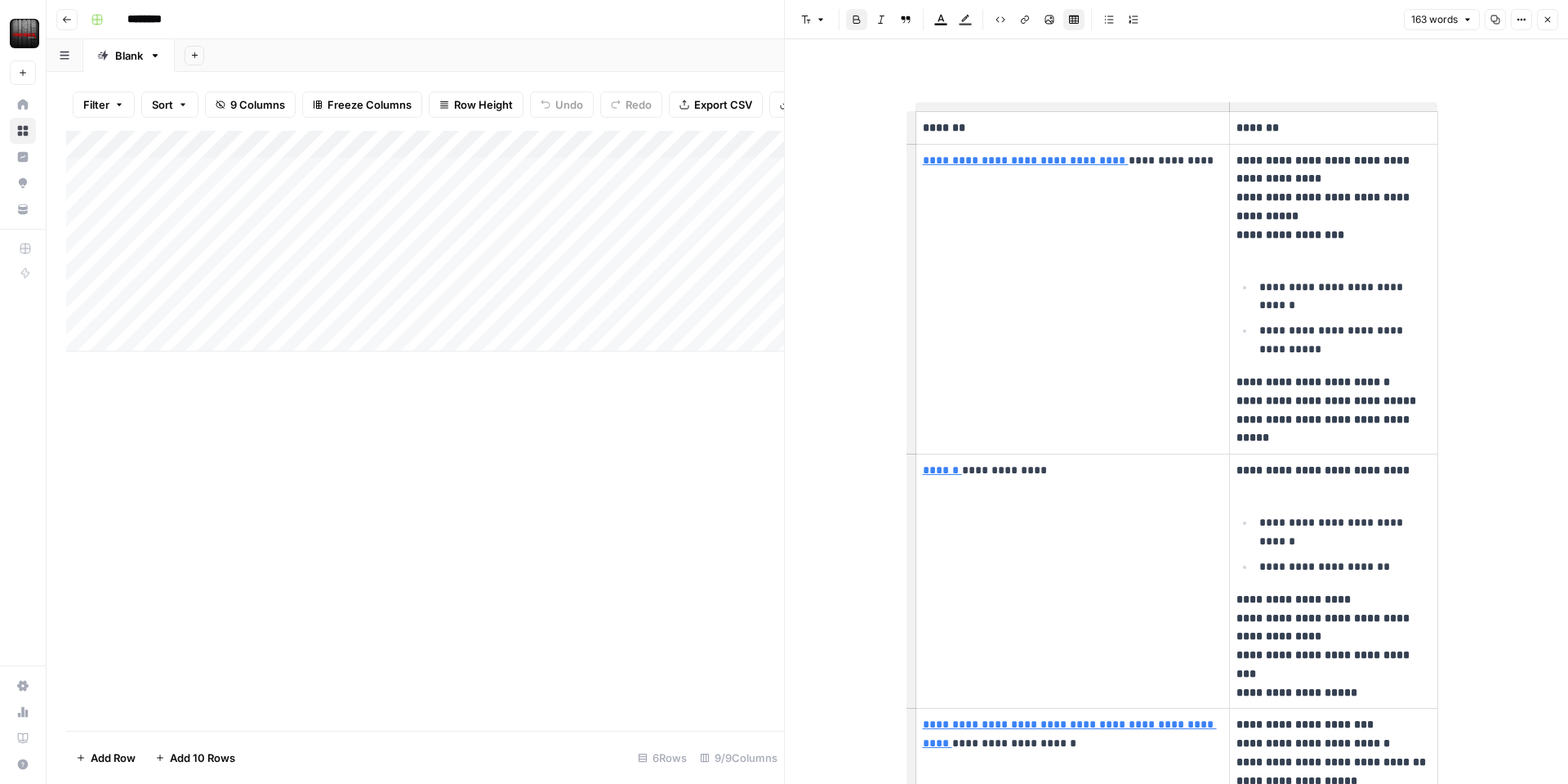
click at [1495, 19] on icon "button" at bounding box center [1495, 20] width 9 height 9
drag, startPoint x: 1556, startPoint y: 25, endPoint x: 1523, endPoint y: 76, distance: 60.7
click at [1556, 25] on button "Close" at bounding box center [1548, 20] width 22 height 22
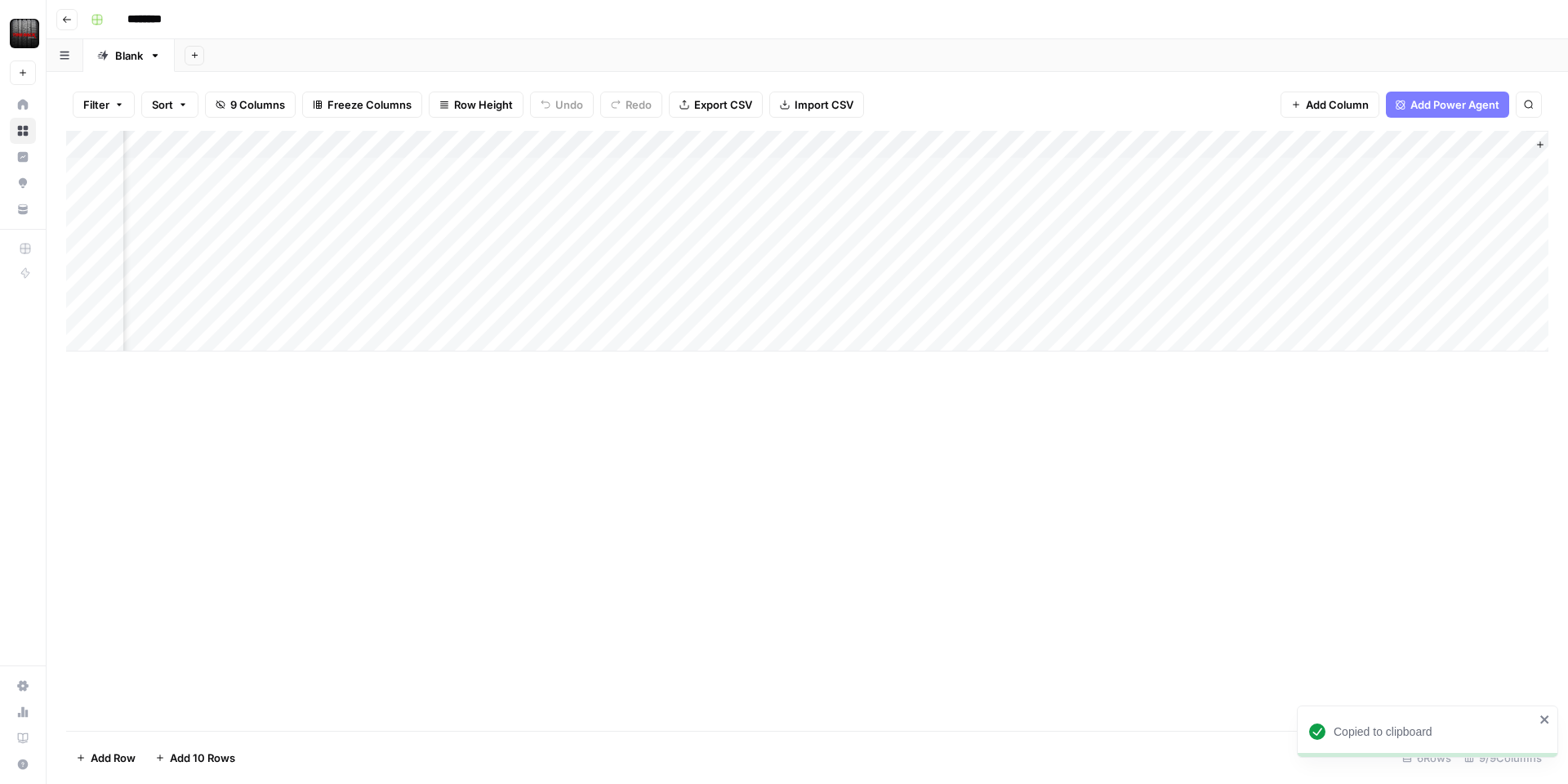
scroll to position [0, 245]
click at [1361, 173] on div "Add Column" at bounding box center [807, 242] width 1482 height 221
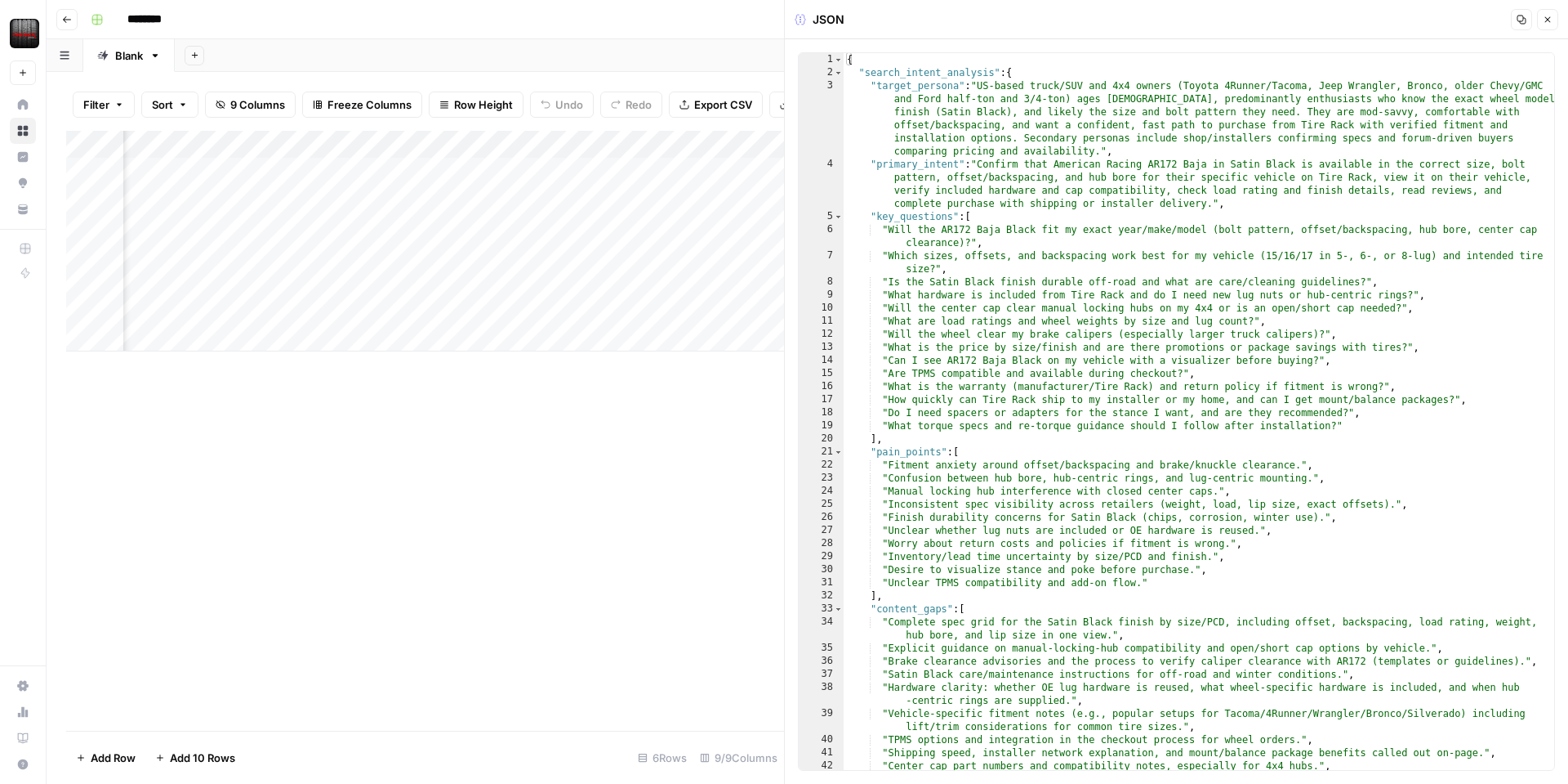
click at [1527, 22] on button "Copy" at bounding box center [1522, 20] width 22 height 22
click at [1552, 22] on icon "button" at bounding box center [1548, 20] width 9 height 9
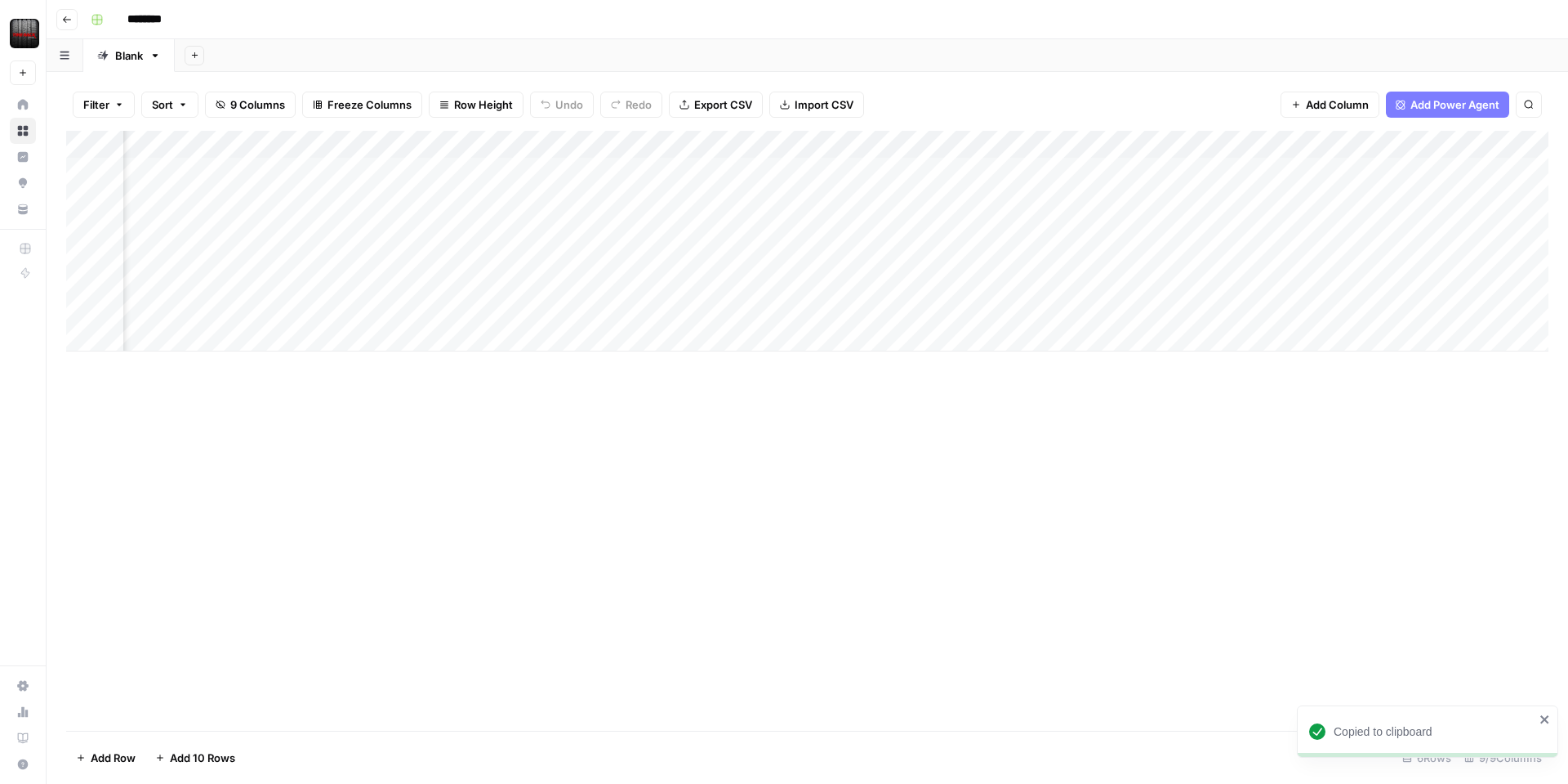
scroll to position [0, 168]
click at [345, 170] on div "Add Column" at bounding box center [807, 242] width 1482 height 221
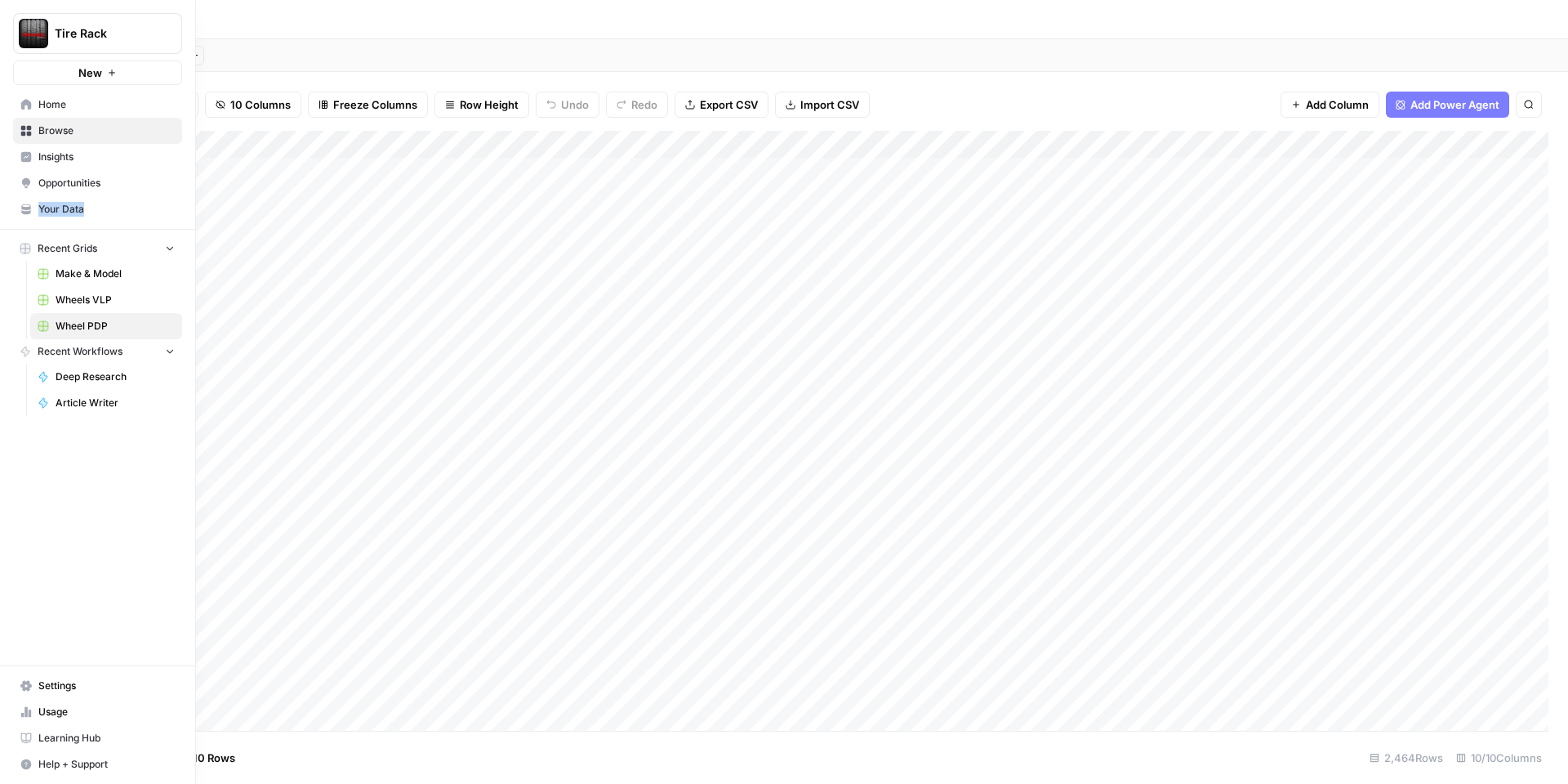
click at [61, 208] on span "Your Data" at bounding box center [107, 209] width 137 height 15
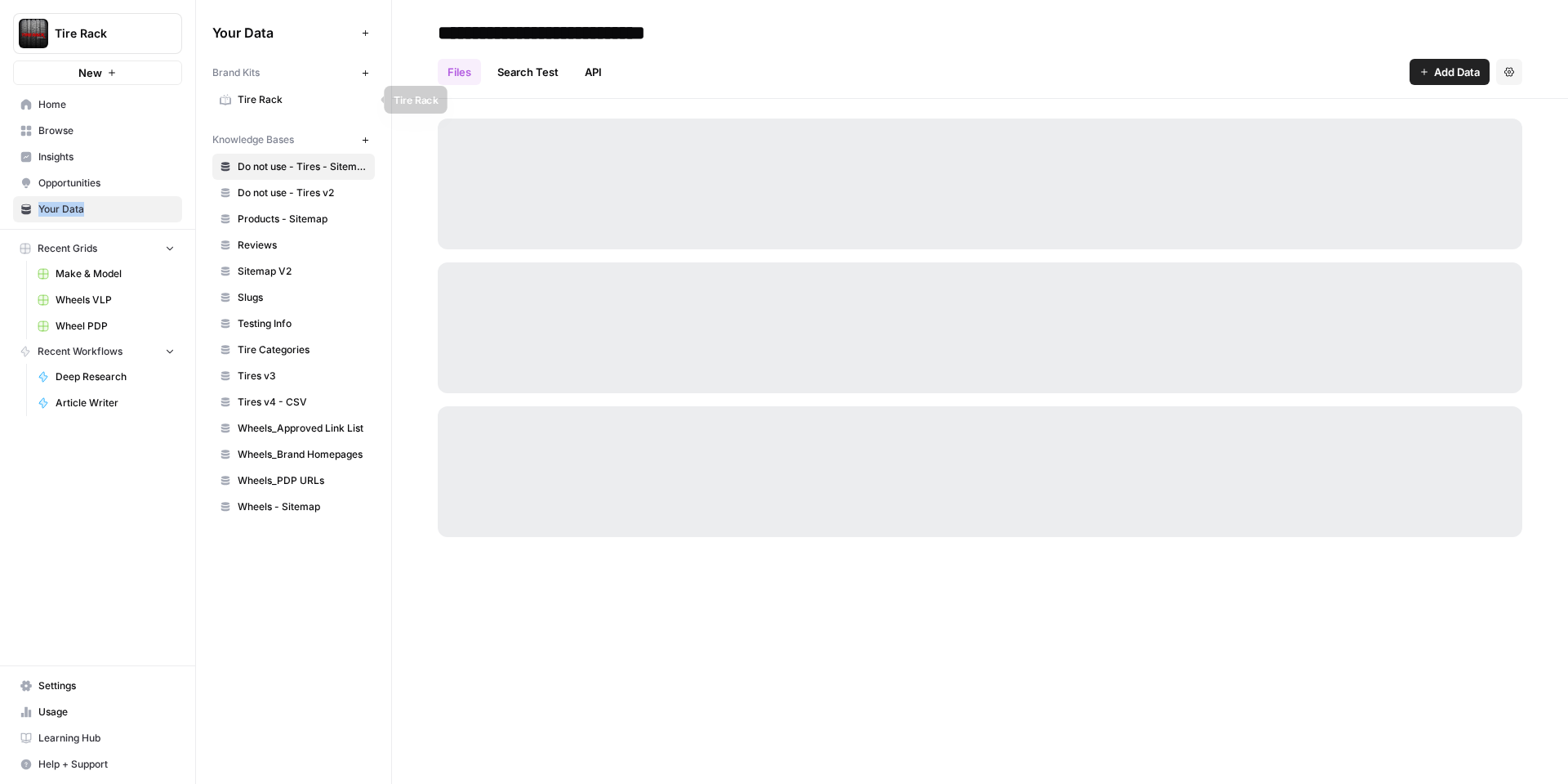
click at [290, 89] on link "Tire Rack" at bounding box center [293, 100] width 162 height 26
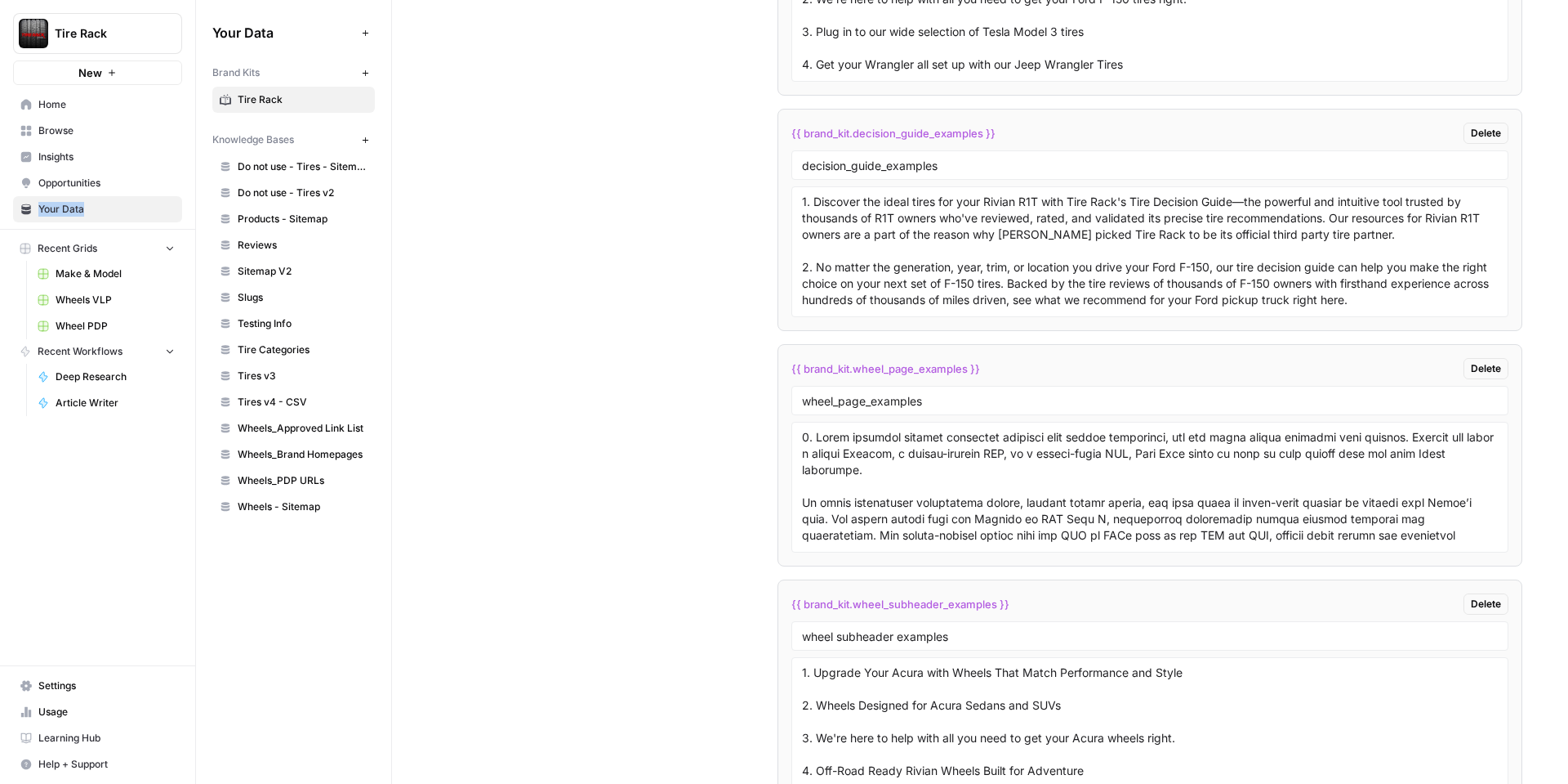
scroll to position [3617, 0]
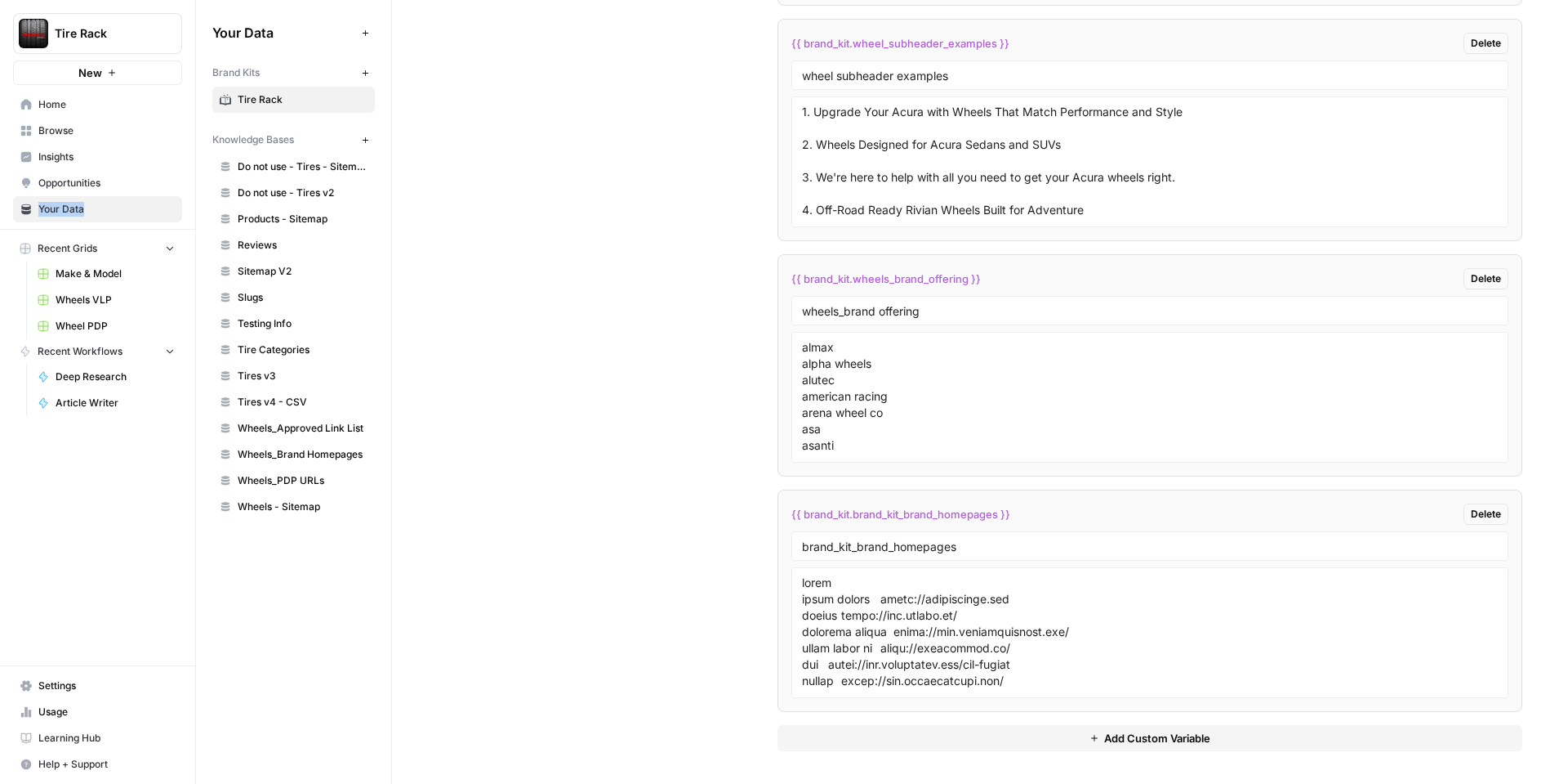
click at [1001, 741] on button "Add Custom Variable" at bounding box center [1150, 738] width 745 height 26
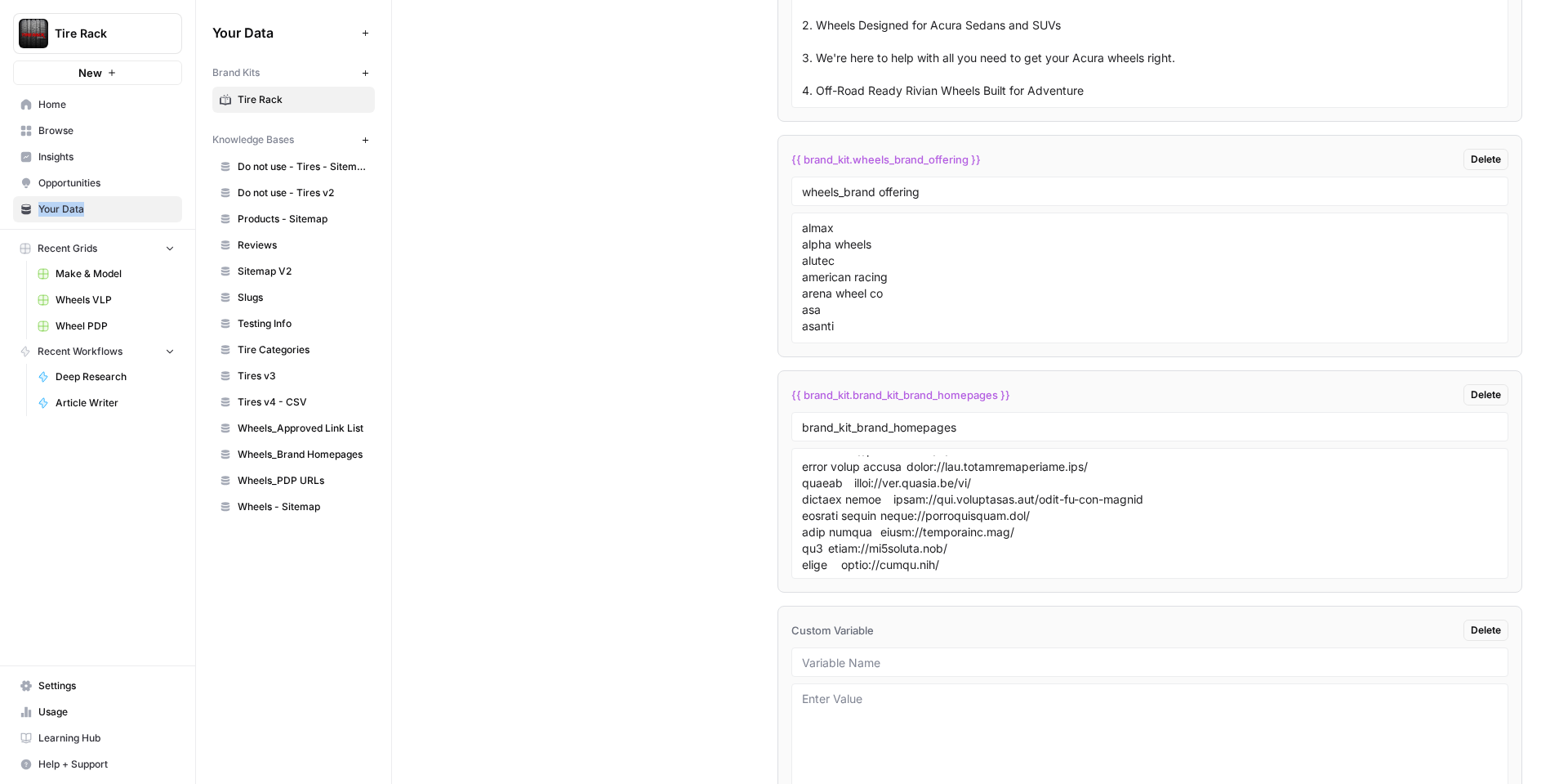
scroll to position [3852, 0]
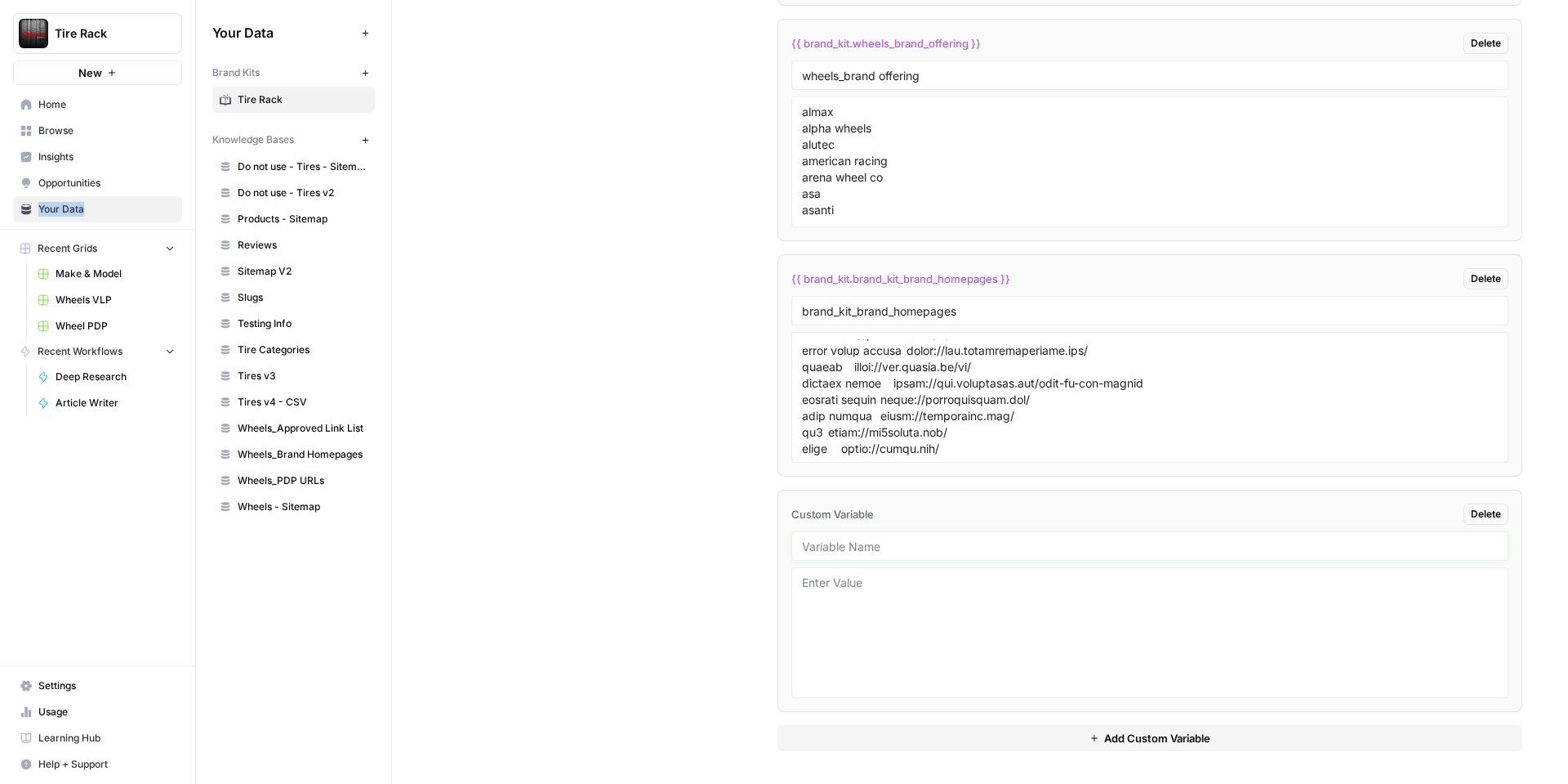
click at [834, 540] on input "text" at bounding box center [1150, 546] width 696 height 15
type input "wheels_pdp description example"
click at [895, 594] on textarea at bounding box center [1150, 632] width 696 height 116
paste textarea "The American Racing AR172 Baja is a go-anywhere, do-anything wheel built for dr…"
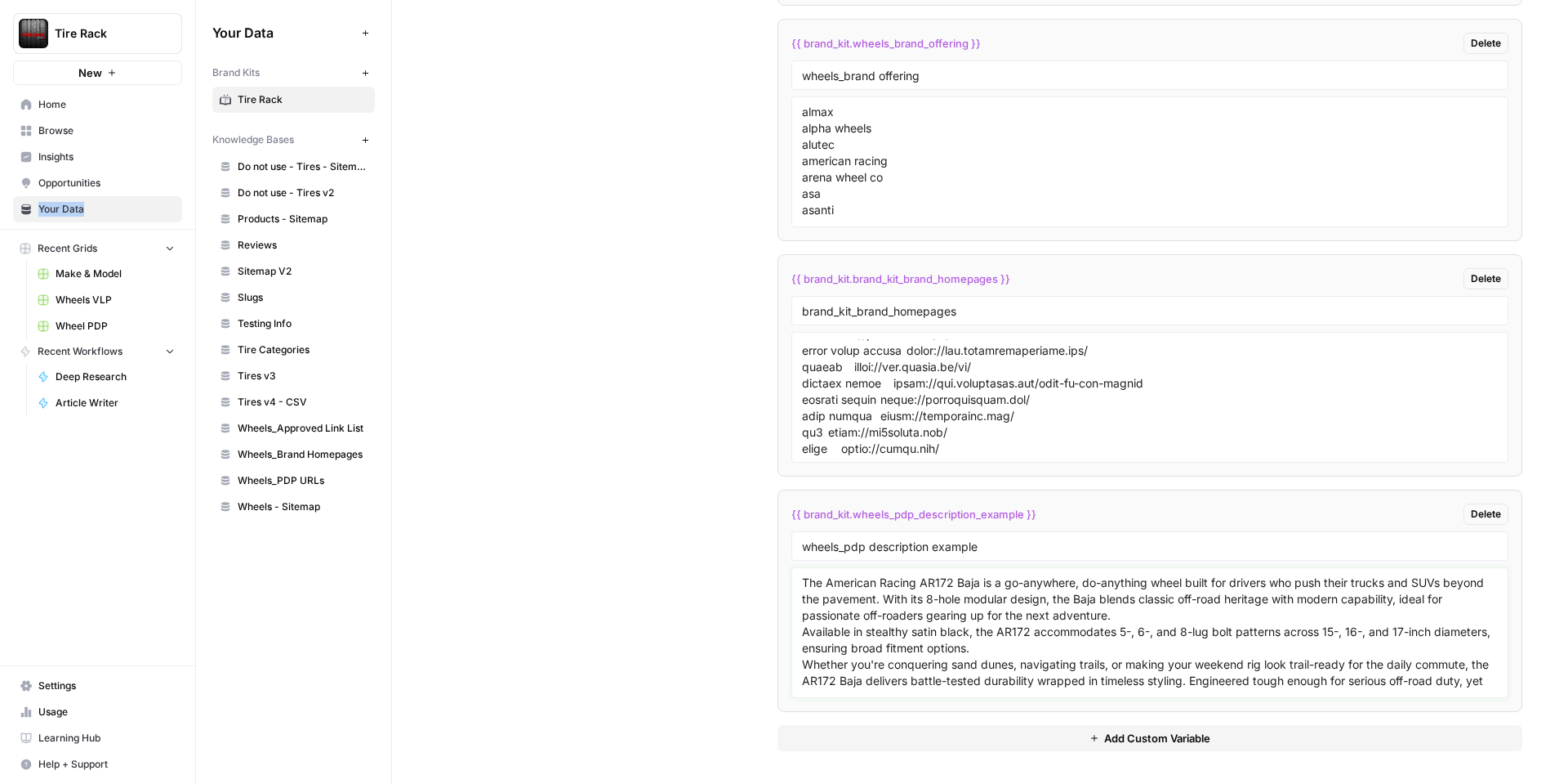
scroll to position [29, 0]
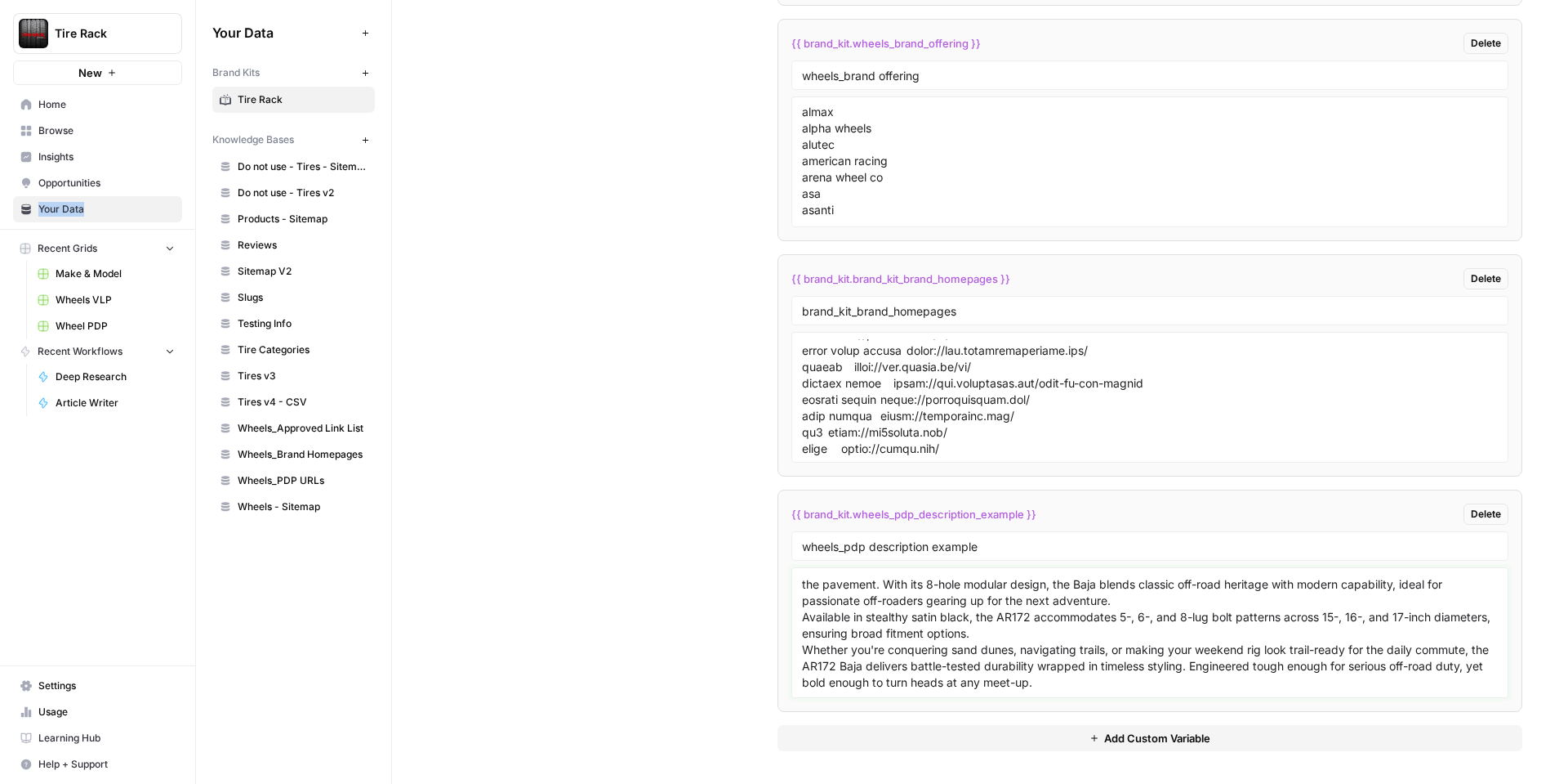
click at [985, 622] on textarea "The American Racing AR172 Baja is a go-anywhere, do-anything wheel built for dr…" at bounding box center [1150, 632] width 696 height 116
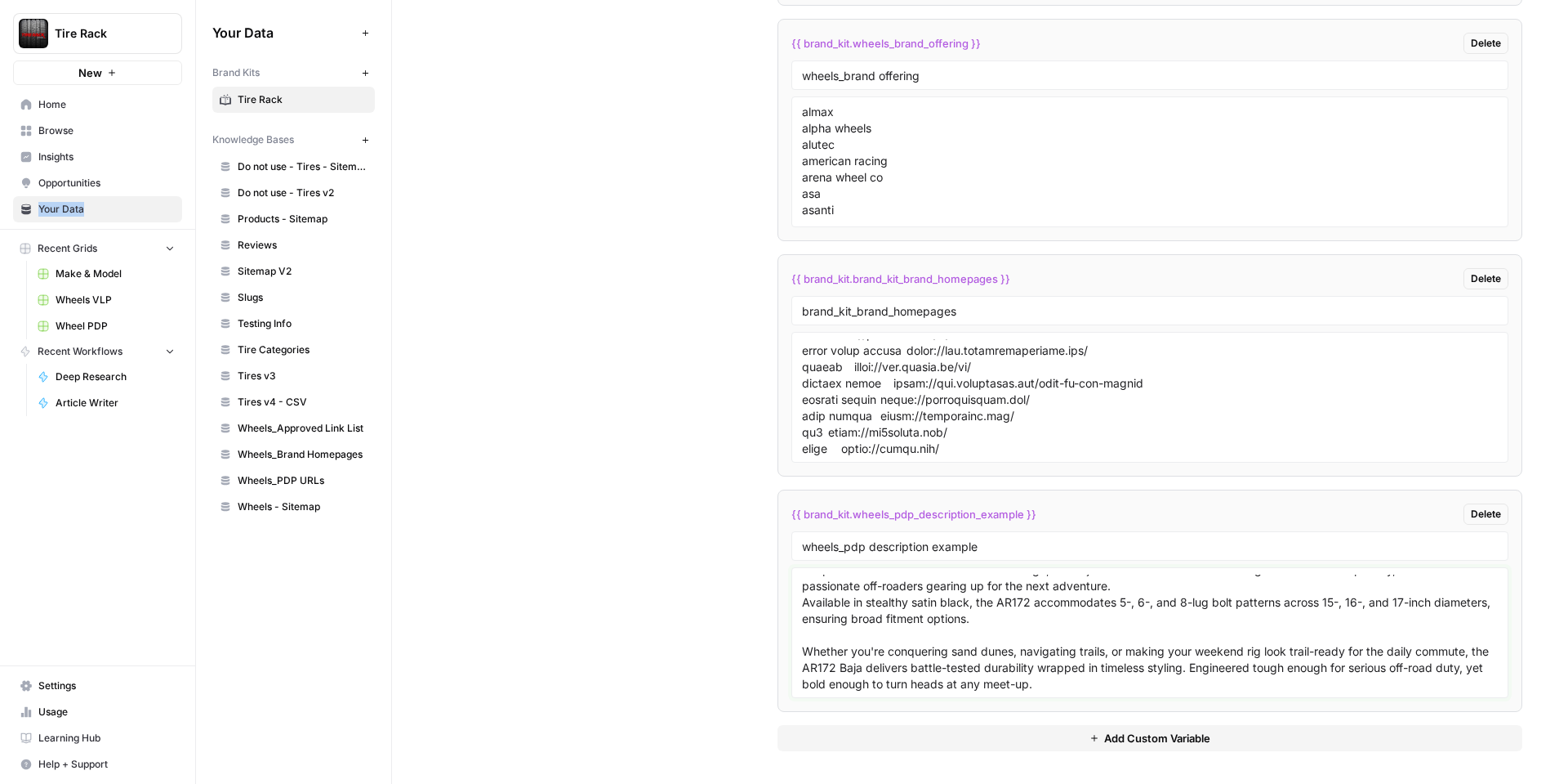
scroll to position [0, 0]
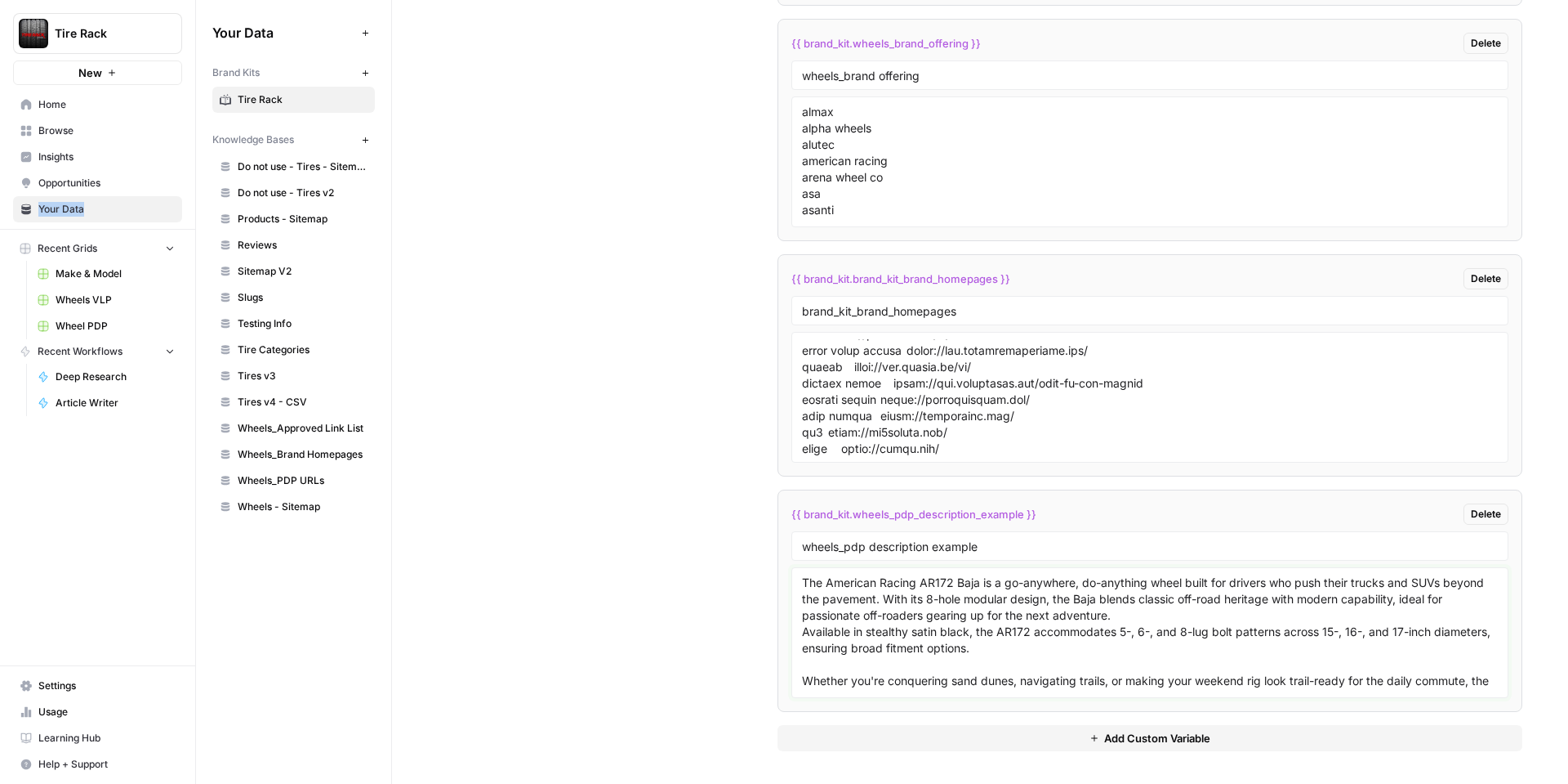
click at [1151, 614] on textarea "The American Racing AR172 Baja is a go-anywhere, do-anything wheel built for dr…" at bounding box center [1150, 632] width 696 height 116
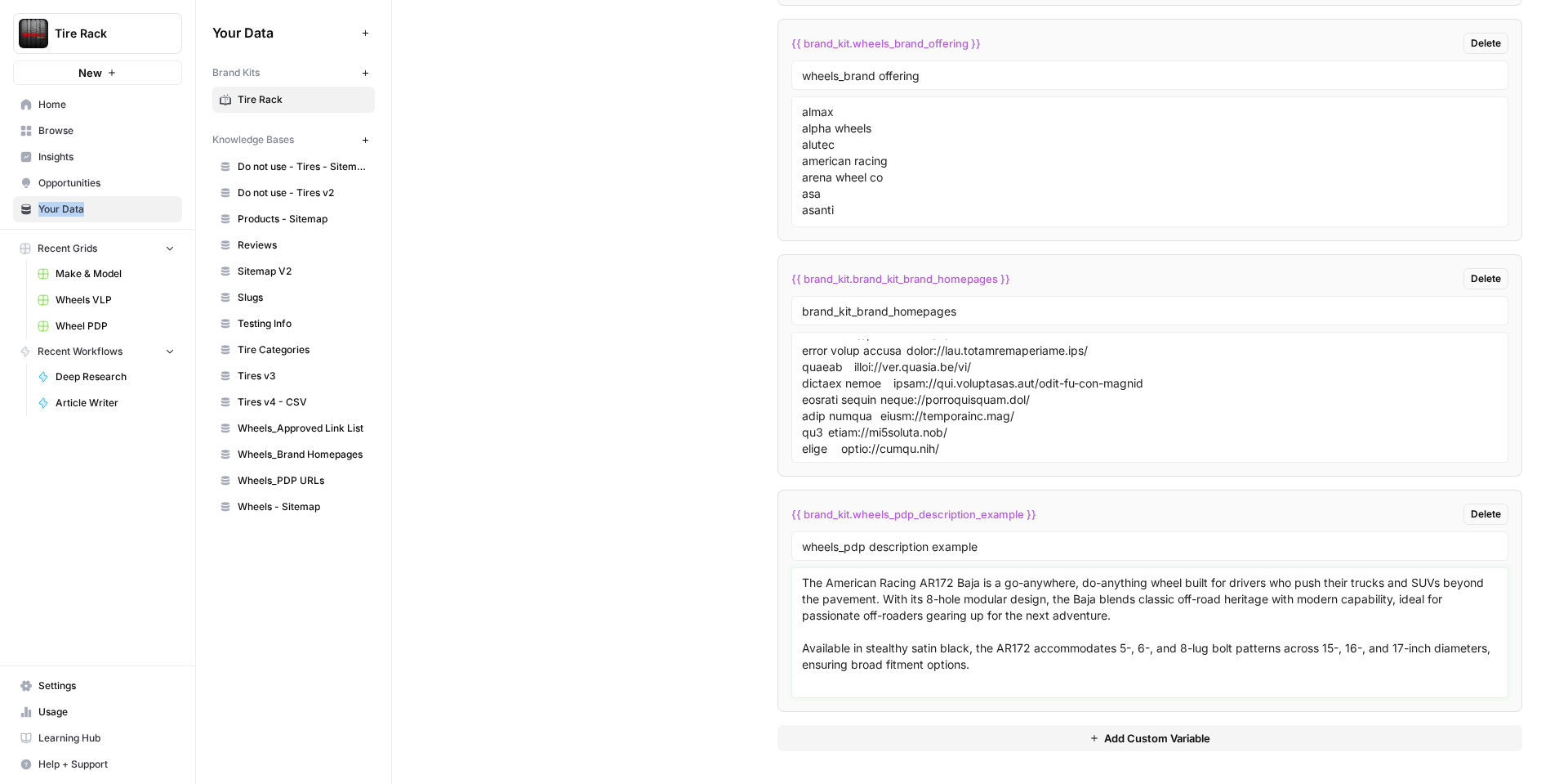
type textarea "The American Racing AR172 Baja is a go-anywhere, do-anything wheel built for dr…"
click at [47, 202] on span "Your Data" at bounding box center [107, 209] width 137 height 15
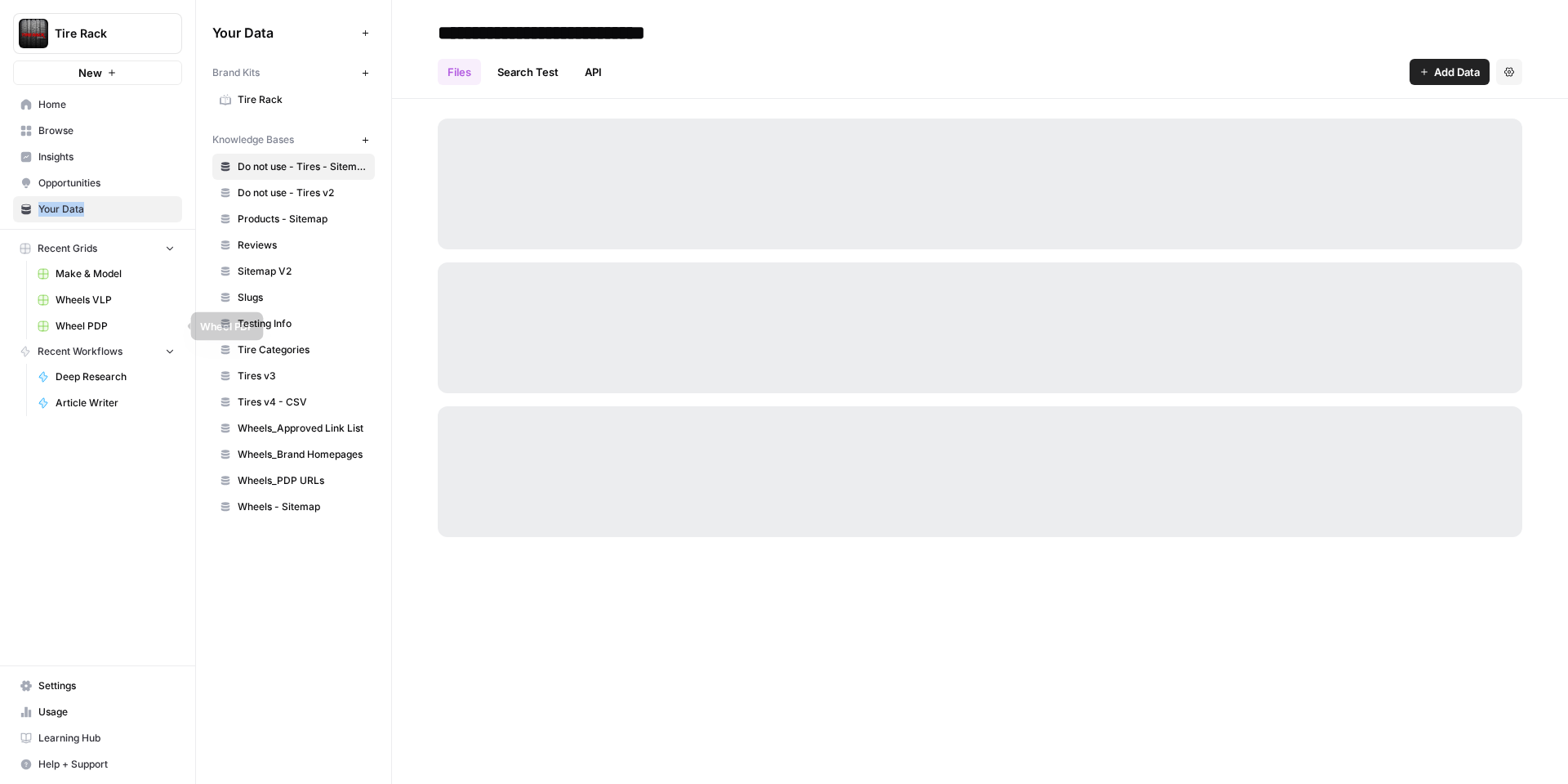
click at [79, 325] on span "Wheel PDP" at bounding box center [115, 326] width 119 height 15
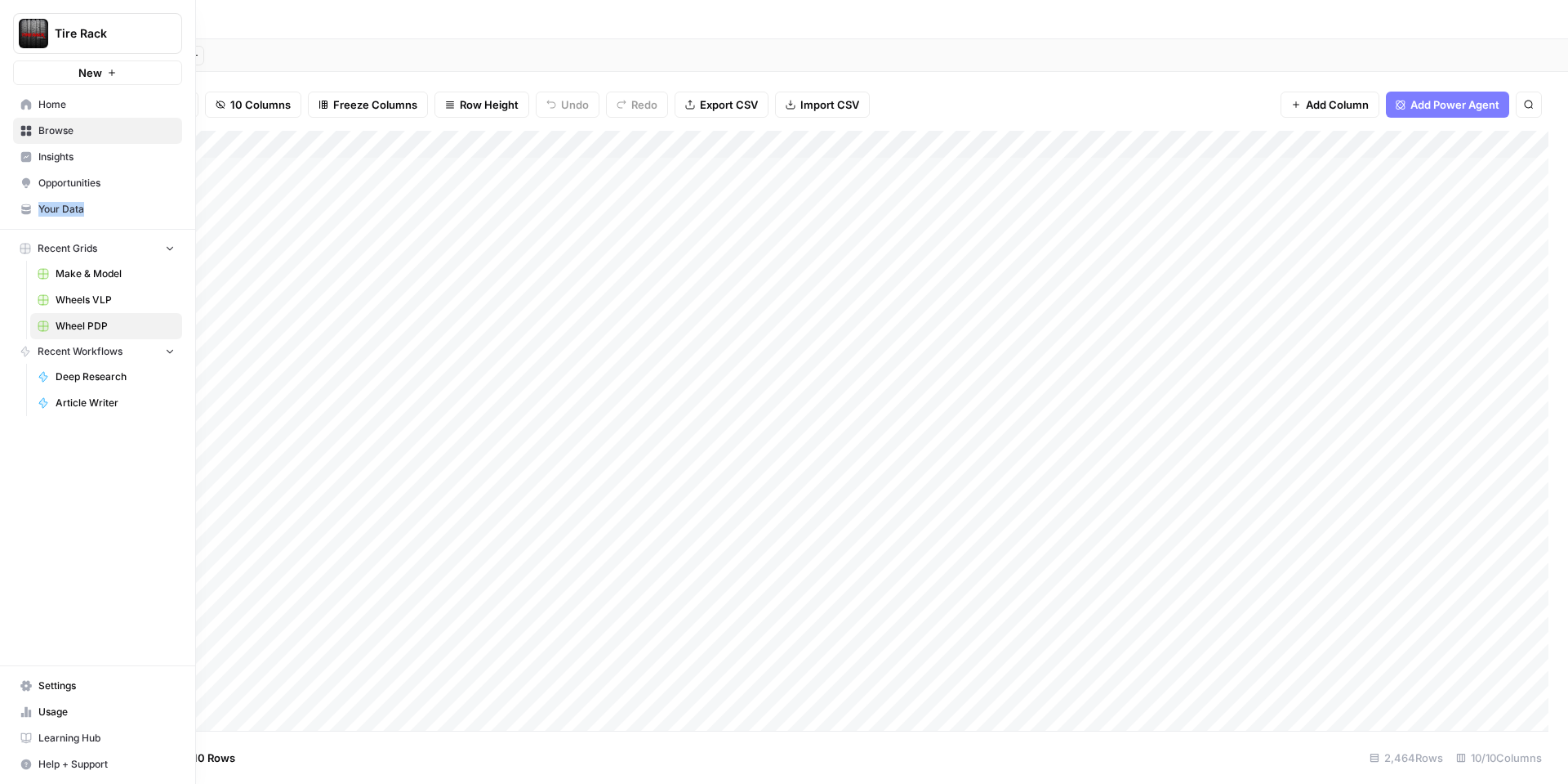
click at [64, 200] on link "Your Data" at bounding box center [97, 209] width 169 height 26
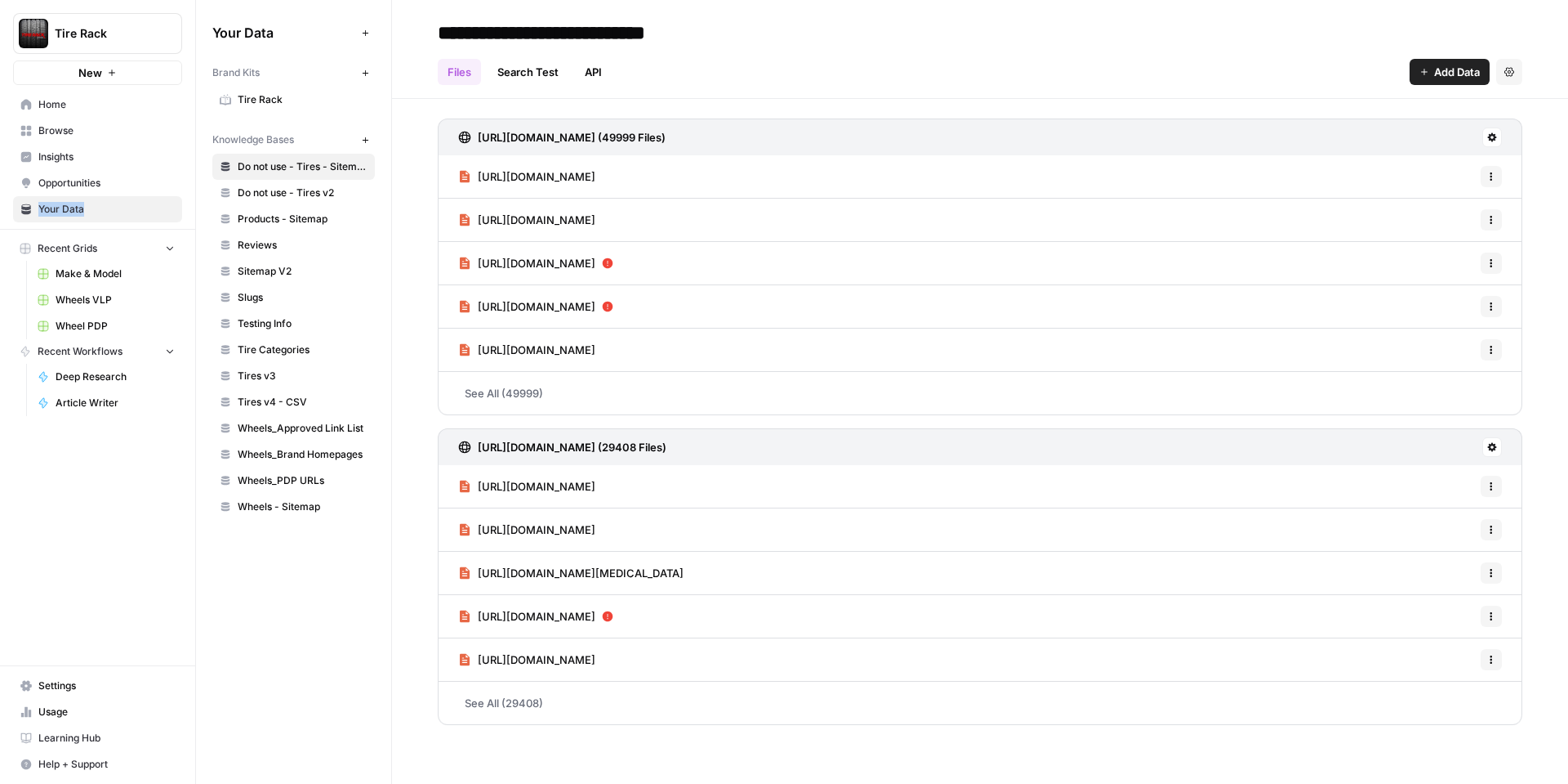
drag, startPoint x: 272, startPoint y: 98, endPoint x: 306, endPoint y: 132, distance: 48.1
click at [272, 99] on span "Tire Rack" at bounding box center [303, 100] width 130 height 15
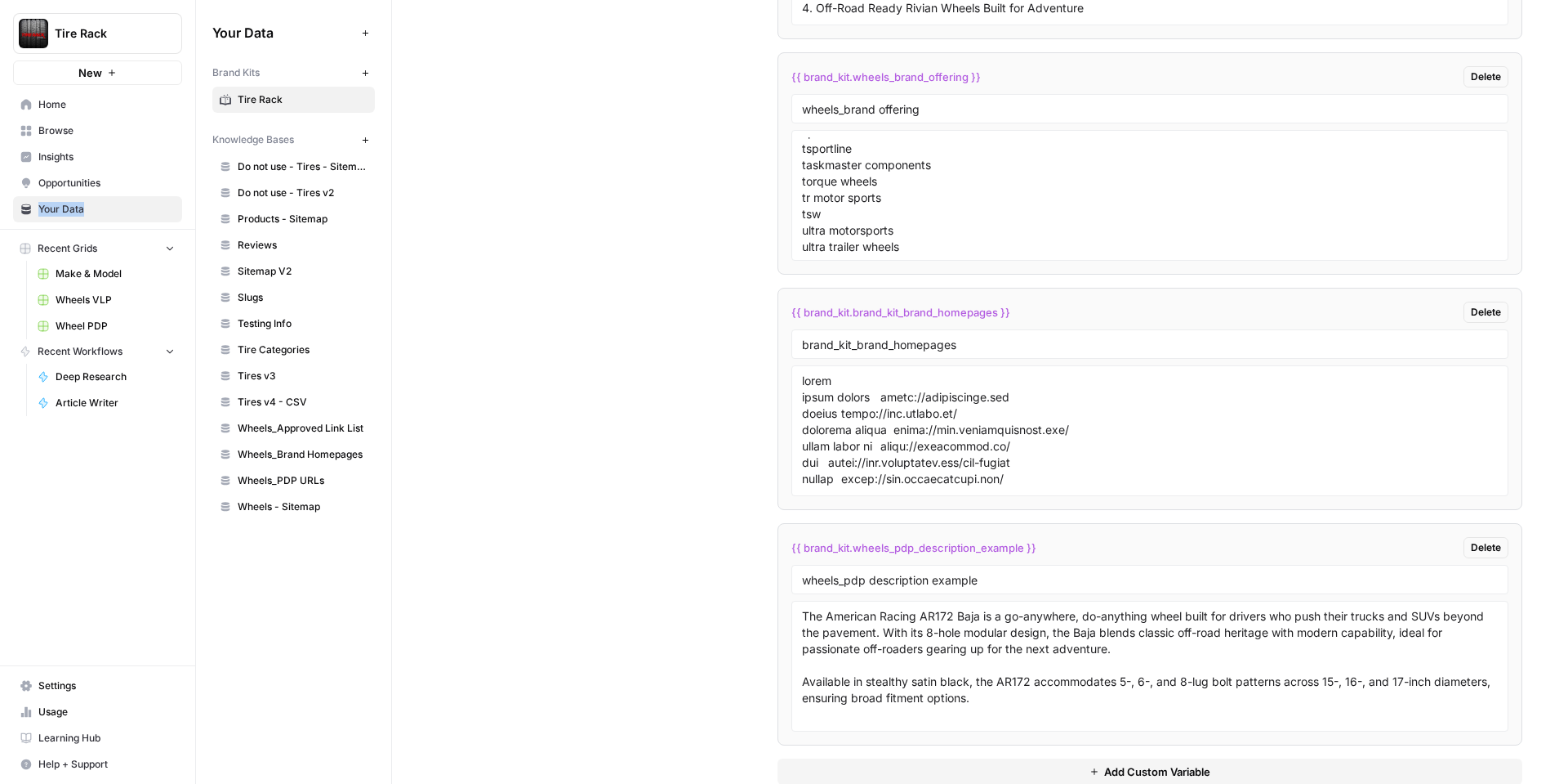
scroll to position [3852, 0]
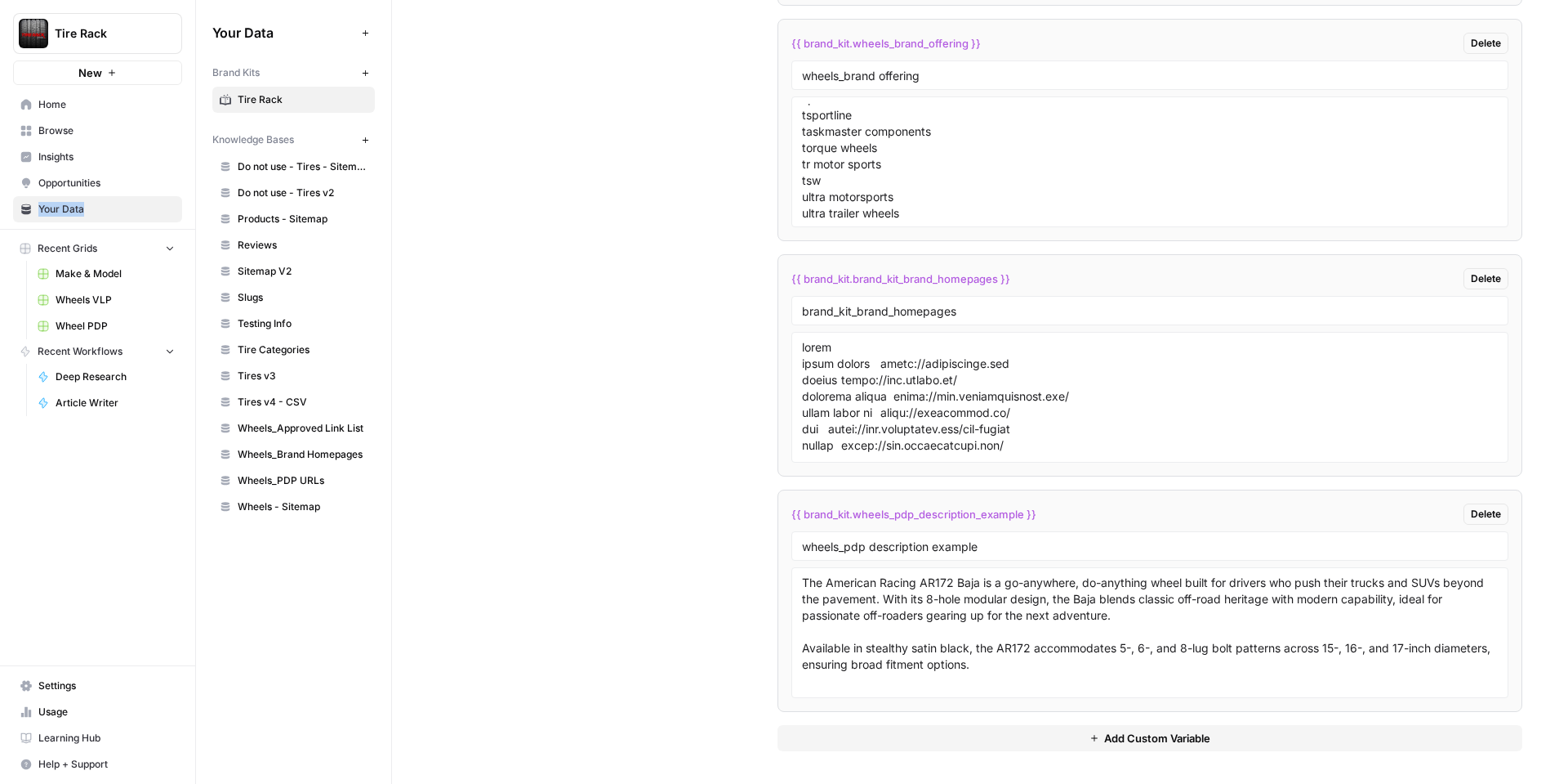
drag, startPoint x: 1060, startPoint y: 516, endPoint x: 787, endPoint y: 517, distance: 273.0
click at [787, 517] on li "{{ brand_kit.wheels_pdp_description_example }} Delete wheels_pdp description ex…" at bounding box center [1150, 601] width 745 height 223
copy span "{{ brand_kit.wheels_pdp_description_example }}"
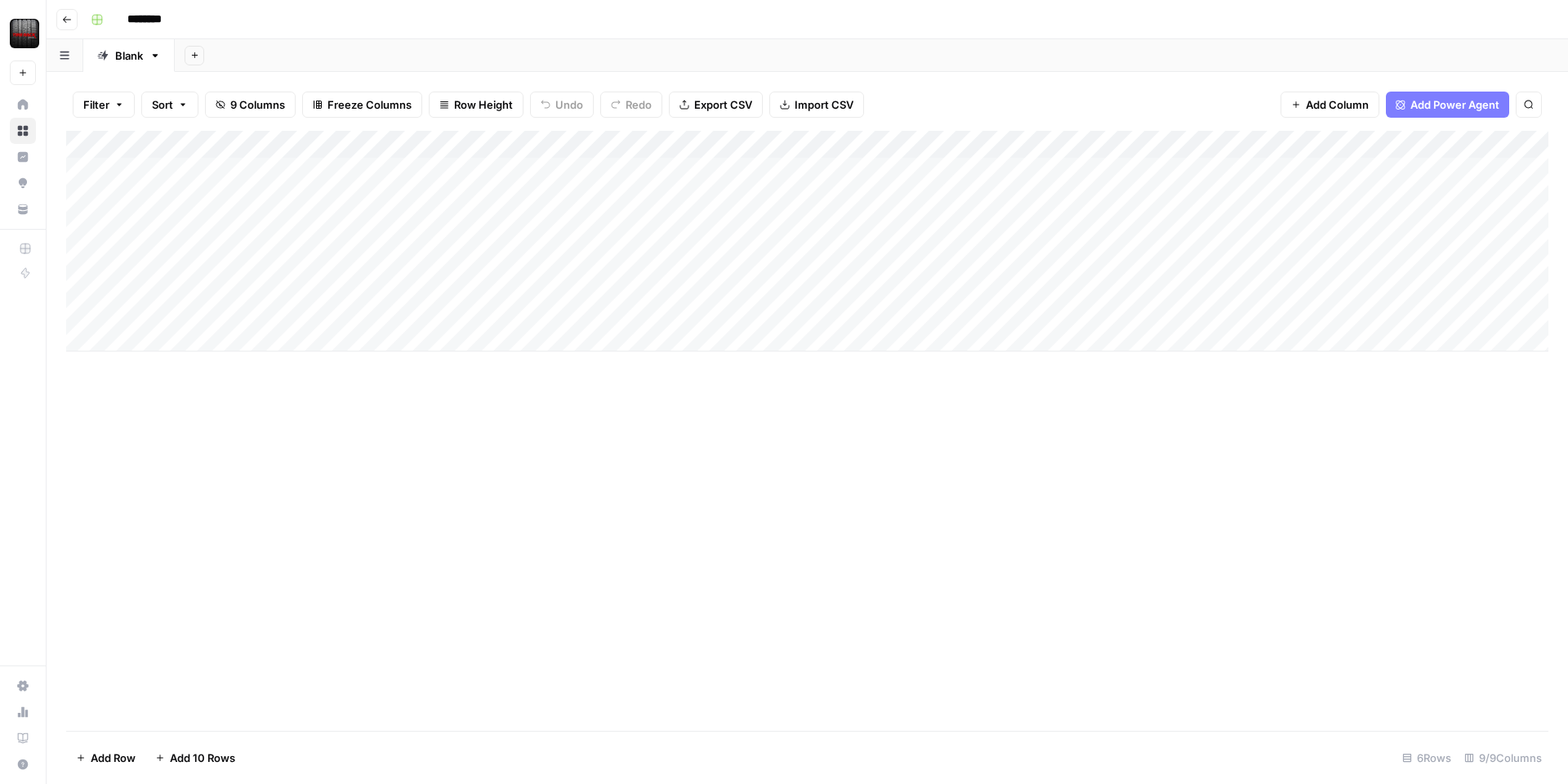
click at [466, 183] on div "Add Column" at bounding box center [807, 242] width 1482 height 221
